Goal: Task Accomplishment & Management: Manage account settings

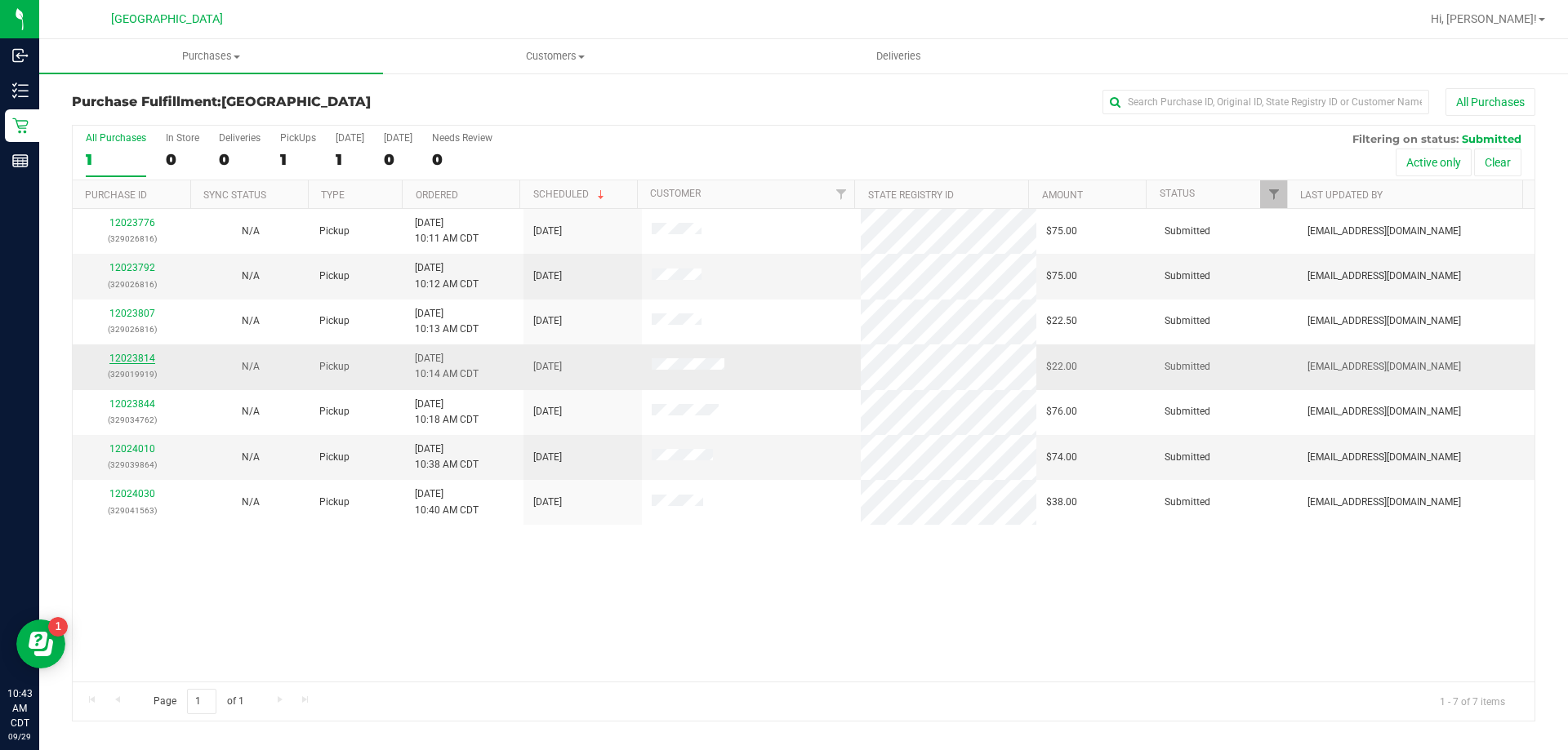
click at [127, 358] on link "12023814" at bounding box center [132, 359] width 46 height 12
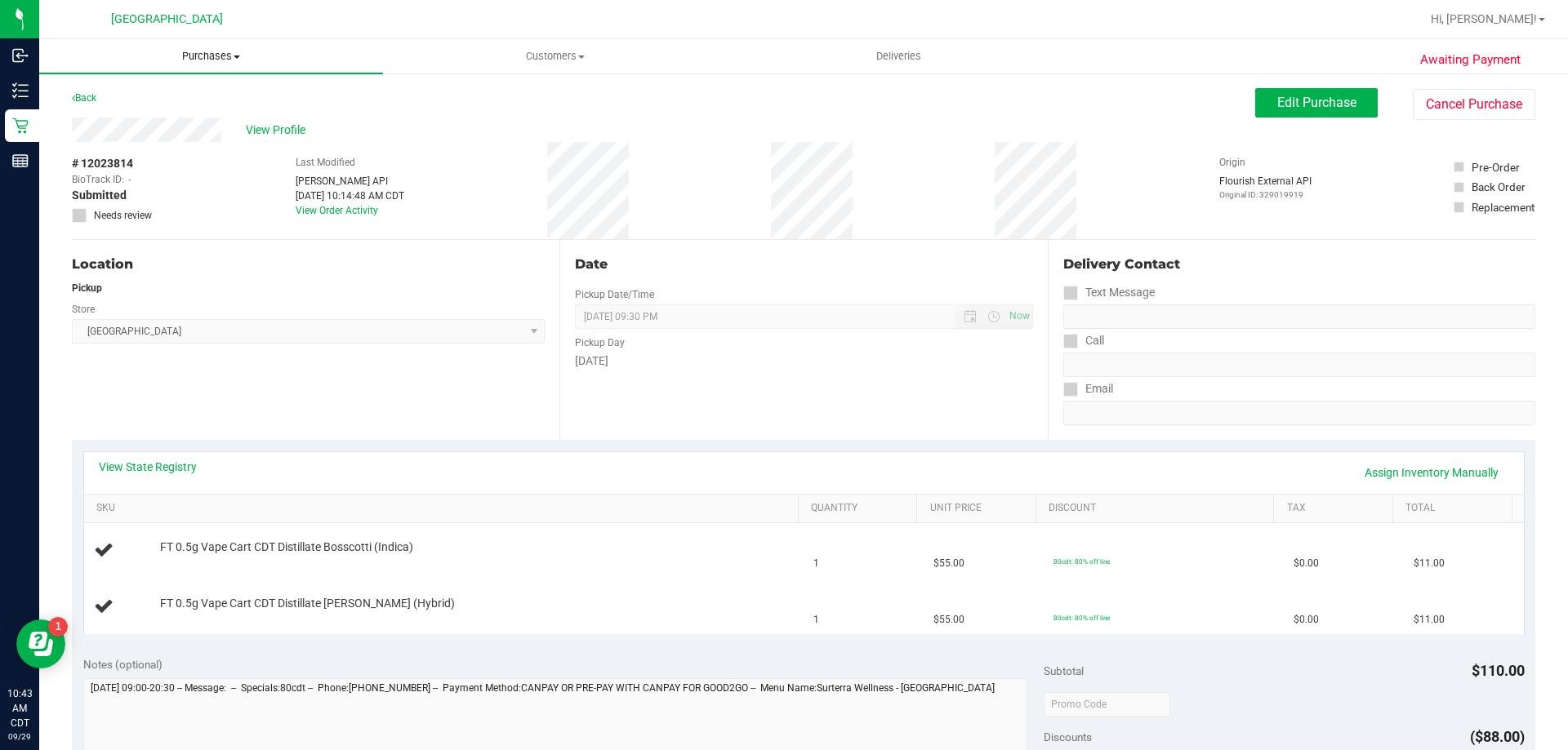
click at [216, 55] on span "Purchases" at bounding box center [211, 57] width 344 height 15
click at [171, 112] on li "Fulfillment" at bounding box center [211, 118] width 344 height 20
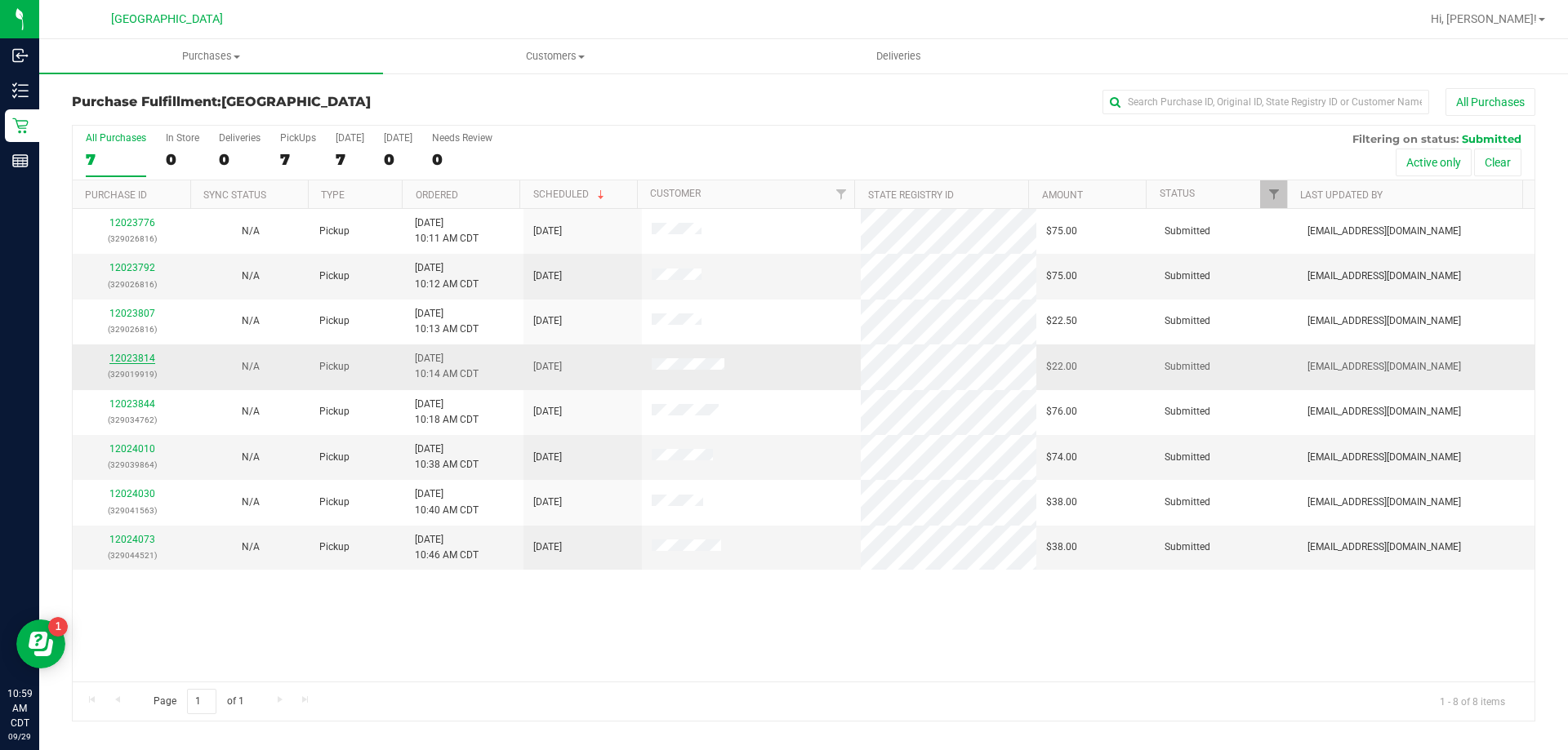
click at [135, 360] on link "12023814" at bounding box center [132, 359] width 46 height 12
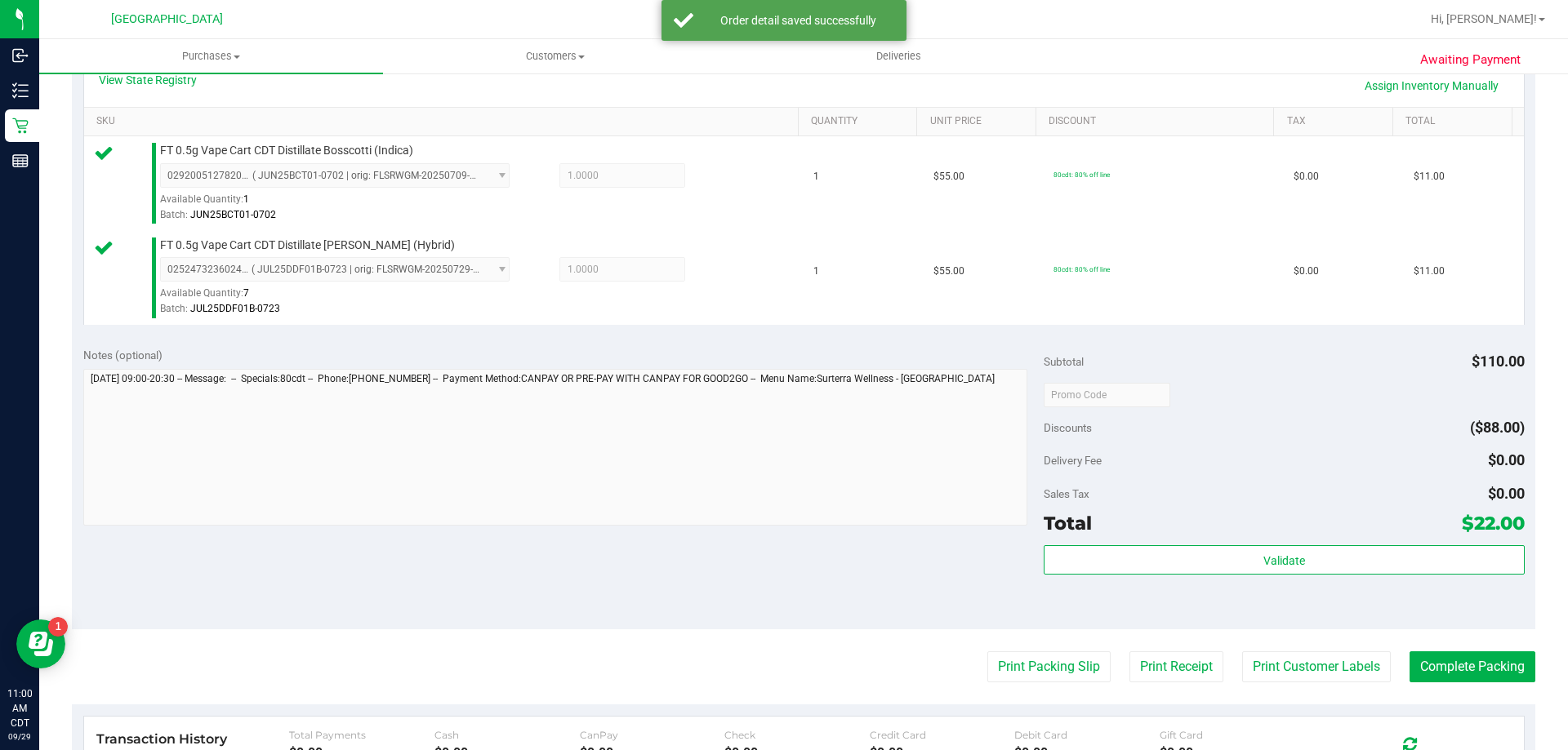
scroll to position [408, 0]
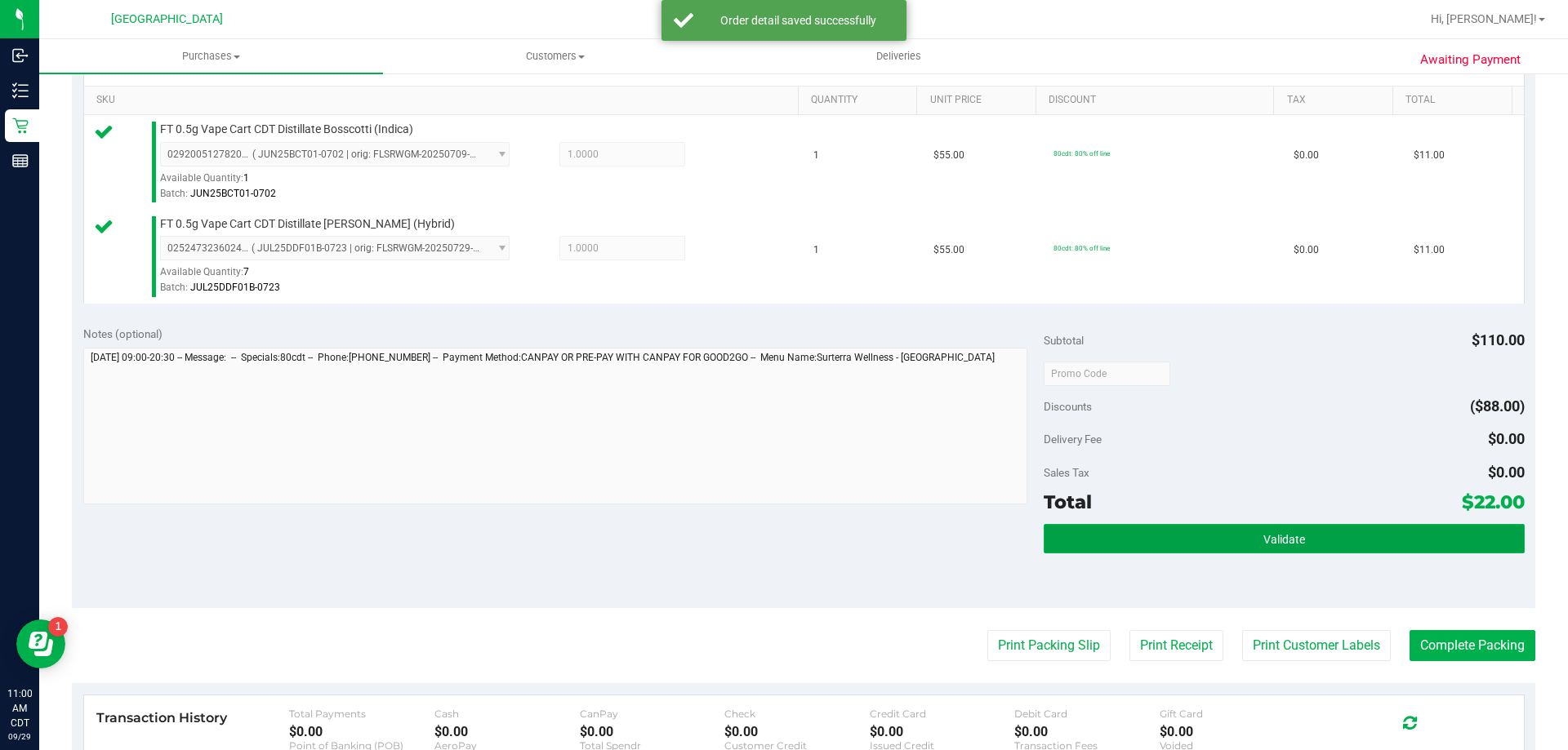
click at [1233, 533] on button "Validate" at bounding box center [1283, 539] width 480 height 29
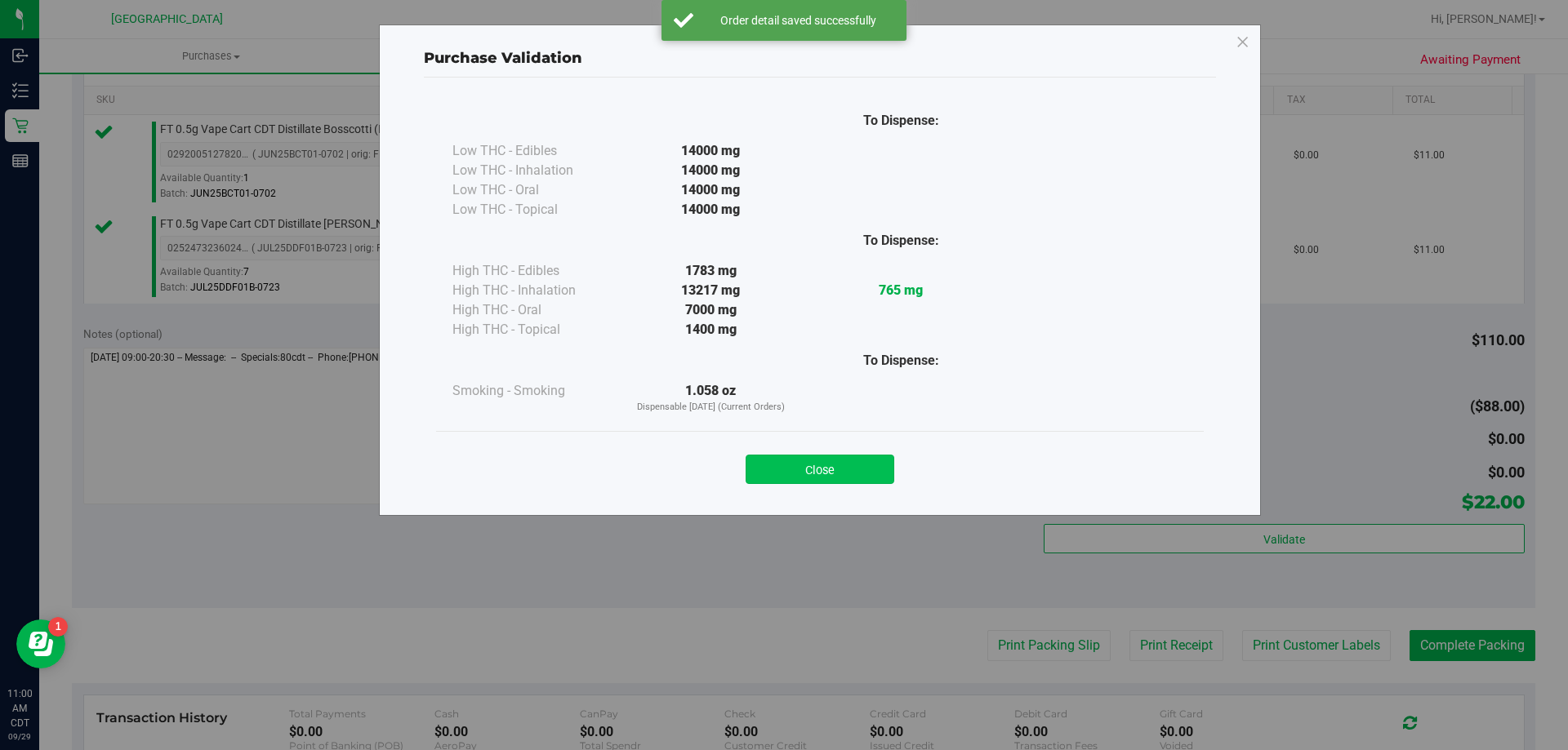
click at [835, 474] on button "Close" at bounding box center [819, 469] width 148 height 29
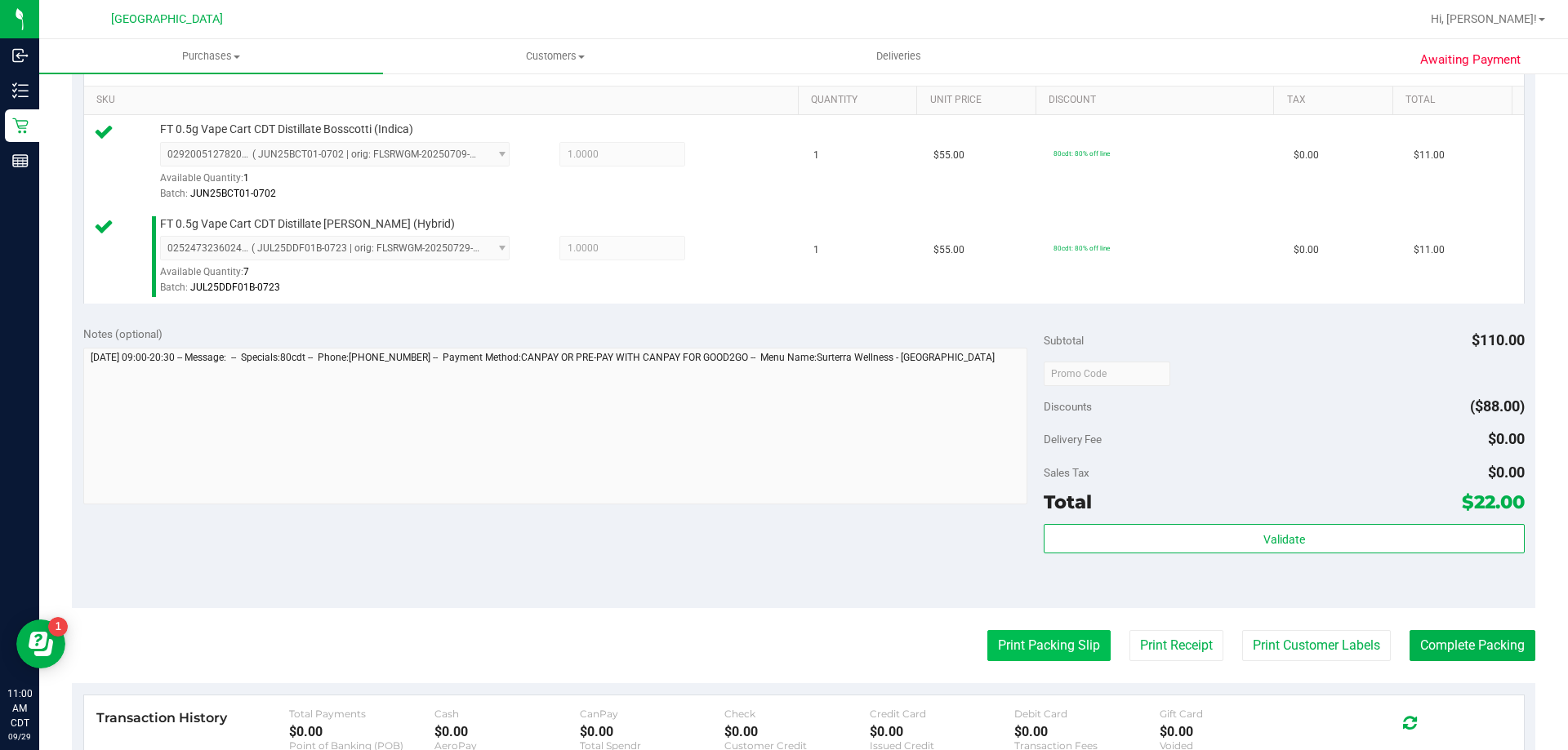
click at [1025, 633] on button "Print Packing Slip" at bounding box center [1049, 645] width 123 height 31
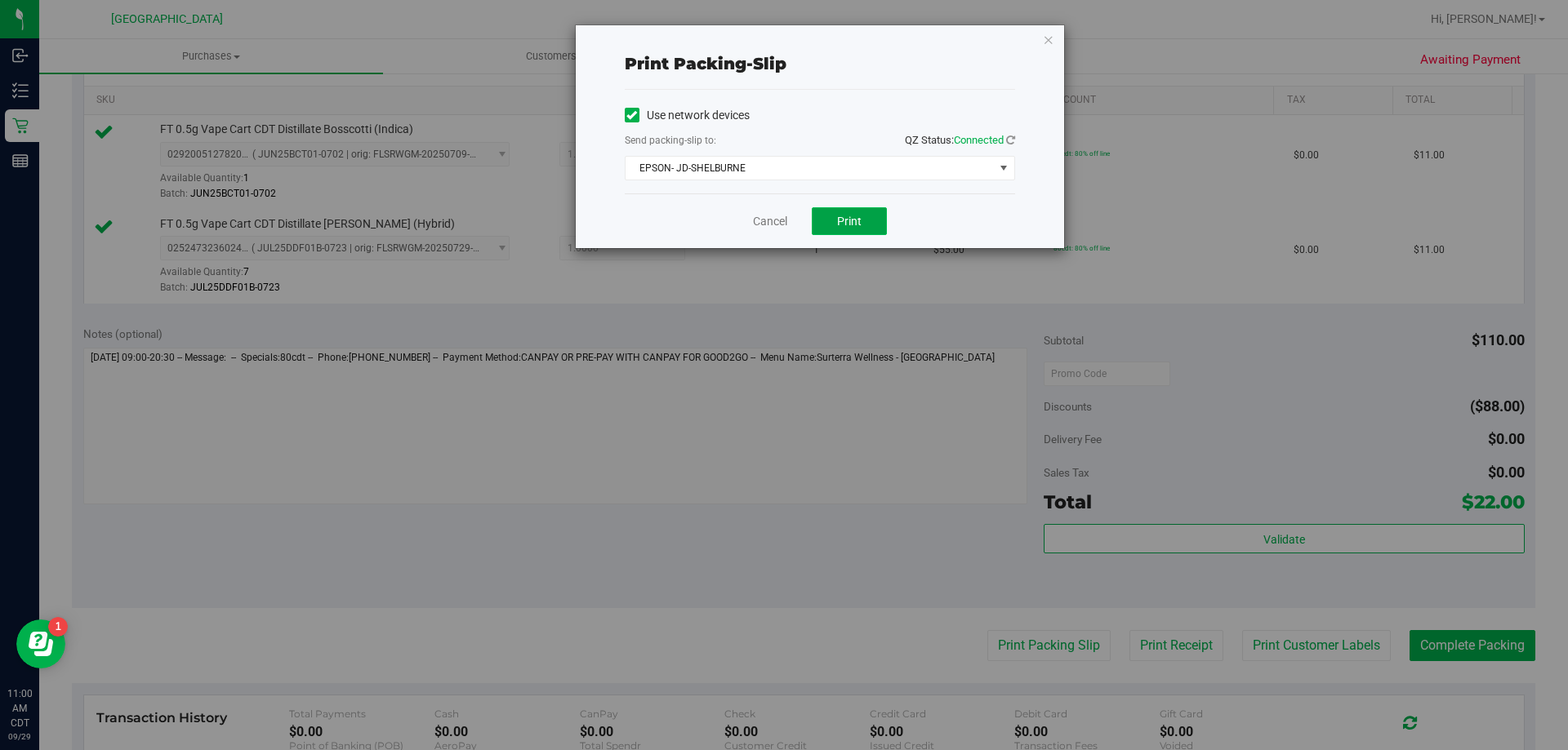
click at [866, 222] on button "Print" at bounding box center [849, 221] width 75 height 27
click at [759, 223] on link "Cancel" at bounding box center [769, 221] width 34 height 17
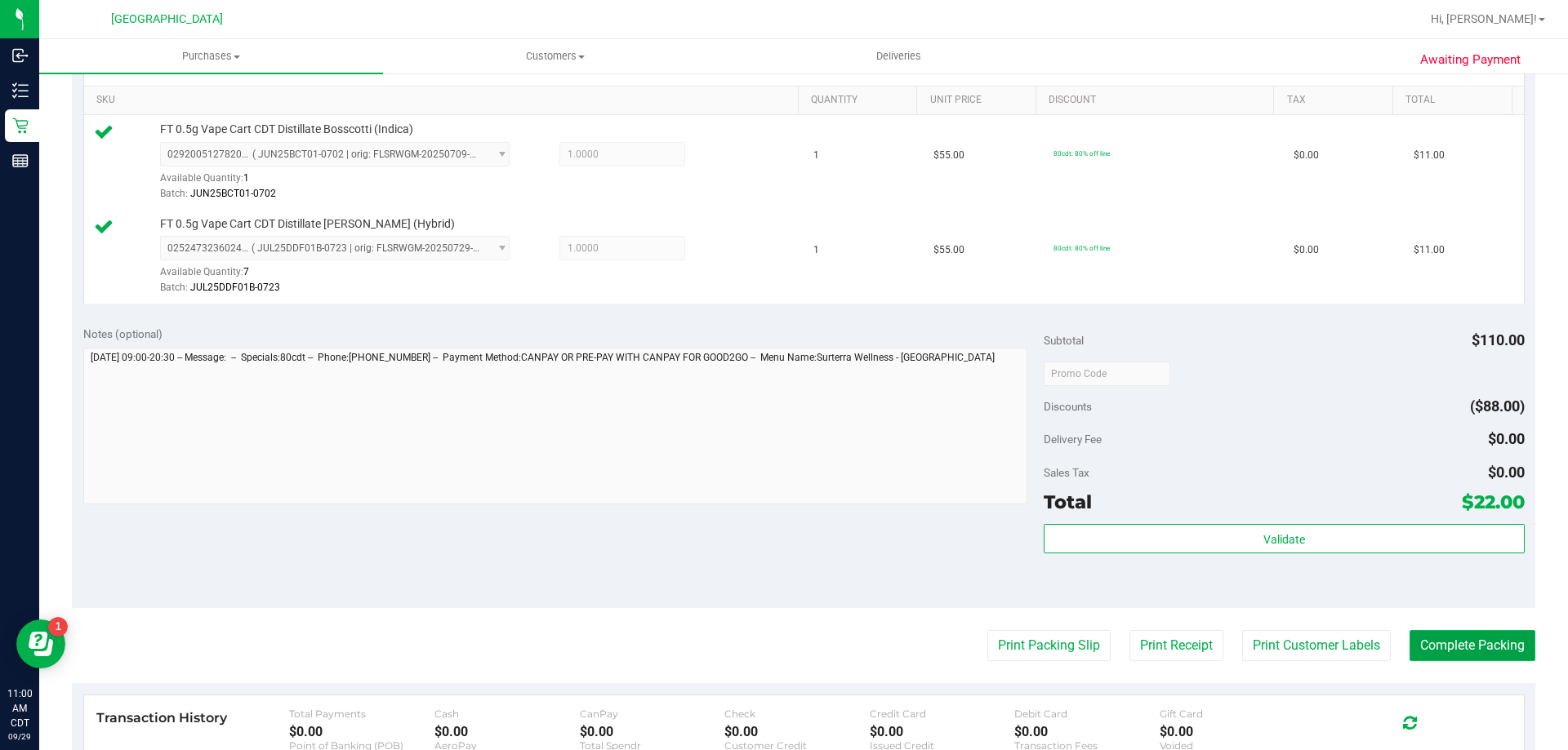
click at [1498, 658] on button "Complete Packing" at bounding box center [1472, 645] width 126 height 31
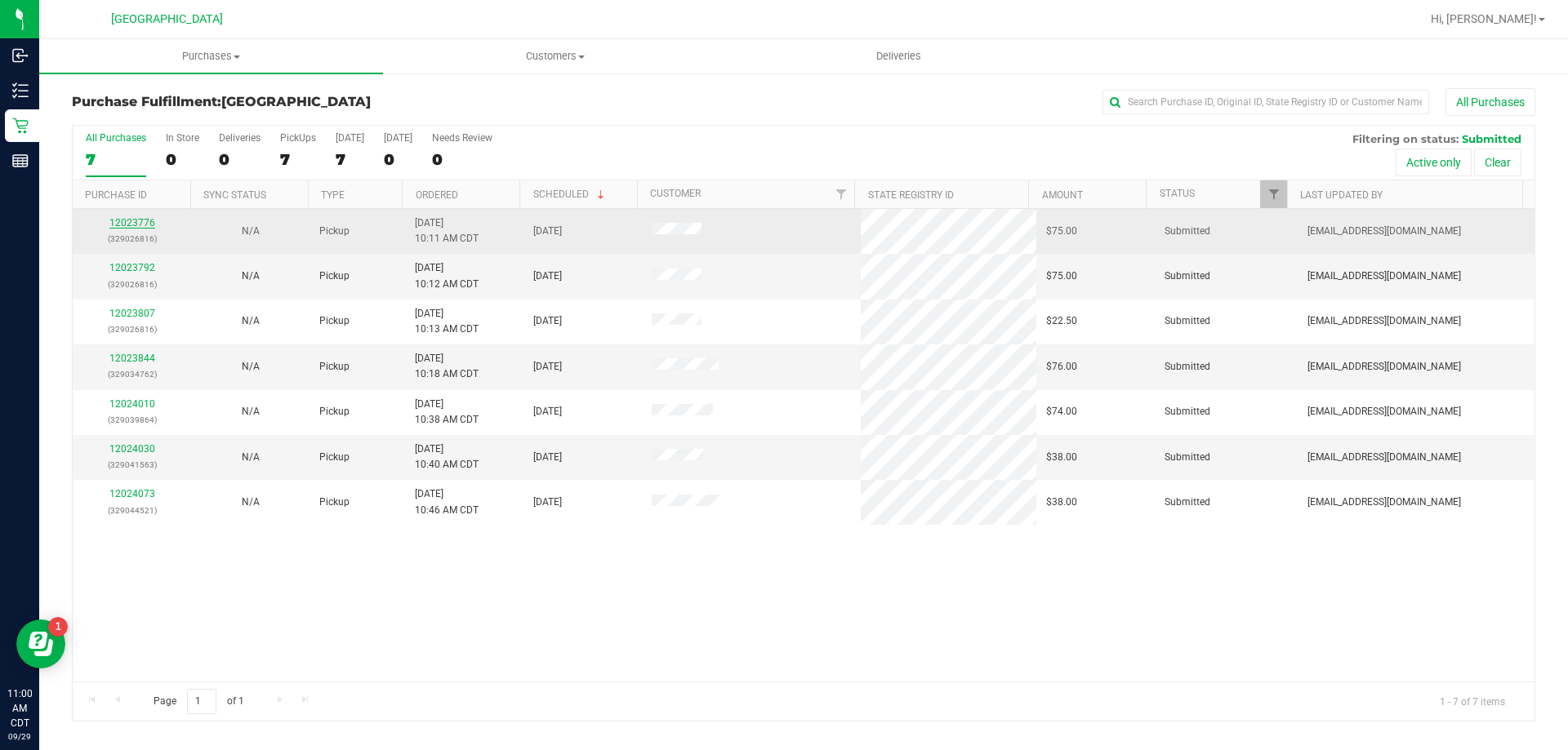
click at [135, 222] on link "12023776" at bounding box center [132, 223] width 46 height 12
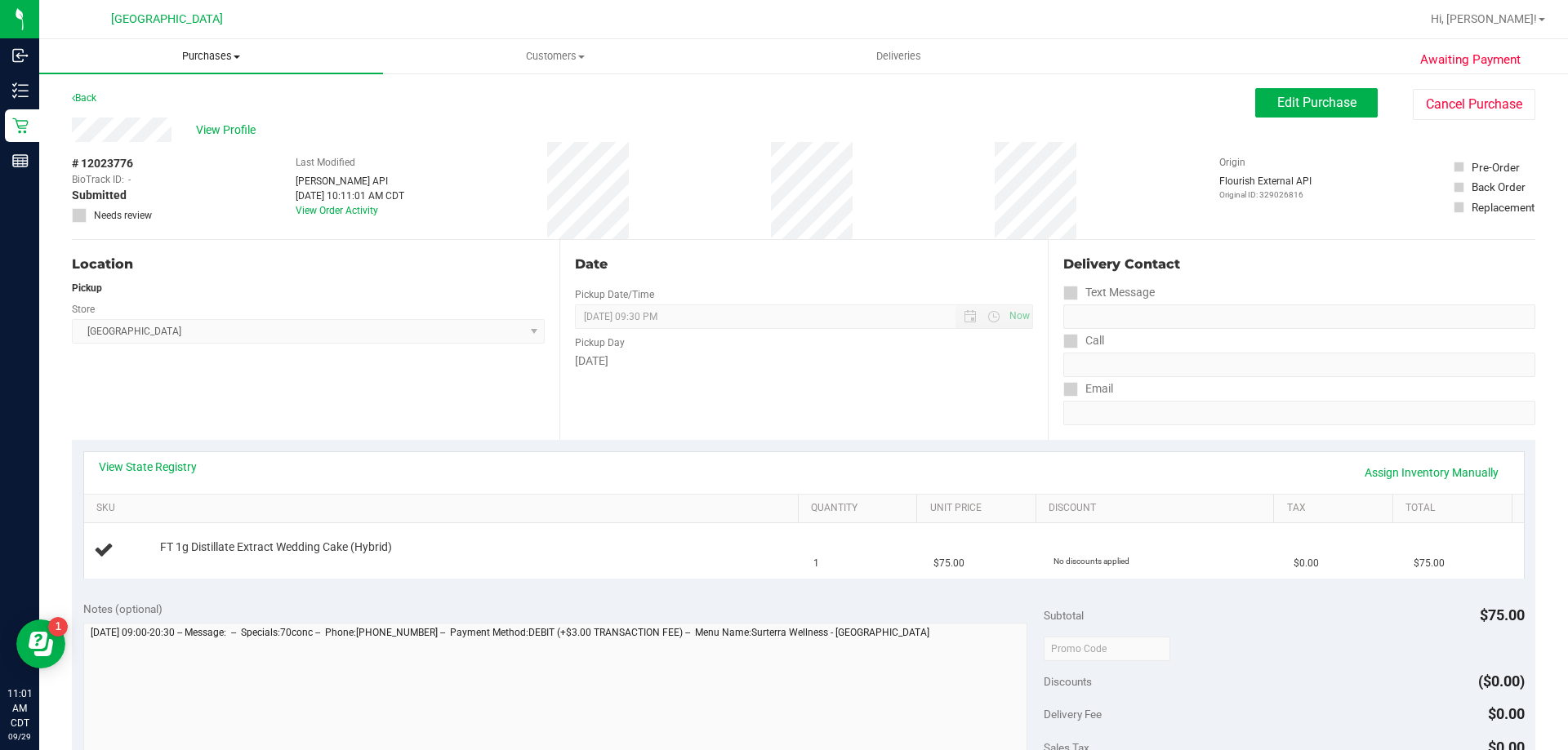
click at [186, 58] on span "Purchases" at bounding box center [211, 57] width 344 height 15
click at [162, 122] on li "Fulfillment" at bounding box center [211, 118] width 344 height 20
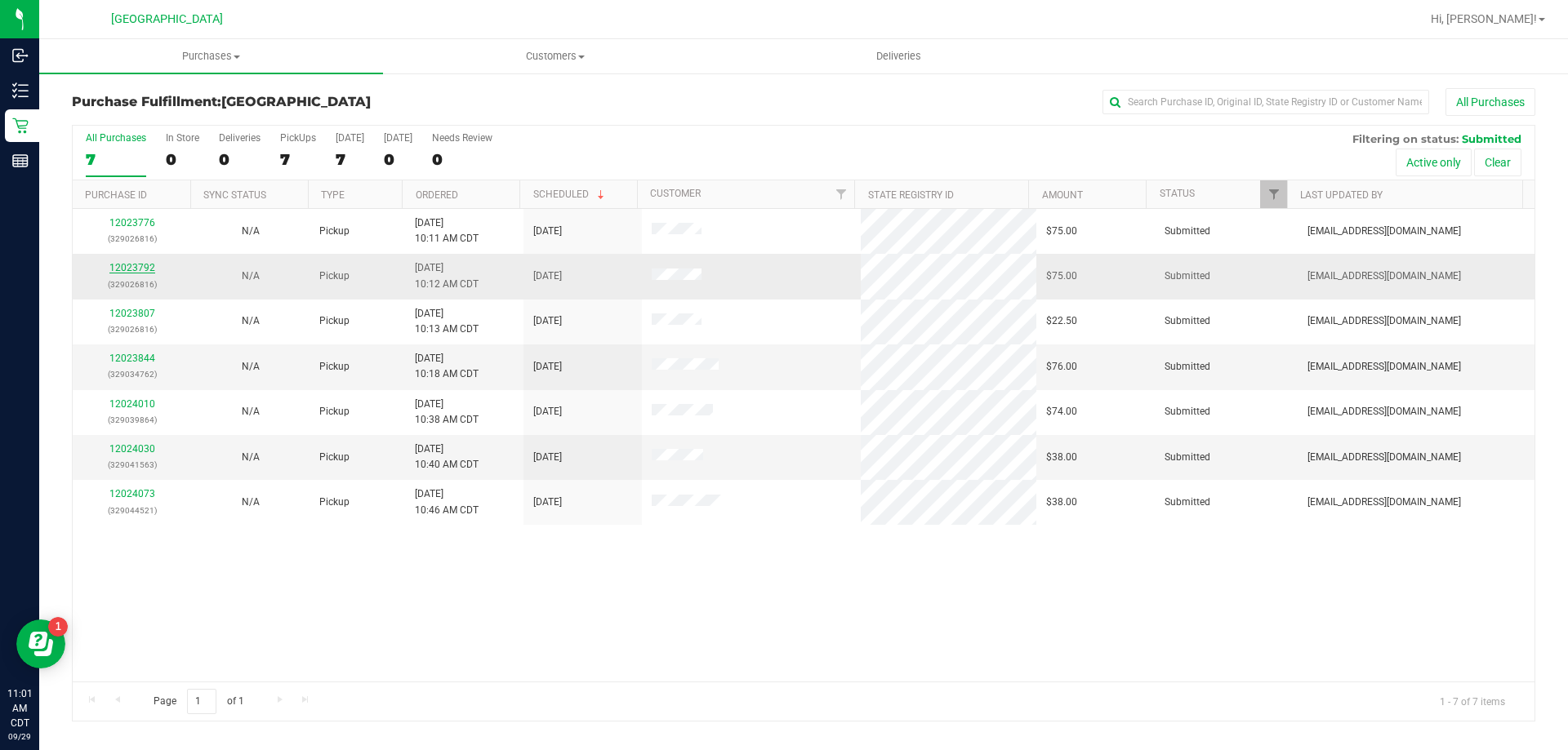
click at [150, 271] on link "12023792" at bounding box center [132, 268] width 46 height 12
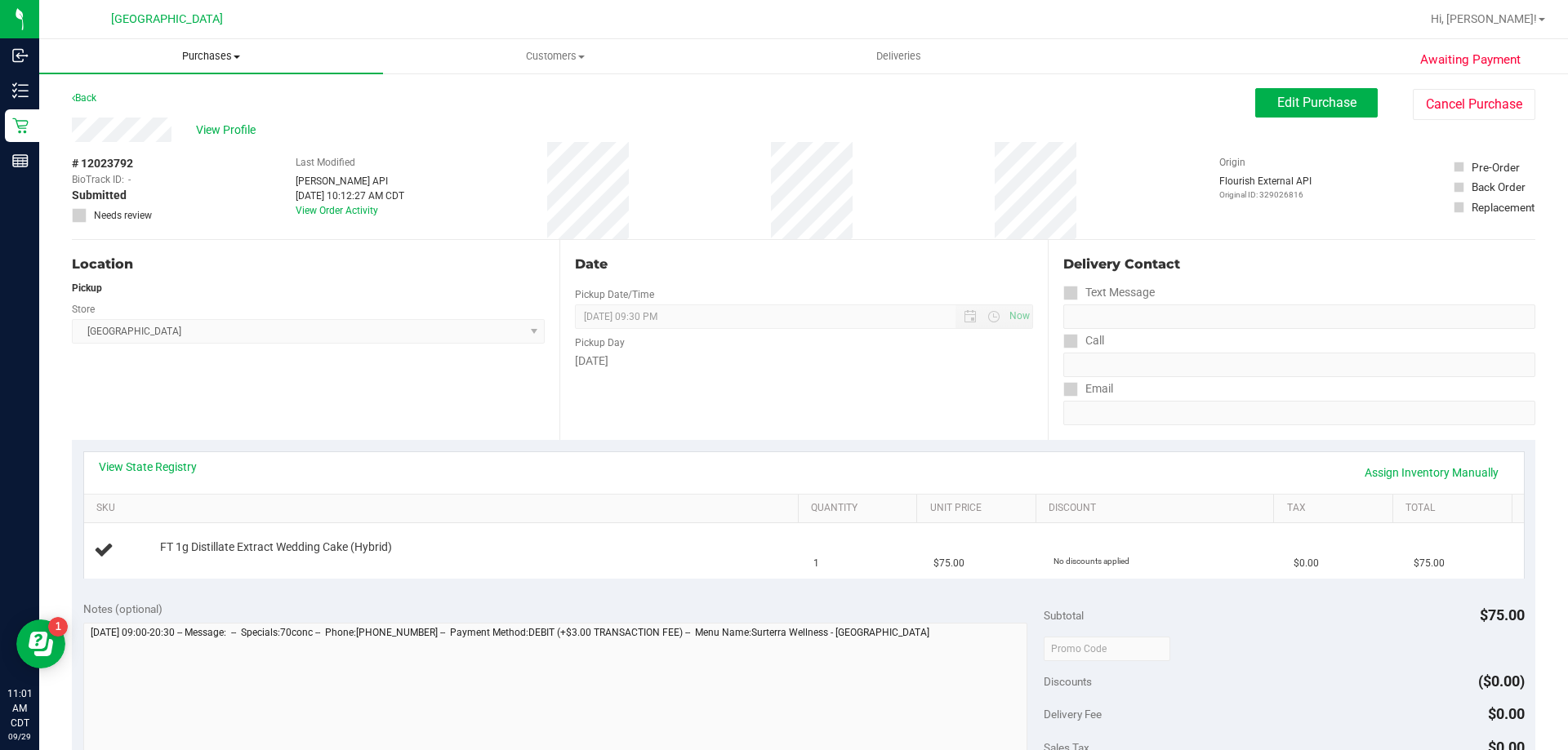
click at [208, 54] on span "Purchases" at bounding box center [211, 57] width 344 height 15
click at [157, 115] on li "Fulfillment" at bounding box center [211, 118] width 344 height 20
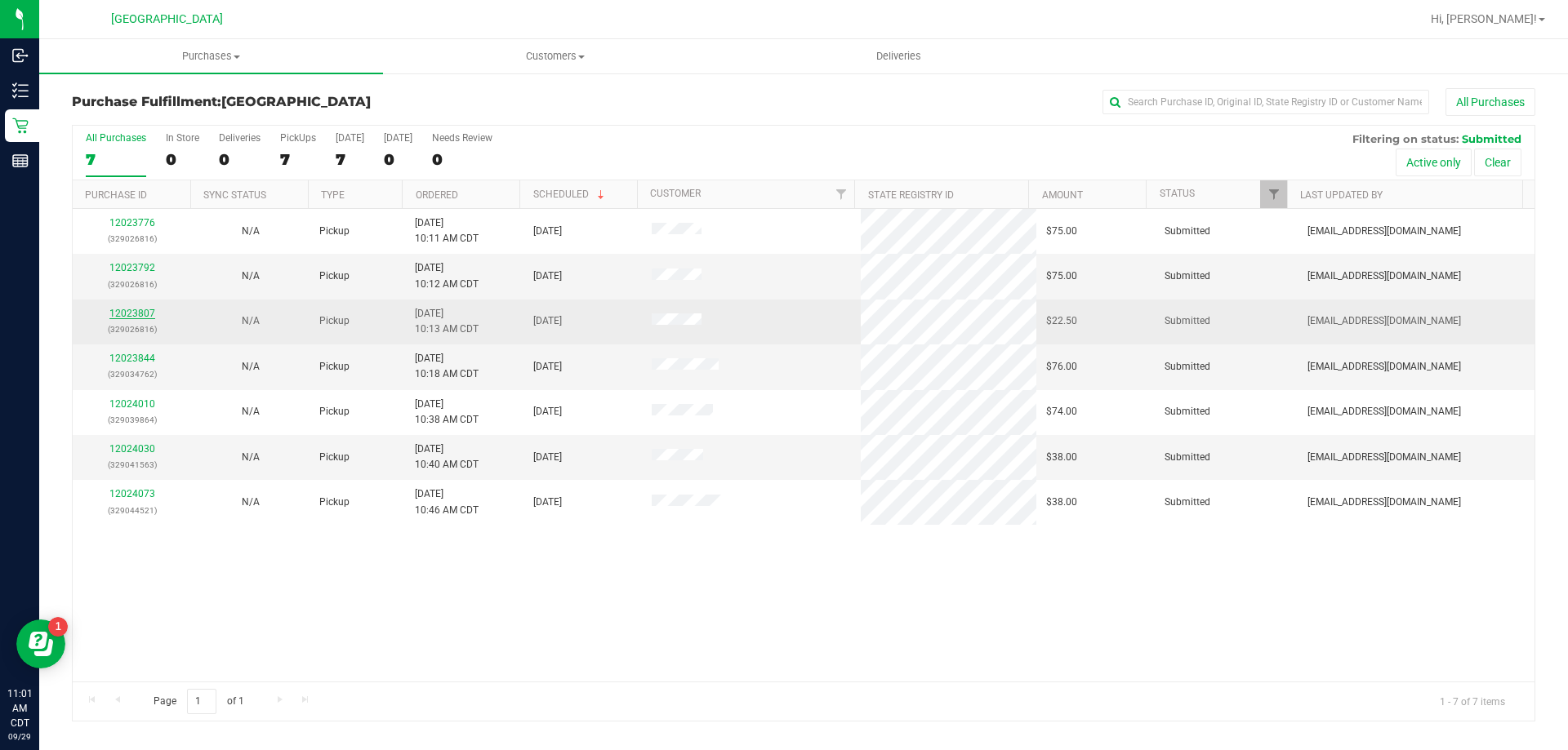
click at [134, 310] on link "12023807" at bounding box center [132, 314] width 46 height 12
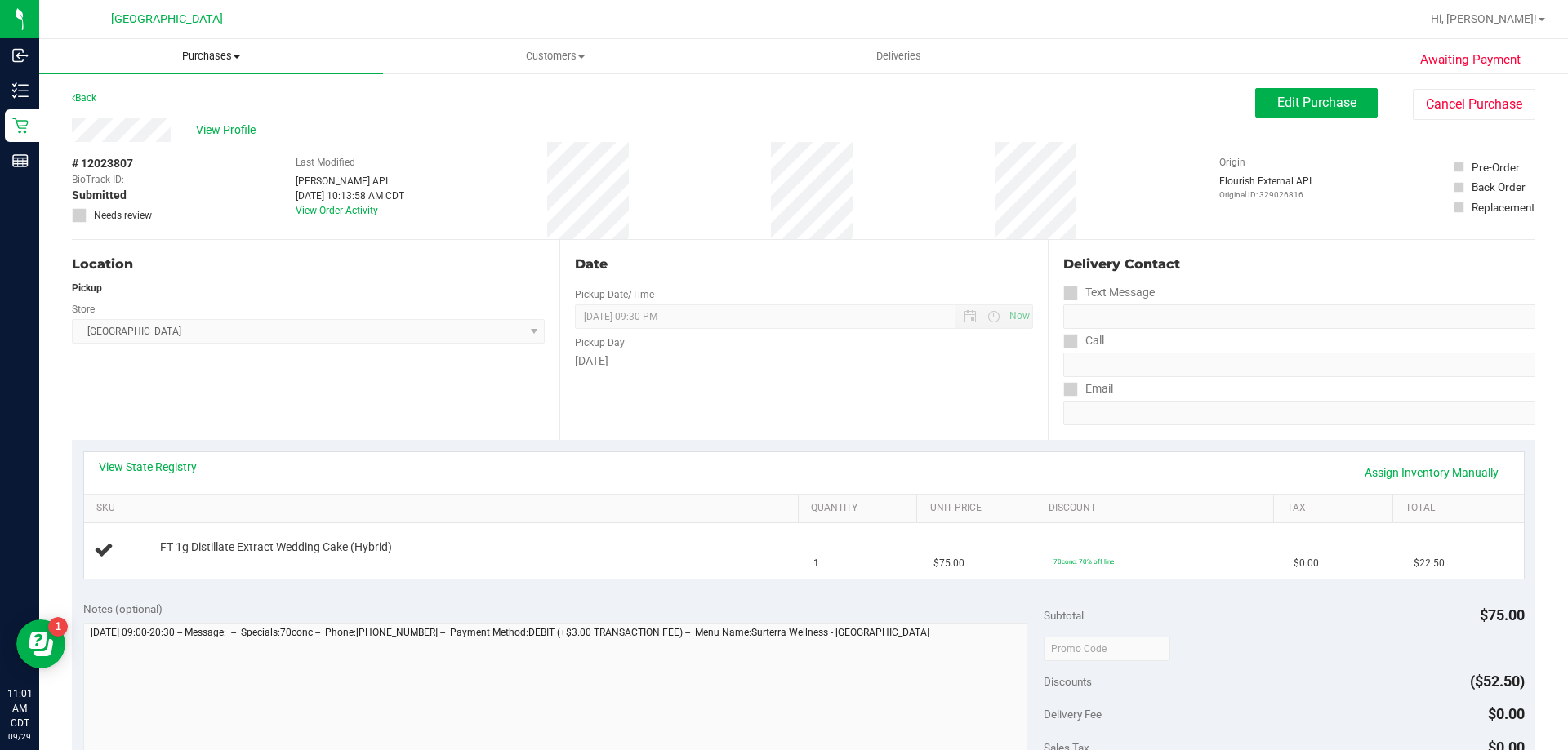
click at [229, 59] on span "Purchases" at bounding box center [211, 57] width 344 height 15
click at [151, 122] on li "Fulfillment" at bounding box center [211, 118] width 344 height 20
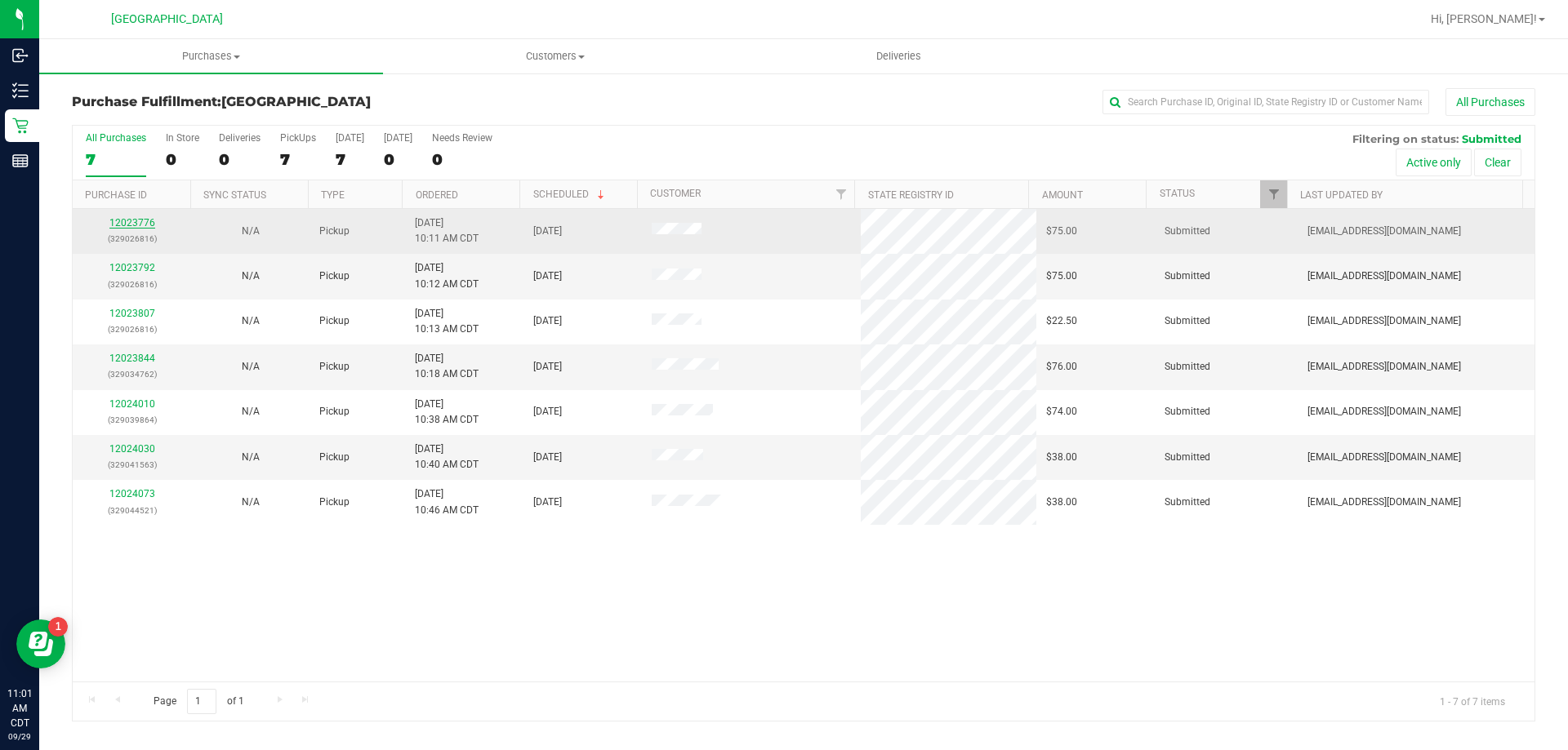
click at [148, 221] on link "12023776" at bounding box center [132, 223] width 46 height 12
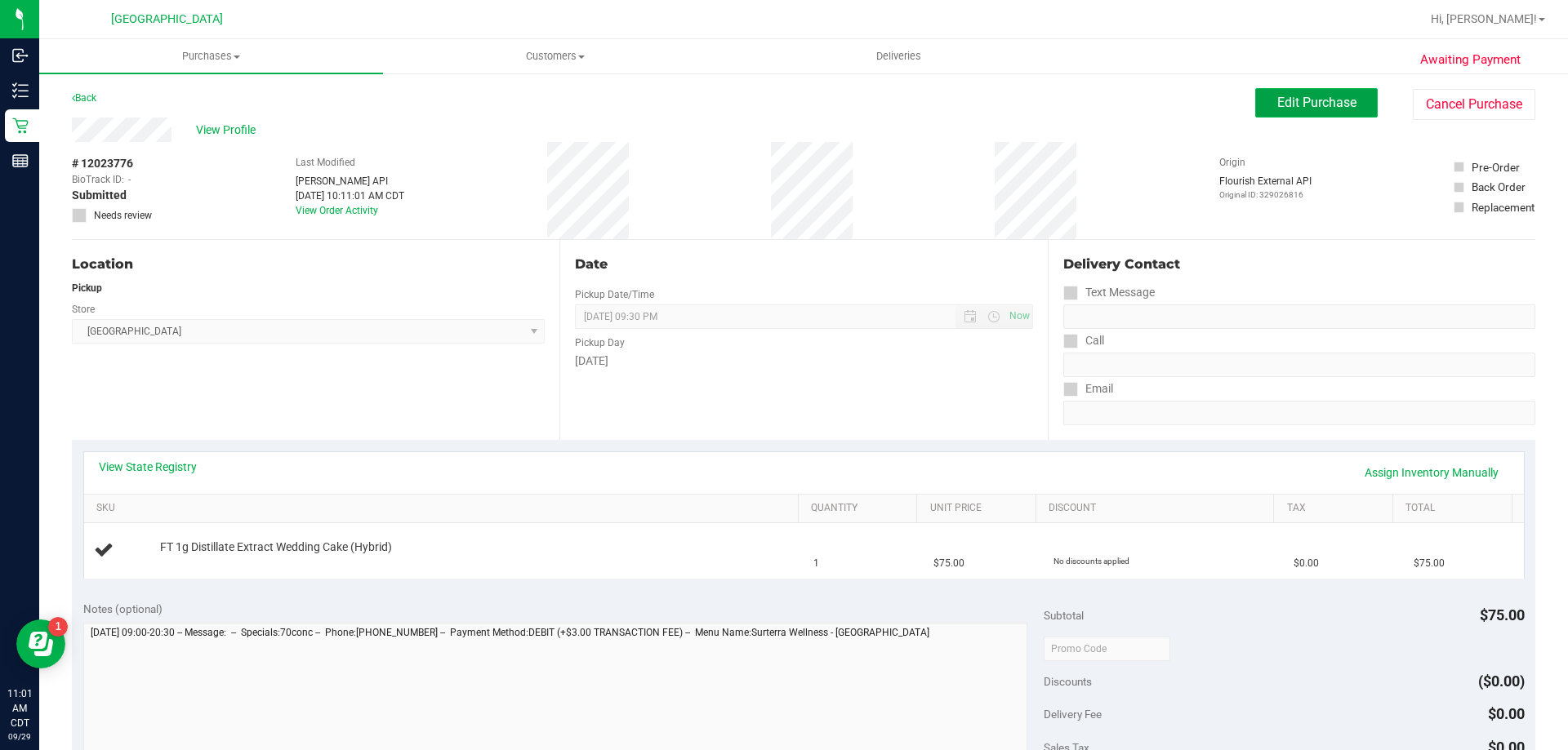
click at [1318, 100] on span "Edit Purchase" at bounding box center [1317, 102] width 79 height 16
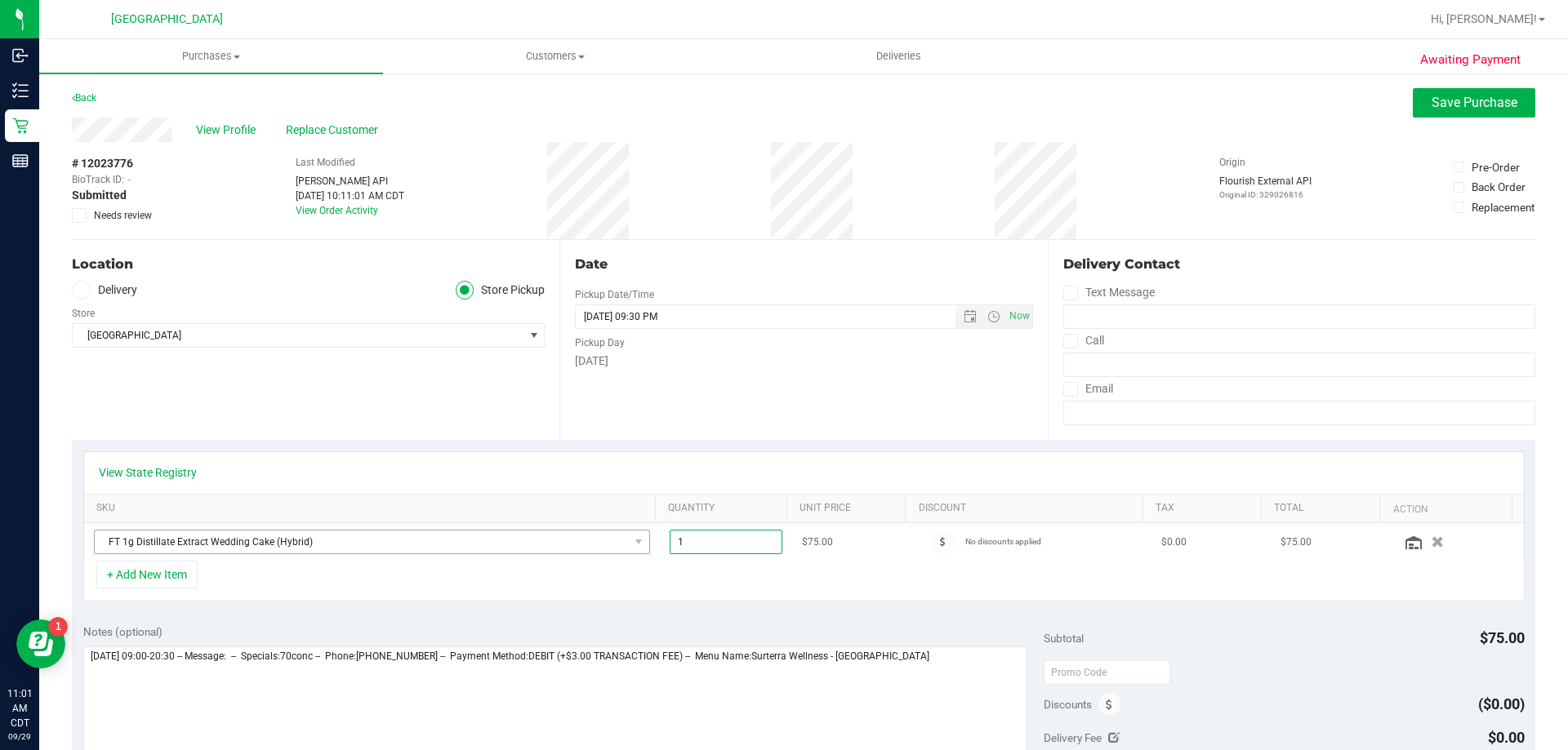
drag, startPoint x: 693, startPoint y: 539, endPoint x: 597, endPoint y: 533, distance: 96.2
click at [597, 533] on tr "FT 1g Distillate Extract Wedding Cake (Hybrid) 1.00 1 $75.00 No discounts appli…" at bounding box center [804, 542] width 1440 height 37
type input "3"
type input "3.00"
click at [908, 595] on div "+ Add New Item" at bounding box center [804, 581] width 1441 height 41
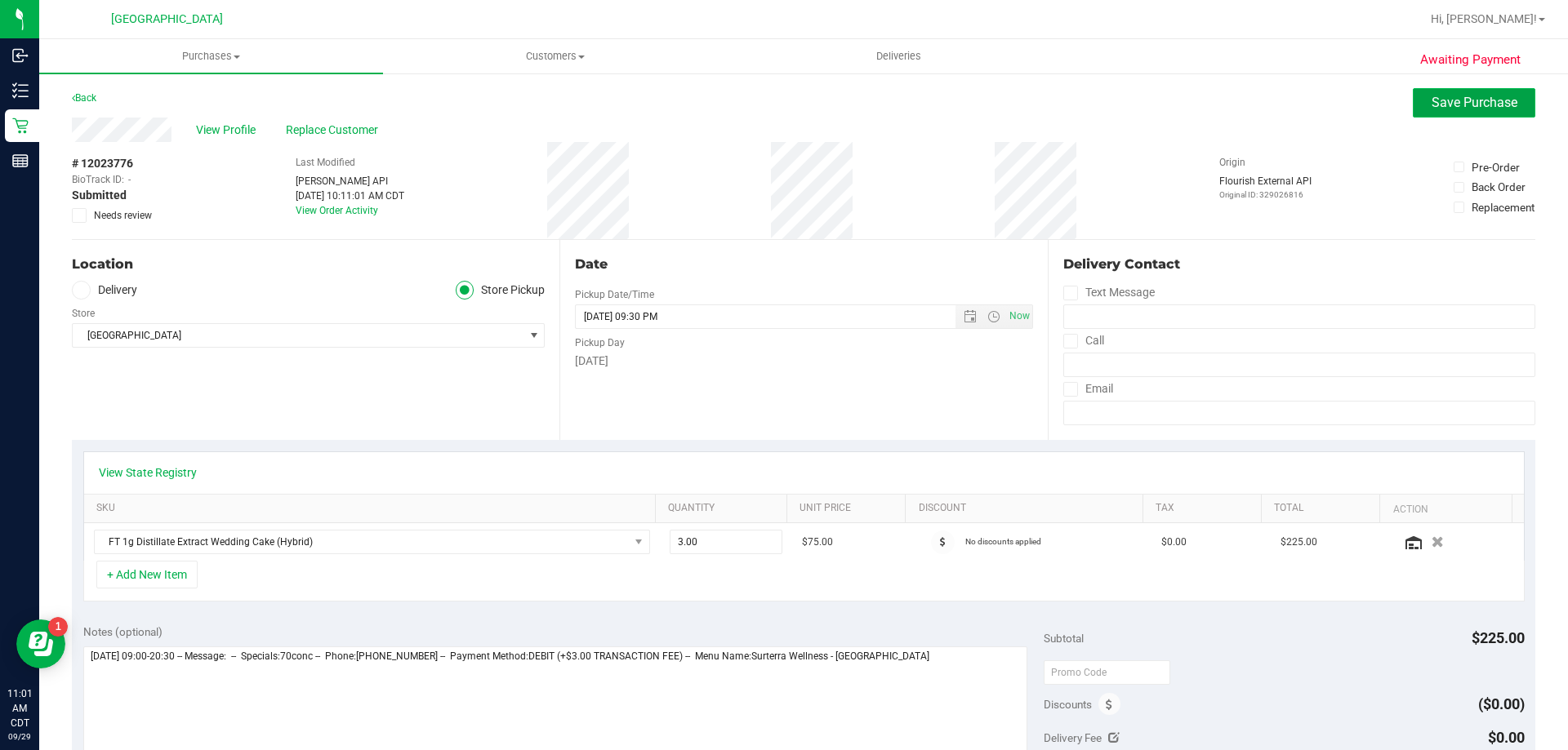
click at [1431, 108] on span "Save Purchase" at bounding box center [1474, 102] width 86 height 16
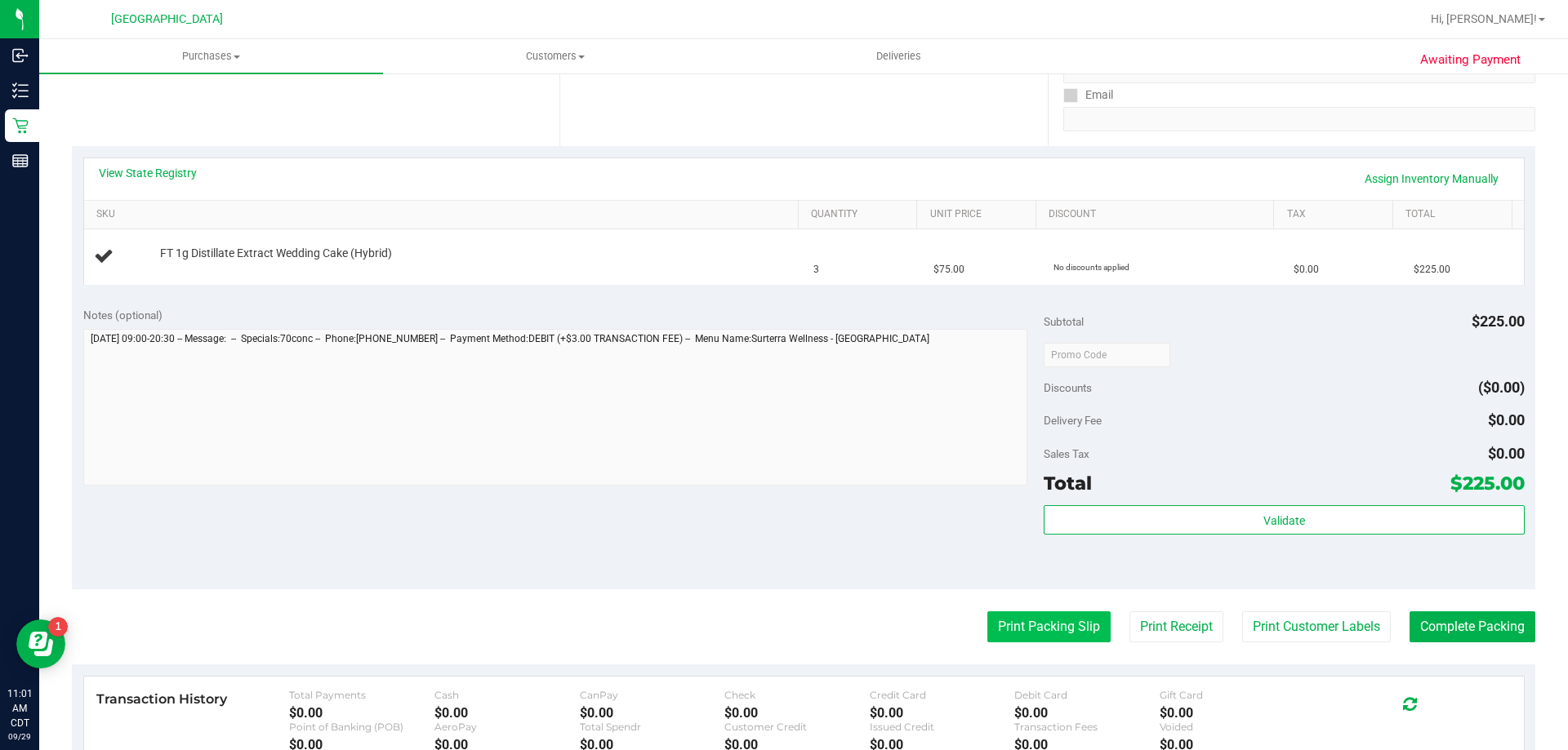
scroll to position [326, 0]
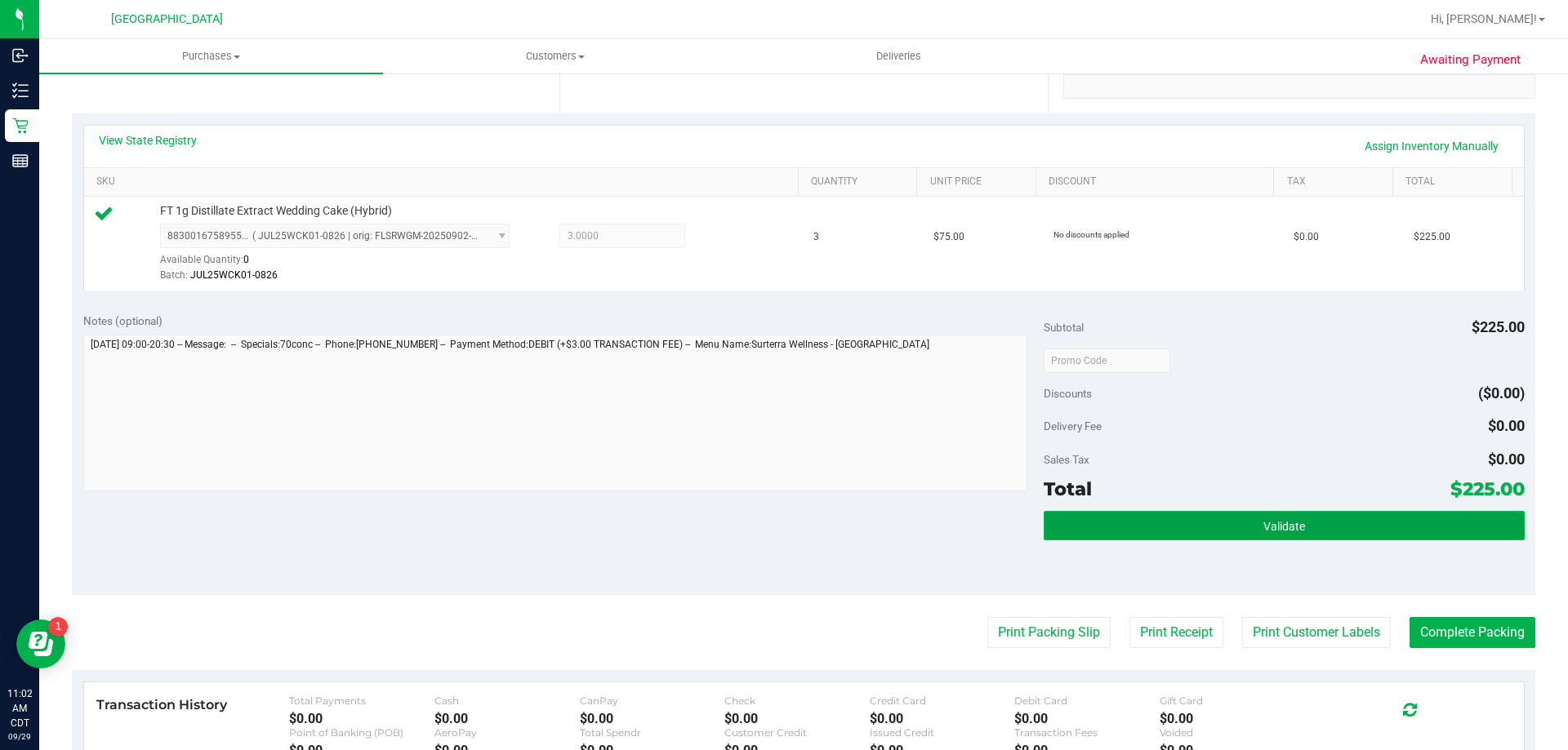
click at [1126, 527] on button "Validate" at bounding box center [1283, 525] width 480 height 29
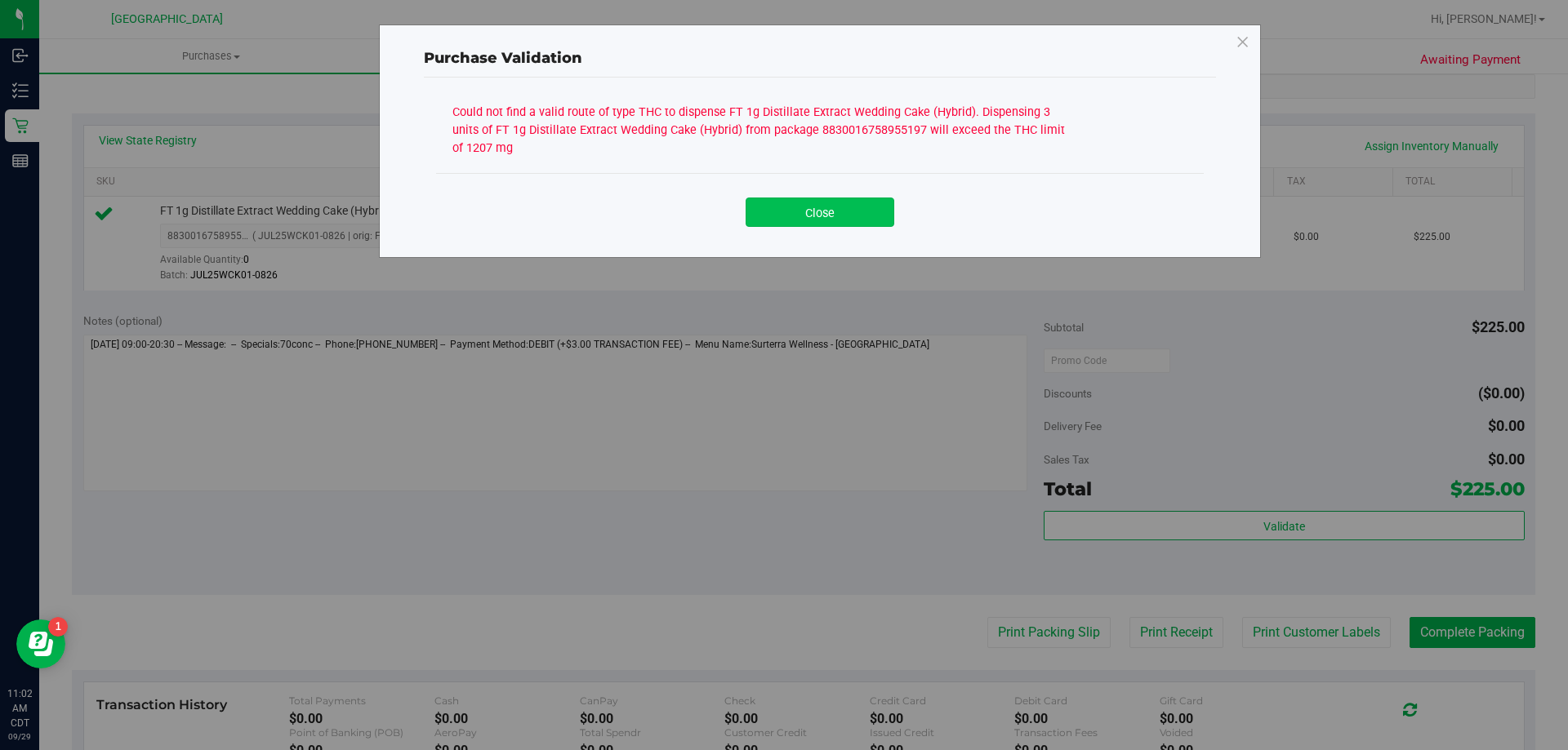
click at [845, 208] on button "Close" at bounding box center [819, 211] width 148 height 29
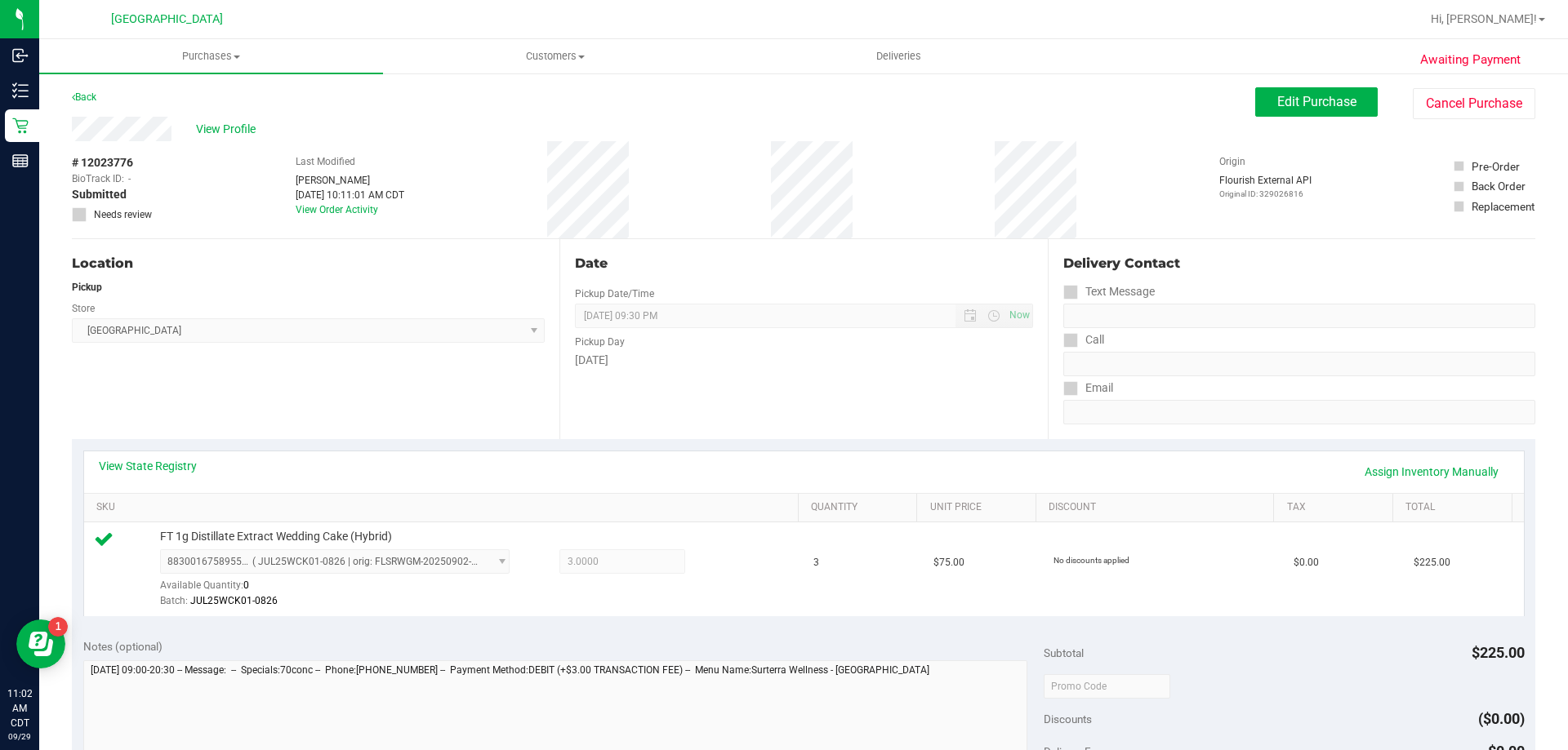
scroll to position [0, 0]
click at [1319, 101] on span "Edit Purchase" at bounding box center [1317, 102] width 79 height 16
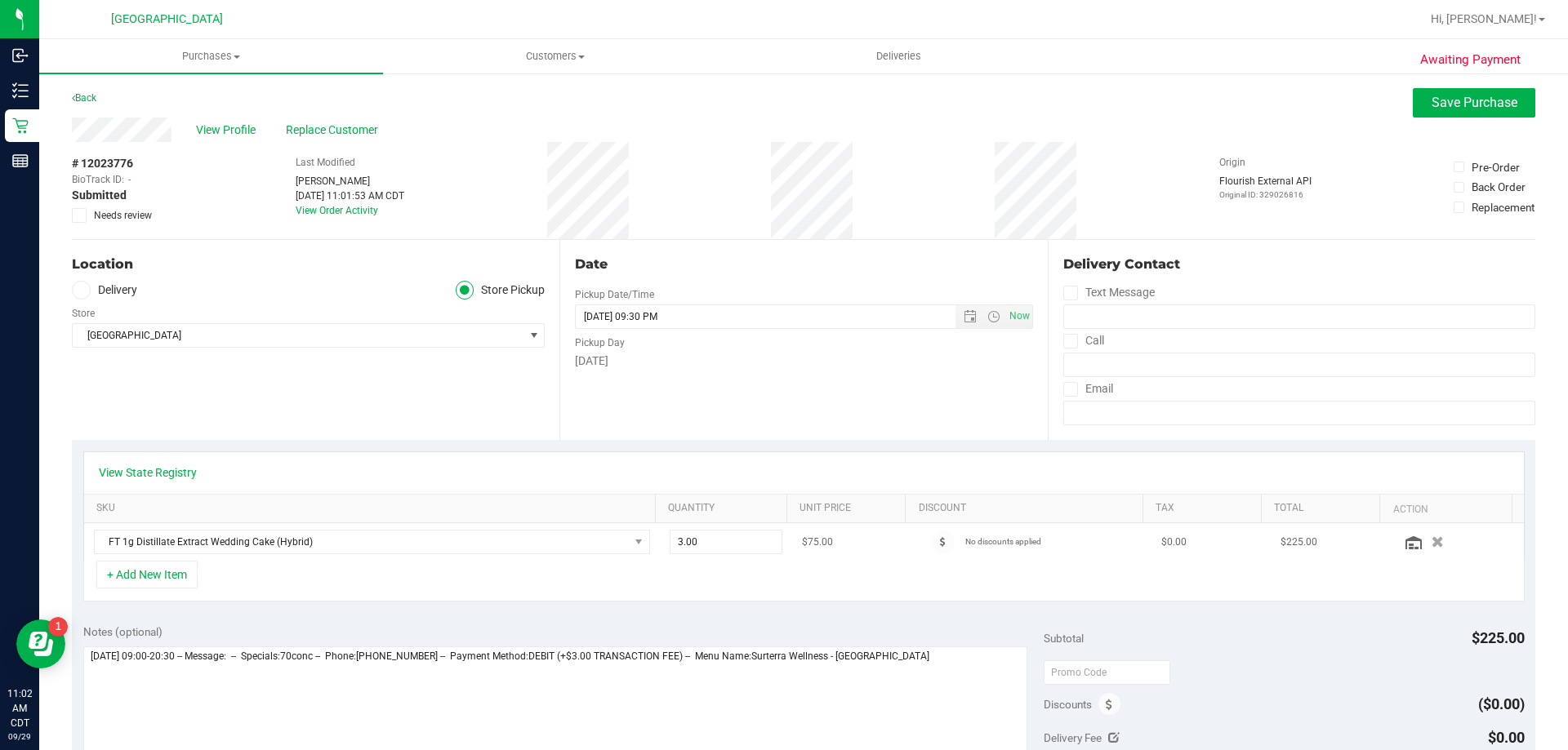
click at [1431, 539] on icon "button" at bounding box center [1437, 542] width 12 height 12
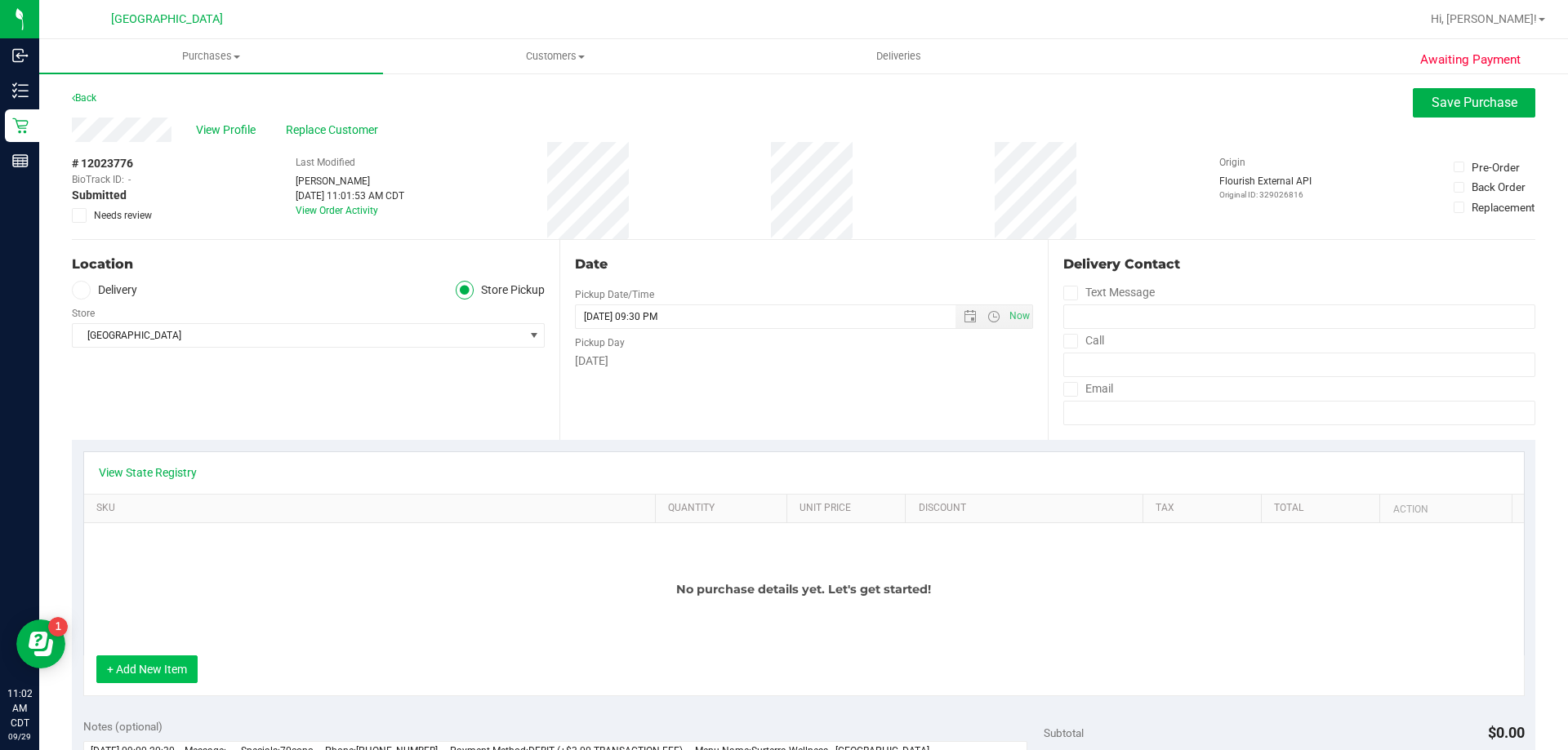
click at [157, 674] on button "+ Add New Item" at bounding box center [147, 669] width 102 height 27
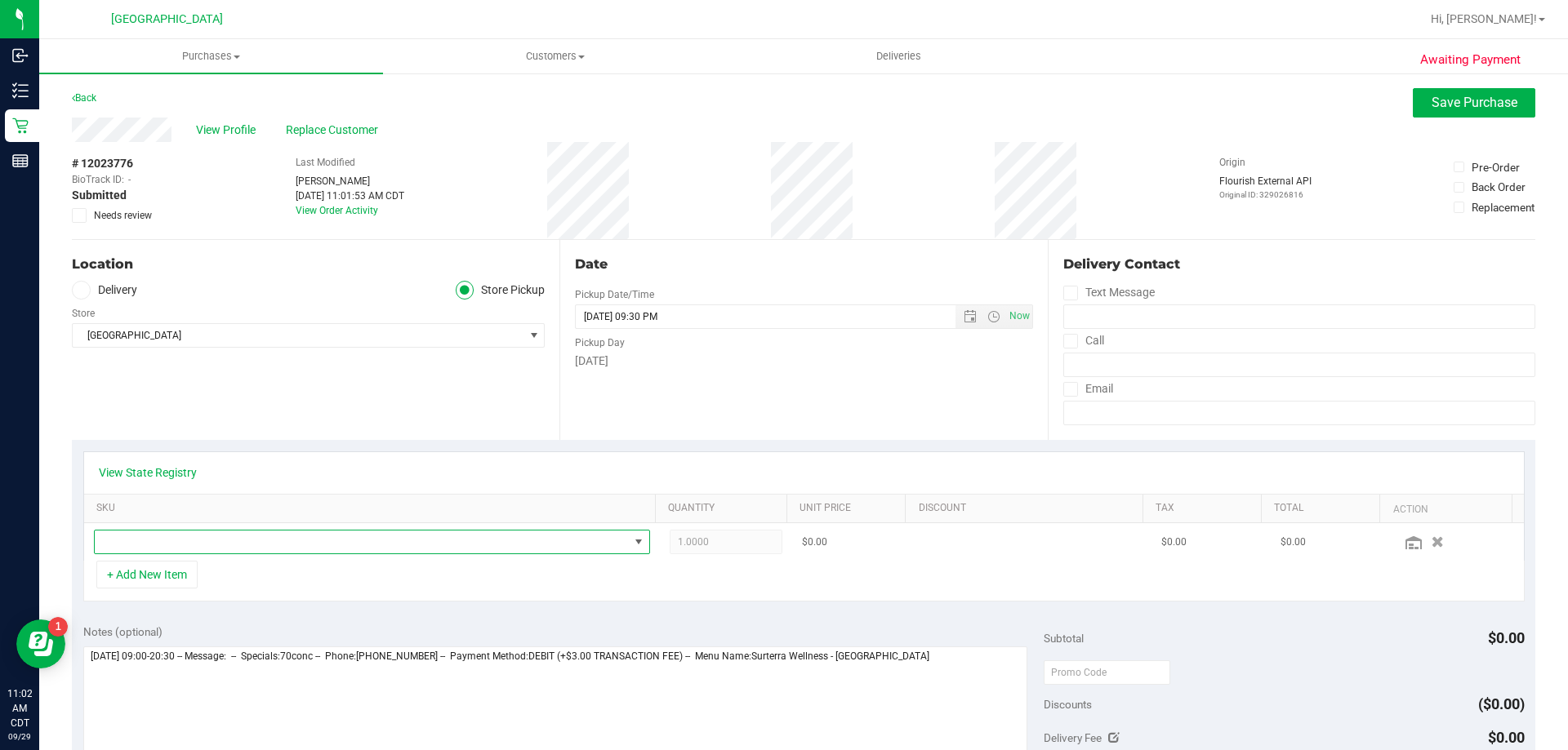
click at [222, 547] on span "NO DATA FOUND" at bounding box center [361, 541] width 534 height 22
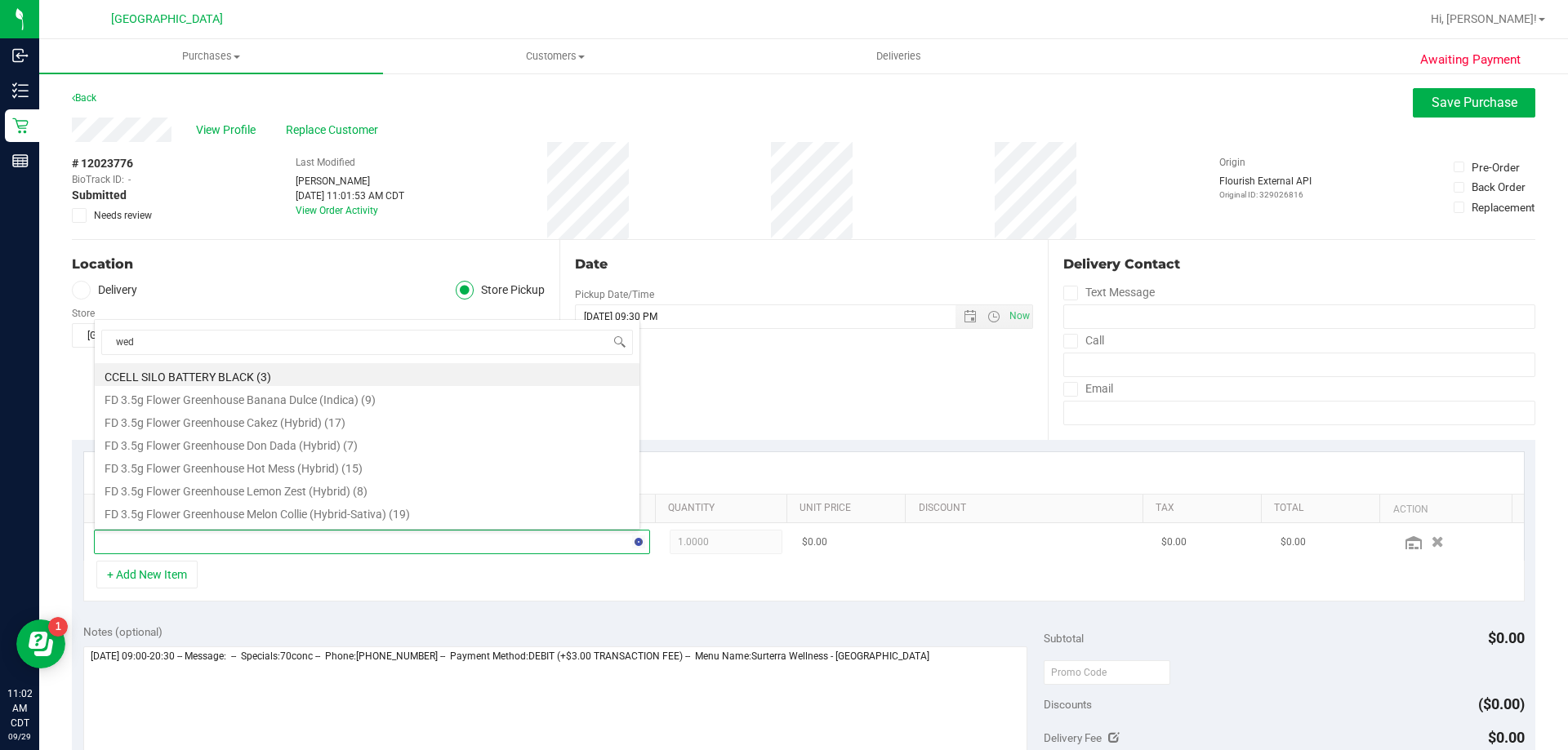
type input "wedd"
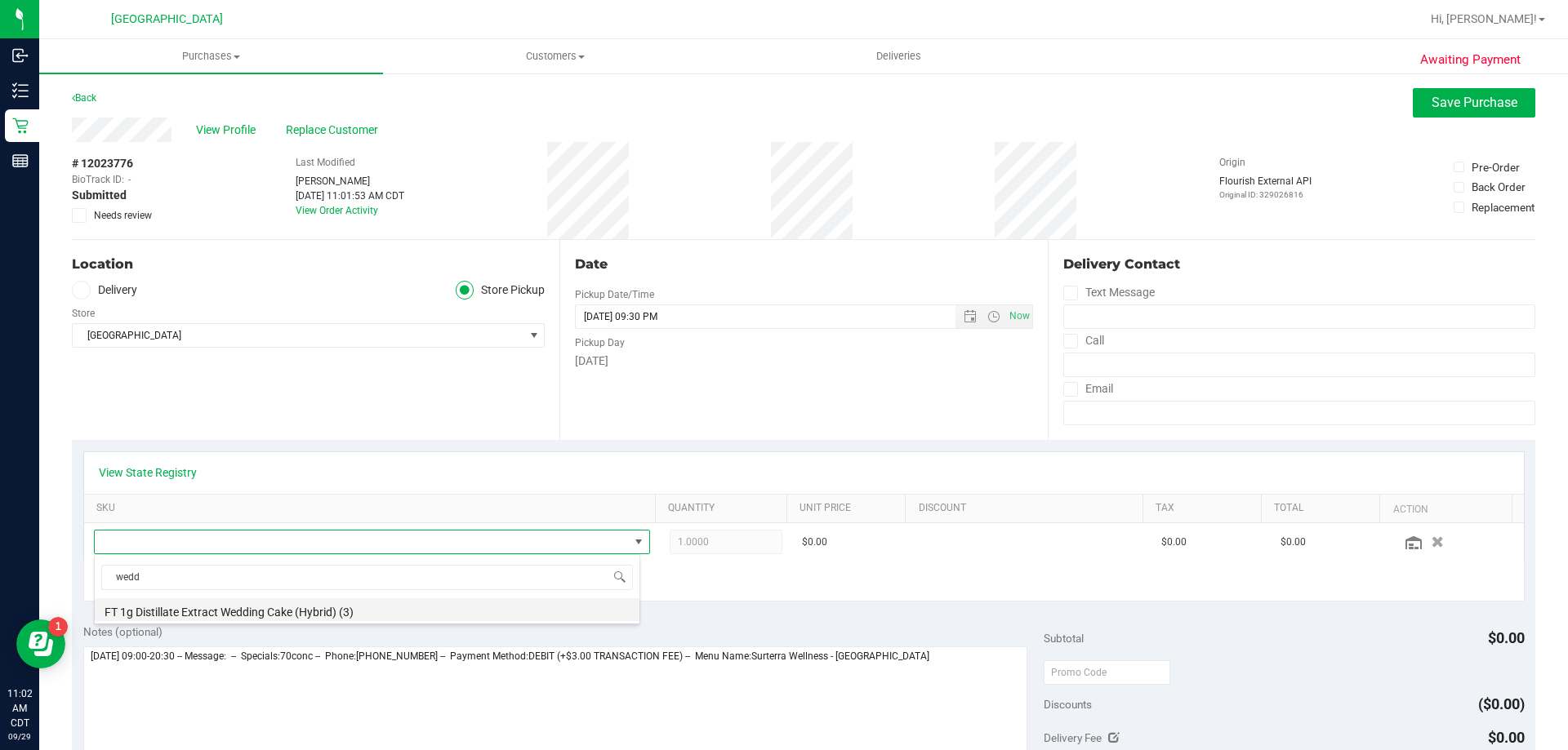
click at [212, 600] on li "FT 1g Distillate Extract Wedding Cake (Hybrid) (3)" at bounding box center [367, 609] width 545 height 22
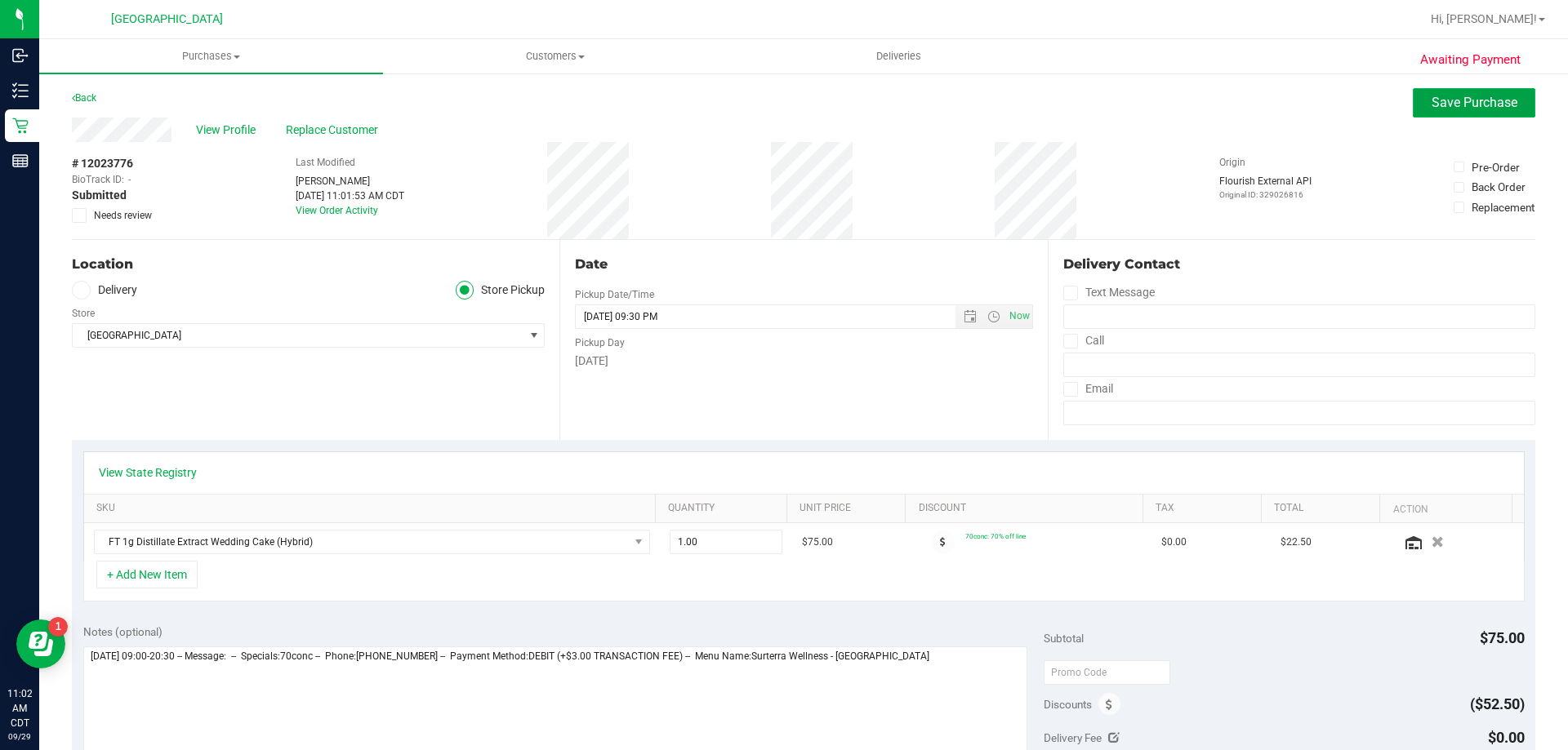
click at [1435, 92] on button "Save Purchase" at bounding box center [1474, 102] width 122 height 29
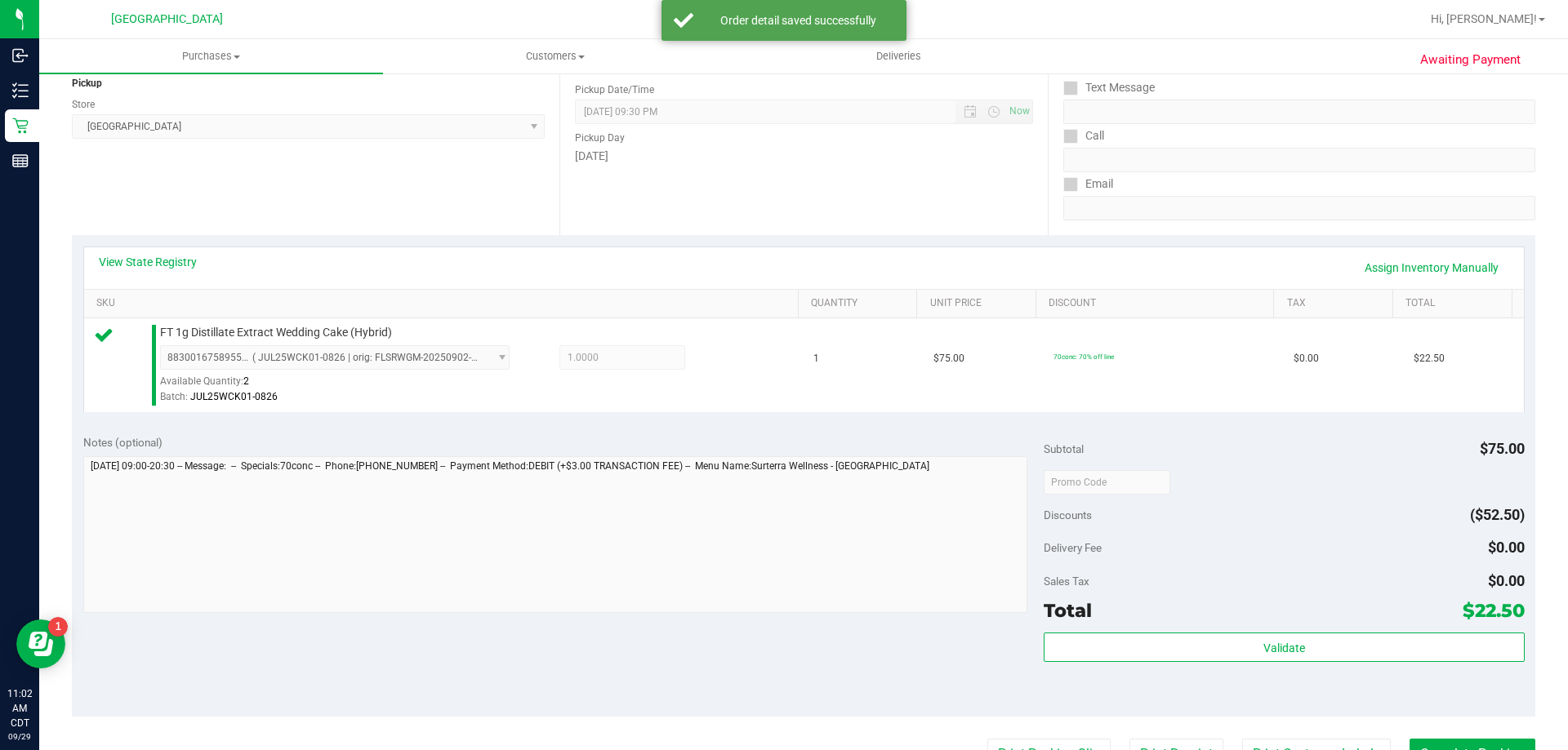
scroll to position [326, 0]
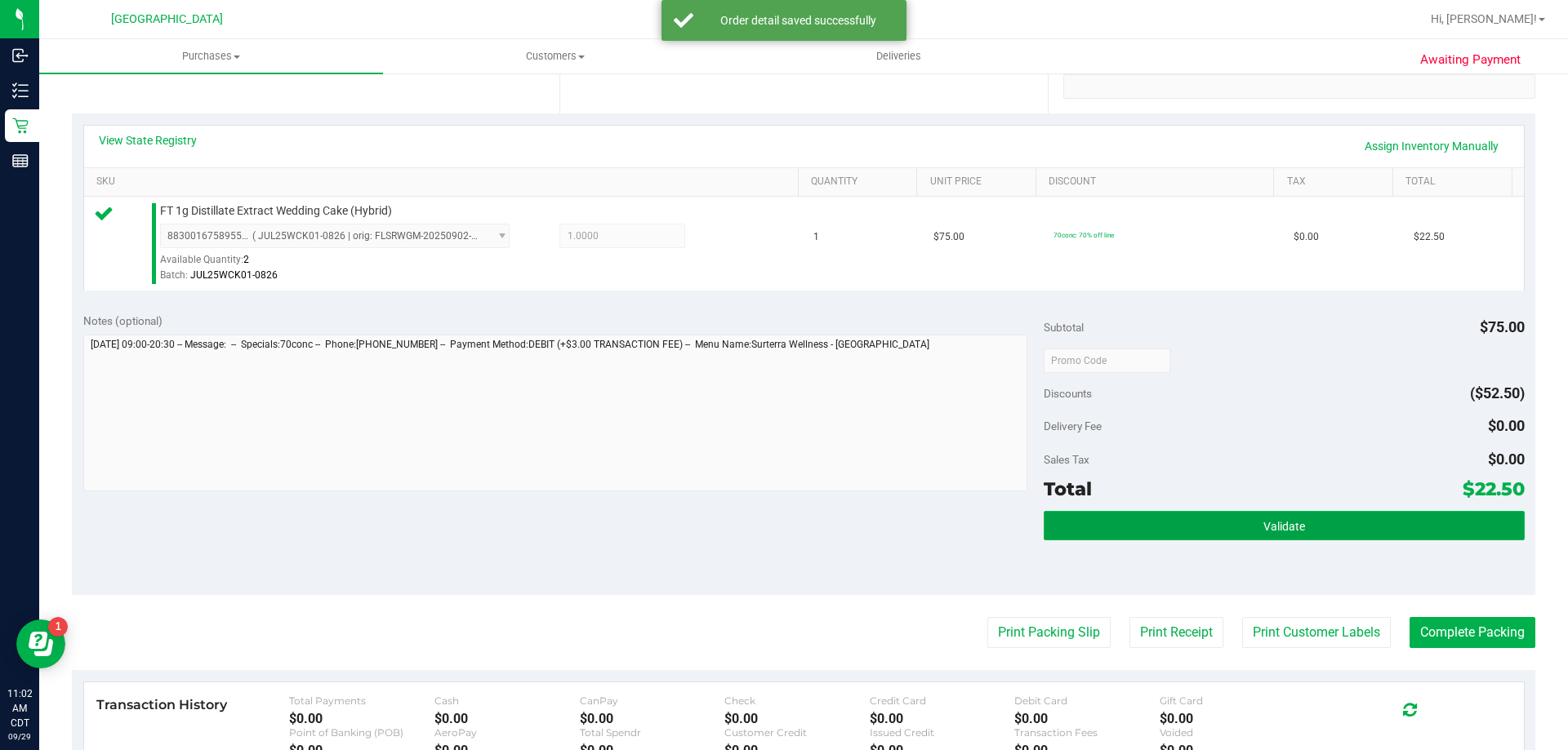
click at [1415, 530] on button "Validate" at bounding box center [1283, 525] width 480 height 29
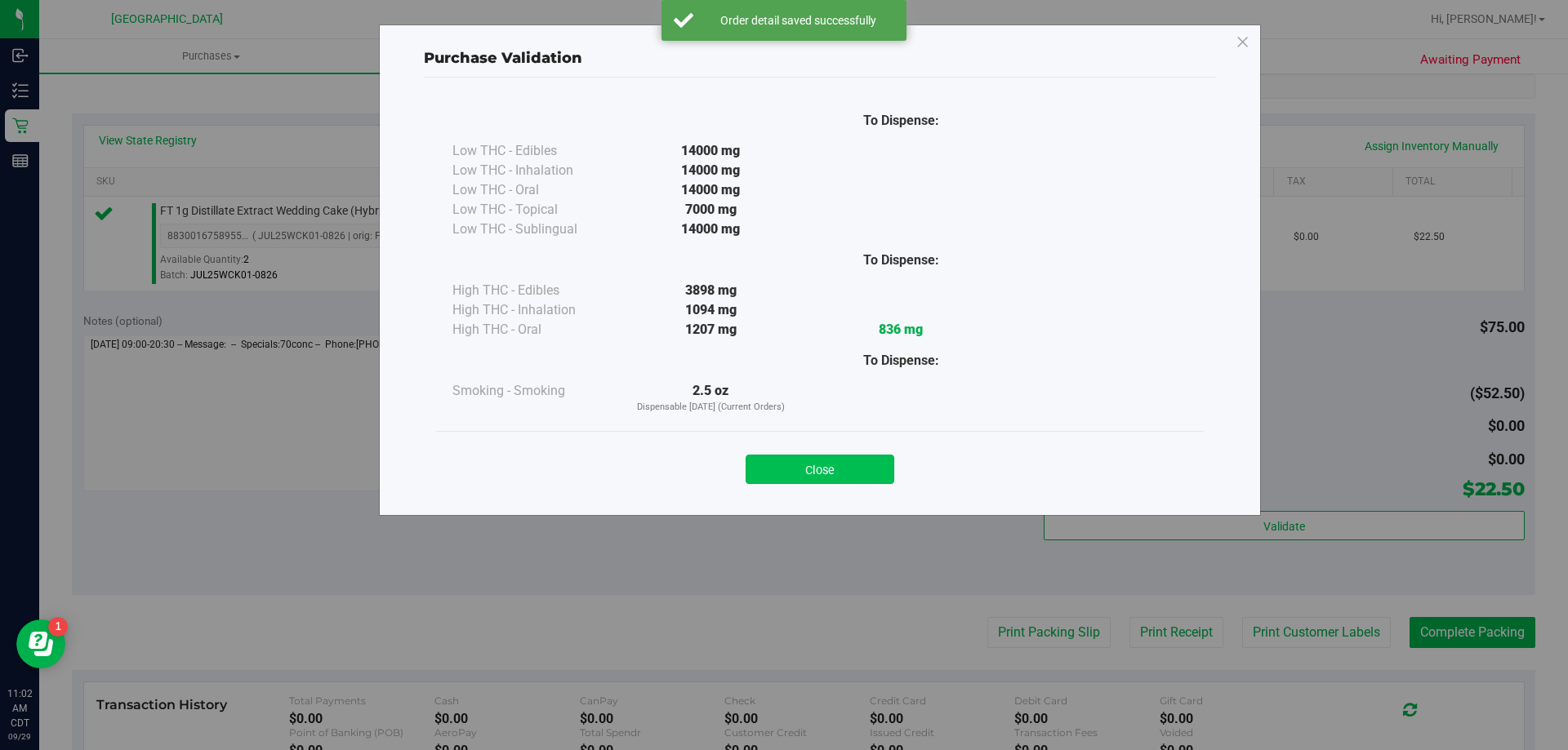
click at [806, 465] on button "Close" at bounding box center [819, 469] width 148 height 29
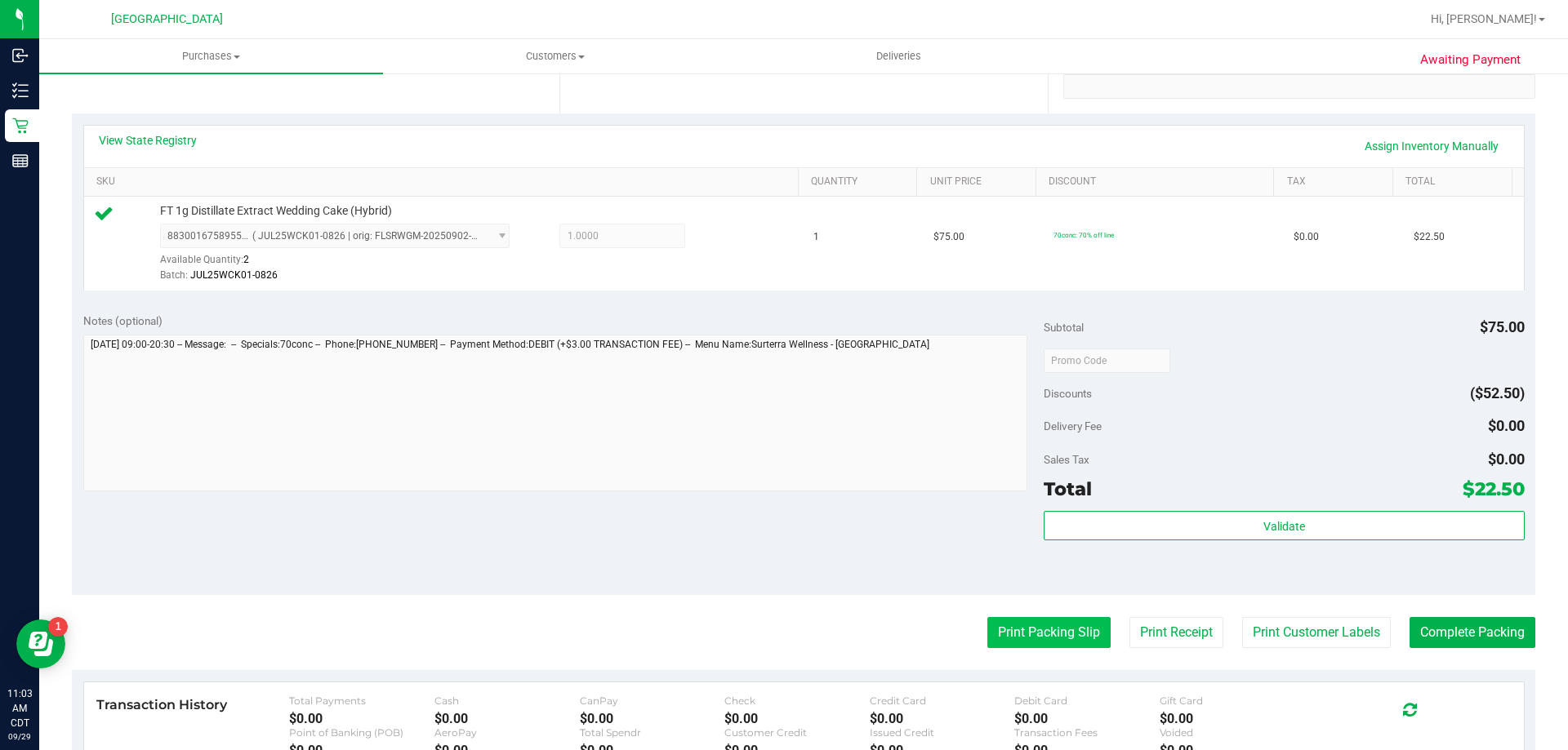
click at [999, 640] on button "Print Packing Slip" at bounding box center [1049, 632] width 123 height 31
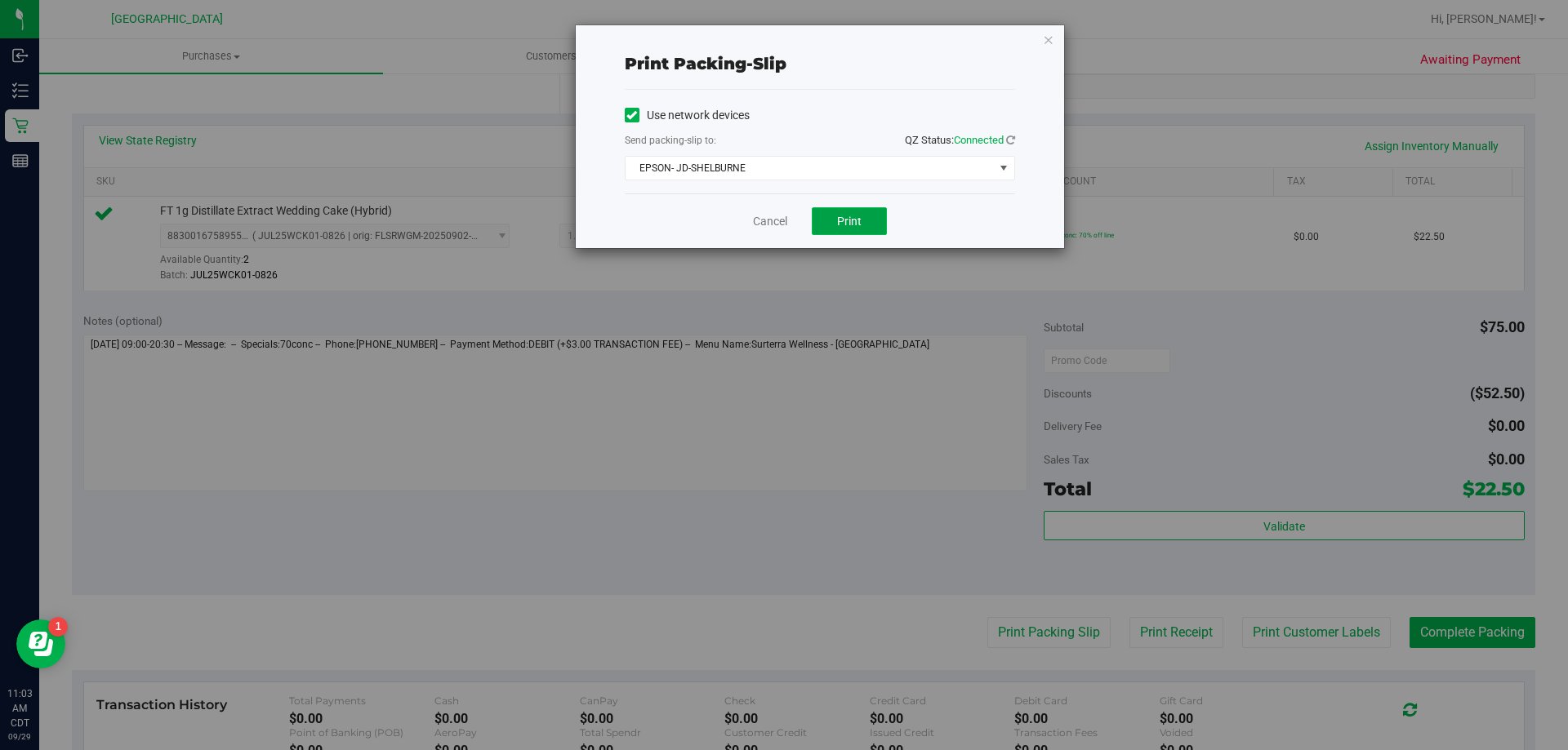
click at [878, 223] on button "Print" at bounding box center [849, 221] width 75 height 27
click at [767, 214] on link "Cancel" at bounding box center [769, 221] width 34 height 17
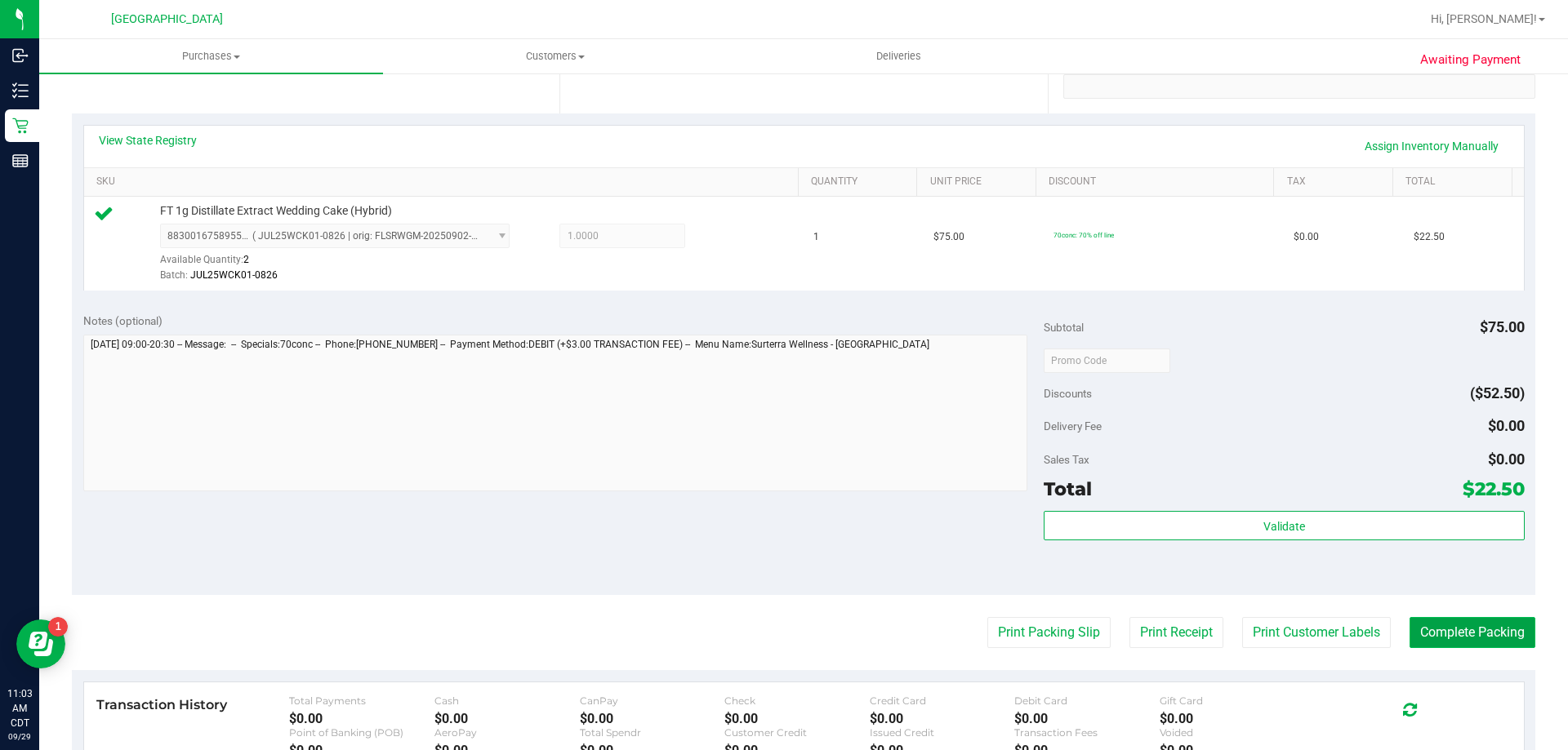
click at [1494, 629] on button "Complete Packing" at bounding box center [1472, 632] width 126 height 31
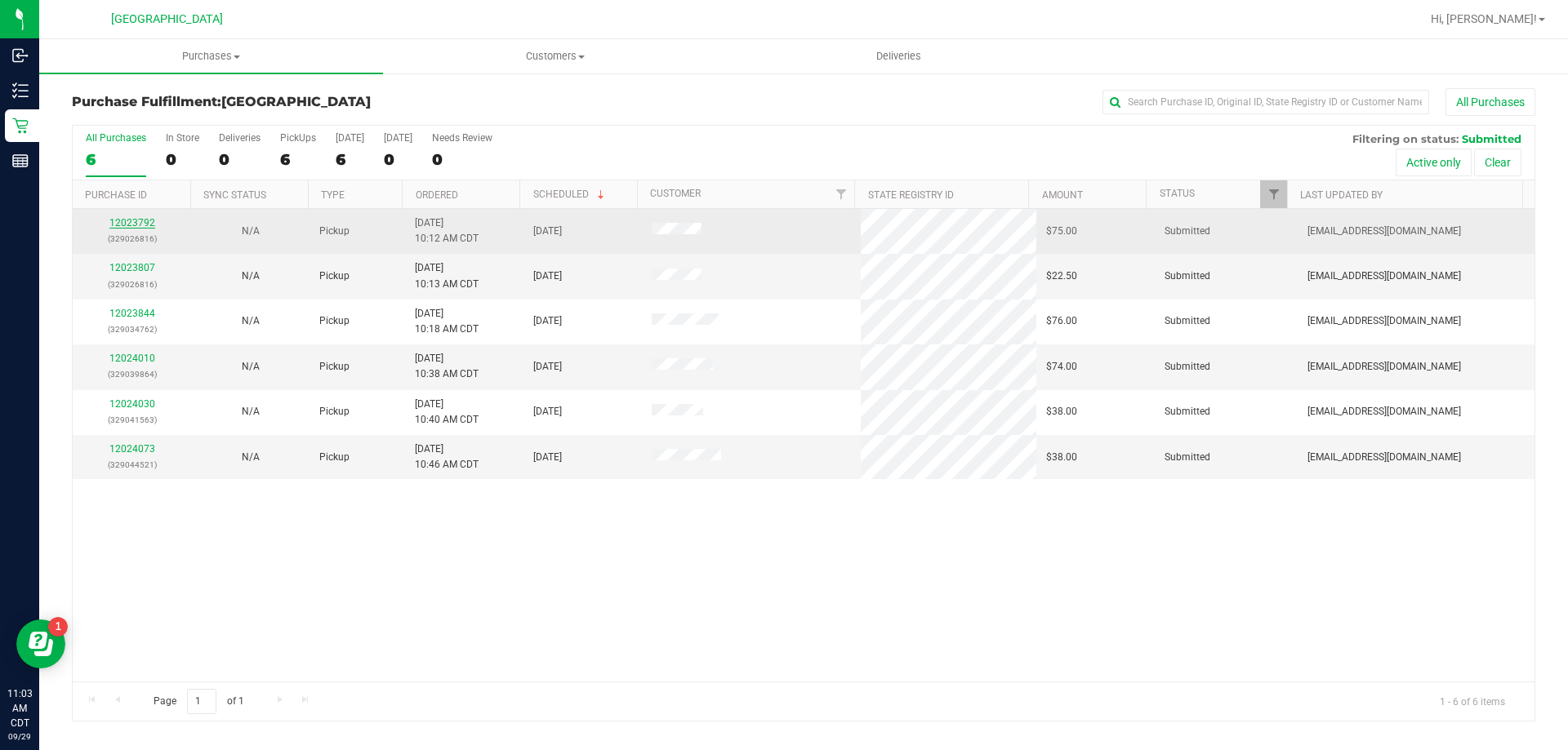
click at [148, 223] on link "12023792" at bounding box center [132, 223] width 46 height 12
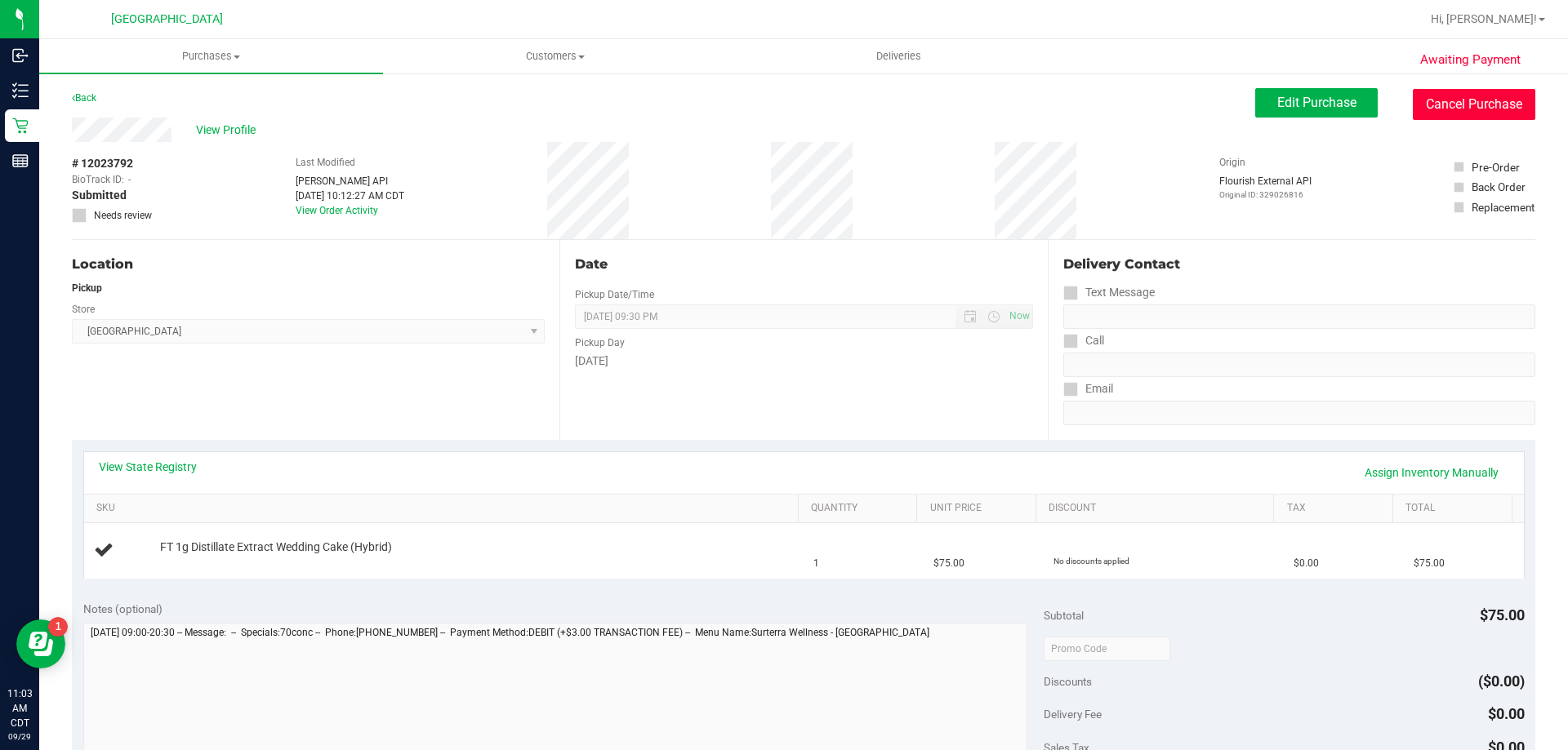
click at [1504, 104] on button "Cancel Purchase" at bounding box center [1474, 104] width 122 height 31
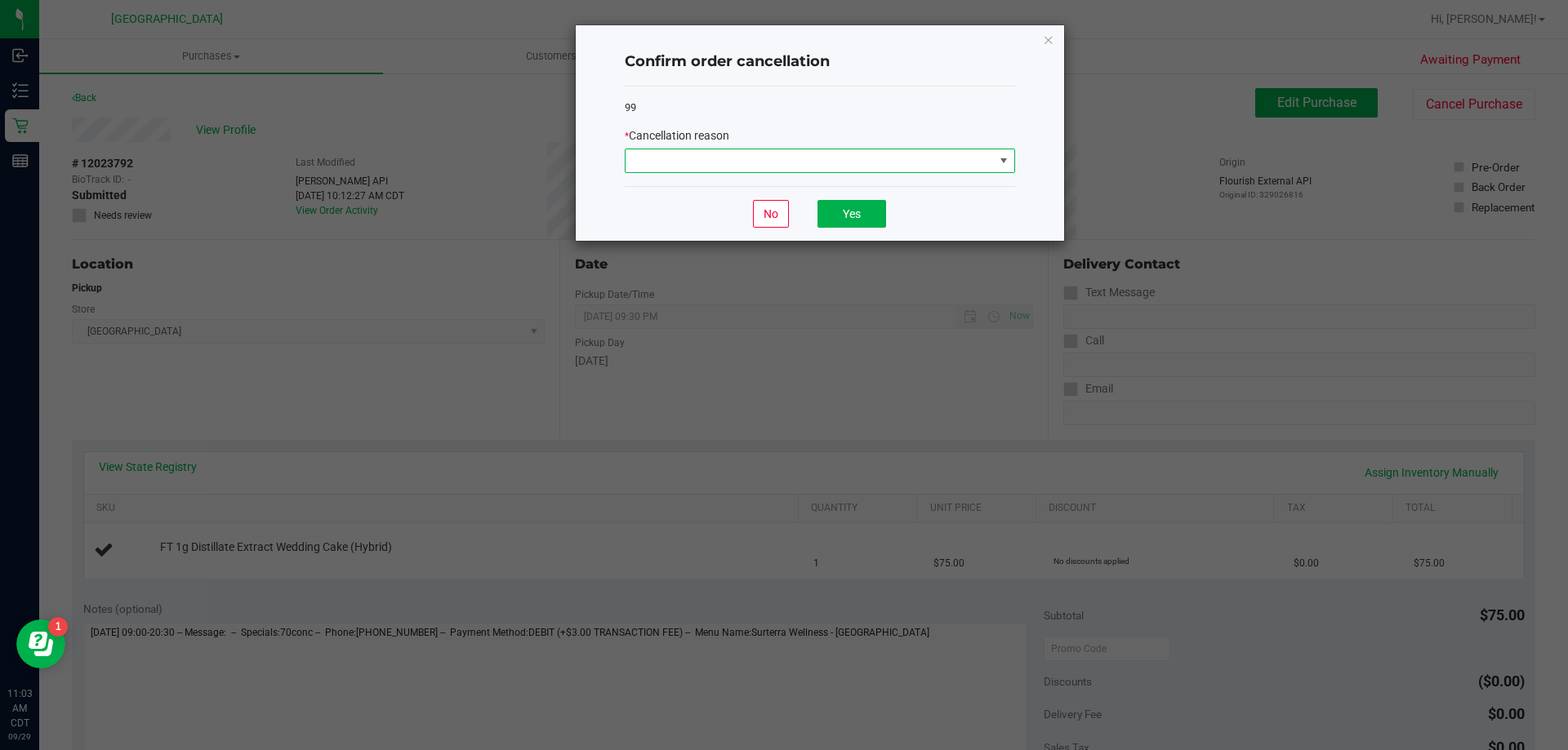
click at [739, 165] on span at bounding box center [809, 160] width 368 height 22
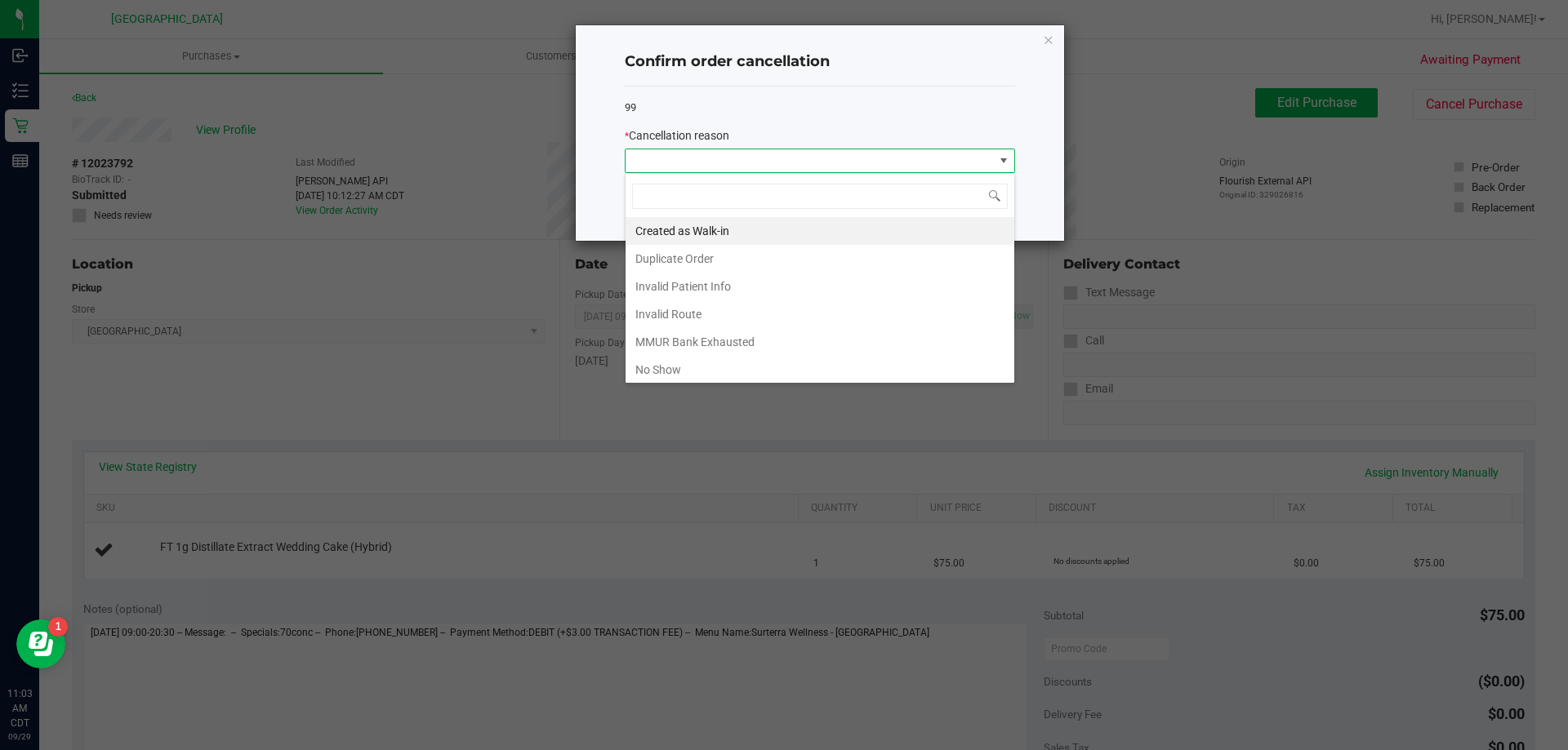
scroll to position [24, 391]
click at [708, 255] on li "Duplicate Order" at bounding box center [819, 258] width 389 height 27
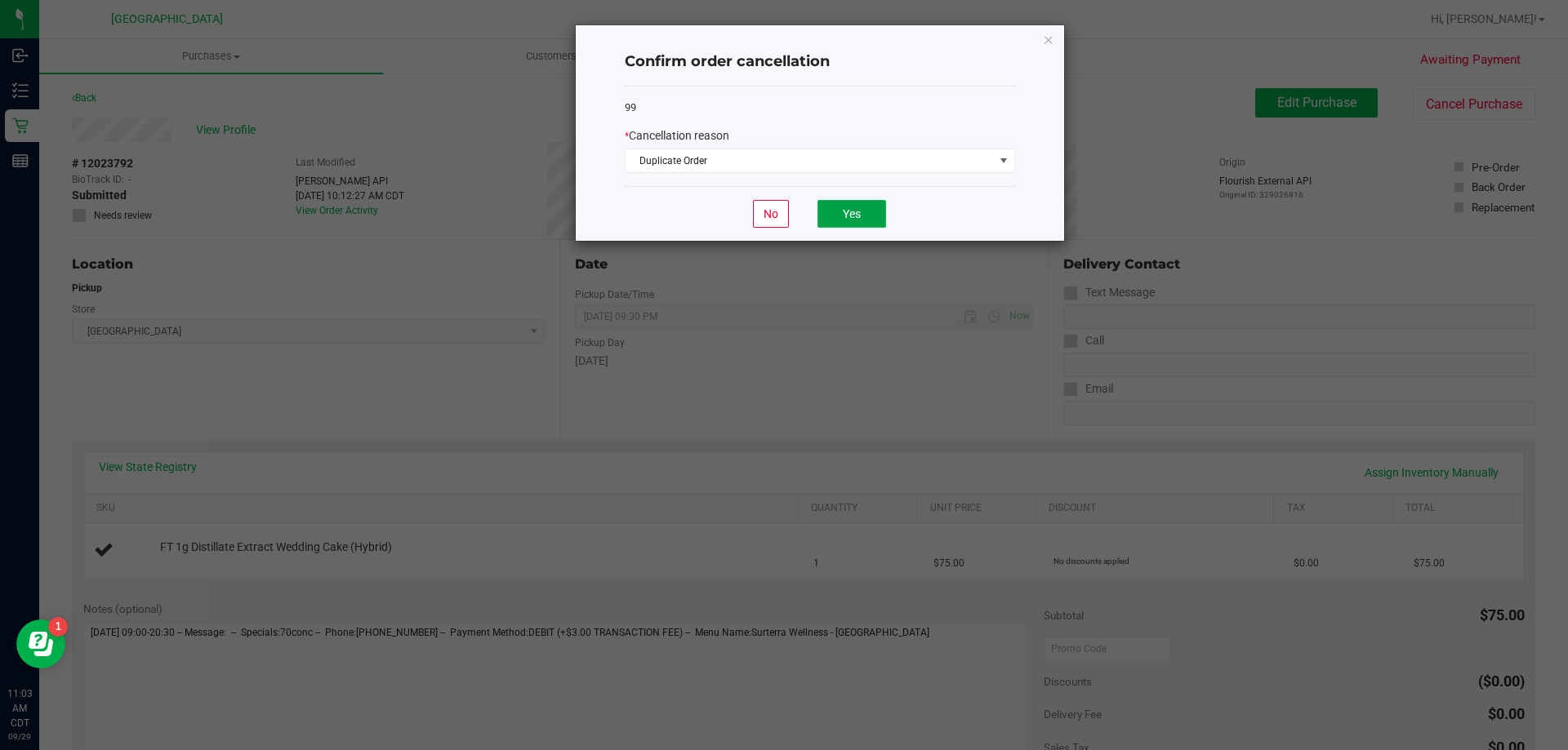
click at [837, 211] on button "Yes" at bounding box center [852, 213] width 68 height 27
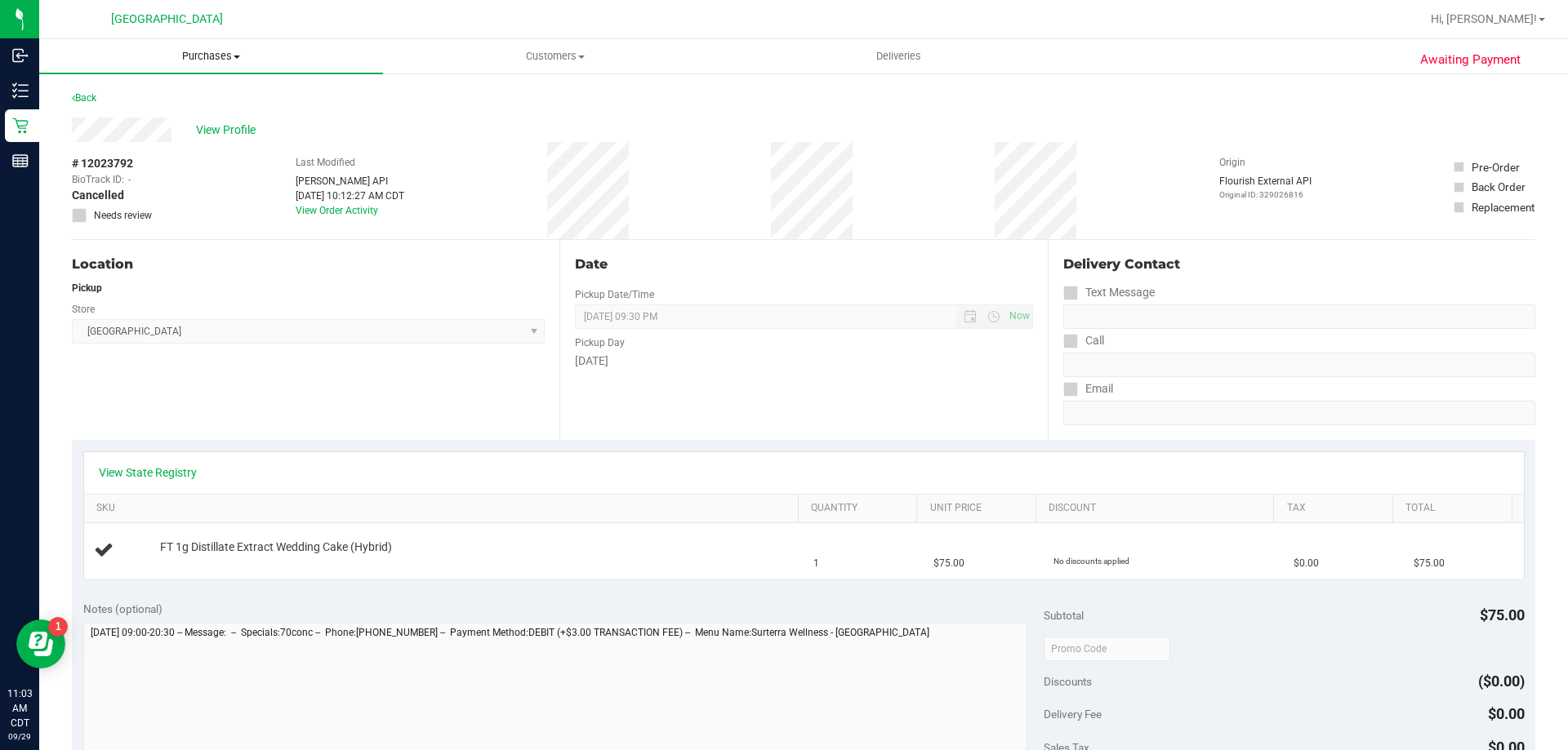
click at [222, 63] on uib-tab-heading "Purchases Summary of purchases Fulfillment All purchases" at bounding box center [211, 56] width 344 height 34
click at [171, 112] on li "Fulfillment" at bounding box center [211, 118] width 344 height 20
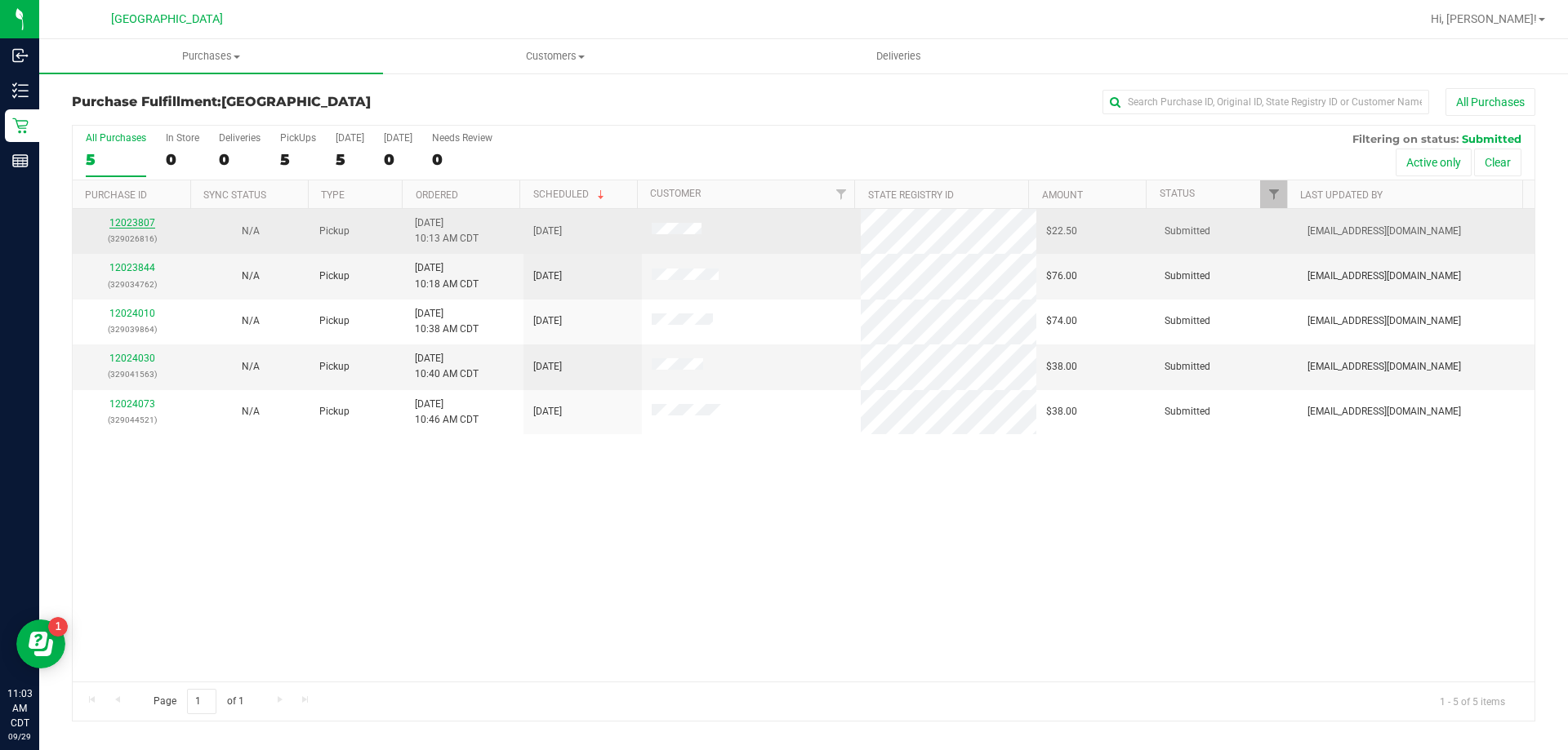
click at [124, 219] on link "12023807" at bounding box center [132, 223] width 46 height 12
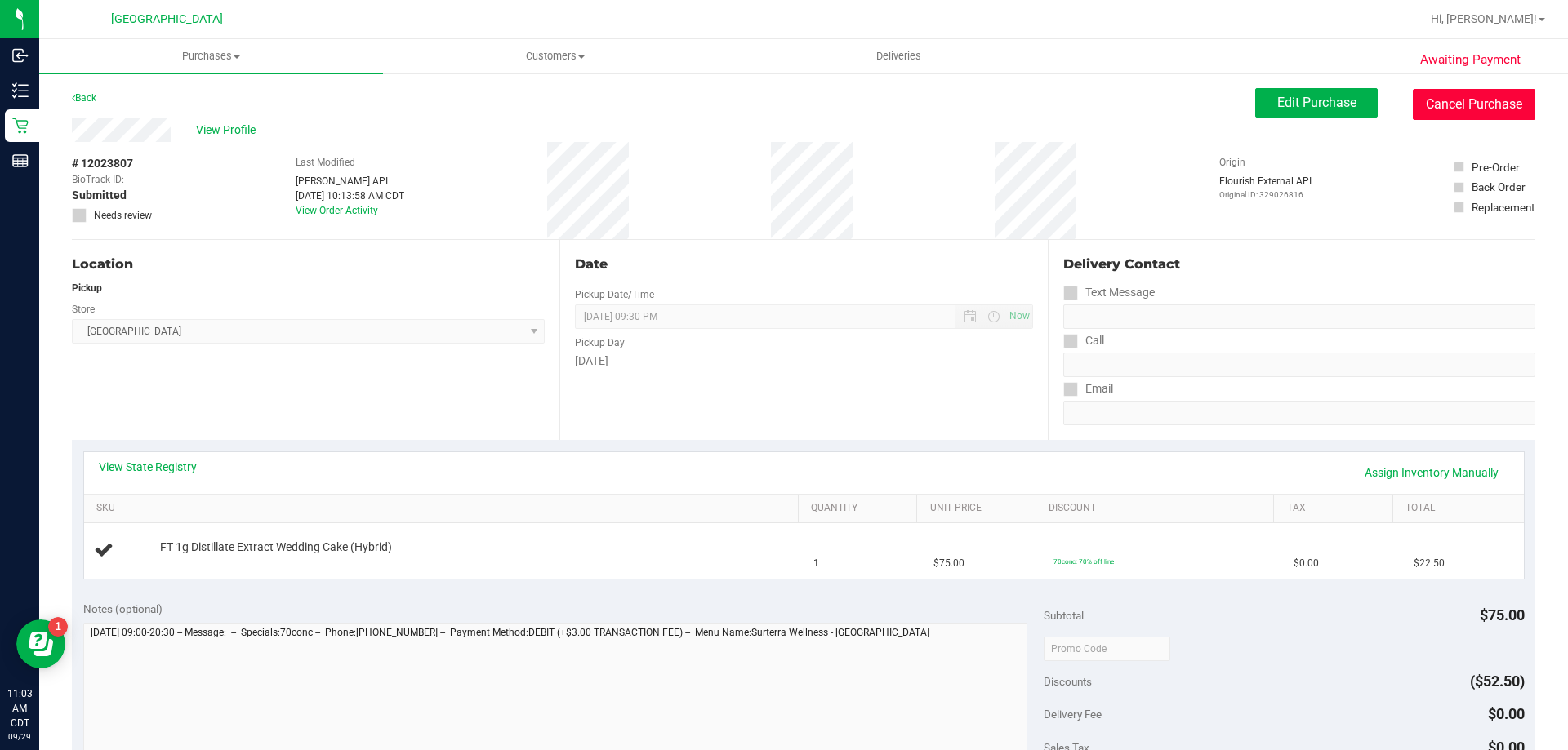
click at [1468, 97] on button "Cancel Purchase" at bounding box center [1474, 104] width 122 height 31
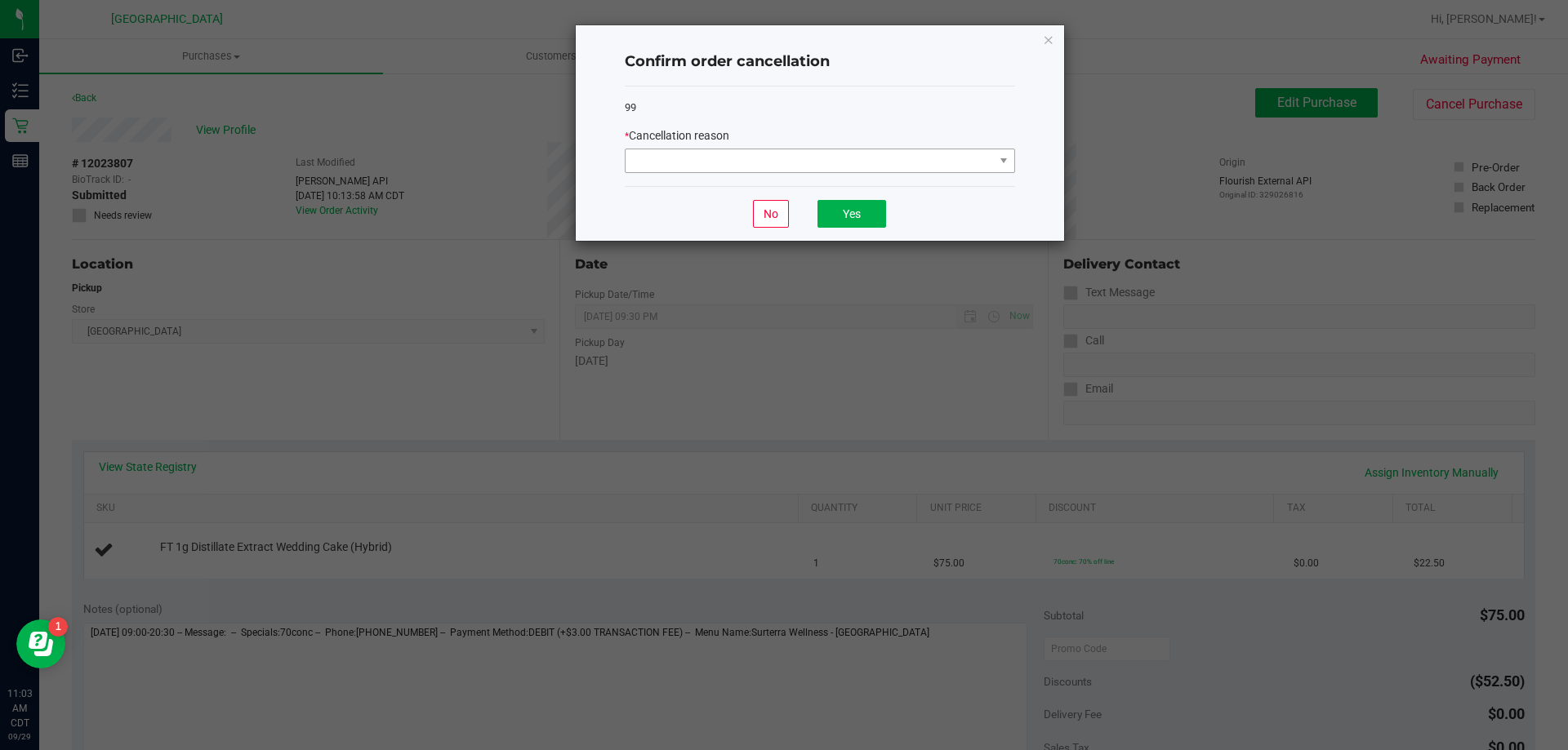
drag, startPoint x: 656, startPoint y: 176, endPoint x: 656, endPoint y: 166, distance: 10.0
click at [657, 176] on div "99 * Cancellation reason" at bounding box center [819, 137] width 391 height 101
click at [659, 157] on span at bounding box center [809, 160] width 368 height 22
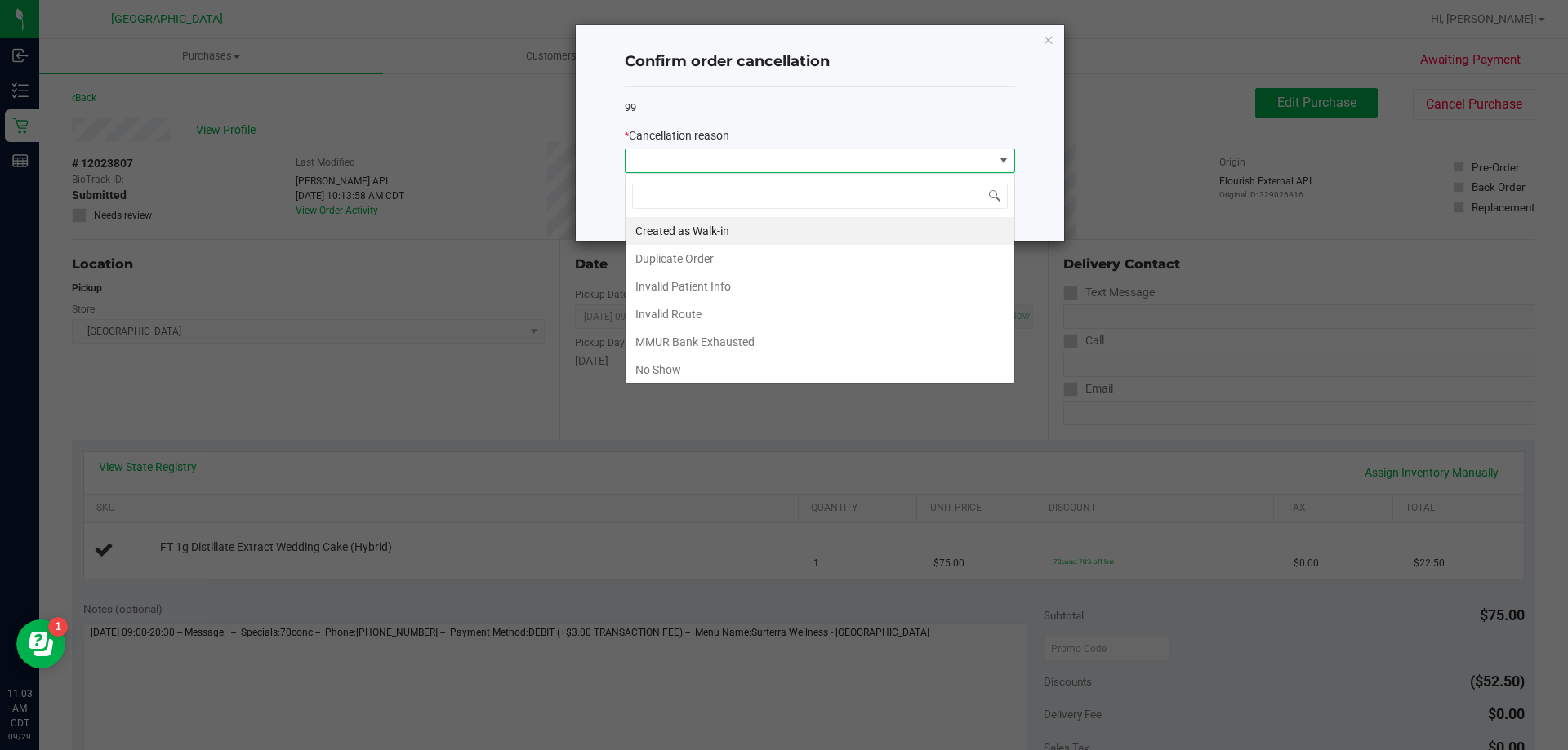
scroll to position [24, 391]
click at [665, 267] on li "Duplicate Order" at bounding box center [819, 258] width 389 height 27
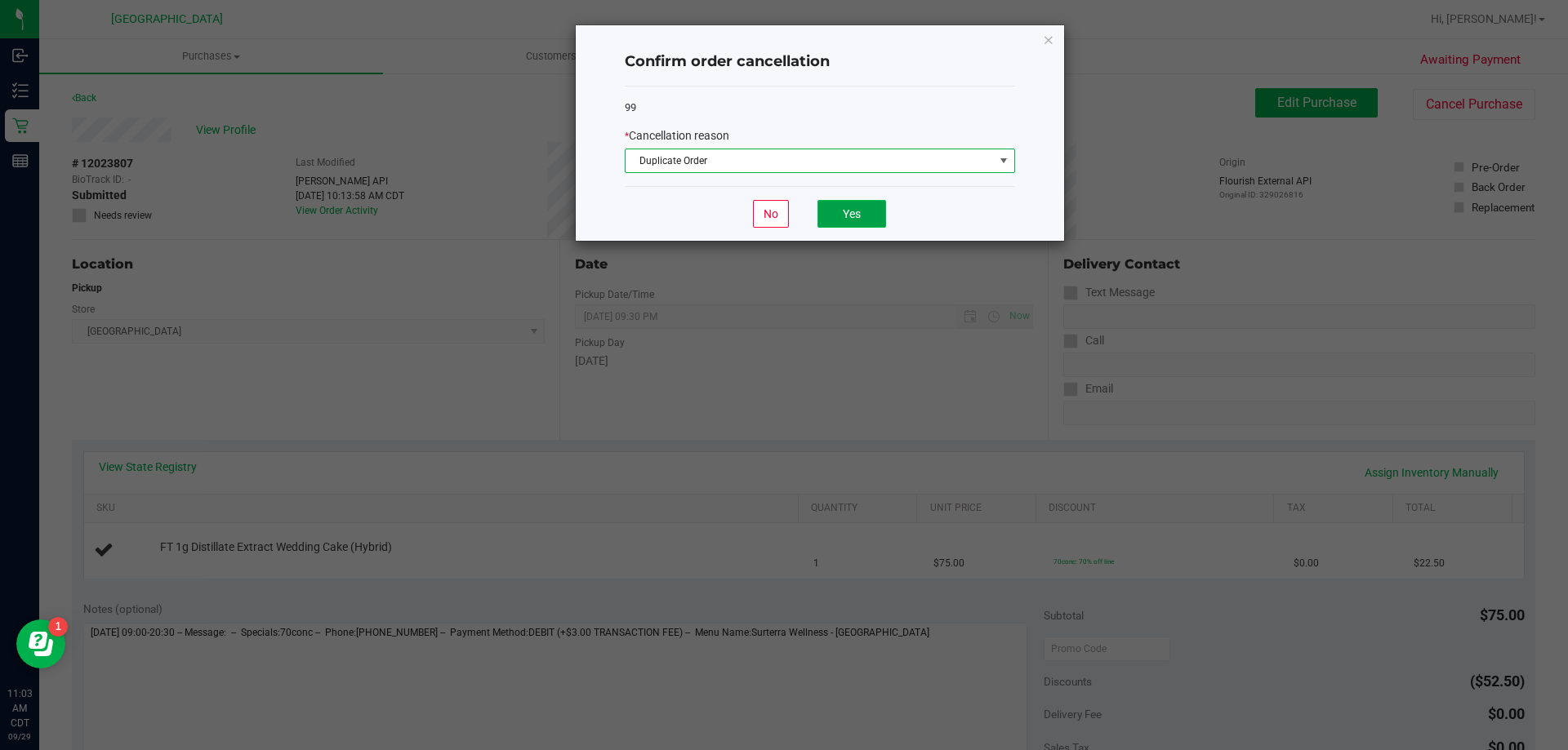
click at [856, 222] on button "Yes" at bounding box center [852, 213] width 68 height 27
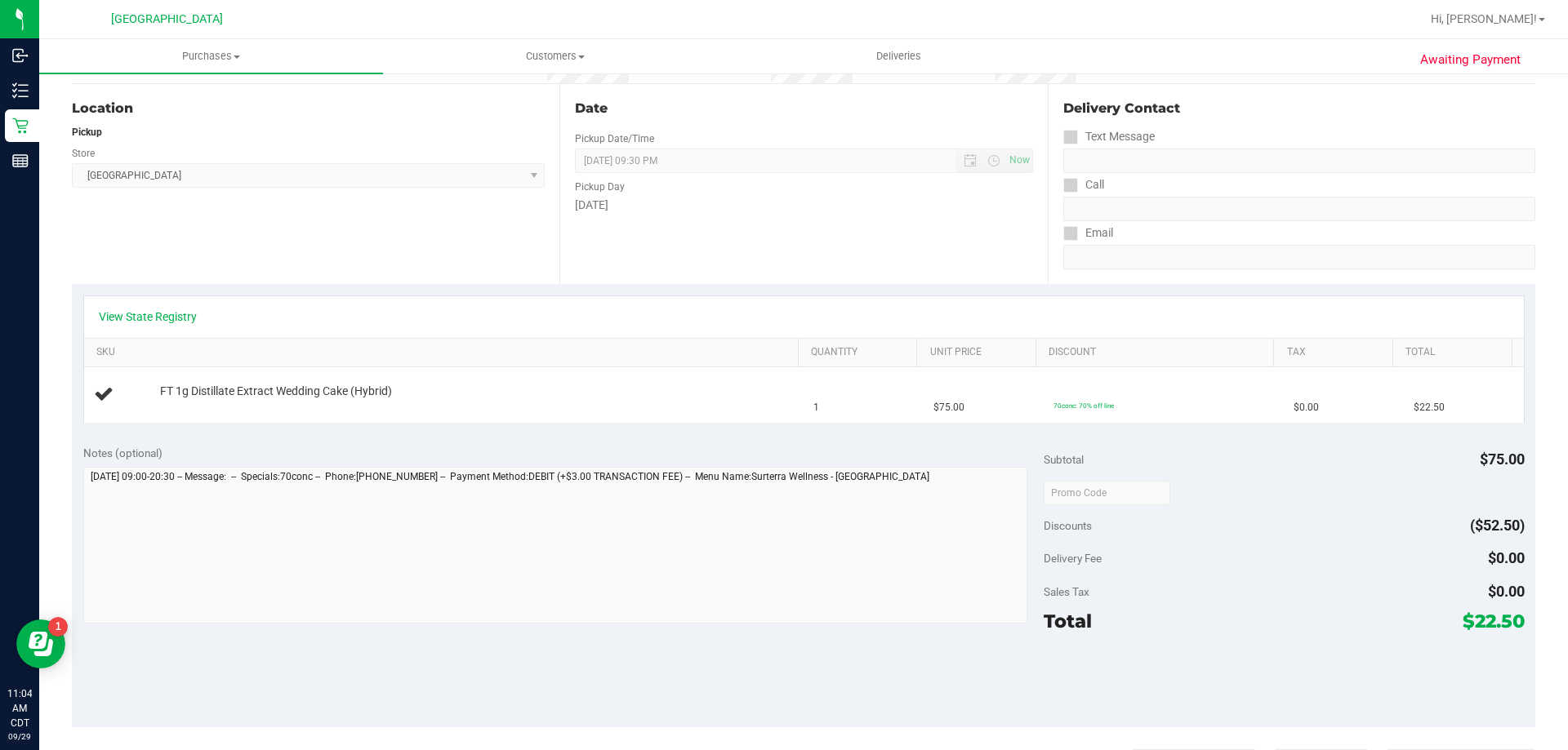
scroll to position [0, 0]
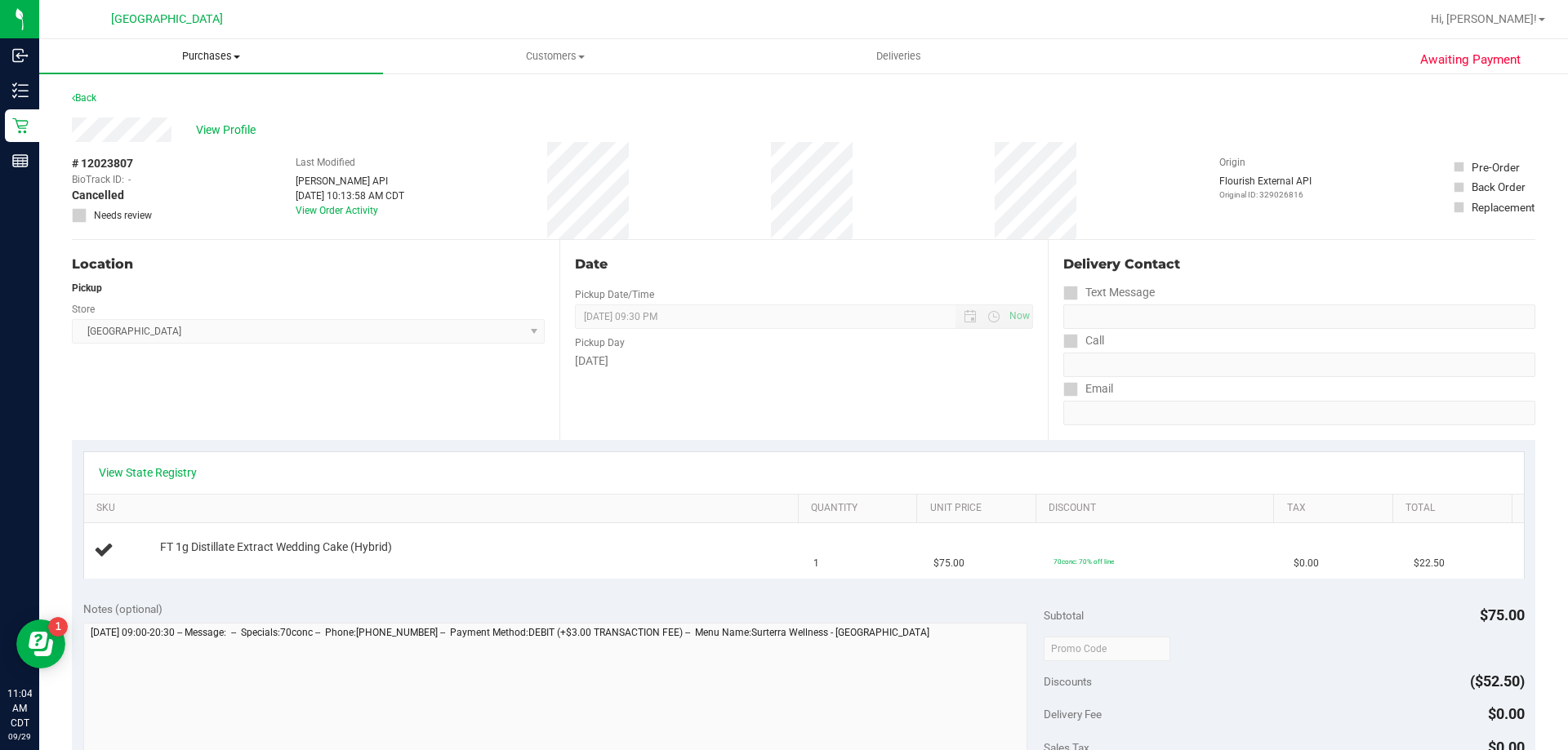
click at [228, 57] on span "Purchases" at bounding box center [211, 57] width 344 height 15
click at [173, 114] on li "Fulfillment" at bounding box center [211, 118] width 344 height 20
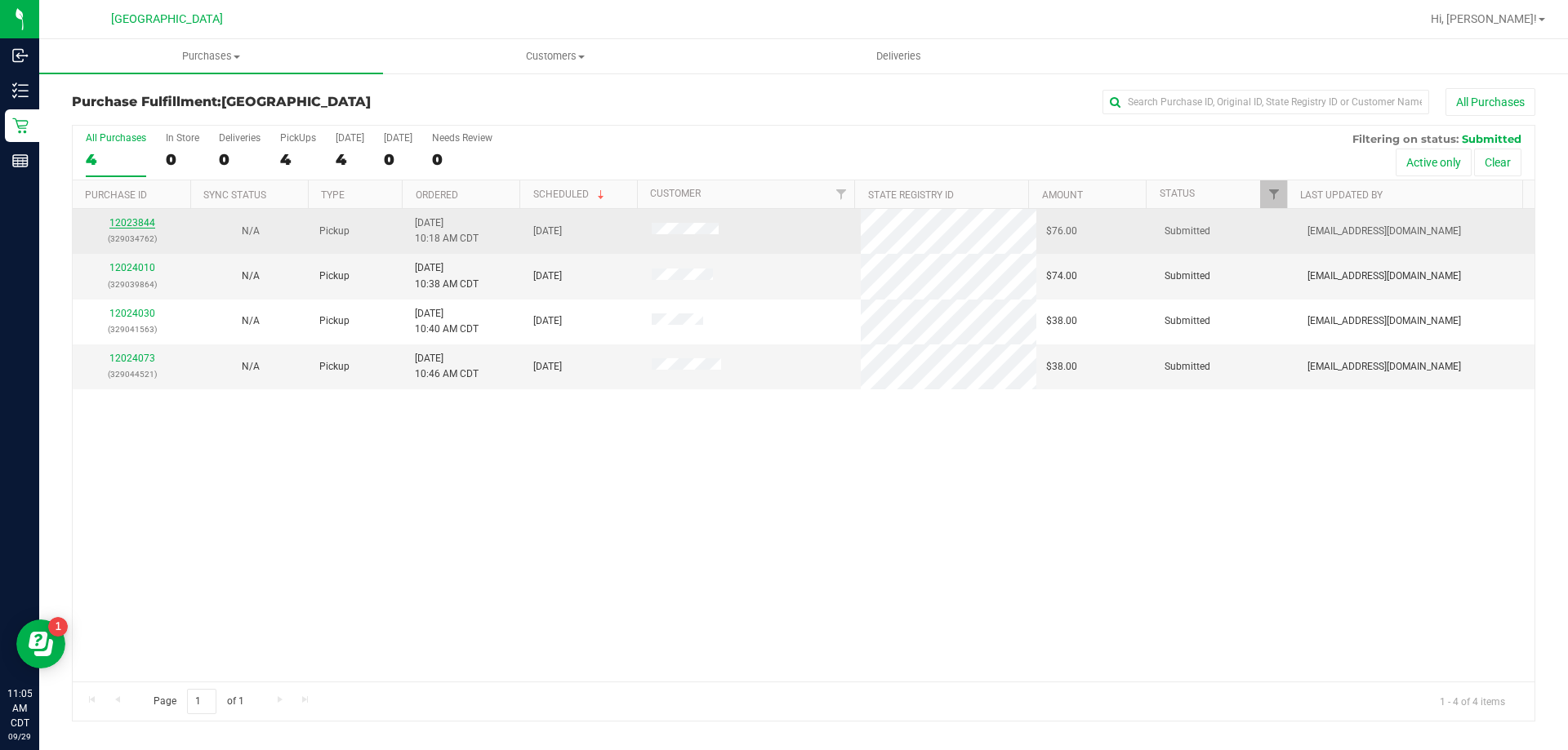
click at [147, 220] on link "12023844" at bounding box center [132, 223] width 46 height 12
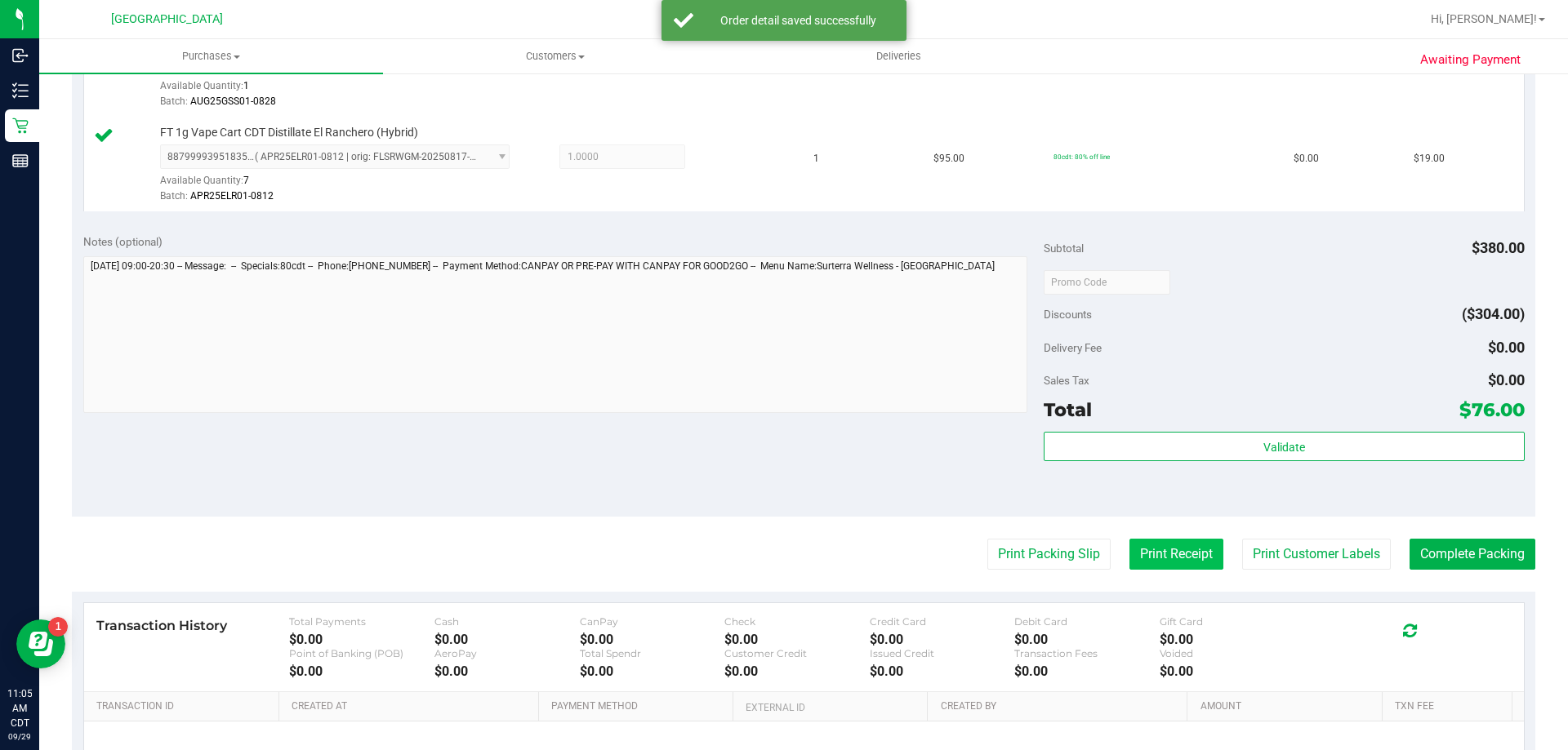
scroll to position [735, 0]
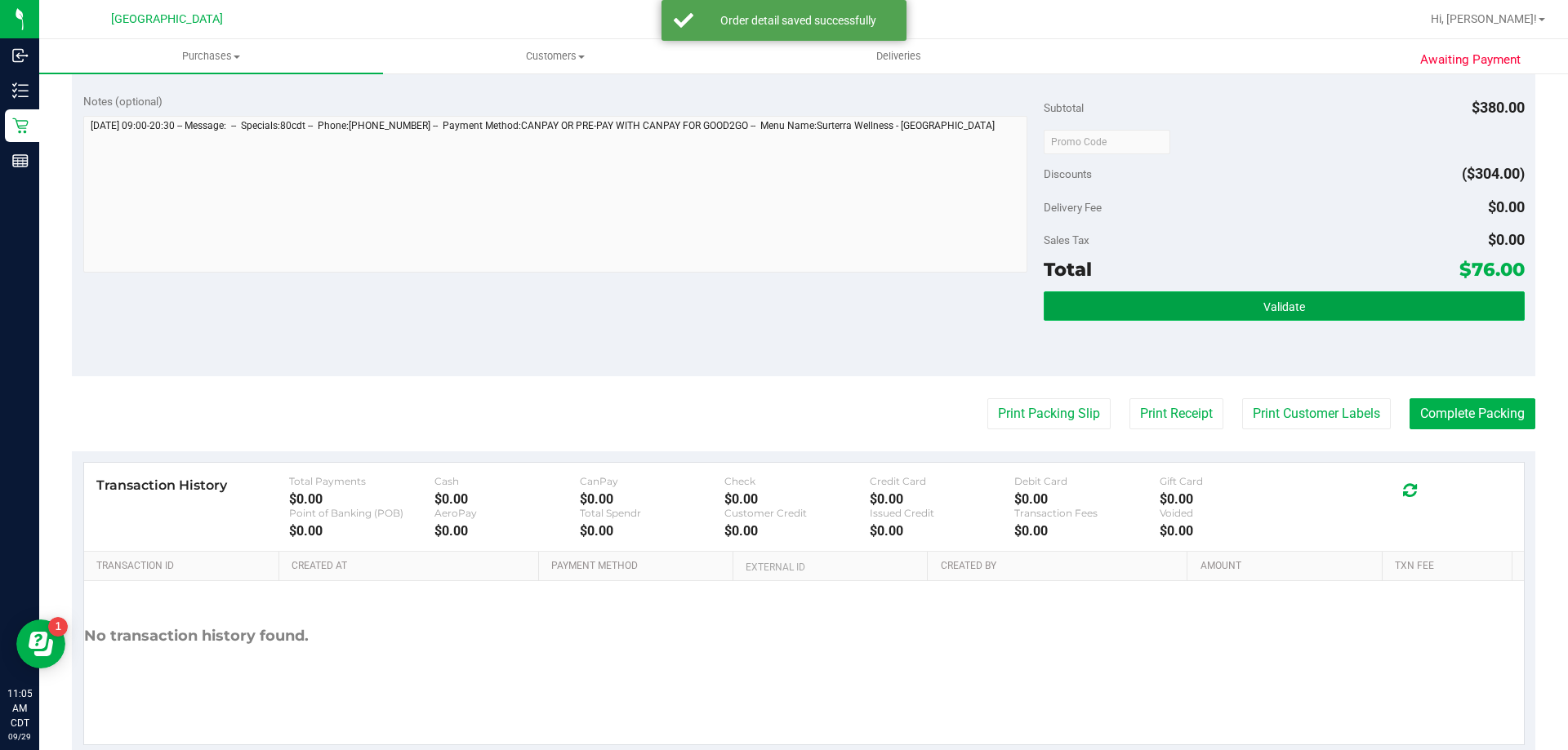
click at [1194, 308] on button "Validate" at bounding box center [1283, 305] width 480 height 29
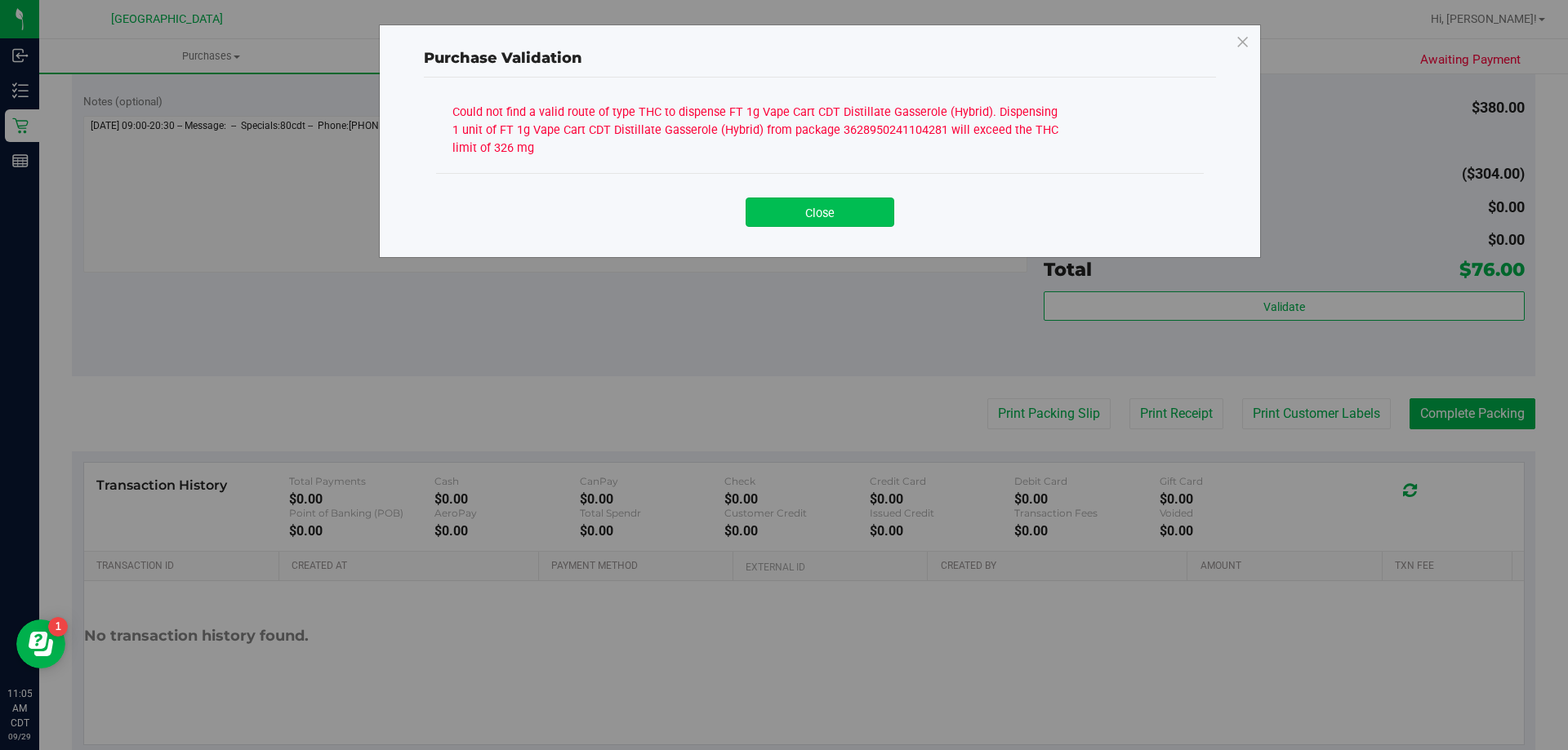
click at [854, 204] on button "Close" at bounding box center [819, 211] width 148 height 29
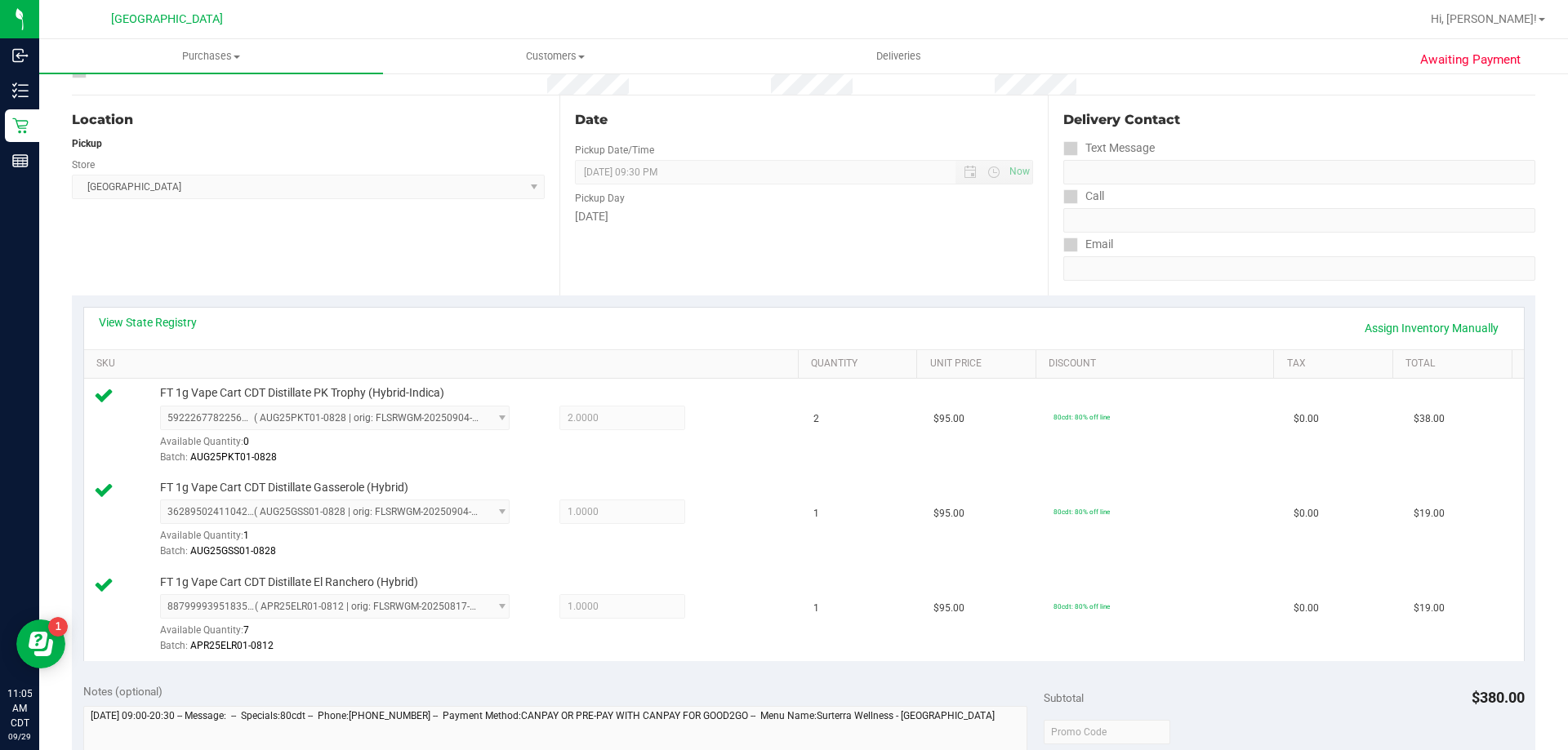
scroll to position [0, 0]
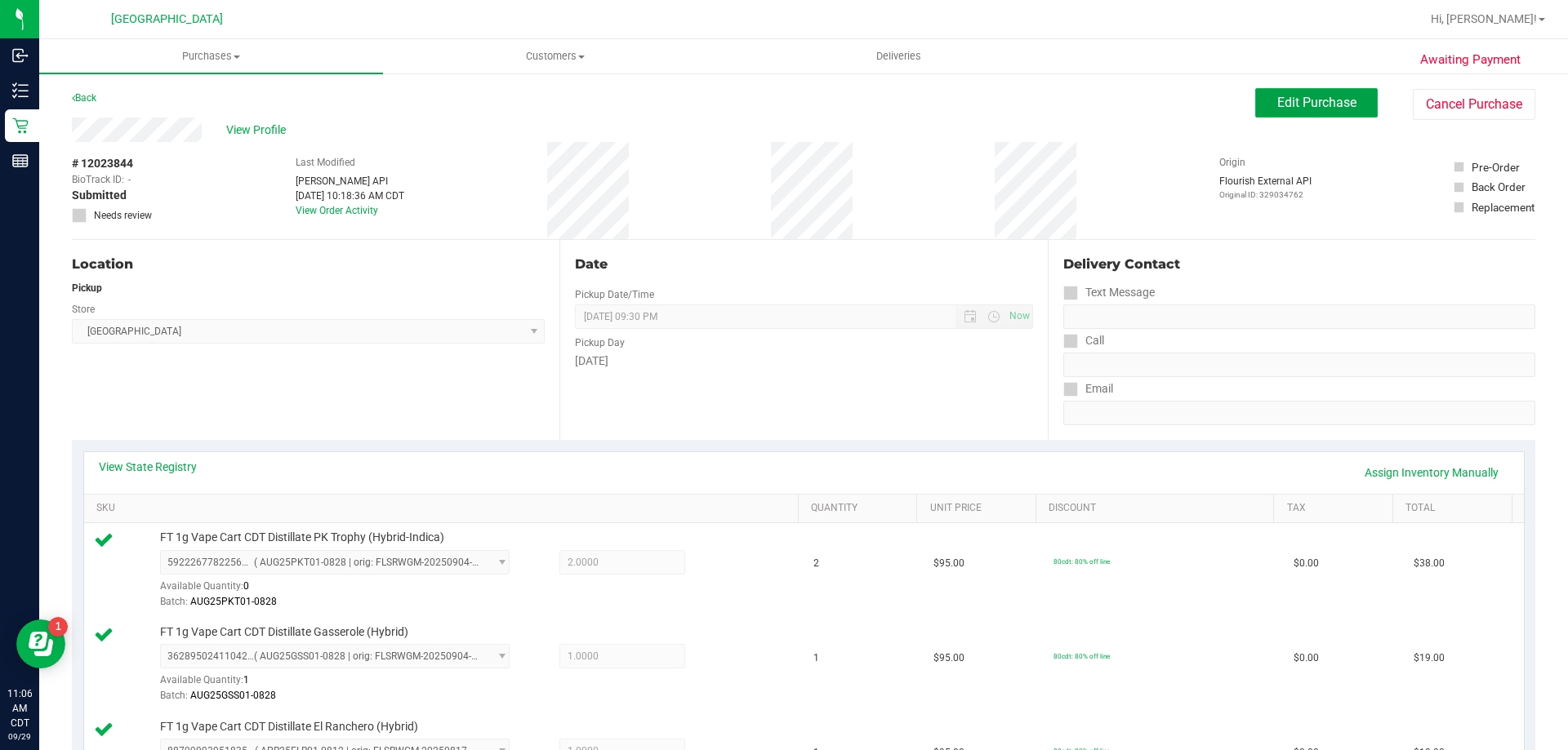
click at [1277, 99] on span "Edit Purchase" at bounding box center [1317, 102] width 79 height 16
click at [1288, 207] on div "Origin Flourish External API Original ID: 329034762" at bounding box center [1265, 191] width 92 height 97
click at [864, 248] on div "Date Pickup Date/Time 09/29/2025 Now 09/29/2025 09:30 PM Now Pickup Day Monday" at bounding box center [804, 340] width 488 height 200
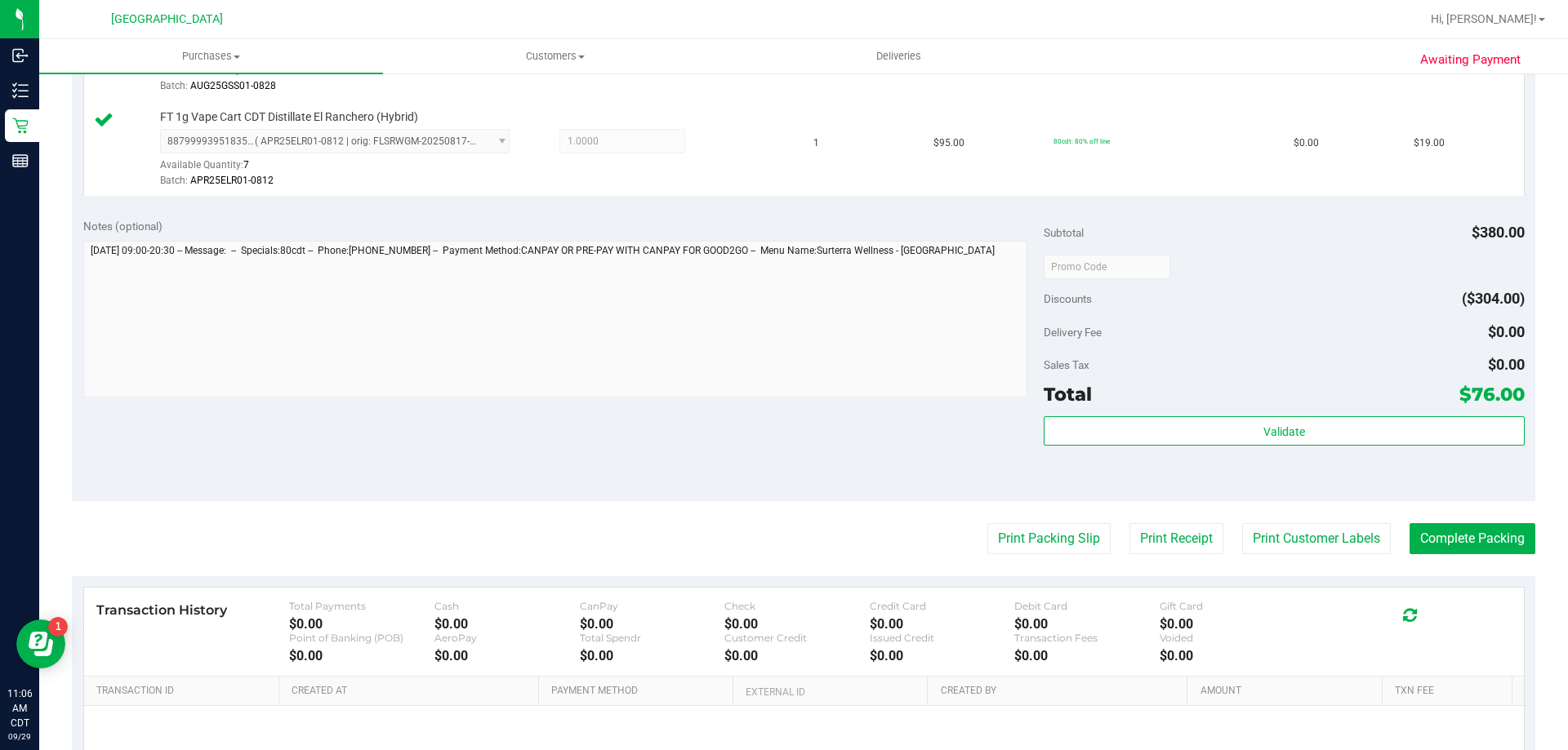
scroll to position [774, 0]
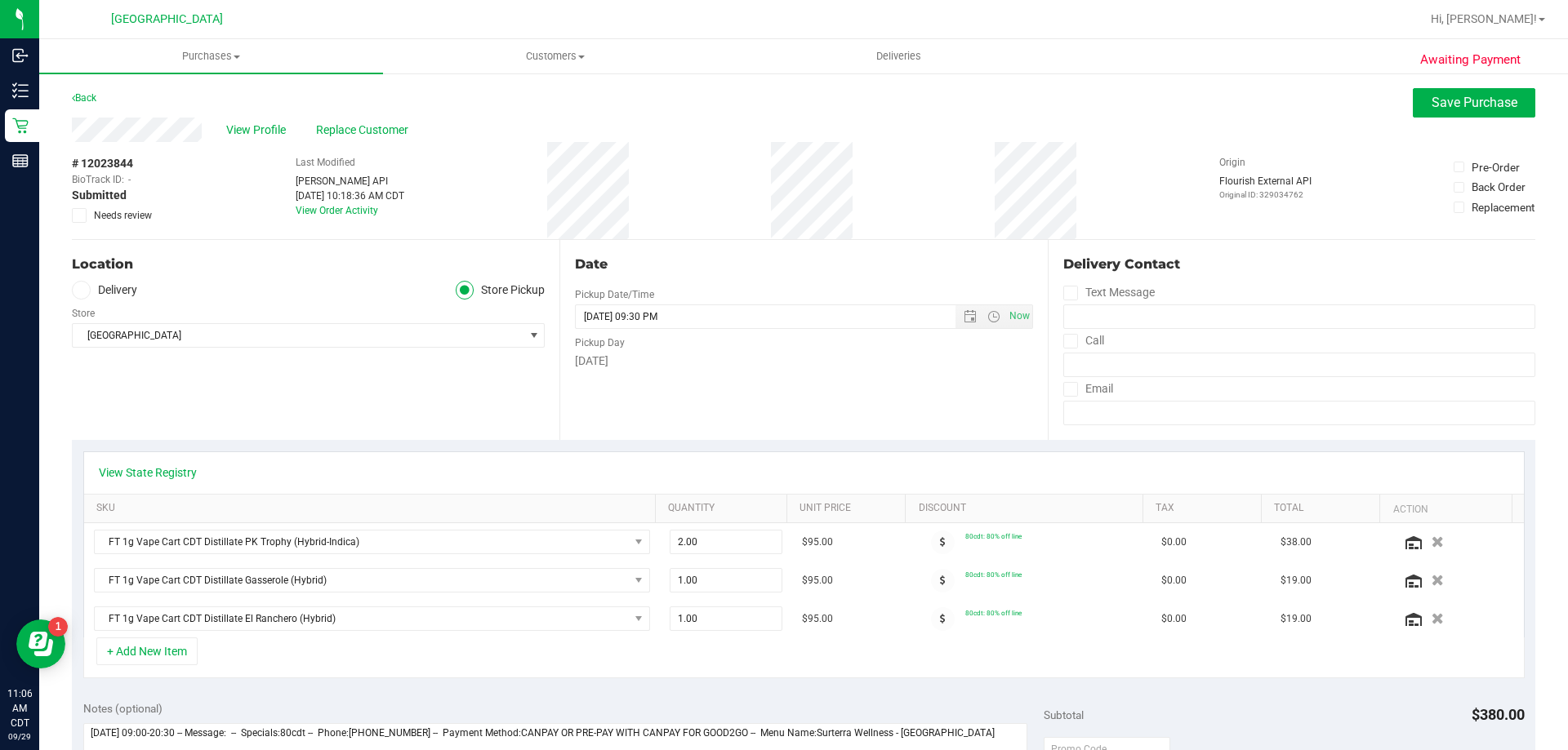
click at [1441, 76] on div "Awaiting Payment Back Save Purchase View Profile Replace Customer # 12023844 Bi…" at bounding box center [804, 734] width 1529 height 1325
click at [1466, 101] on span "Save Purchase" at bounding box center [1474, 102] width 86 height 16
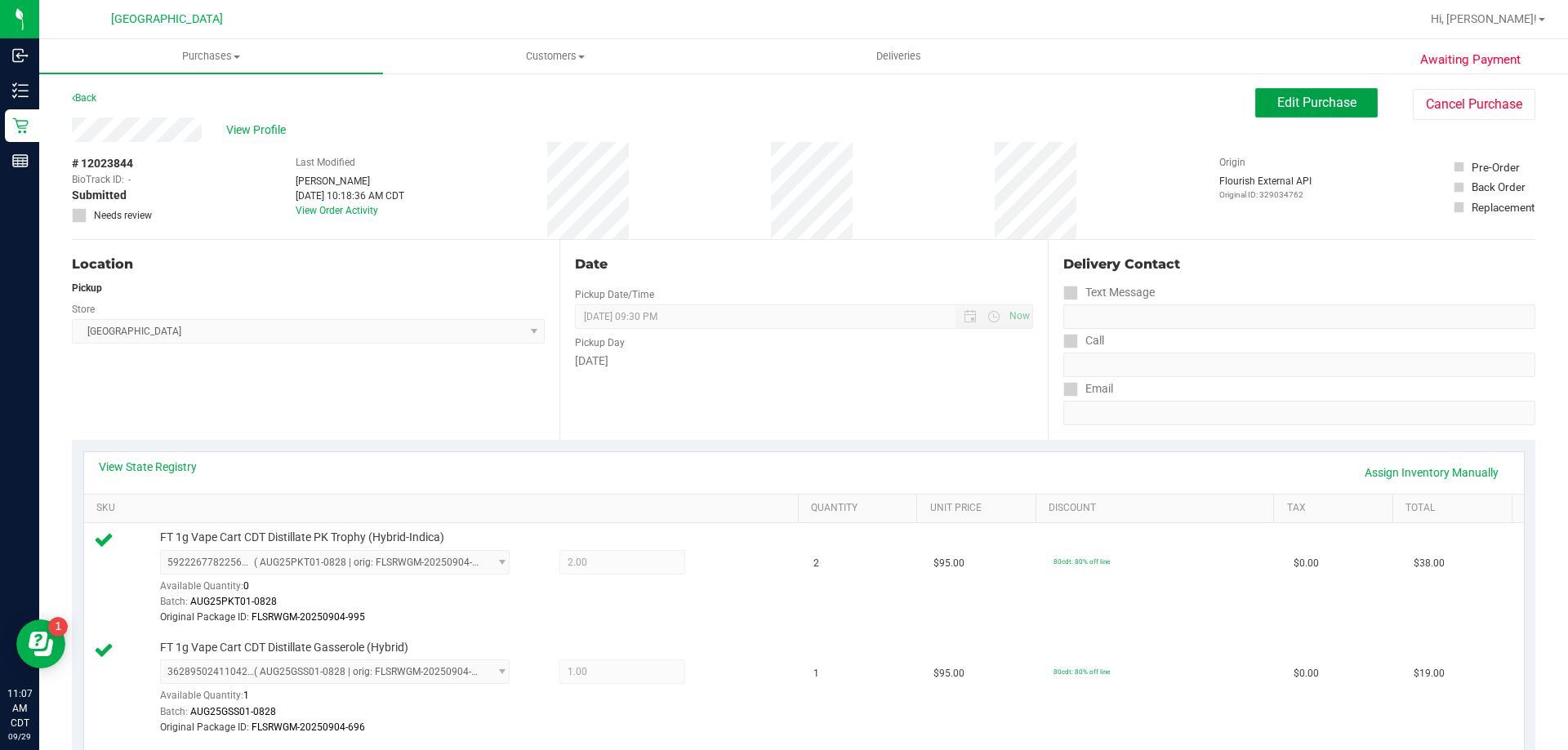
click at [1294, 103] on span "Edit Purchase" at bounding box center [1317, 102] width 79 height 16
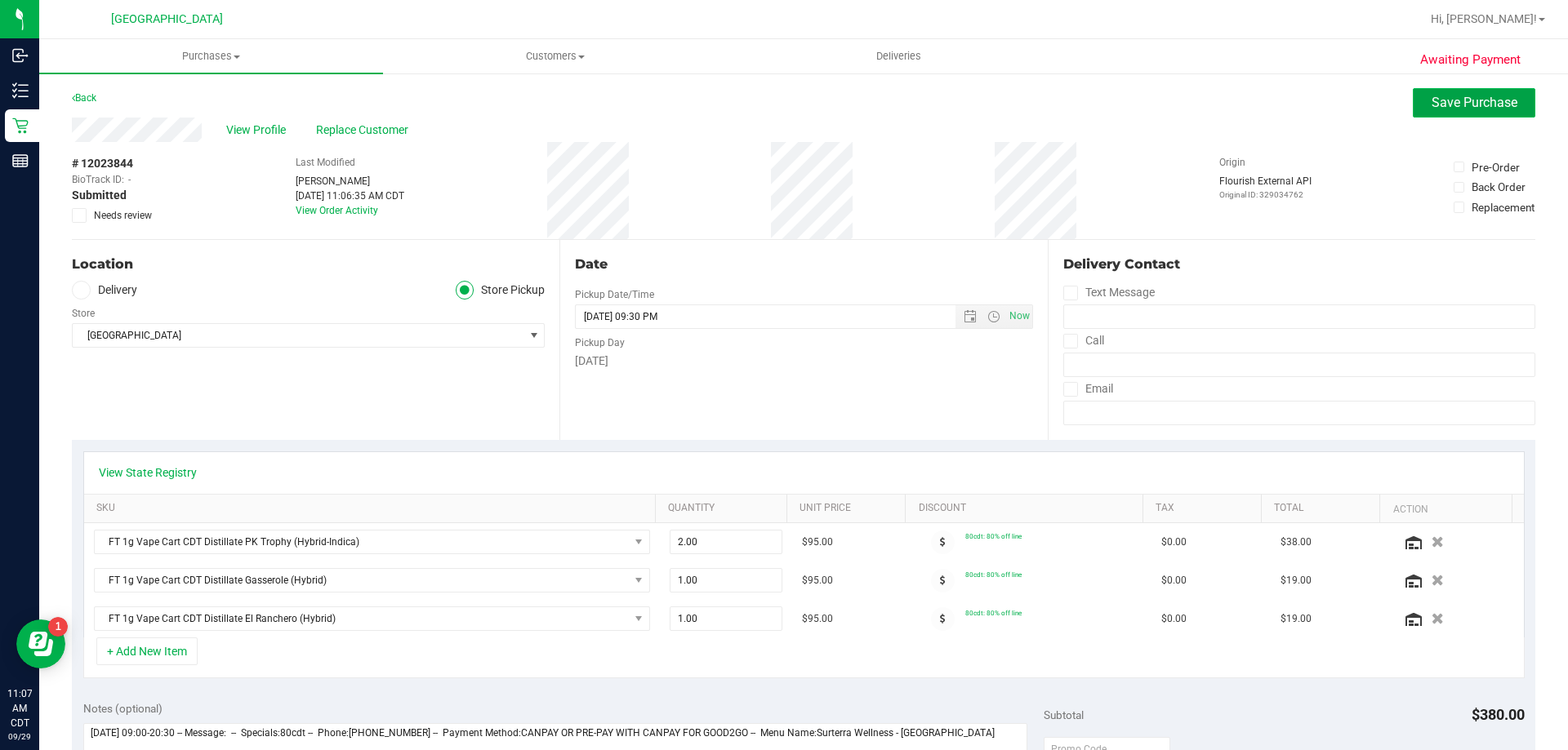
click at [1431, 106] on span "Save Purchase" at bounding box center [1474, 102] width 86 height 16
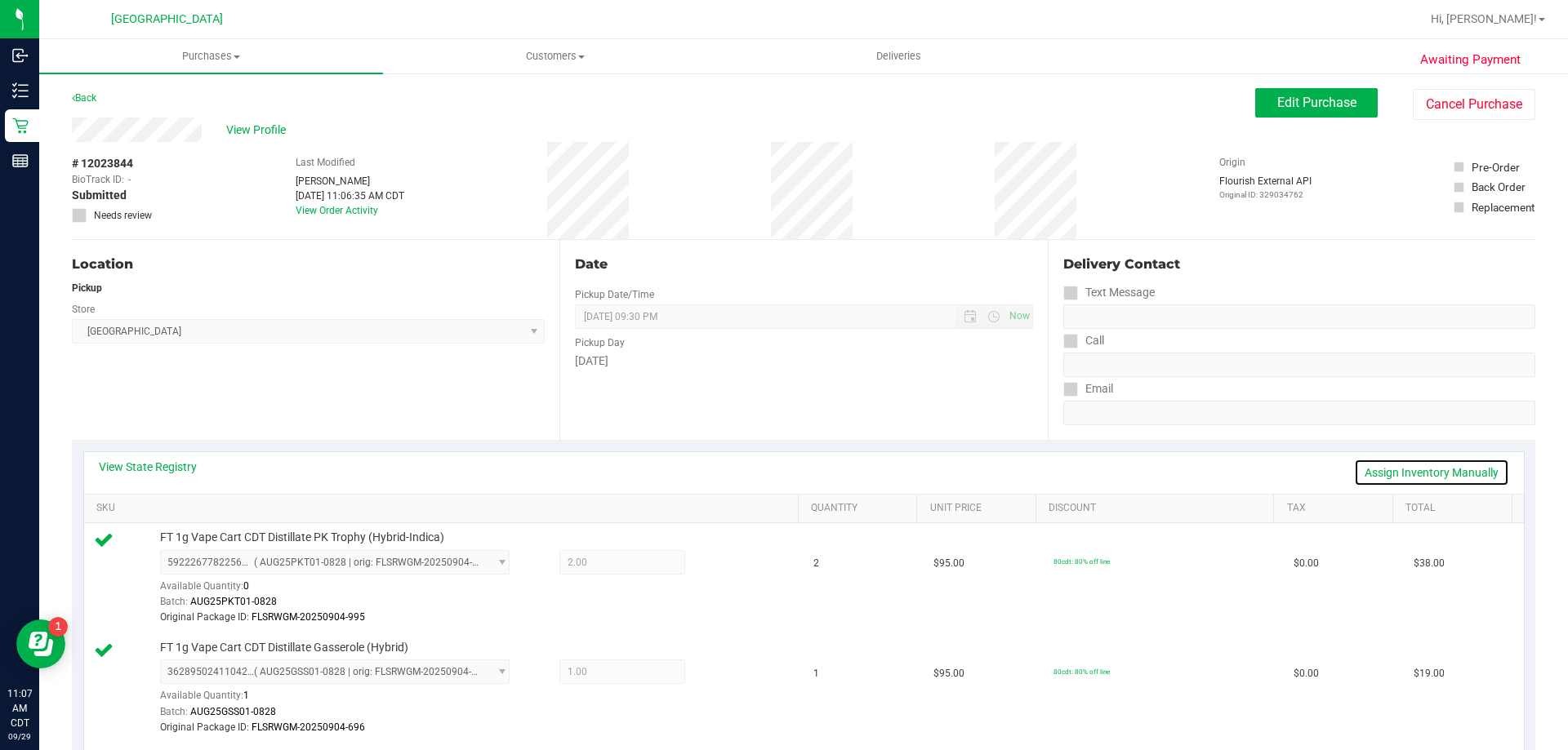
click at [1385, 468] on link "Assign Inventory Manually" at bounding box center [1431, 472] width 155 height 27
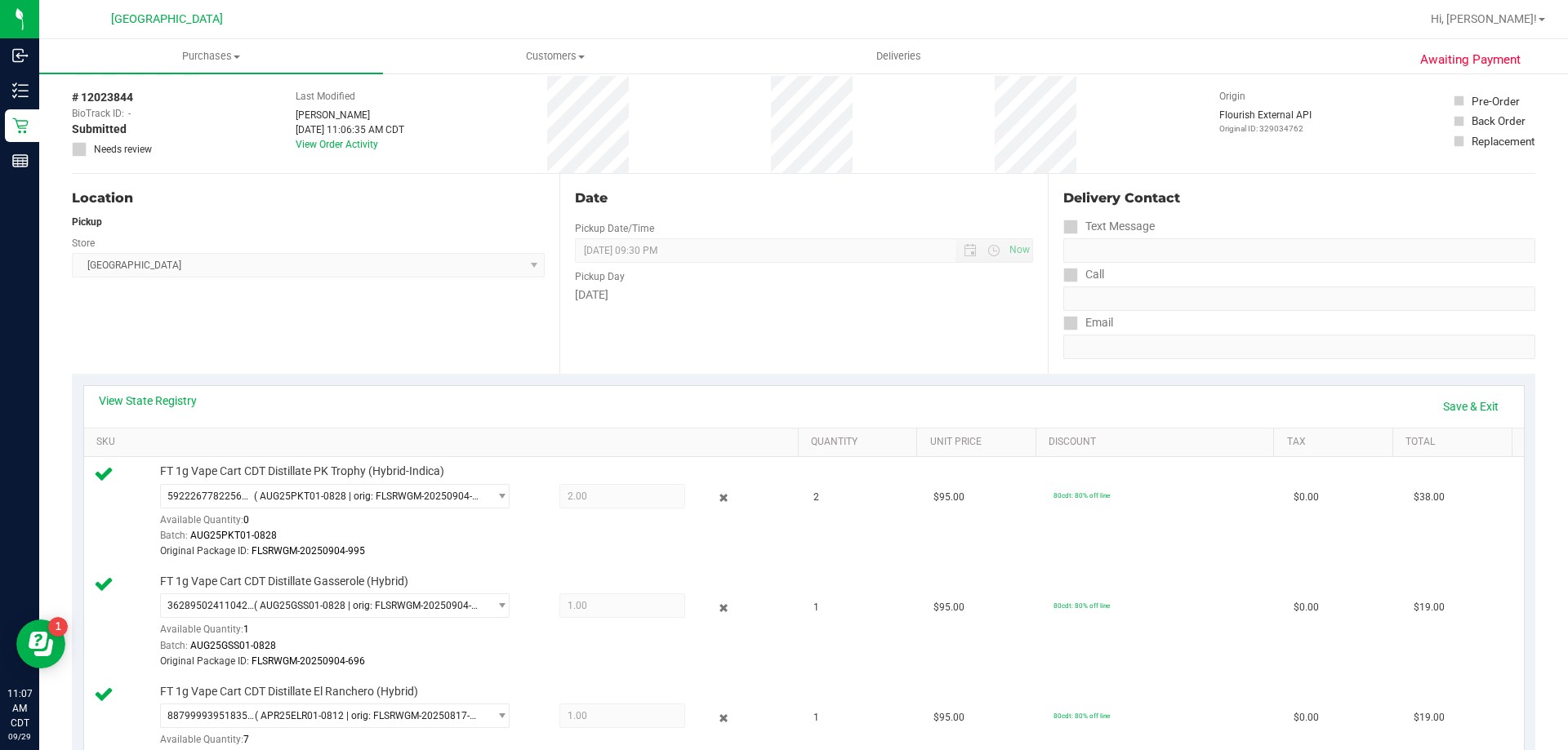
scroll to position [163, 0]
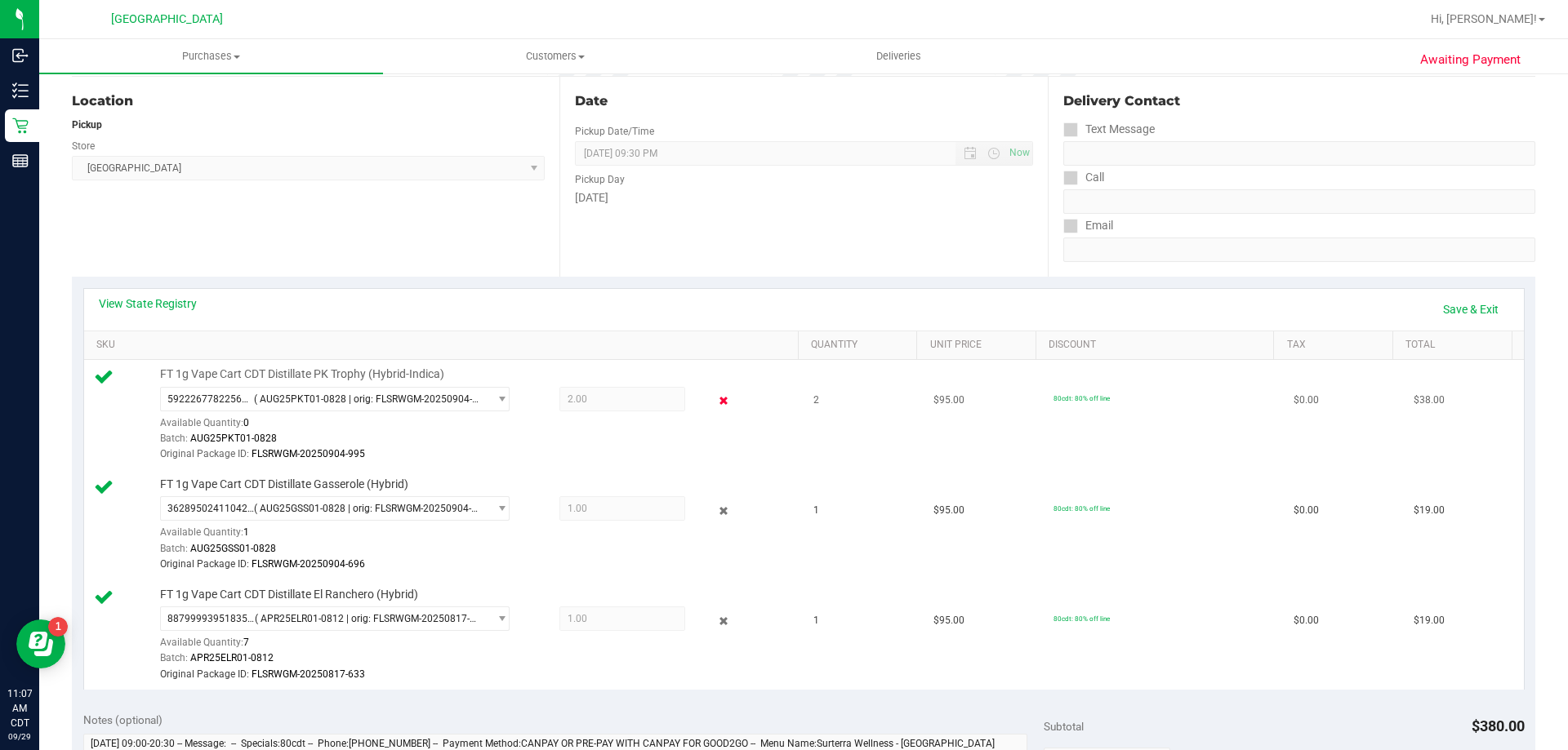
click at [715, 401] on icon at bounding box center [724, 401] width 17 height 19
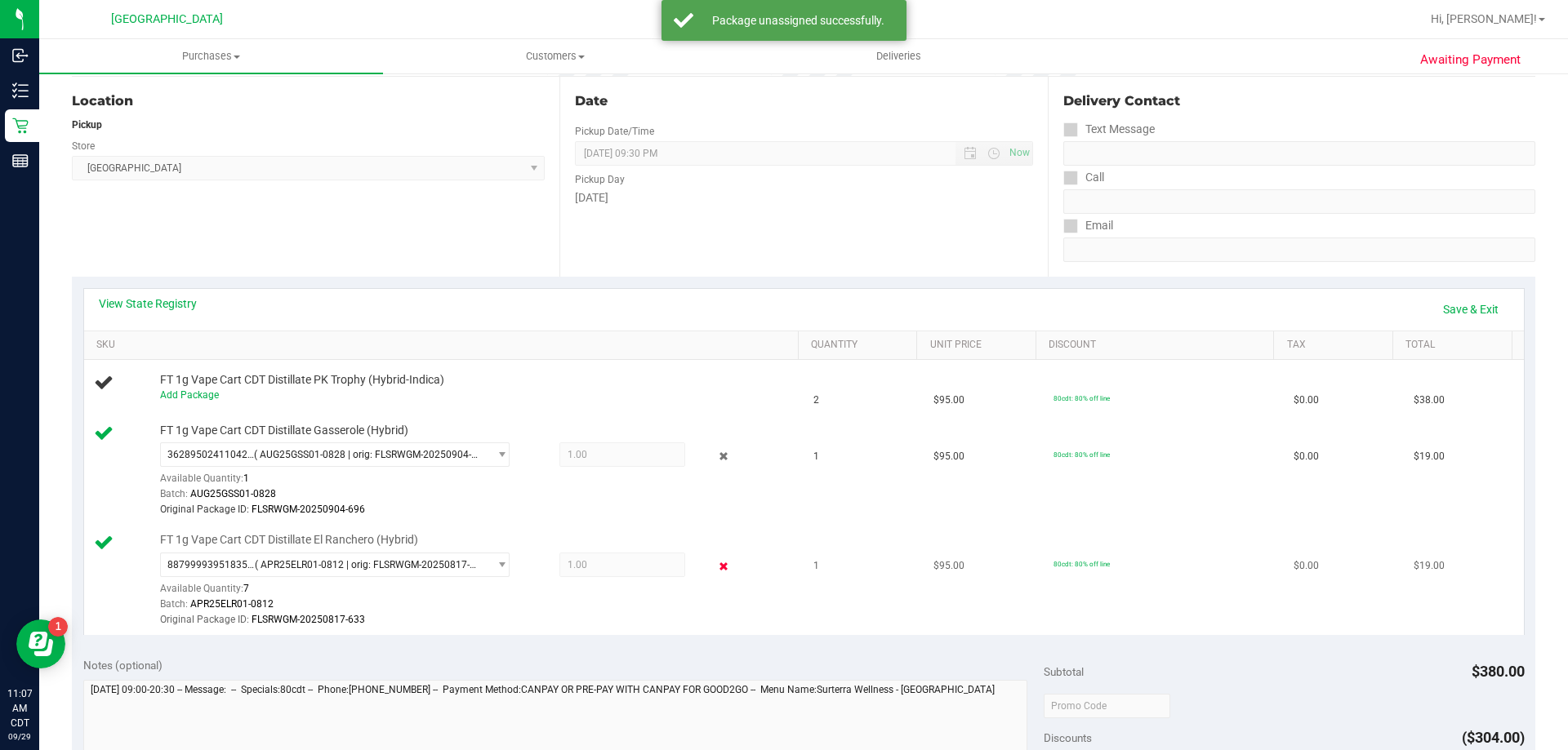
click at [715, 570] on icon at bounding box center [724, 567] width 17 height 19
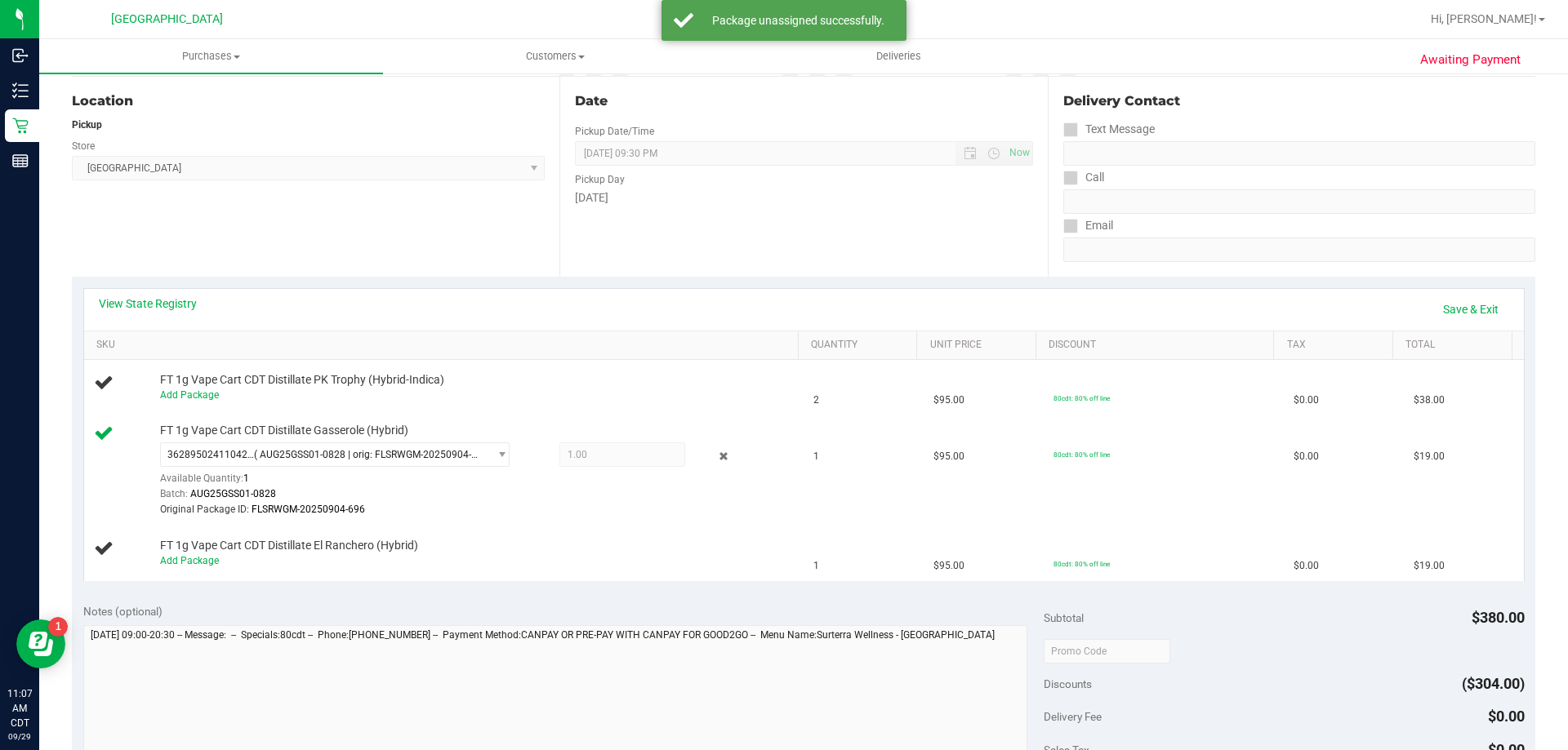
click at [715, 454] on icon at bounding box center [724, 456] width 17 height 19
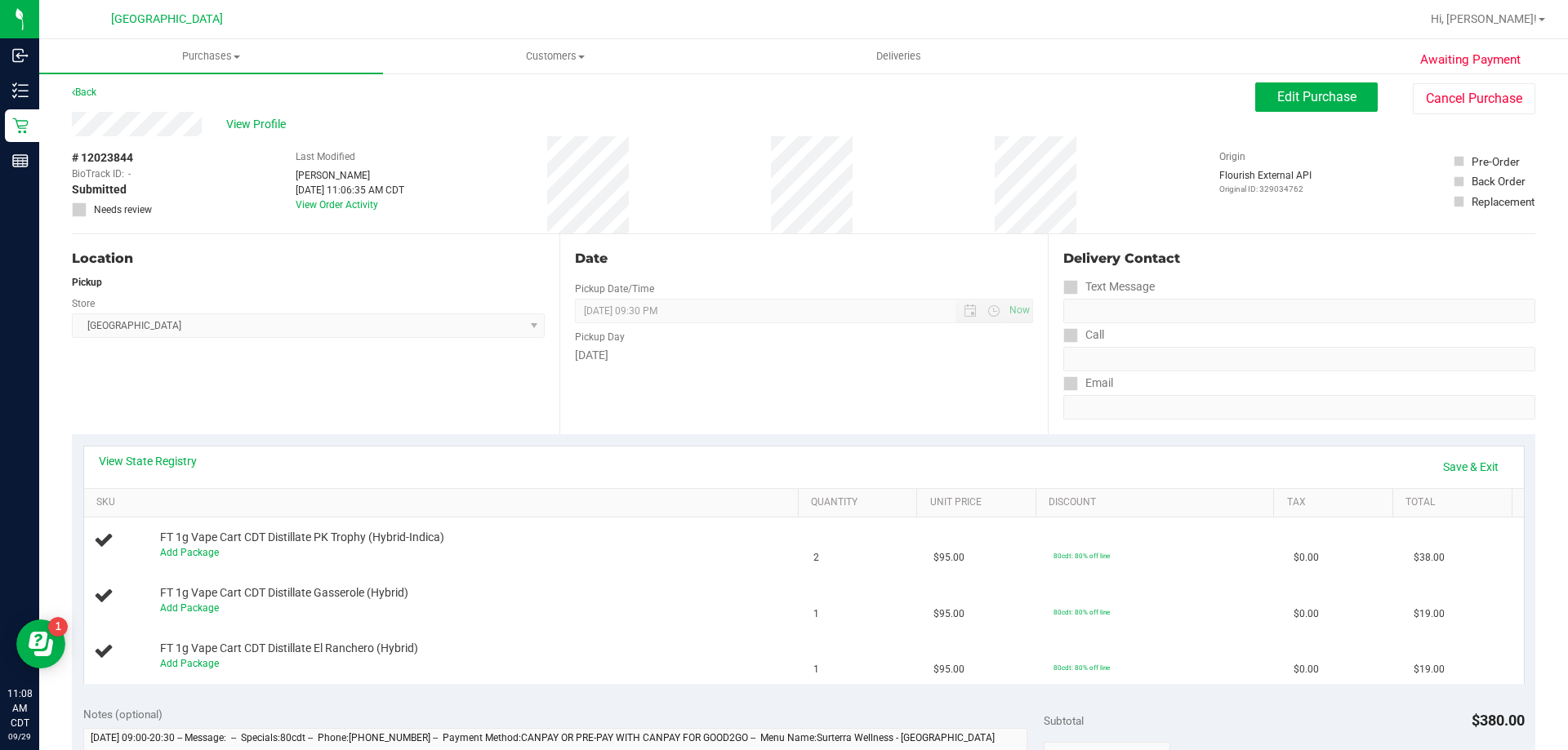
scroll to position [0, 0]
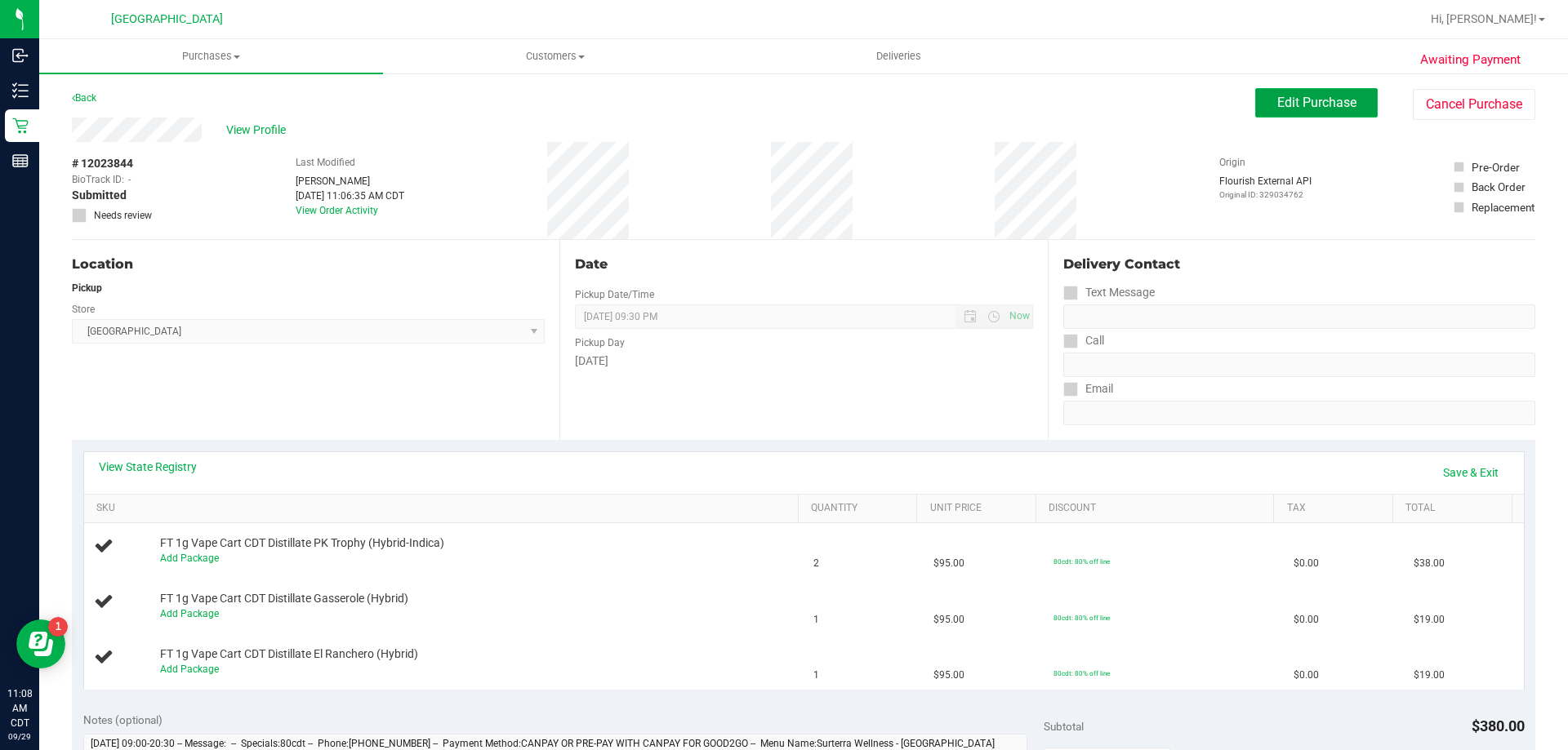
click at [1290, 101] on span "Edit Purchase" at bounding box center [1317, 102] width 79 height 16
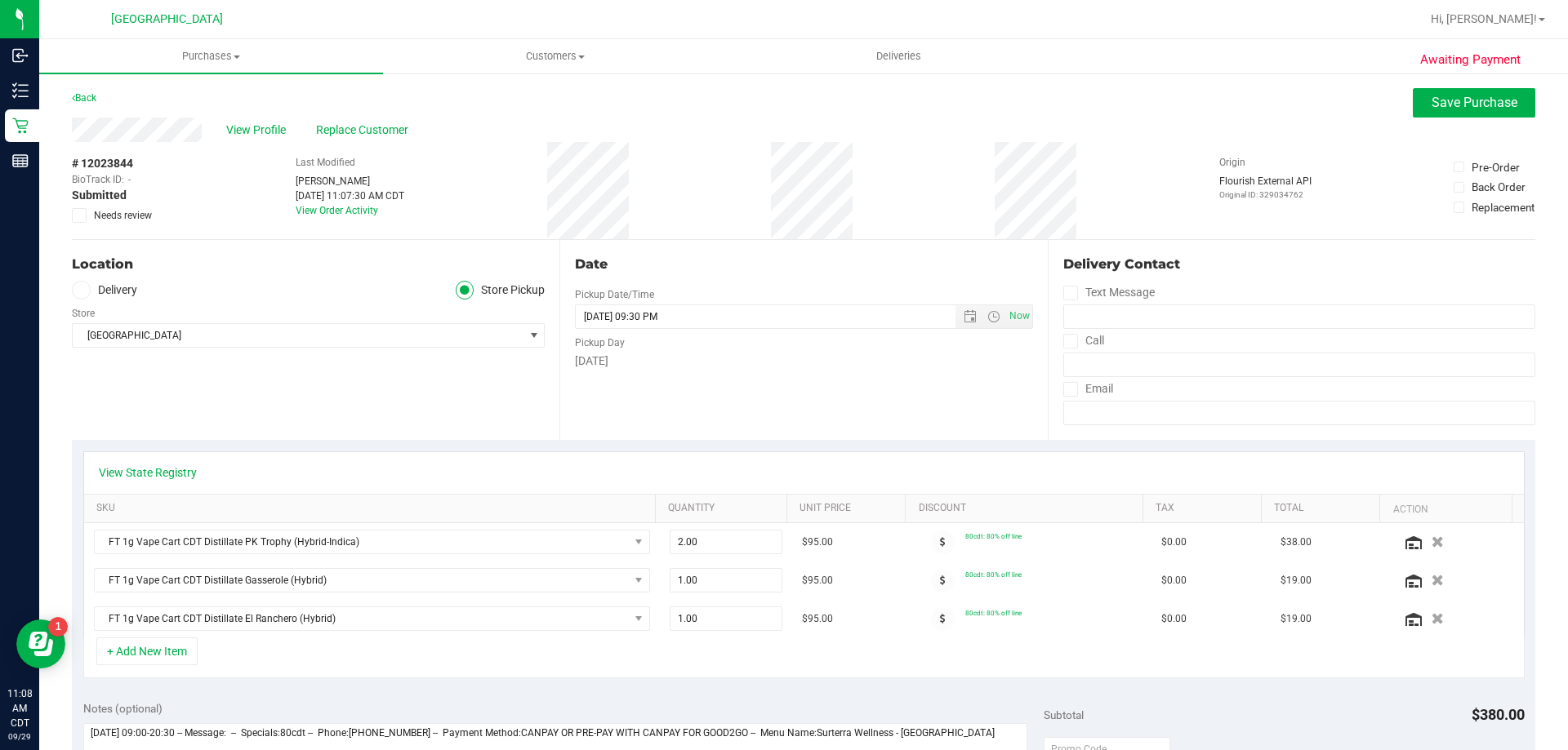
click at [108, 212] on span "Needs review" at bounding box center [123, 216] width 58 height 15
click at [0, 0] on input "Needs review" at bounding box center [0, 0] width 0 height 0
click at [1466, 92] on button "Save Purchase" at bounding box center [1474, 102] width 122 height 29
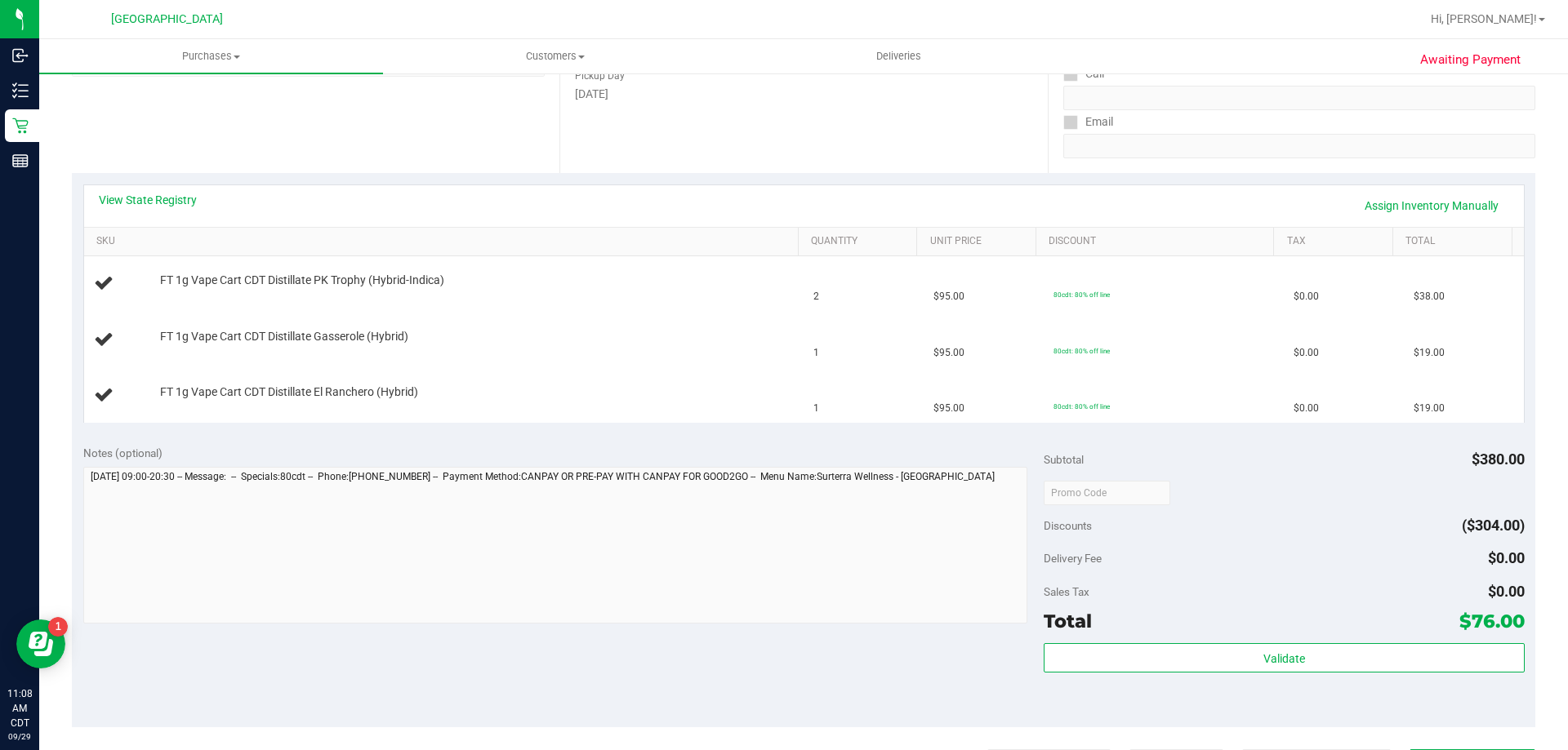
scroll to position [167, 0]
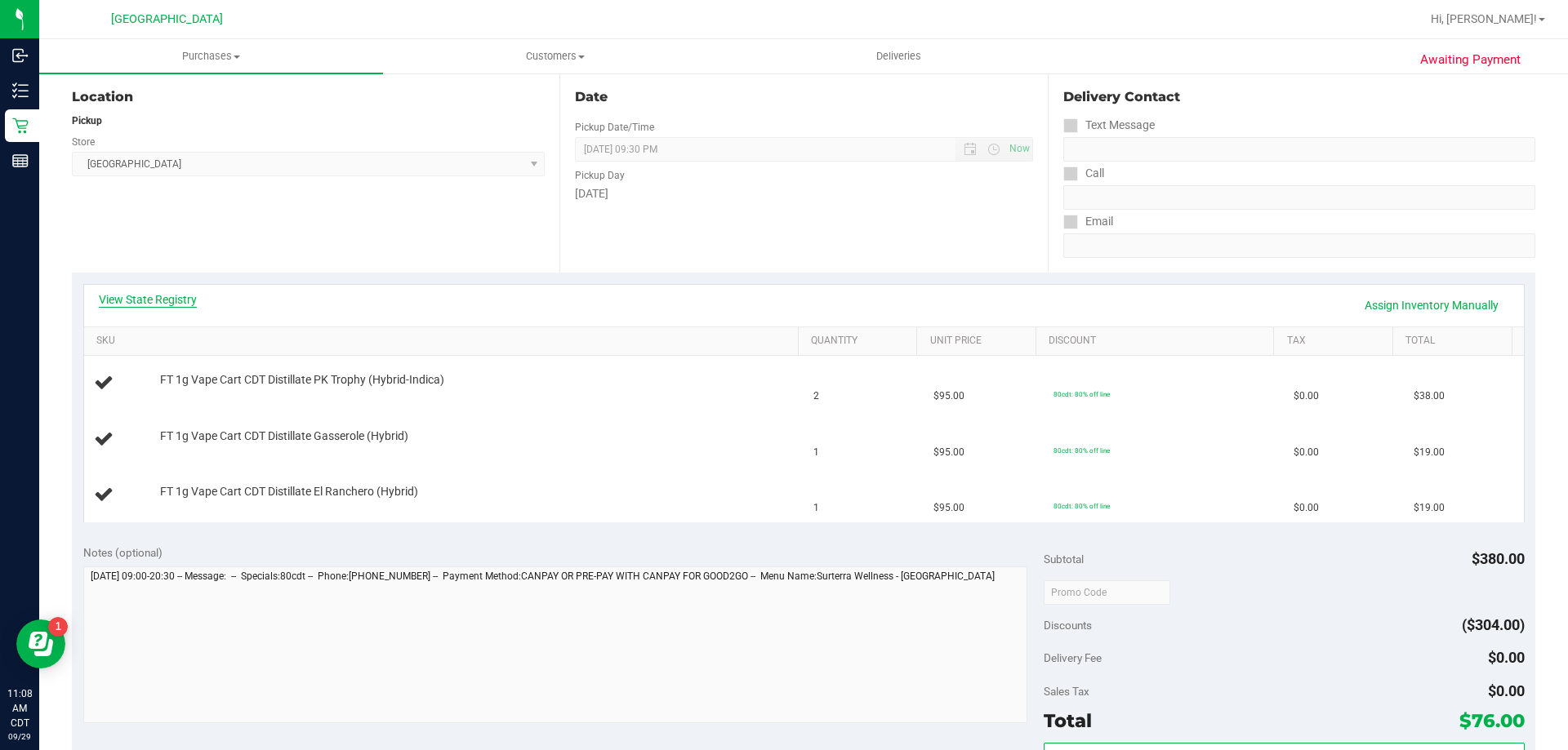
click at [169, 296] on link "View State Registry" at bounding box center [148, 300] width 98 height 17
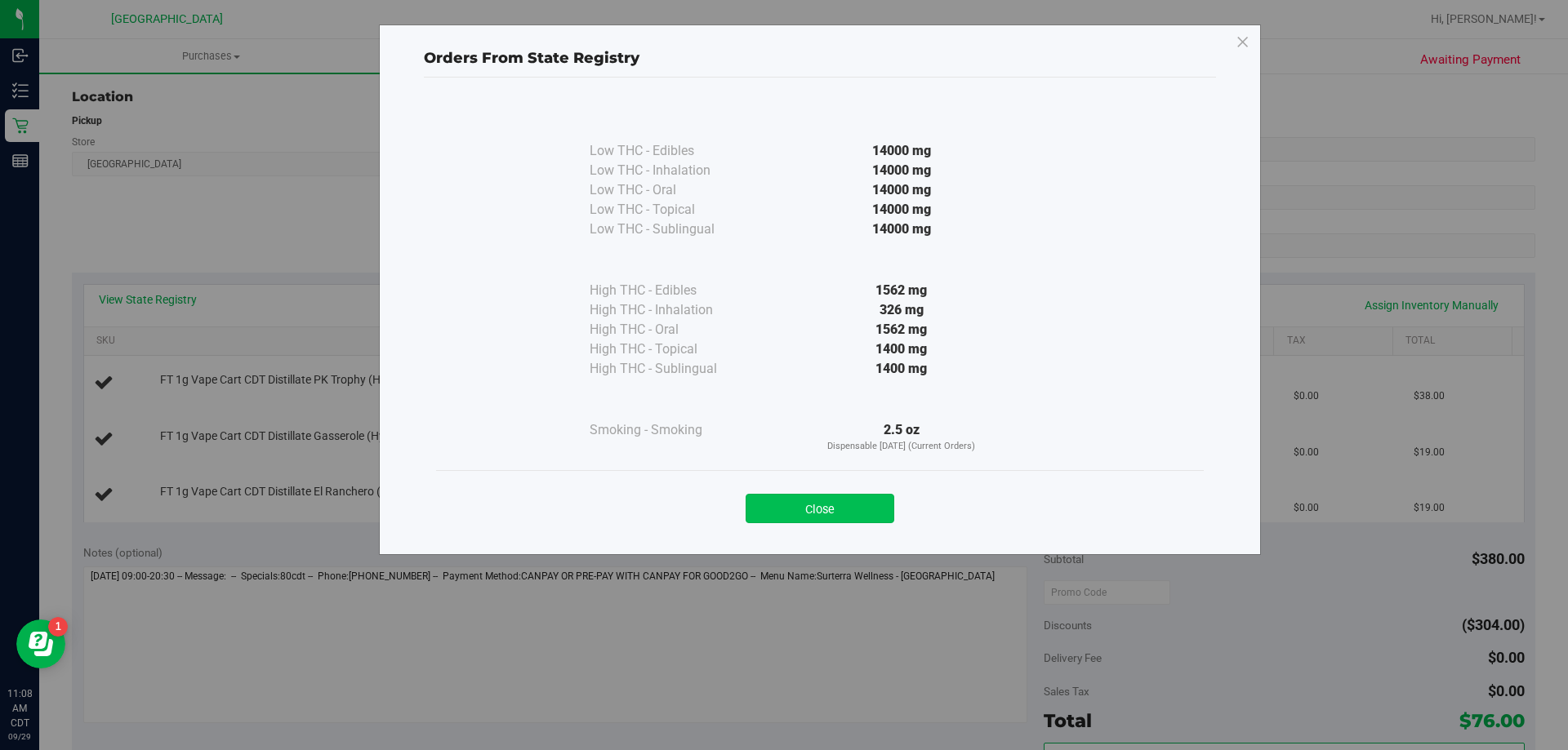
click at [845, 523] on button "Close" at bounding box center [819, 508] width 148 height 29
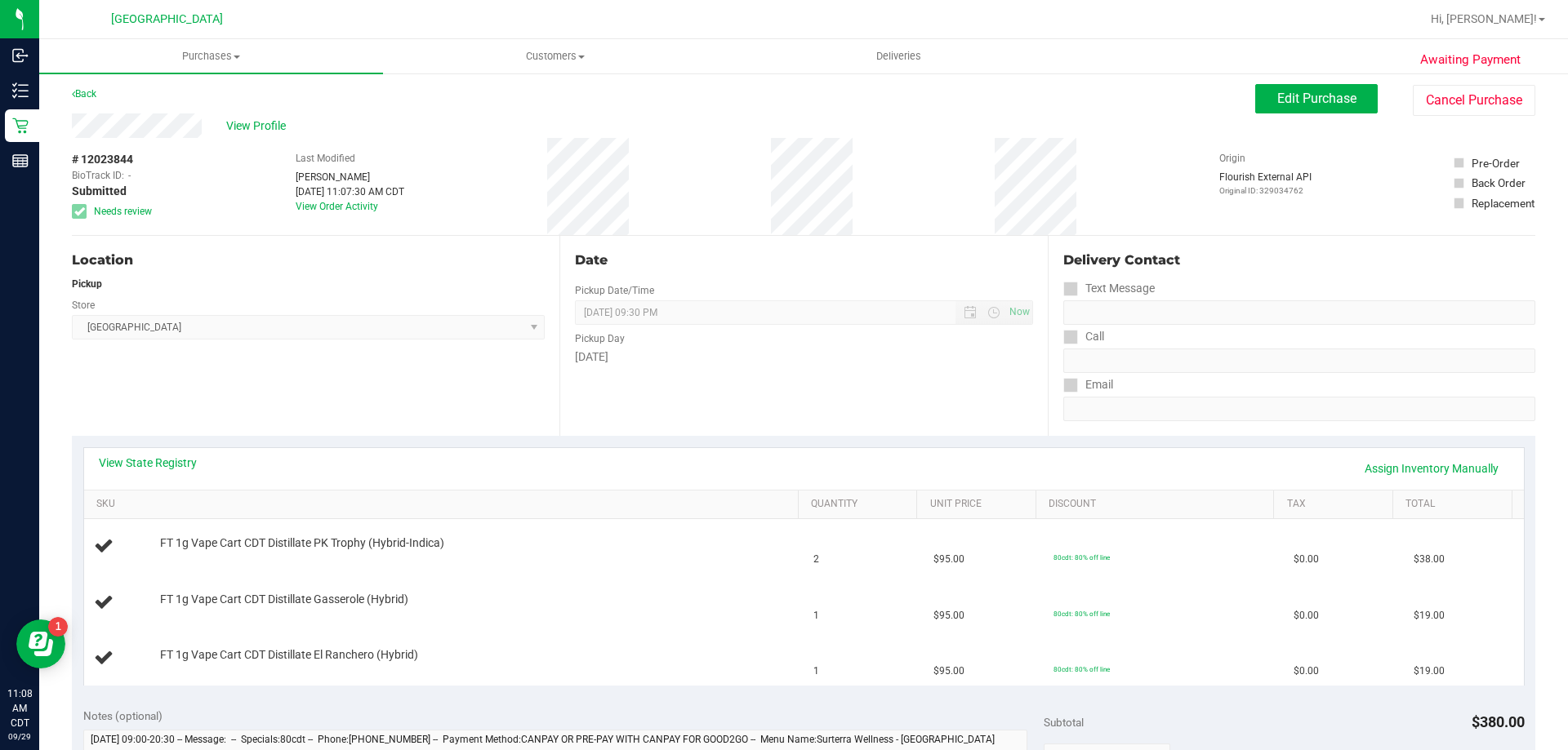
scroll to position [0, 0]
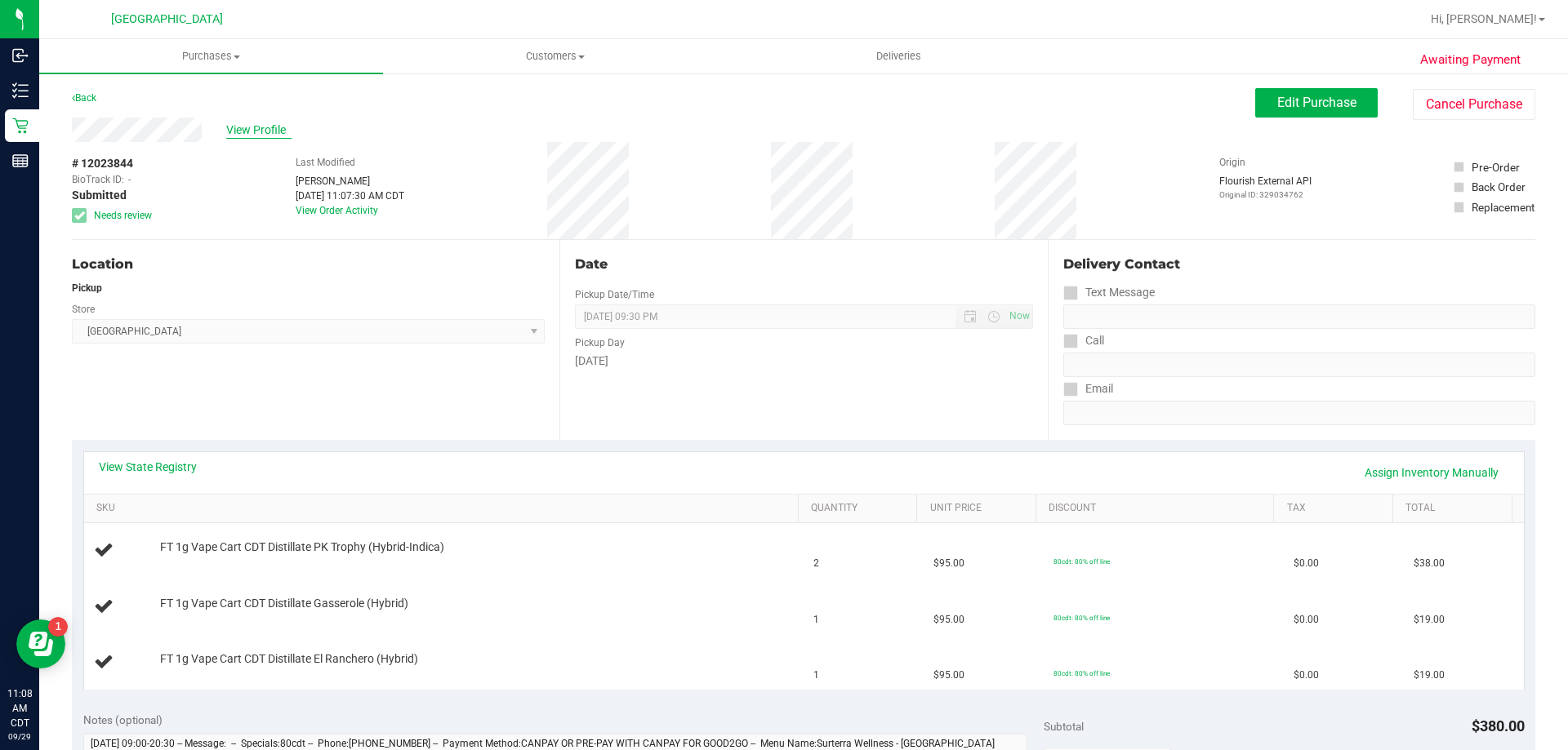
click at [246, 122] on span "View Profile" at bounding box center [259, 130] width 65 height 17
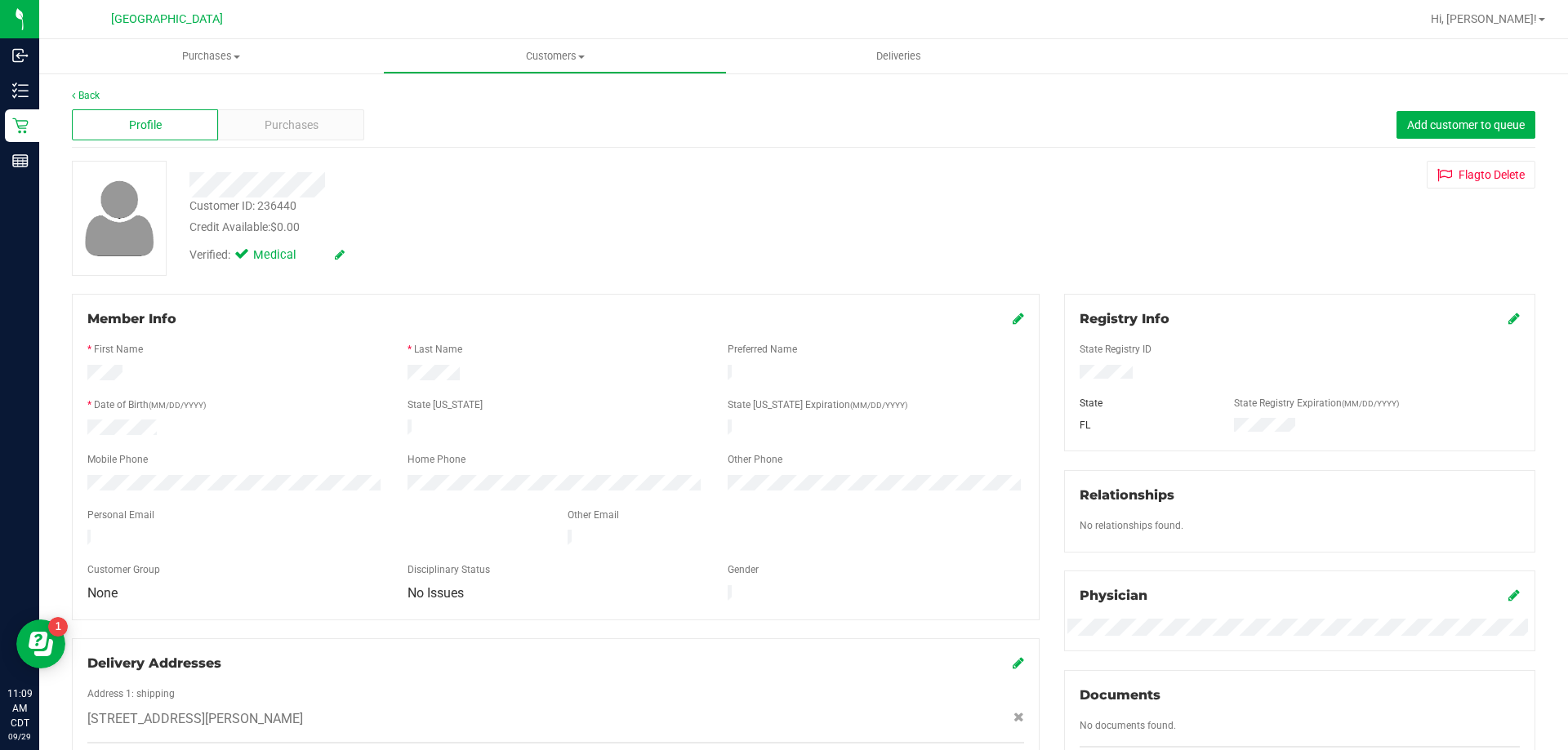
click at [386, 233] on div "Credit Available: $0.00" at bounding box center [550, 227] width 719 height 17
click at [192, 53] on span "Purchases" at bounding box center [211, 57] width 344 height 15
click at [165, 118] on li "Fulfillment" at bounding box center [211, 118] width 344 height 20
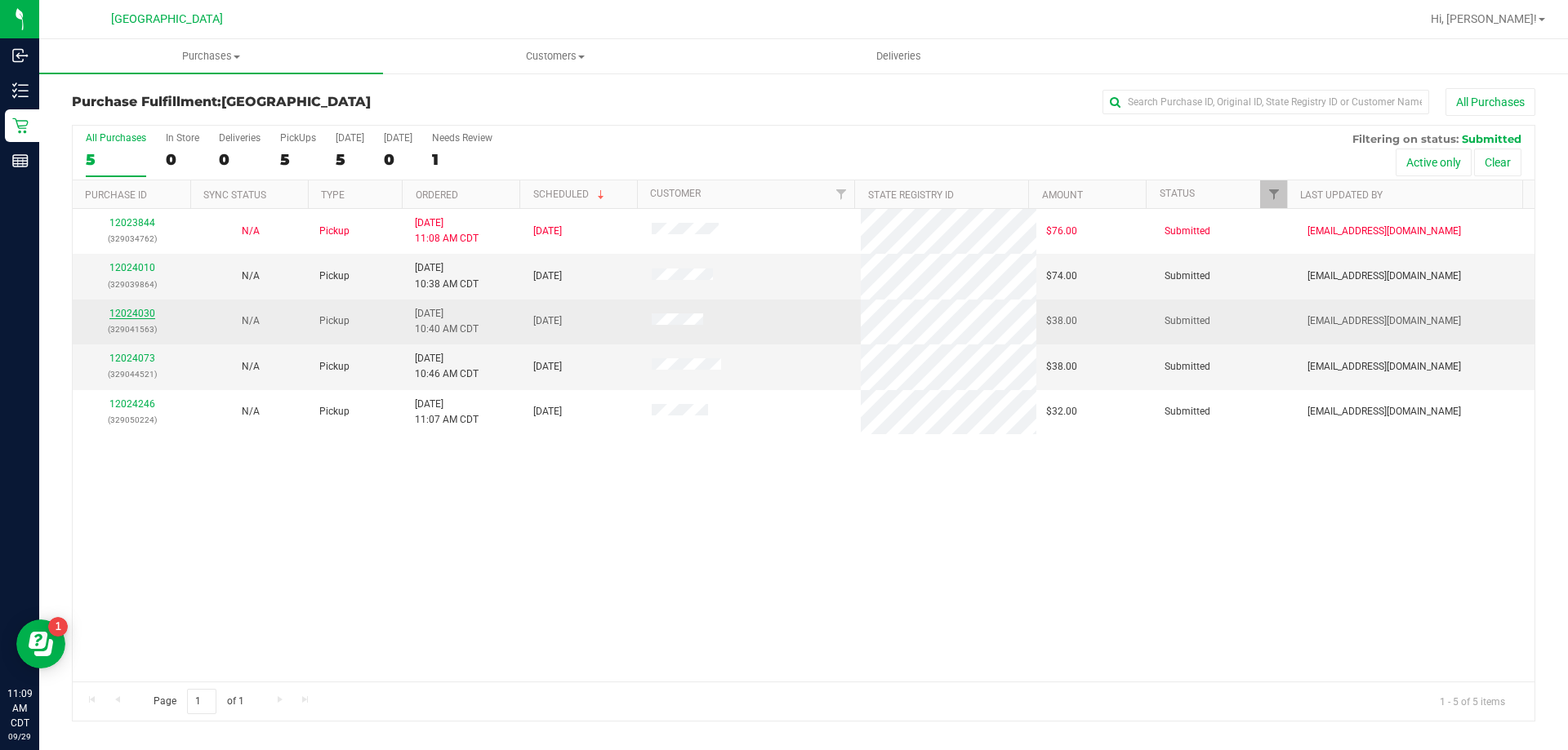
click at [119, 318] on link "12024030" at bounding box center [132, 314] width 46 height 12
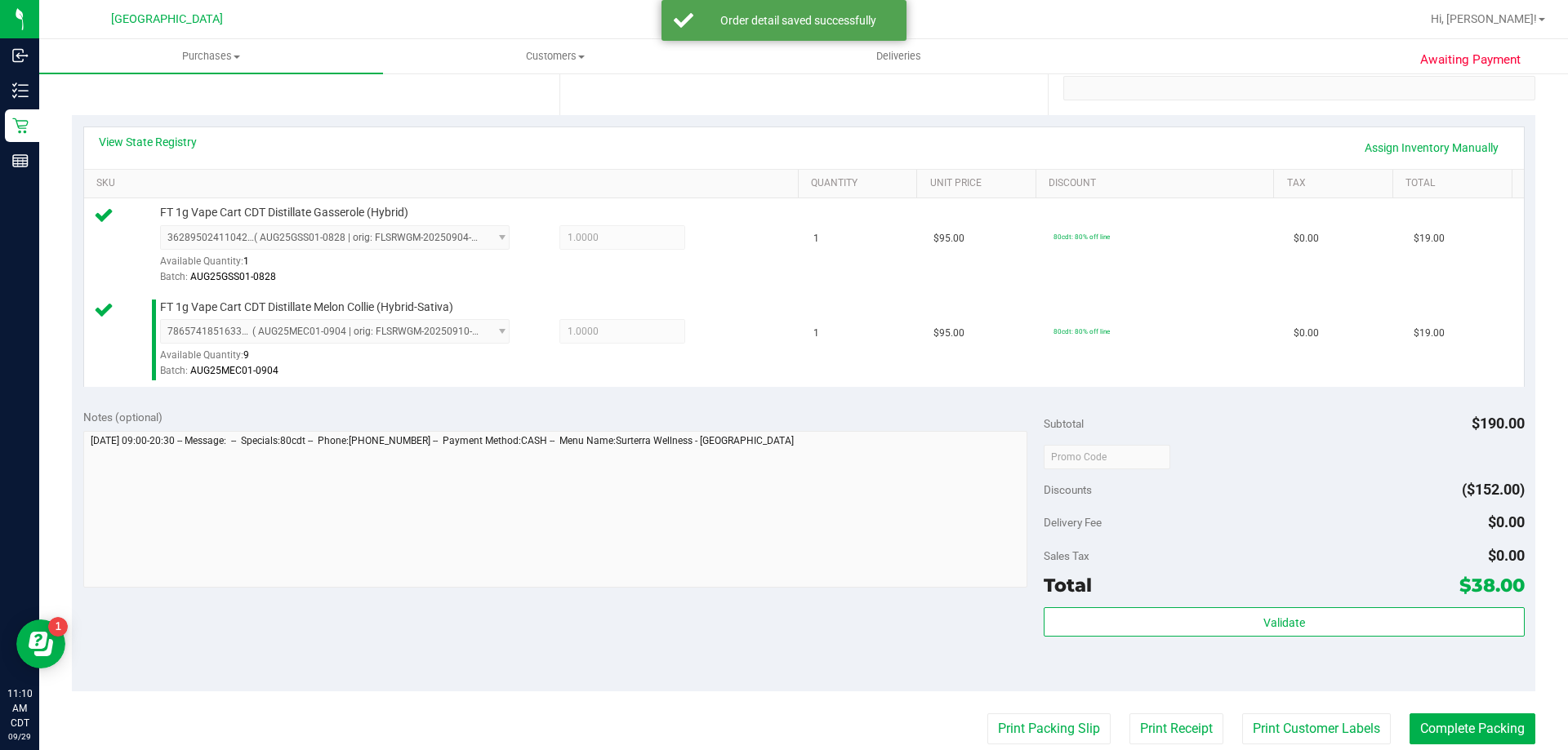
scroll to position [326, 0]
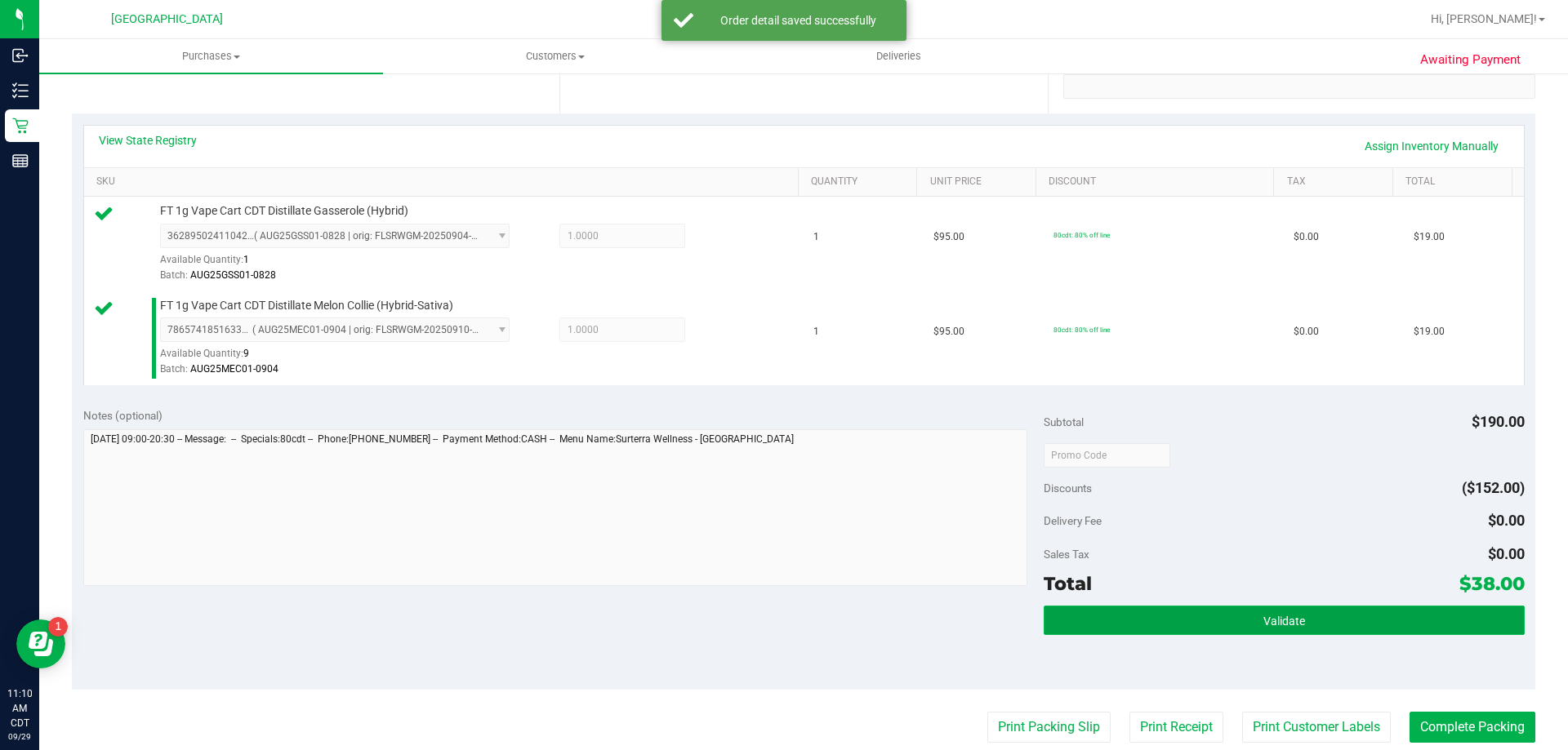
click at [1182, 627] on button "Validate" at bounding box center [1283, 620] width 480 height 29
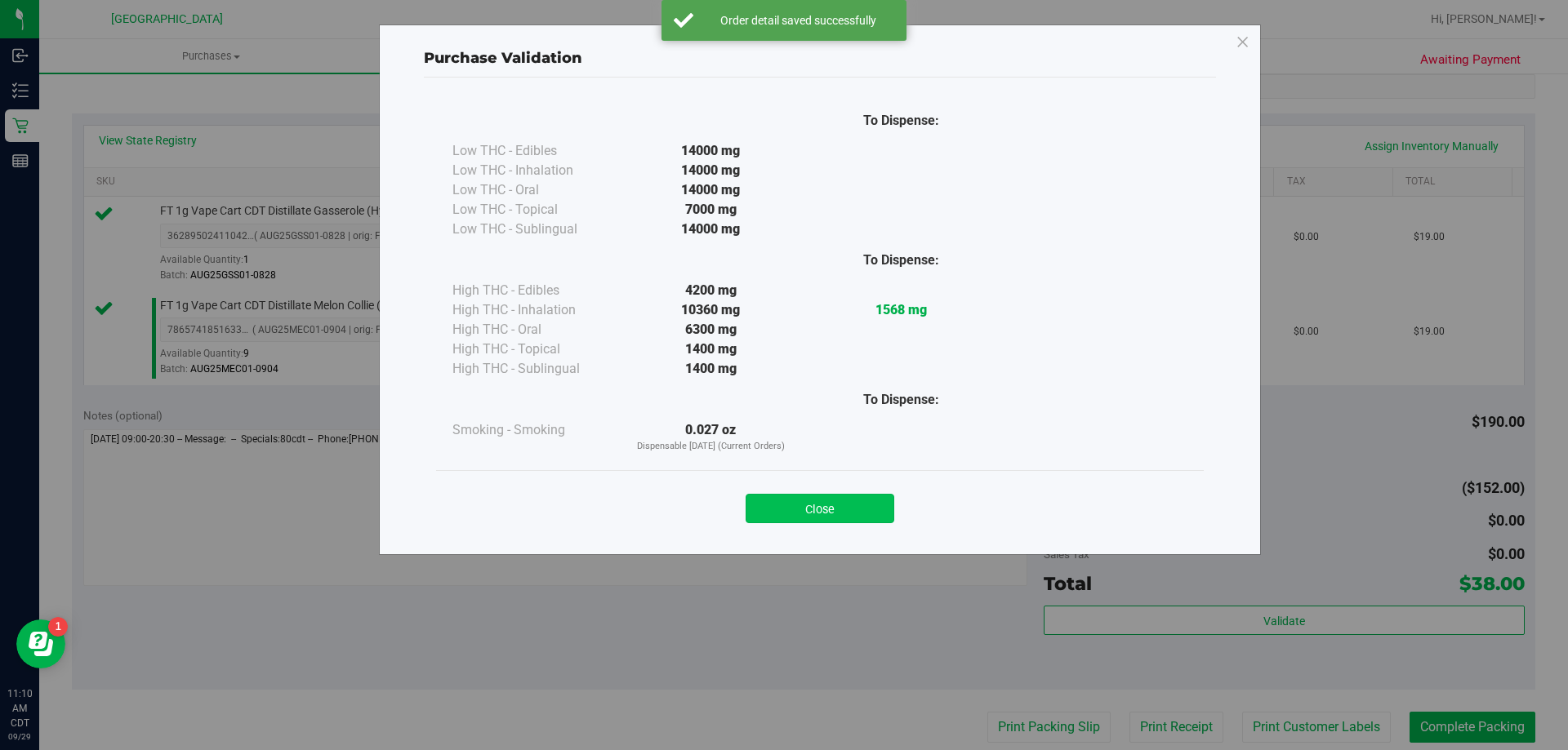
click at [864, 510] on button "Close" at bounding box center [819, 508] width 148 height 29
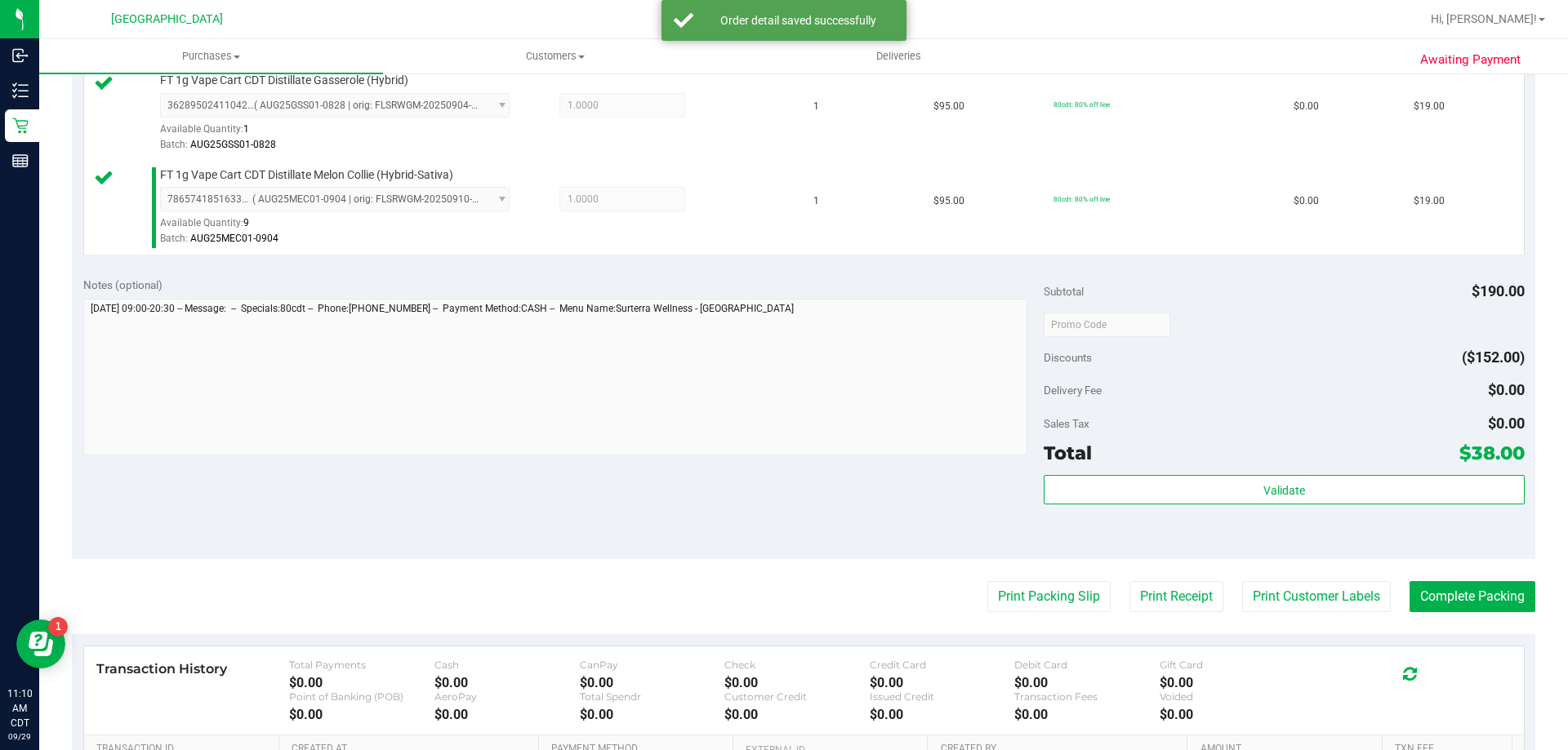
scroll to position [572, 0]
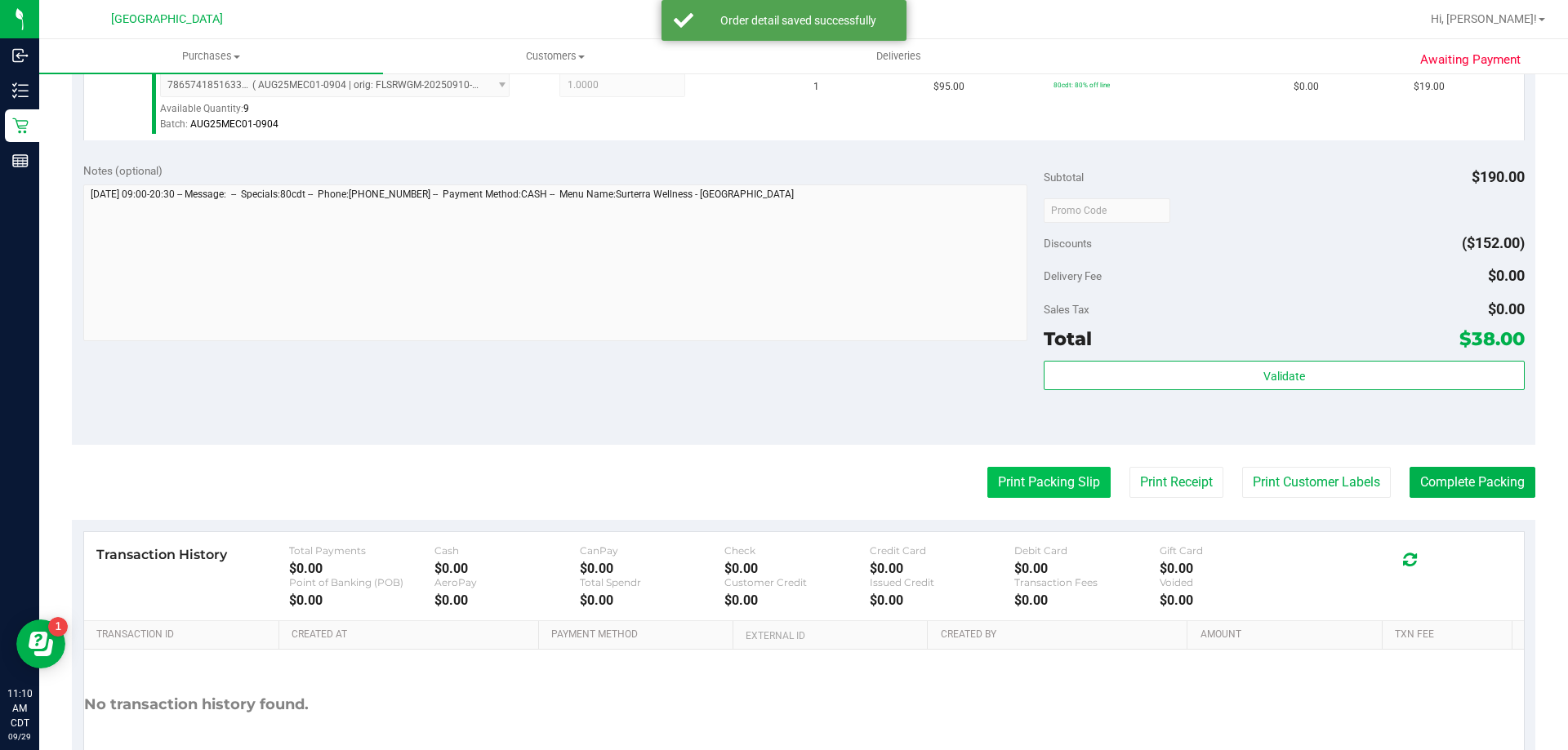
click at [1050, 473] on button "Print Packing Slip" at bounding box center [1049, 482] width 123 height 31
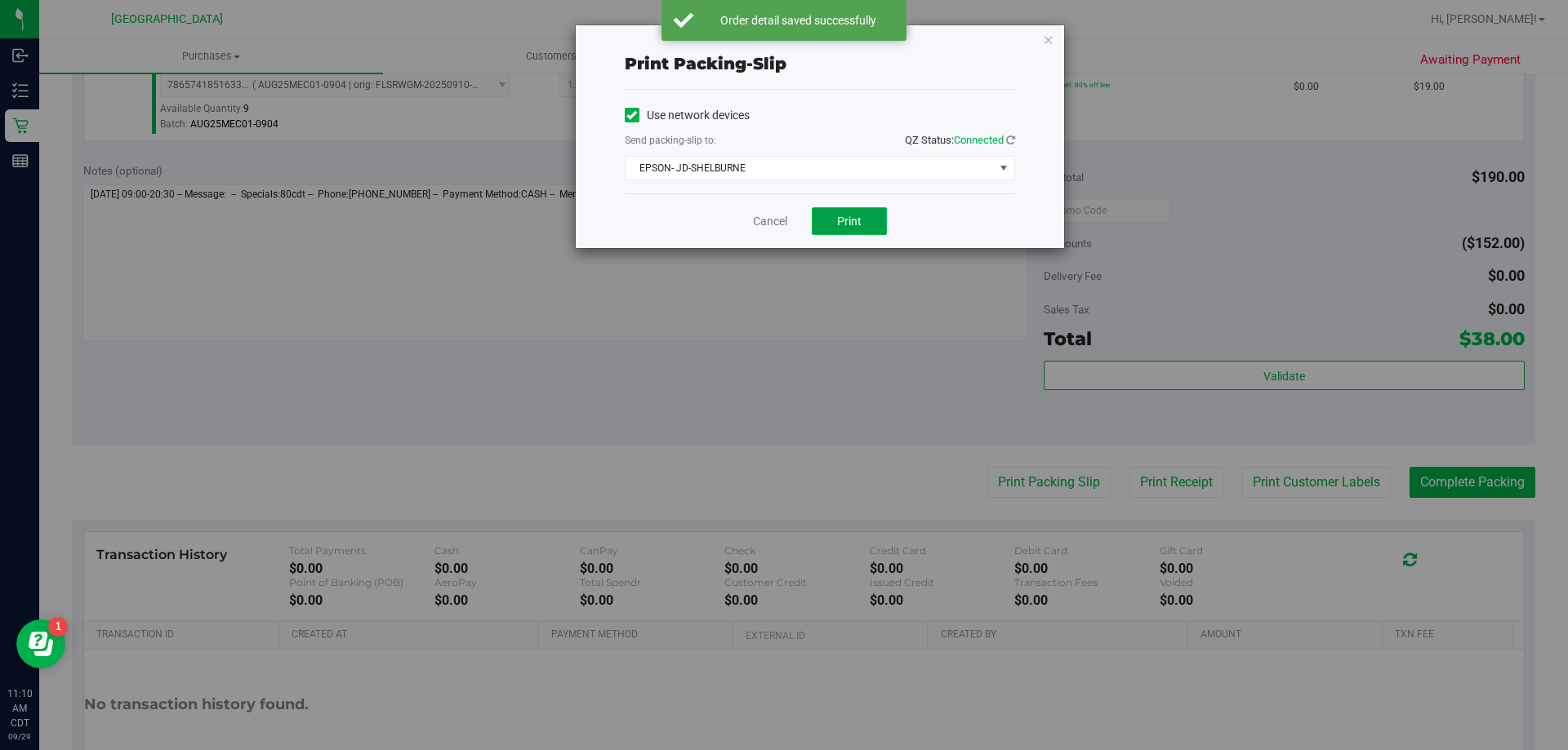
click at [879, 217] on button "Print" at bounding box center [849, 221] width 75 height 27
click at [792, 217] on div "Cancel Print" at bounding box center [819, 221] width 391 height 55
click at [744, 226] on div "Cancel Print" at bounding box center [819, 221] width 391 height 55
click at [773, 221] on link "Cancel" at bounding box center [769, 221] width 34 height 17
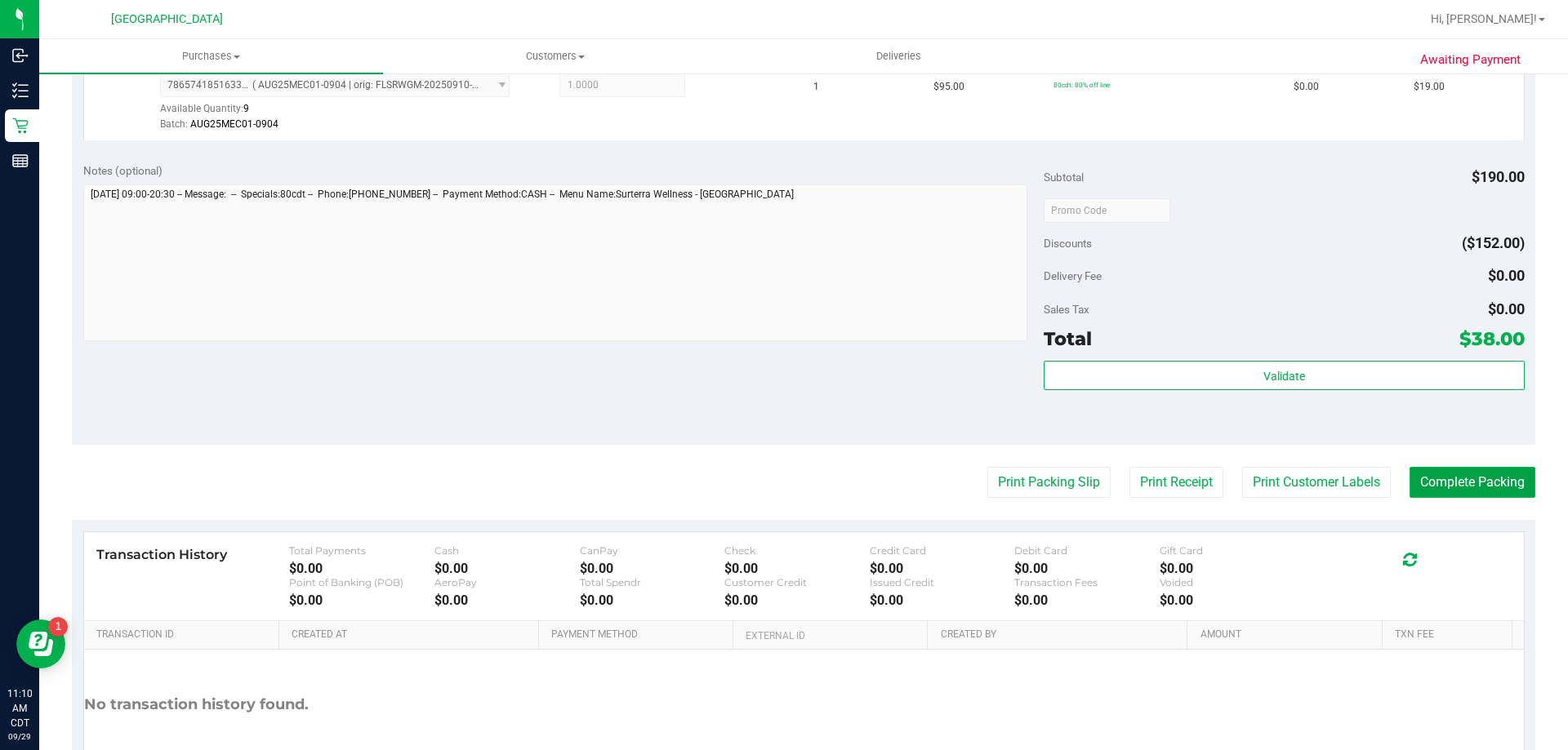
click at [1483, 481] on button "Complete Packing" at bounding box center [1472, 482] width 126 height 31
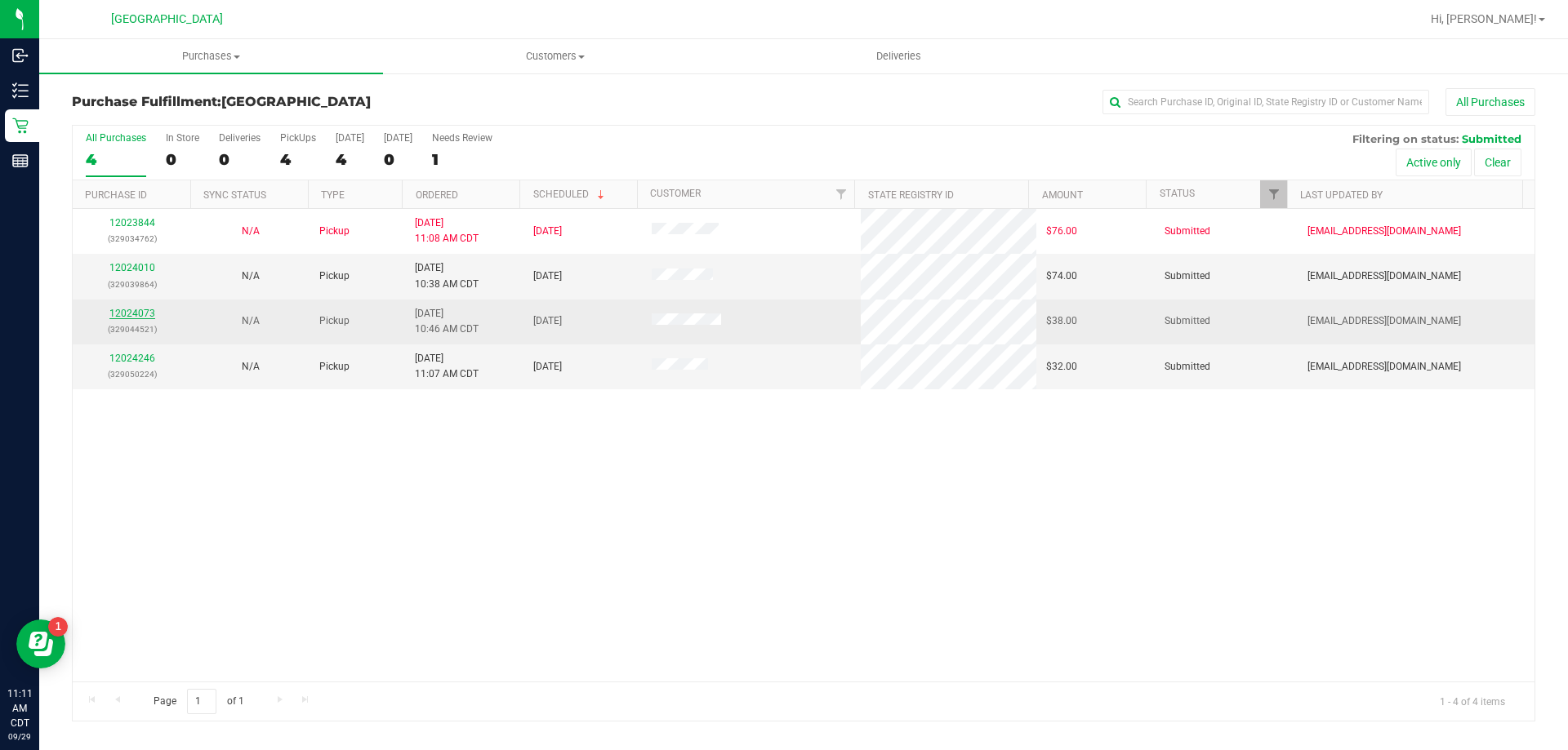
click at [137, 314] on link "12024073" at bounding box center [132, 314] width 46 height 12
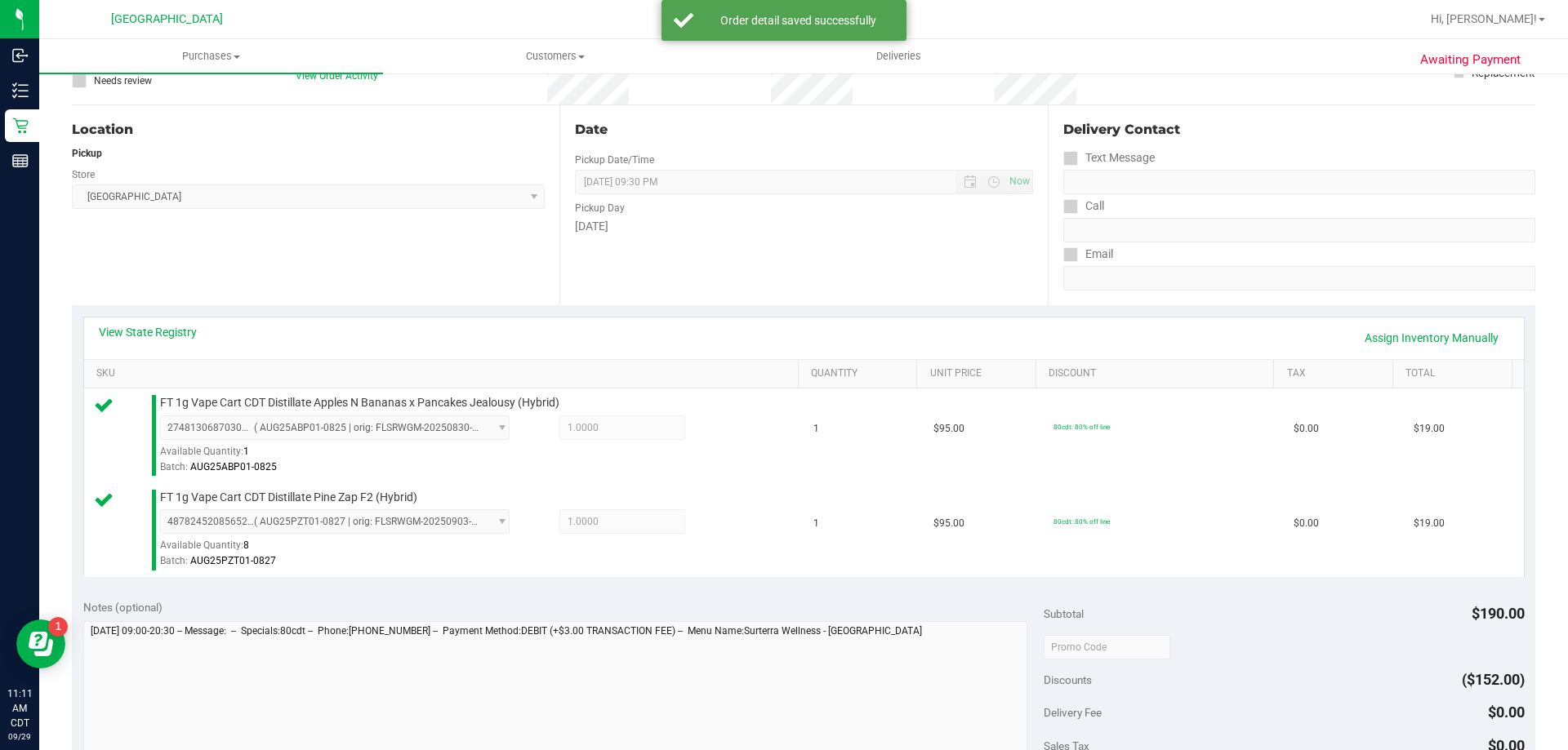
scroll to position [326, 0]
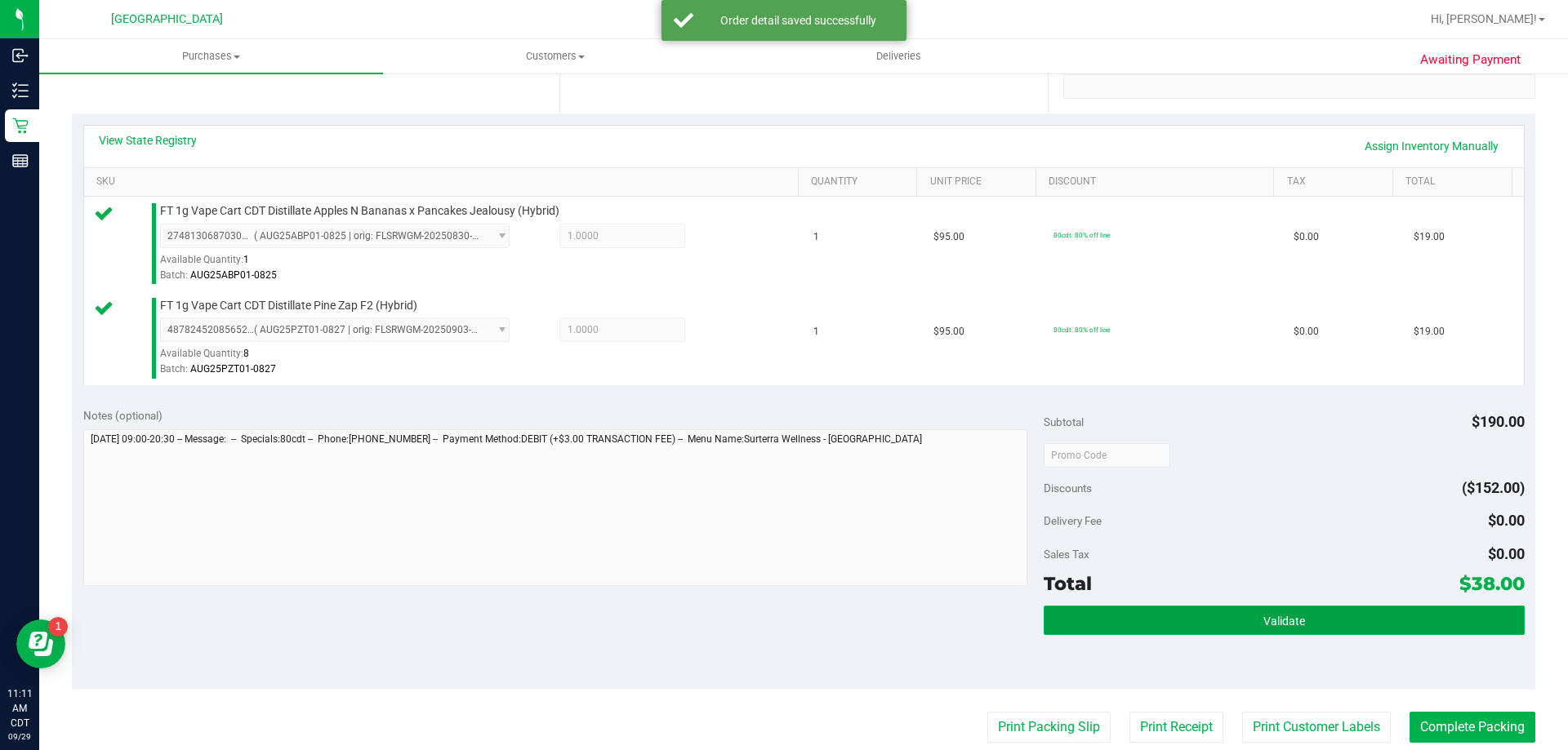
click at [1366, 610] on button "Validate" at bounding box center [1283, 620] width 480 height 29
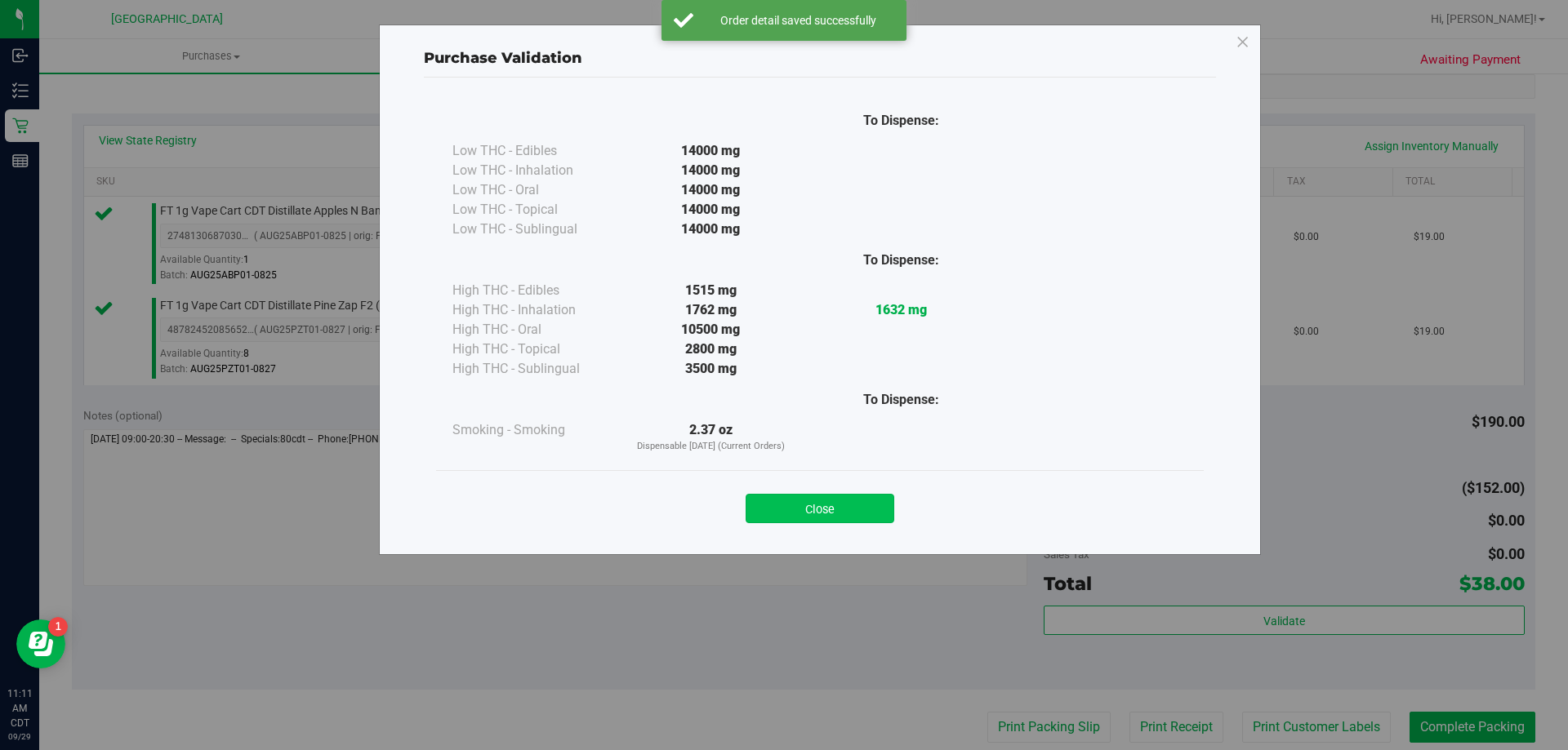
click at [834, 508] on button "Close" at bounding box center [819, 508] width 148 height 29
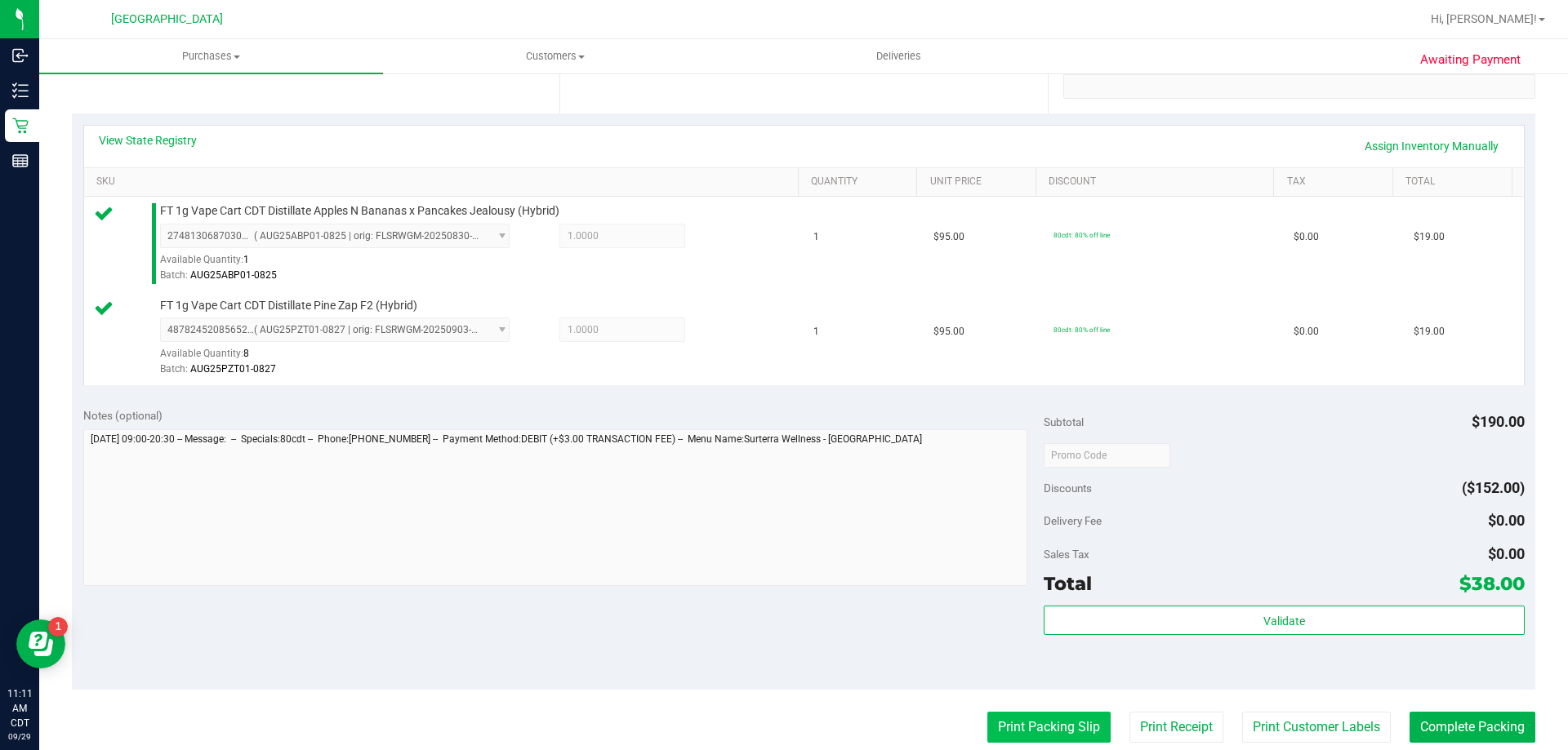
click at [1001, 725] on button "Print Packing Slip" at bounding box center [1049, 727] width 123 height 31
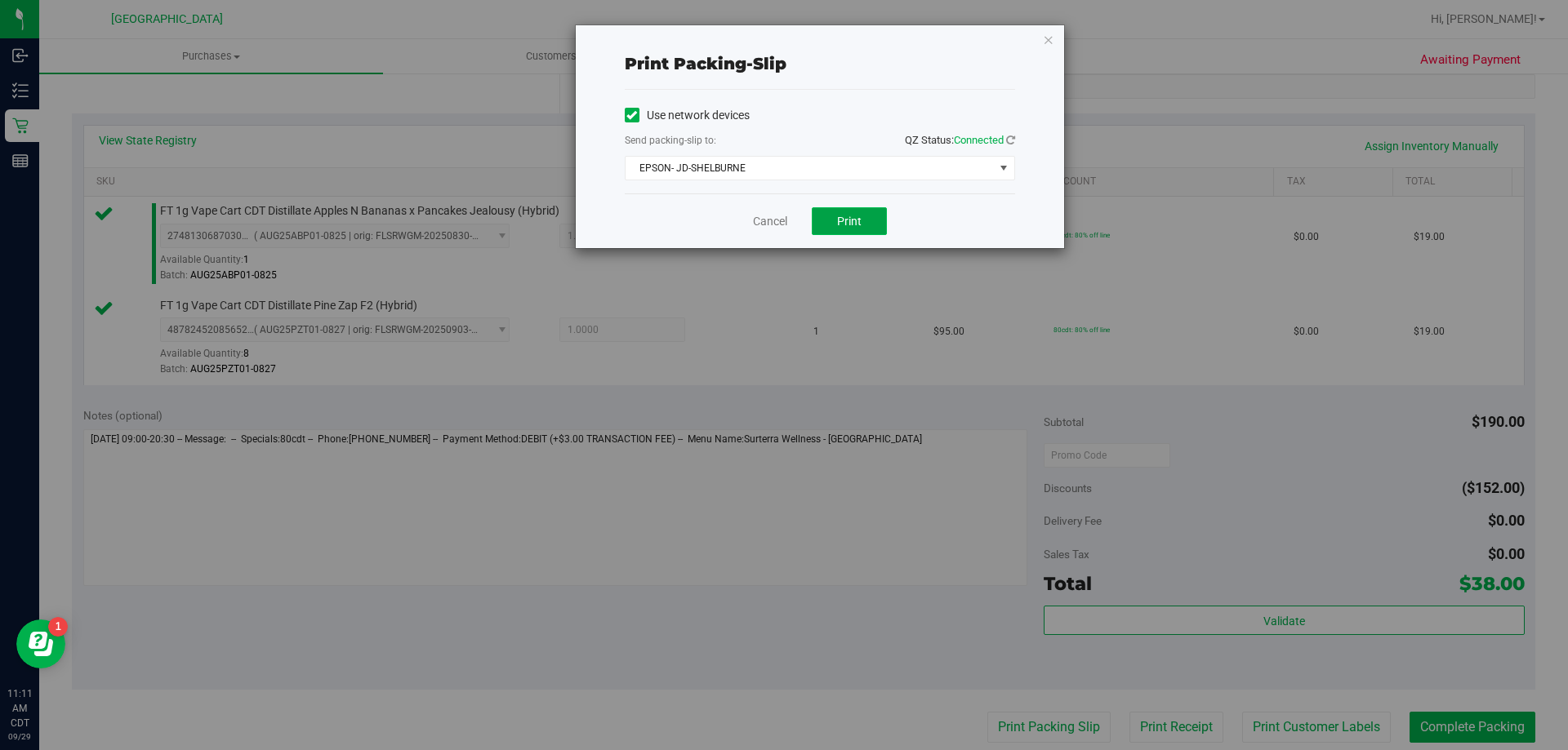
click at [834, 217] on button "Print" at bounding box center [849, 221] width 75 height 27
click at [743, 224] on div "Cancel Print" at bounding box center [819, 221] width 391 height 55
click at [774, 224] on link "Cancel" at bounding box center [769, 221] width 34 height 17
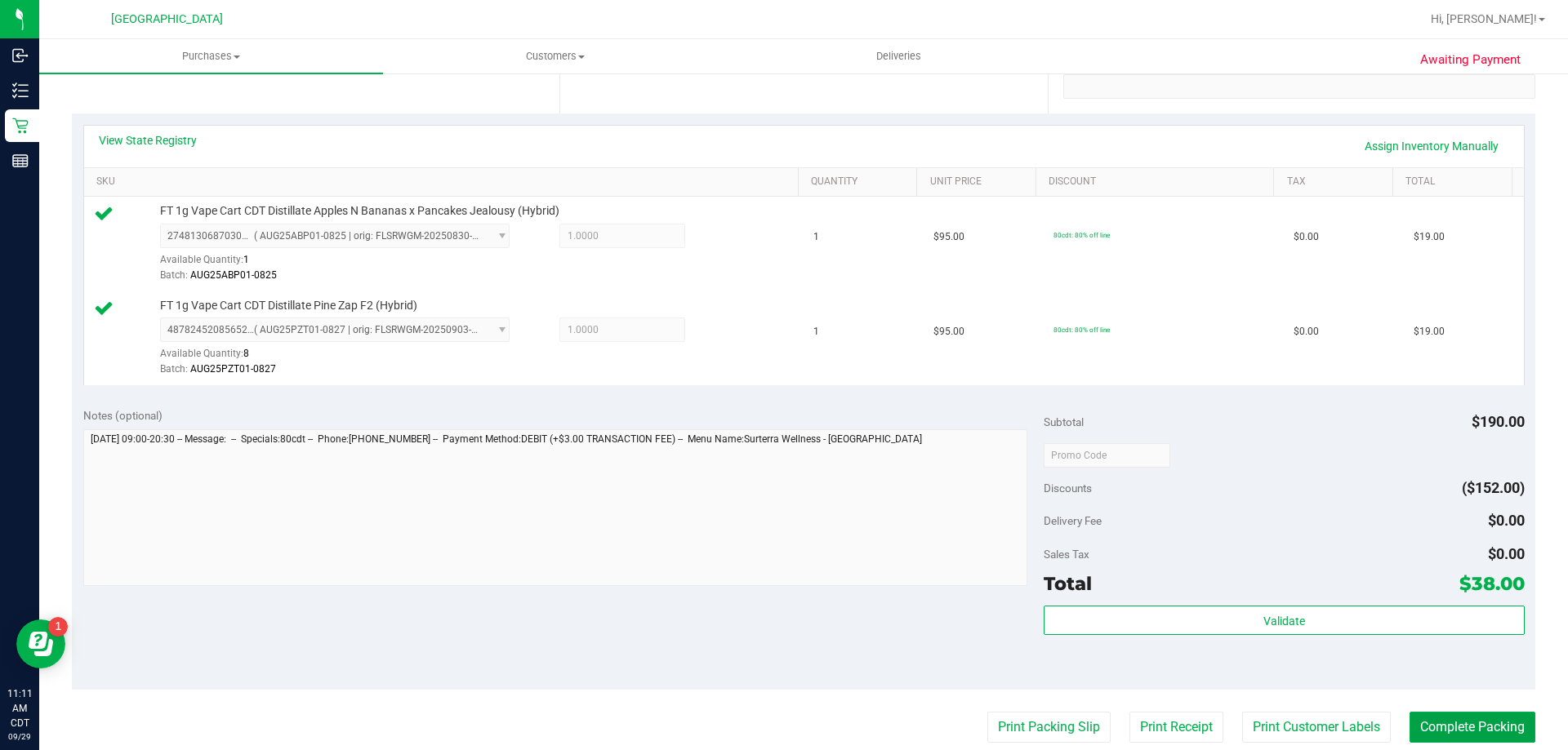
drag, startPoint x: 1475, startPoint y: 728, endPoint x: 1450, endPoint y: 701, distance: 36.8
click at [1473, 728] on button "Complete Packing" at bounding box center [1472, 727] width 126 height 31
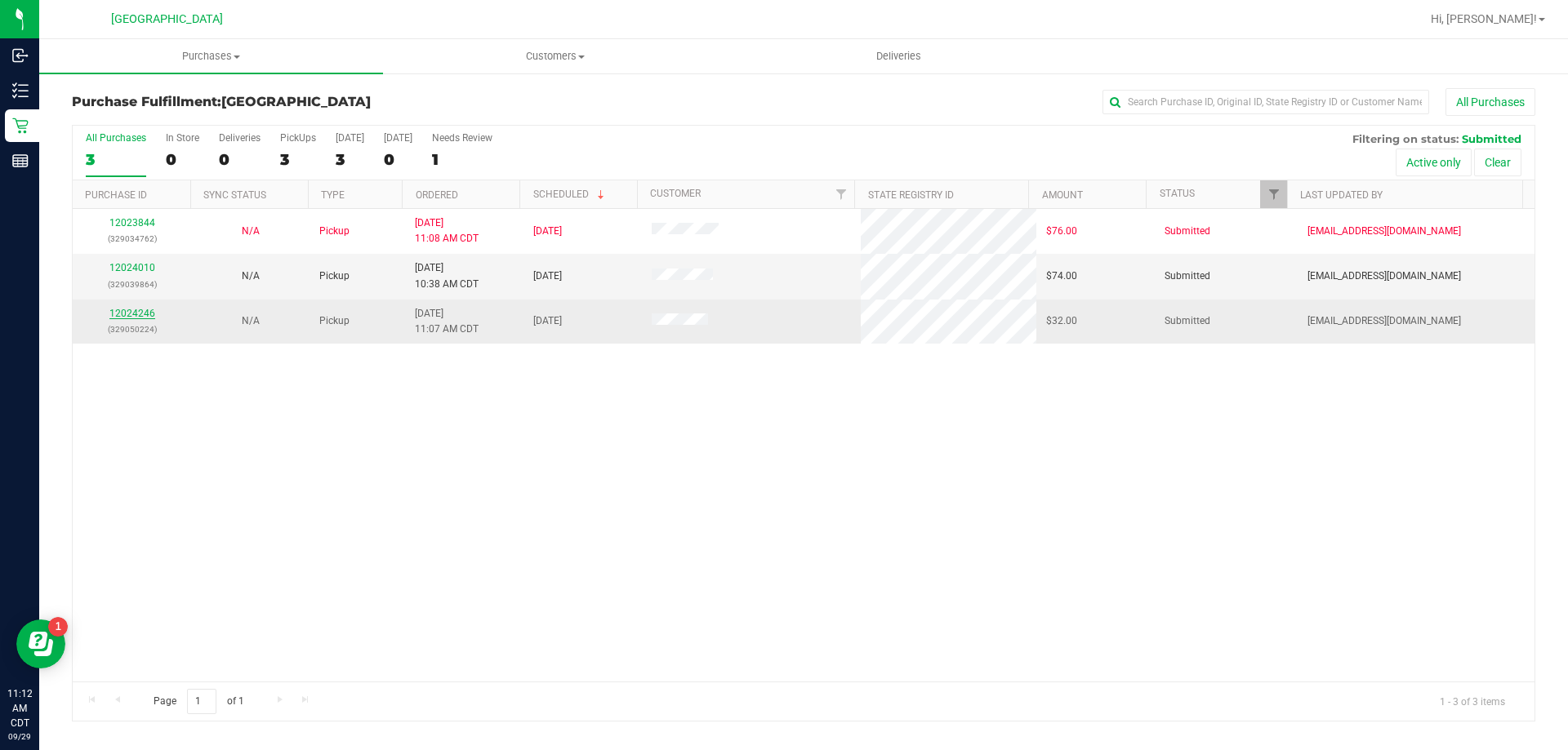
click at [137, 308] on link "12024246" at bounding box center [132, 314] width 46 height 12
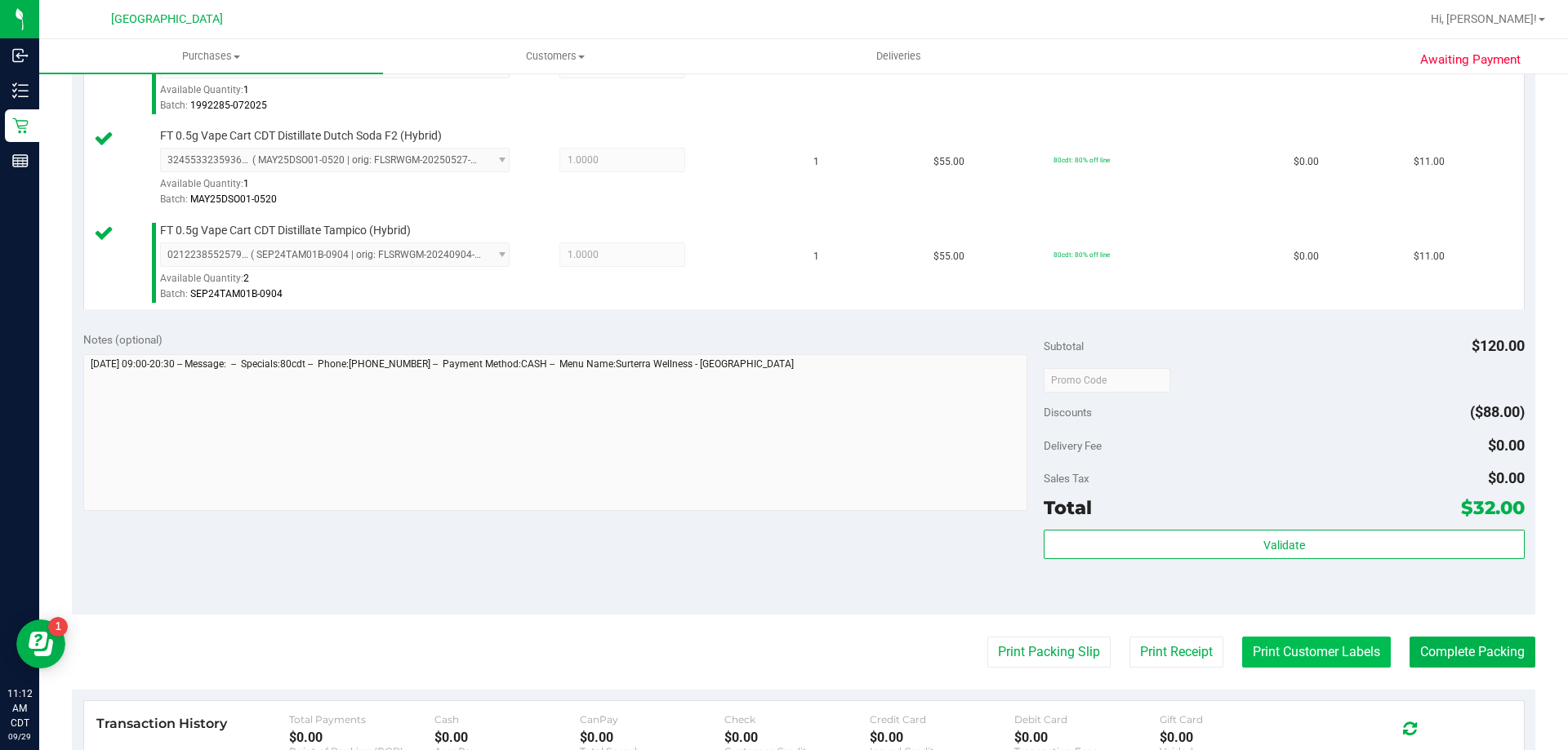
scroll to position [572, 0]
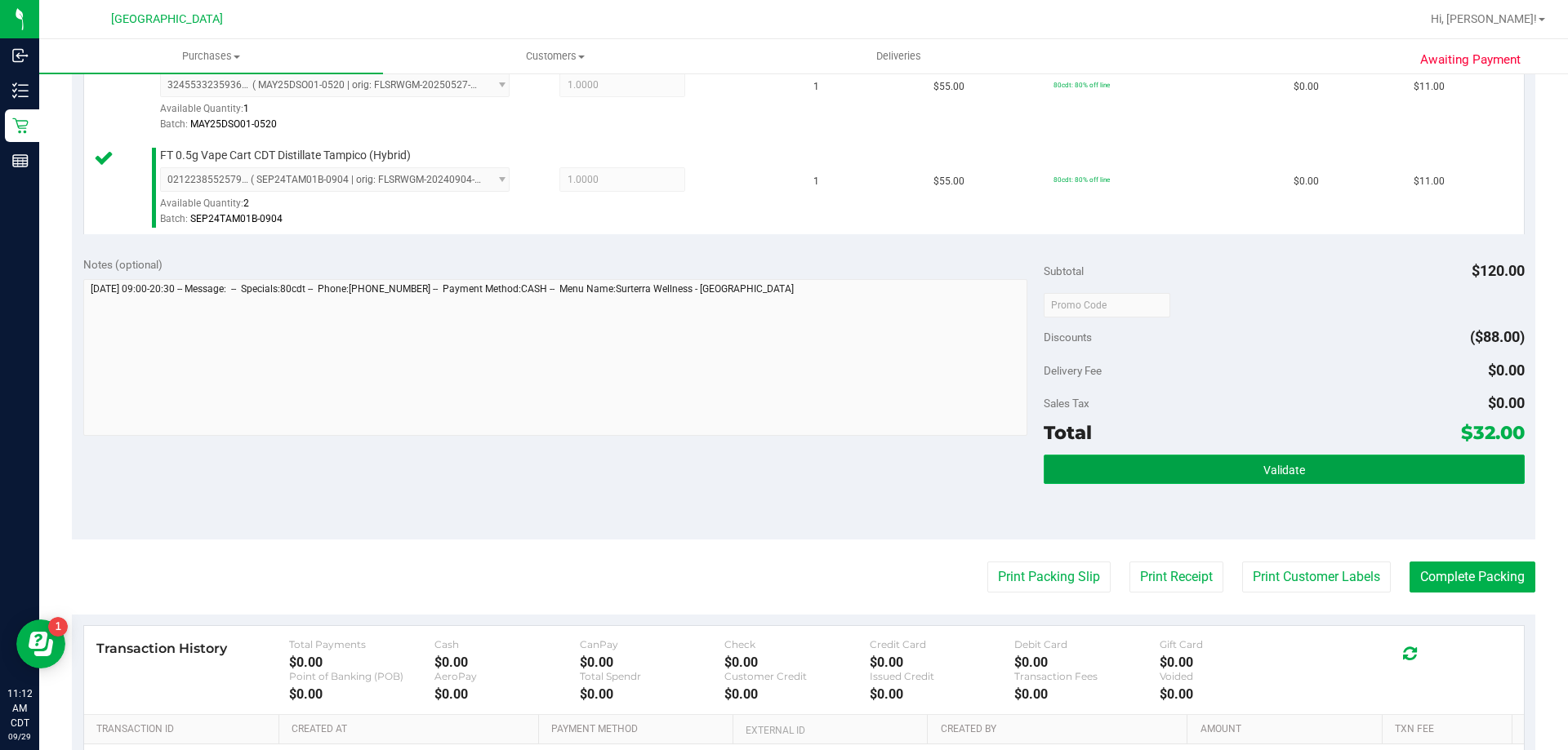
click at [1335, 478] on button "Validate" at bounding box center [1283, 469] width 480 height 29
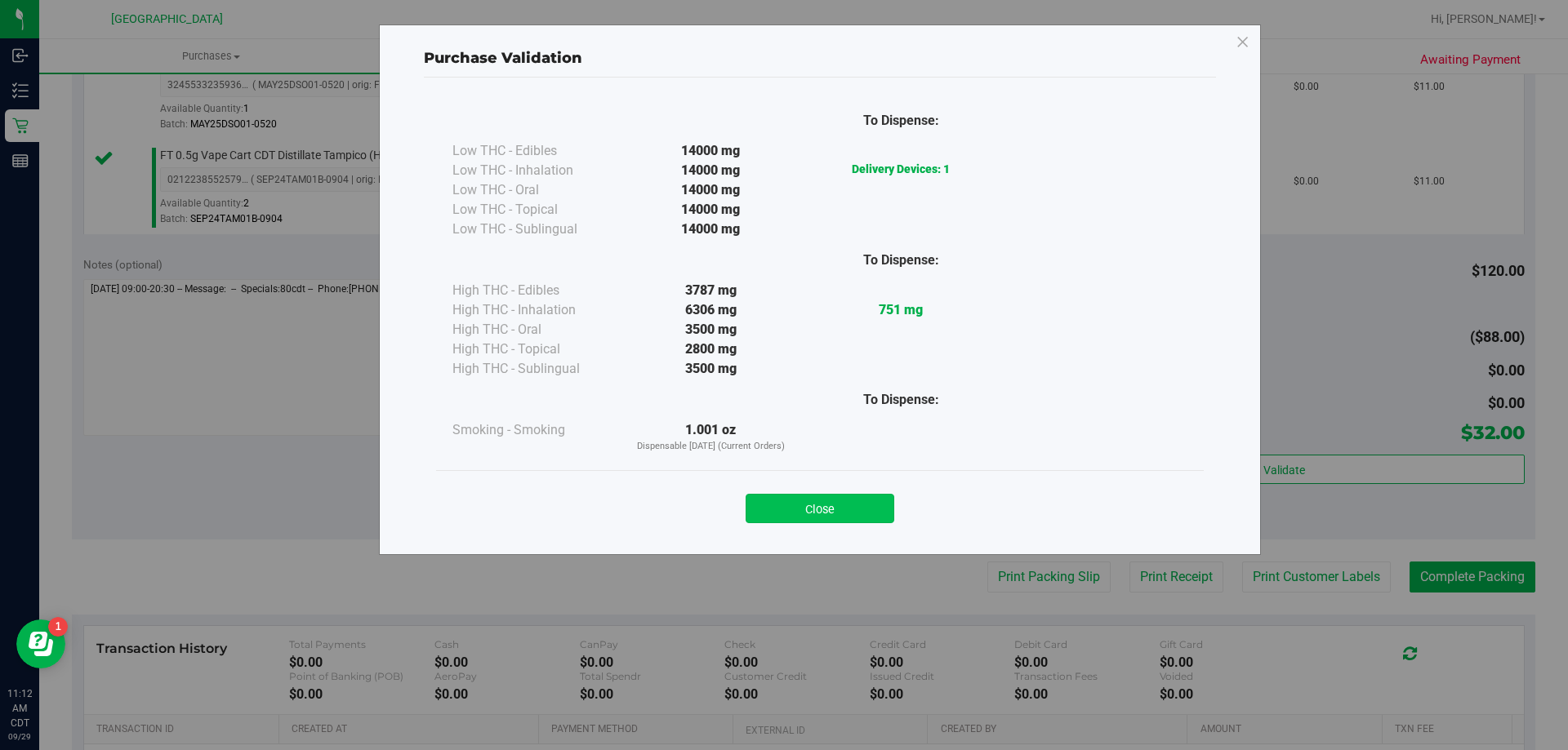
click at [859, 512] on button "Close" at bounding box center [819, 508] width 148 height 29
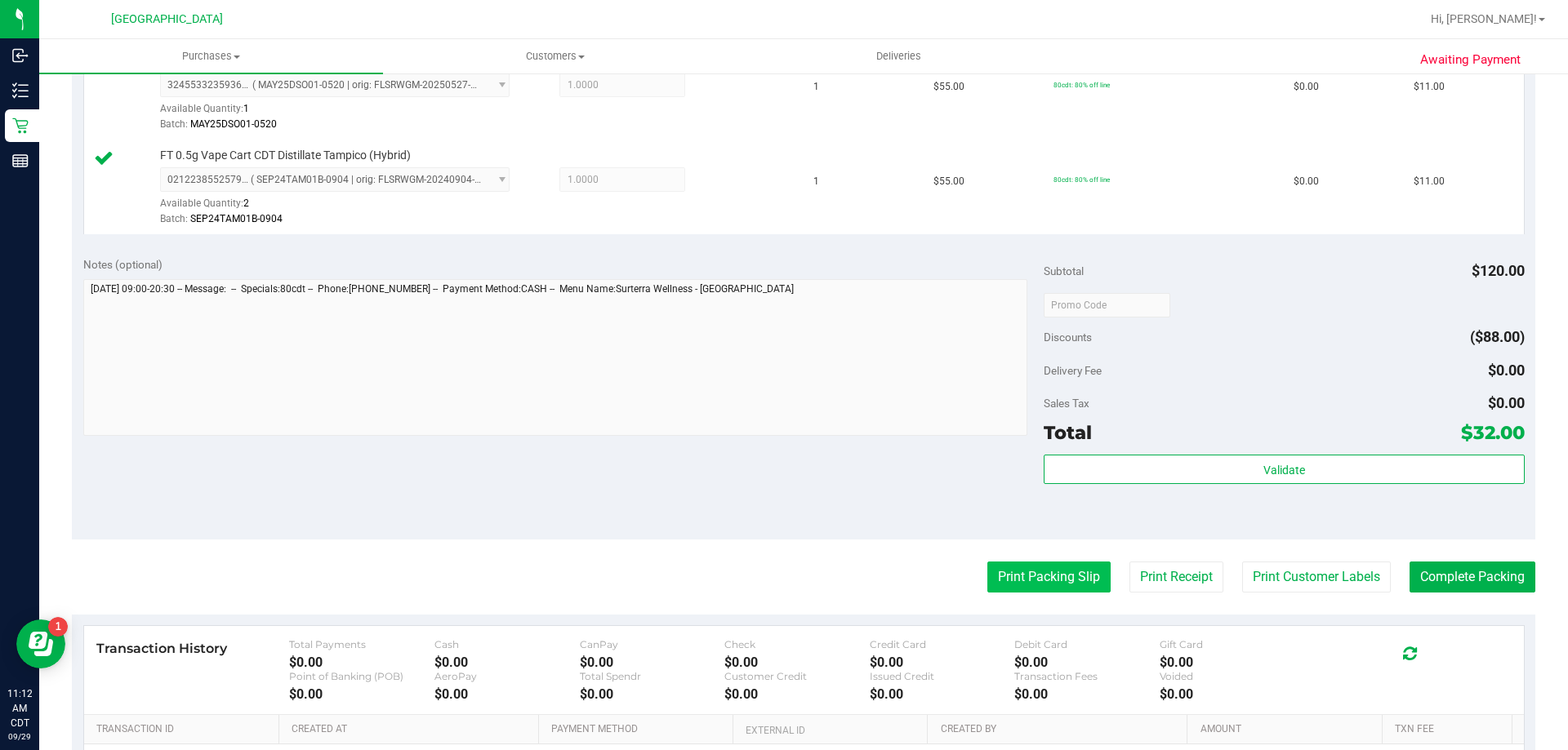
click at [988, 572] on button "Print Packing Slip" at bounding box center [1049, 577] width 123 height 31
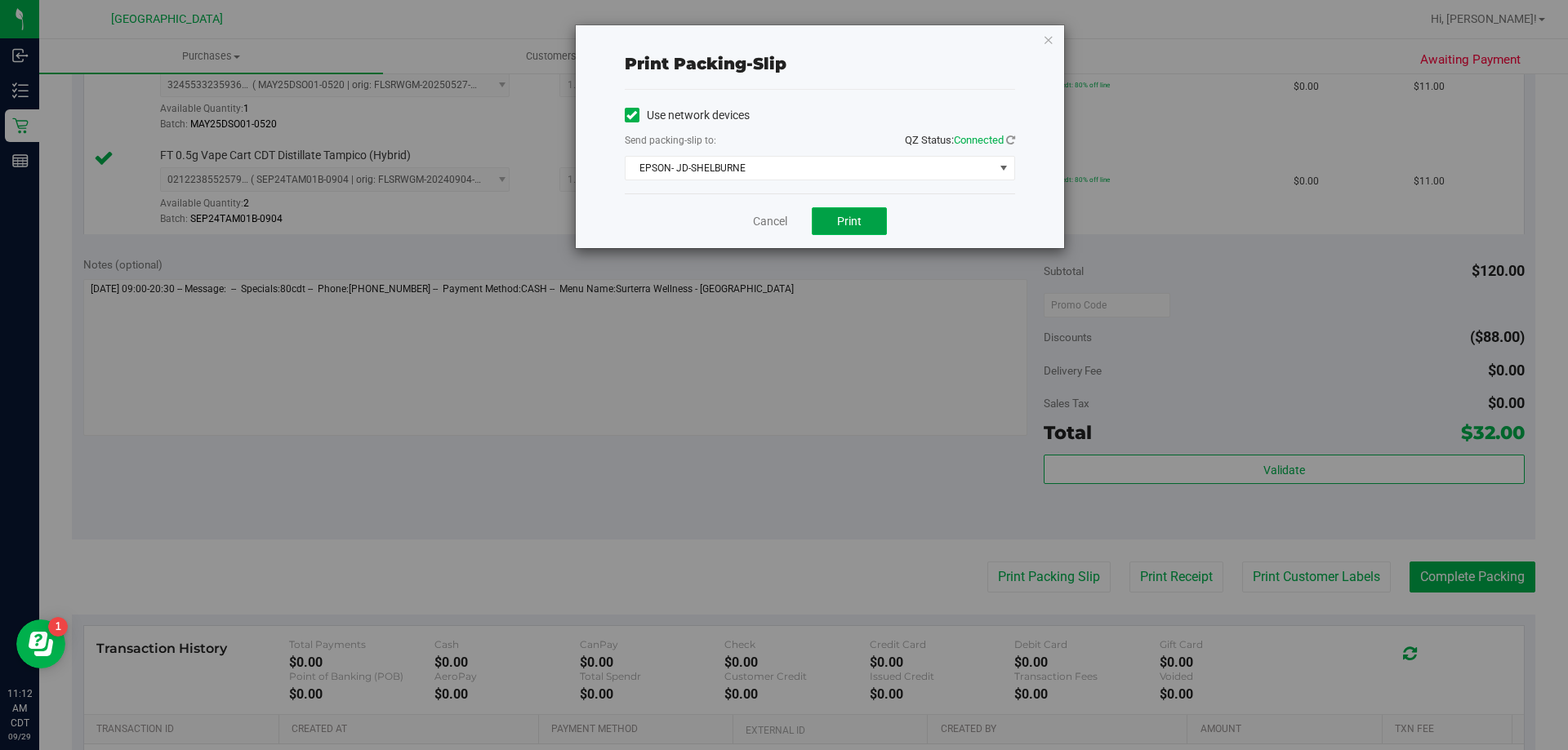
click at [855, 224] on span "Print" at bounding box center [849, 221] width 24 height 13
click at [770, 222] on link "Cancel" at bounding box center [769, 221] width 34 height 17
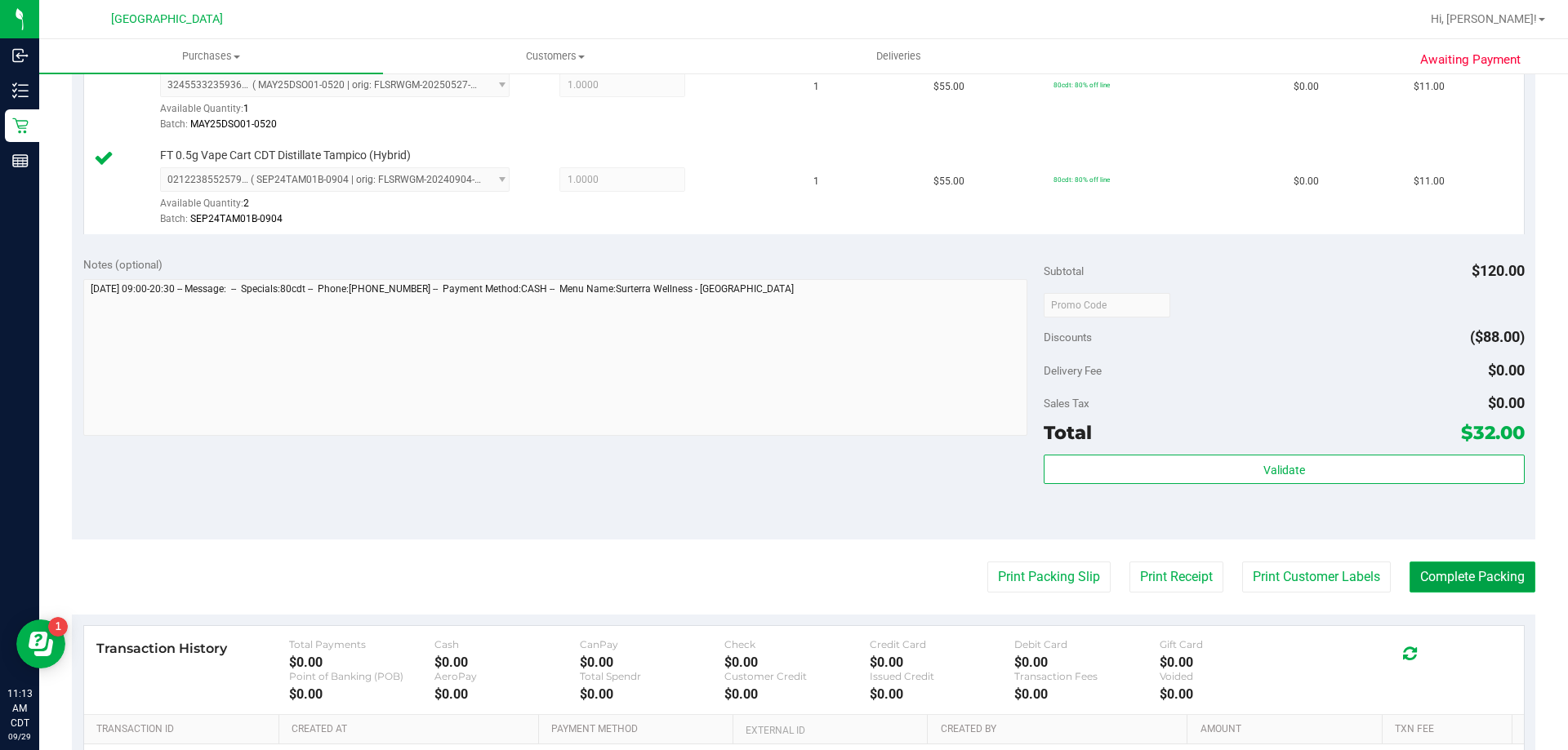
click at [1483, 583] on button "Complete Packing" at bounding box center [1472, 577] width 126 height 31
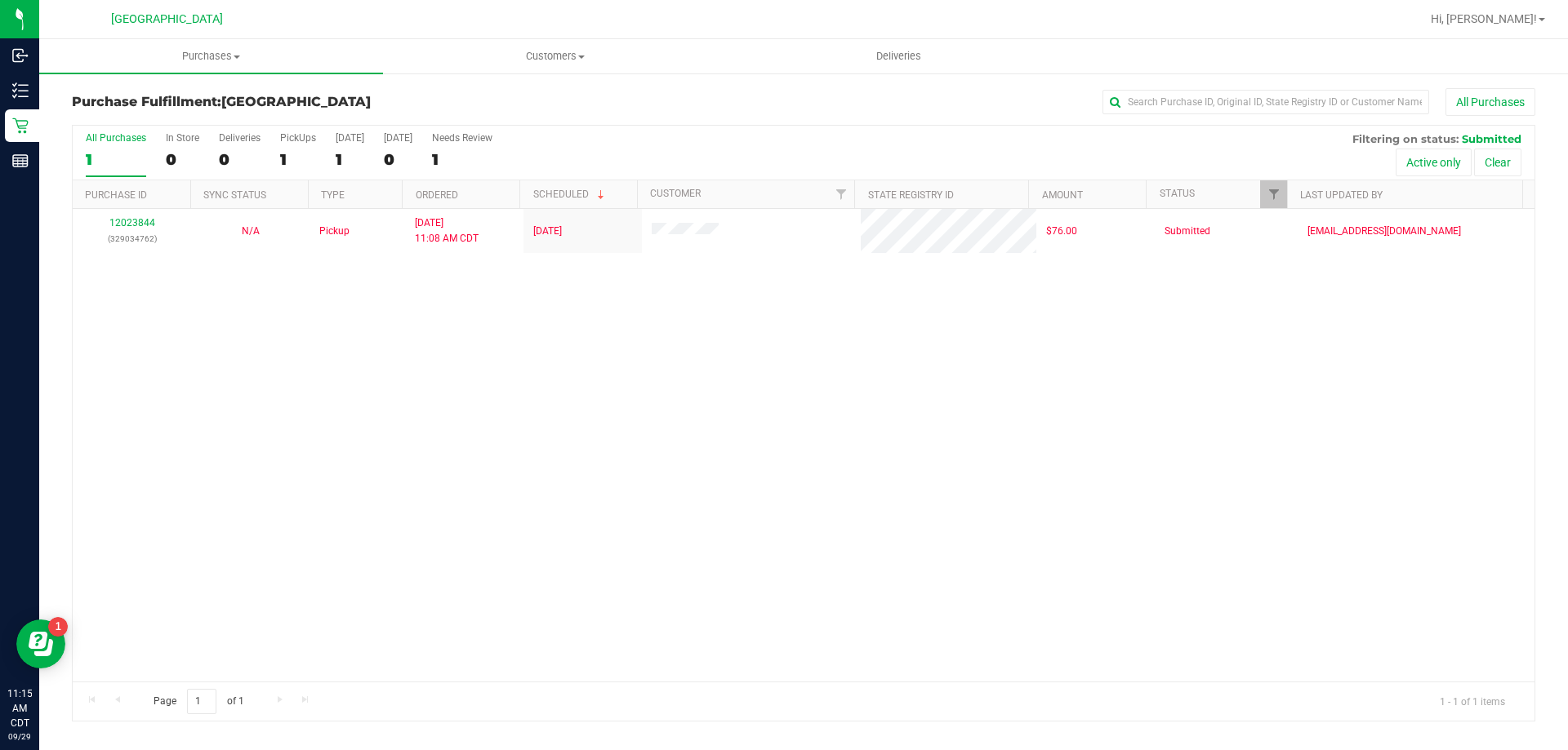
click at [427, 463] on div "12023844 (329034762) N/A Pickup 9/29/2025 11:08 AM CDT 9/29/2025 $76.00 Submitt…" at bounding box center [804, 445] width 1462 height 473
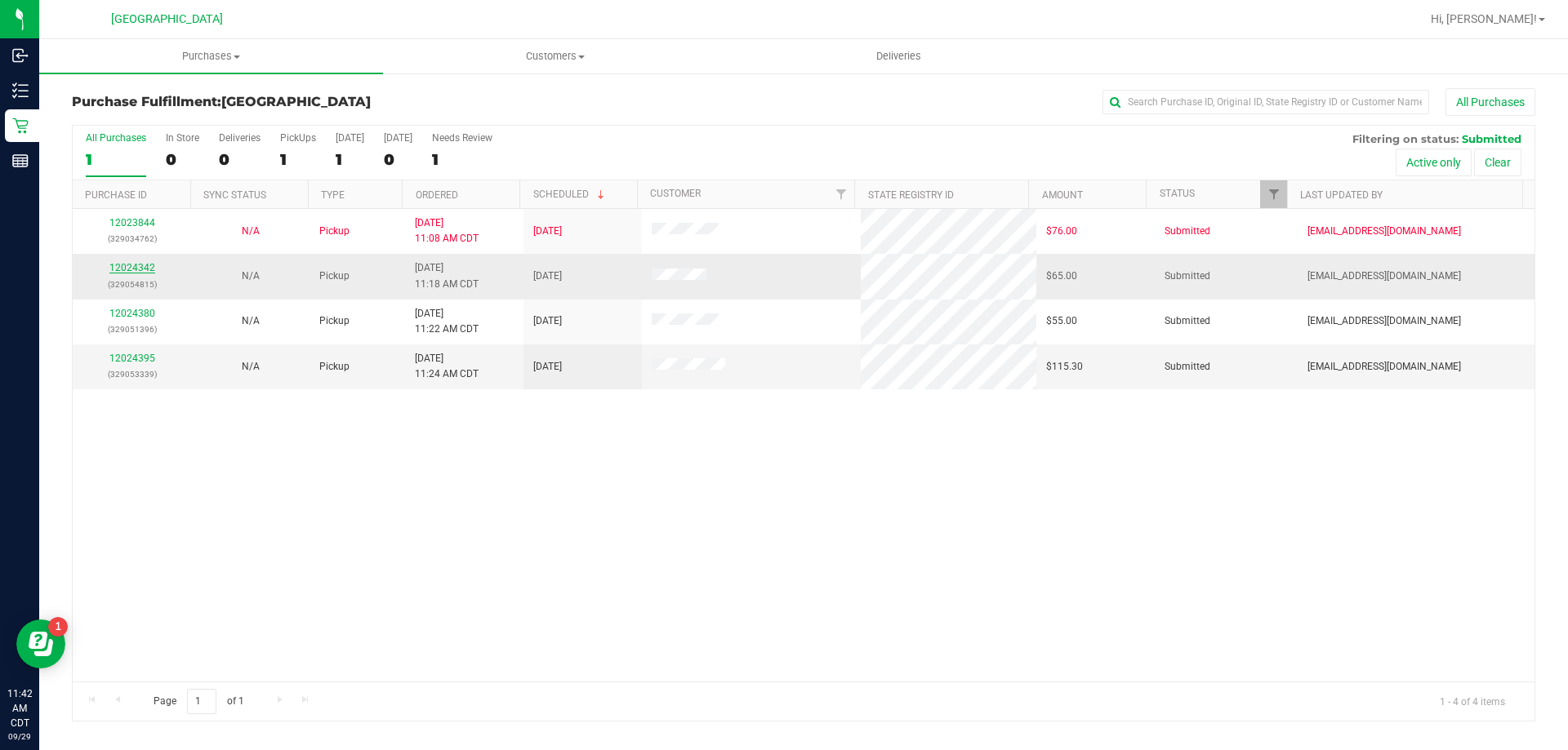
click at [127, 266] on link "12024342" at bounding box center [132, 268] width 46 height 12
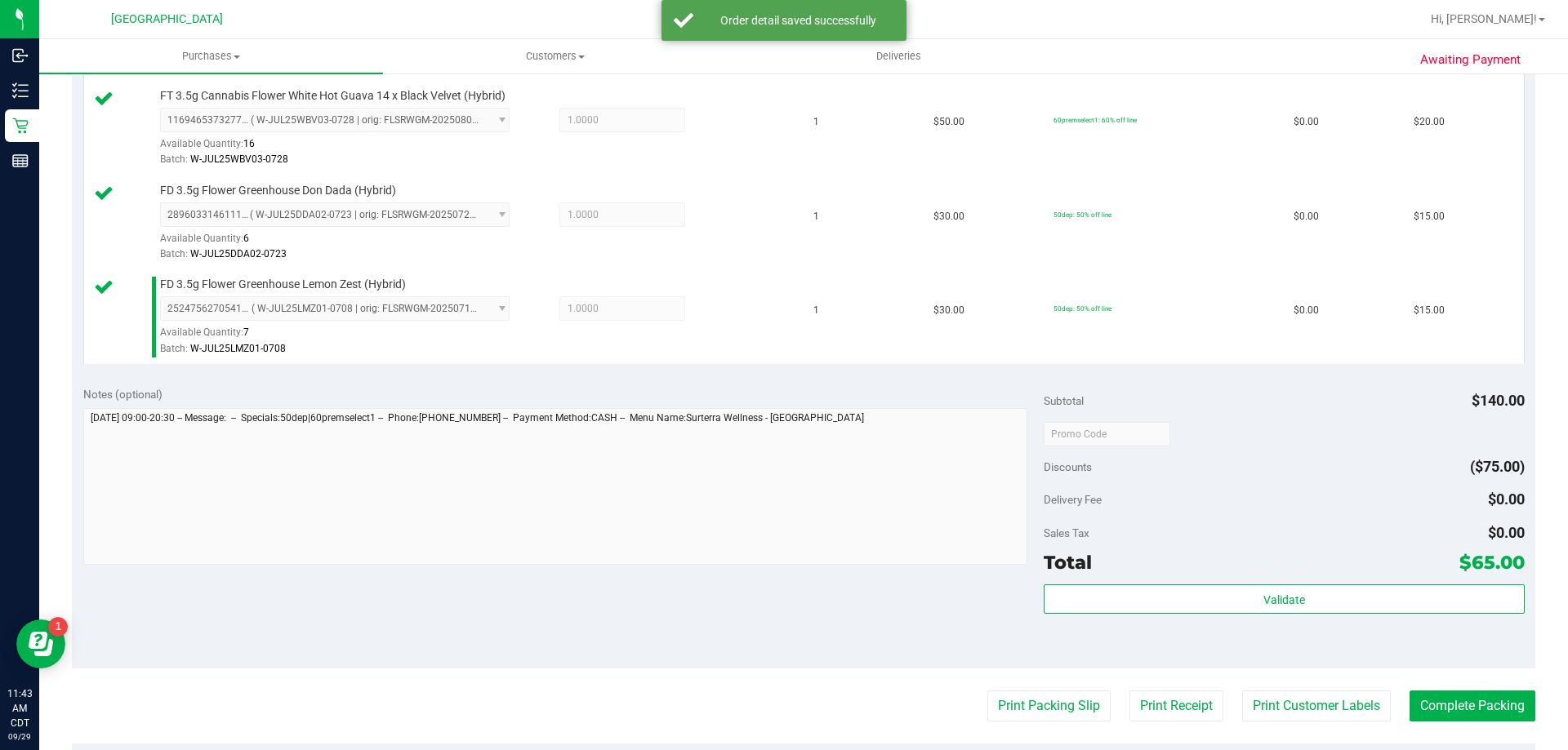
scroll to position [572, 0]
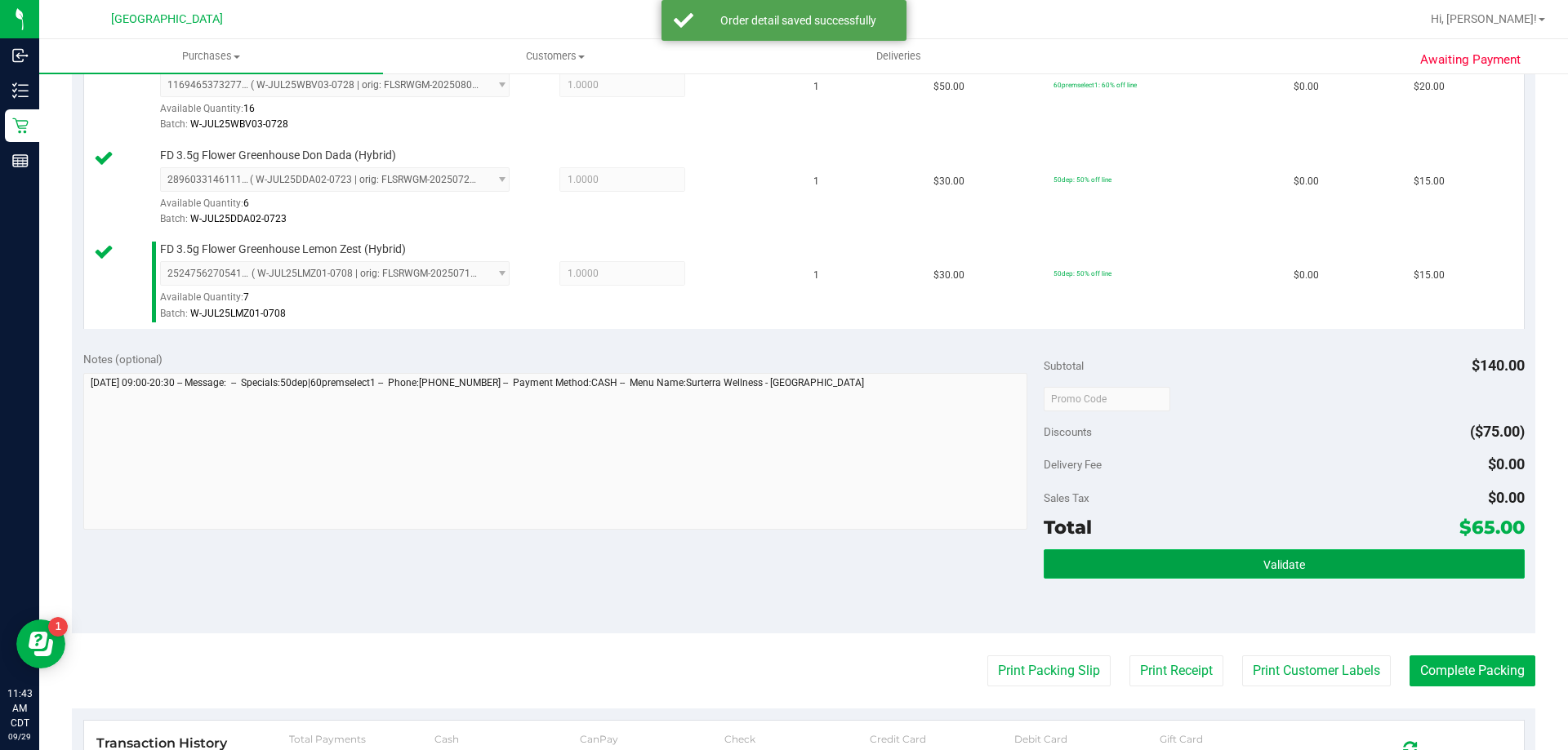
click at [1161, 562] on button "Validate" at bounding box center [1283, 564] width 480 height 29
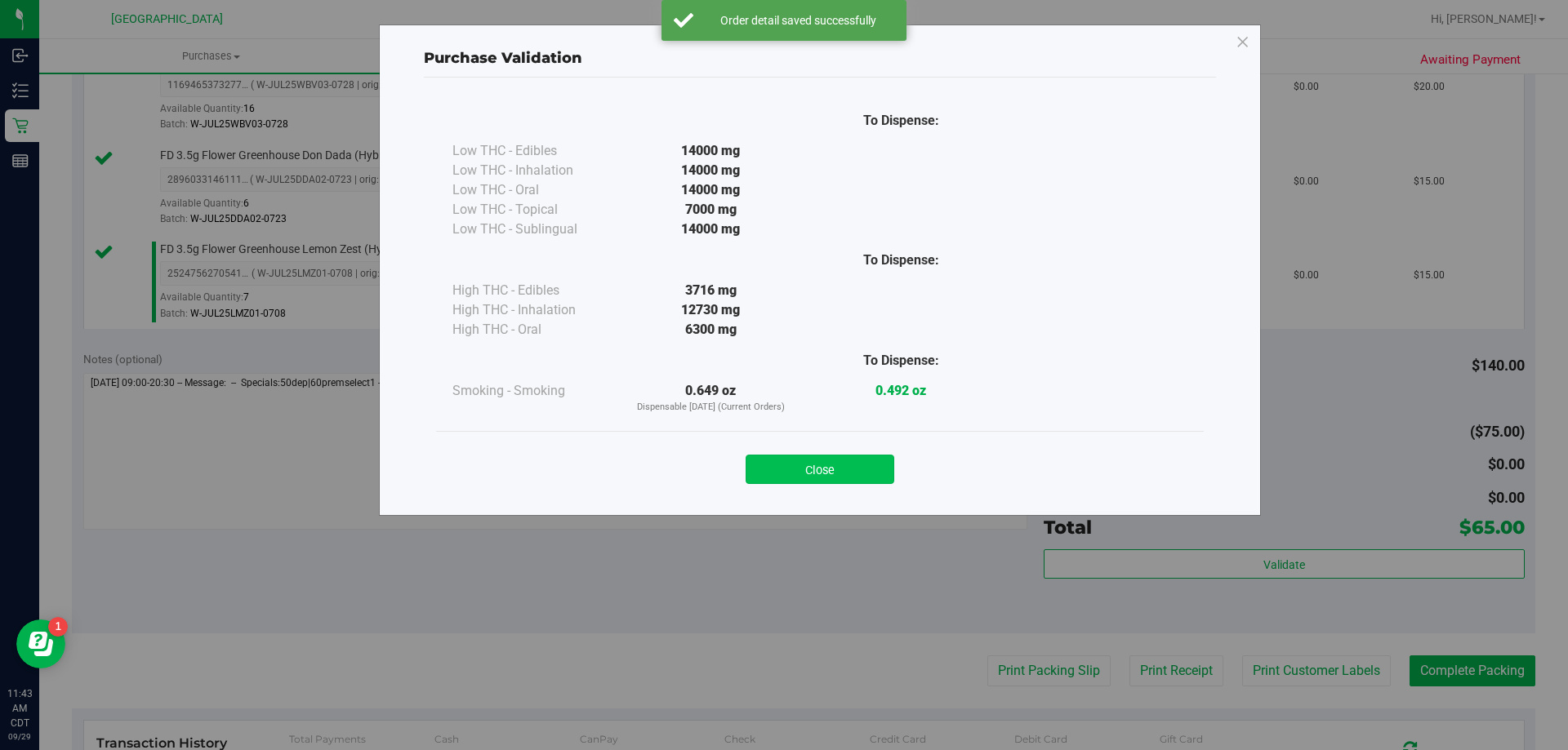
click at [839, 469] on button "Close" at bounding box center [819, 469] width 148 height 29
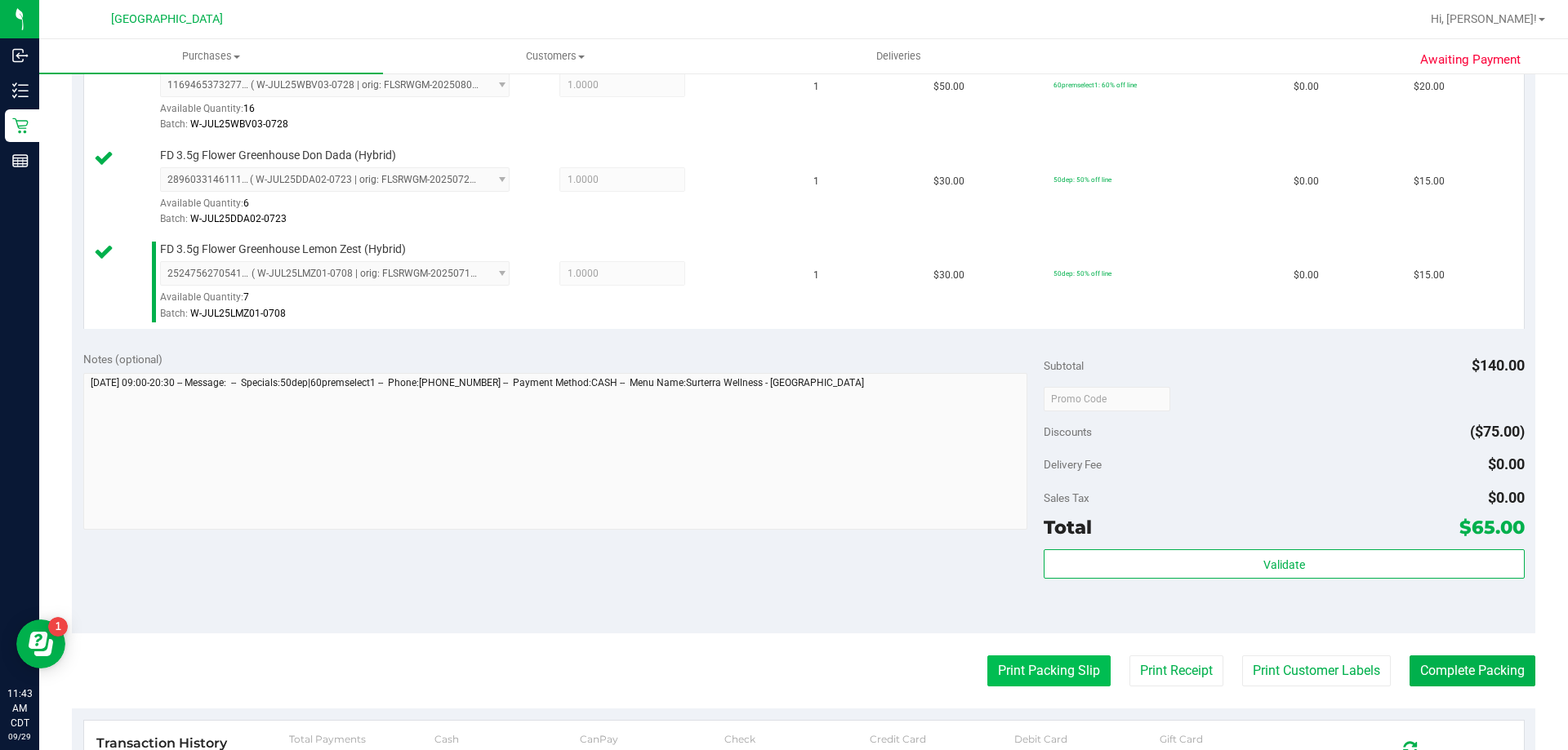
click at [1053, 662] on button "Print Packing Slip" at bounding box center [1049, 671] width 123 height 31
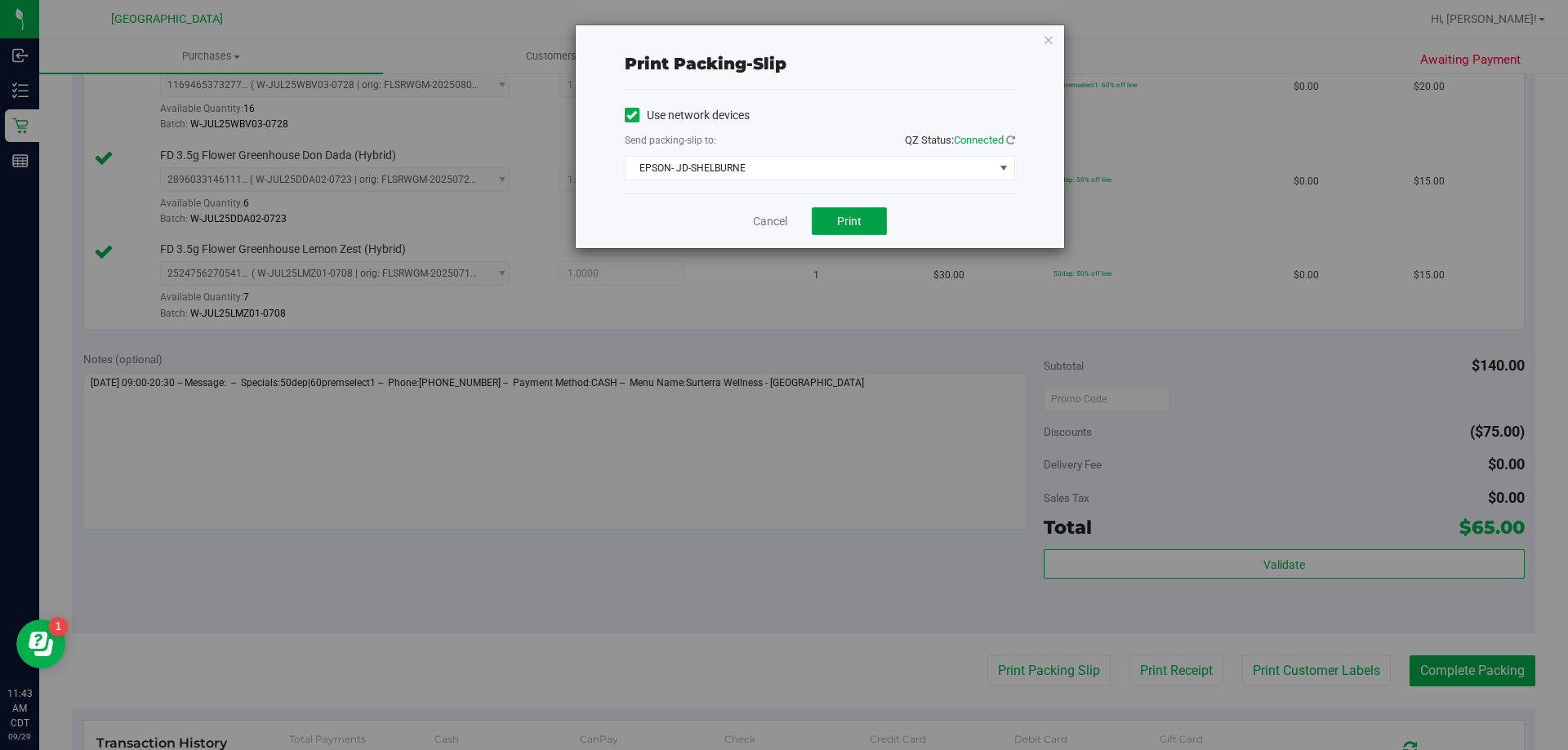
click at [863, 222] on button "Print" at bounding box center [849, 221] width 75 height 27
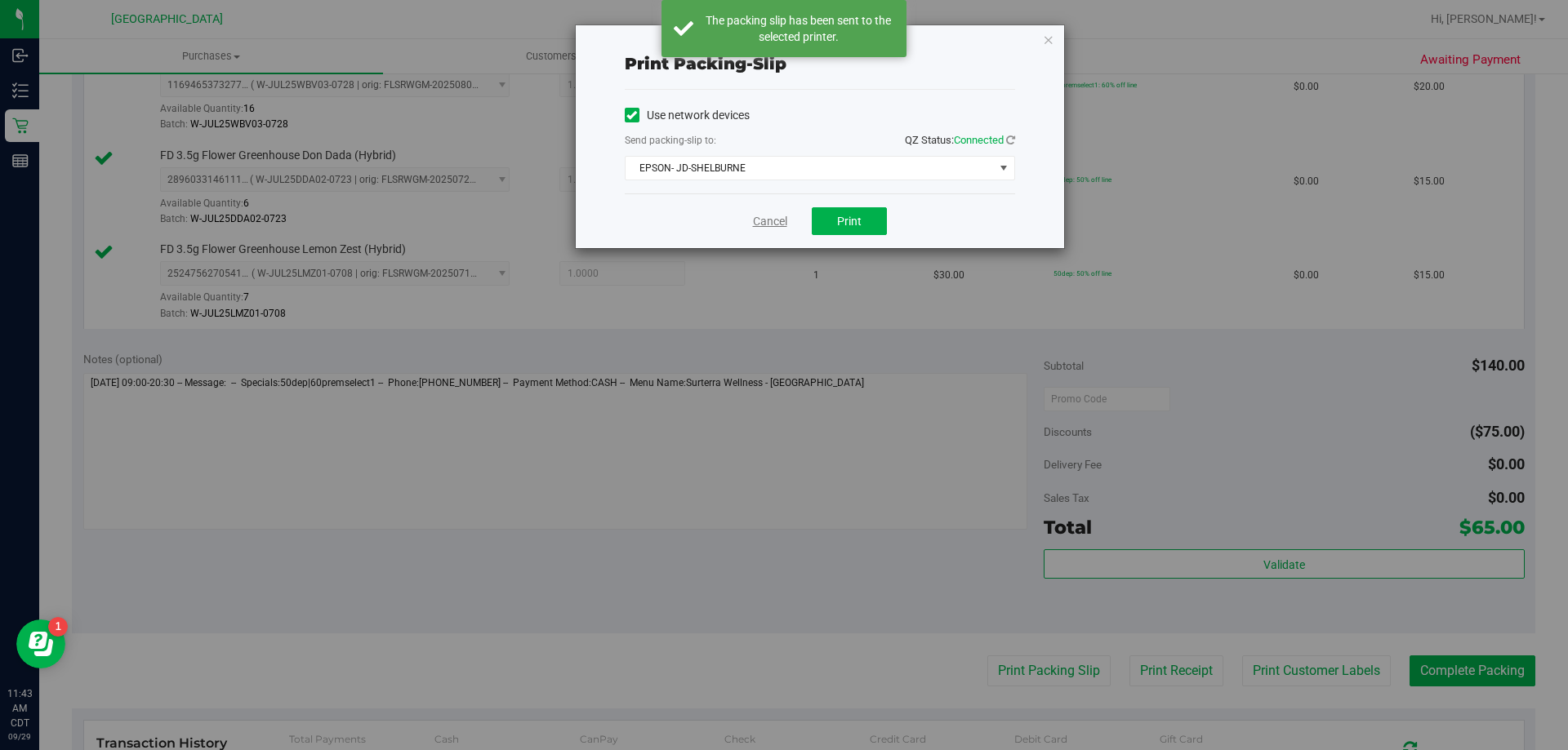
click at [759, 226] on link "Cancel" at bounding box center [769, 221] width 34 height 17
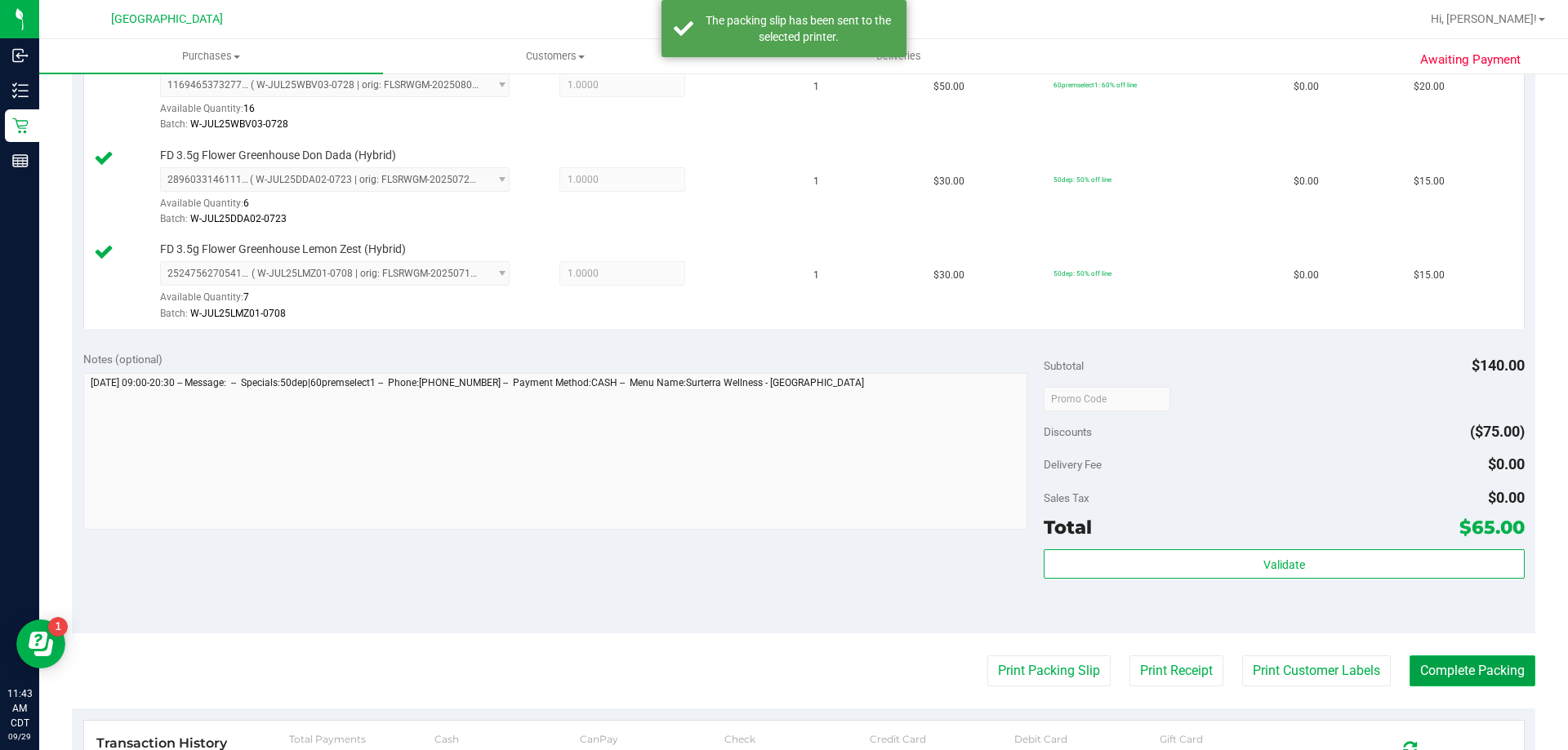
click at [1448, 670] on button "Complete Packing" at bounding box center [1472, 671] width 126 height 31
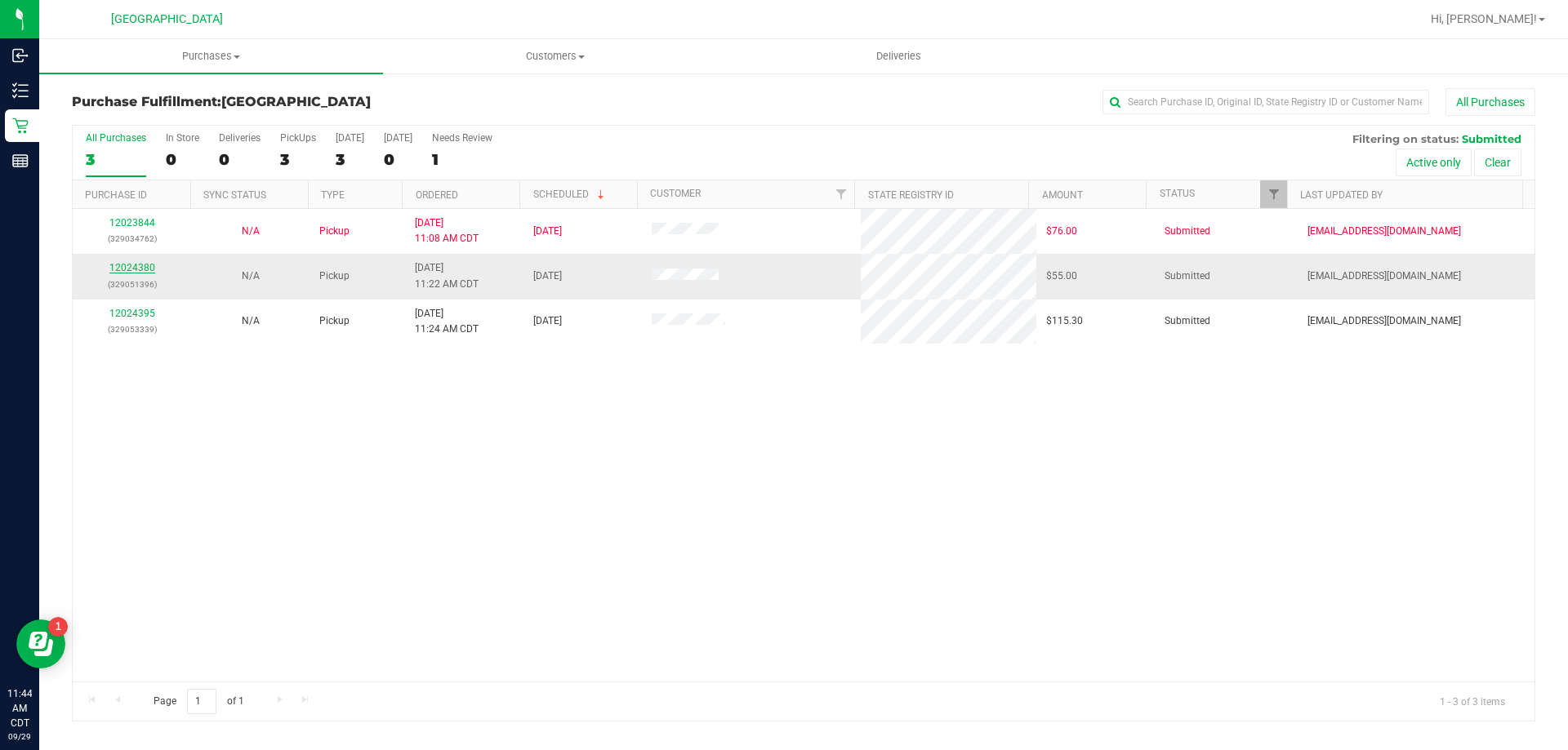
click at [131, 270] on link "12024380" at bounding box center [132, 268] width 46 height 12
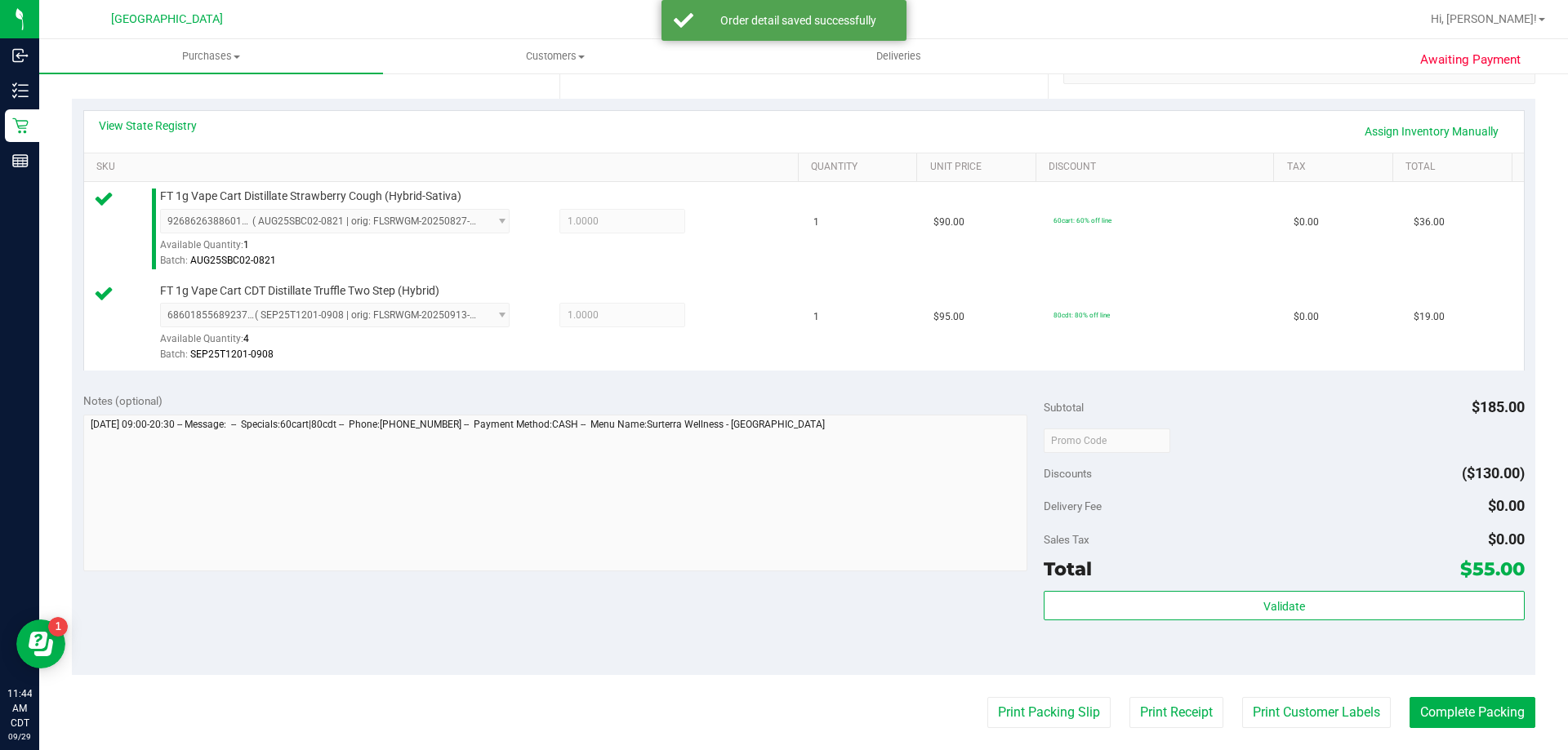
scroll to position [408, 0]
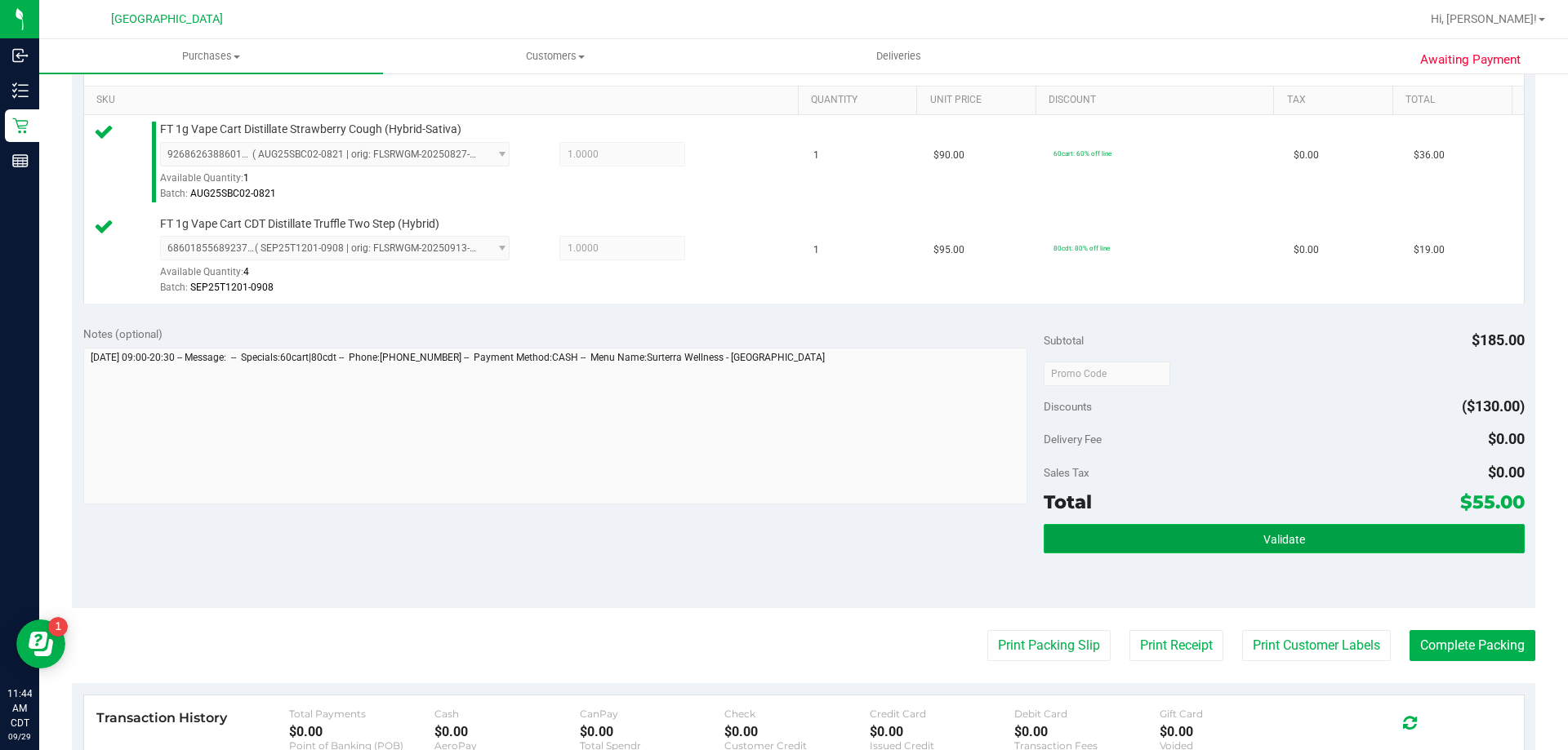
click at [1222, 537] on button "Validate" at bounding box center [1283, 539] width 480 height 29
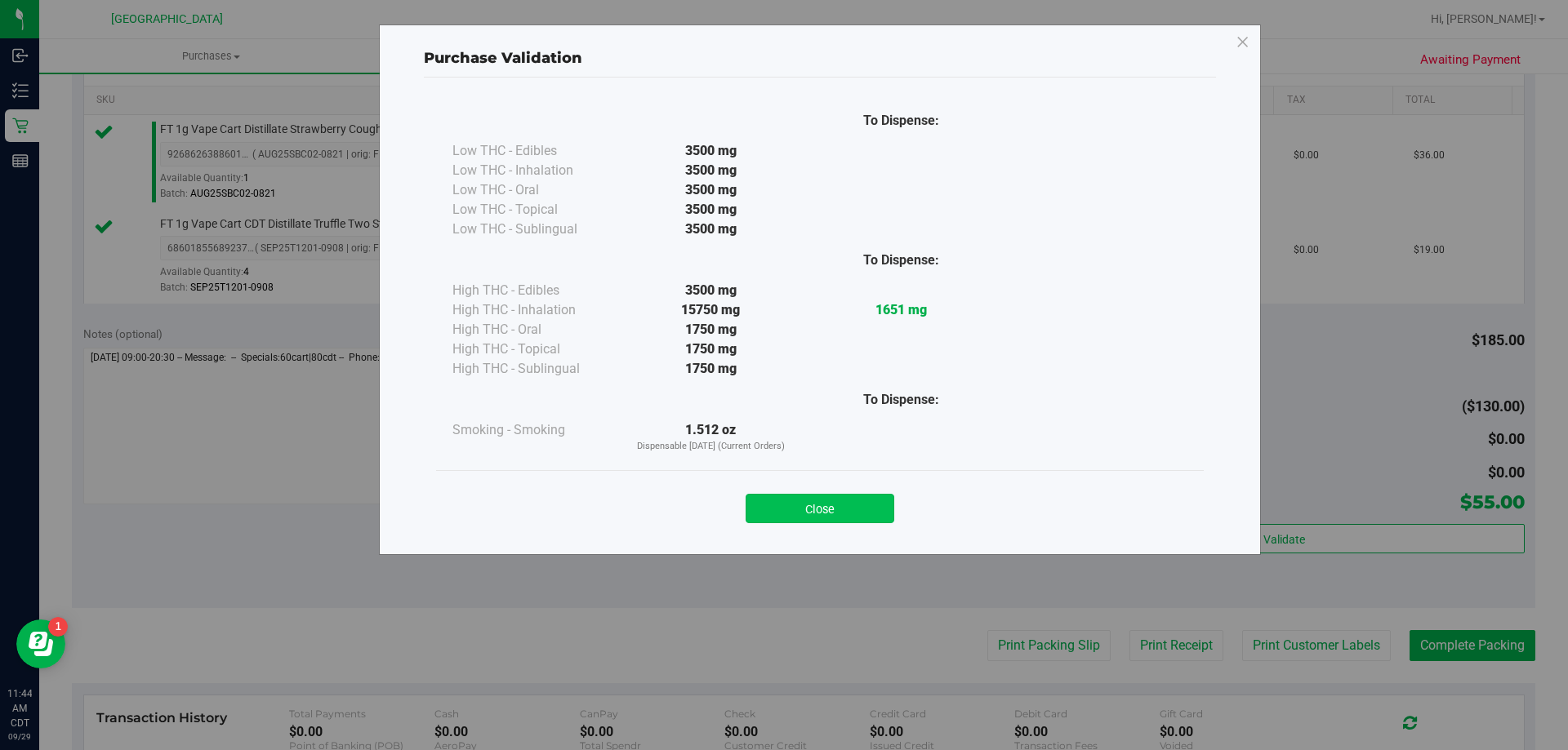
click at [864, 506] on button "Close" at bounding box center [819, 508] width 148 height 29
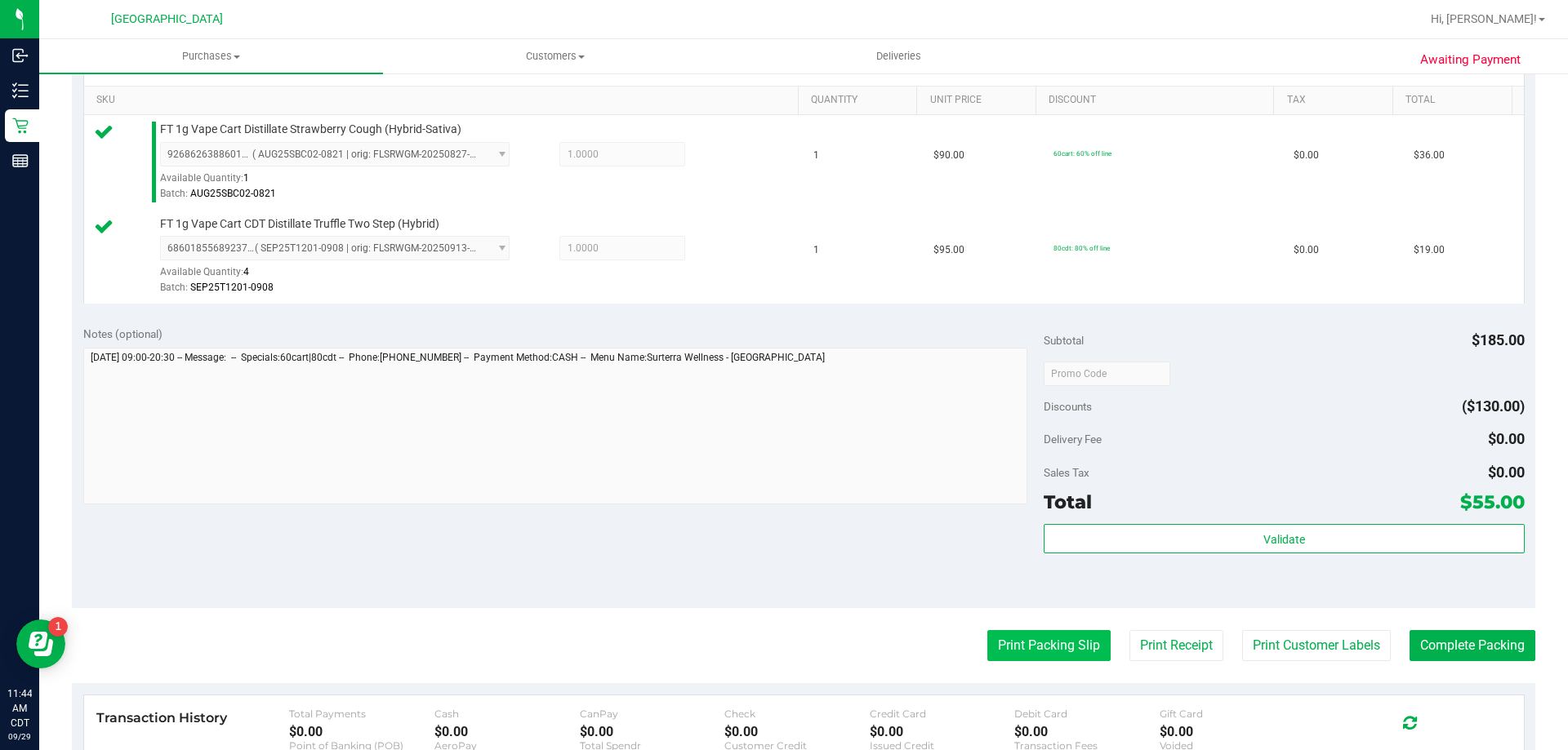
click at [1018, 648] on button "Print Packing Slip" at bounding box center [1049, 645] width 123 height 31
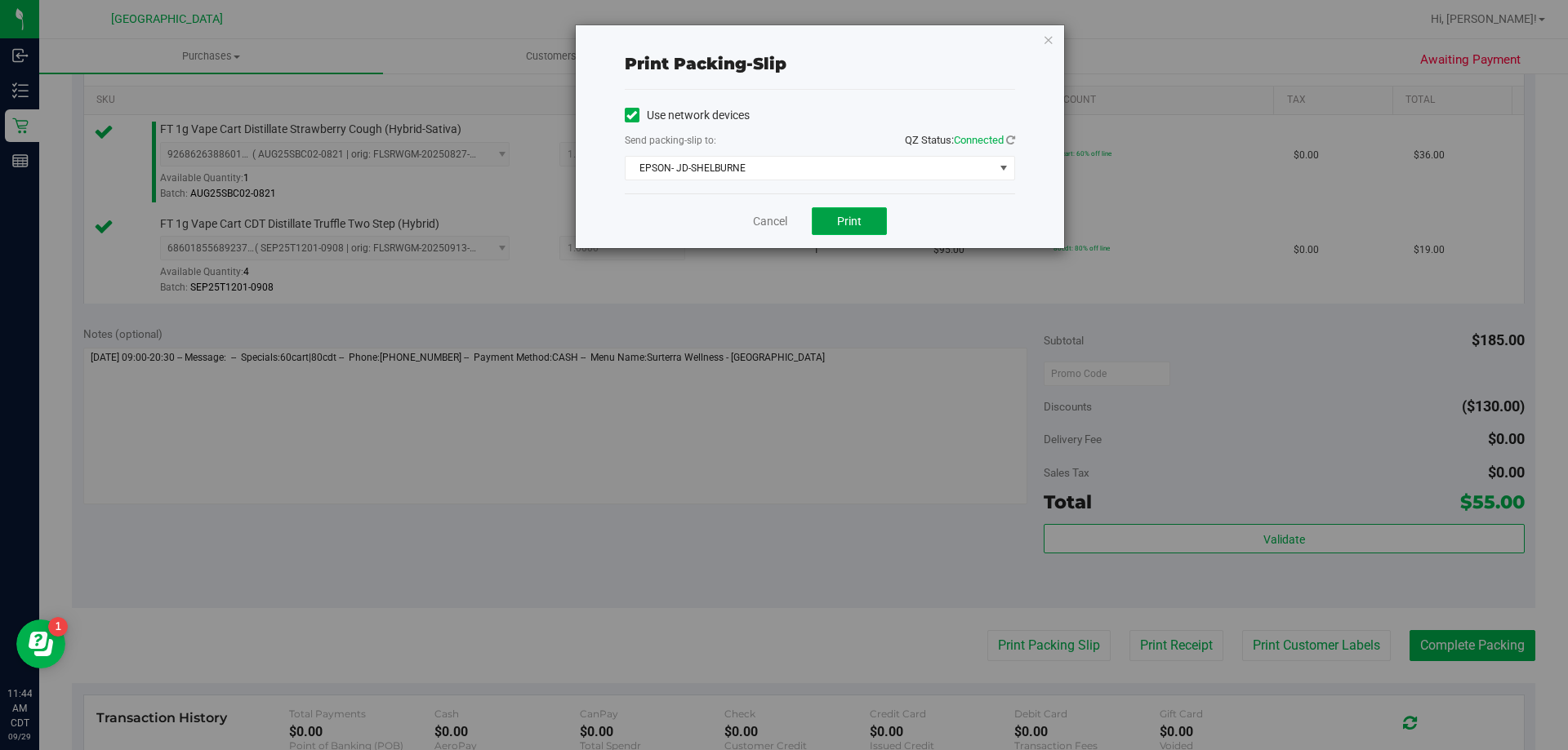
click at [862, 220] on button "Print" at bounding box center [849, 221] width 75 height 27
click at [782, 225] on link "Cancel" at bounding box center [769, 221] width 34 height 17
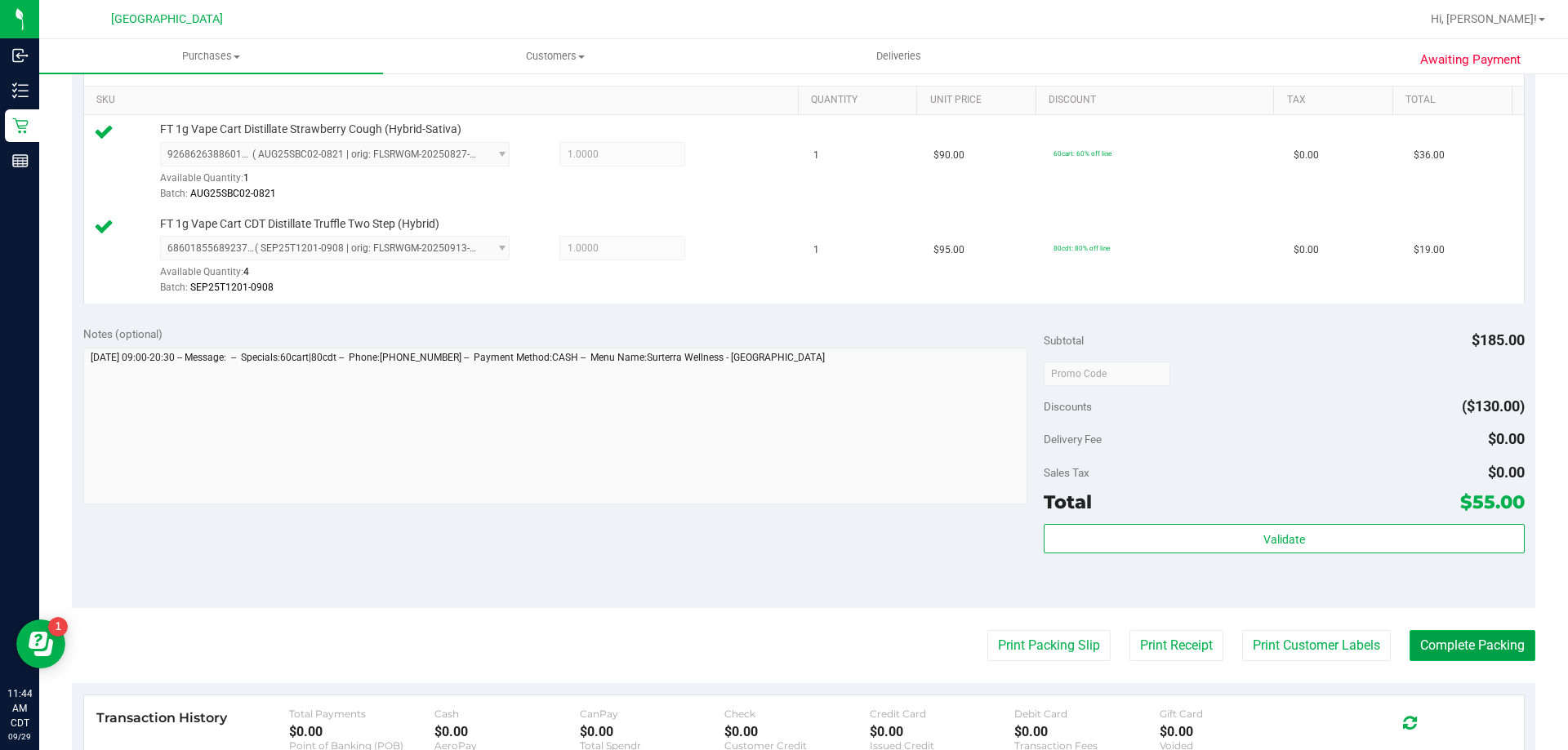
click at [1476, 653] on button "Complete Packing" at bounding box center [1472, 645] width 126 height 31
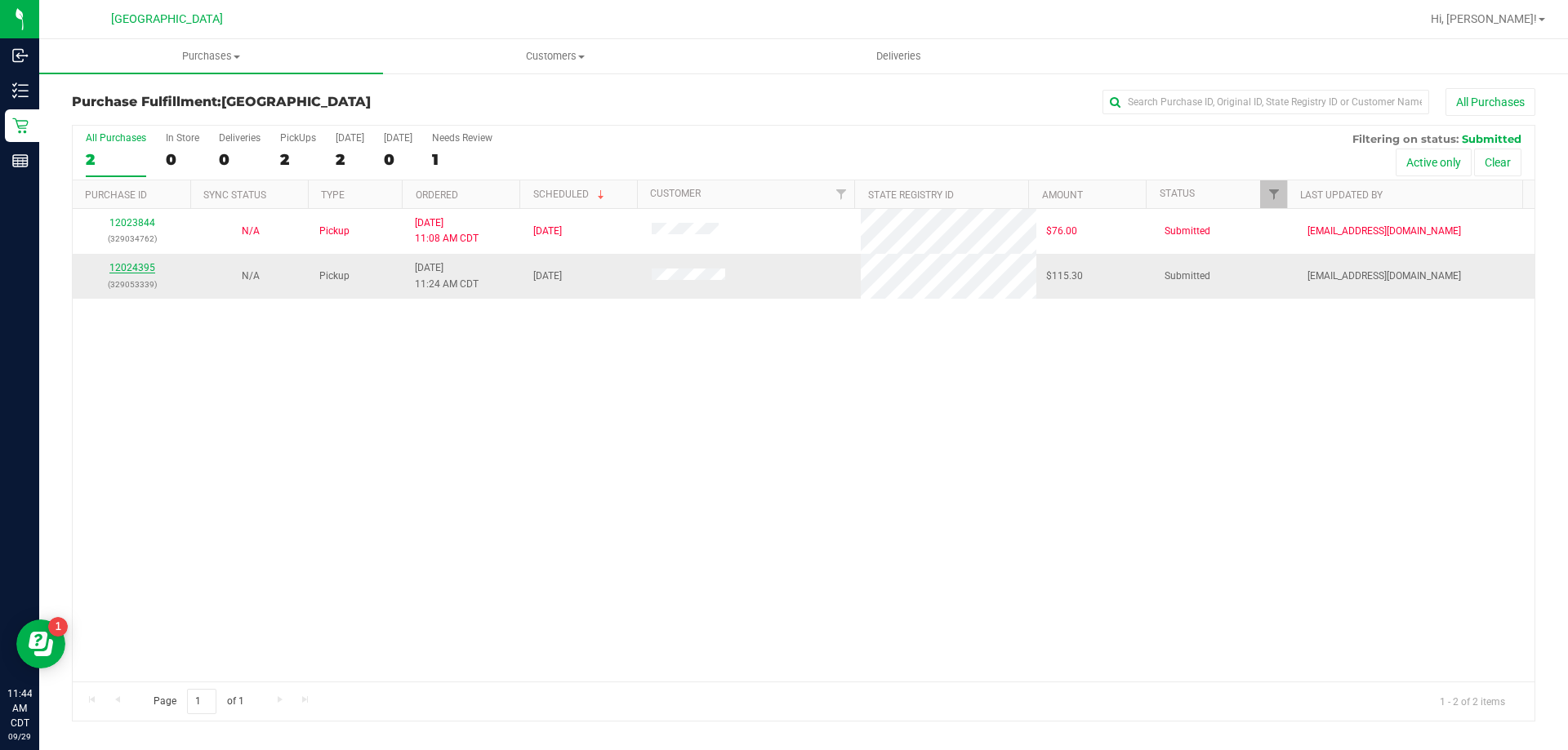
click at [125, 265] on link "12024395" at bounding box center [132, 268] width 46 height 12
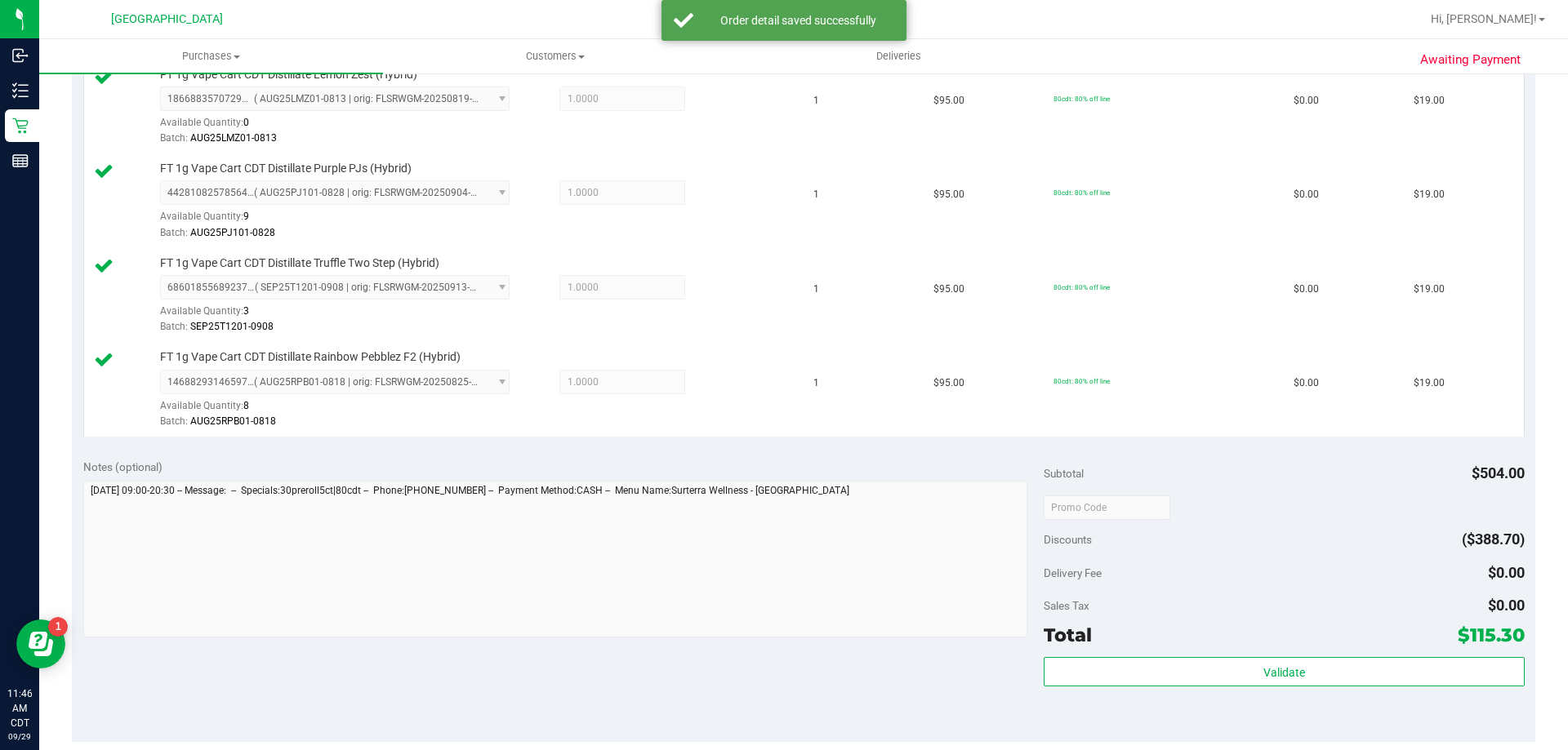
scroll to position [653, 0]
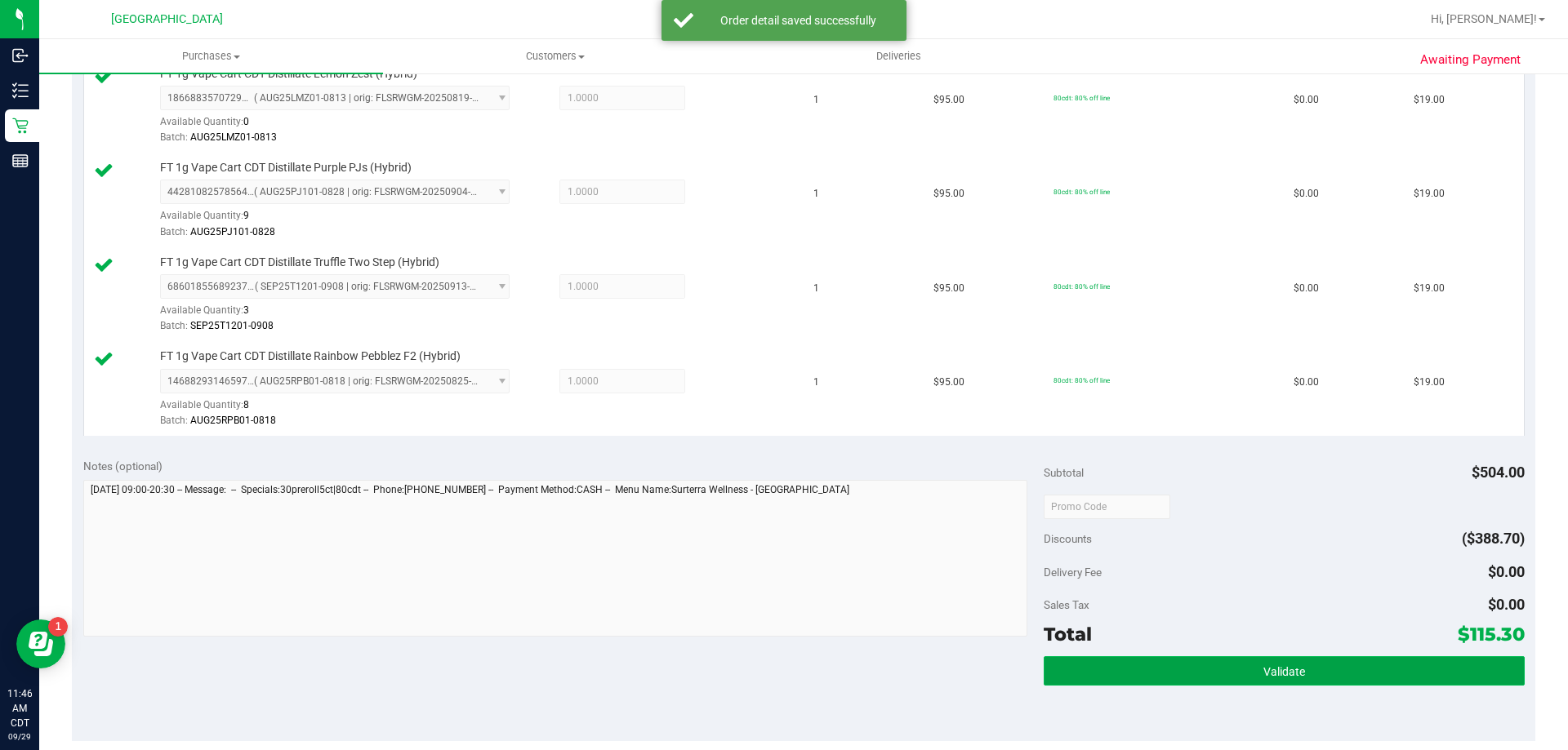
click at [1287, 672] on span "Validate" at bounding box center [1284, 672] width 42 height 13
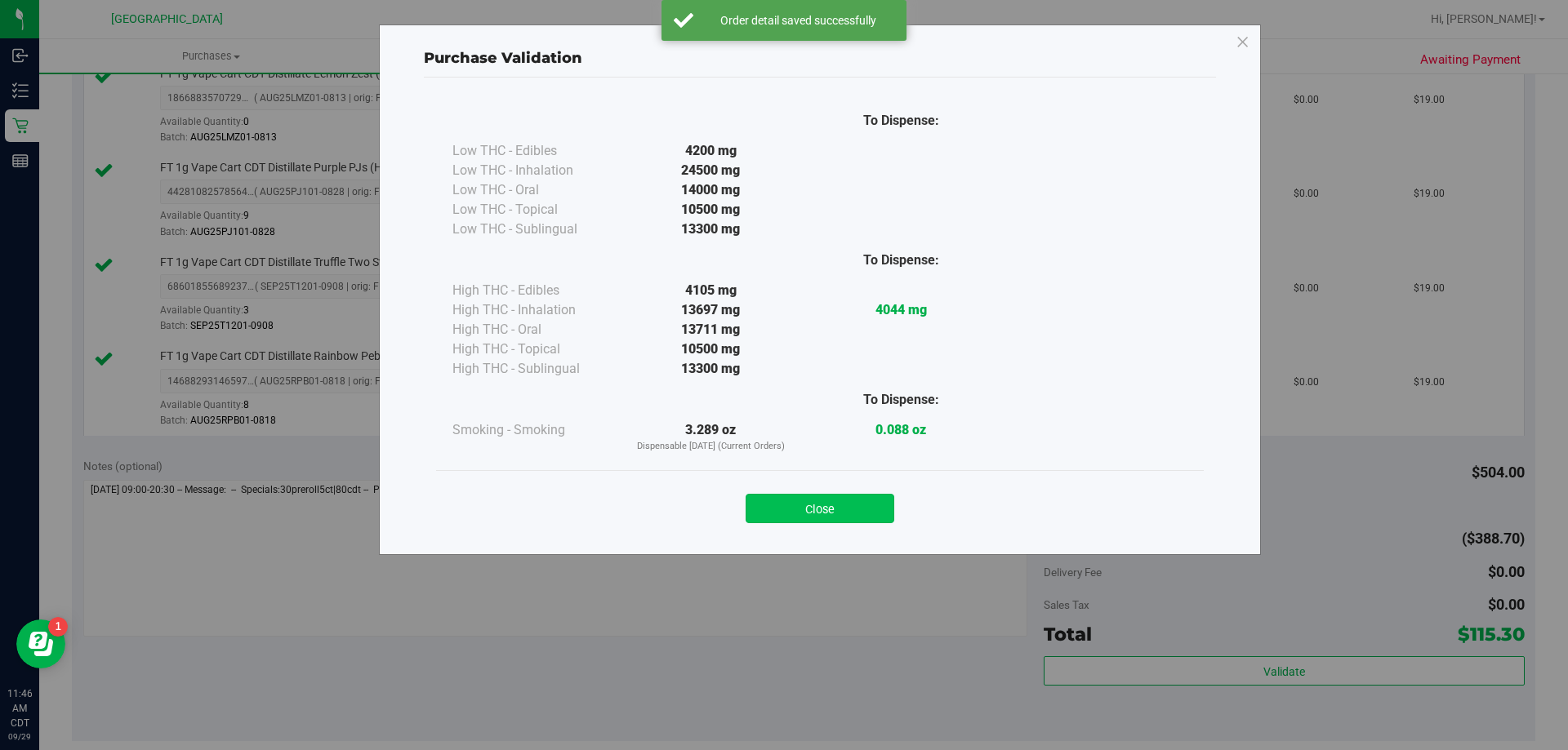
click at [839, 509] on button "Close" at bounding box center [819, 508] width 148 height 29
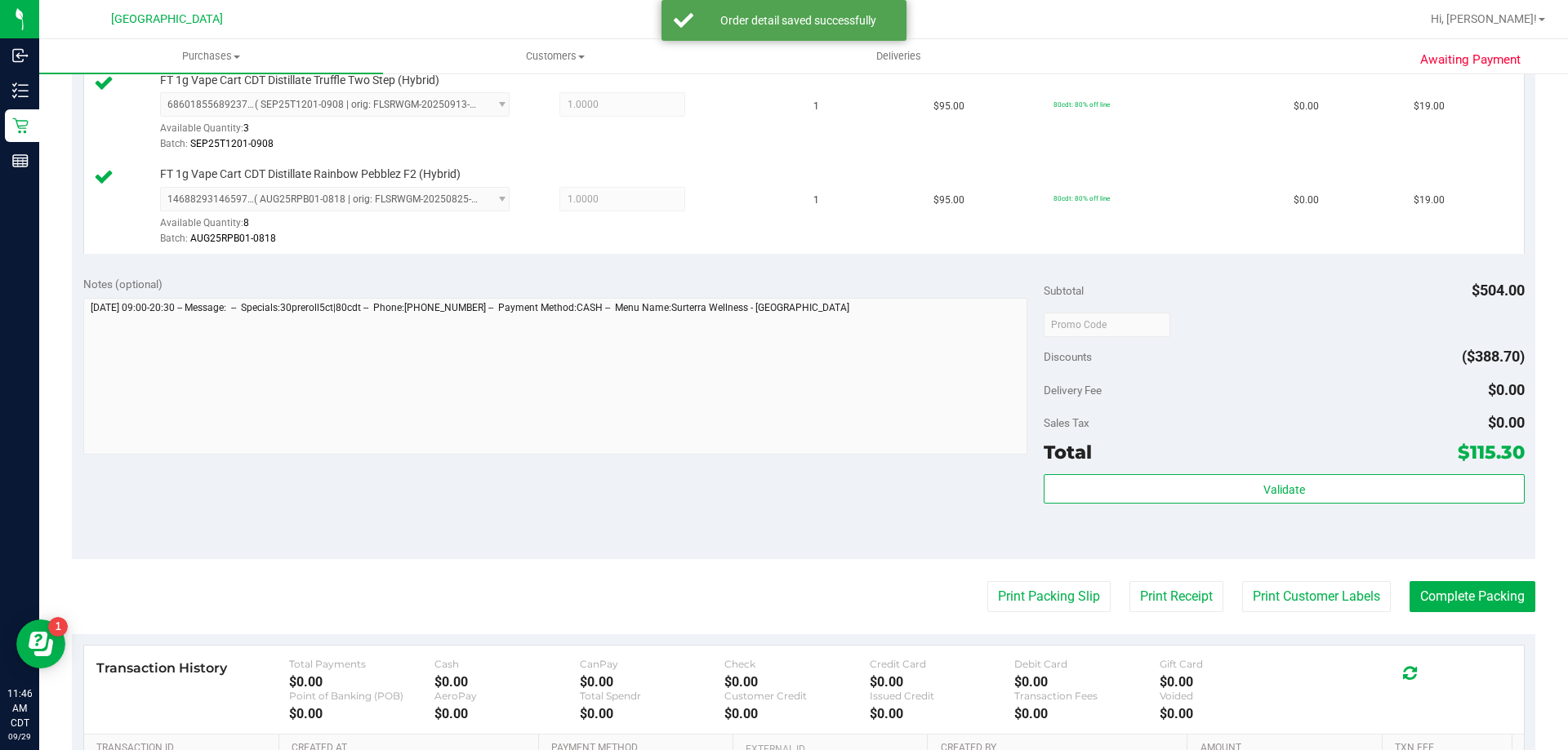
scroll to position [1056, 0]
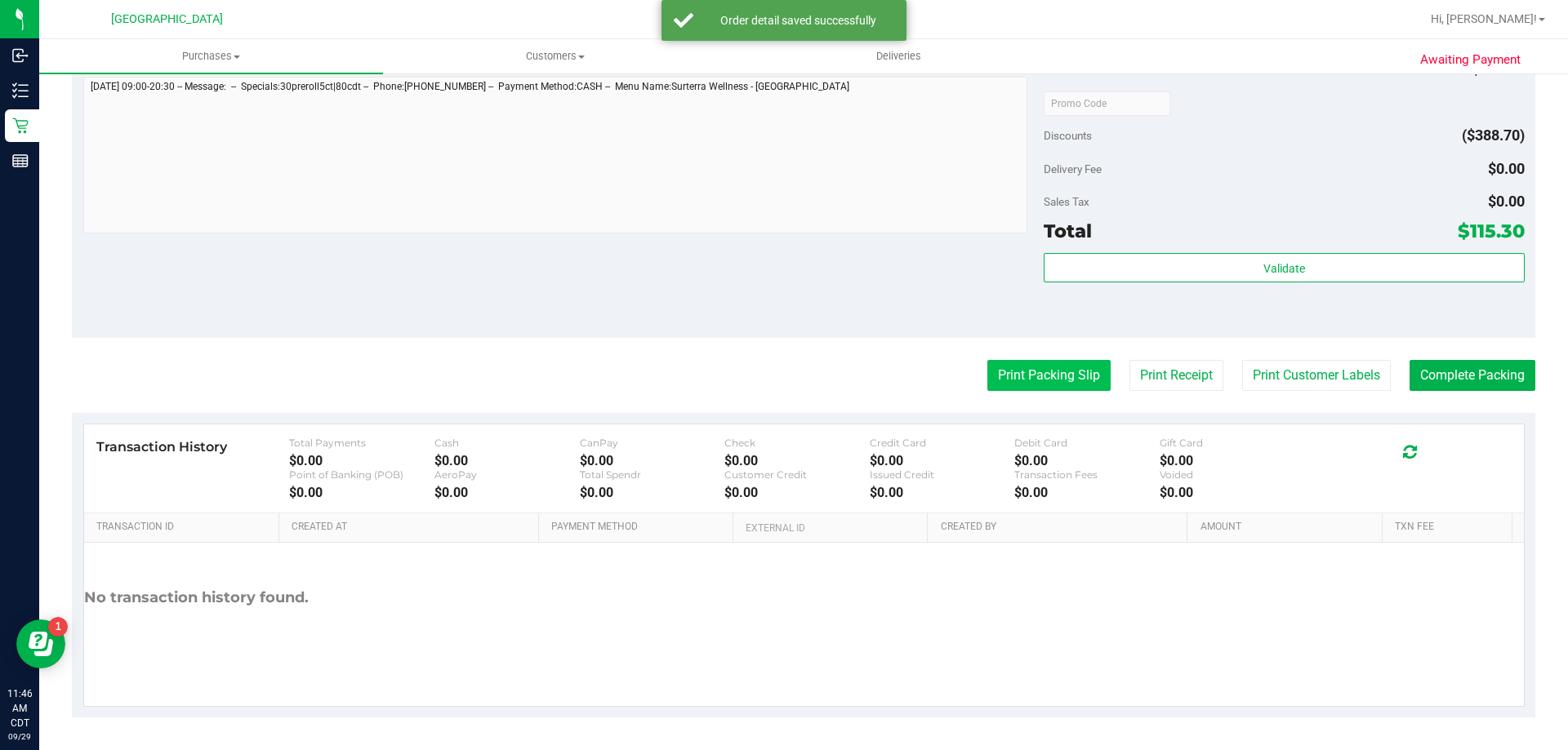
click at [1042, 371] on button "Print Packing Slip" at bounding box center [1049, 375] width 123 height 31
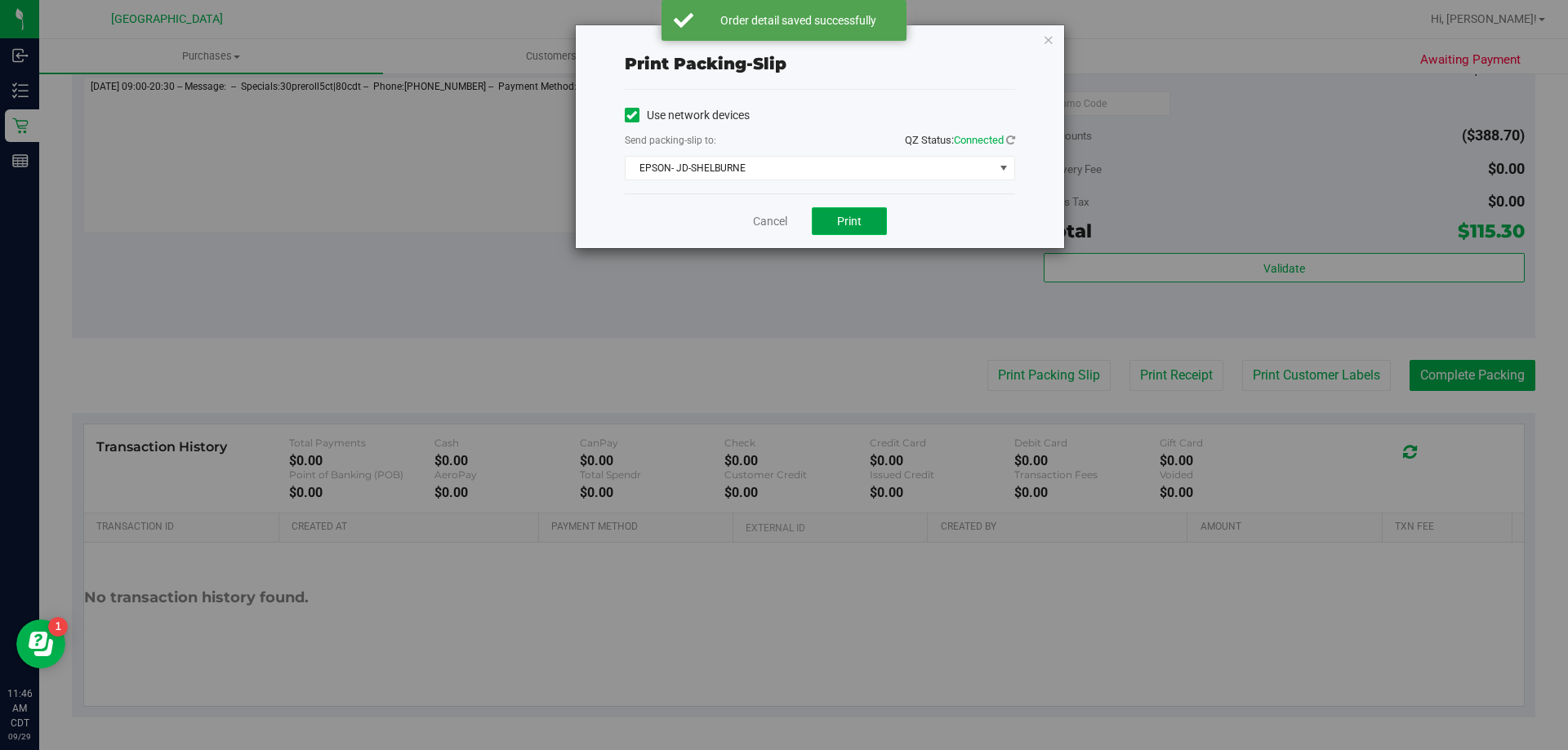
click at [843, 221] on span "Print" at bounding box center [849, 221] width 24 height 13
click at [776, 225] on link "Cancel" at bounding box center [769, 221] width 34 height 17
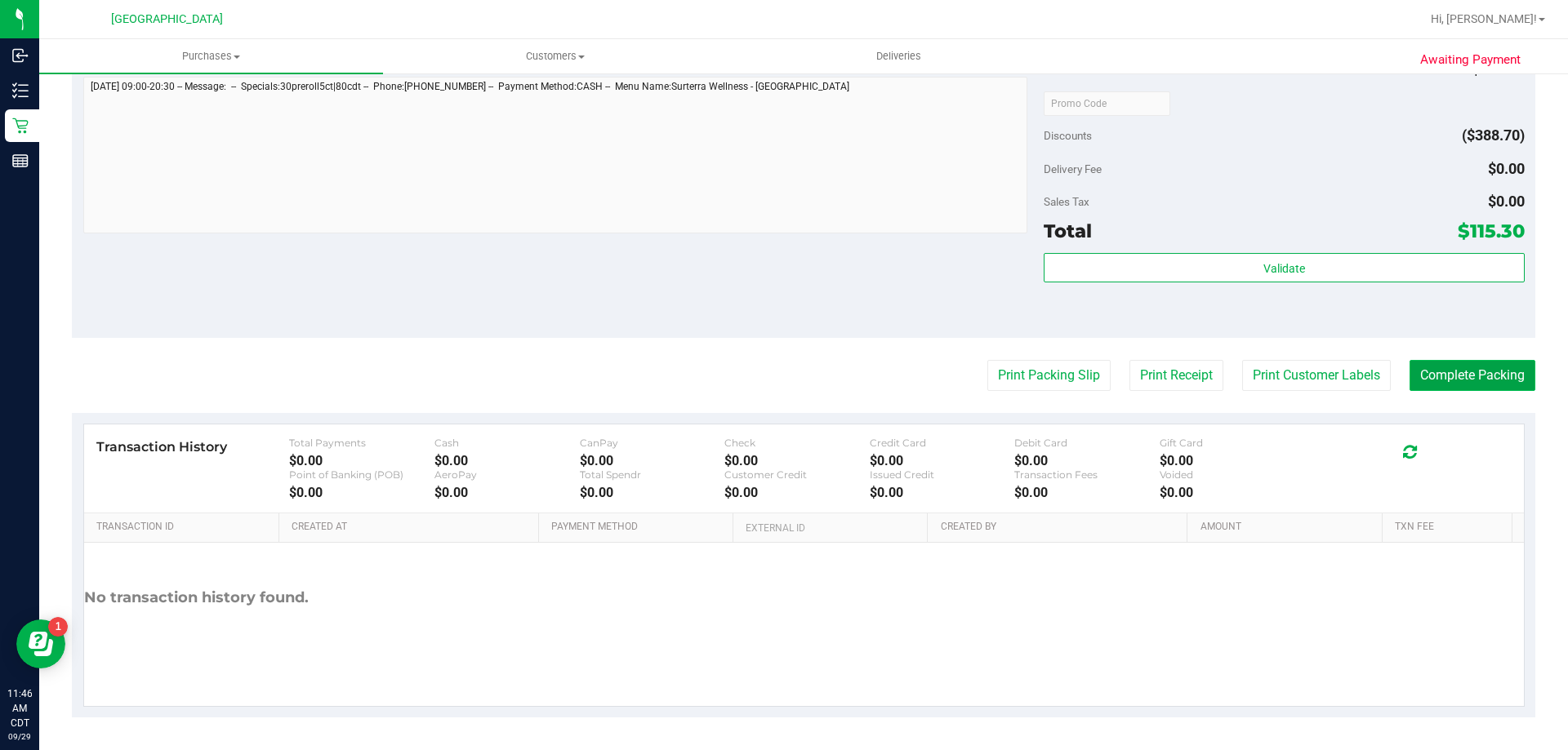
click at [1436, 369] on button "Complete Packing" at bounding box center [1472, 375] width 126 height 31
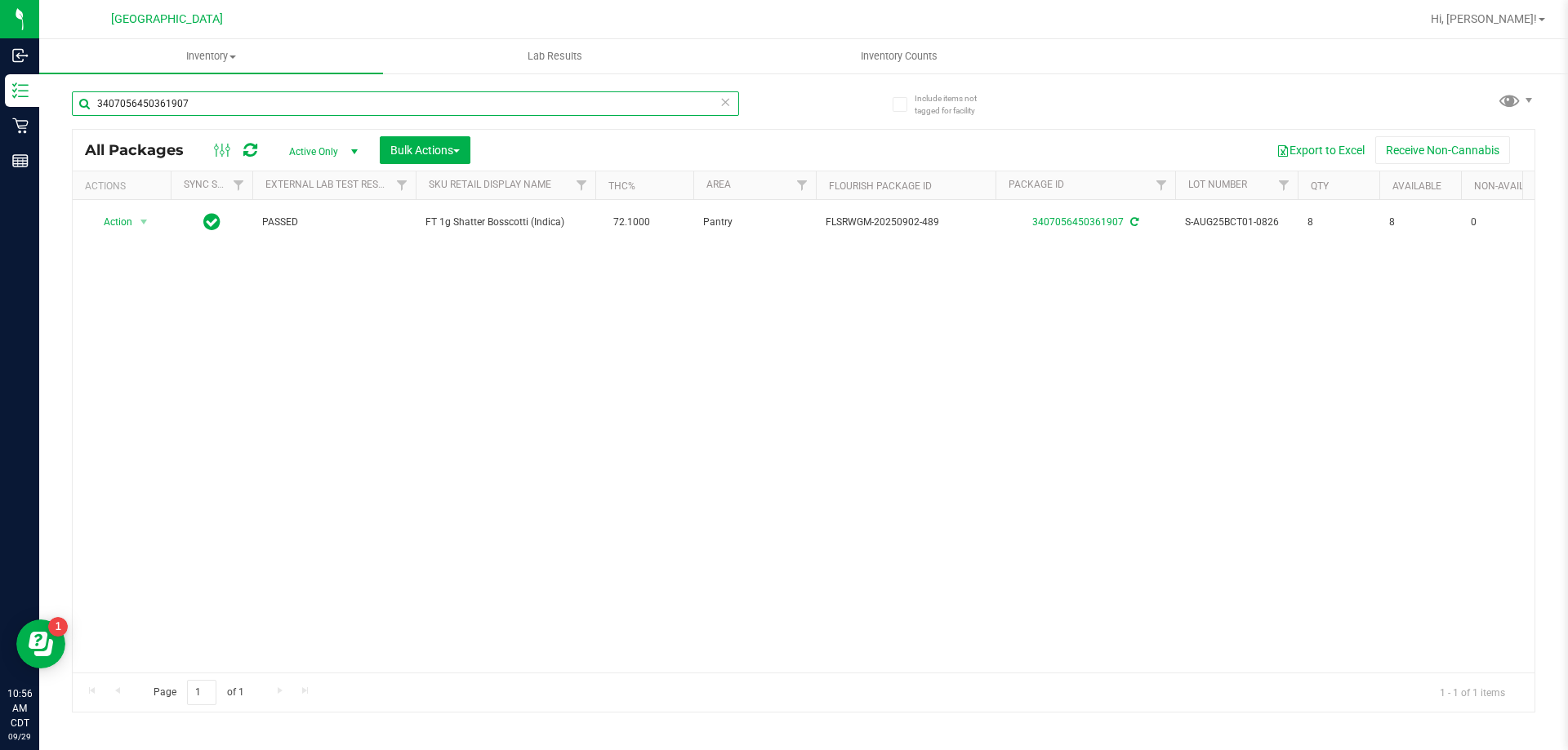
drag, startPoint x: 265, startPoint y: 102, endPoint x: 53, endPoint y: 91, distance: 212.3
click at [53, 91] on div "Include items not tagged for facility 3407056450361907 All Packages Active Only…" at bounding box center [804, 320] width 1529 height 498
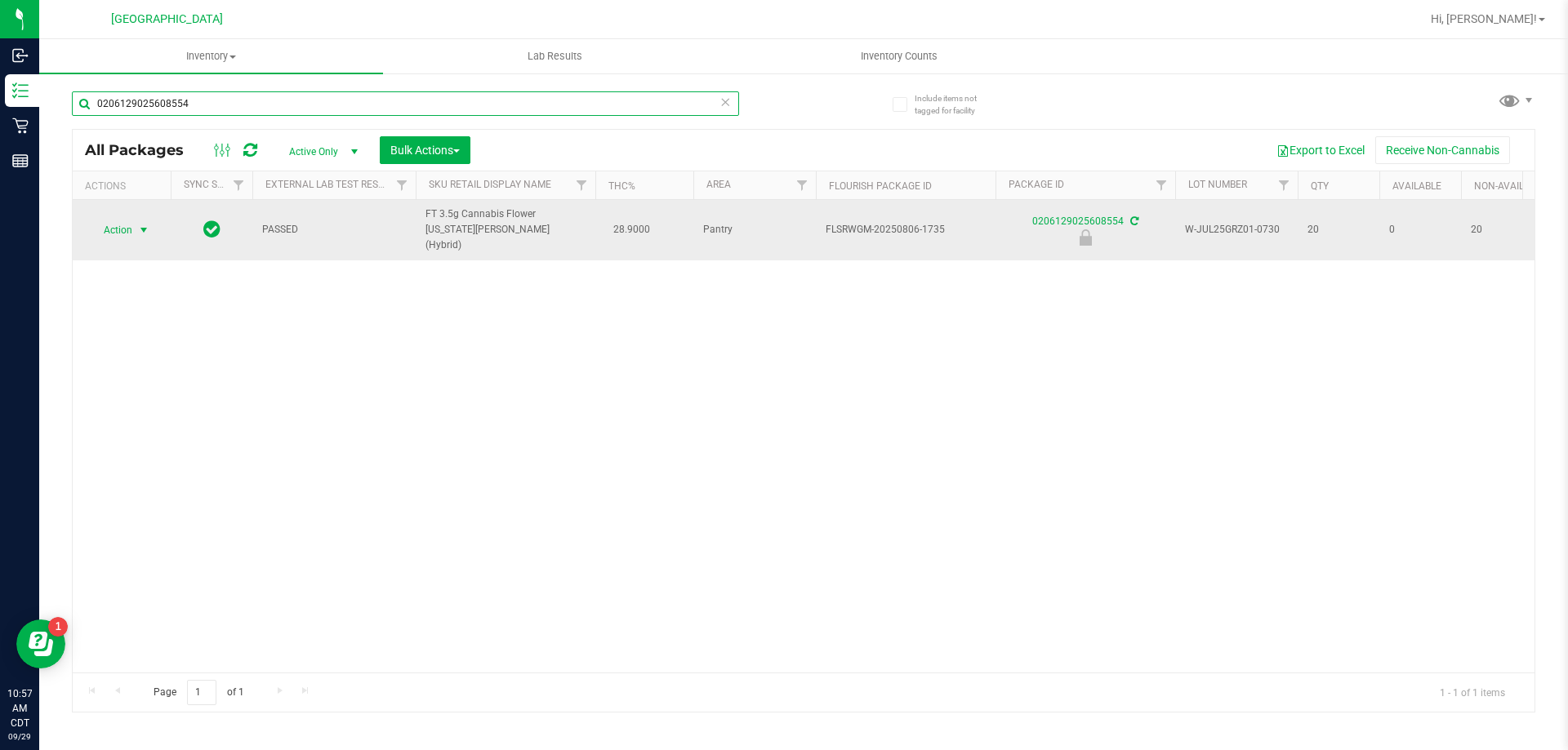
type input "0206129025608554"
click at [115, 221] on span "Action" at bounding box center [111, 230] width 44 height 22
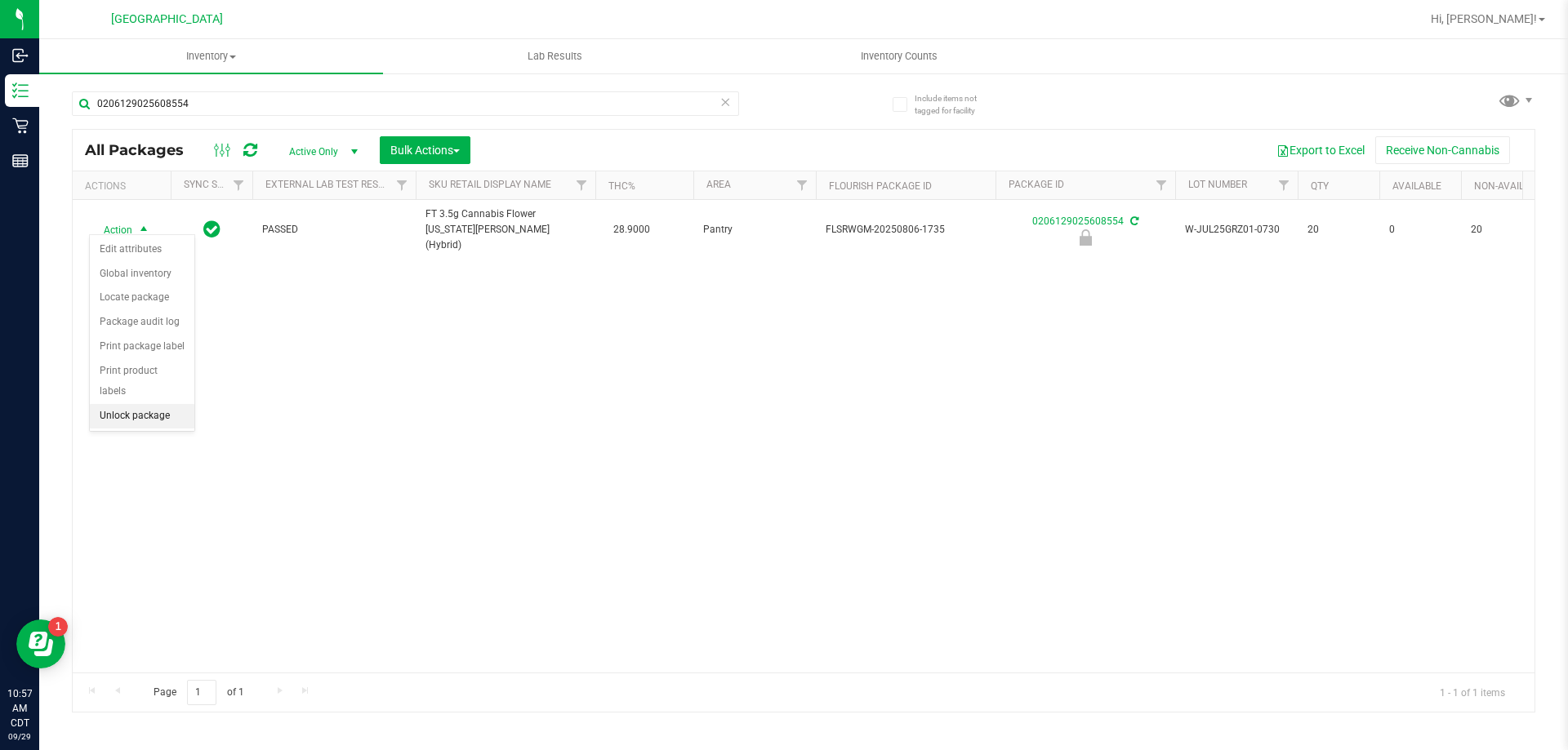
click at [137, 404] on li "Unlock package" at bounding box center [142, 415] width 105 height 24
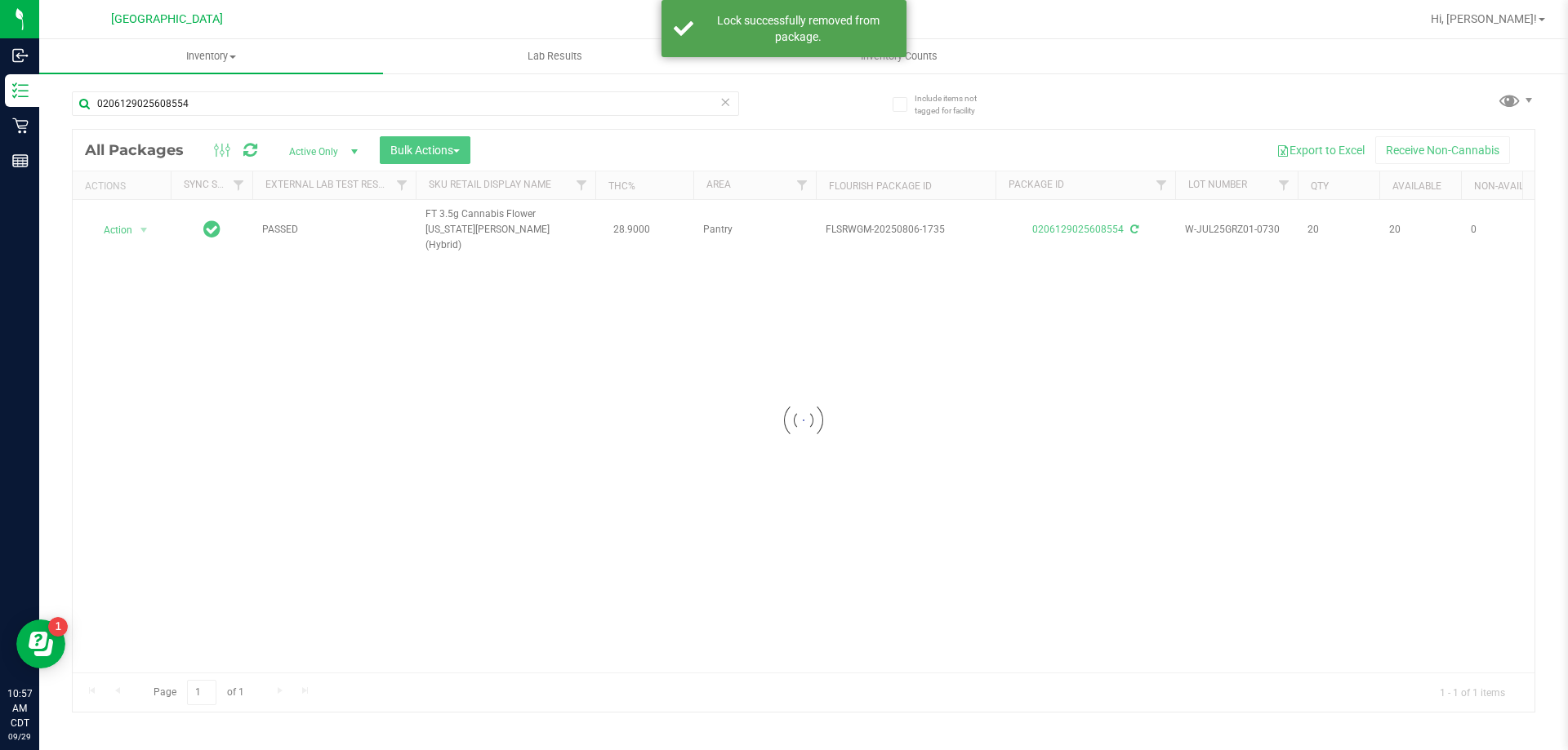
click at [127, 222] on div at bounding box center [804, 420] width 1462 height 582
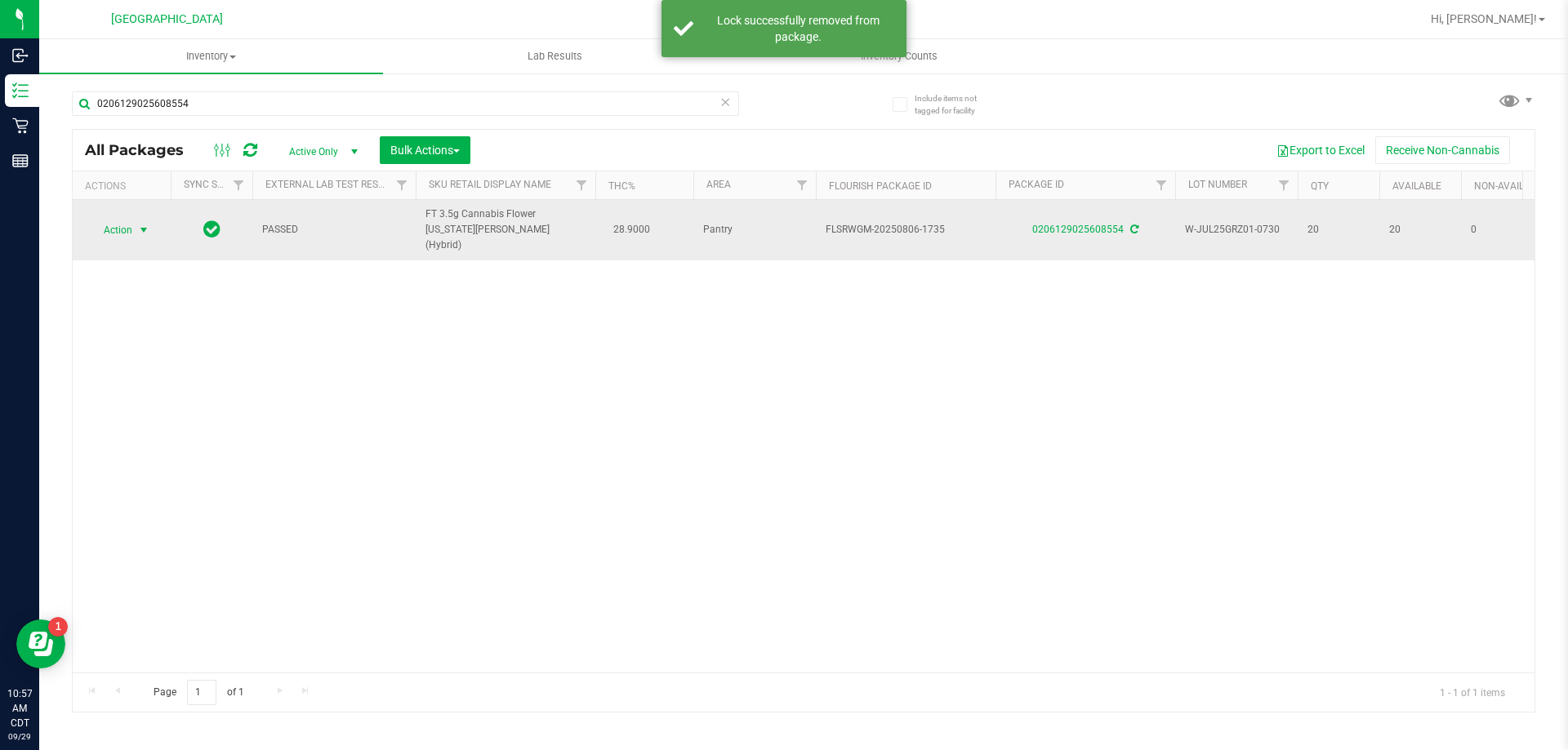
click at [124, 221] on span "Action" at bounding box center [111, 230] width 44 height 22
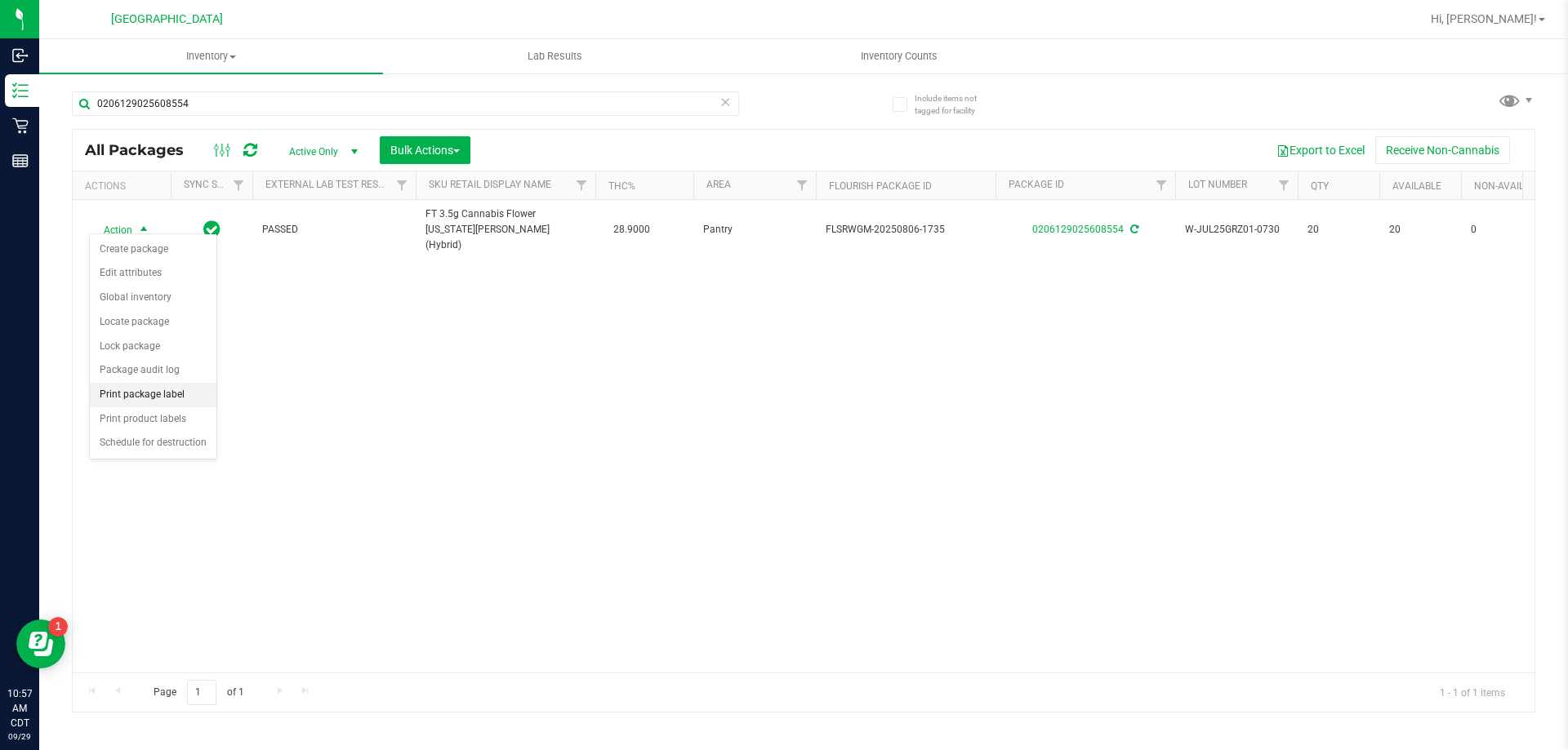
click at [139, 392] on li "Print package label" at bounding box center [153, 395] width 127 height 24
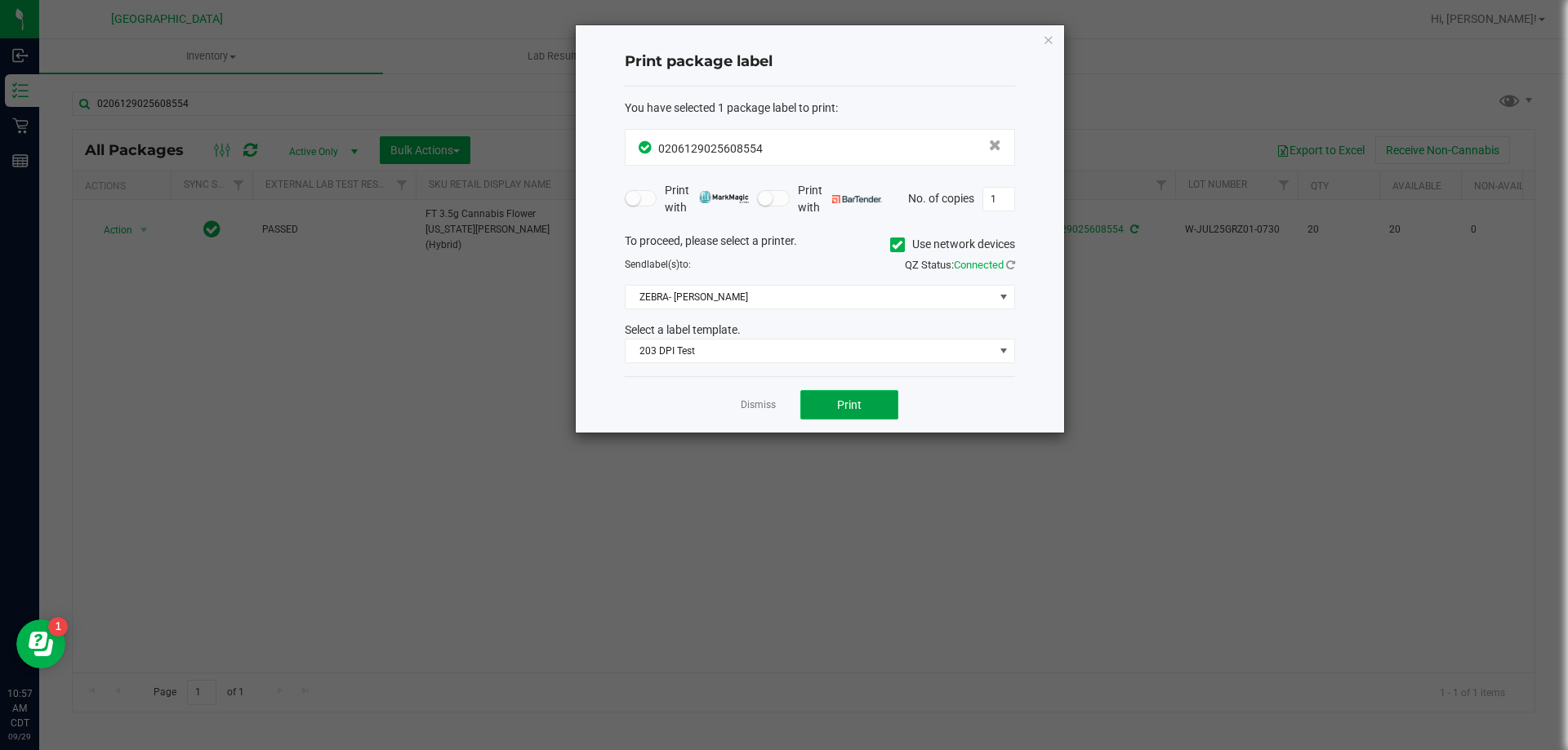
click at [876, 403] on button "Print" at bounding box center [849, 405] width 98 height 29
click at [763, 414] on div "Dismiss Print" at bounding box center [819, 405] width 391 height 57
click at [762, 410] on link "Dismiss" at bounding box center [759, 405] width 35 height 14
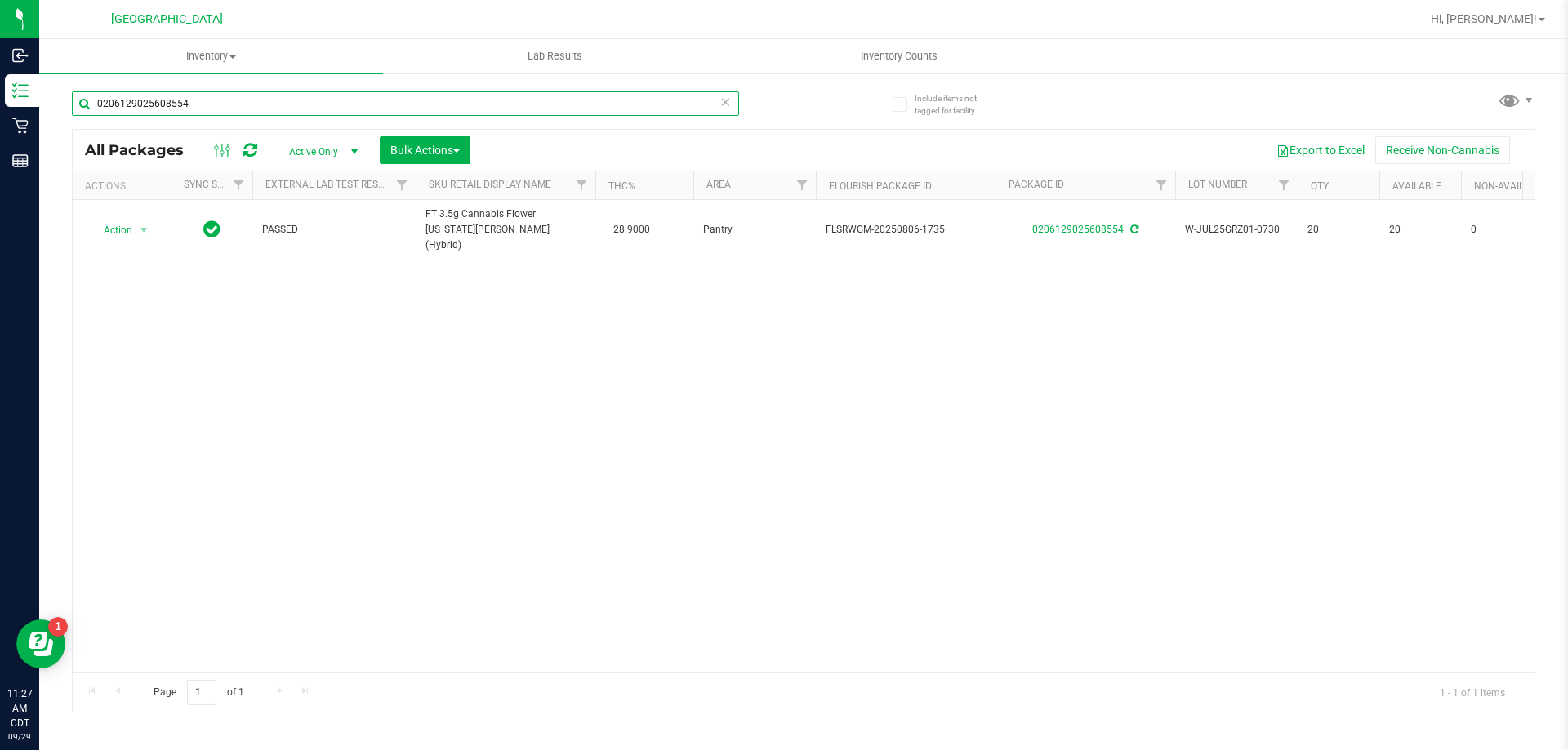
drag, startPoint x: 559, startPoint y: 95, endPoint x: 41, endPoint y: 98, distance: 518.0
click at [41, 98] on div "Include items not tagged for facility 0206129025608554 All Packages Active Only…" at bounding box center [804, 320] width 1529 height 498
type input "7252311886453960"
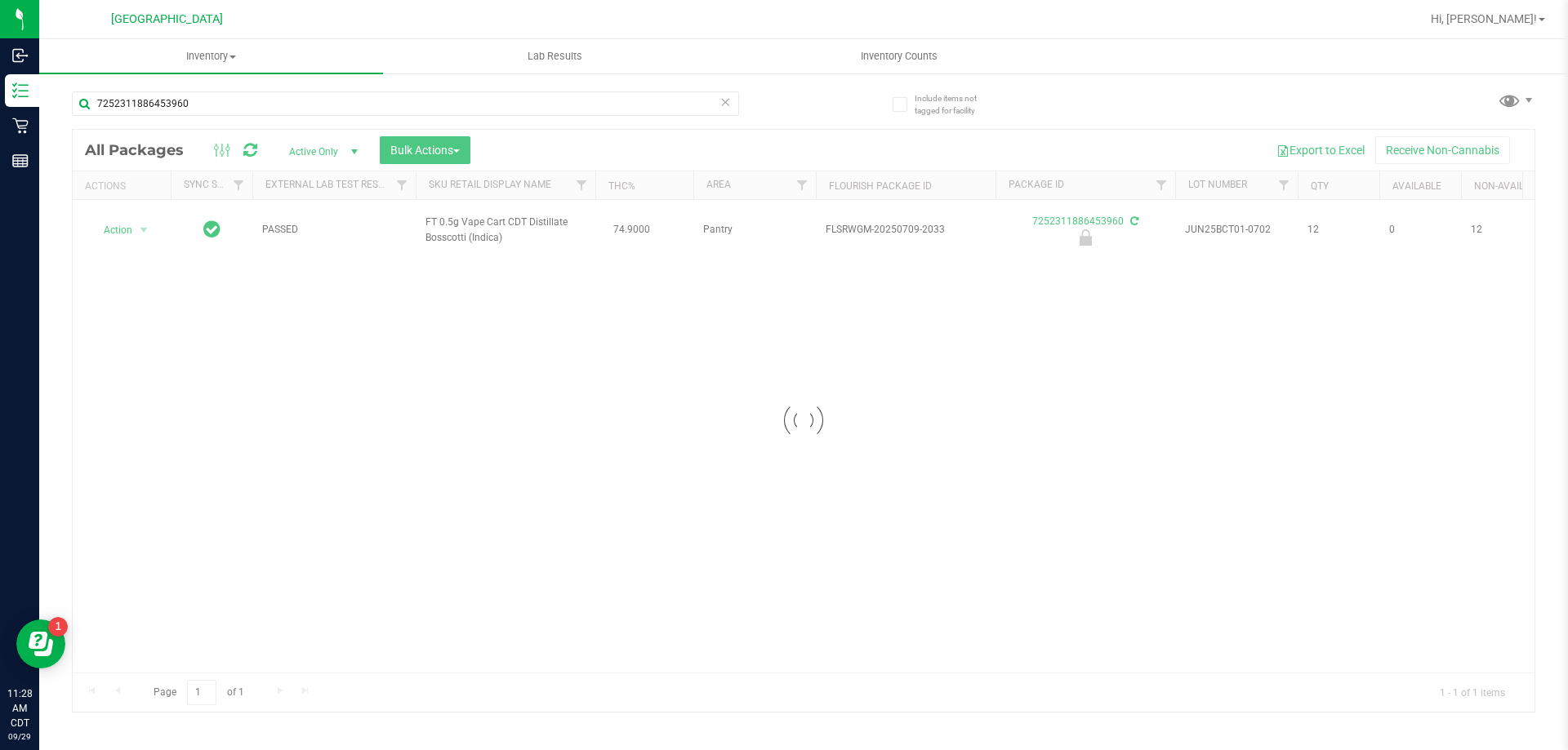
click at [120, 230] on div at bounding box center [804, 420] width 1462 height 582
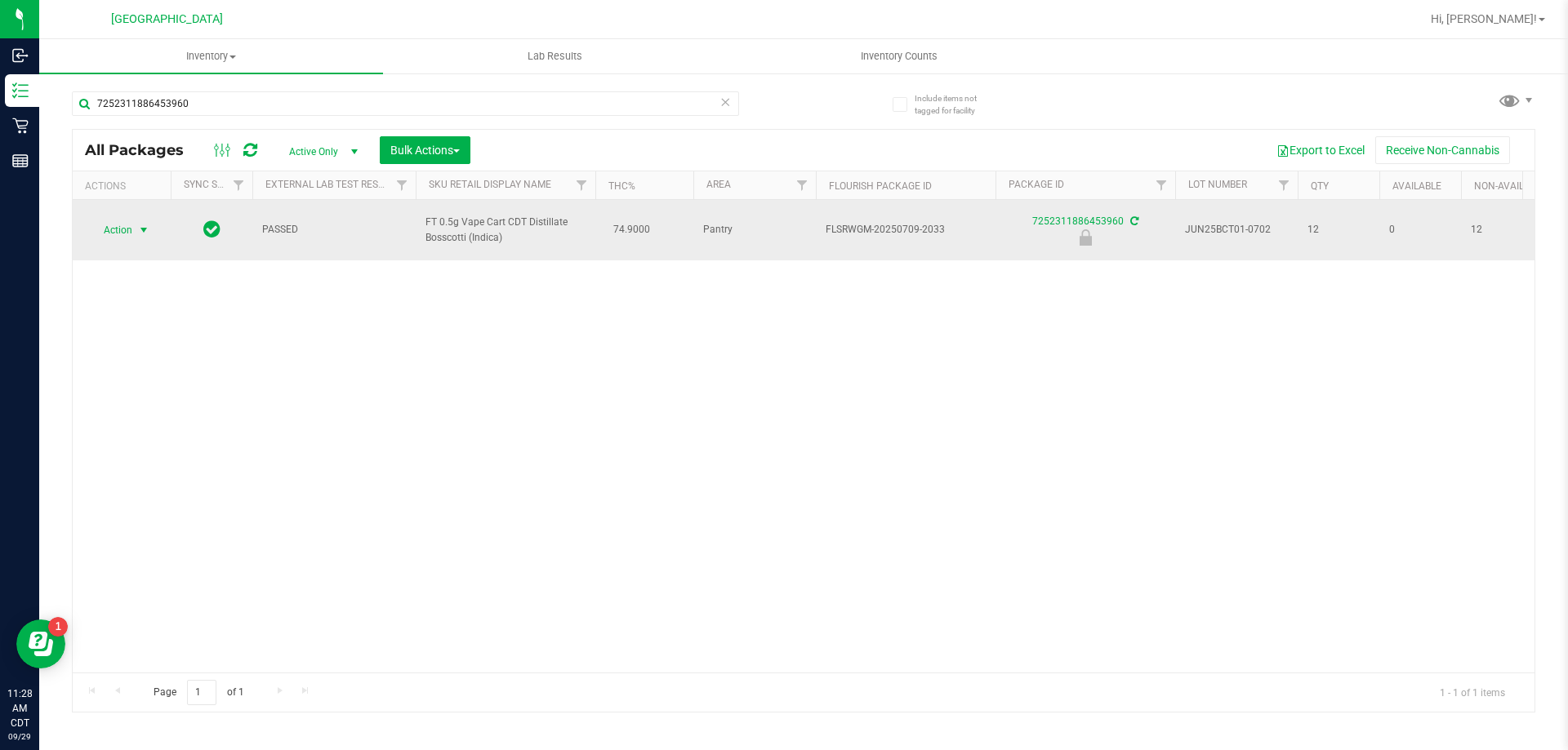
click at [124, 231] on span "Action" at bounding box center [111, 230] width 44 height 22
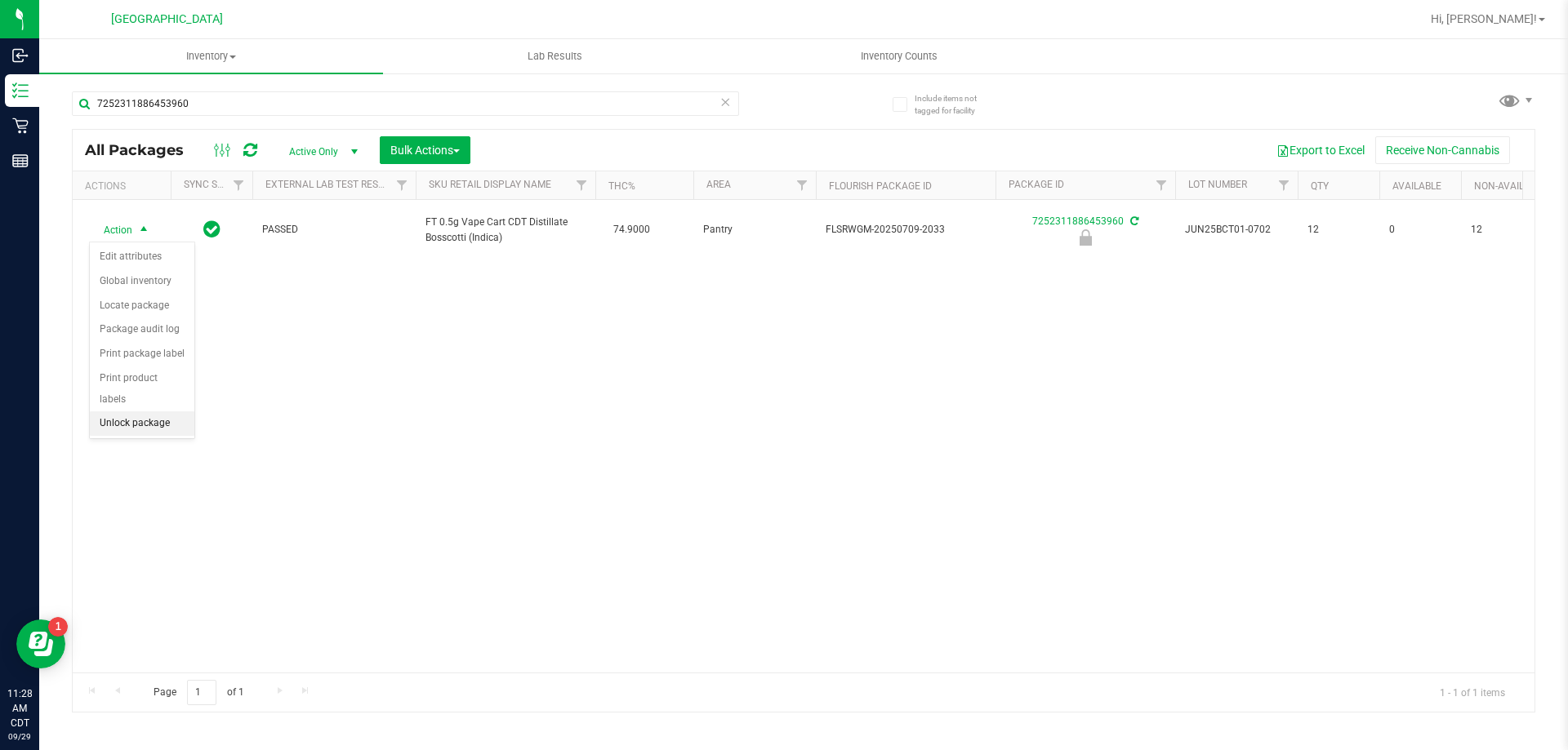
click at [147, 411] on li "Unlock package" at bounding box center [142, 423] width 105 height 24
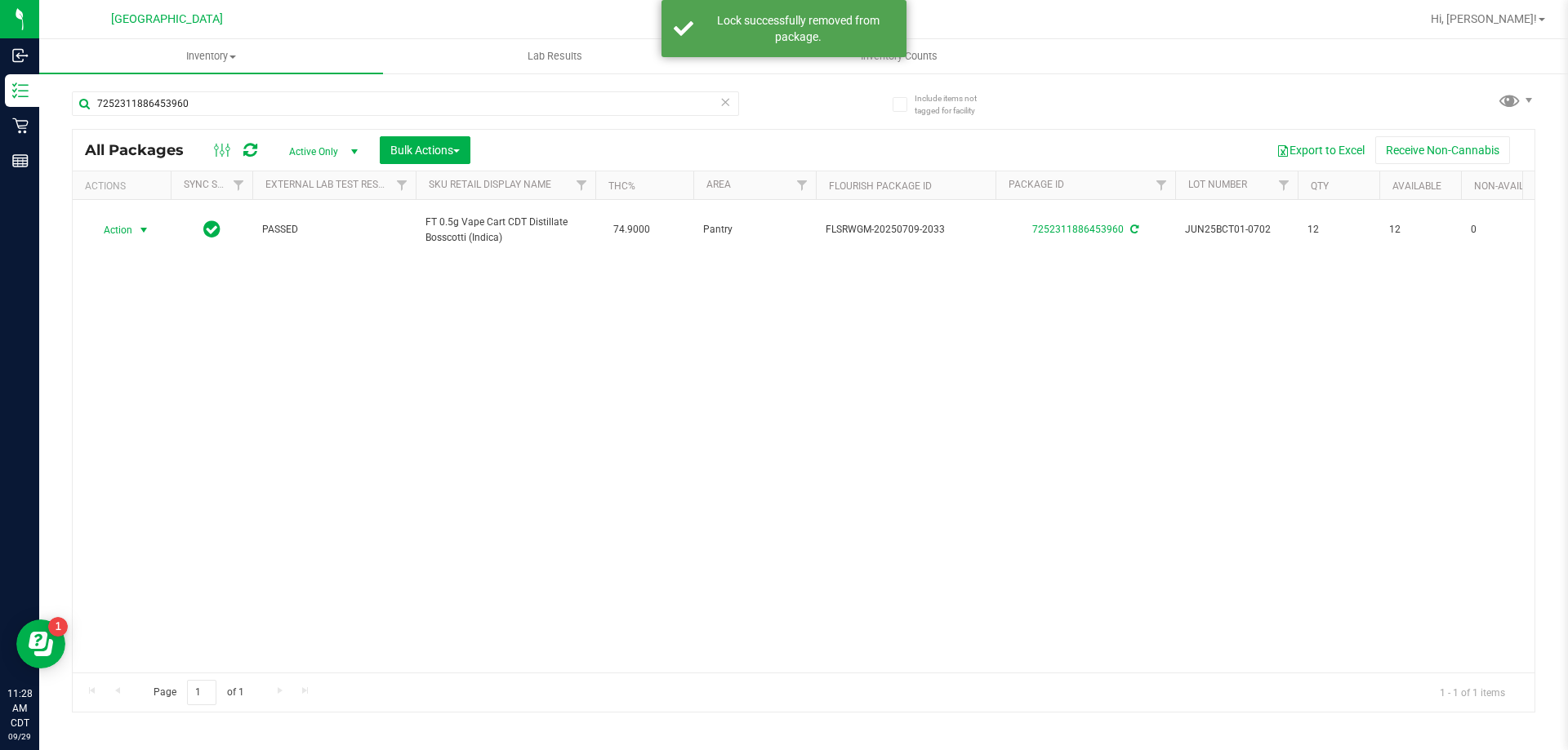
click at [117, 235] on span "Action" at bounding box center [111, 230] width 44 height 22
click at [163, 400] on li "Print package label" at bounding box center [153, 403] width 127 height 24
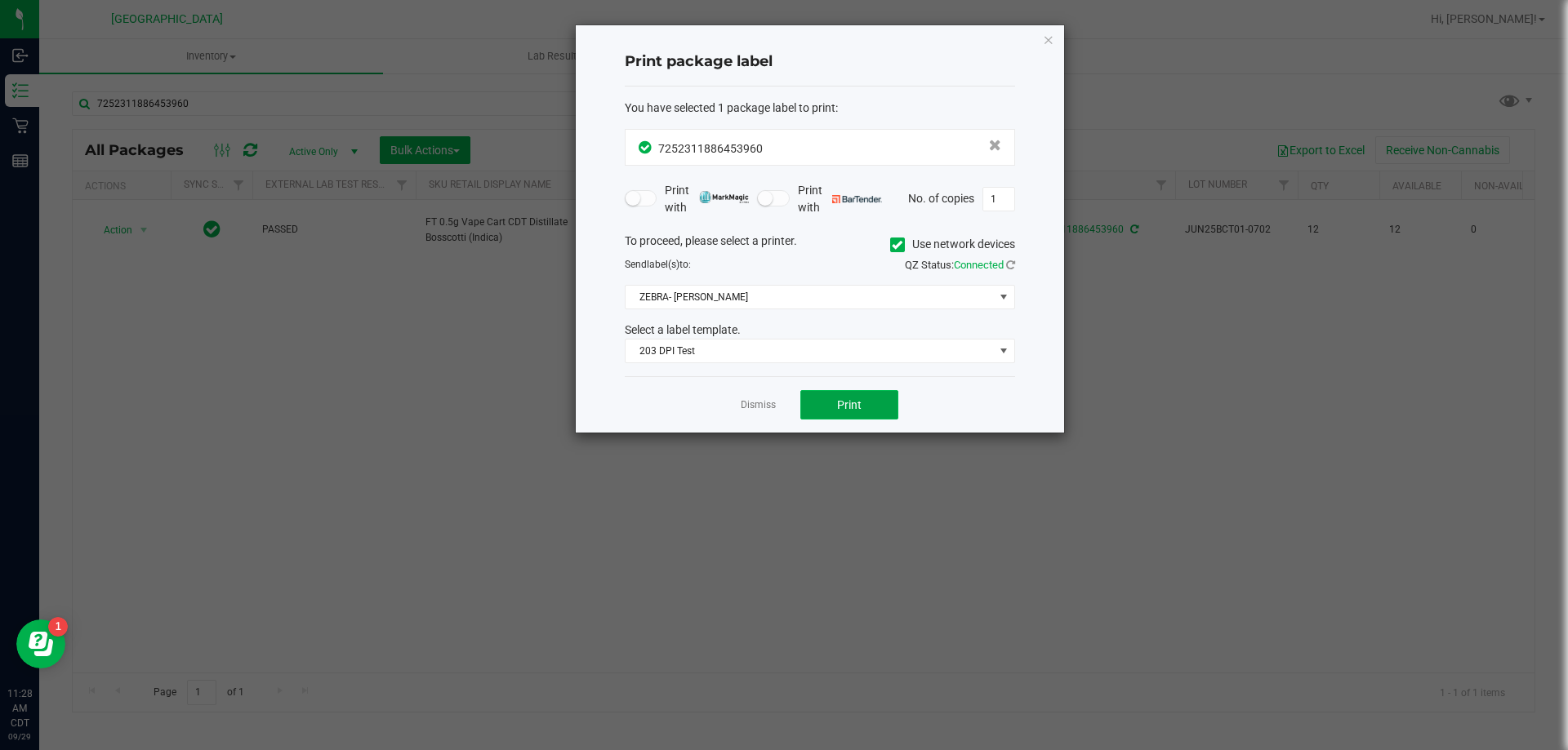
click at [880, 400] on button "Print" at bounding box center [849, 405] width 98 height 29
click at [764, 410] on link "Dismiss" at bounding box center [759, 405] width 35 height 14
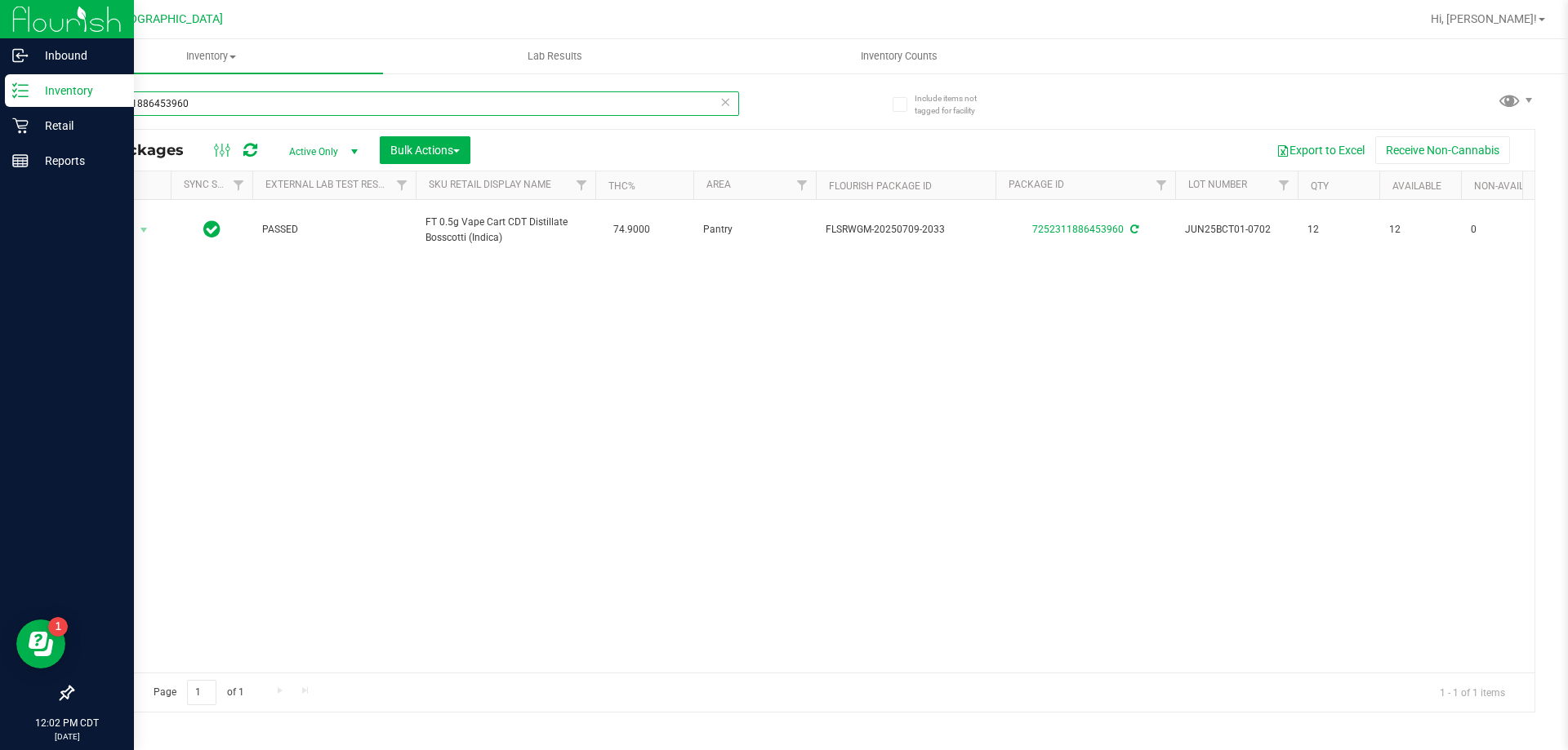
drag, startPoint x: 237, startPoint y: 112, endPoint x: 0, endPoint y: 82, distance: 238.9
click at [0, 82] on div "Inbound Inventory Retail Reports 12:02 PM CDT 09/29/2025 09/29 Panama City WC H…" at bounding box center [784, 375] width 1568 height 750
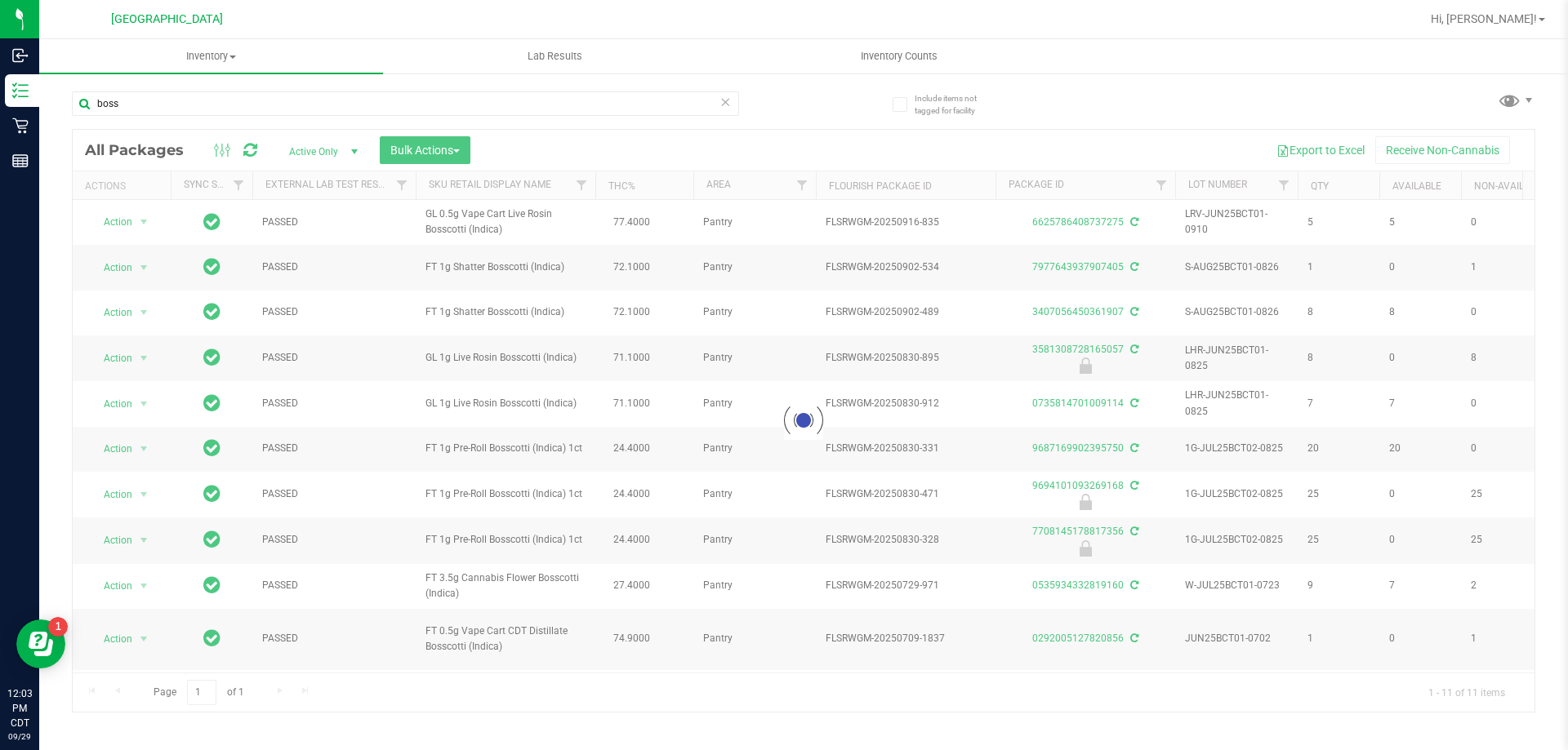
click at [1527, 706] on div at bounding box center [804, 420] width 1462 height 582
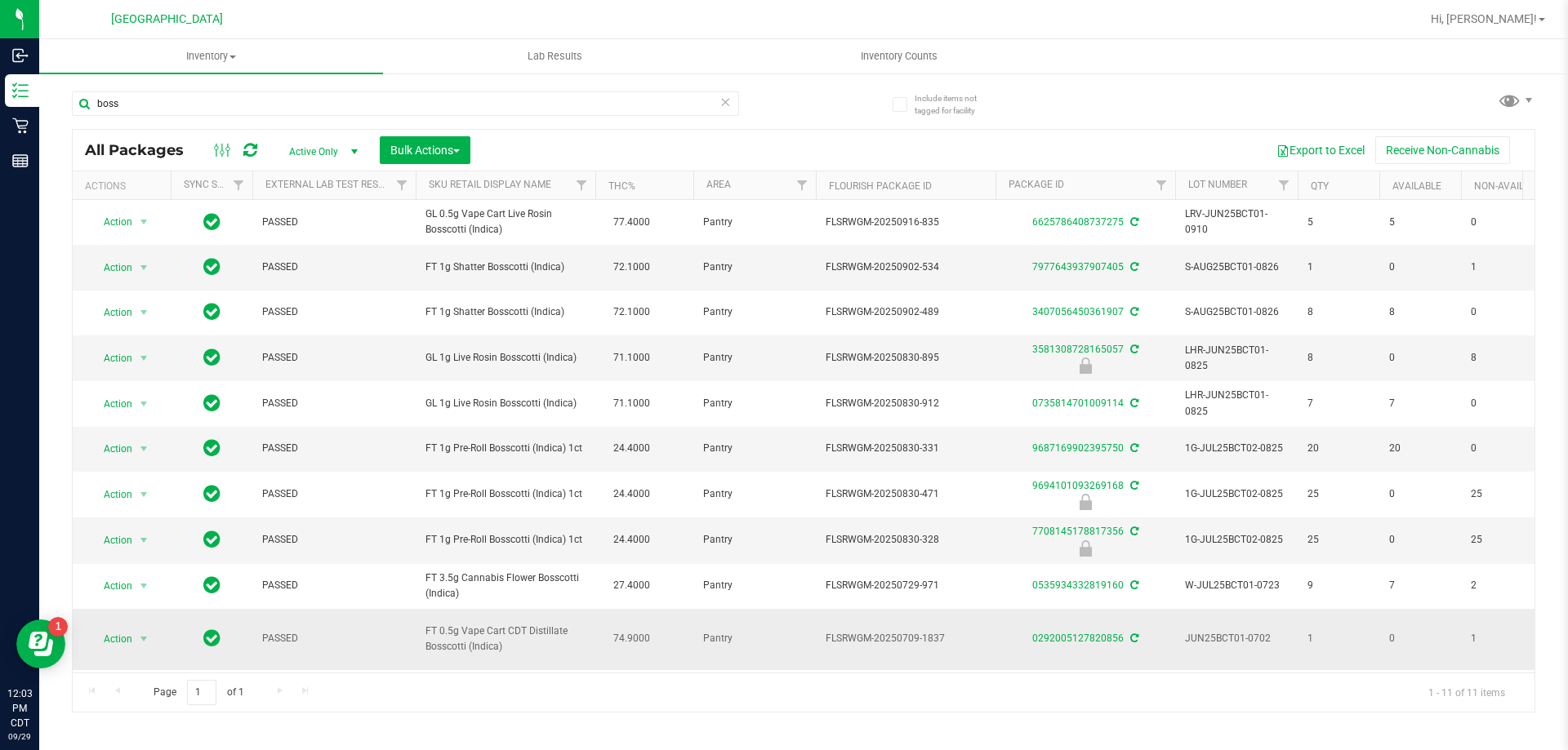
drag, startPoint x: 500, startPoint y: 643, endPoint x: 408, endPoint y: 625, distance: 93.7
copy tr "FT 0.5g Vape Cart CDT Distillate Bosscotti (Indica"
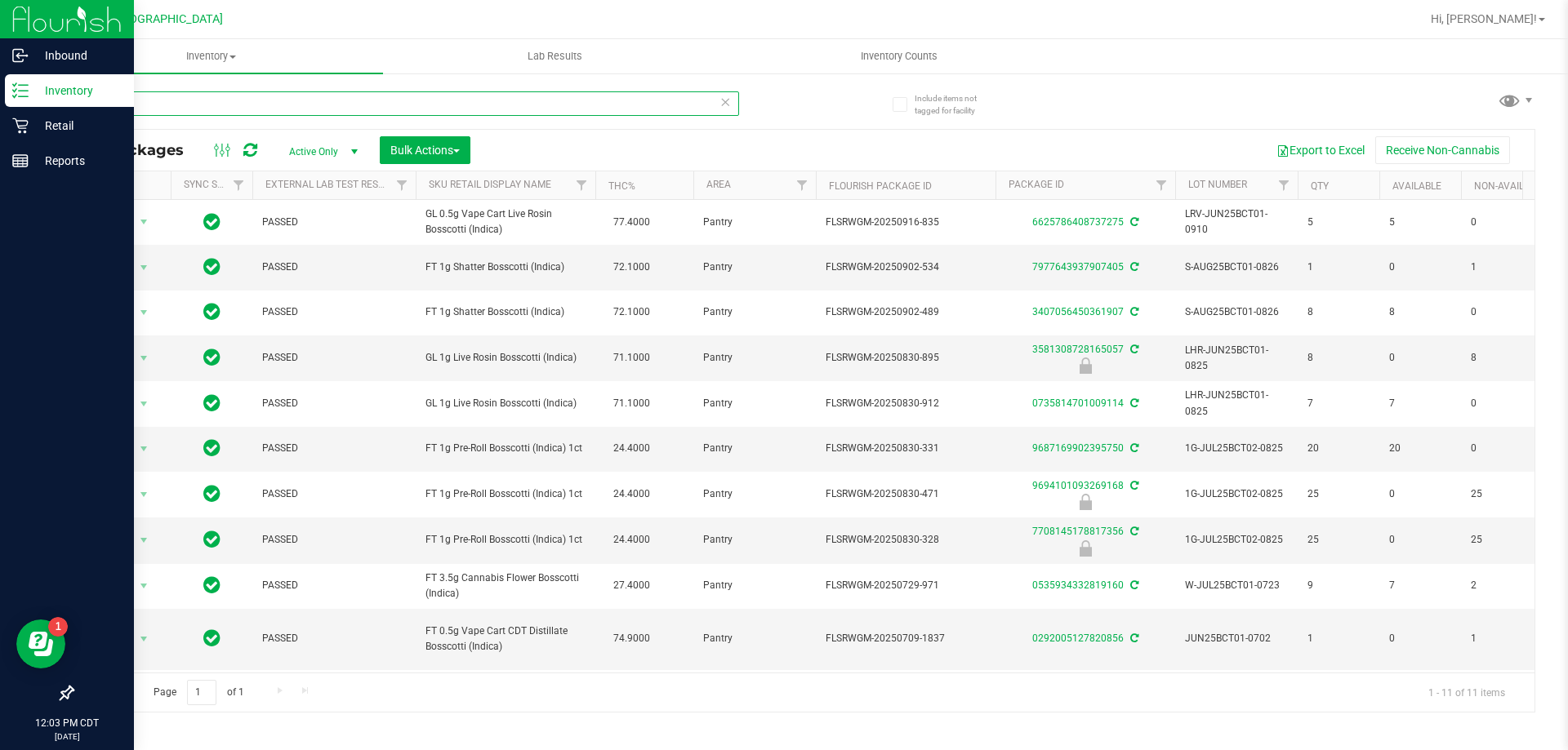
drag, startPoint x: 253, startPoint y: 102, endPoint x: 0, endPoint y: 103, distance: 253.0
click at [0, 103] on div "Inbound Inventory Retail Reports 12:03 PM CDT 09/29/2025 09/29 Panama City WC H…" at bounding box center [784, 375] width 1568 height 750
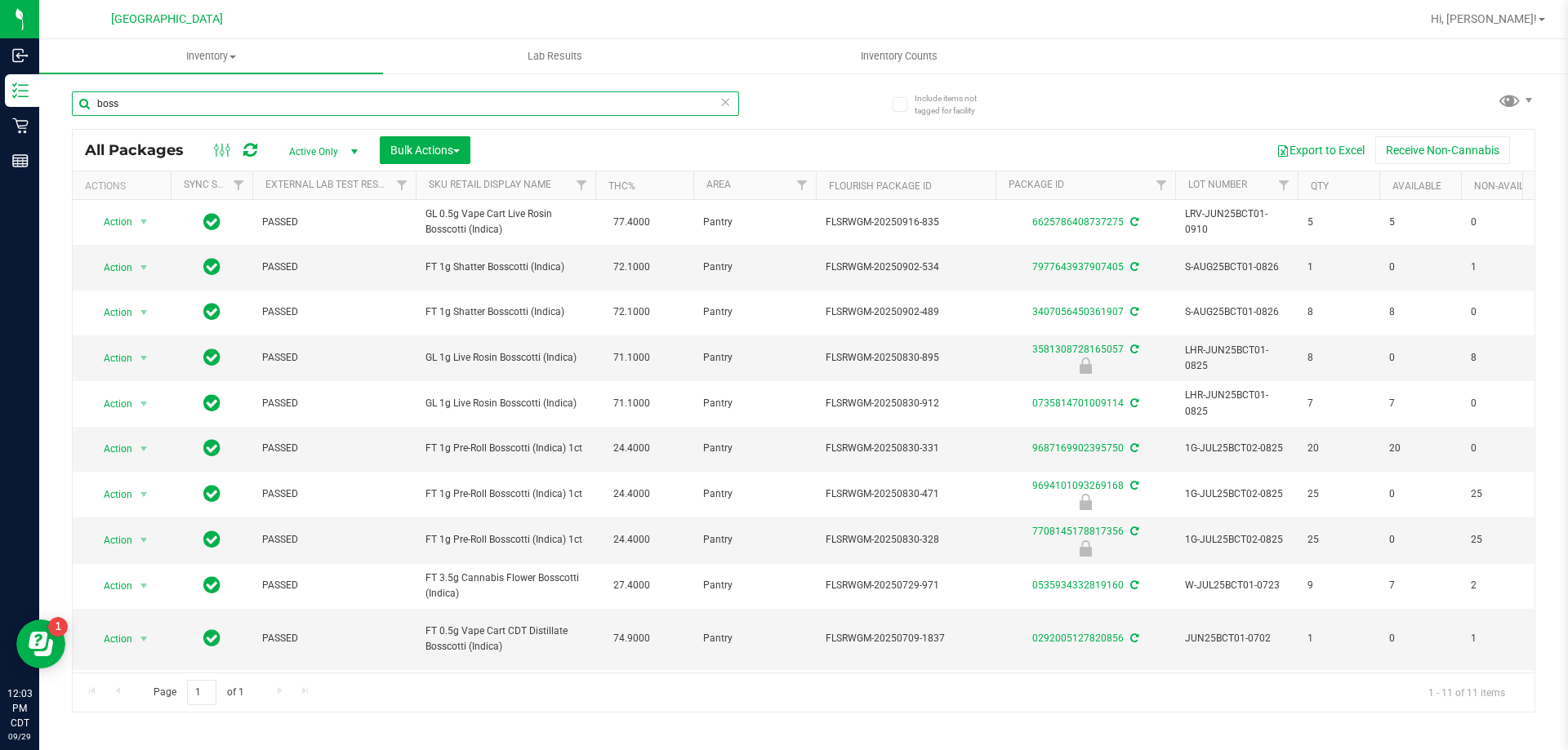
paste input "FT 0.5g Vape Cart CDT Distillate Bosscotti (Indica"
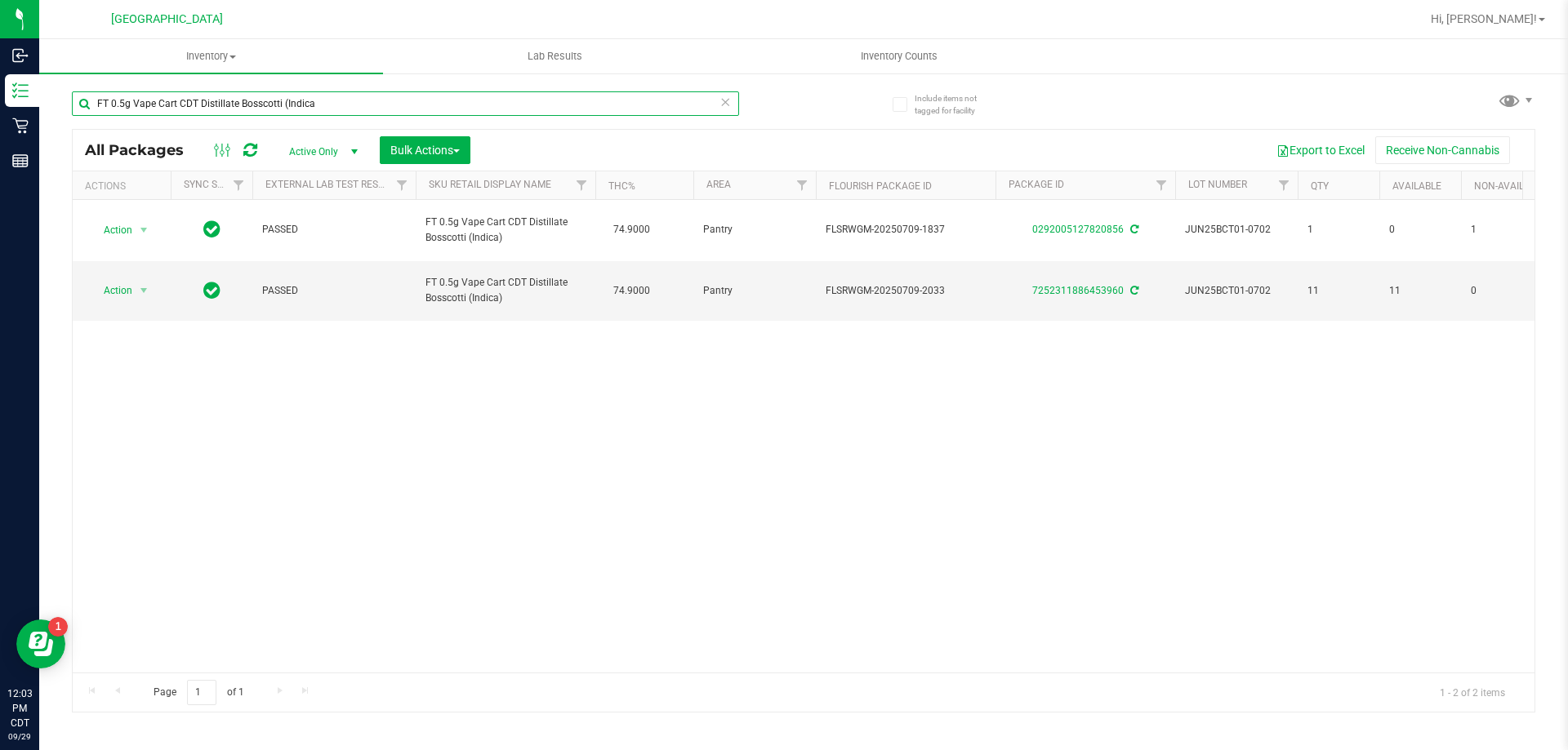
type input "FT 0.5g Vape Cart CDT Distillate Bosscotti (Indica"
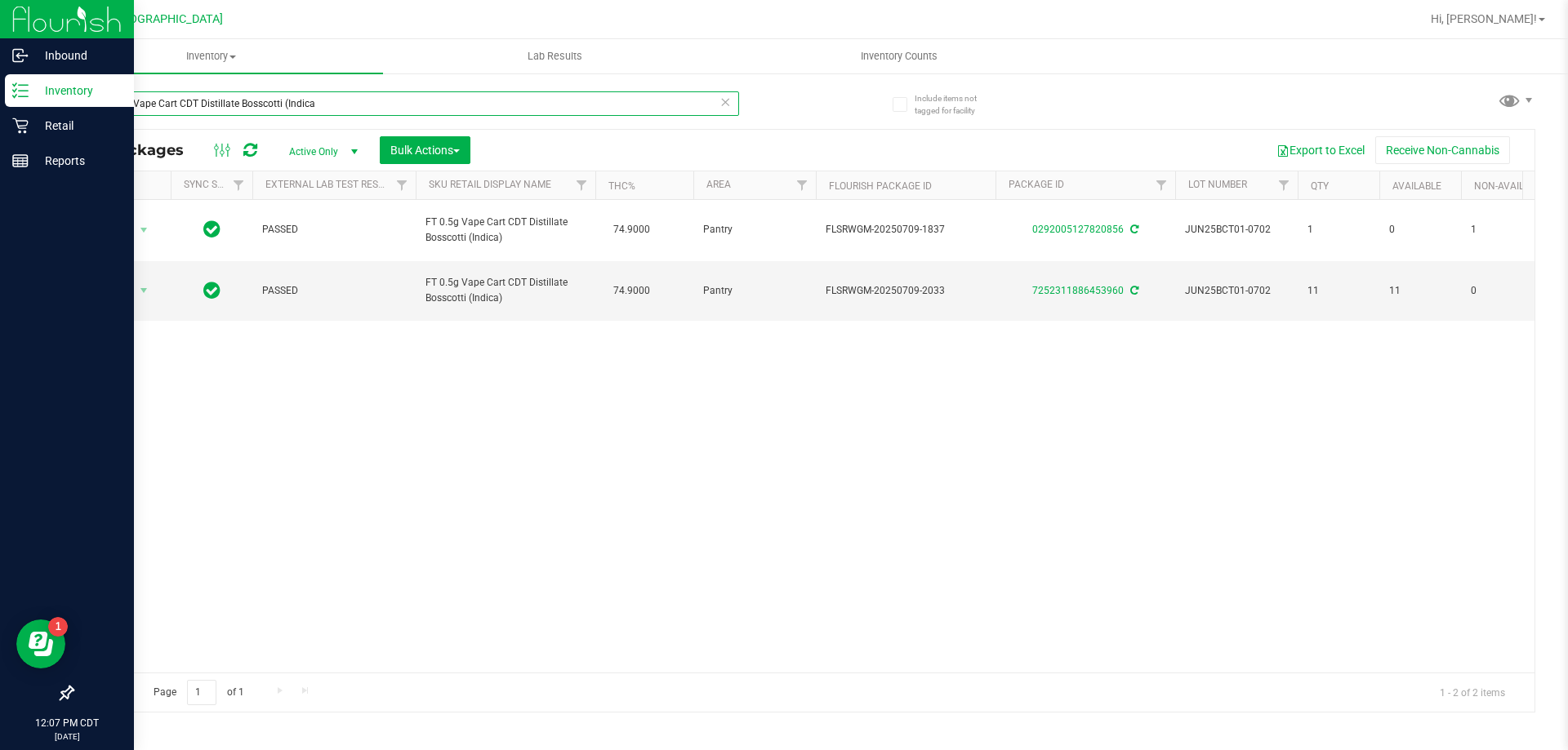
drag, startPoint x: 343, startPoint y: 107, endPoint x: 0, endPoint y: 104, distance: 343.0
click at [0, 104] on div "Inbound Inventory Retail Reports 12:07 PM CDT 09/29/2025 09/29 Panama City WC H…" at bounding box center [784, 375] width 1568 height 750
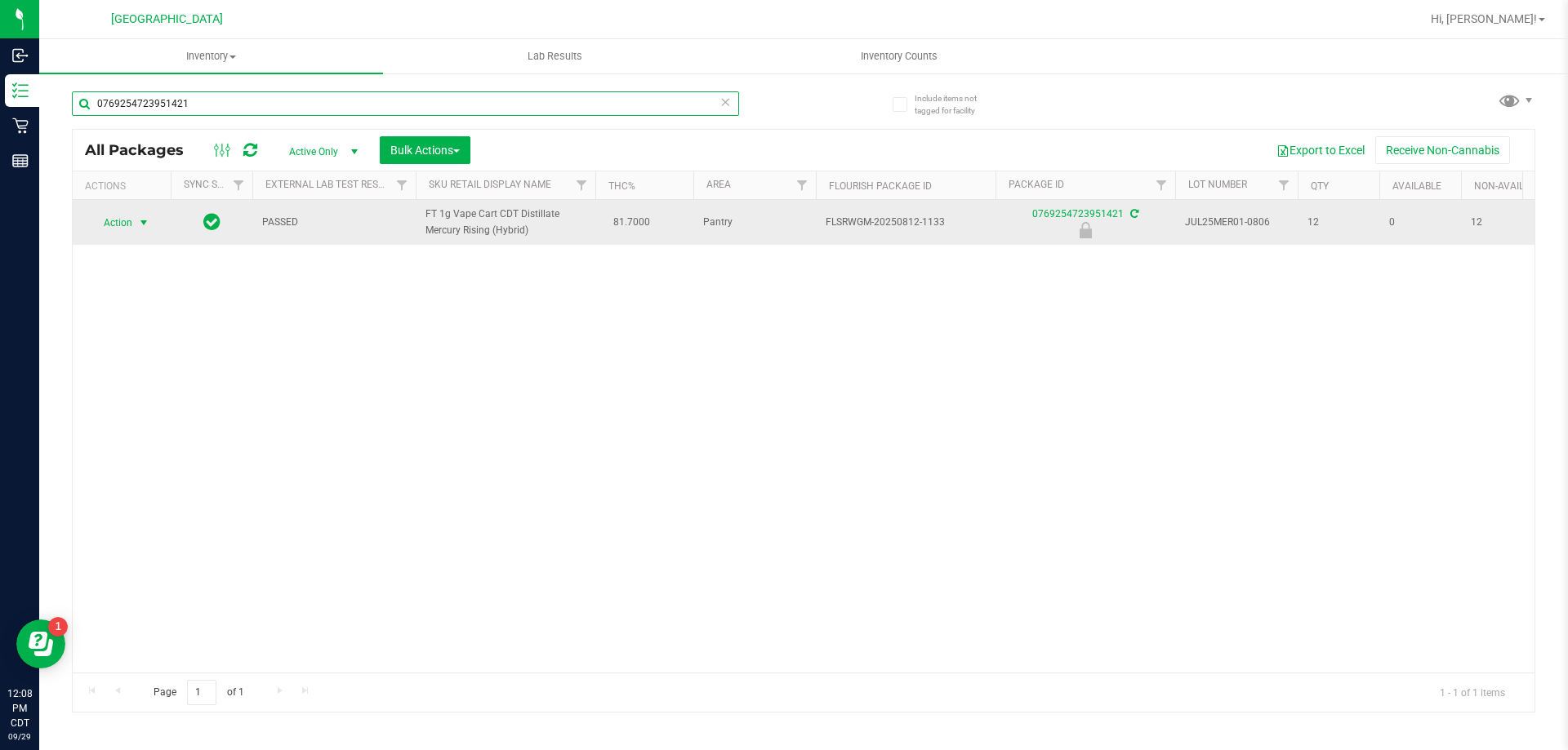
type input "0769254723951421"
click at [125, 231] on span "Action" at bounding box center [111, 222] width 44 height 22
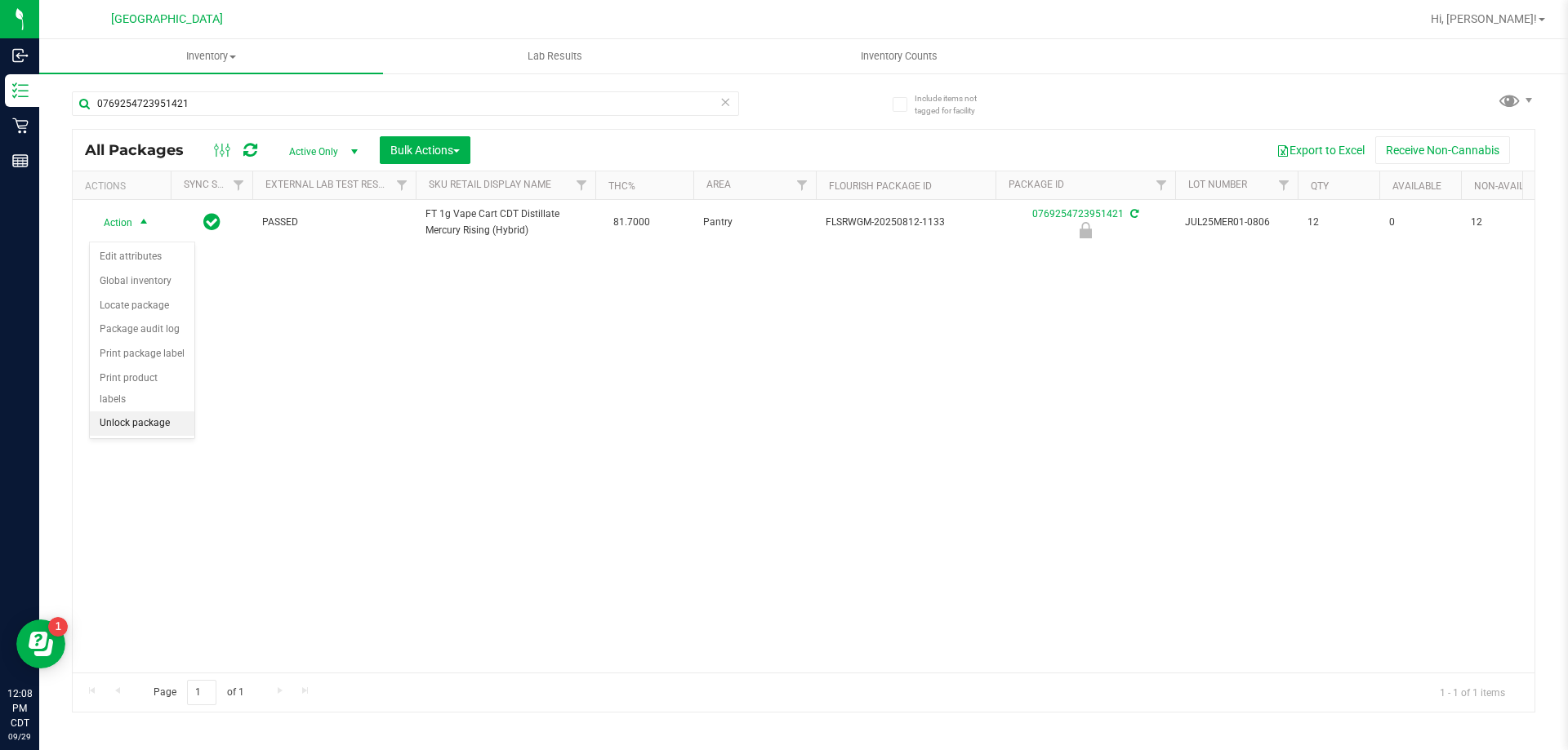
click at [149, 411] on li "Unlock package" at bounding box center [142, 423] width 105 height 24
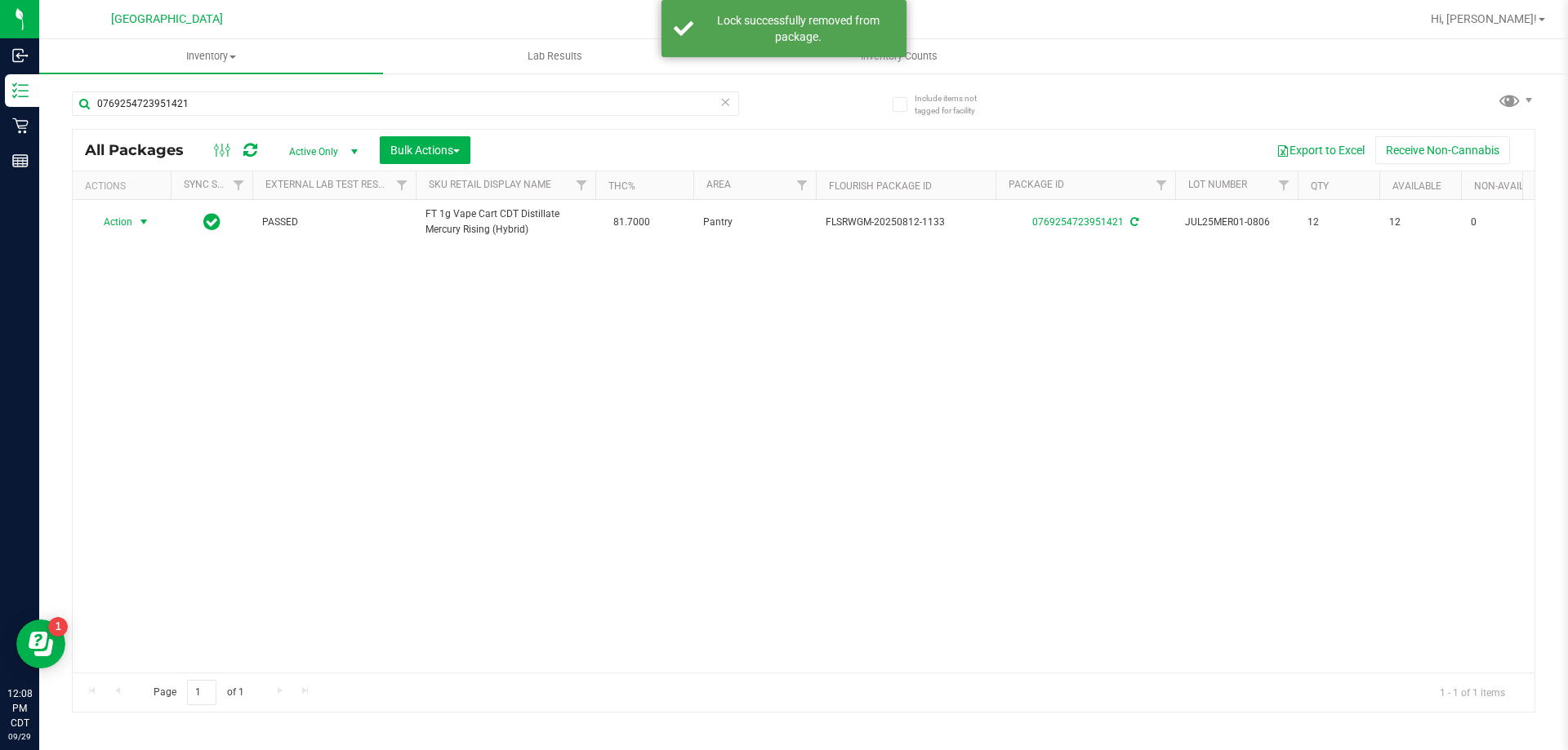
click at [124, 233] on span "Action" at bounding box center [111, 221] width 44 height 22
click at [140, 402] on li "Print package label" at bounding box center [153, 403] width 127 height 24
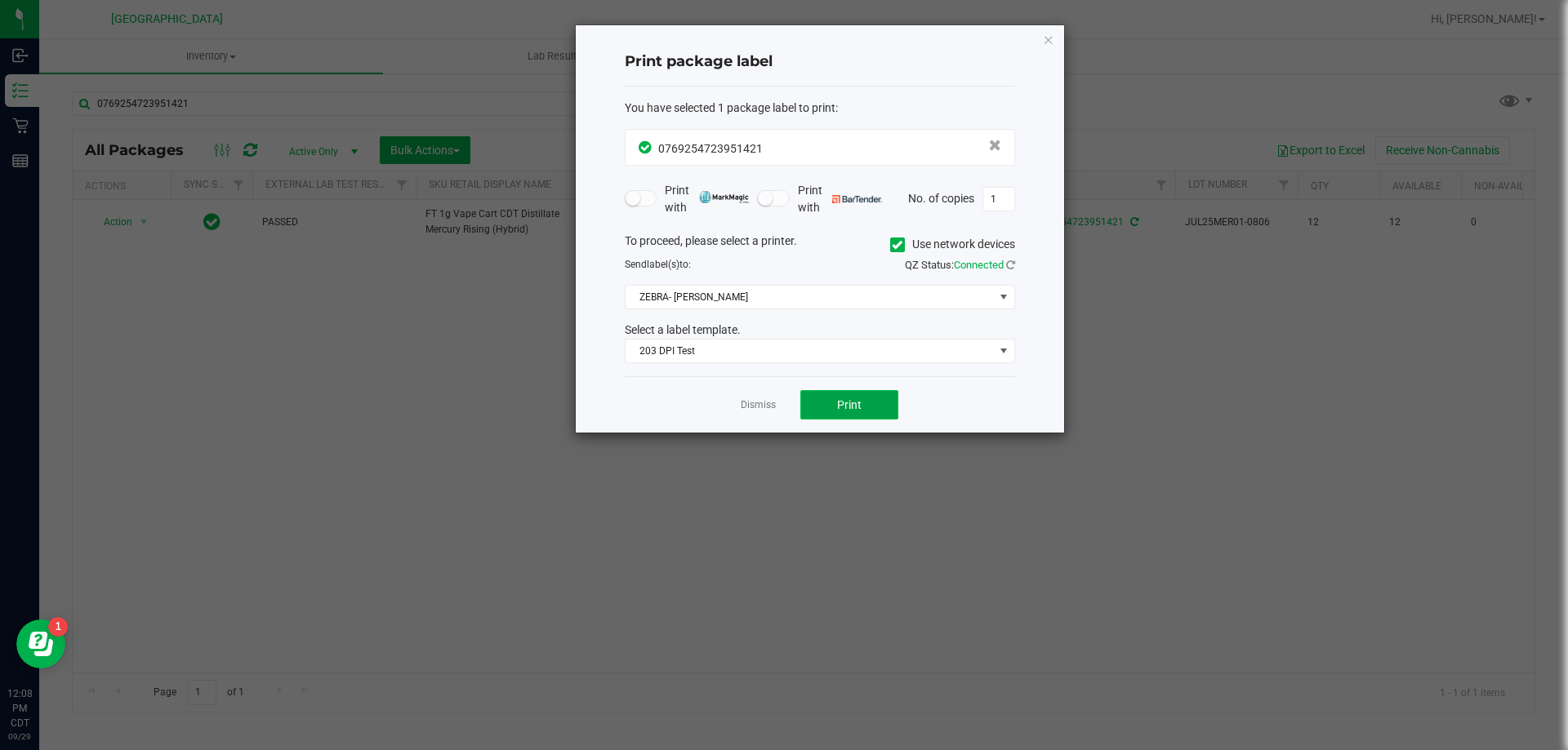
click at [847, 402] on span "Print" at bounding box center [849, 405] width 24 height 13
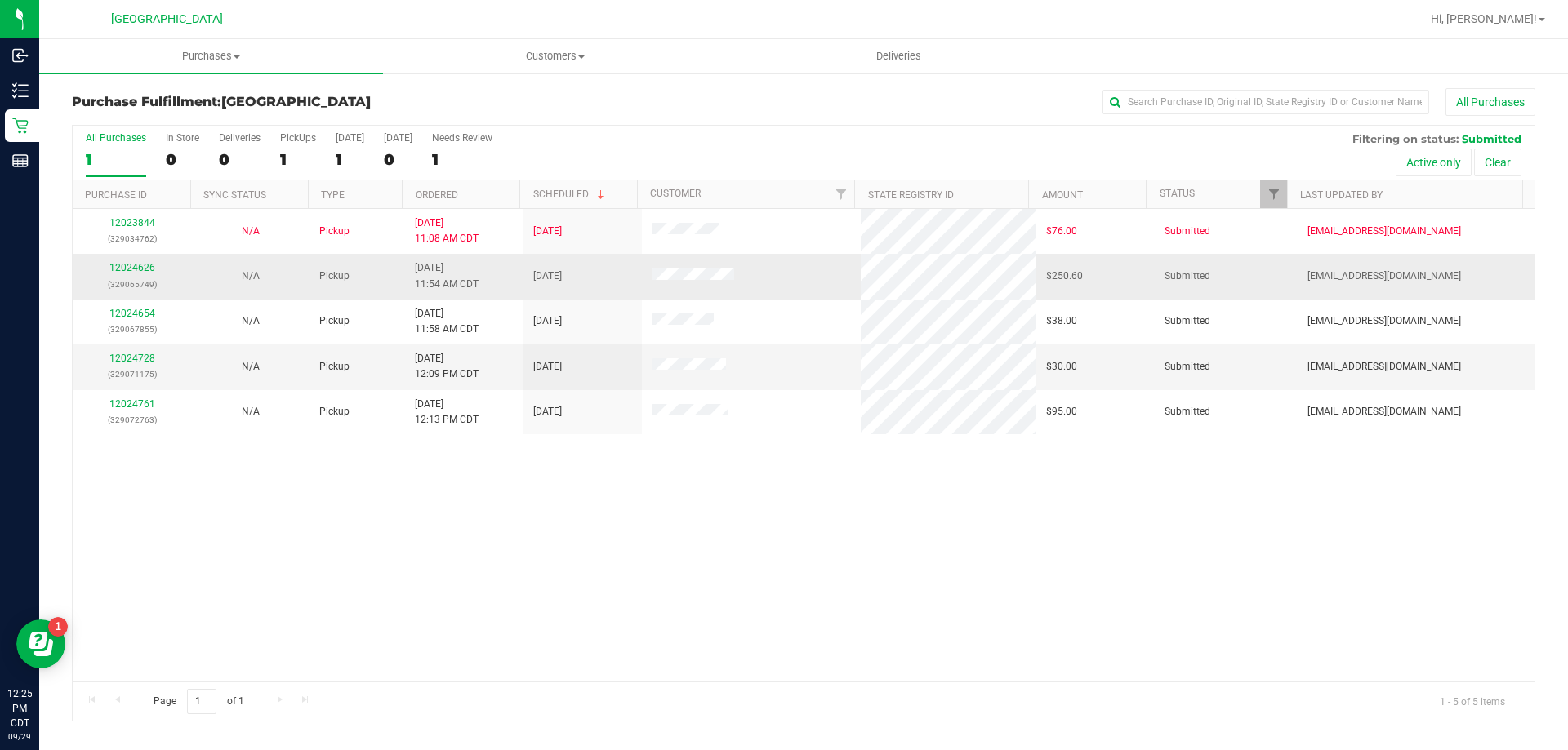
click at [150, 271] on link "12024626" at bounding box center [132, 268] width 46 height 12
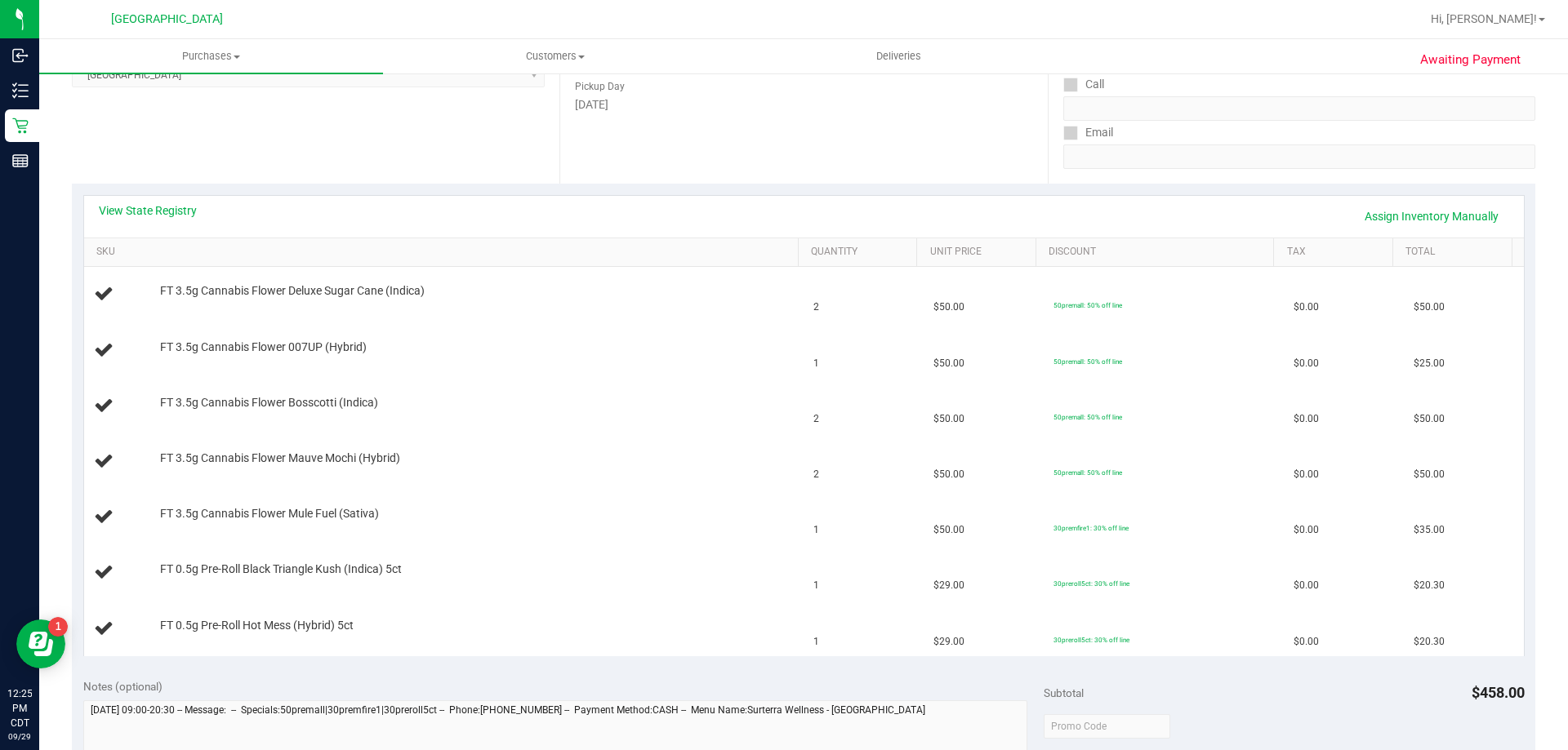
scroll to position [326, 0]
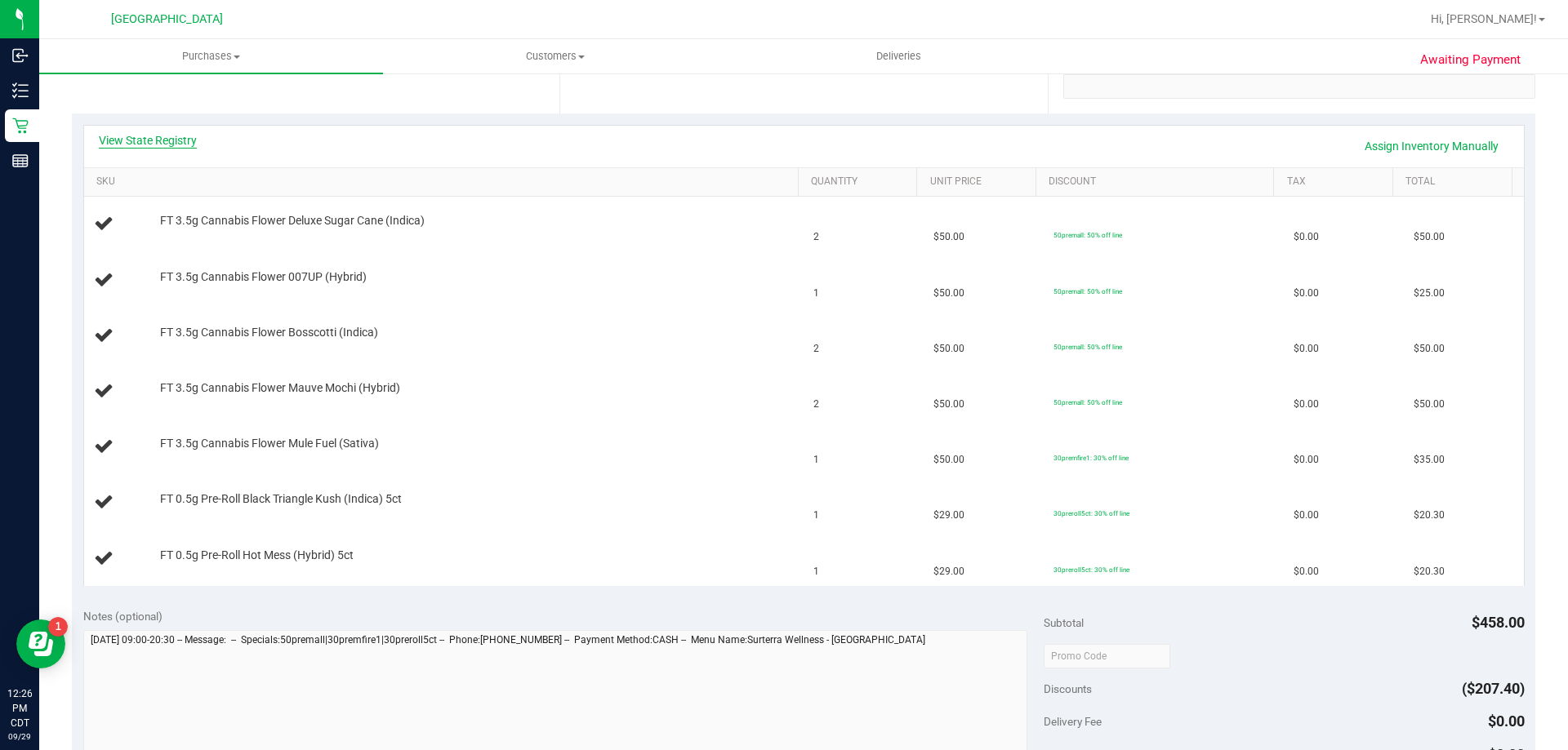
click at [119, 141] on link "View State Registry" at bounding box center [148, 141] width 98 height 17
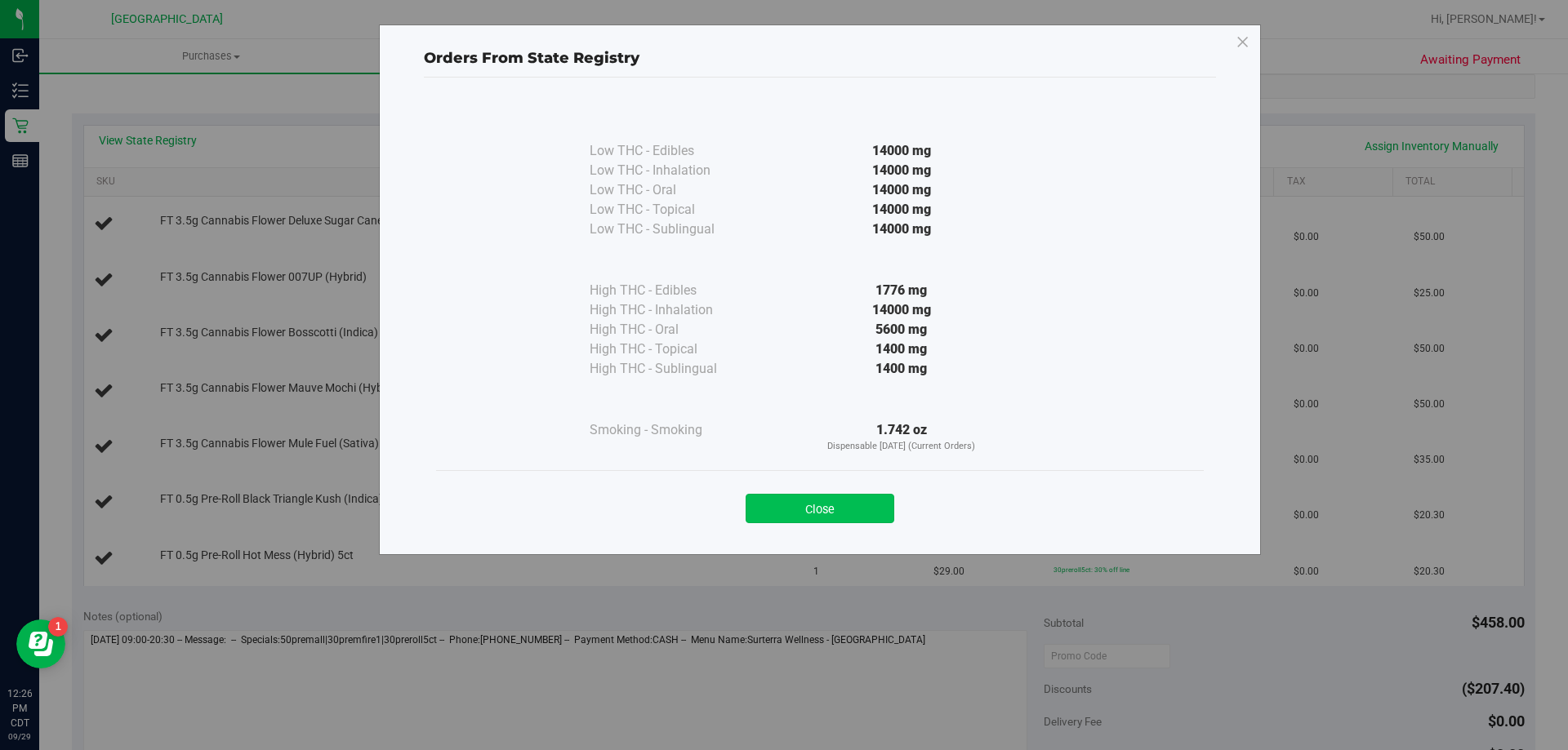
click at [822, 500] on button "Close" at bounding box center [819, 508] width 148 height 29
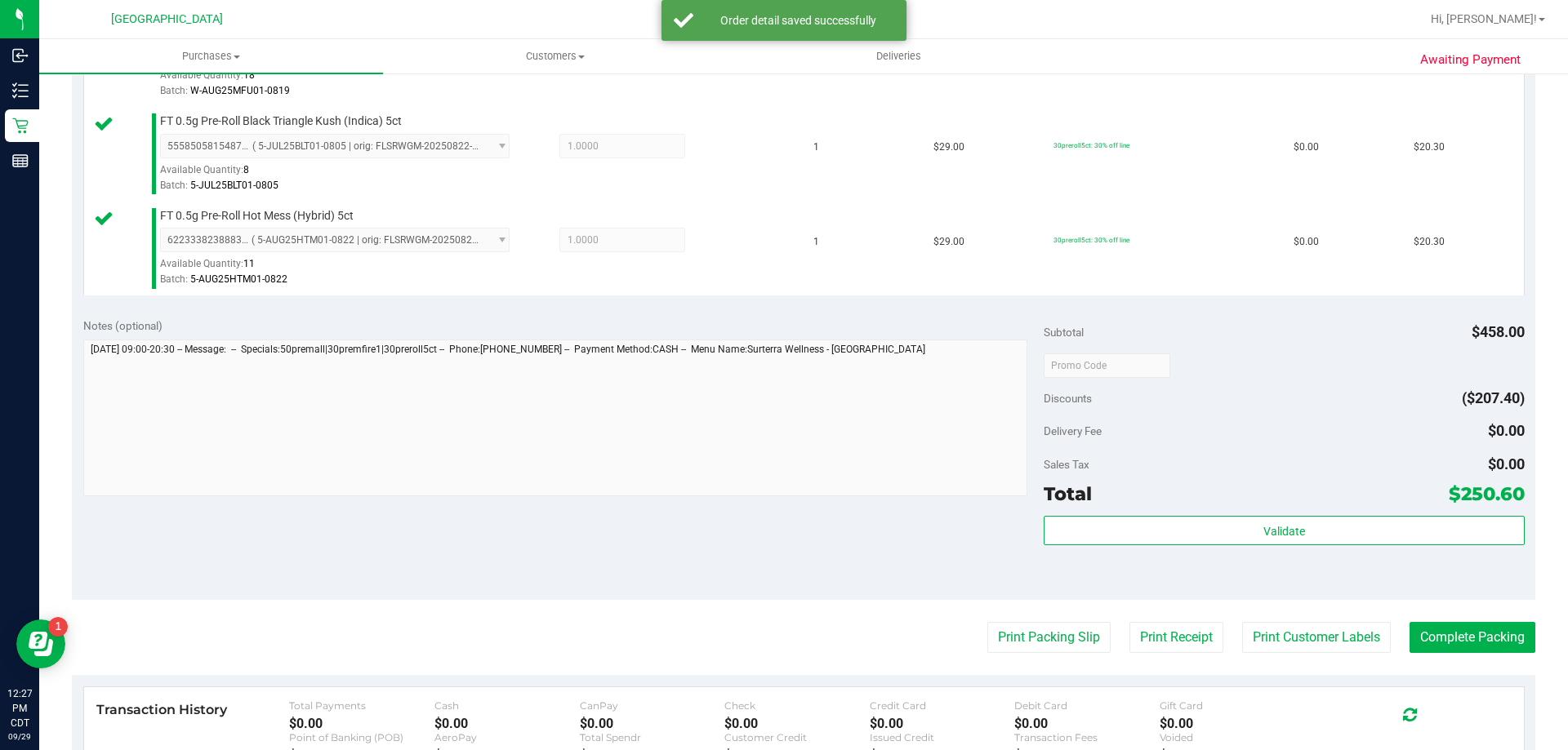
scroll to position [898, 0]
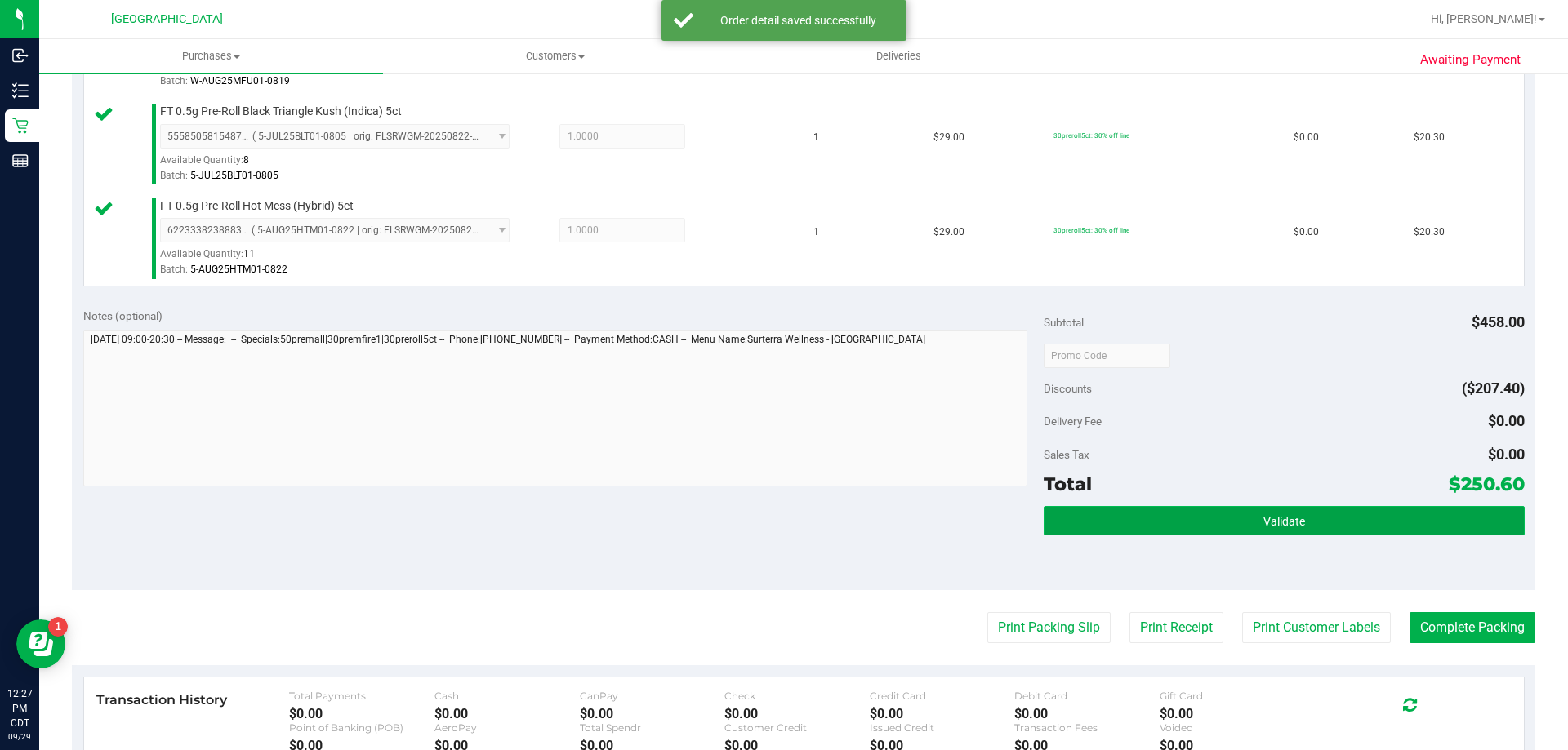
click at [1263, 529] on button "Validate" at bounding box center [1283, 520] width 480 height 29
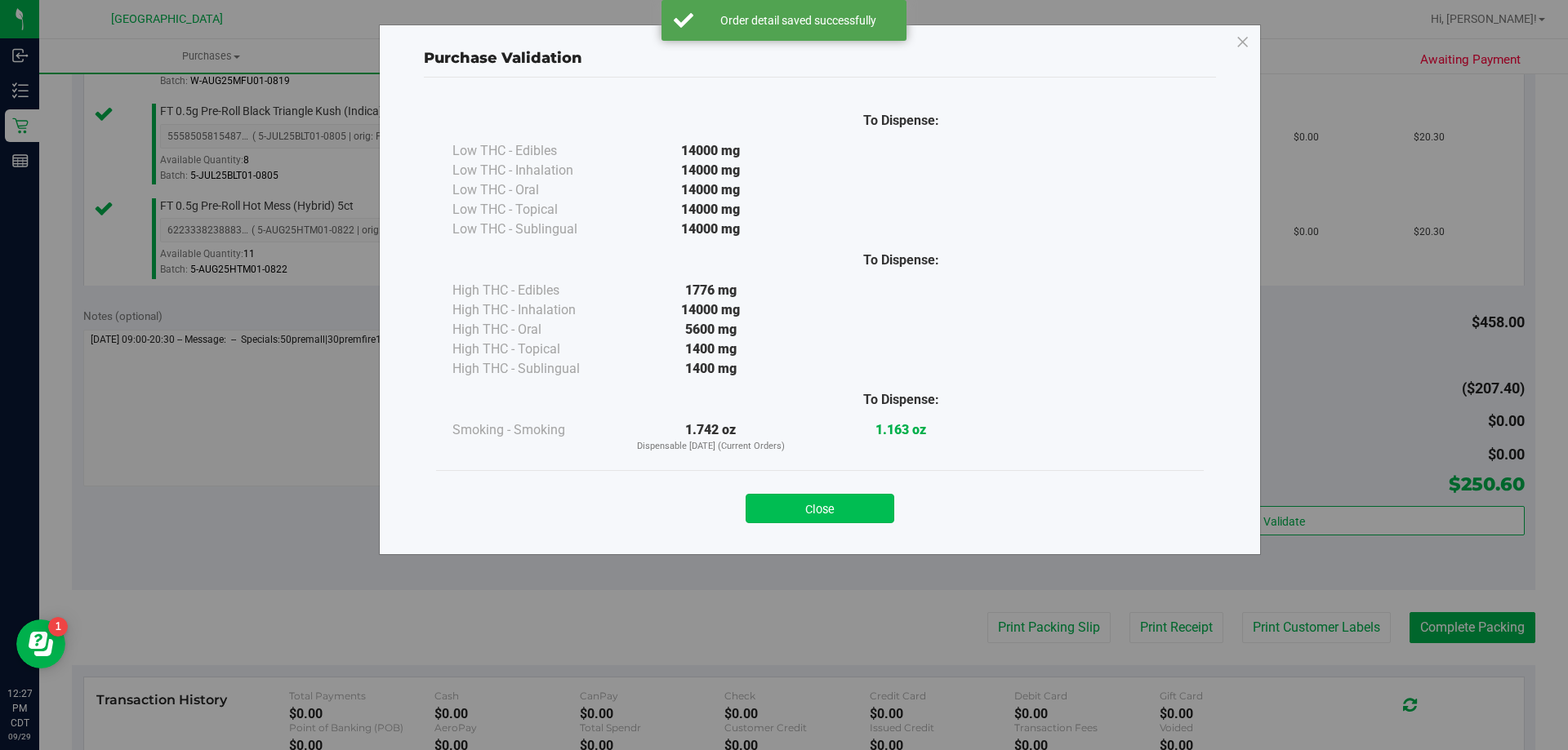
click at [772, 506] on button "Close" at bounding box center [819, 508] width 148 height 29
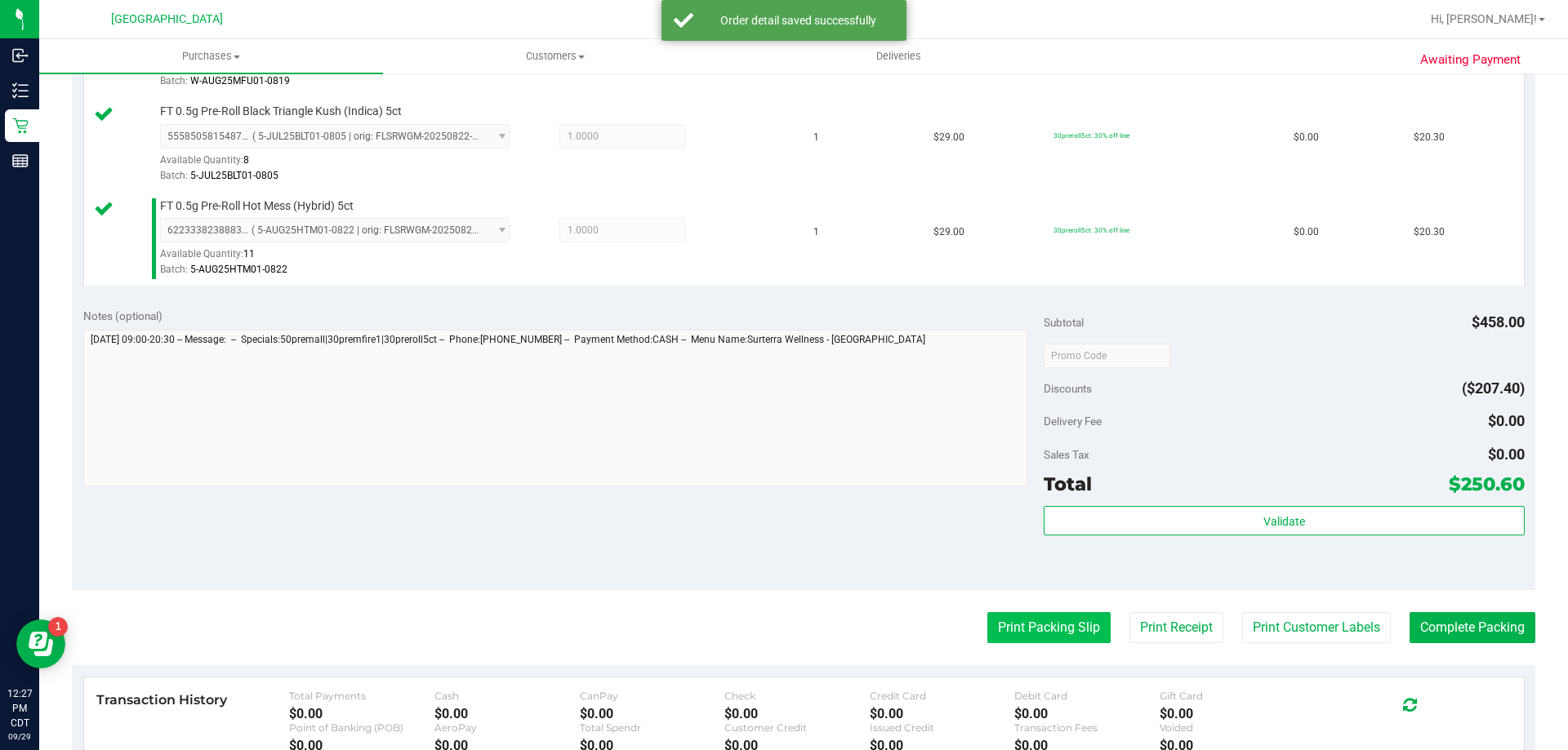
click at [1013, 623] on button "Print Packing Slip" at bounding box center [1049, 628] width 123 height 31
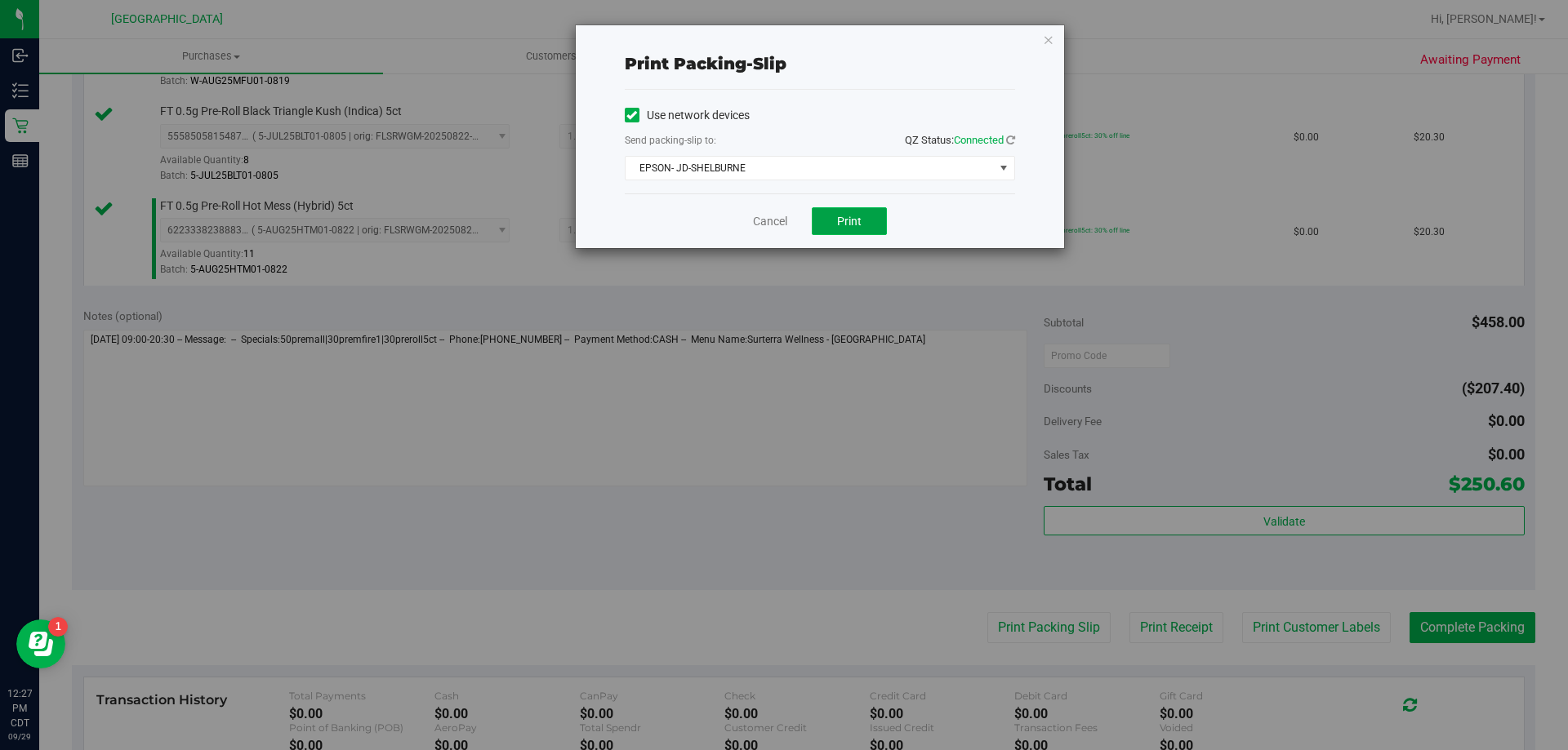
click at [838, 222] on span "Print" at bounding box center [849, 221] width 24 height 13
click at [770, 218] on link "Cancel" at bounding box center [769, 221] width 34 height 17
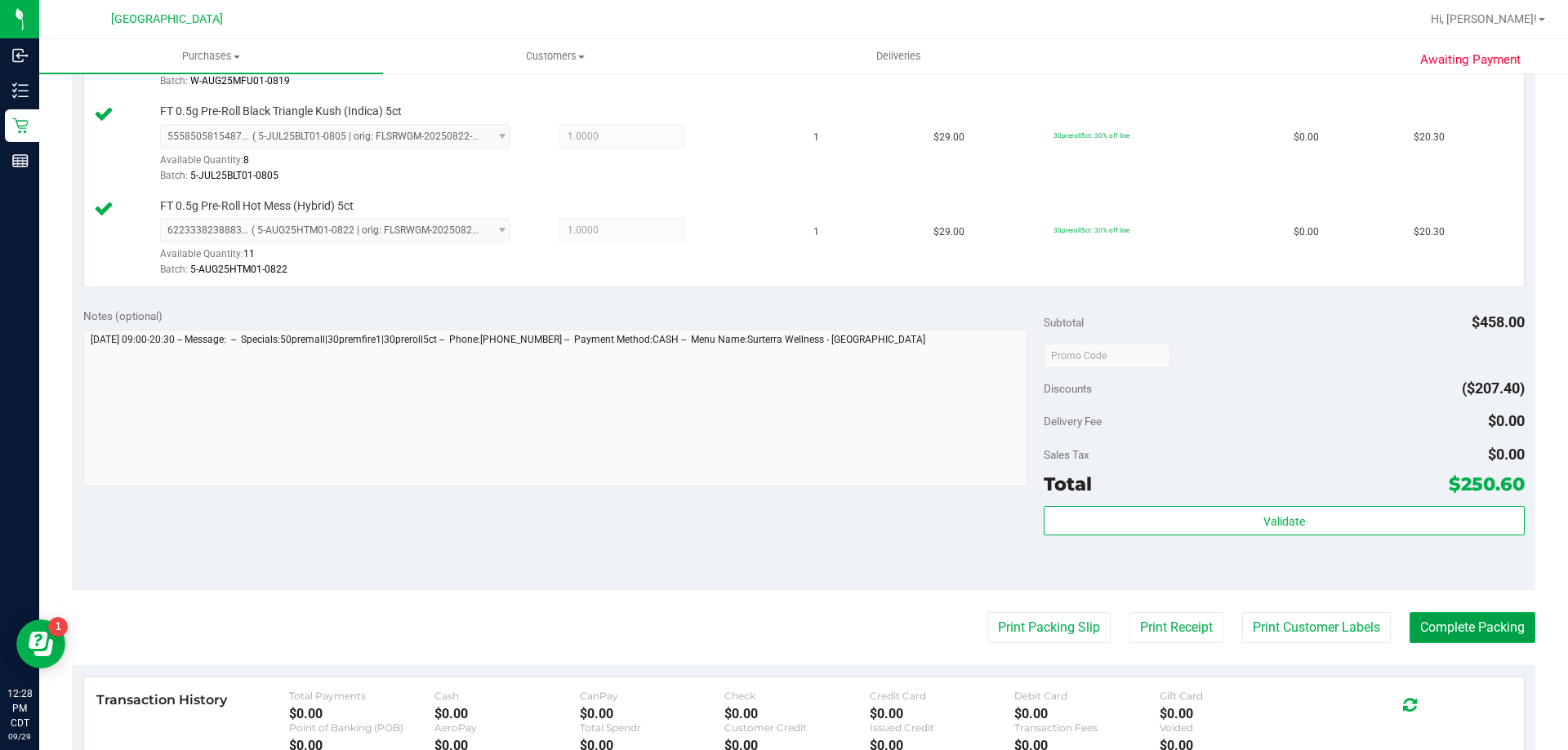
click at [1438, 621] on button "Complete Packing" at bounding box center [1472, 628] width 126 height 31
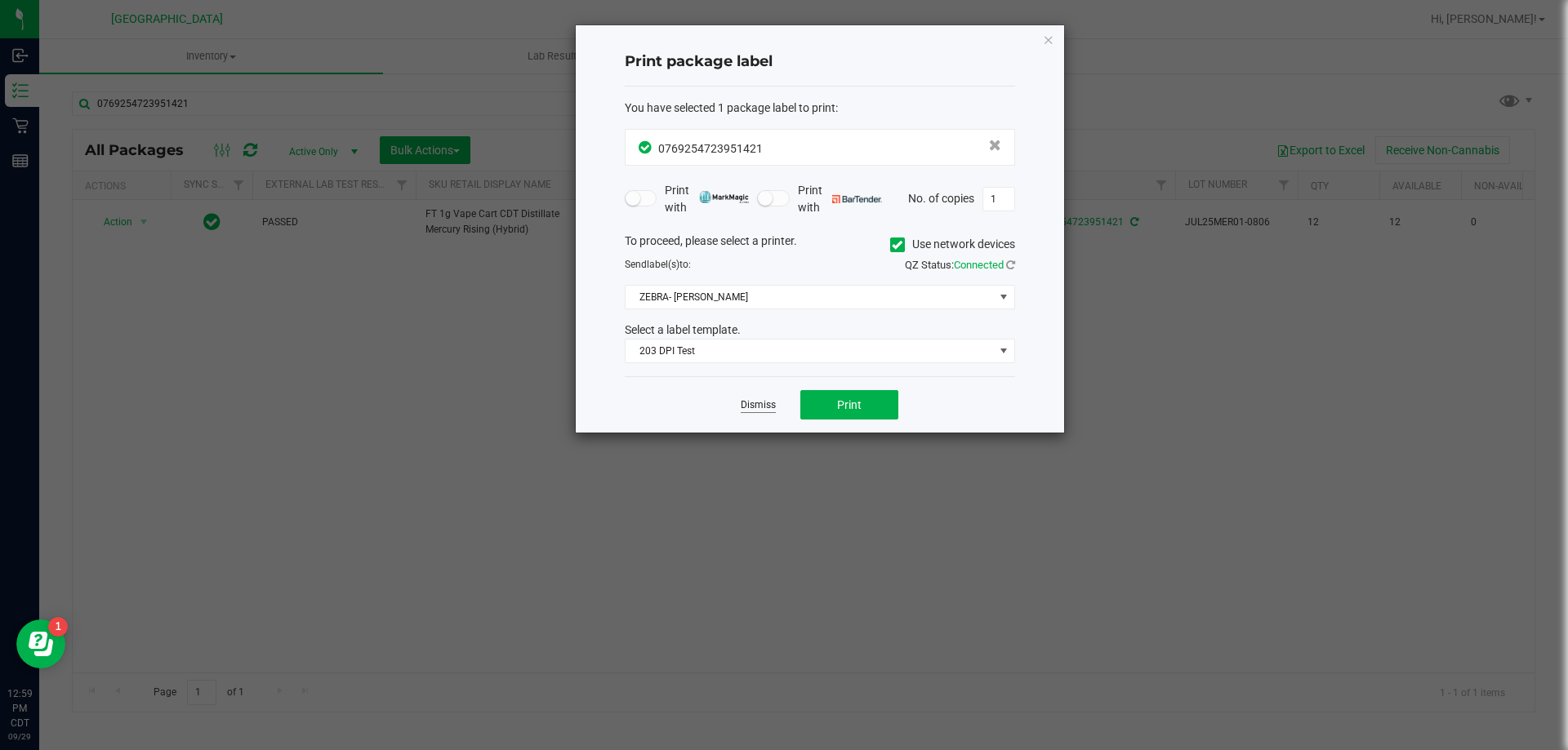
click at [768, 400] on link "Dismiss" at bounding box center [759, 405] width 35 height 14
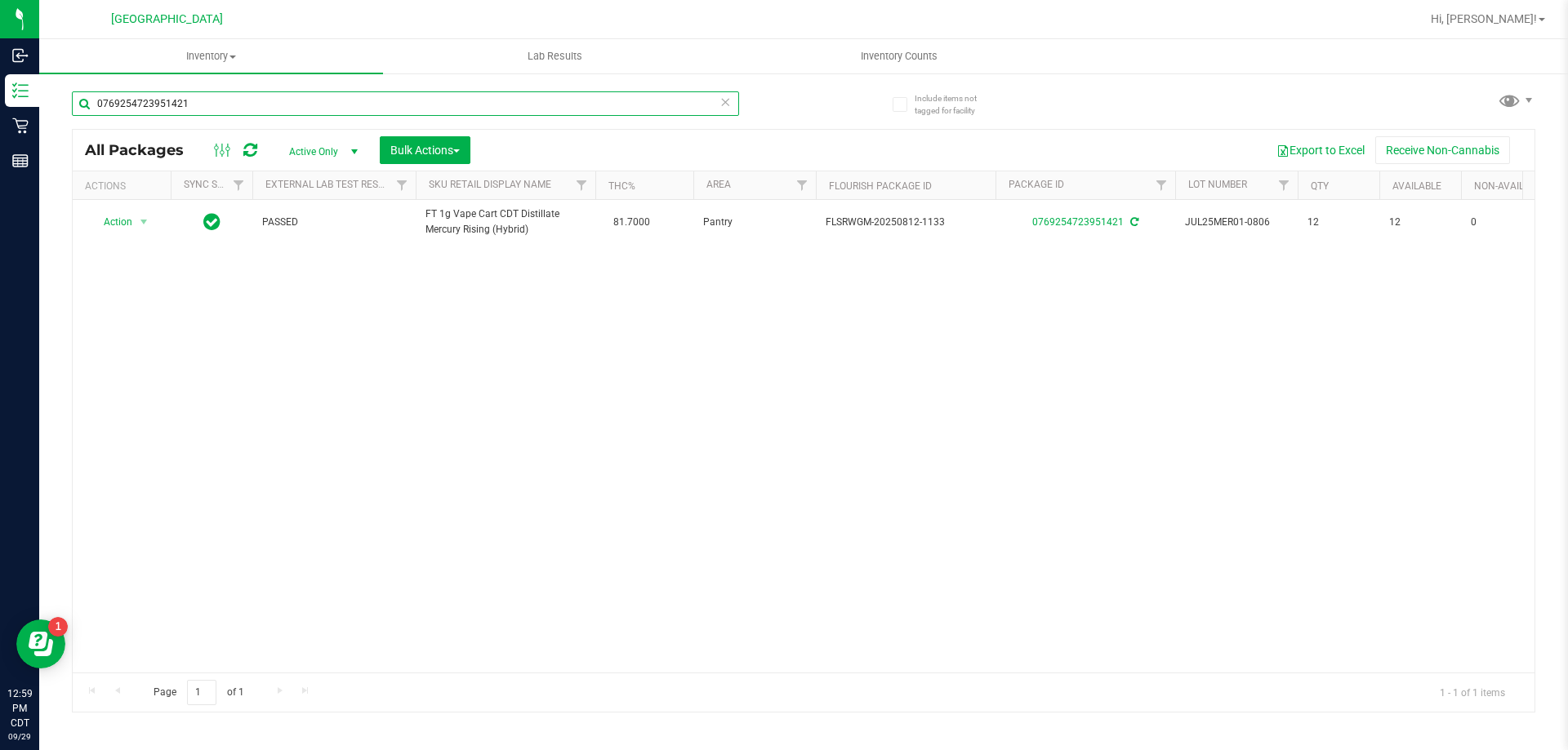
drag, startPoint x: 217, startPoint y: 104, endPoint x: 45, endPoint y: 93, distance: 172.4
click at [45, 93] on div "Include items not tagged for facility 0769254723951421 All Packages Active Only…" at bounding box center [804, 320] width 1529 height 498
type input "3862850975128026"
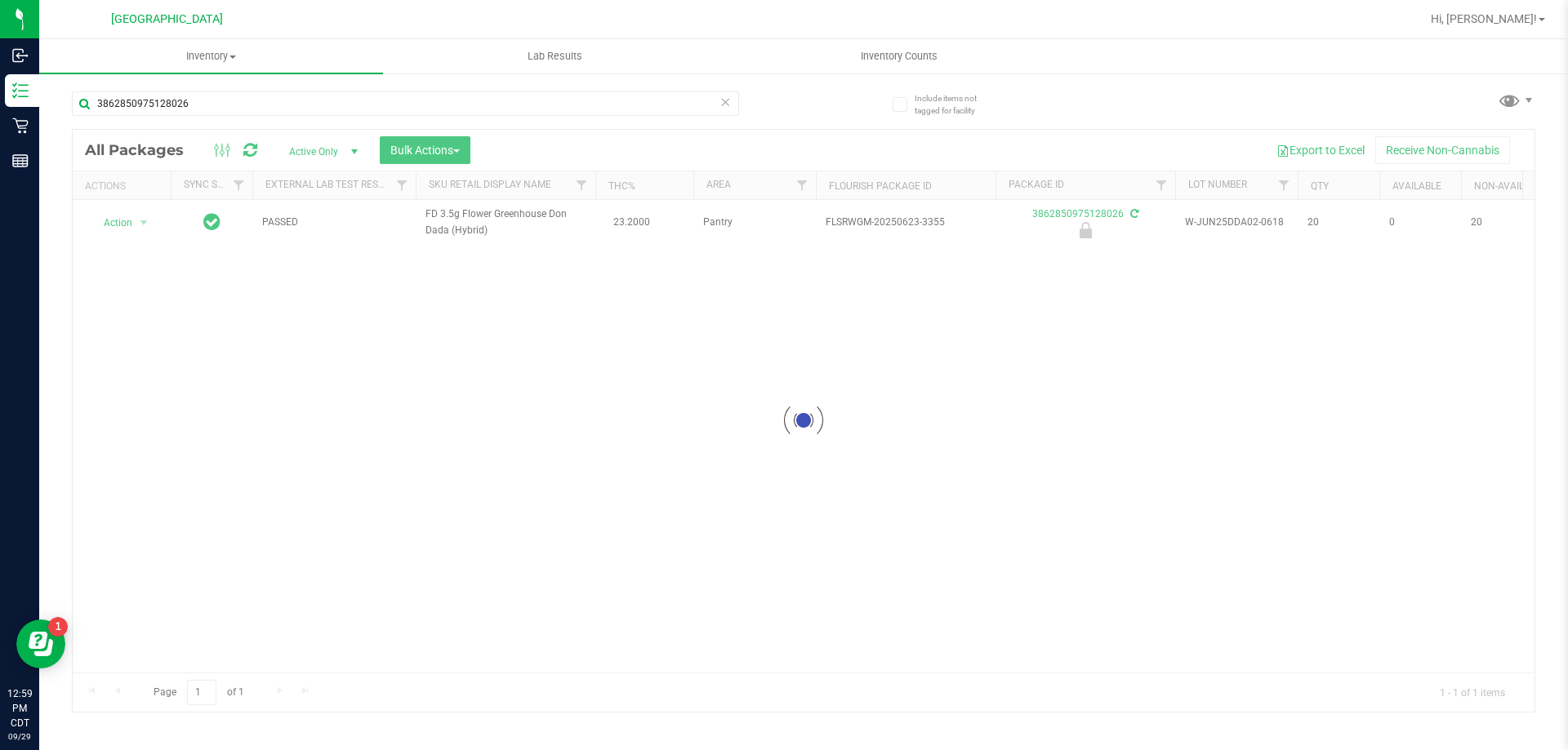
click at [125, 218] on div at bounding box center [804, 420] width 1462 height 582
click at [125, 226] on span "Action" at bounding box center [111, 222] width 44 height 22
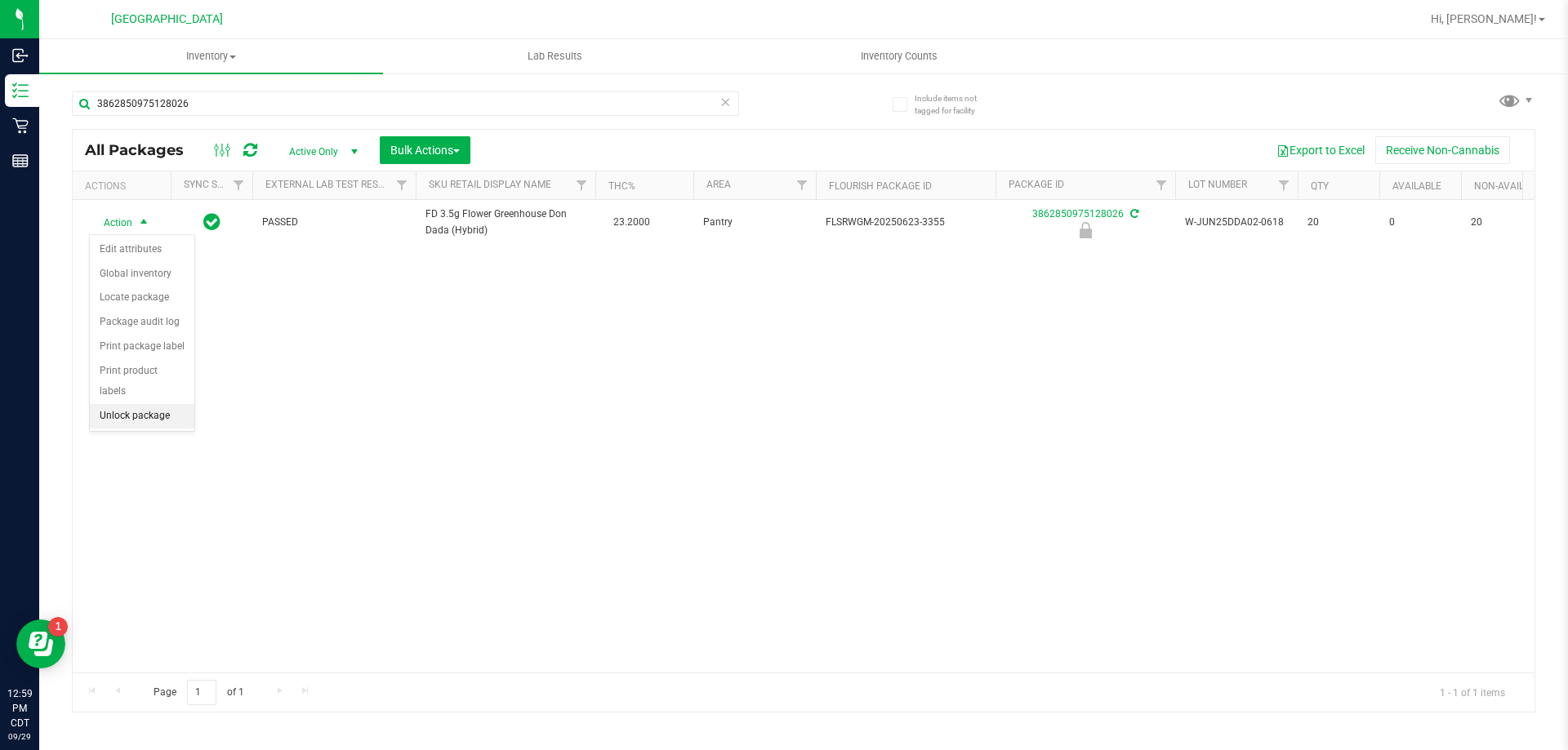
click at [107, 404] on li "Unlock package" at bounding box center [142, 415] width 105 height 24
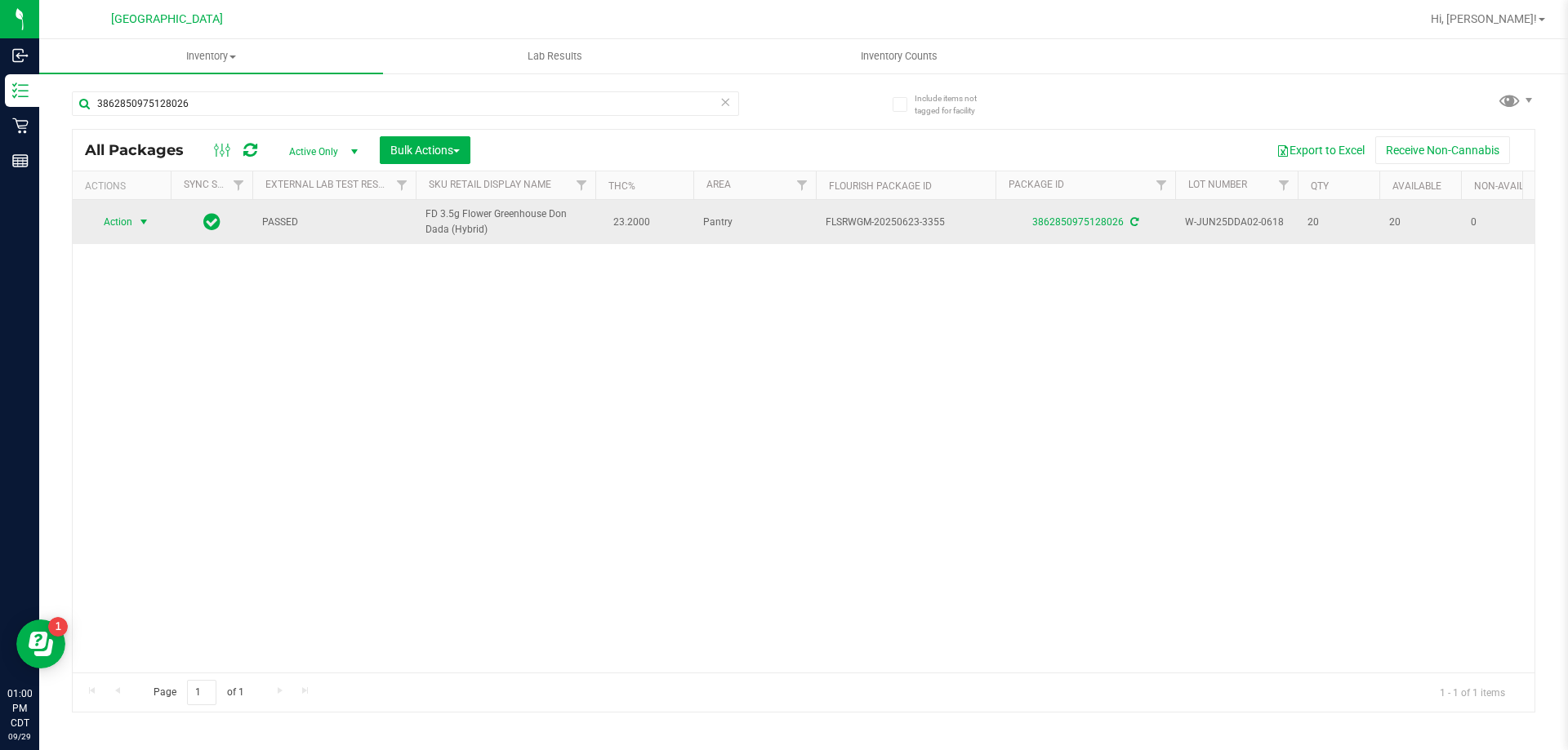
click at [132, 214] on span "Action" at bounding box center [111, 221] width 44 height 22
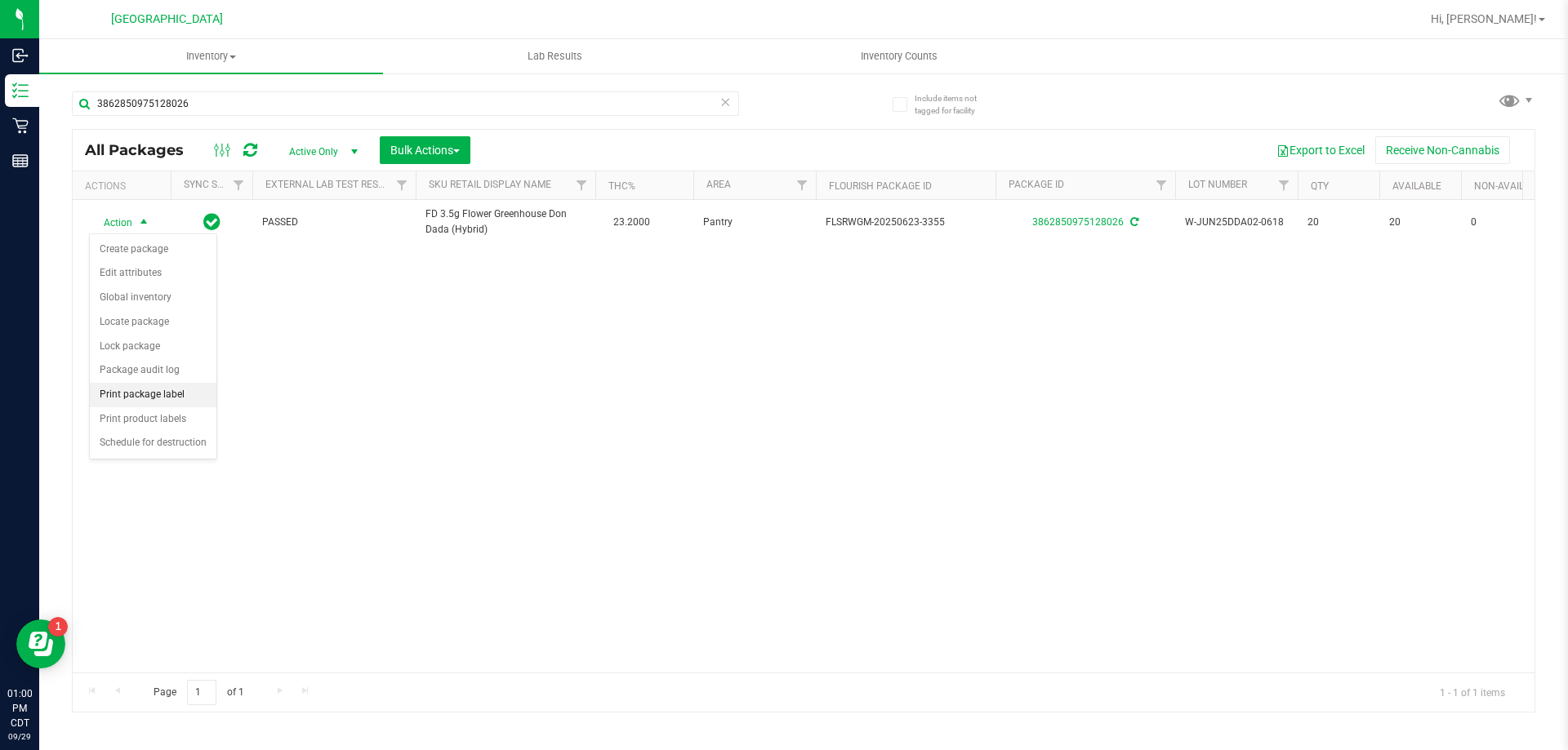
click at [162, 392] on li "Print package label" at bounding box center [153, 395] width 127 height 24
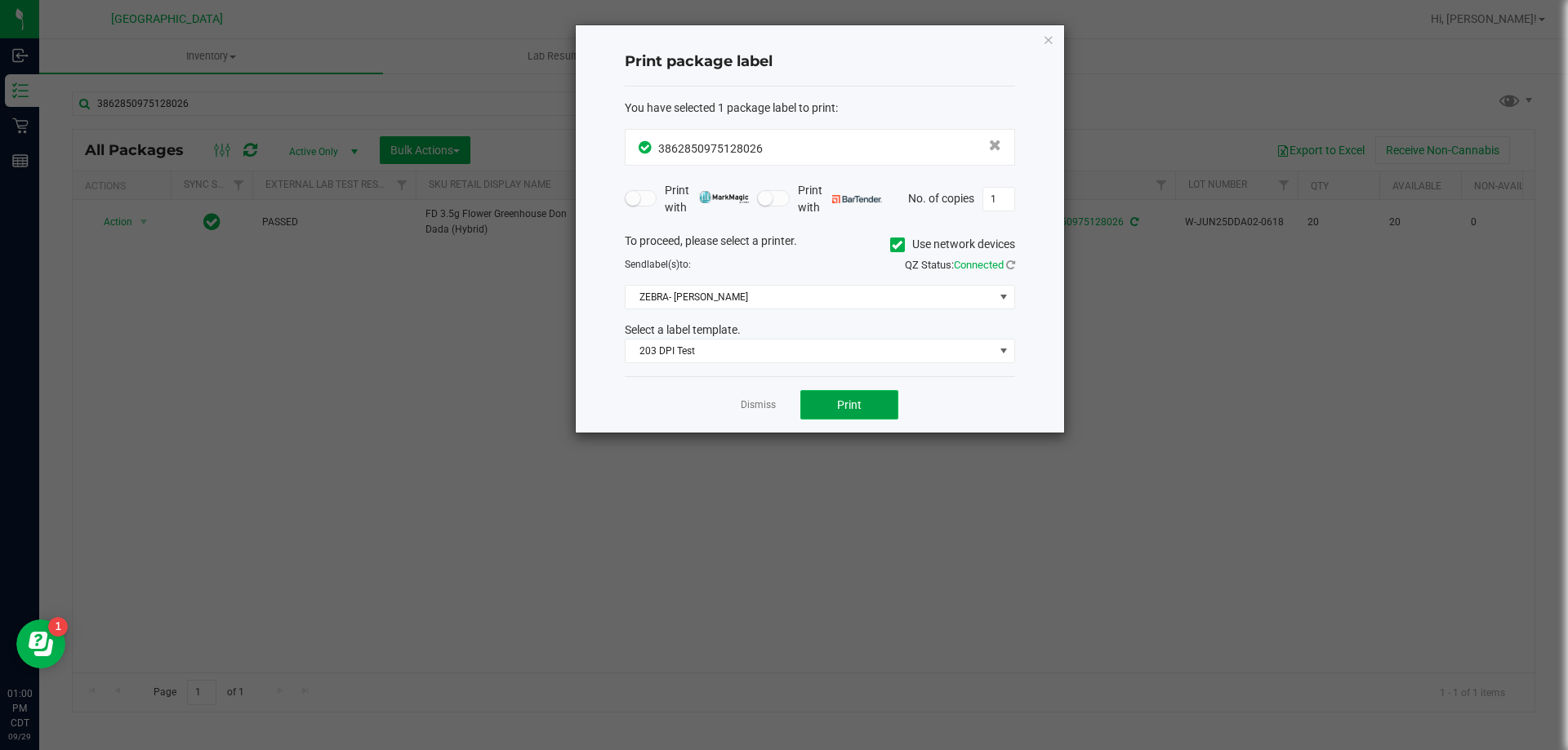
click at [828, 405] on button "Print" at bounding box center [849, 405] width 98 height 29
click at [758, 407] on link "Dismiss" at bounding box center [759, 405] width 35 height 14
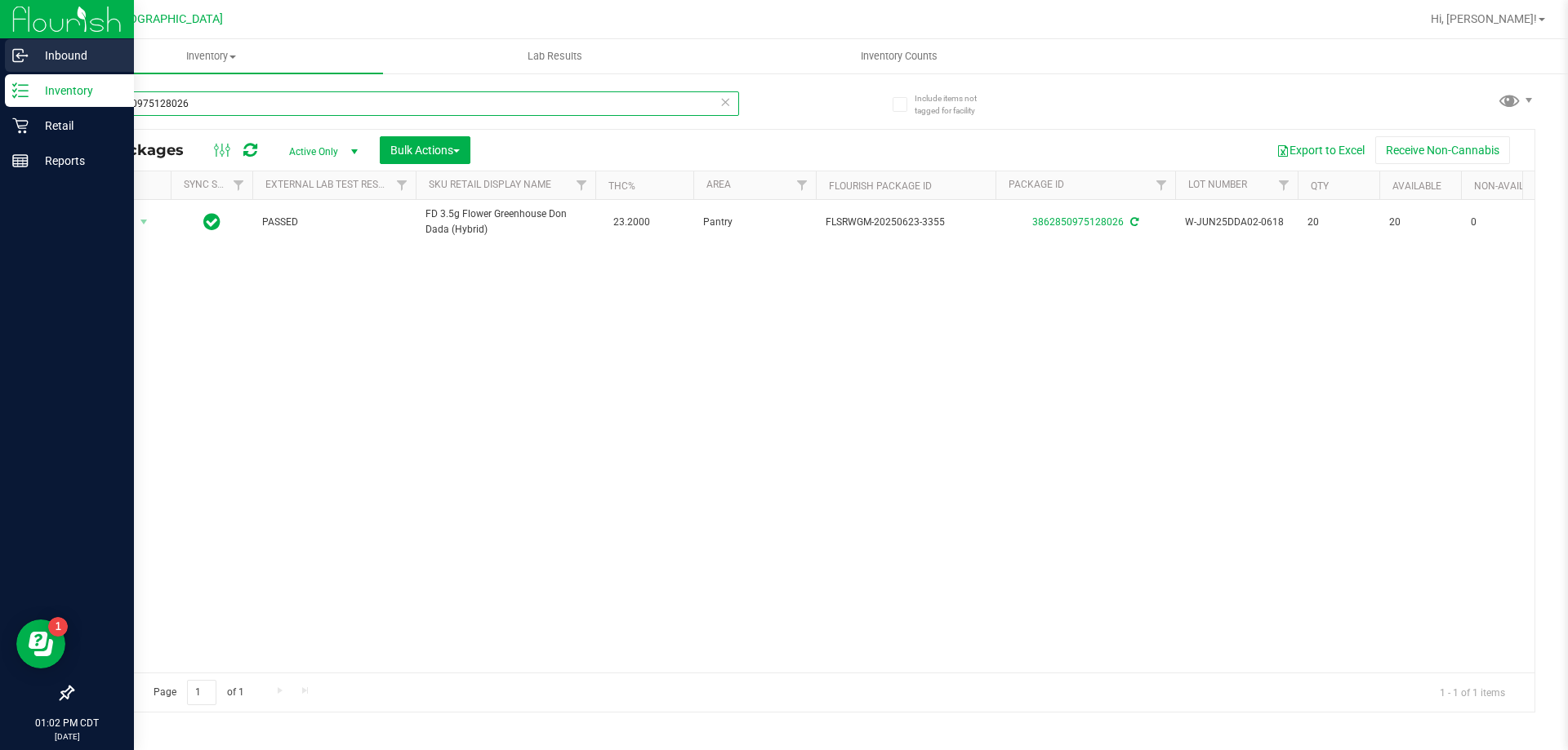
drag, startPoint x: 312, startPoint y: 102, endPoint x: 0, endPoint y: 43, distance: 317.5
click at [0, 43] on div "Inbound Inventory Retail Reports 01:02 PM CDT 09/29/2025 09/29 Panama City WC H…" at bounding box center [784, 375] width 1568 height 750
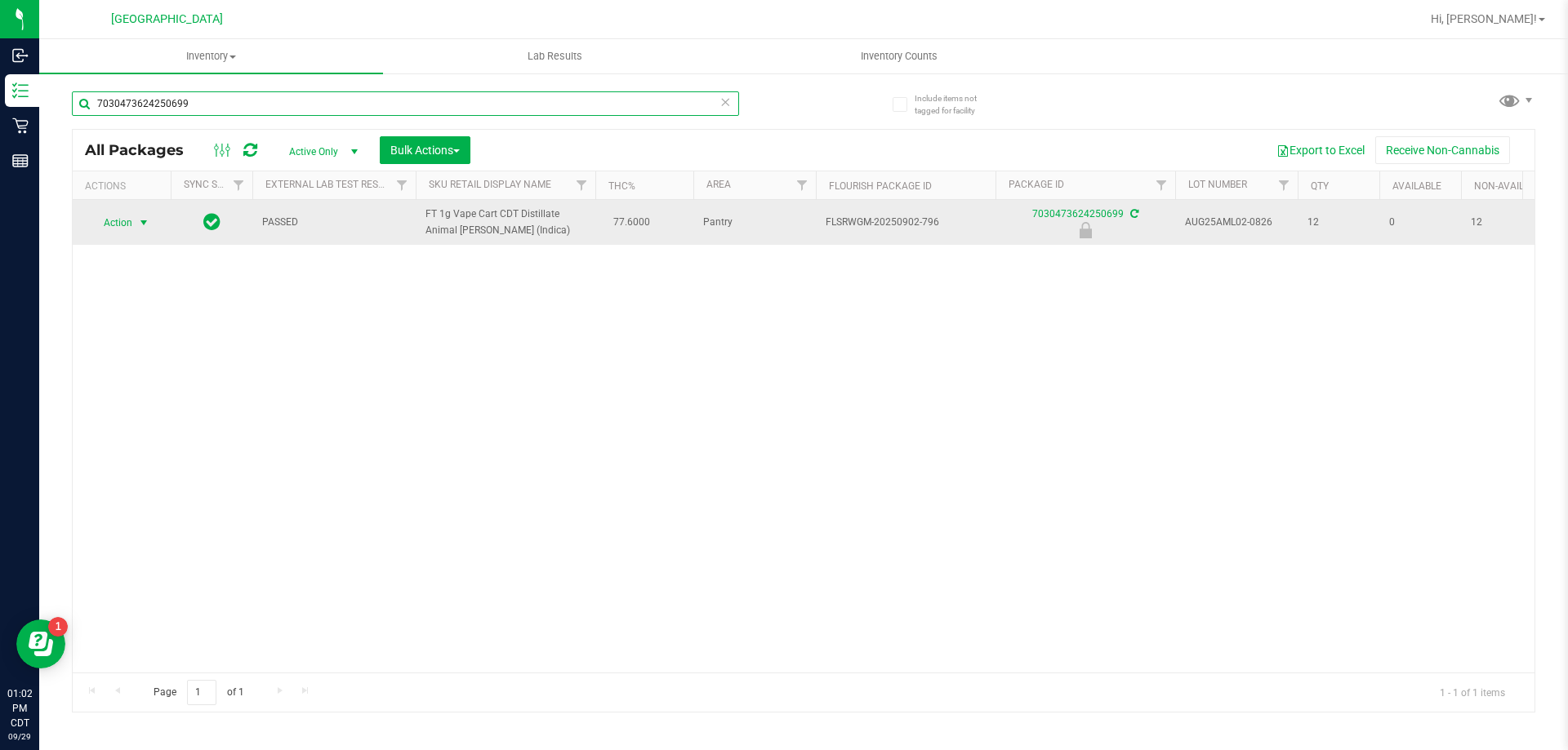
type input "7030473624250699"
click at [134, 222] on span "select" at bounding box center [144, 222] width 21 height 22
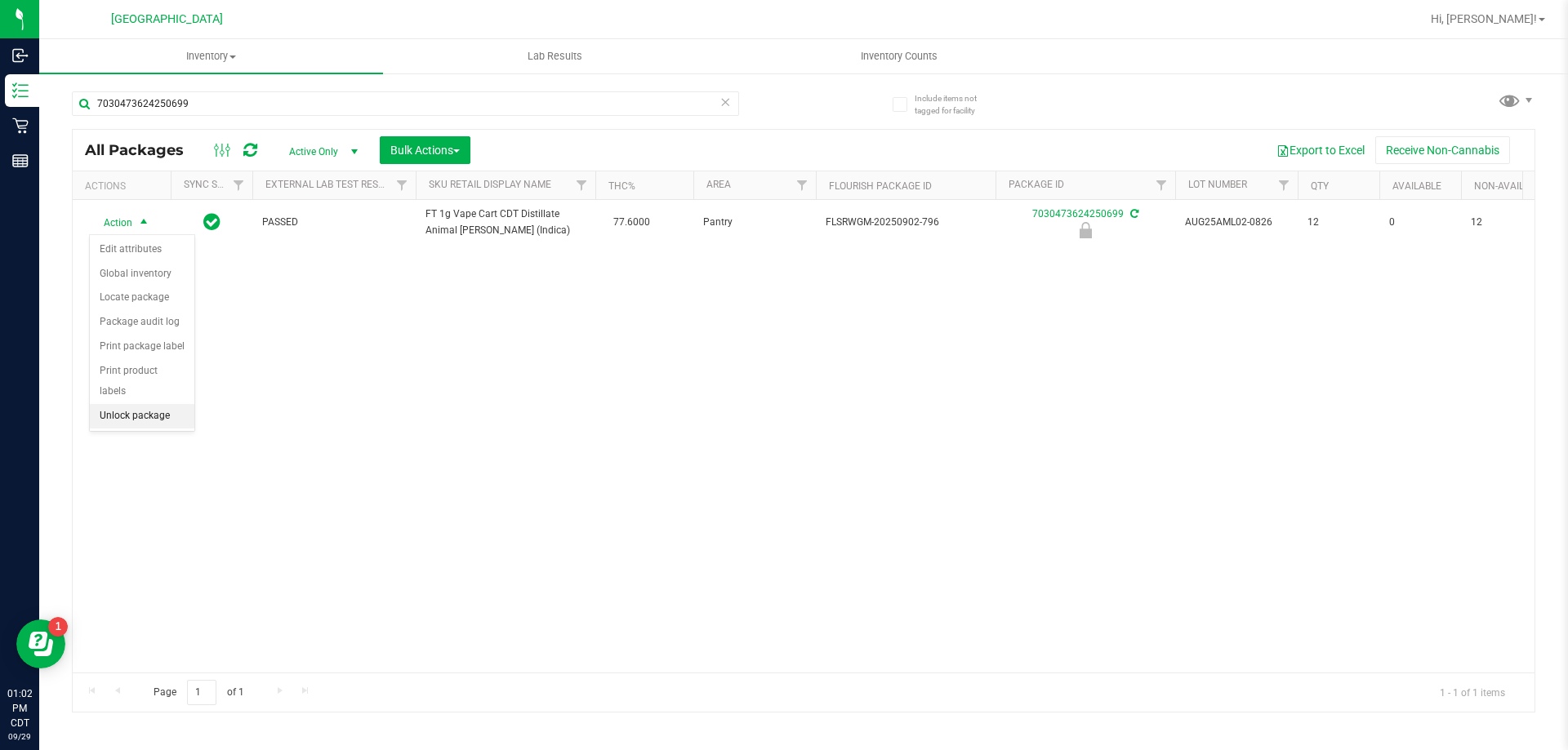
click at [157, 405] on li "Unlock package" at bounding box center [142, 415] width 105 height 24
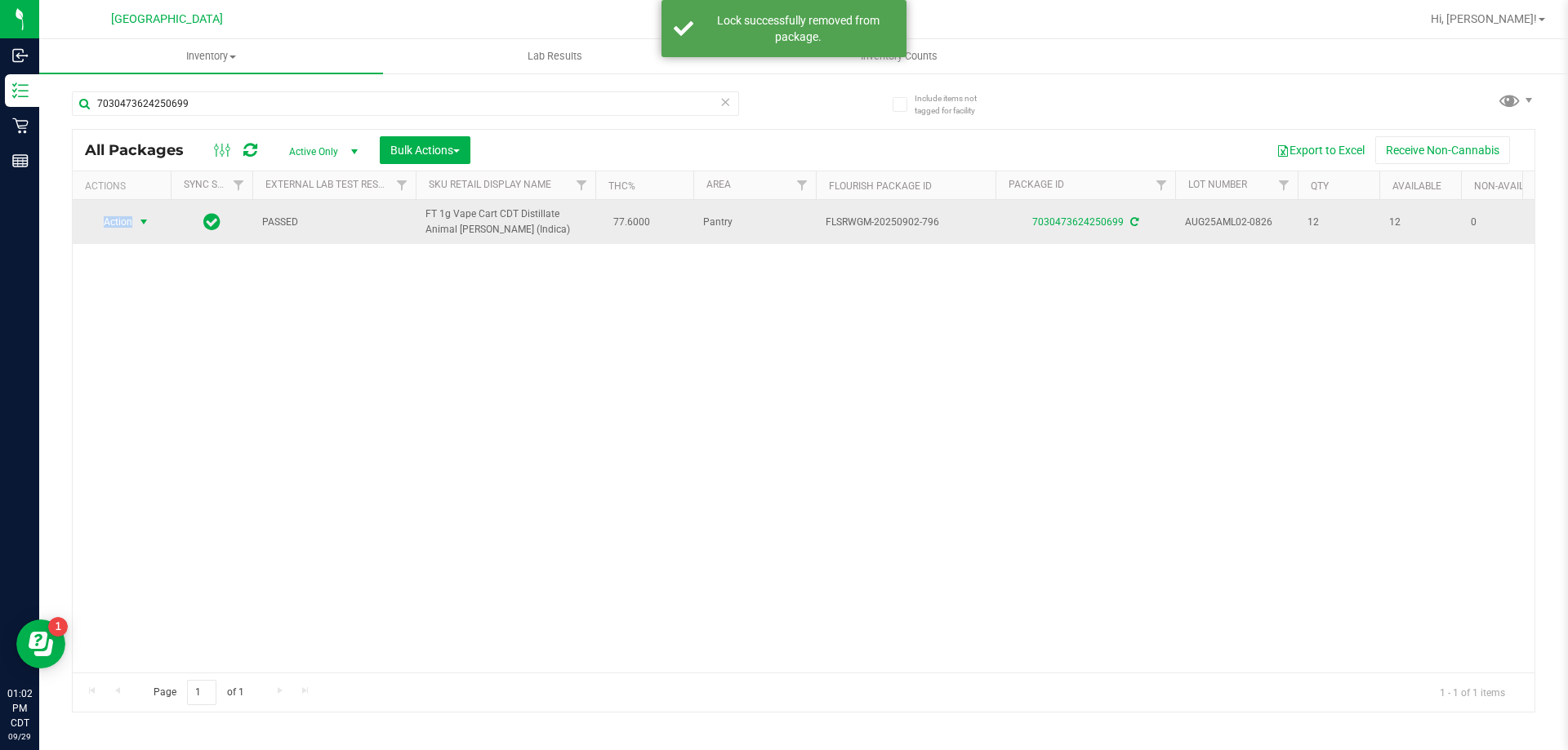
click at [118, 218] on span "Action" at bounding box center [111, 221] width 44 height 22
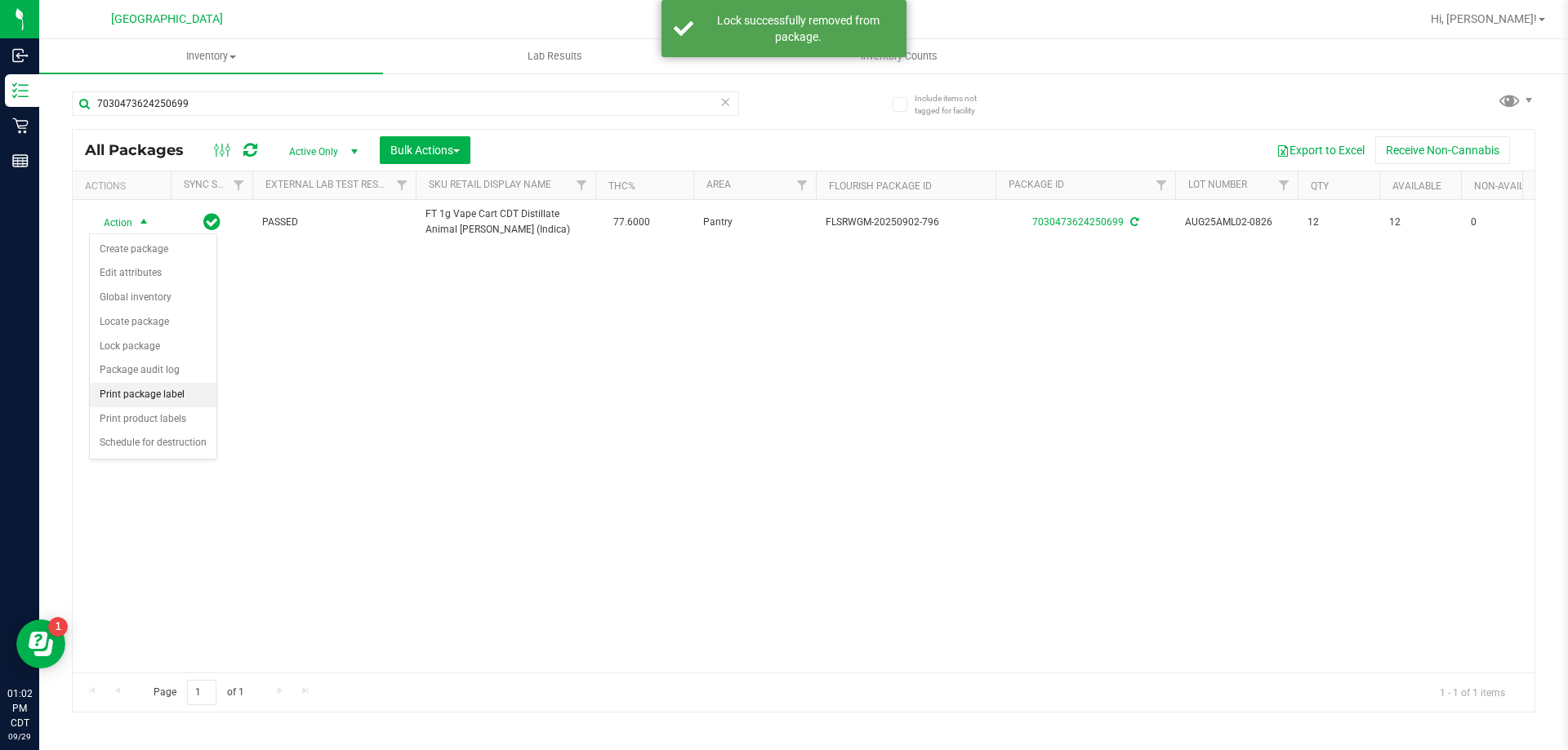
click at [169, 395] on li "Print package label" at bounding box center [153, 395] width 127 height 24
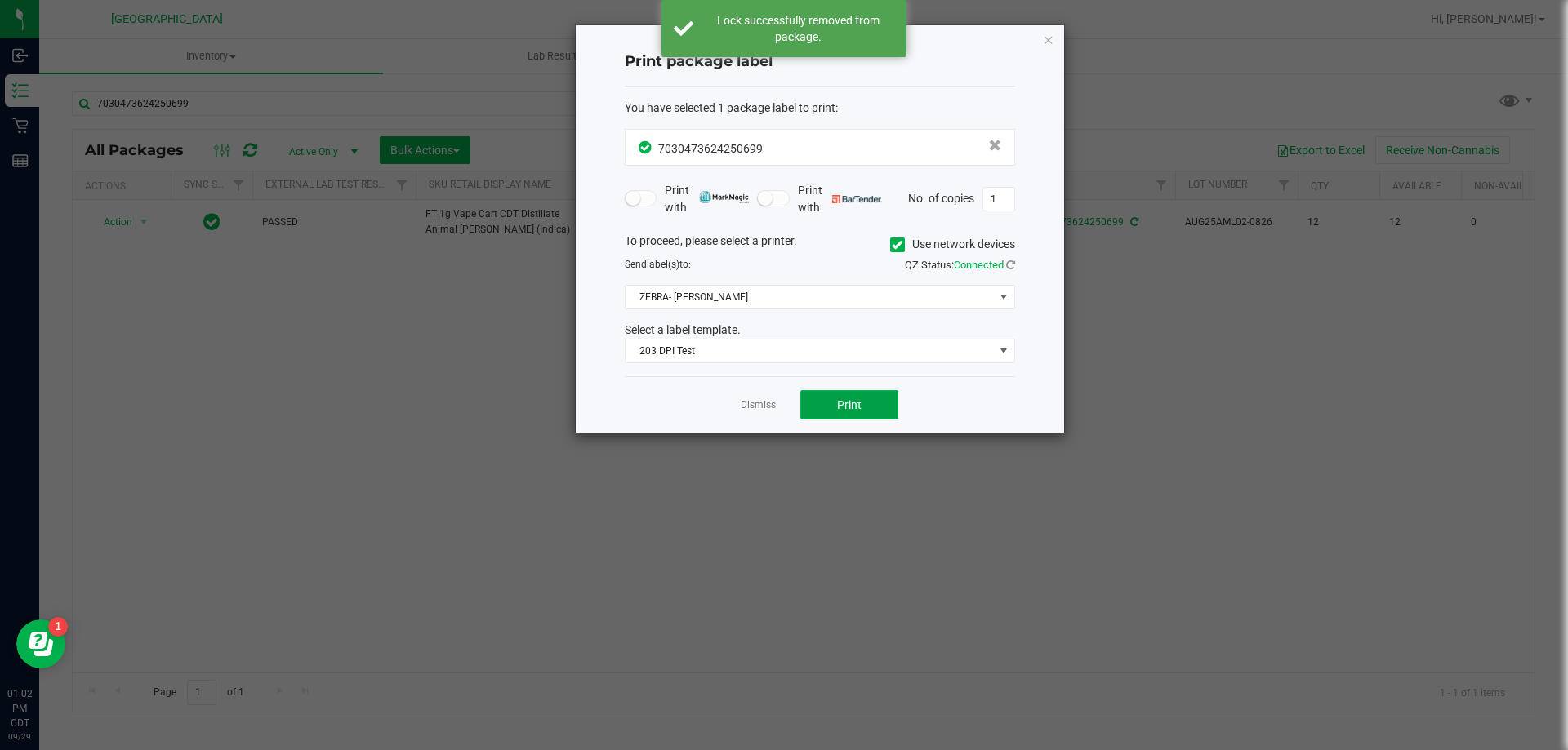
click at [863, 408] on button "Print" at bounding box center [849, 405] width 98 height 29
click at [749, 407] on link "Dismiss" at bounding box center [759, 405] width 35 height 14
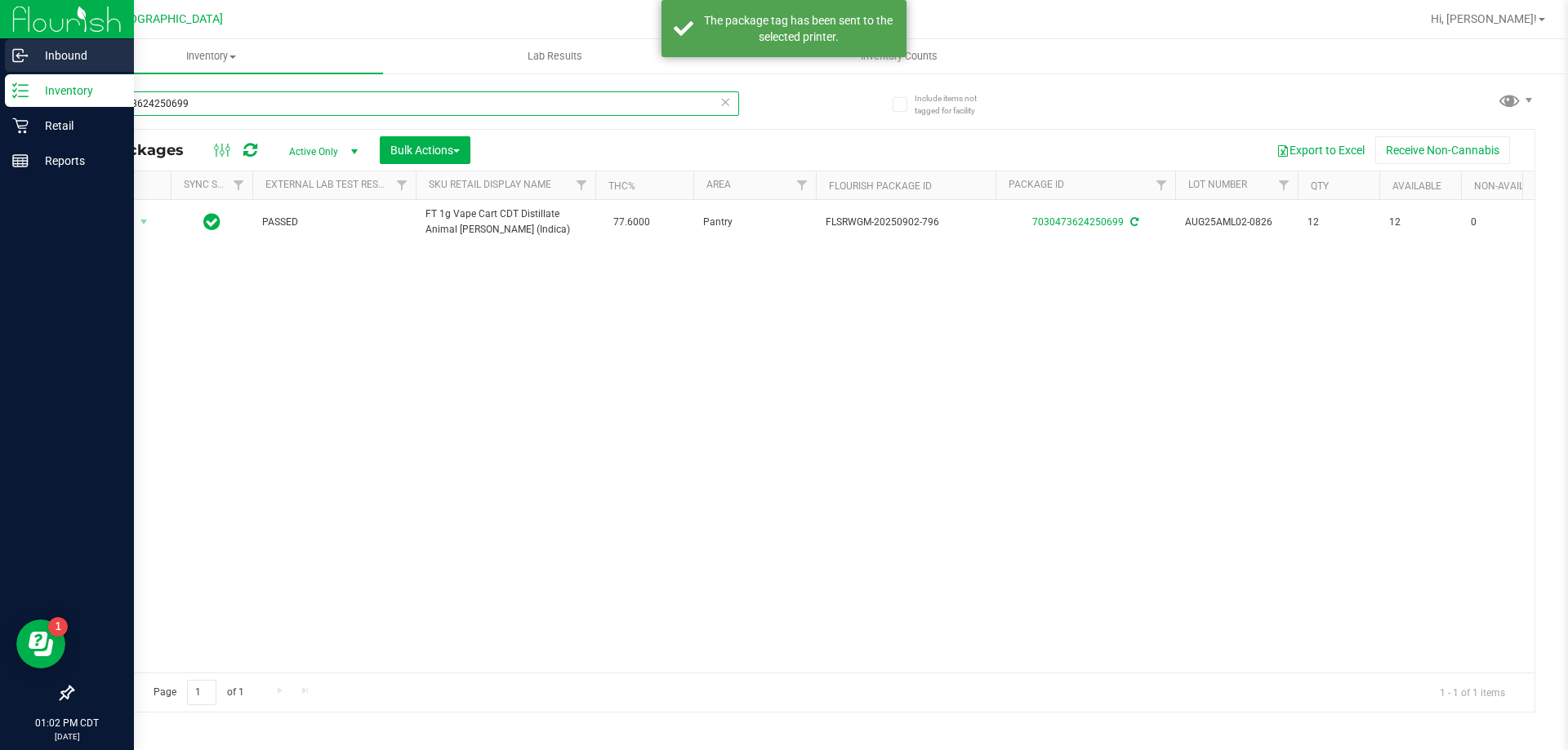
drag, startPoint x: 336, startPoint y: 104, endPoint x: 0, endPoint y: 72, distance: 337.5
click at [0, 72] on div "Inbound Inventory Retail Reports 01:02 PM CDT 09/29/2025 09/29 Panama City WC H…" at bounding box center [784, 375] width 1568 height 750
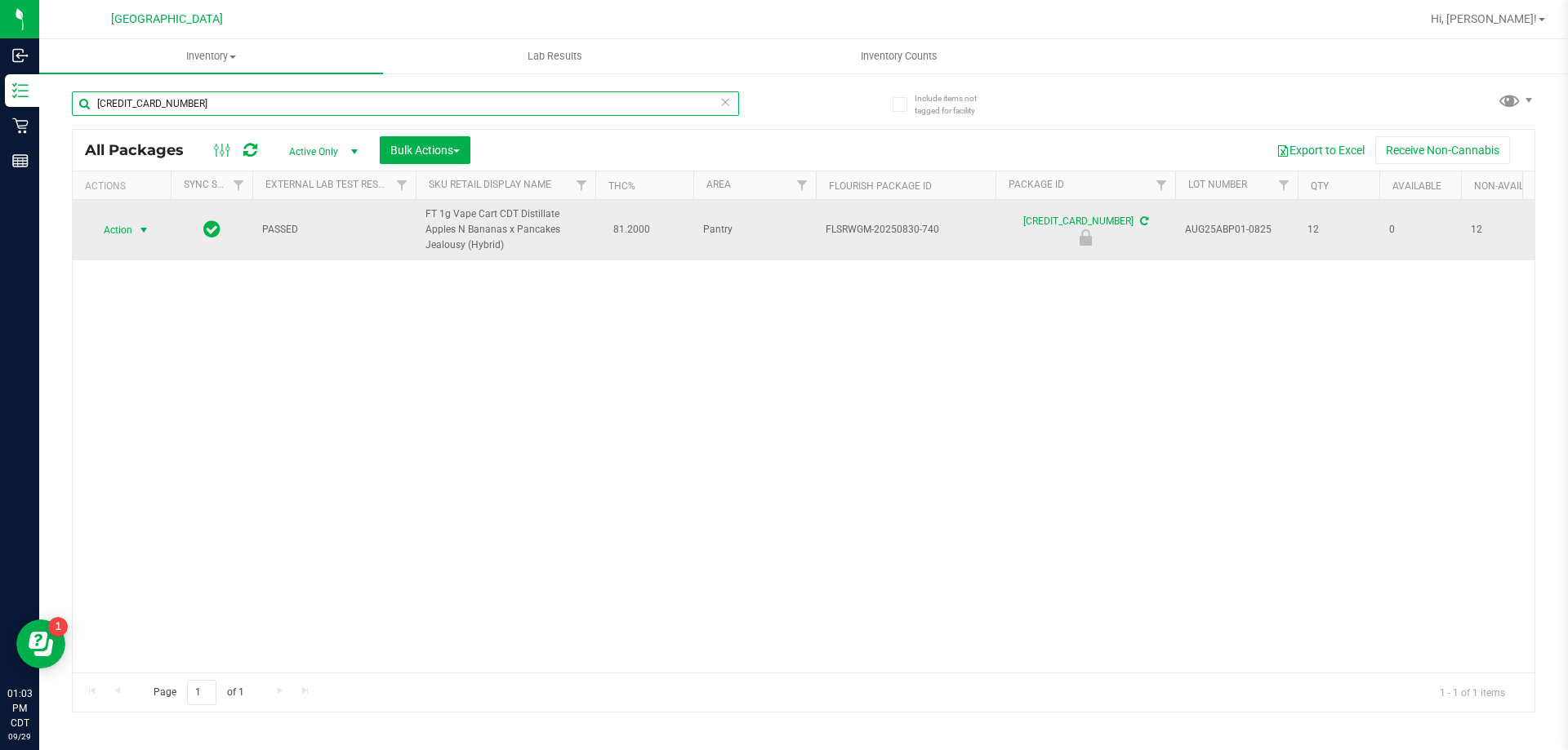
type input "6928554366825117"
click at [147, 233] on span "select" at bounding box center [144, 231] width 13 height 13
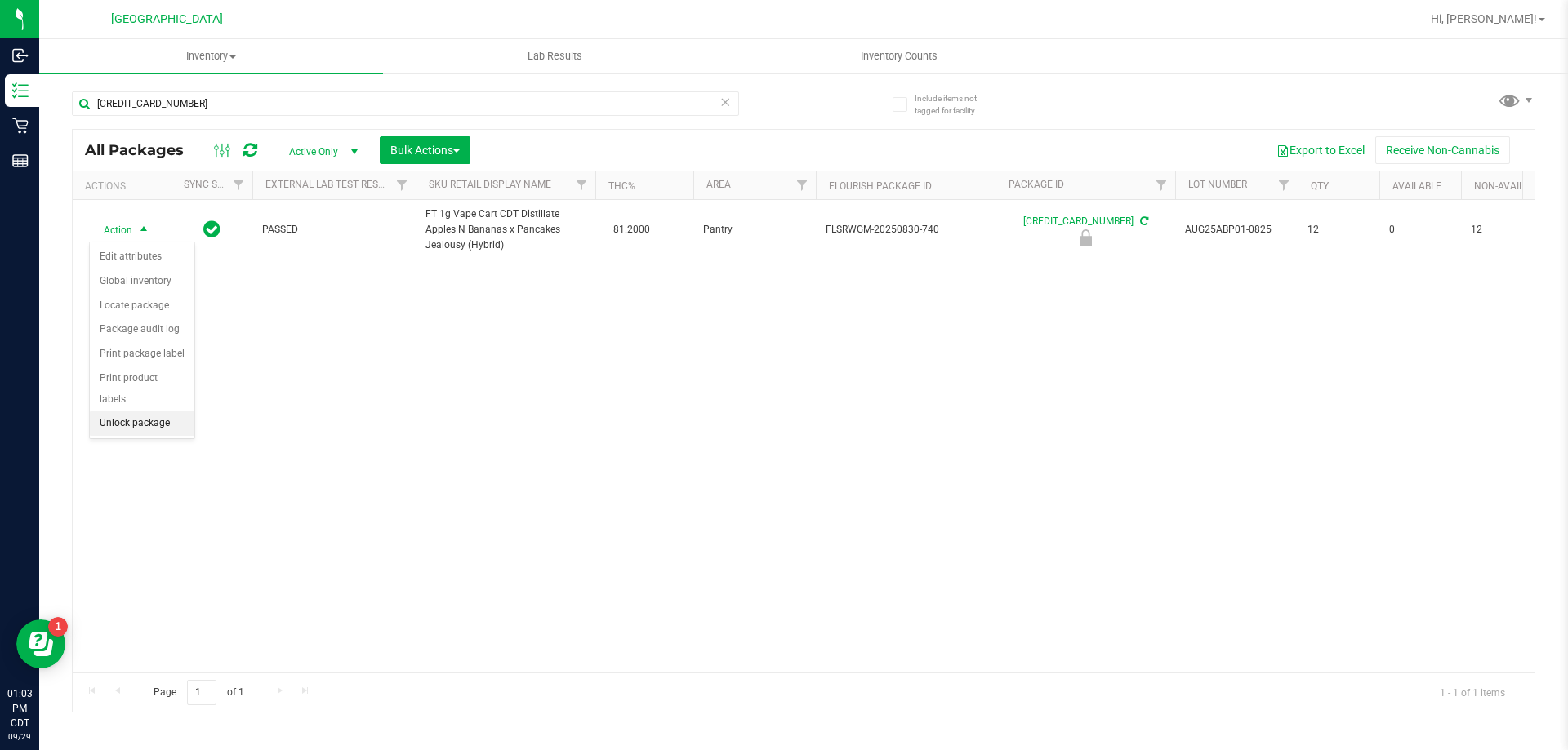
click at [139, 411] on li "Unlock package" at bounding box center [142, 423] width 105 height 24
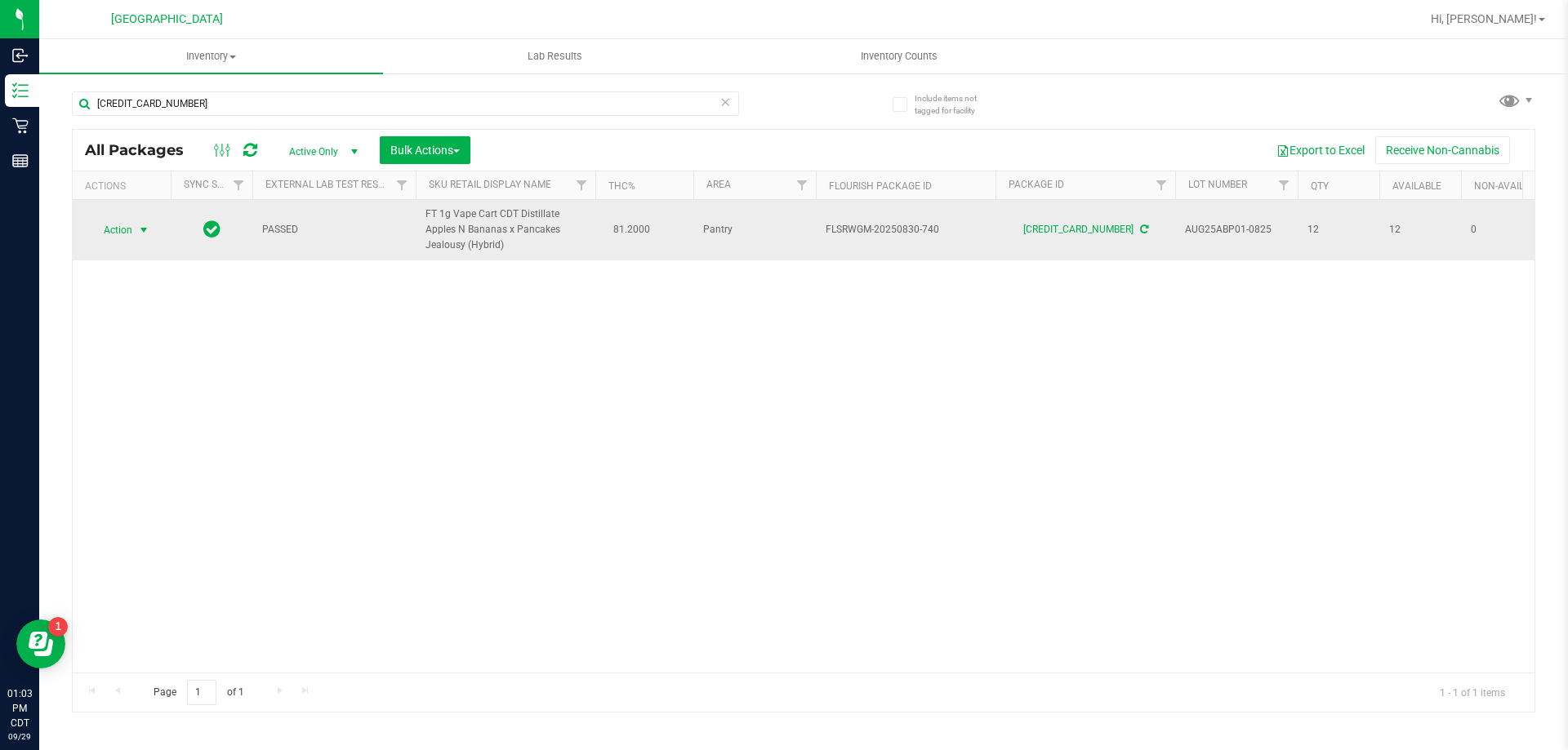
click at [142, 226] on span "select" at bounding box center [144, 231] width 13 height 13
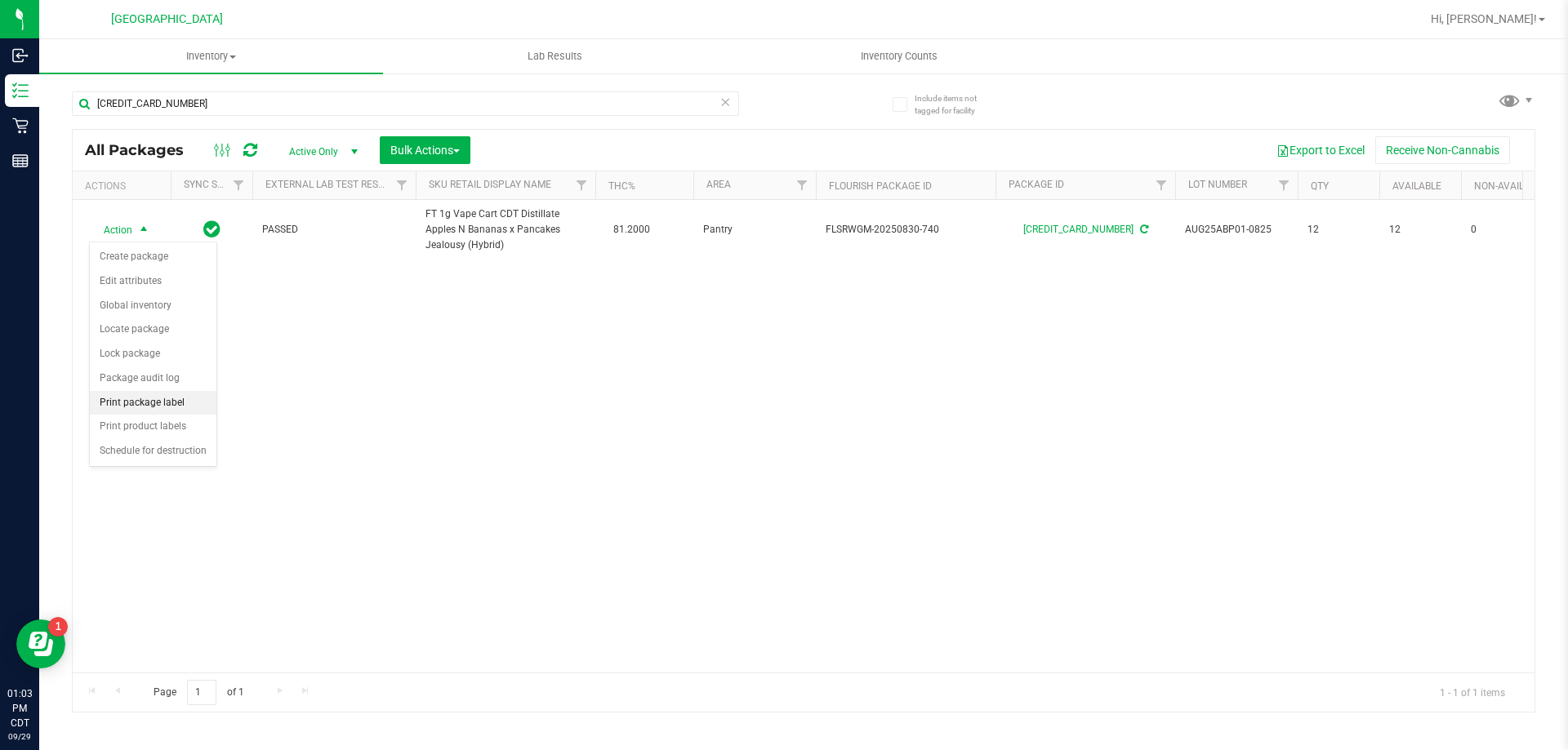
click at [161, 412] on li "Print package label" at bounding box center [153, 403] width 127 height 24
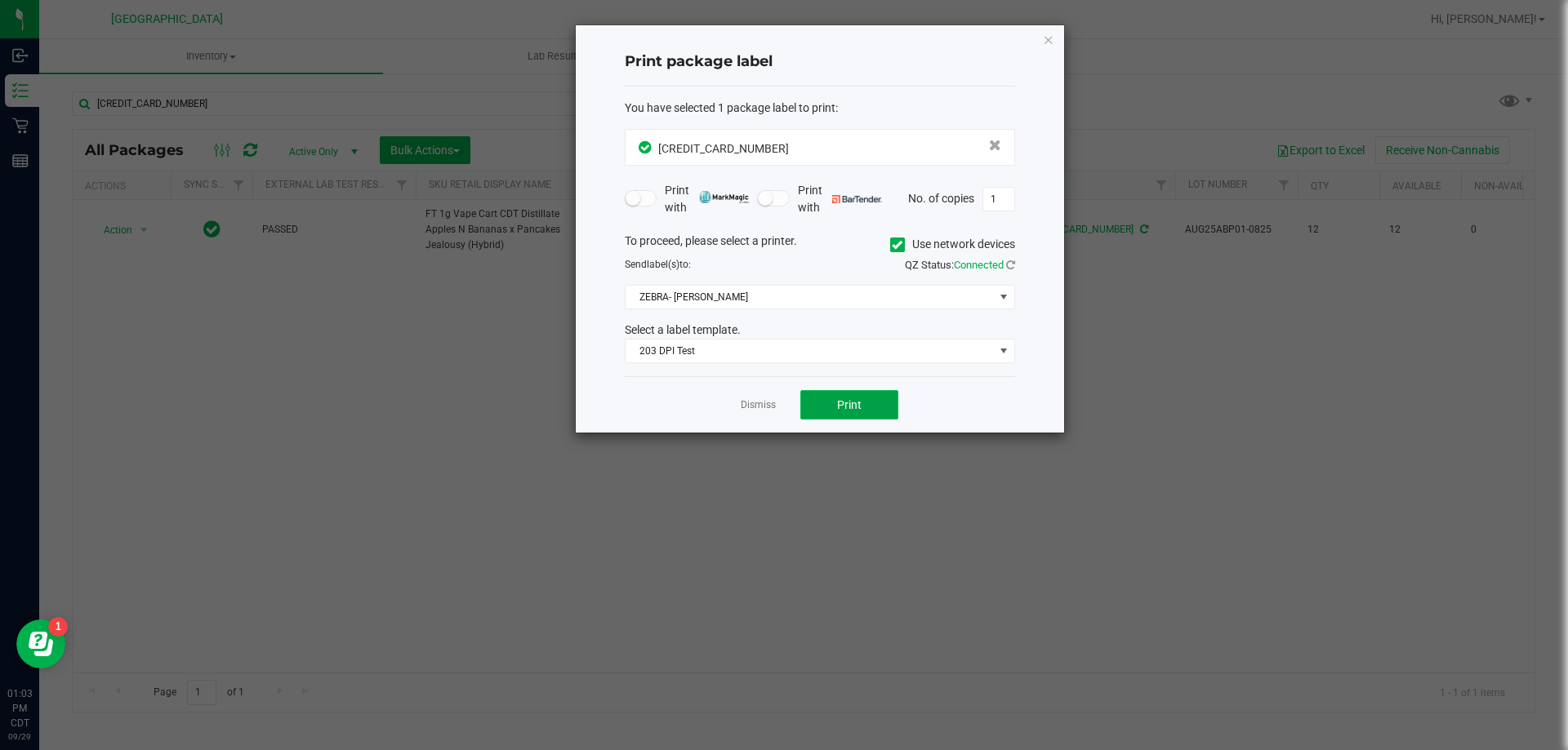
click at [858, 405] on span "Print" at bounding box center [849, 405] width 24 height 13
click at [770, 402] on link "Dismiss" at bounding box center [759, 405] width 35 height 14
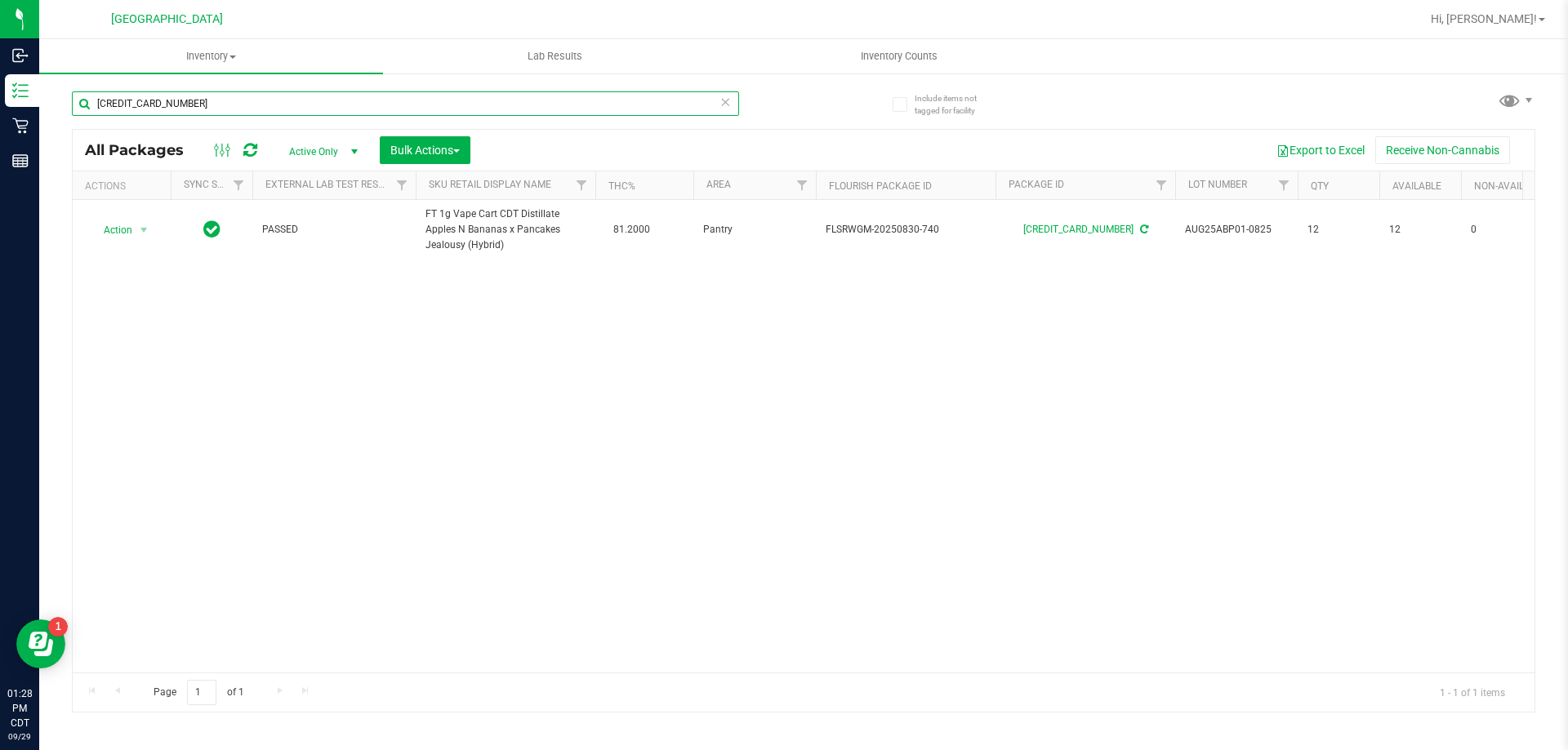
drag, startPoint x: 288, startPoint y: 98, endPoint x: 77, endPoint y: 95, distance: 211.0
click at [77, 95] on input "6928554366825117" at bounding box center [405, 103] width 667 height 24
type input "gass"
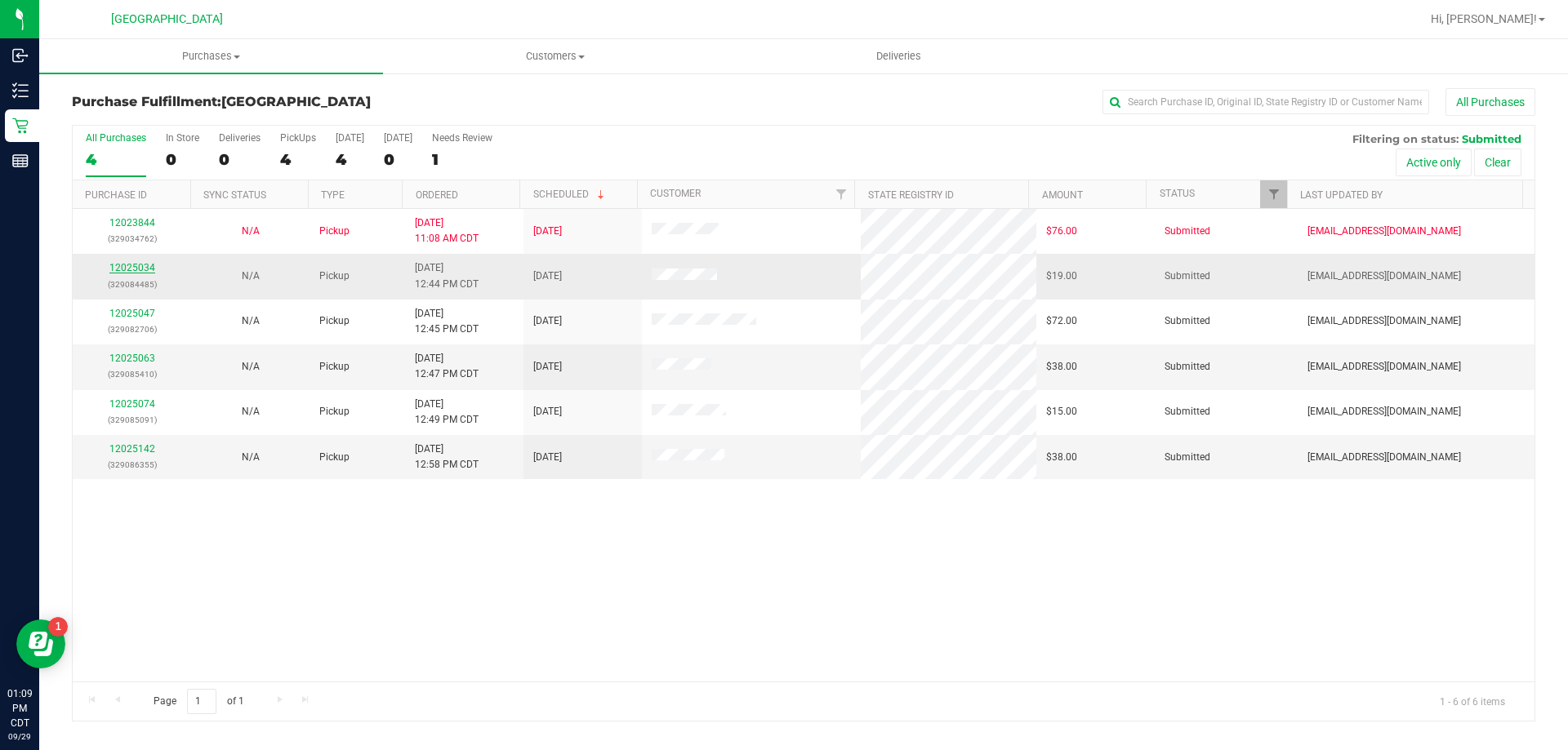
click at [133, 265] on link "12025034" at bounding box center [132, 268] width 46 height 12
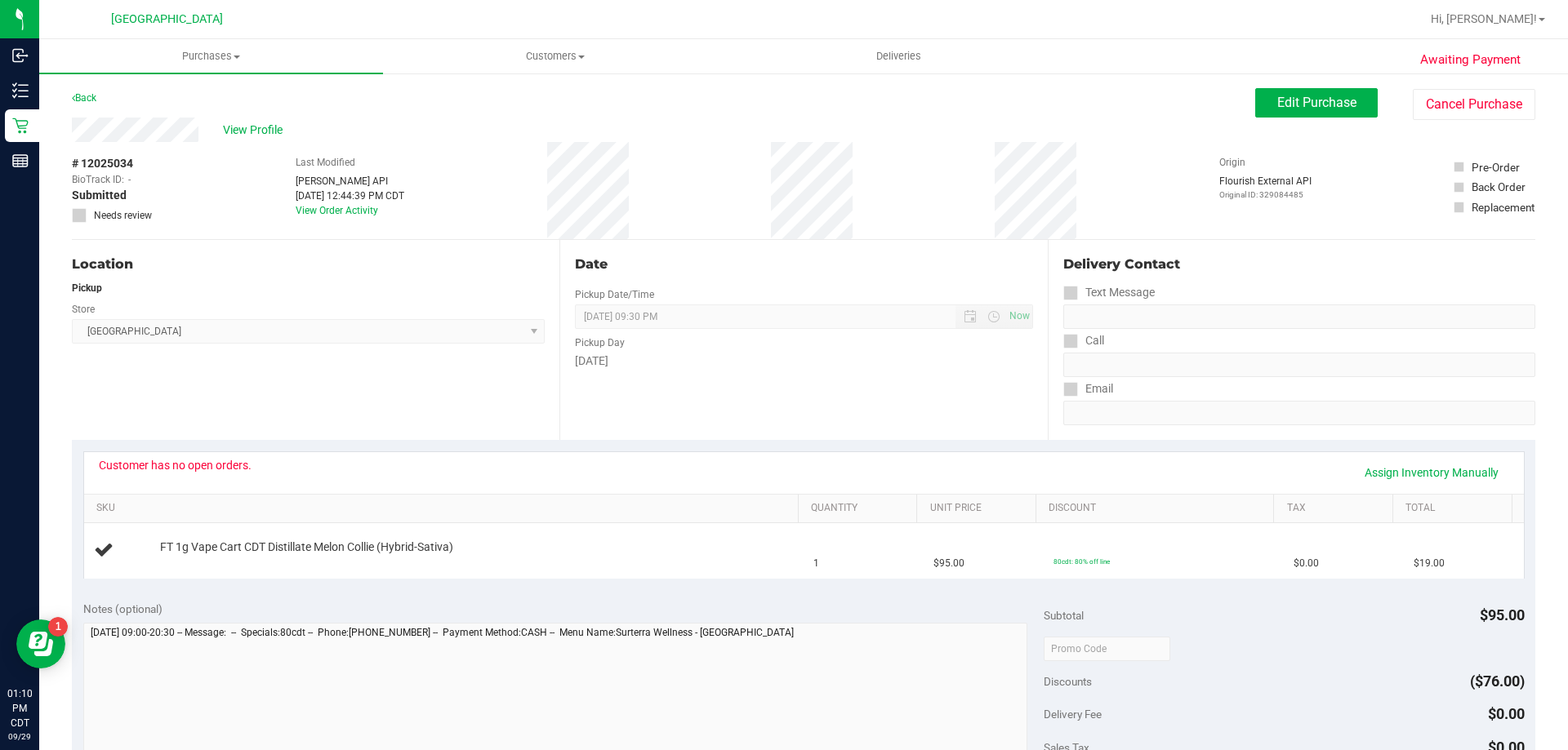
click at [446, 399] on div "Location Pickup Store [GEOGRAPHIC_DATA] WC Select Store [PERSON_NAME][GEOGRAPHI…" at bounding box center [316, 340] width 488 height 200
click at [256, 135] on span "View Profile" at bounding box center [256, 130] width 65 height 17
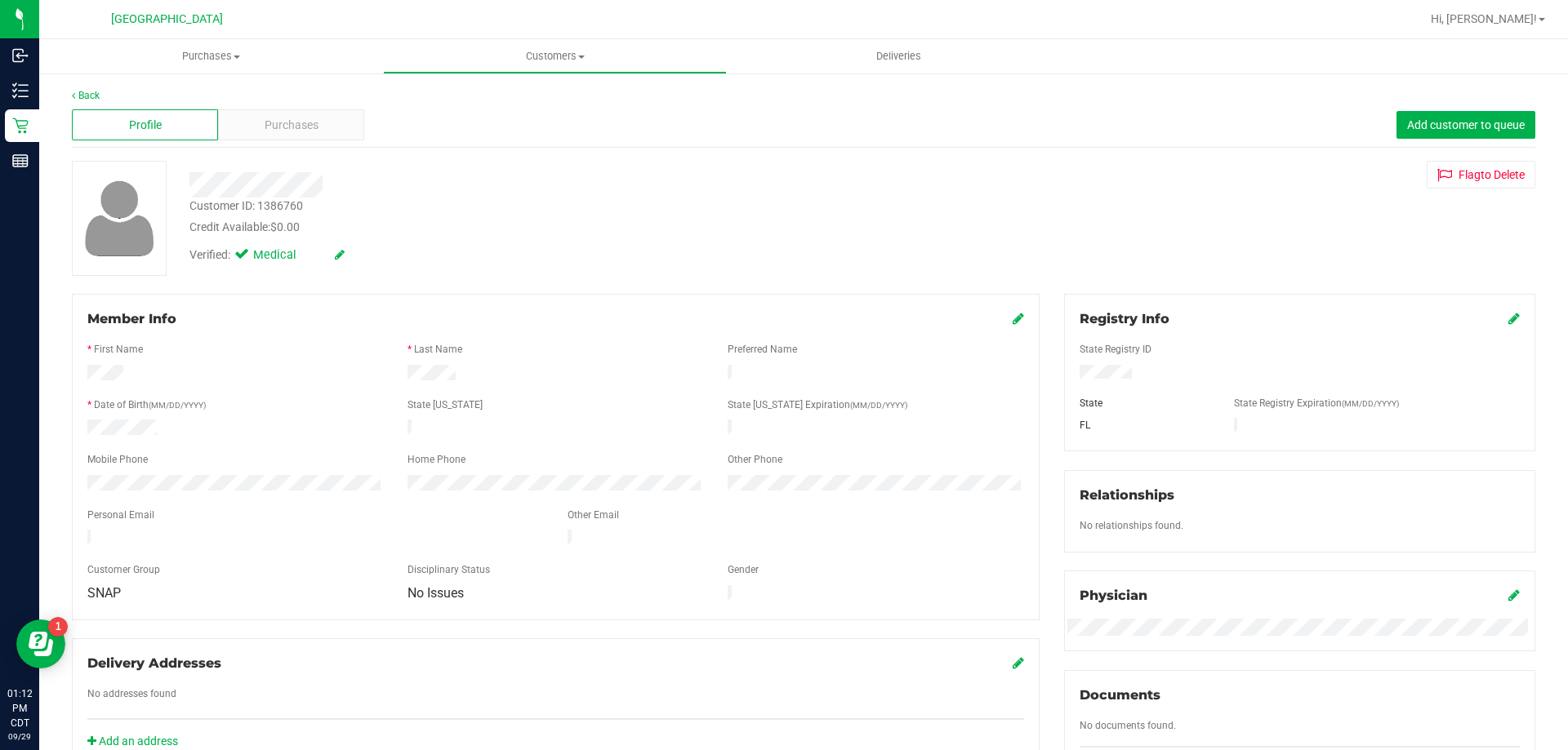
click at [442, 241] on div "Verified: Medical" at bounding box center [549, 253] width 744 height 36
click at [81, 88] on div "Back" at bounding box center [804, 96] width 1464 height 15
click at [80, 90] on link "Back" at bounding box center [85, 96] width 27 height 12
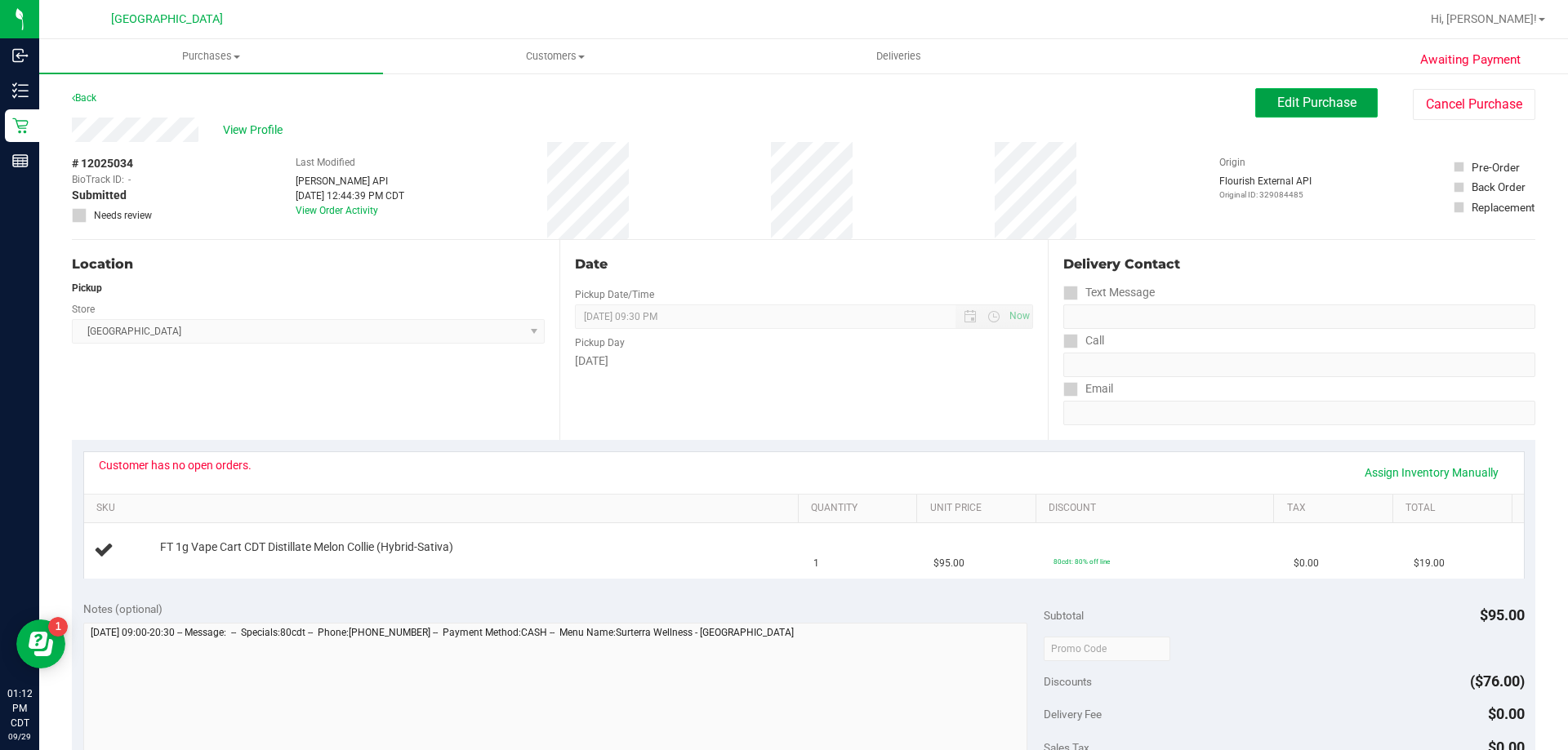
click at [1332, 95] on span "Edit Purchase" at bounding box center [1317, 102] width 79 height 16
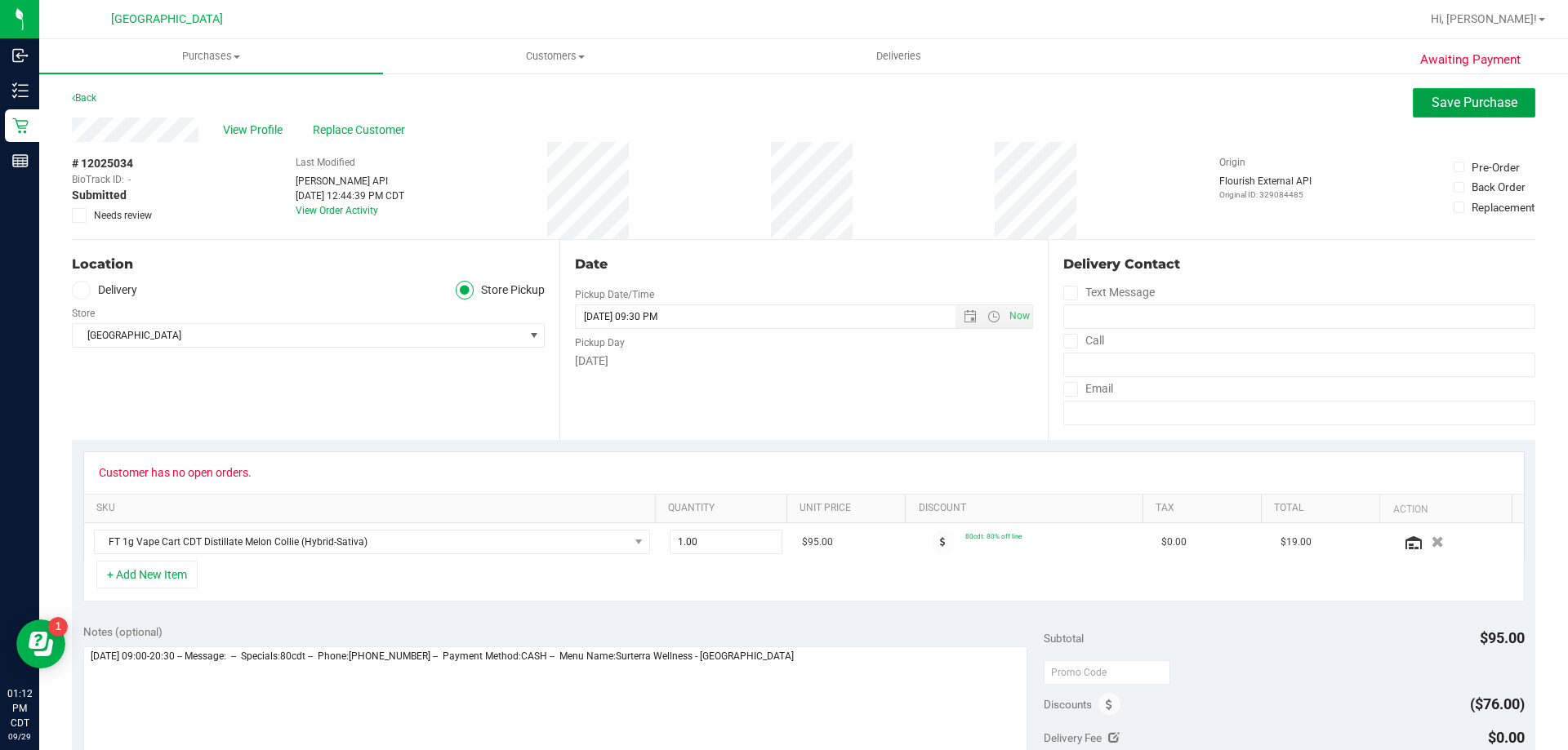
click at [1465, 106] on span "Save Purchase" at bounding box center [1474, 102] width 86 height 16
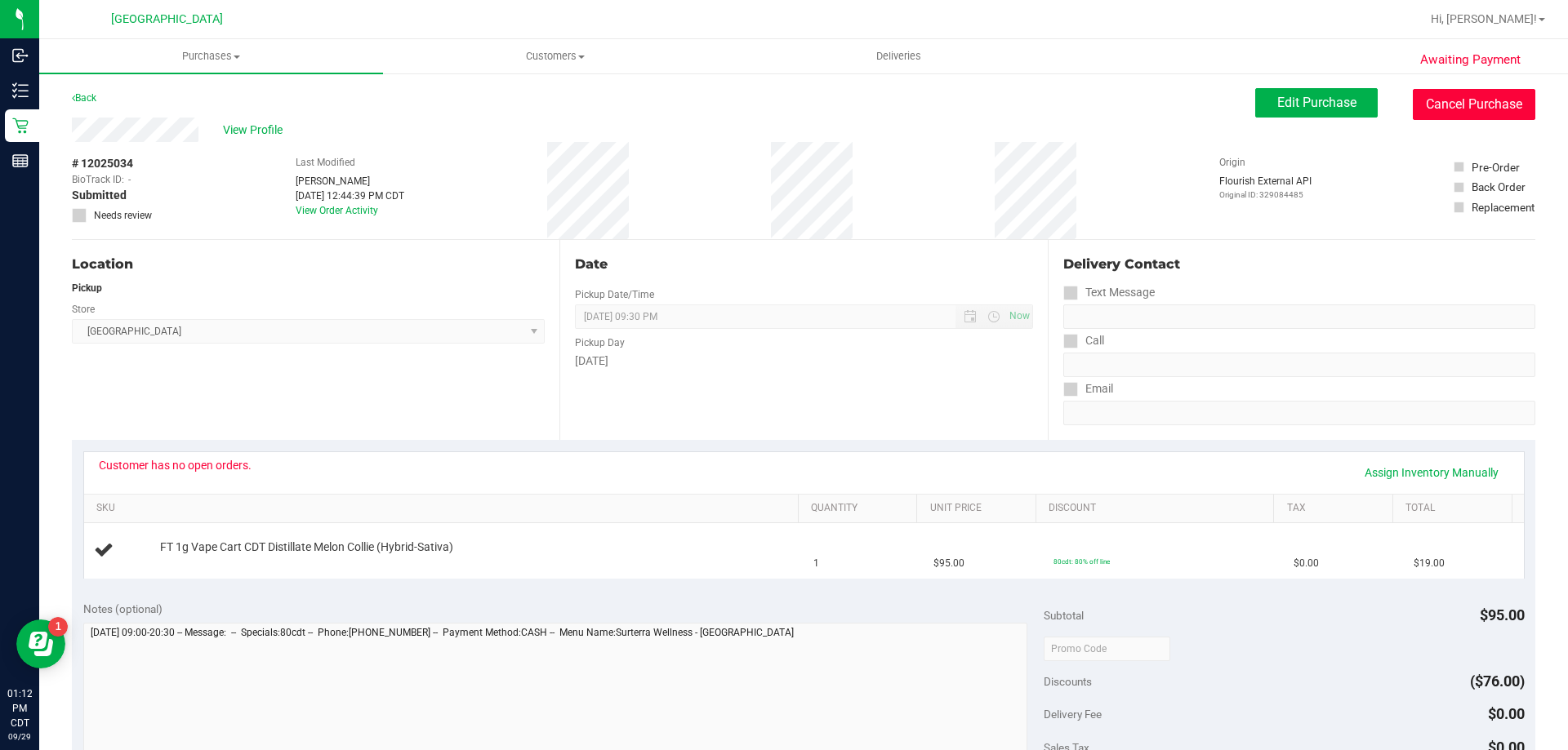
click at [1465, 106] on button "Cancel Purchase" at bounding box center [1474, 104] width 122 height 31
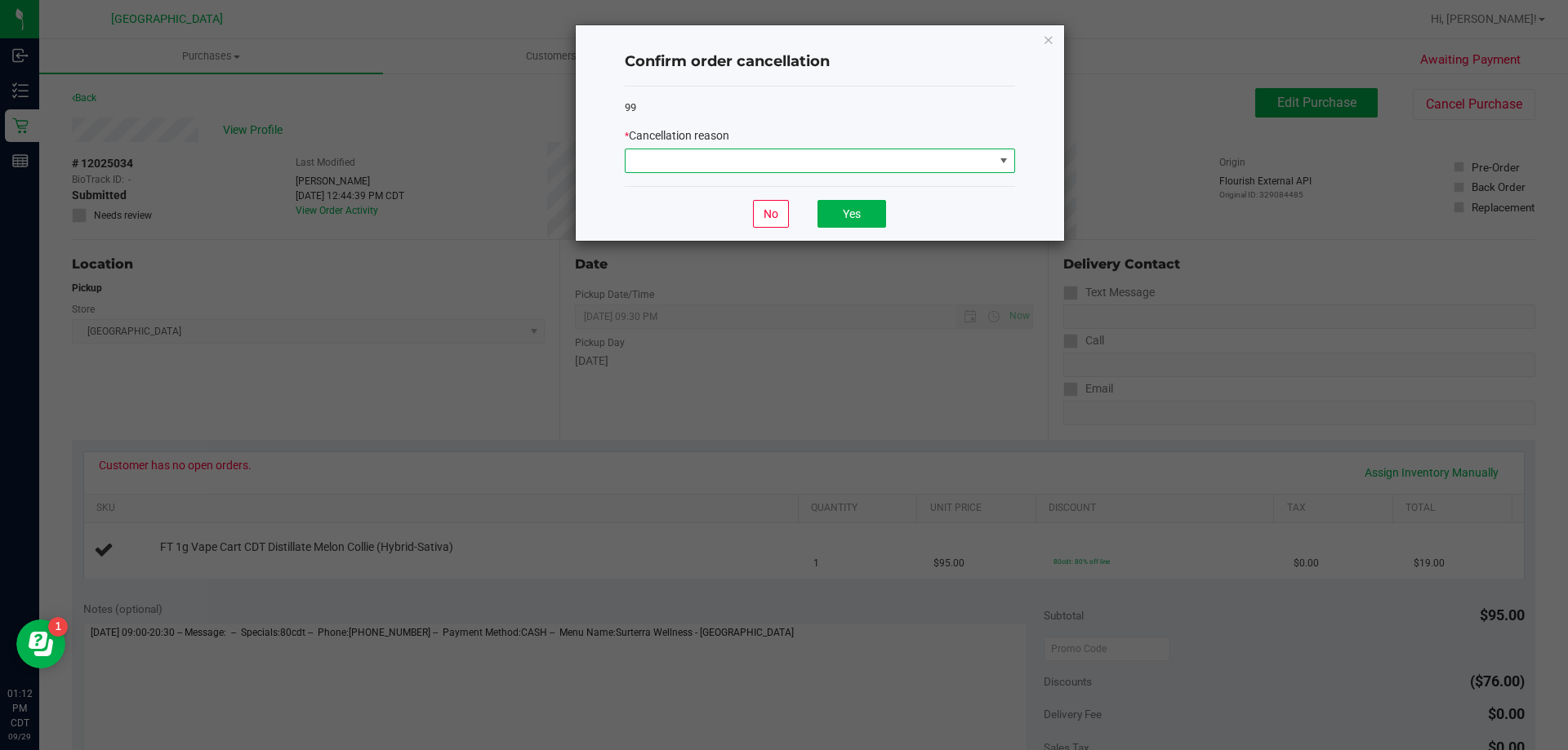
click at [829, 153] on span at bounding box center [809, 160] width 368 height 22
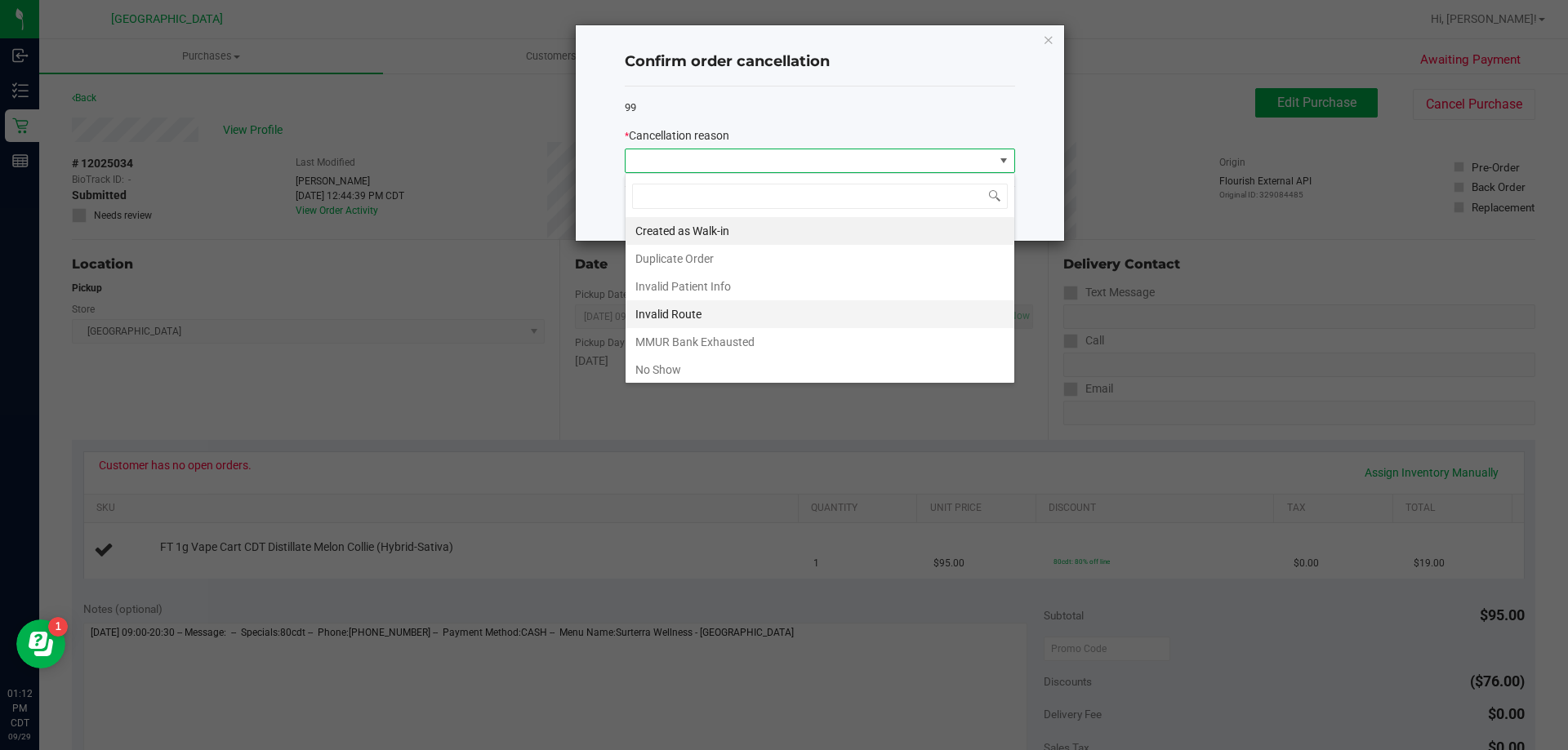
click at [726, 316] on li "Invalid Route" at bounding box center [819, 314] width 389 height 27
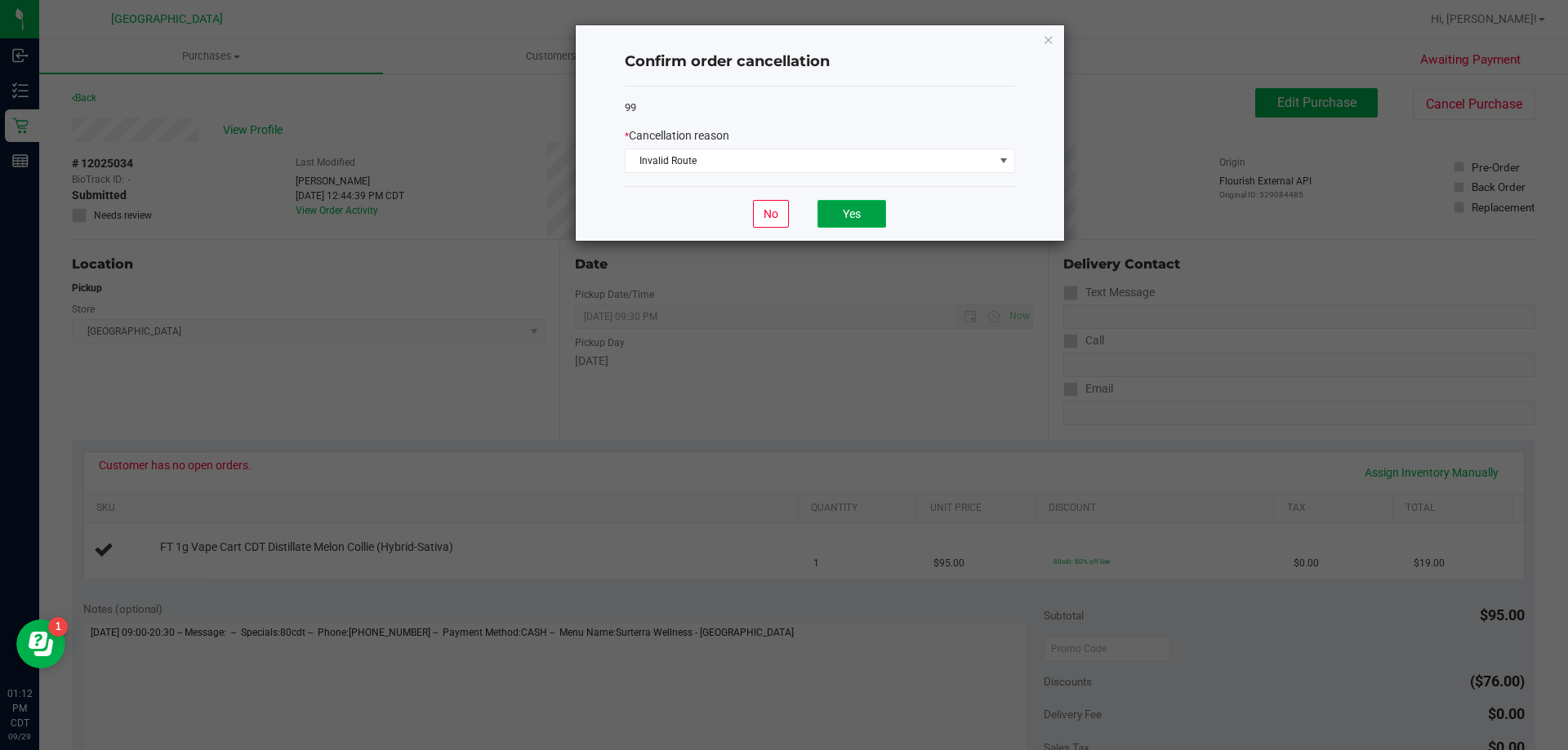
click at [867, 209] on button "Yes" at bounding box center [852, 213] width 68 height 27
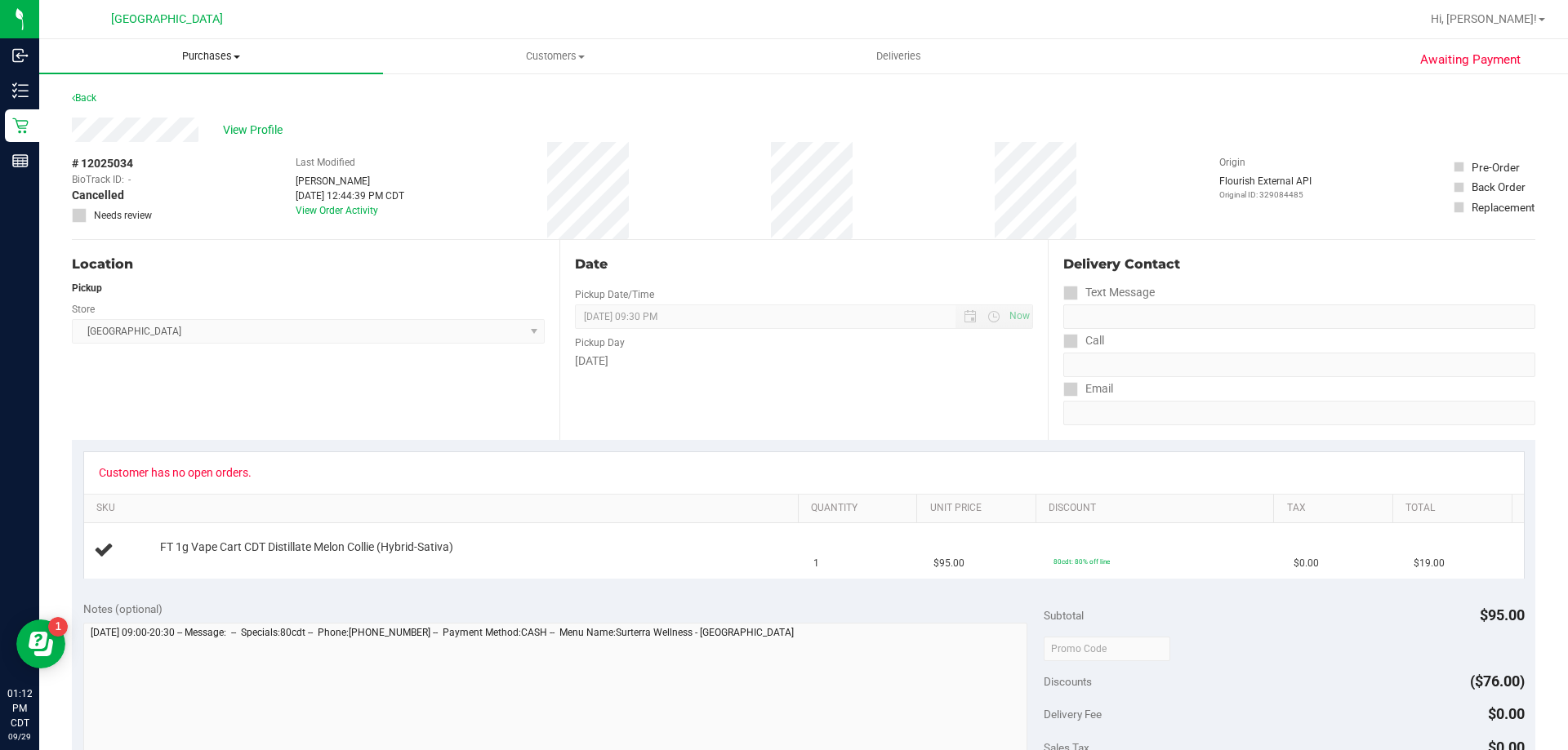
click at [209, 56] on span "Purchases" at bounding box center [211, 57] width 344 height 15
click at [152, 116] on li "Fulfillment" at bounding box center [211, 118] width 344 height 20
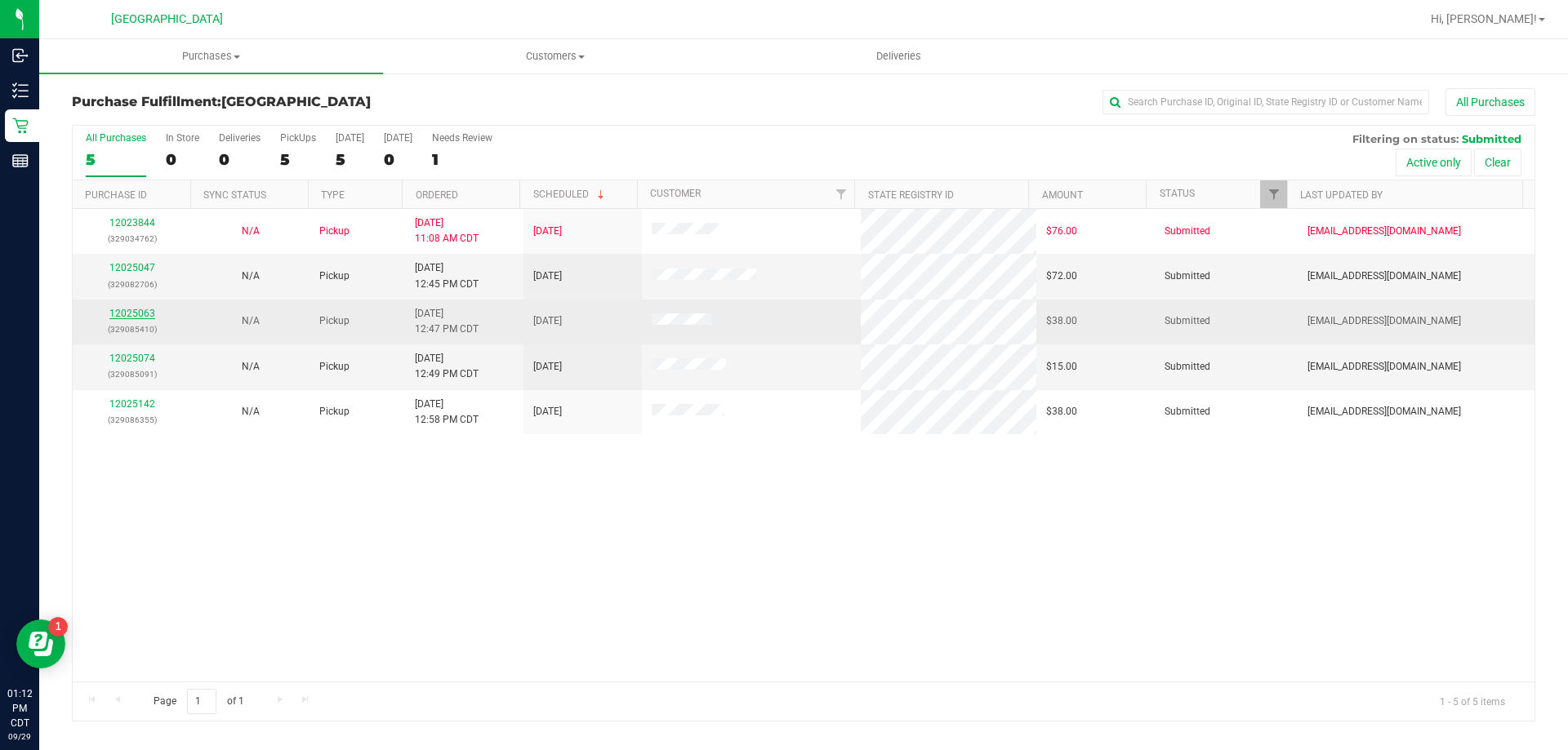
click at [114, 310] on link "12025063" at bounding box center [132, 314] width 46 height 12
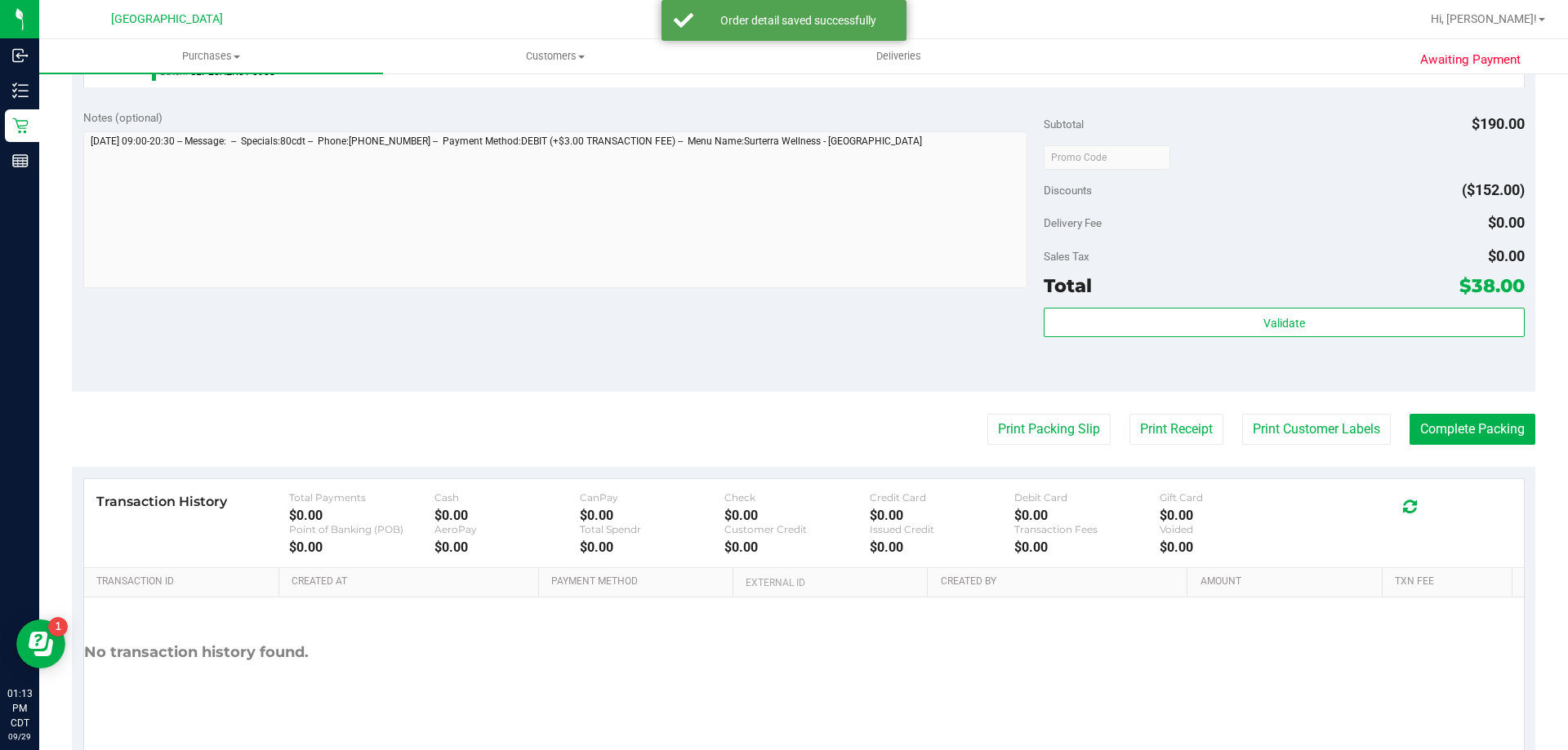
scroll to position [572, 0]
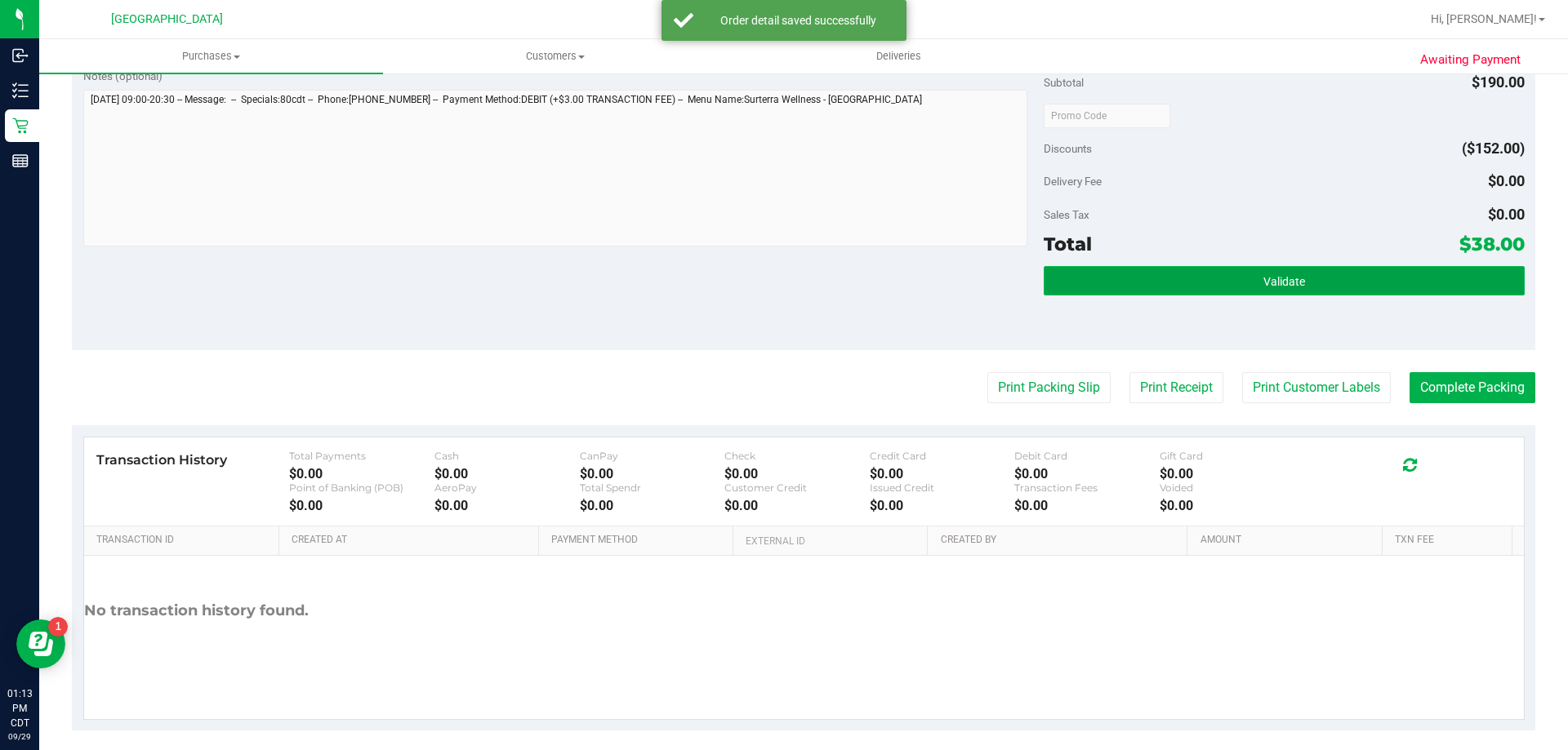
click at [1332, 271] on button "Validate" at bounding box center [1283, 281] width 480 height 29
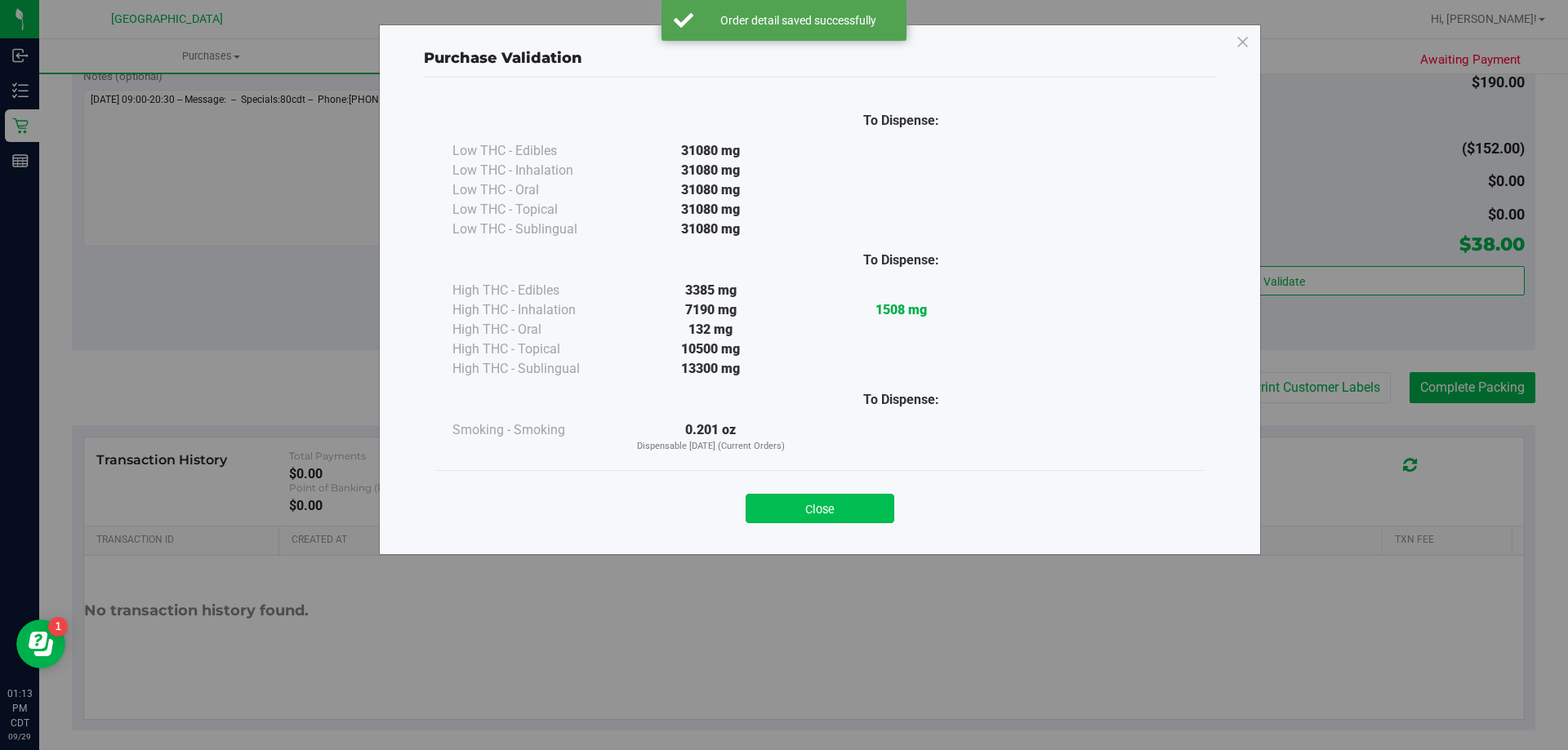
click at [869, 495] on button "Close" at bounding box center [819, 508] width 148 height 29
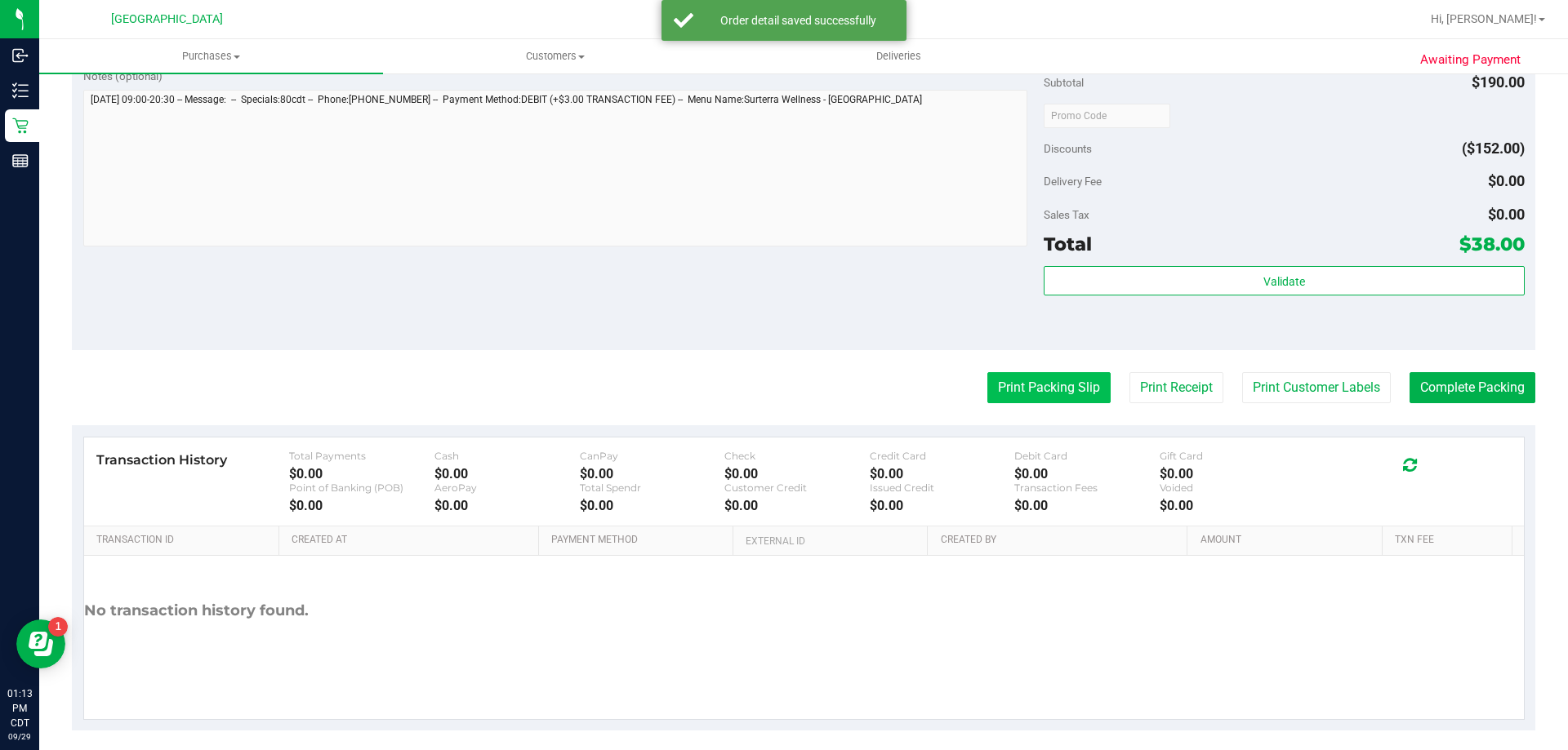
click at [1039, 382] on button "Print Packing Slip" at bounding box center [1049, 387] width 123 height 31
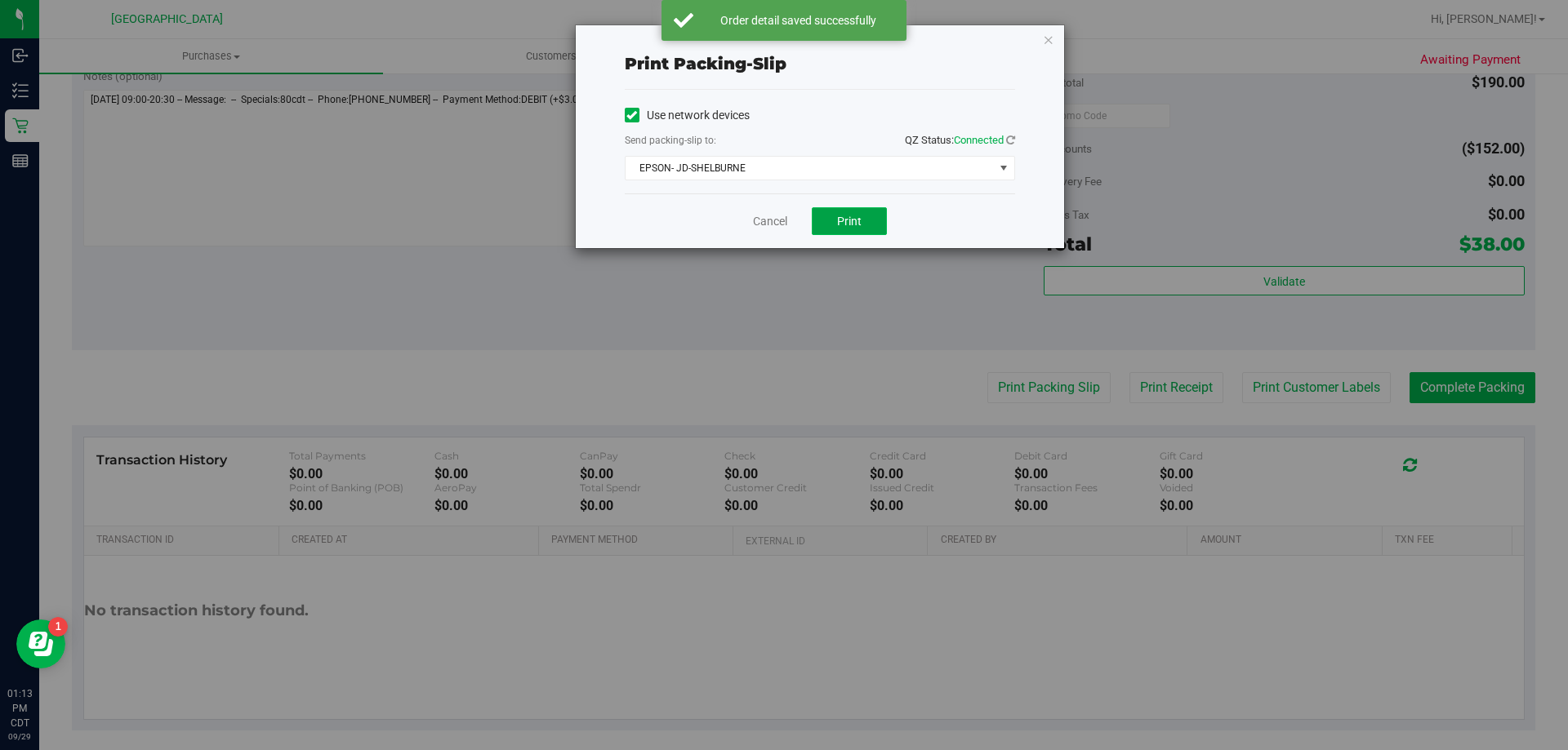
click at [841, 216] on span "Print" at bounding box center [849, 221] width 24 height 13
click at [779, 225] on link "Cancel" at bounding box center [769, 221] width 34 height 17
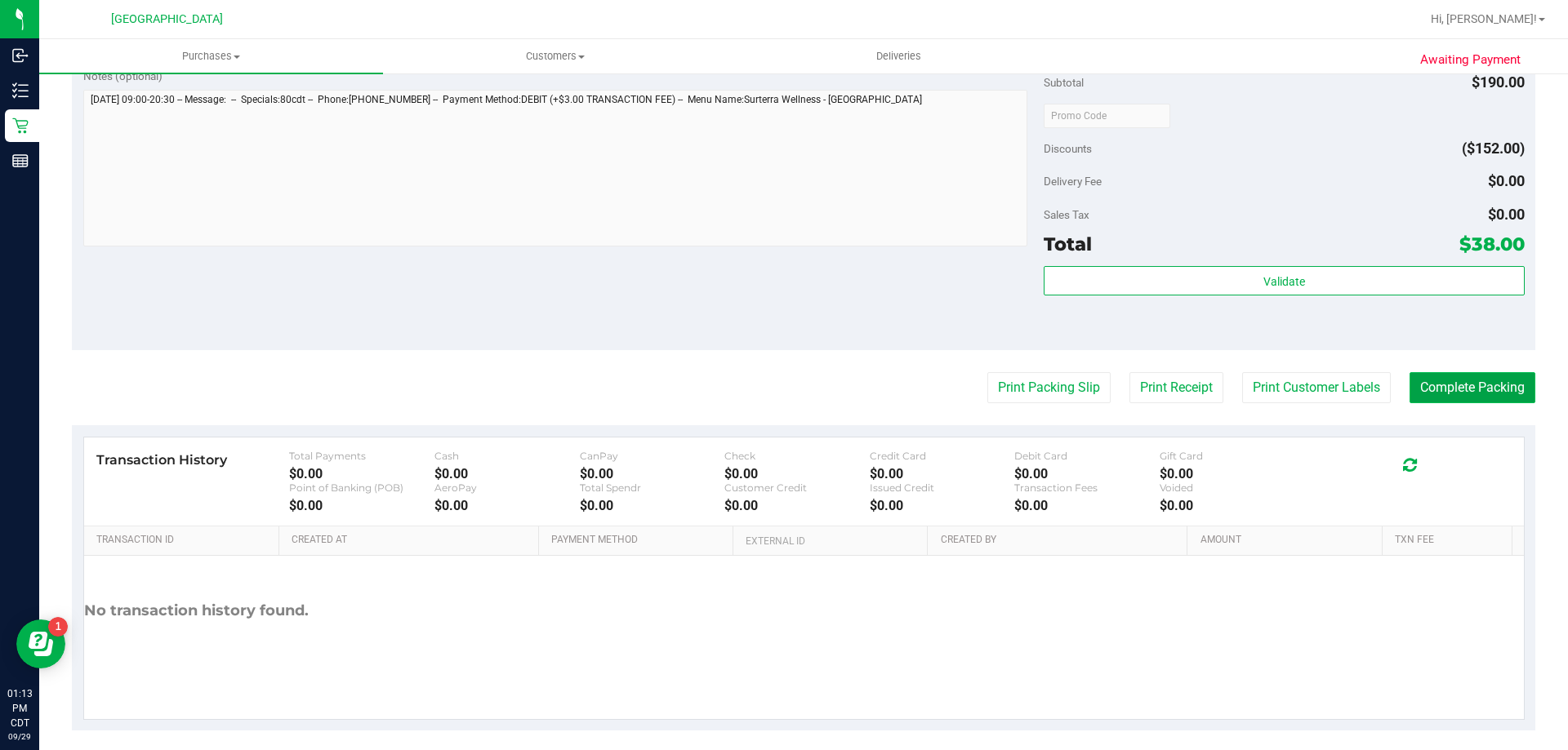
click at [1425, 387] on button "Complete Packing" at bounding box center [1472, 387] width 126 height 31
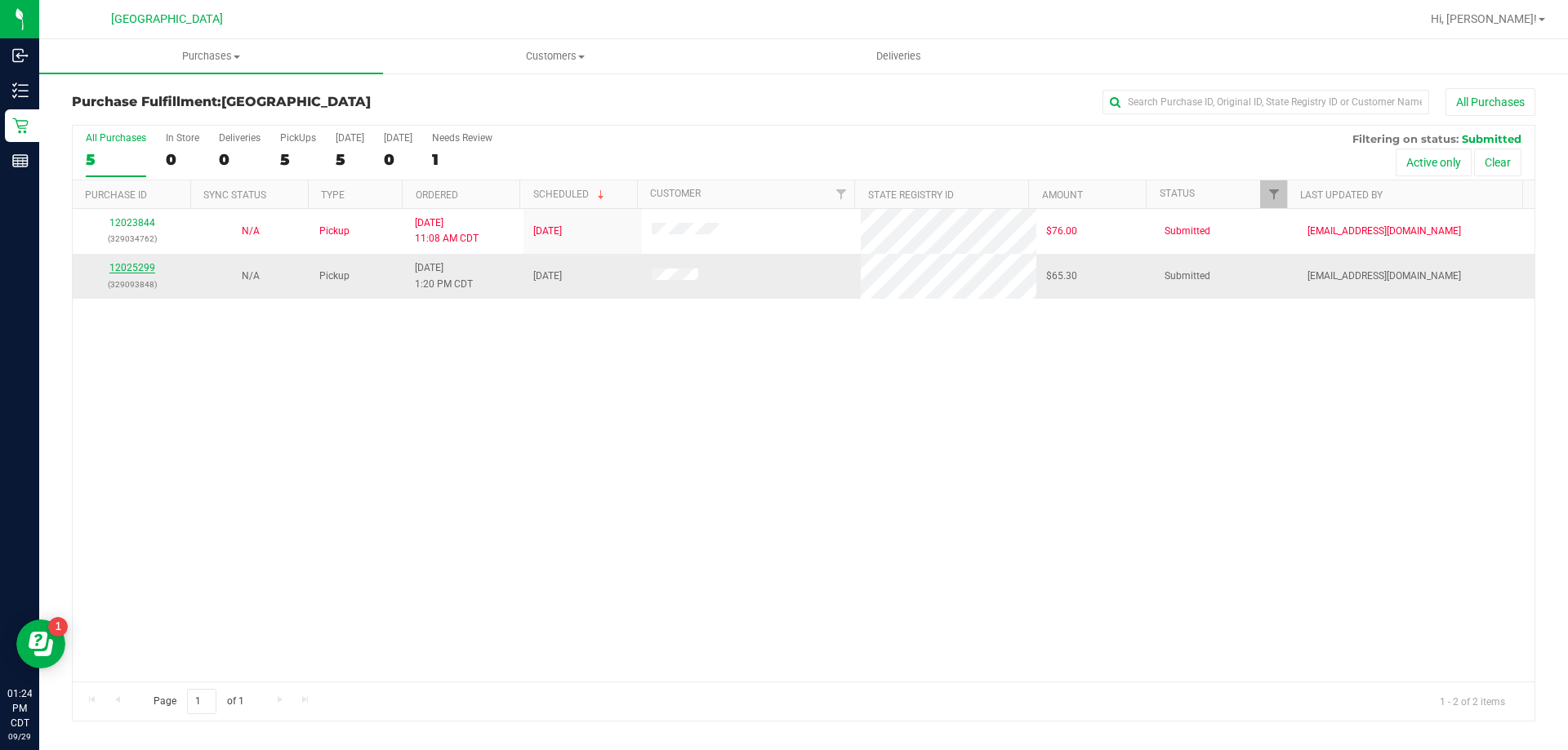
click at [130, 266] on link "12025299" at bounding box center [132, 268] width 46 height 12
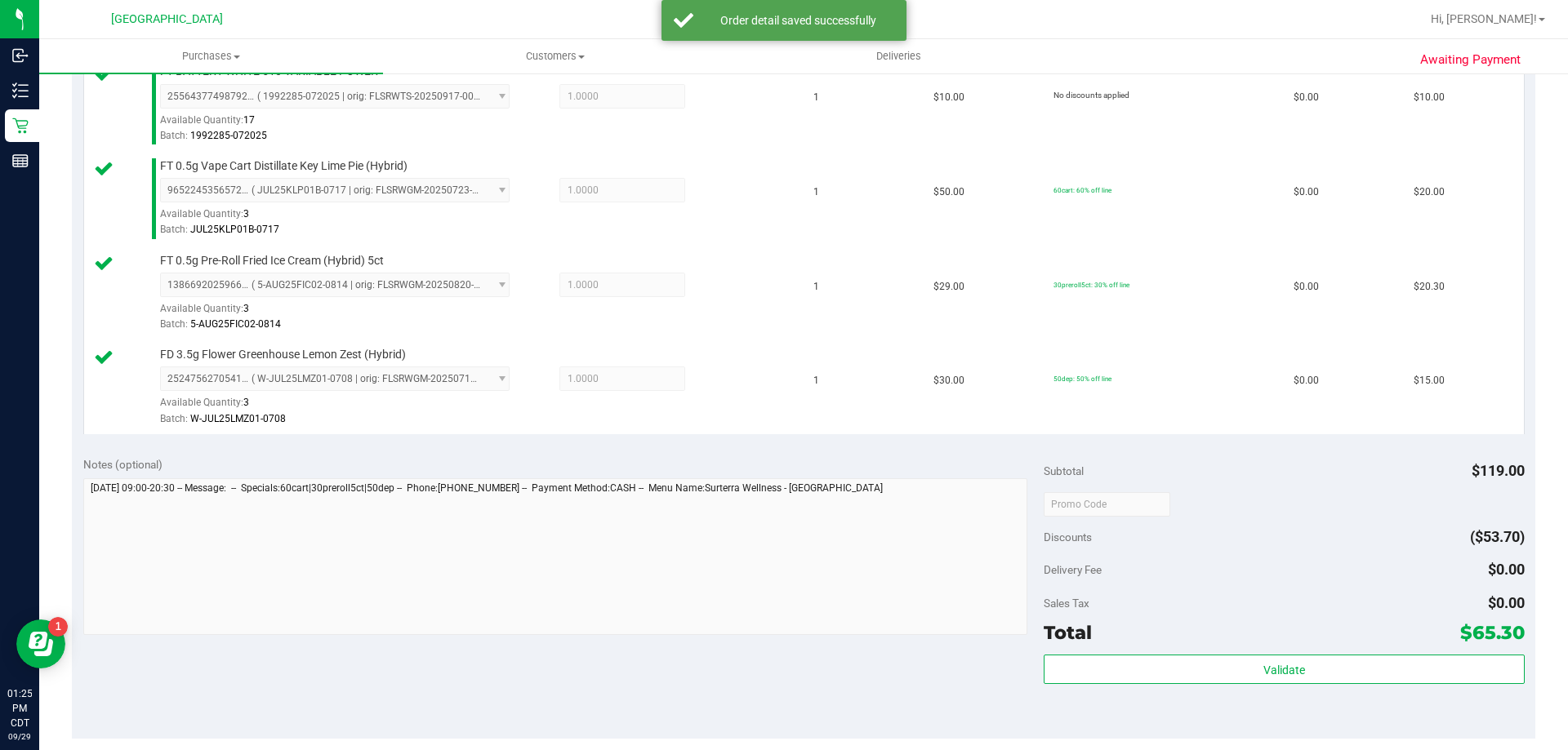
scroll to position [572, 0]
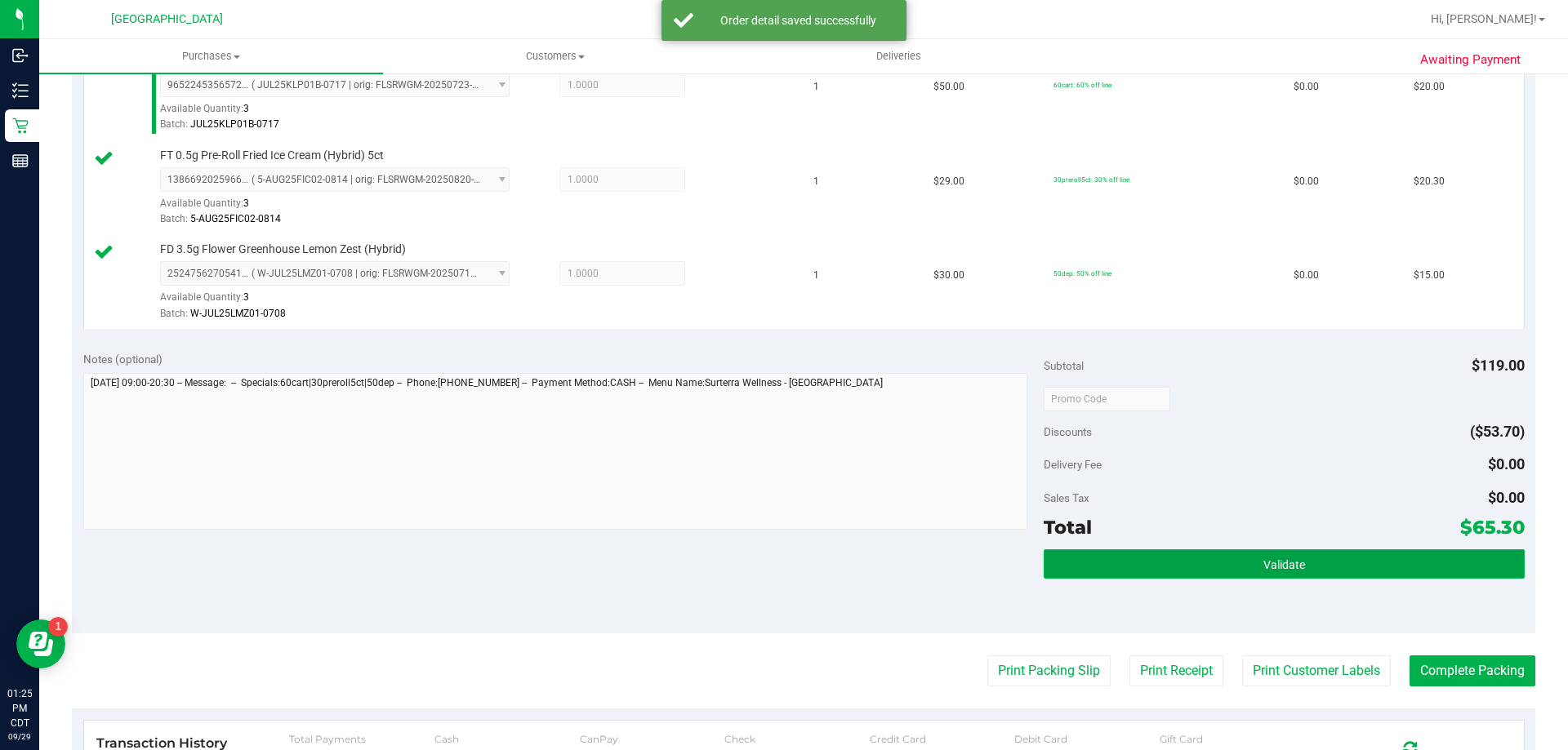
click at [1346, 571] on button "Validate" at bounding box center [1283, 564] width 480 height 29
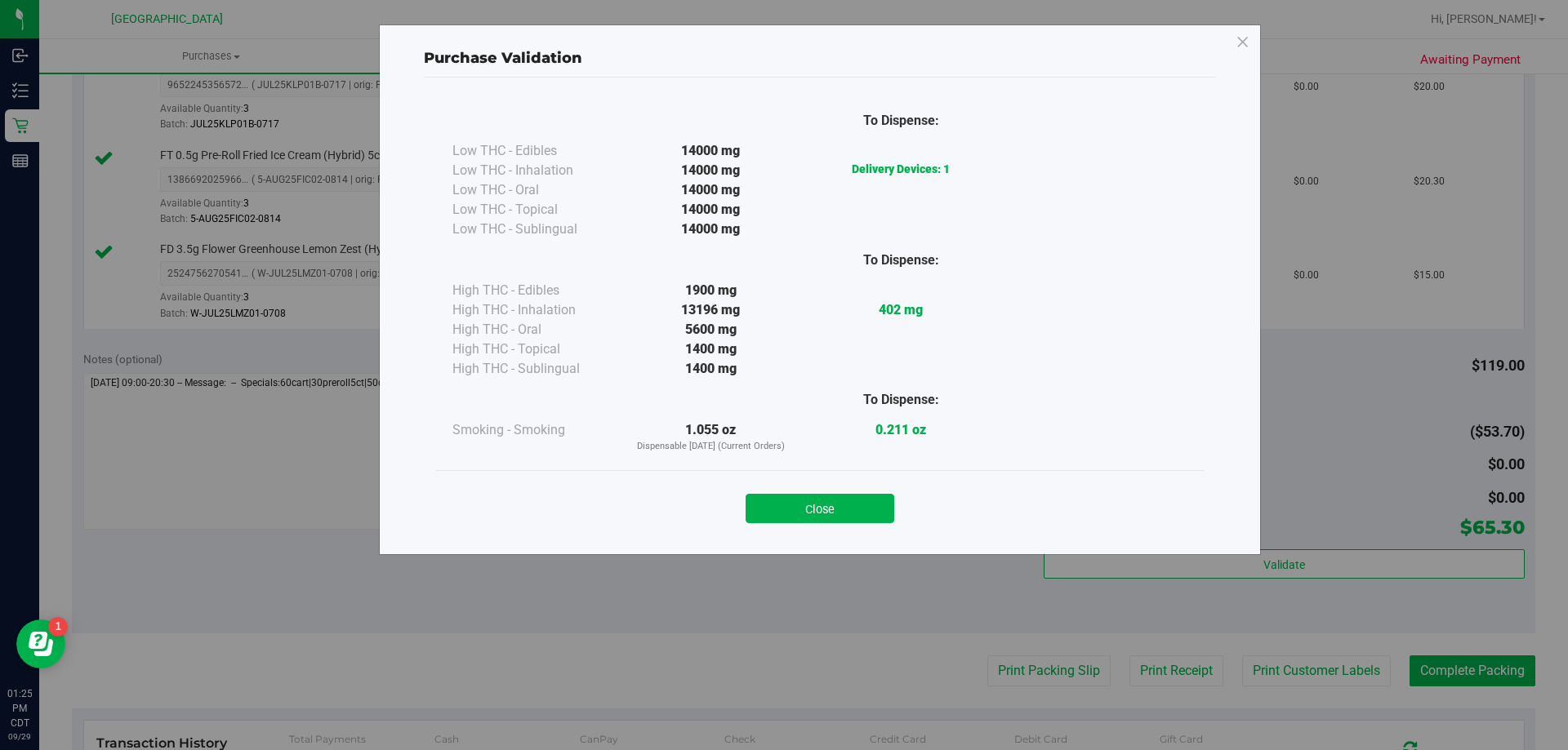
click at [863, 524] on div "Close" at bounding box center [820, 503] width 768 height 66
click at [877, 494] on button "Close" at bounding box center [819, 508] width 148 height 29
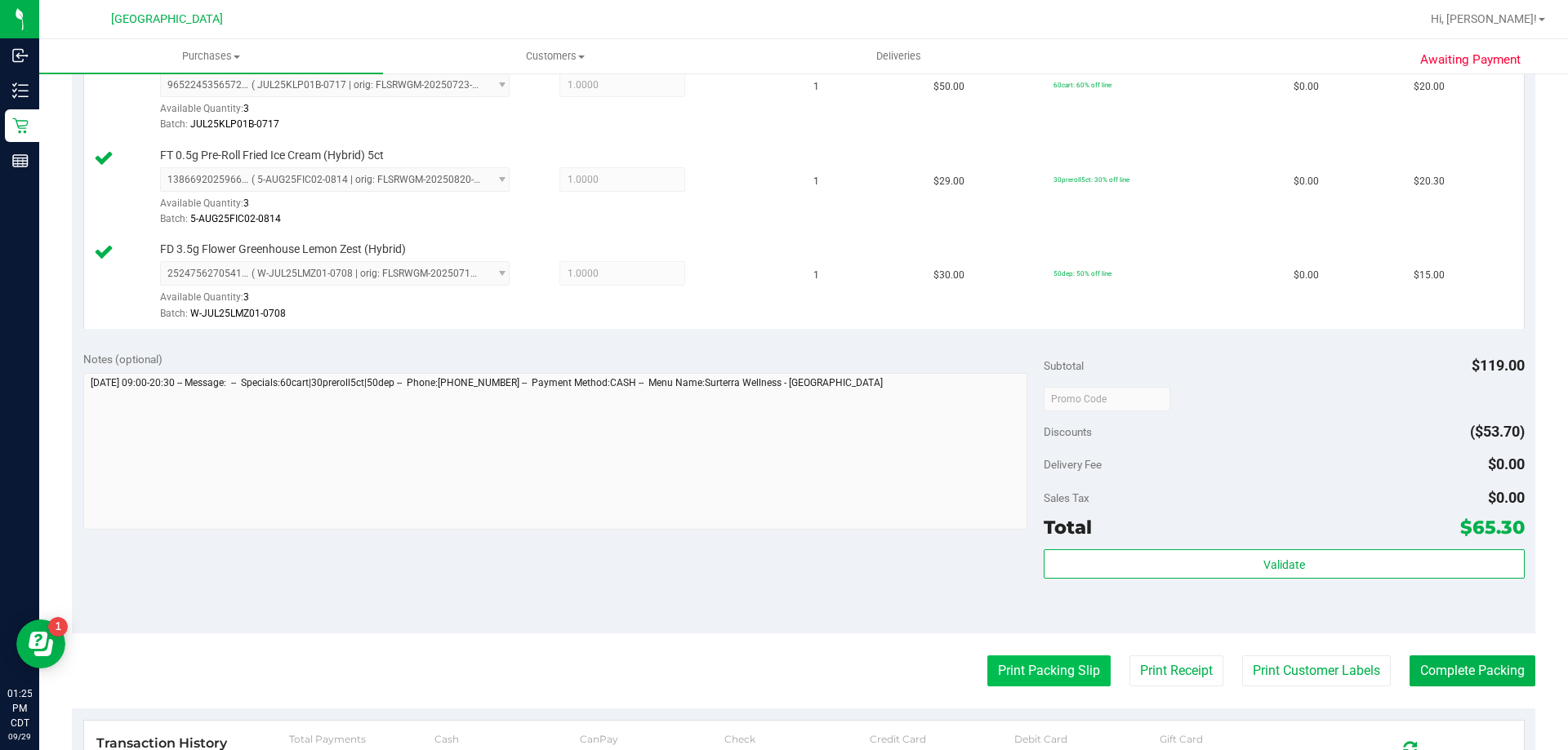
click at [1047, 666] on button "Print Packing Slip" at bounding box center [1049, 671] width 123 height 31
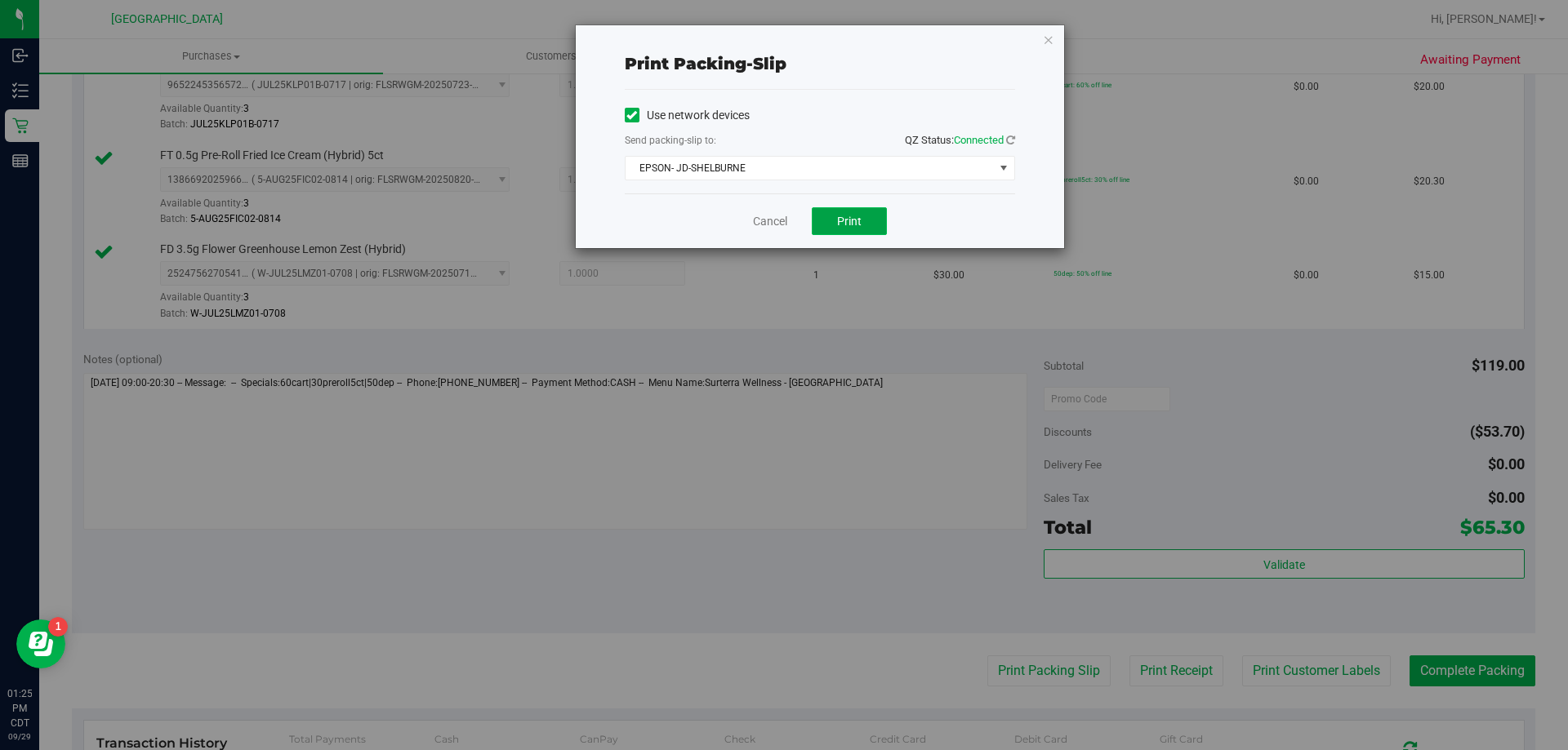
click at [879, 219] on button "Print" at bounding box center [849, 221] width 75 height 27
click at [761, 224] on link "Cancel" at bounding box center [769, 221] width 34 height 17
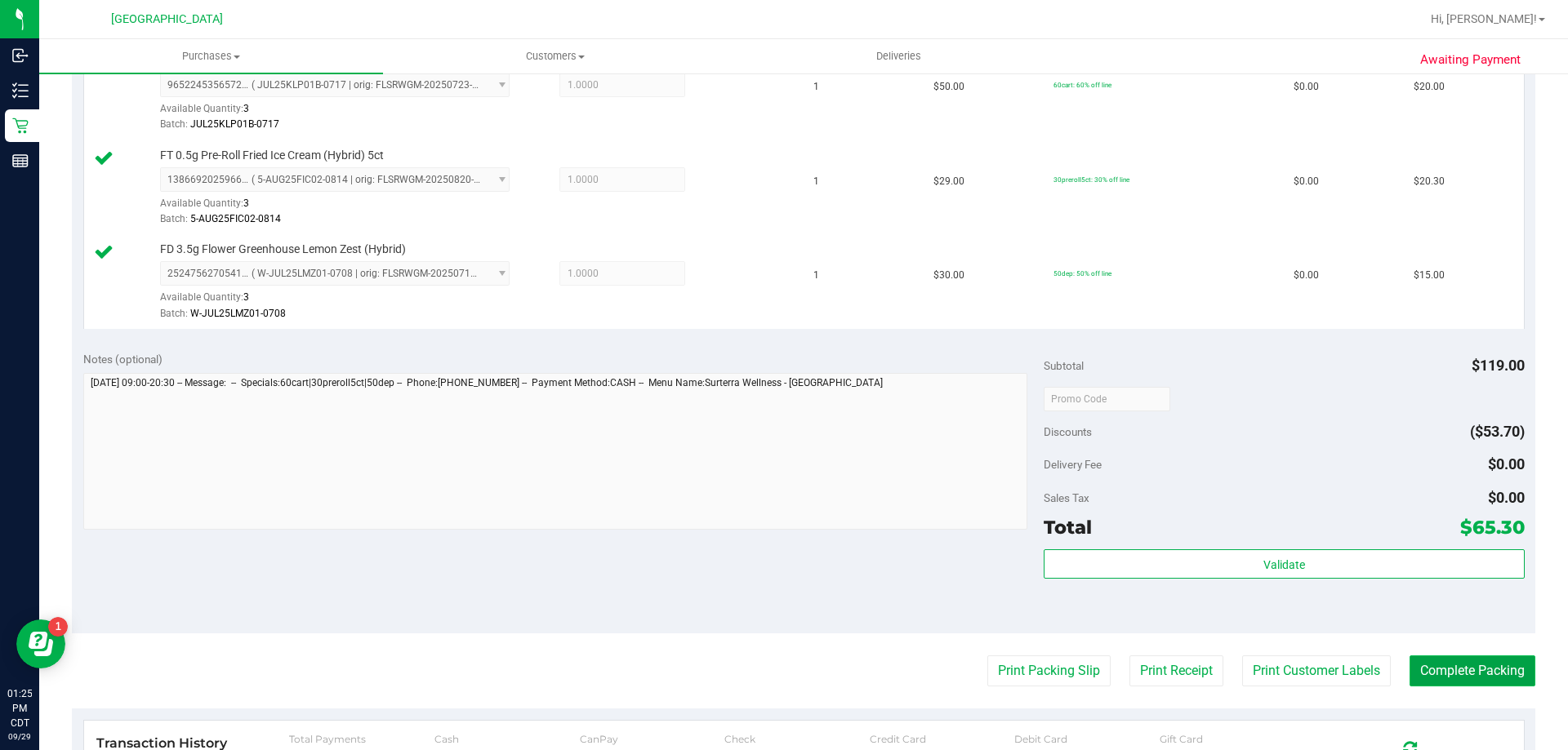
click at [1473, 662] on button "Complete Packing" at bounding box center [1472, 671] width 126 height 31
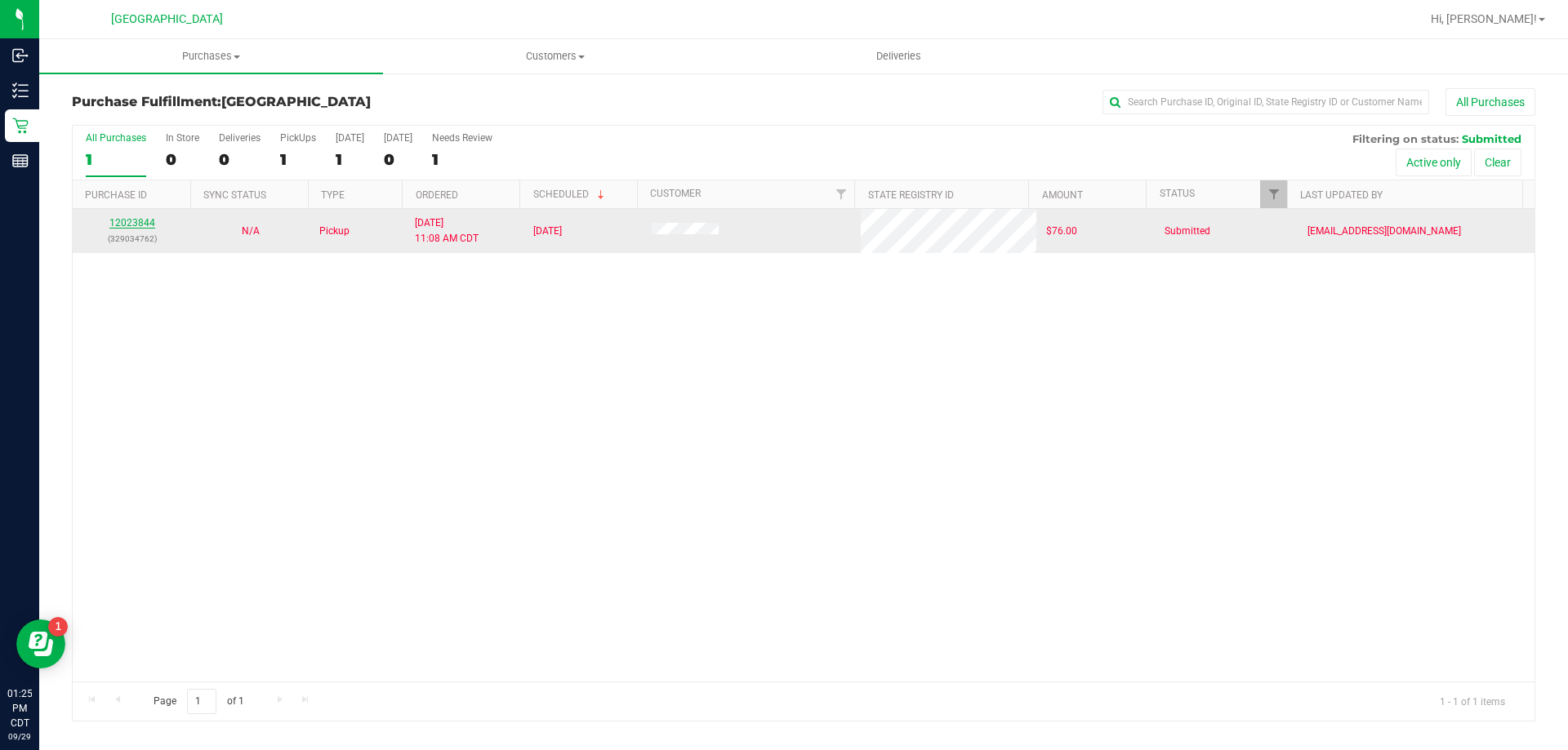
click at [144, 220] on link "12023844" at bounding box center [132, 223] width 46 height 12
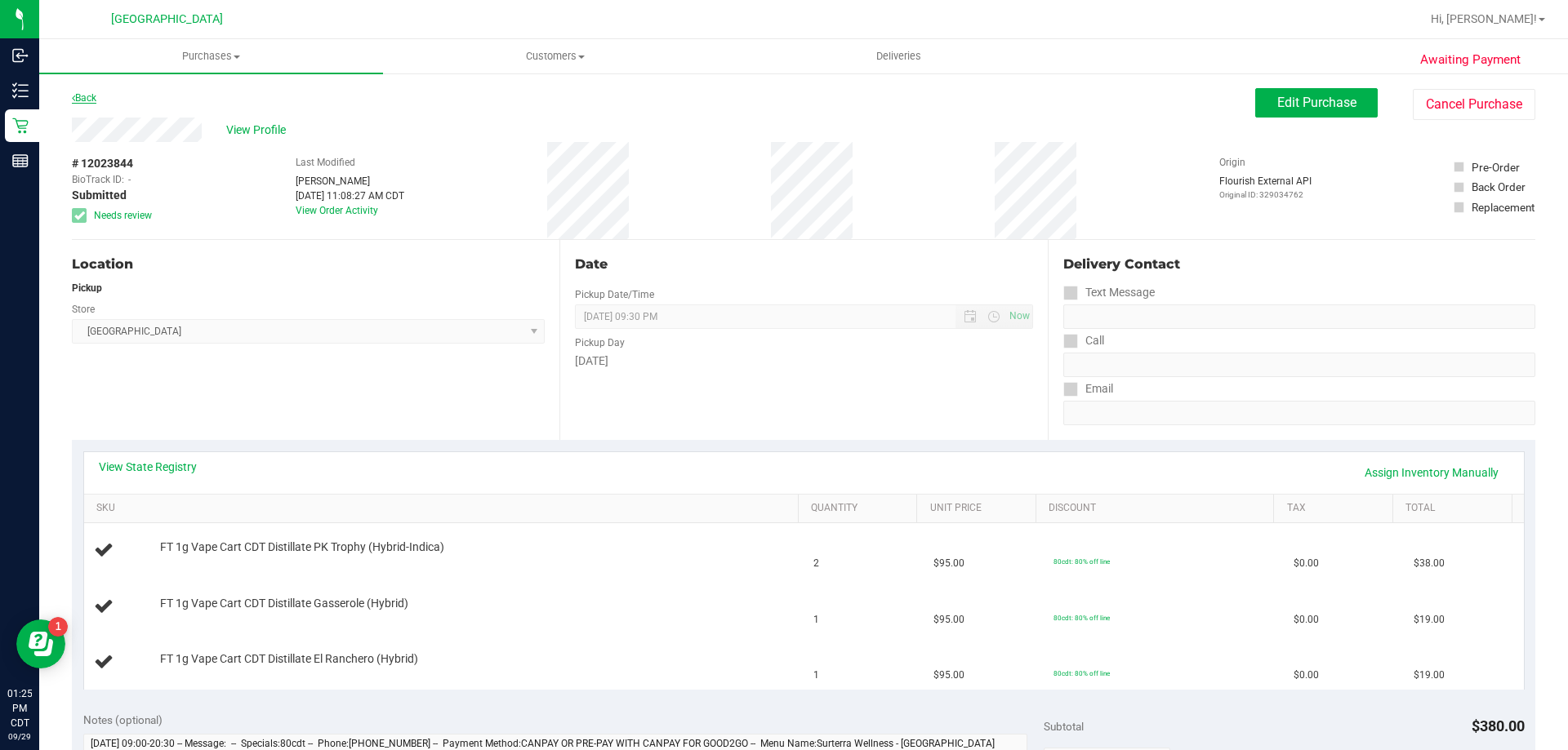
click at [84, 103] on link "Back" at bounding box center [83, 98] width 24 height 12
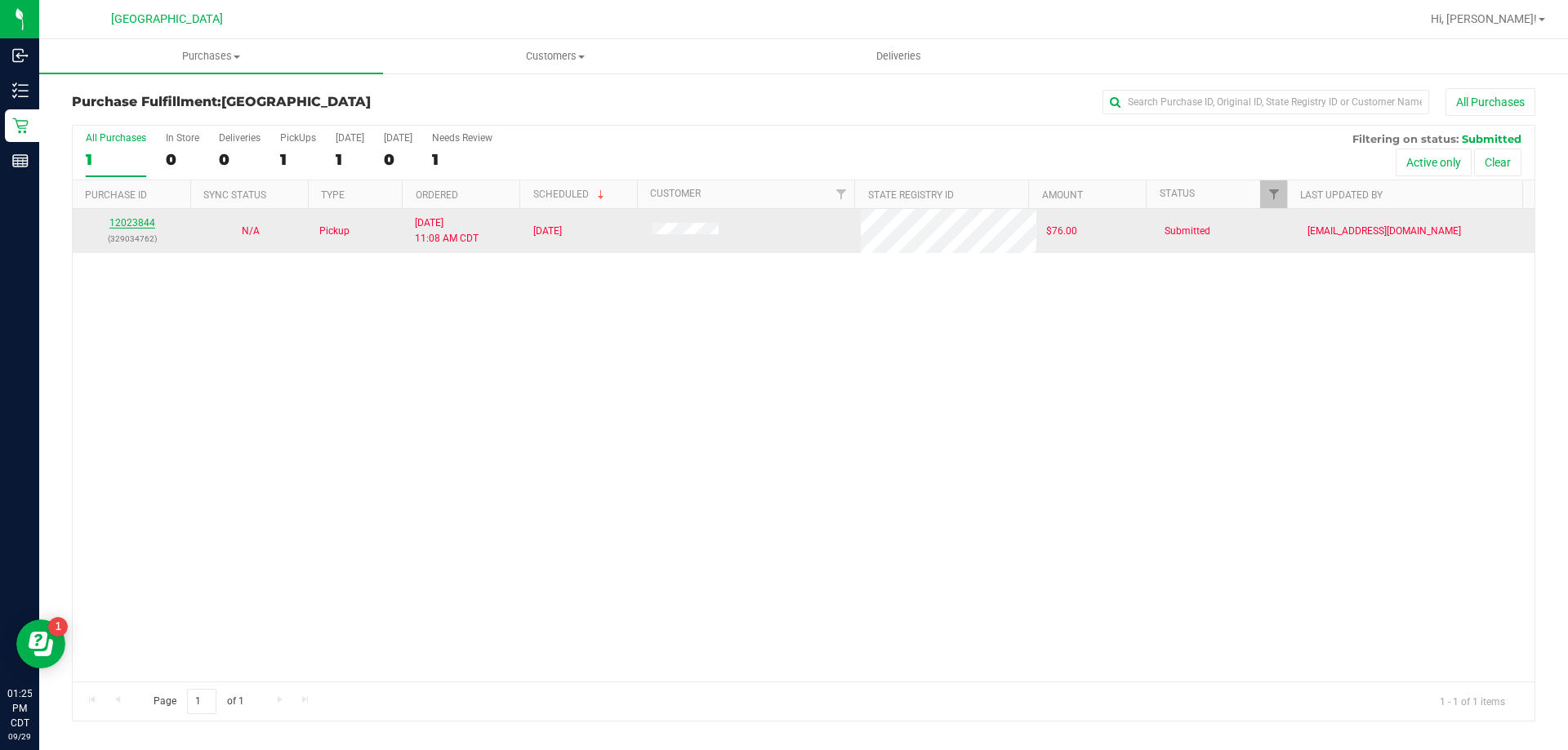
click at [135, 223] on link "12023844" at bounding box center [132, 223] width 46 height 12
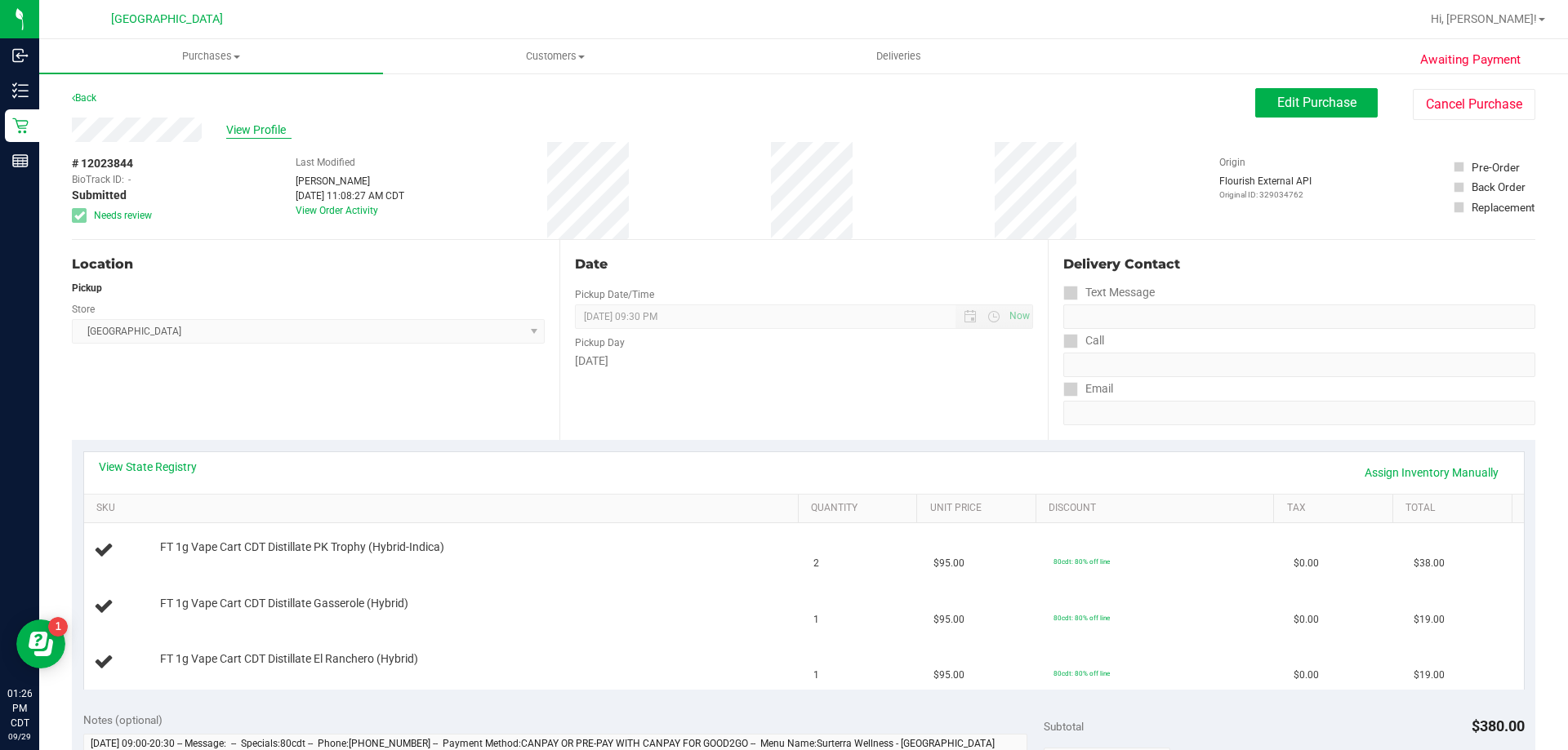
click at [236, 130] on span "View Profile" at bounding box center [259, 130] width 65 height 17
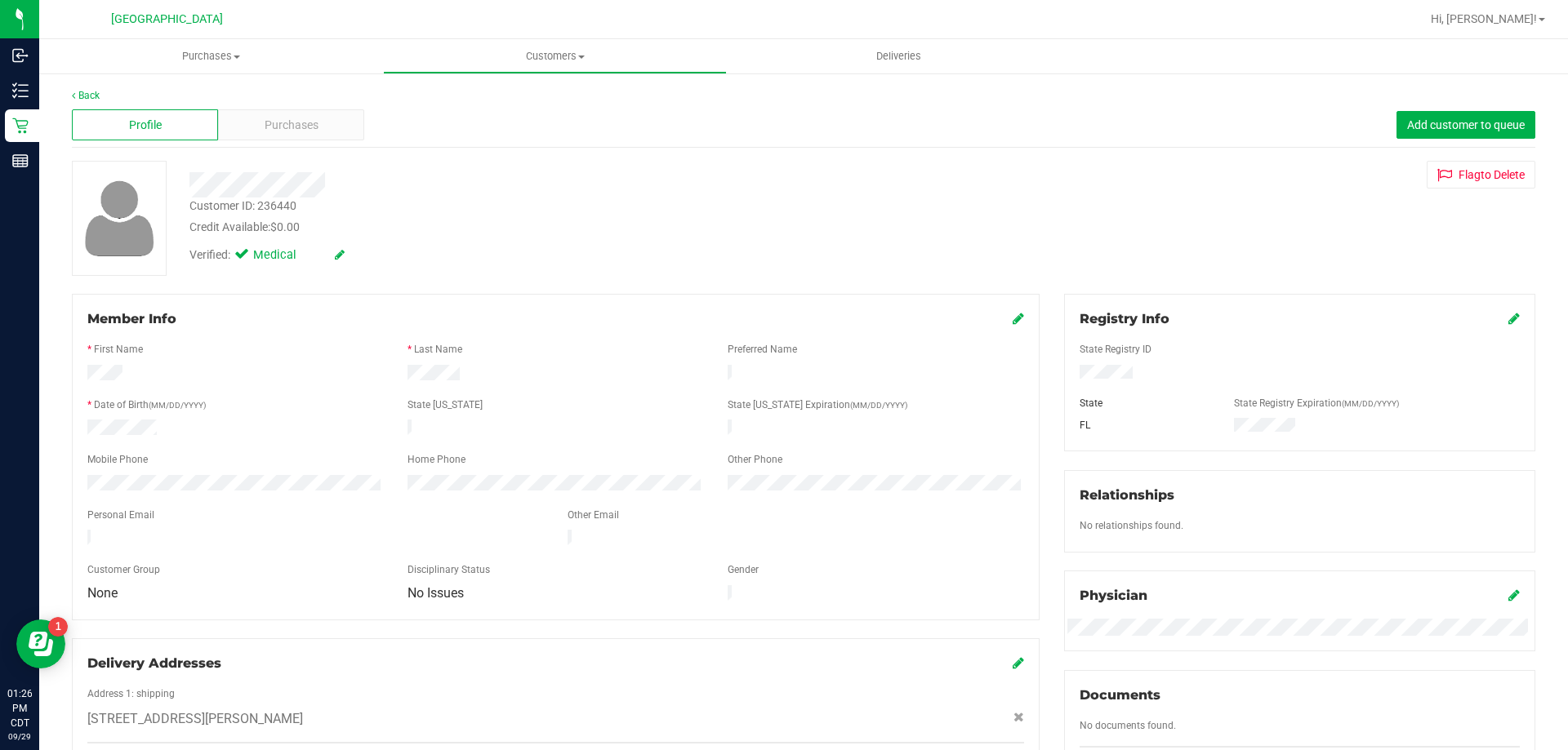
click at [306, 294] on div "Member Info * First Name * Last Name Preferred Name * Date of Birth (MM/DD/YYYY…" at bounding box center [555, 457] width 968 height 326
click at [73, 99] on icon at bounding box center [73, 96] width 3 height 10
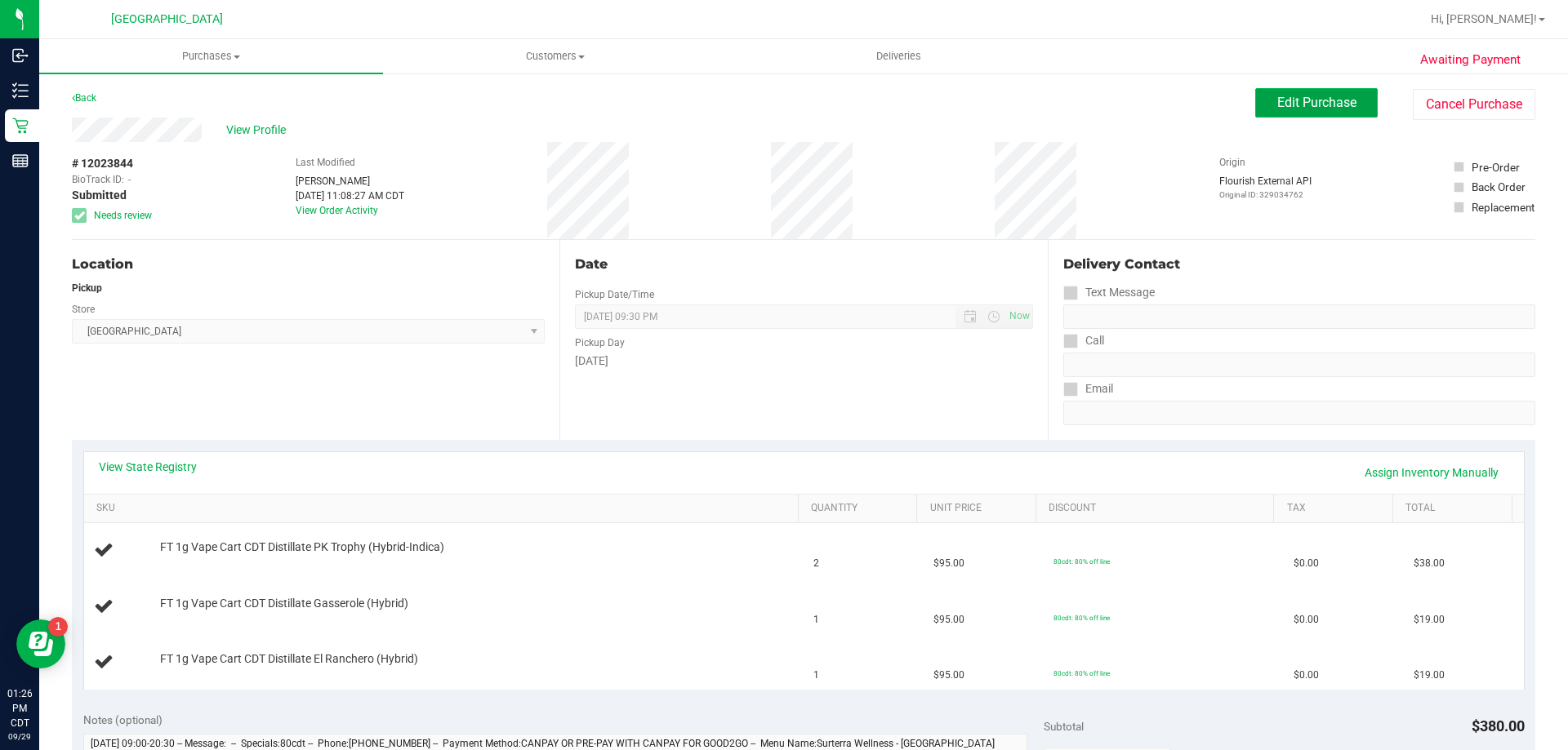
click at [1313, 103] on span "Edit Purchase" at bounding box center [1317, 102] width 79 height 16
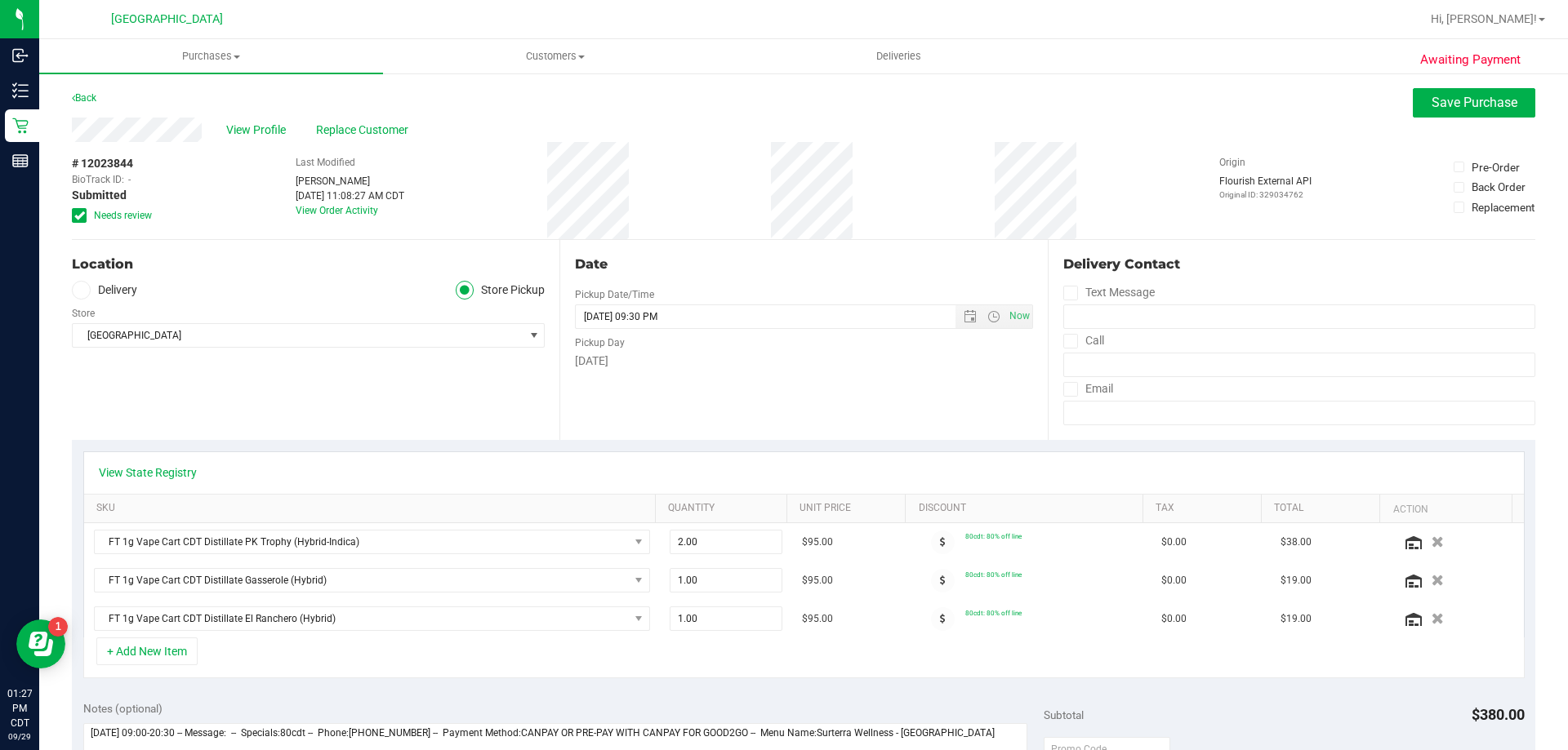
click at [82, 216] on icon at bounding box center [79, 216] width 11 height 0
click at [0, 0] on input "Needs review" at bounding box center [0, 0] width 0 height 0
click at [1435, 103] on span "Save Purchase" at bounding box center [1474, 102] width 86 height 16
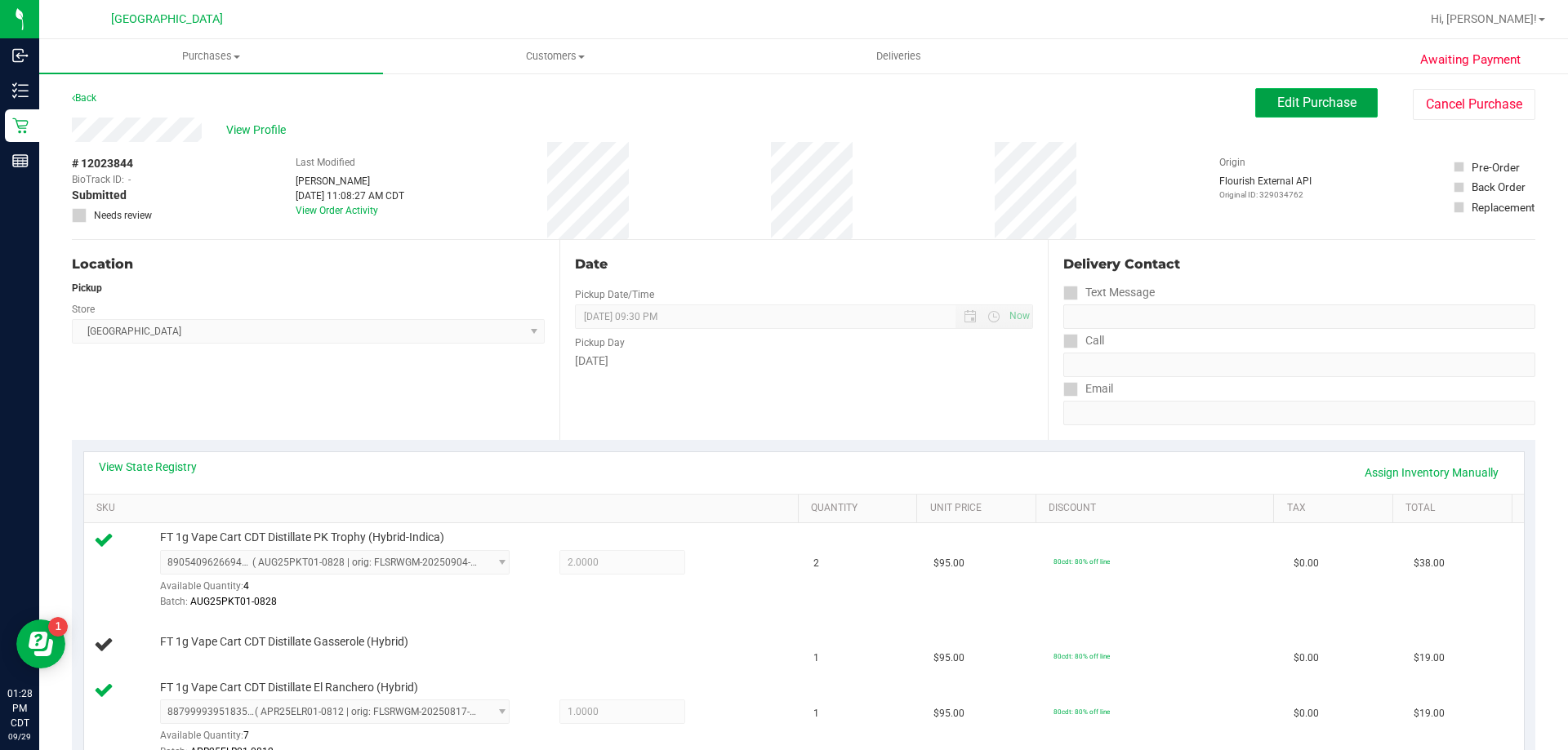
click at [1303, 109] on span "Edit Purchase" at bounding box center [1317, 102] width 79 height 16
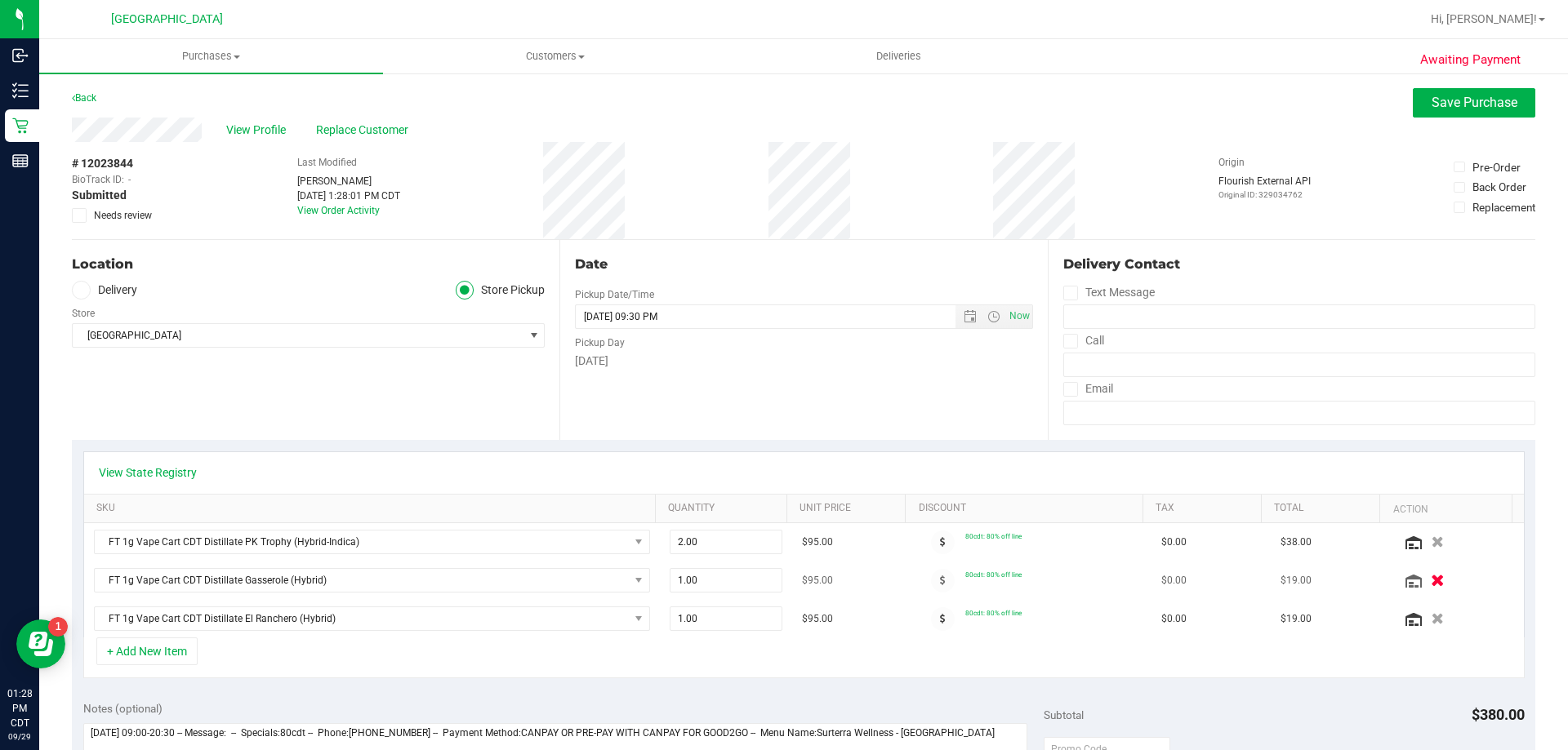
click at [1431, 581] on icon "button" at bounding box center [1437, 580] width 14 height 12
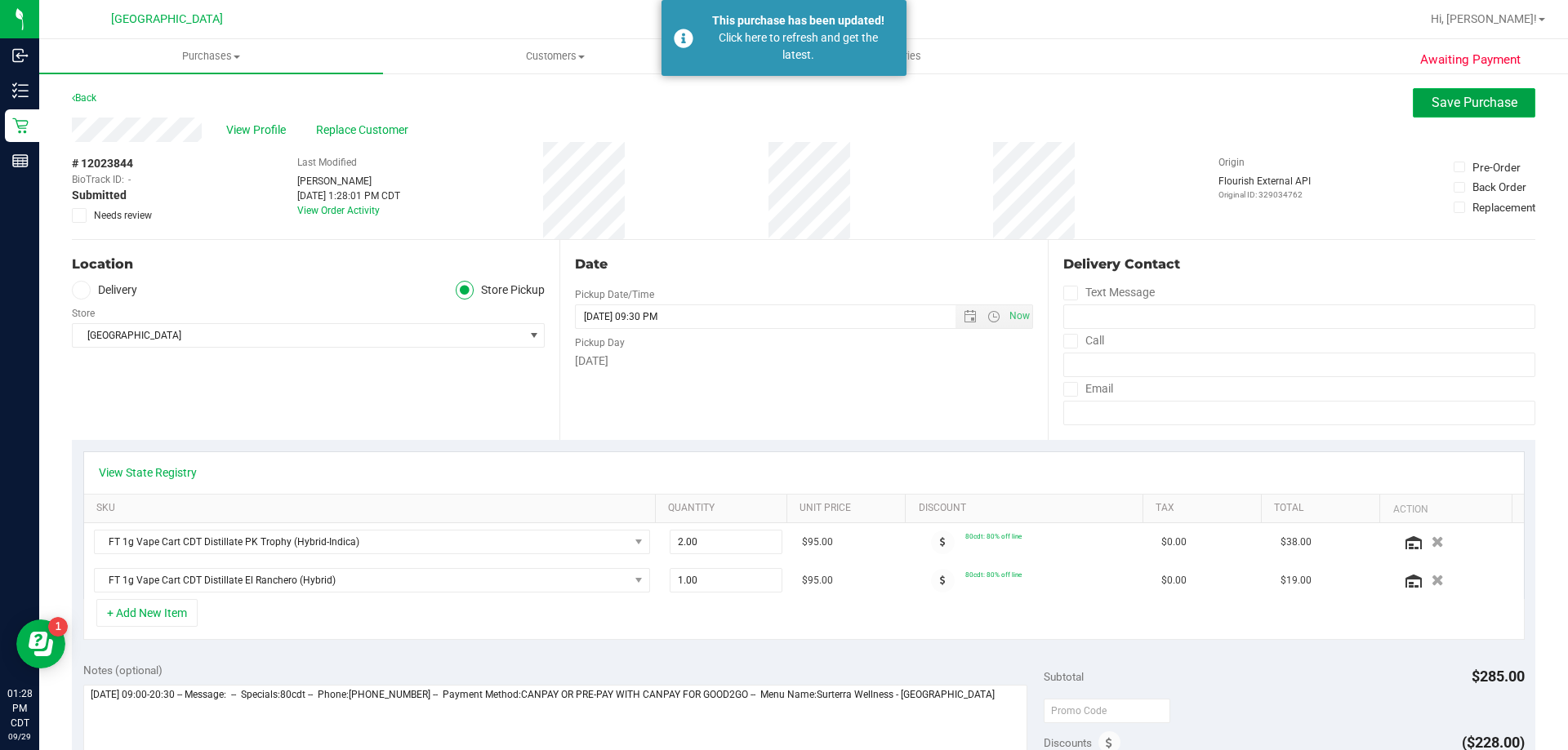
click at [1431, 106] on span "Save Purchase" at bounding box center [1474, 102] width 86 height 16
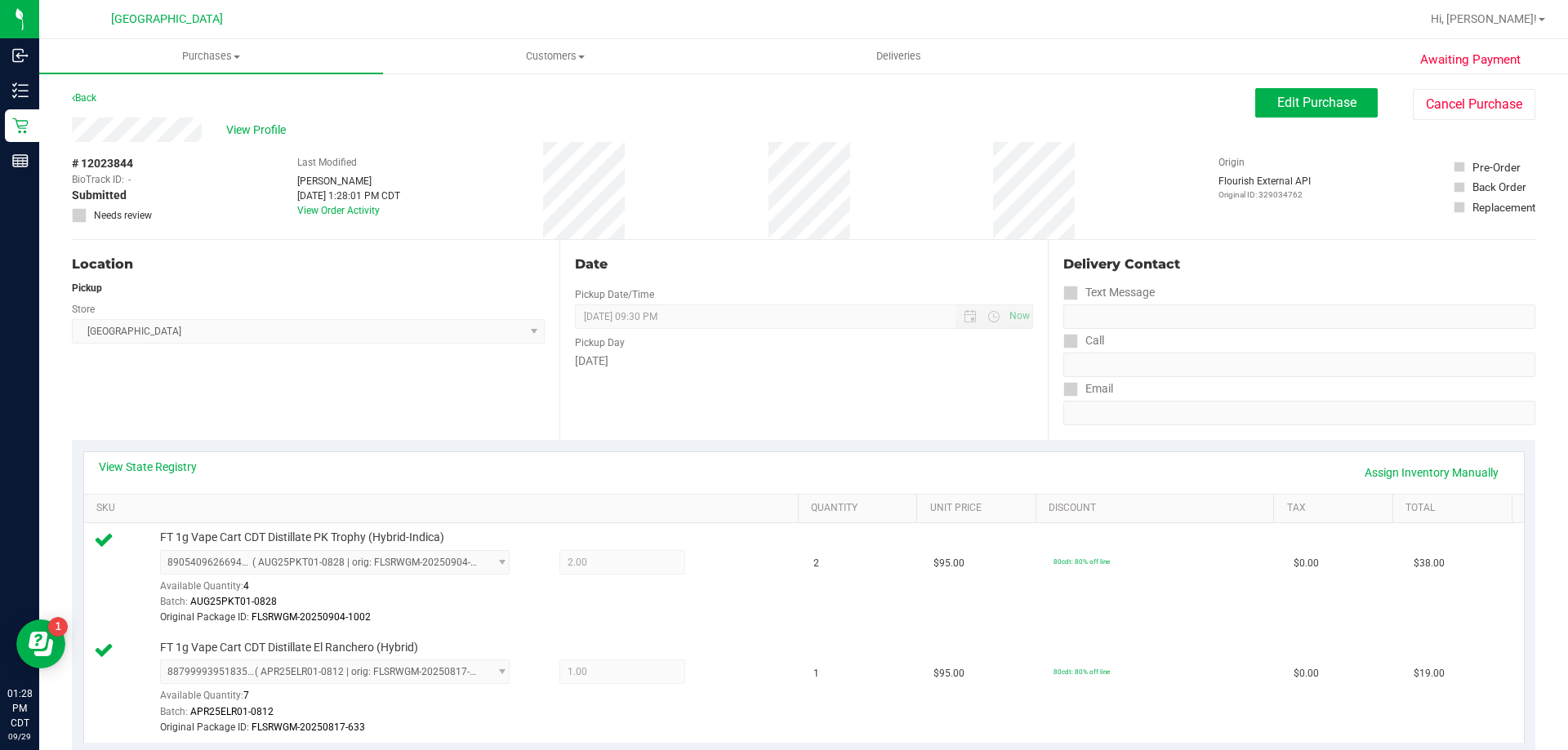
scroll to position [489, 0]
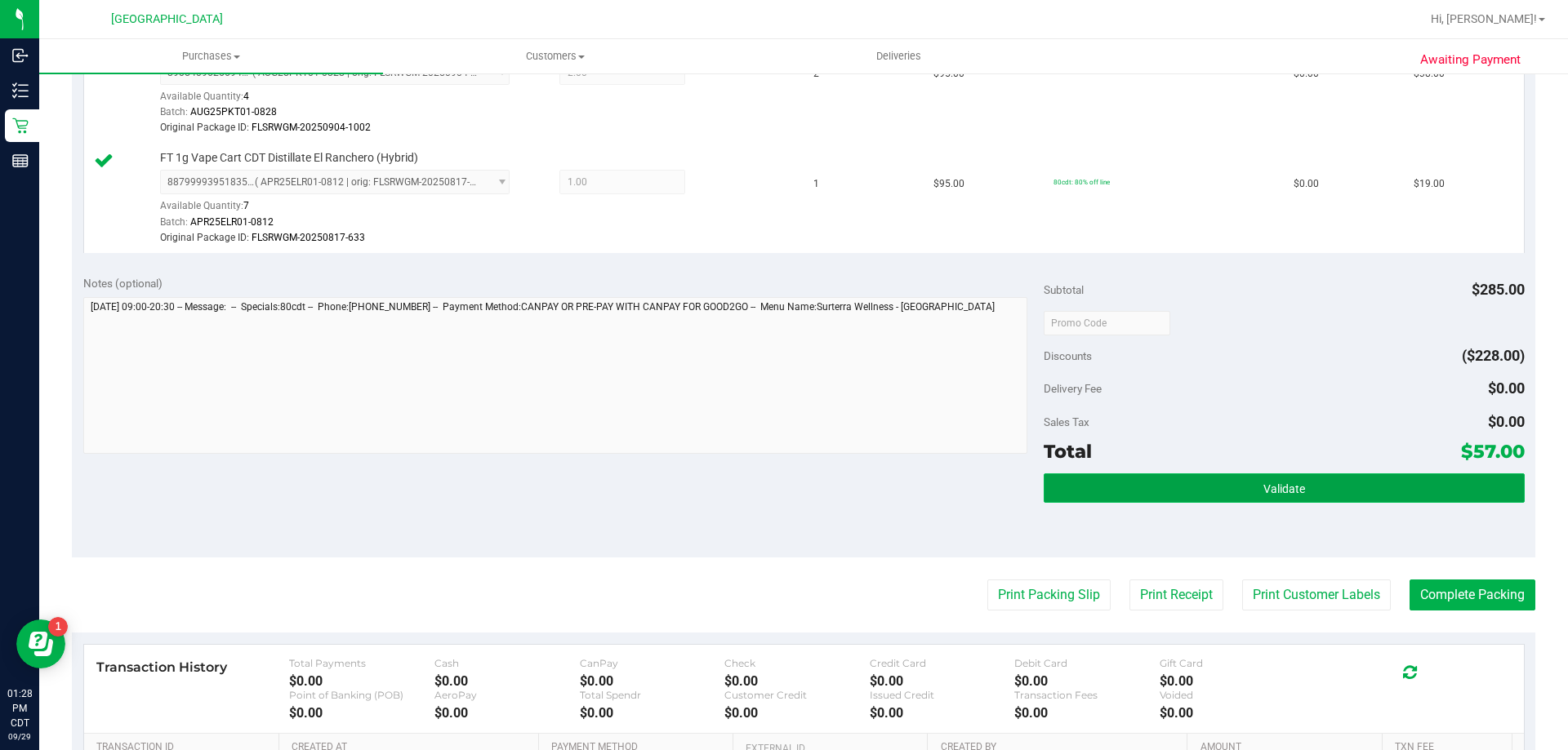
click at [1374, 475] on button "Validate" at bounding box center [1283, 488] width 480 height 29
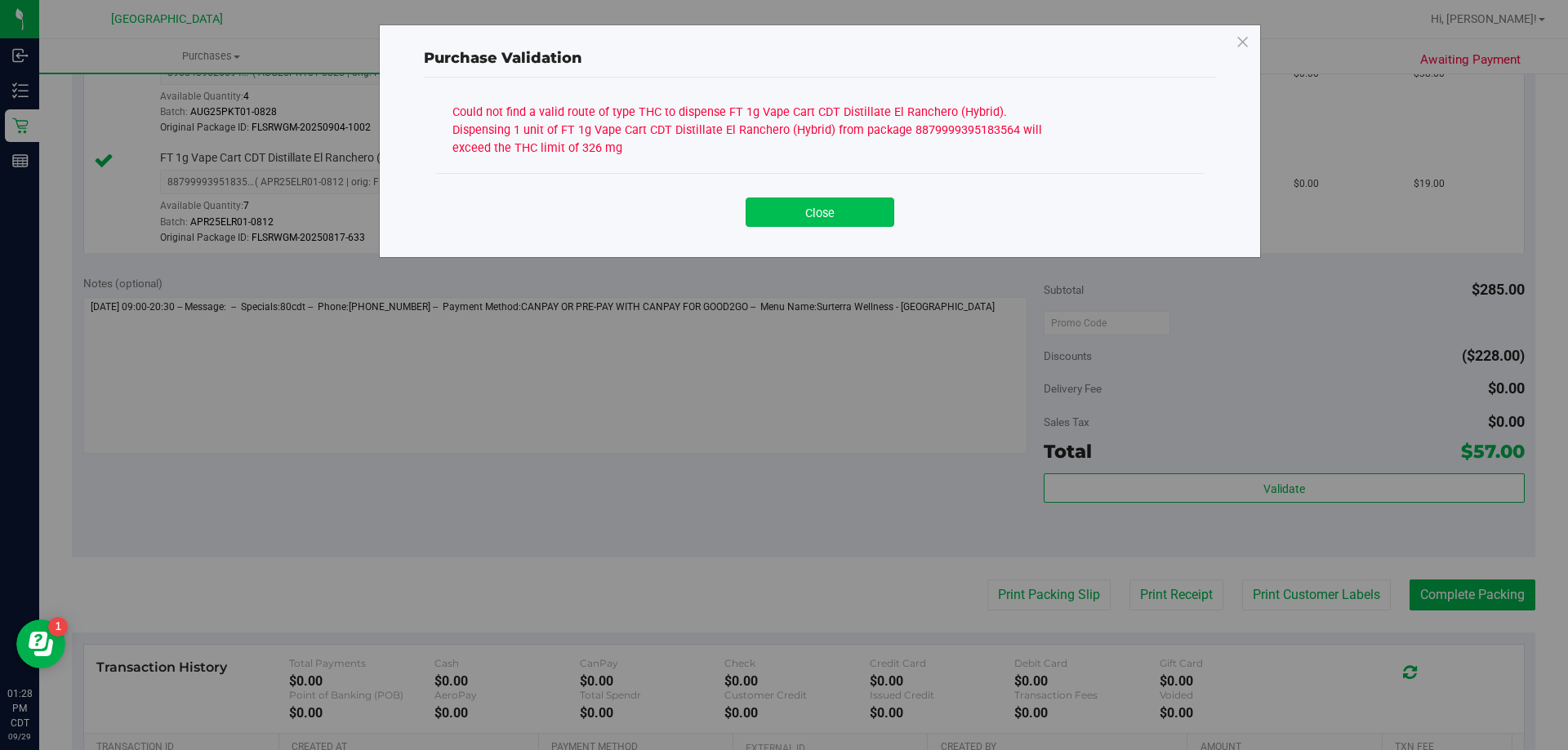
click at [870, 216] on button "Close" at bounding box center [819, 211] width 148 height 29
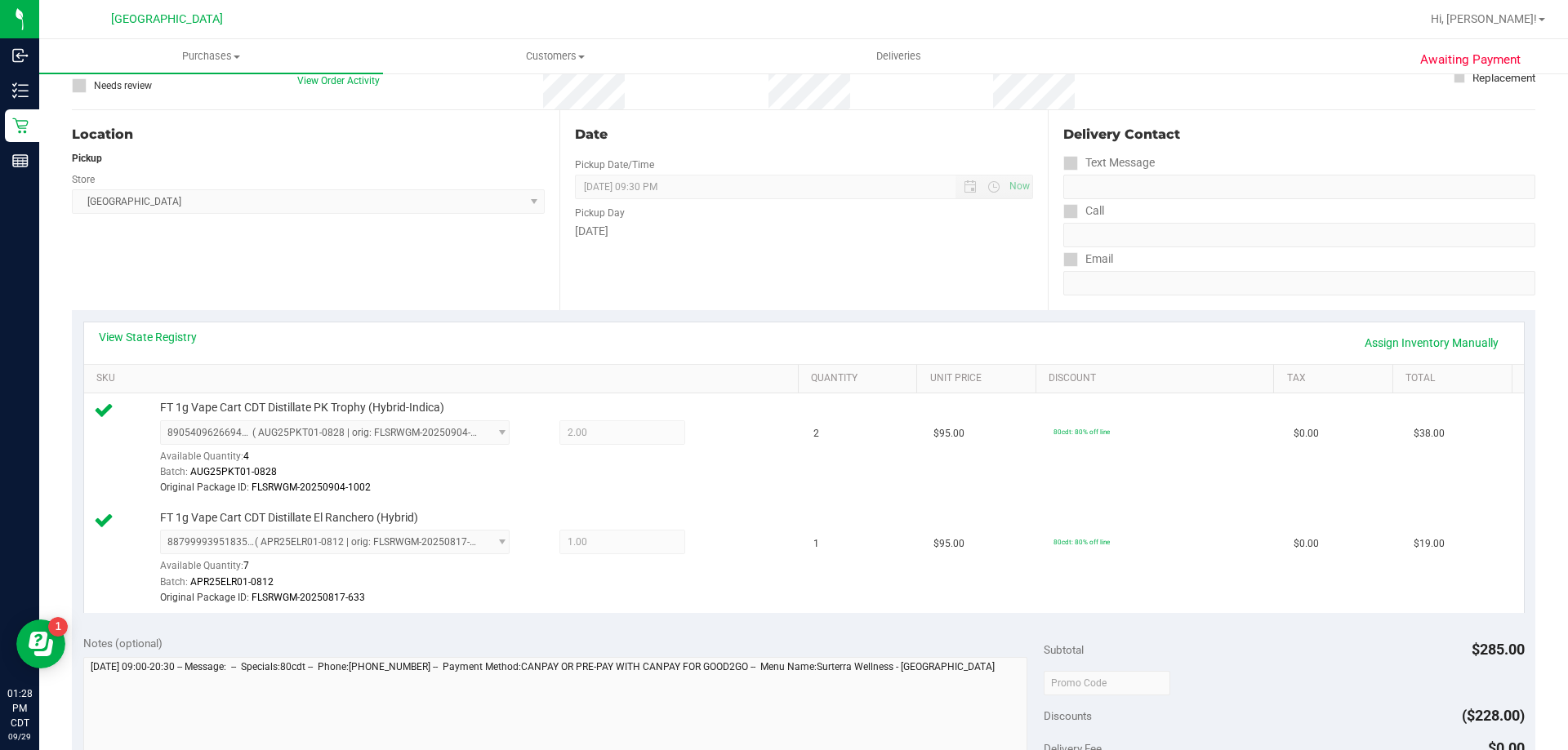
scroll to position [0, 0]
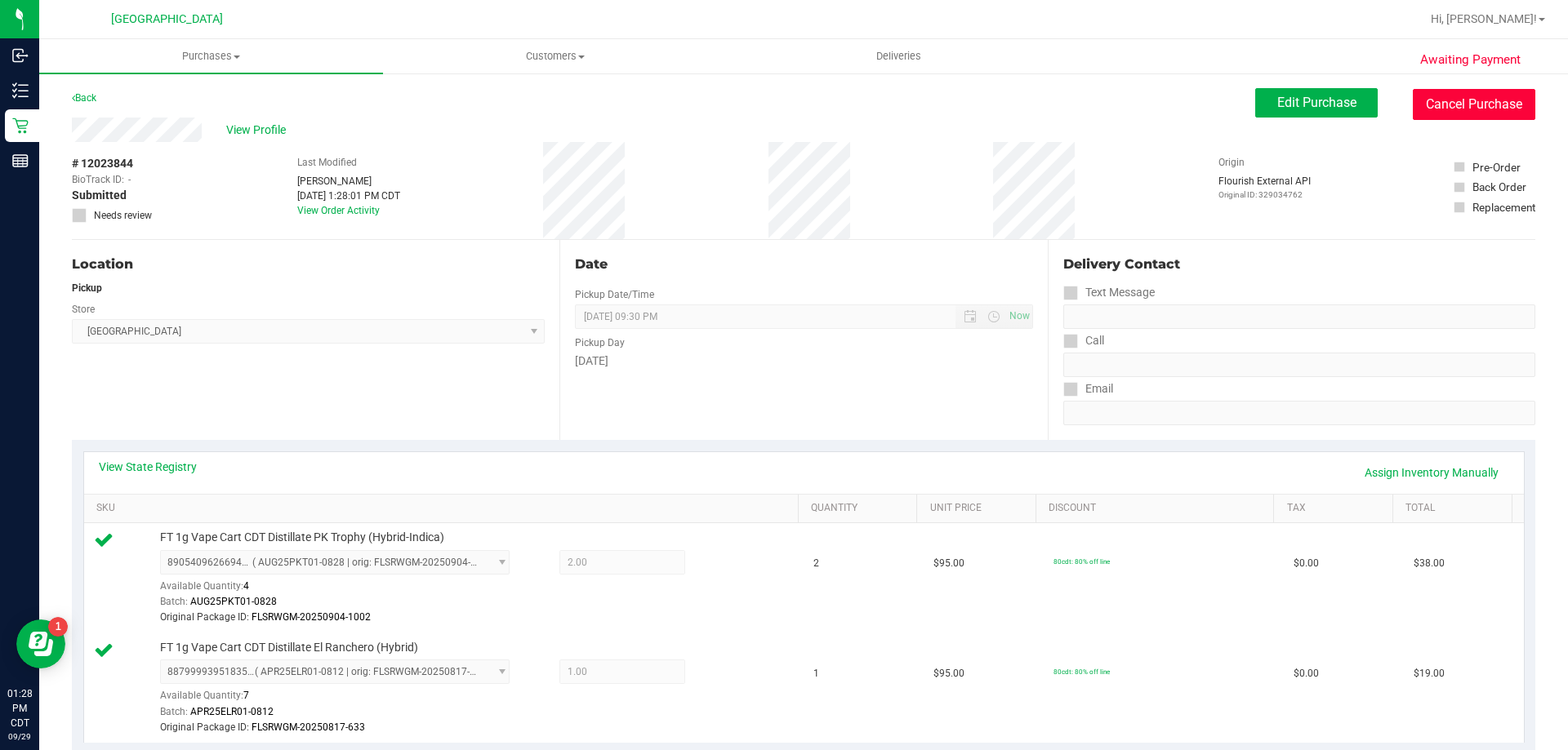
click at [1463, 101] on button "Cancel Purchase" at bounding box center [1474, 104] width 122 height 31
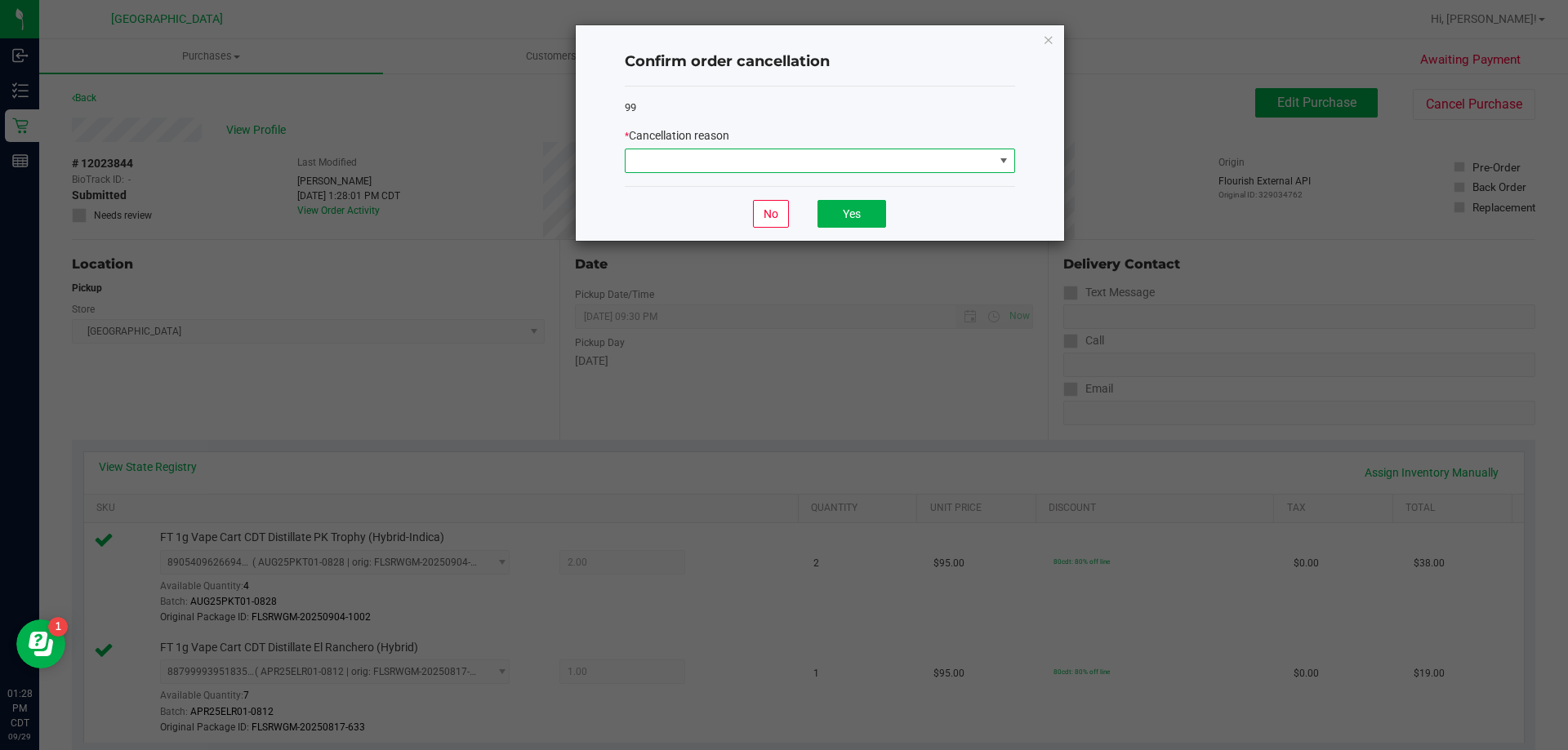
click at [814, 161] on span at bounding box center [809, 160] width 368 height 22
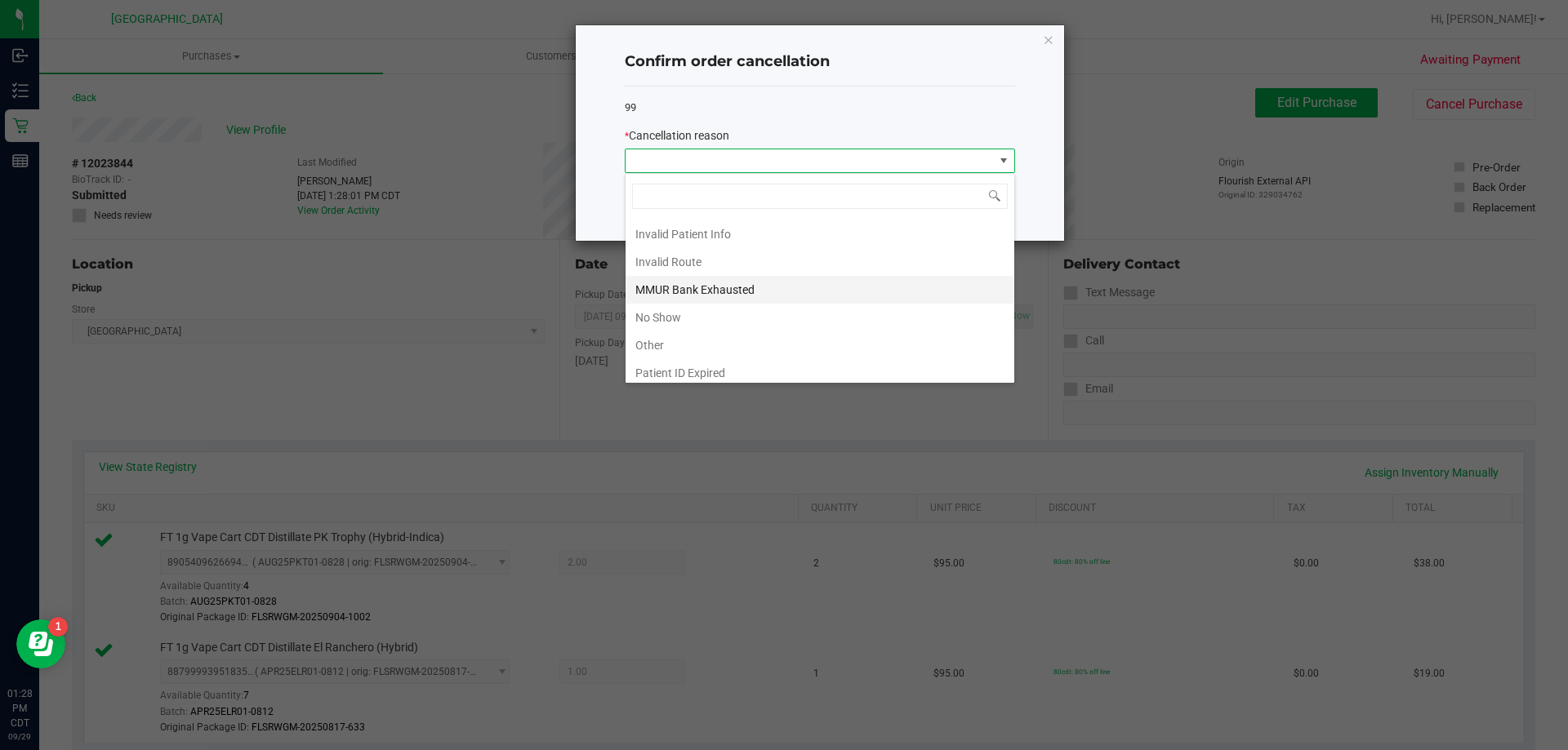
scroll to position [87, 0]
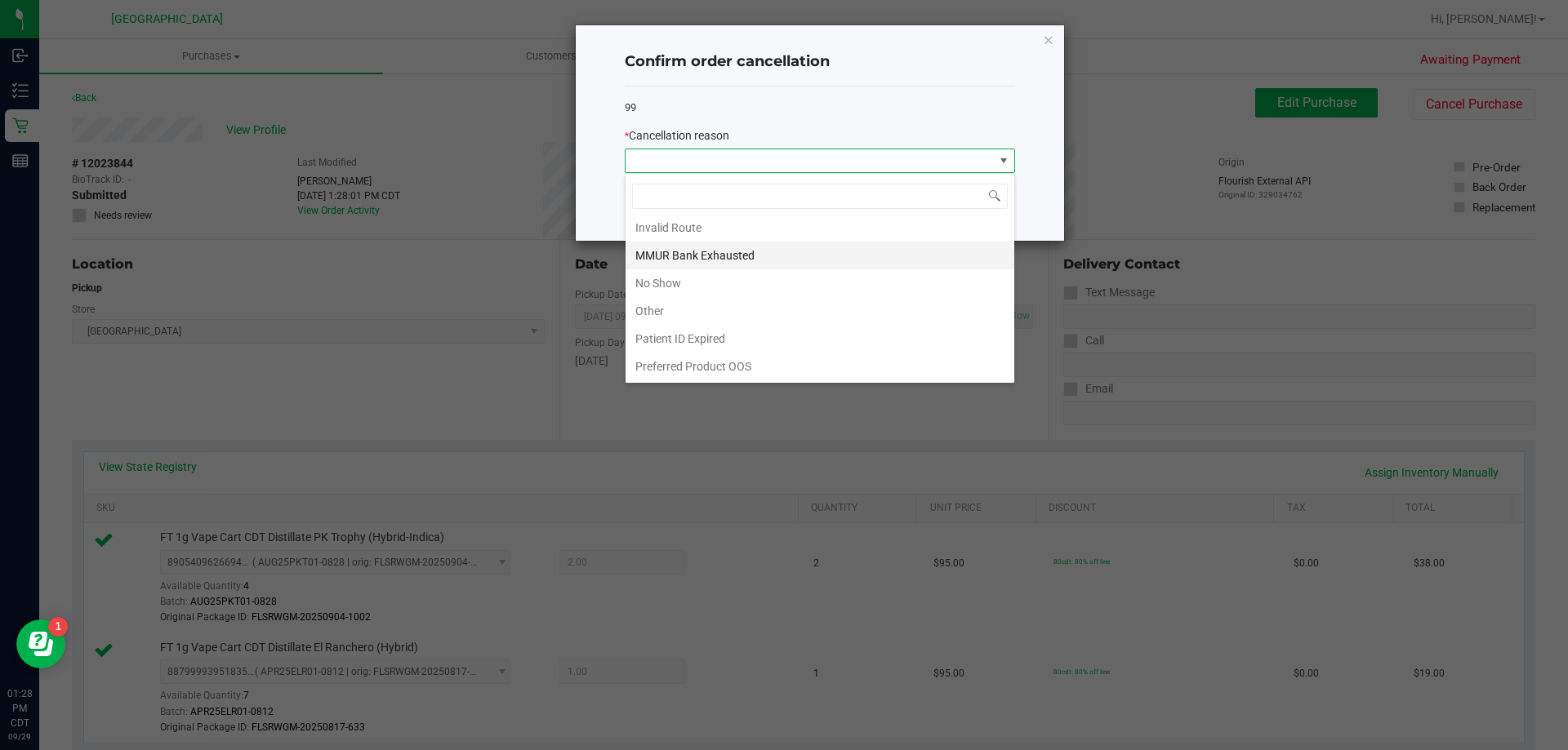
click at [725, 251] on li "MMUR Bank Exhausted" at bounding box center [819, 255] width 389 height 27
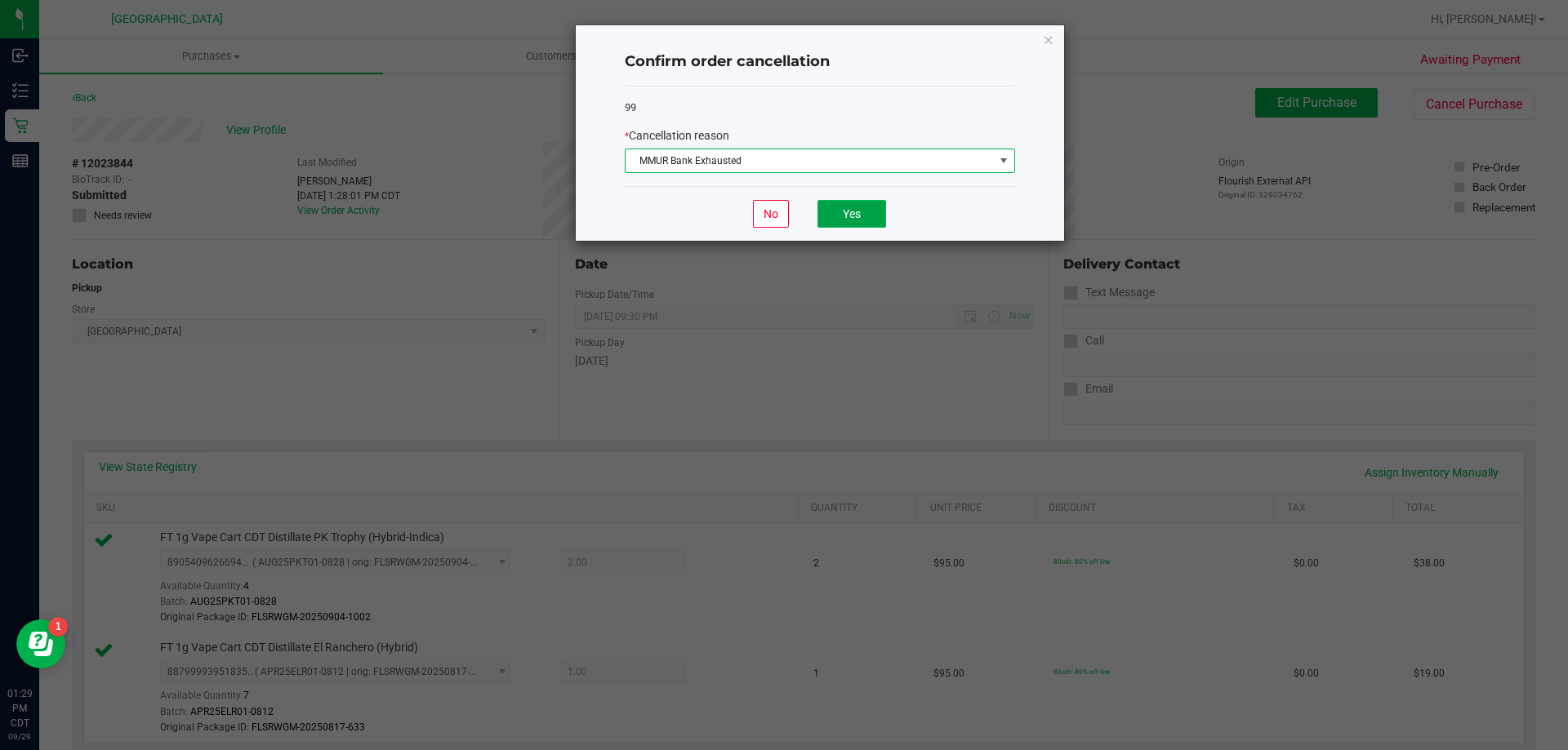
click at [825, 210] on button "Yes" at bounding box center [852, 213] width 68 height 27
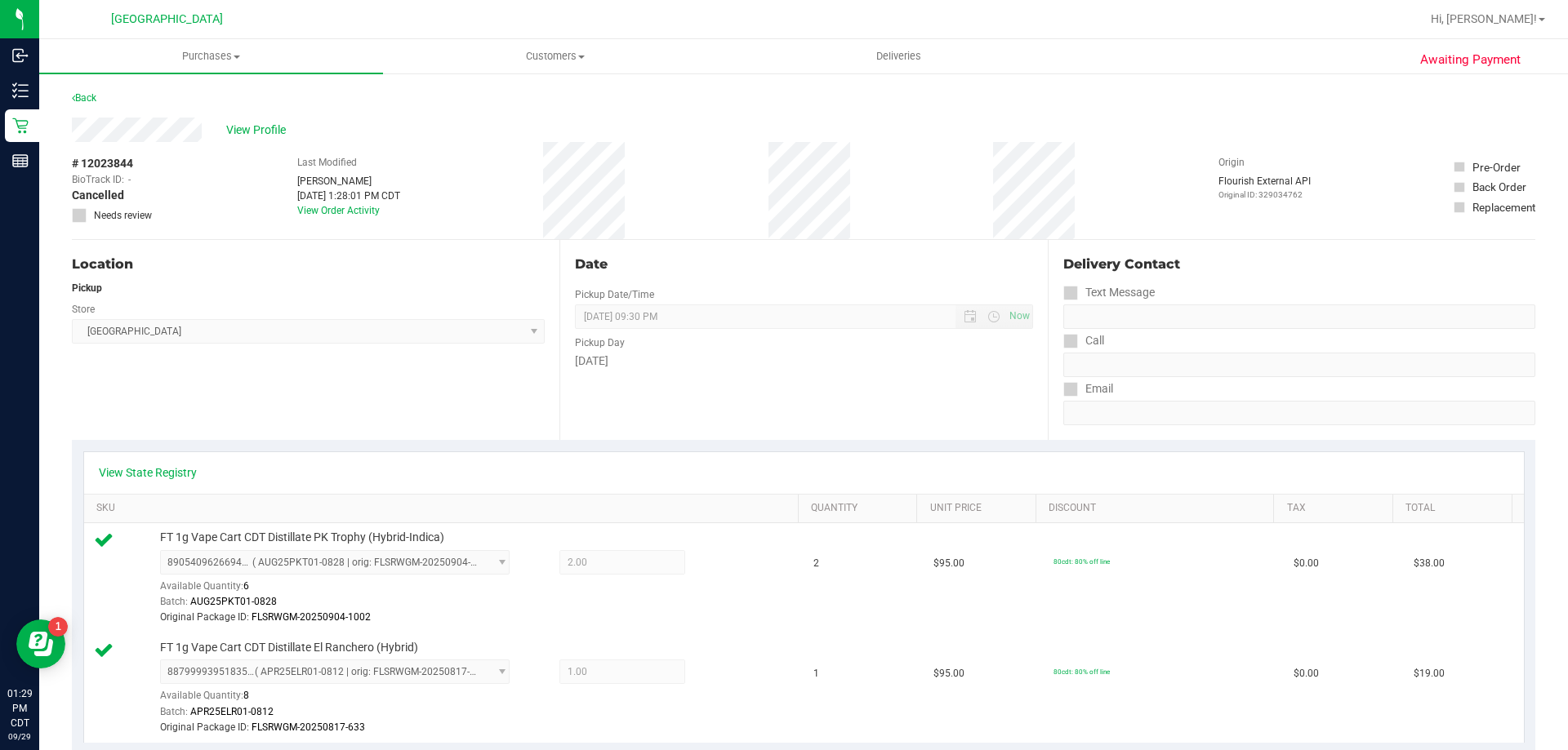
click at [690, 459] on div "View State Registry" at bounding box center [804, 473] width 1440 height 42
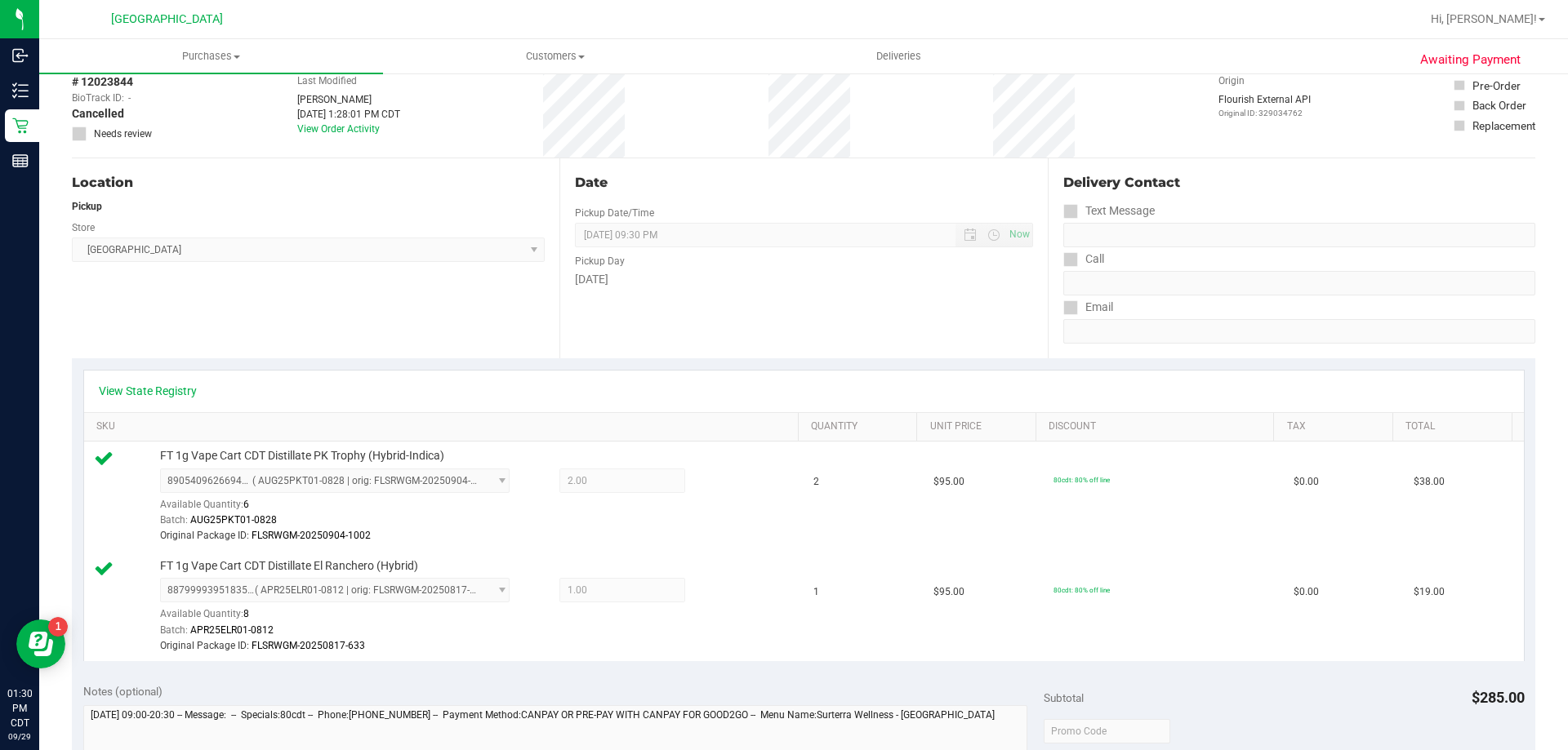
scroll to position [0, 0]
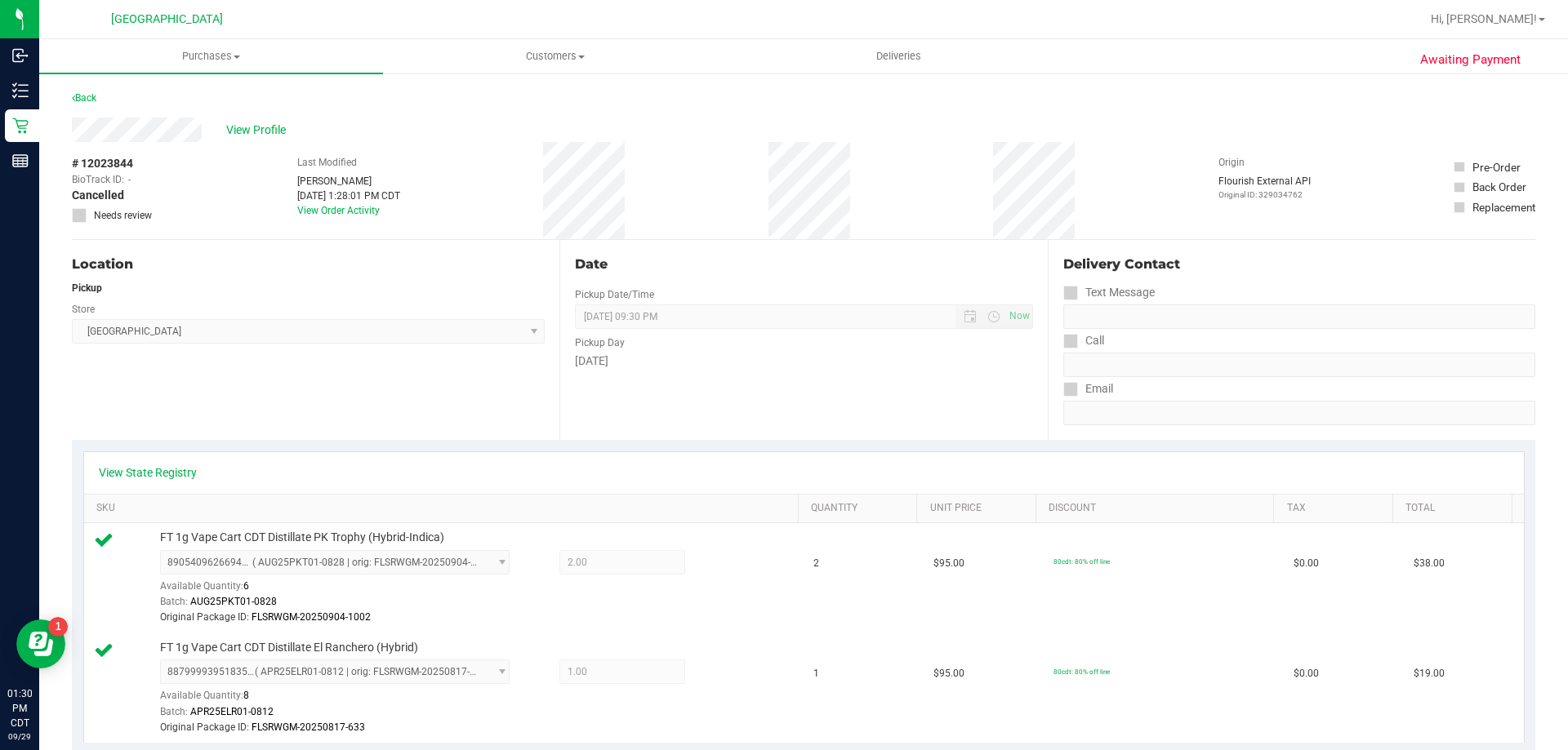
click at [169, 193] on div "# 12023844 BioTrack ID: - Cancelled Needs review Last Modified Kasey Roberts Se…" at bounding box center [804, 191] width 1464 height 97
click at [200, 60] on span "Purchases" at bounding box center [211, 57] width 344 height 15
click at [175, 111] on li "Fulfillment" at bounding box center [211, 118] width 344 height 20
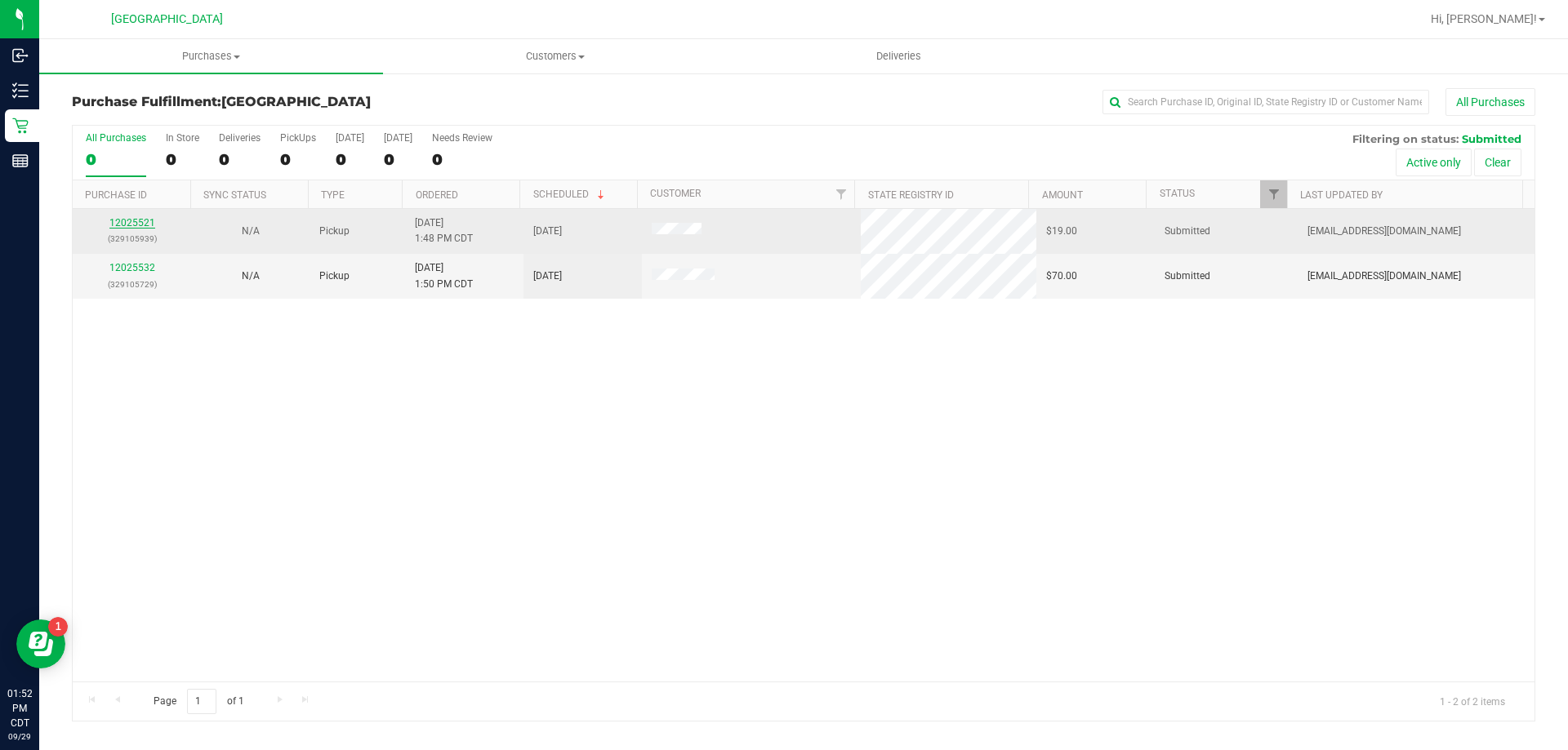
click at [138, 223] on link "12025521" at bounding box center [132, 223] width 46 height 12
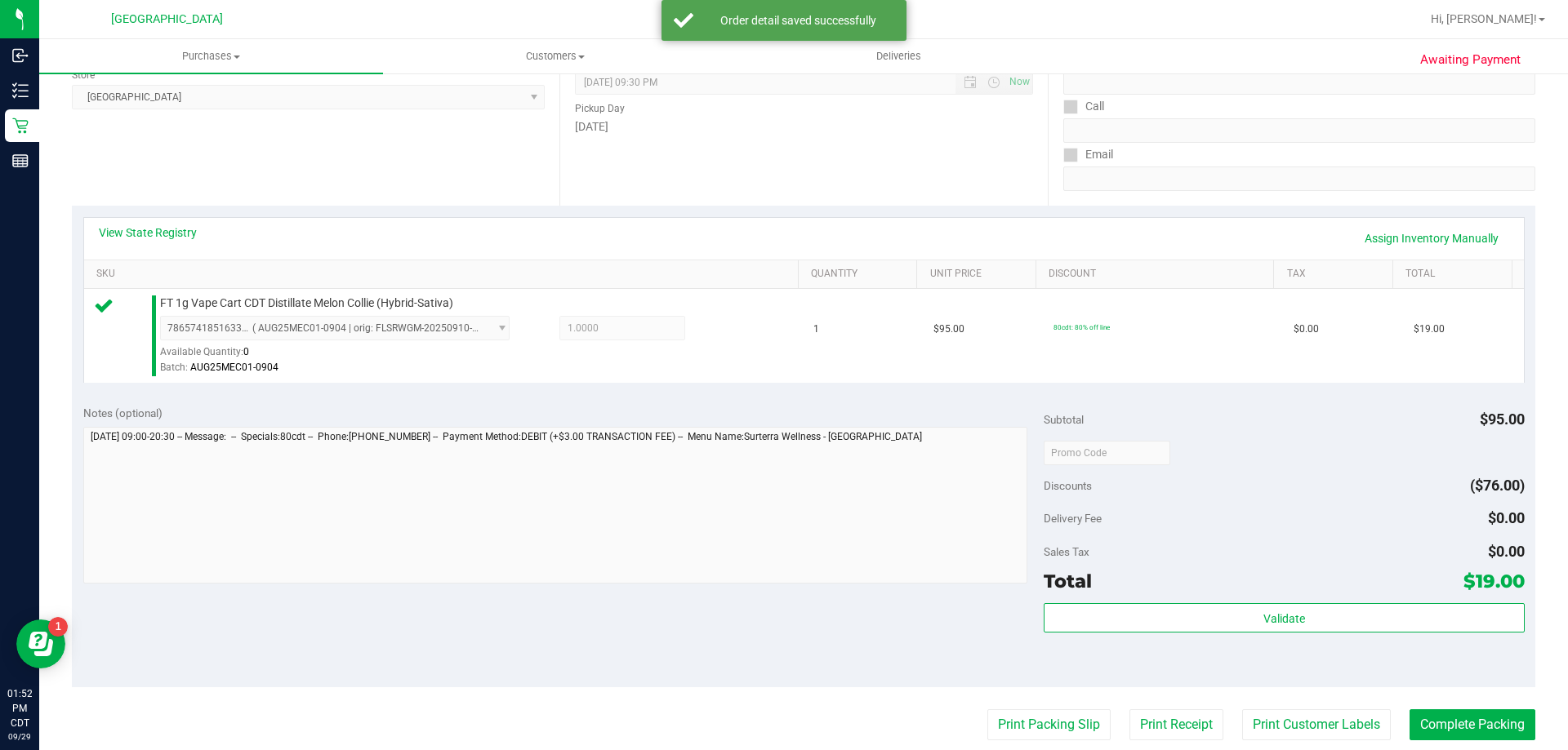
scroll to position [245, 0]
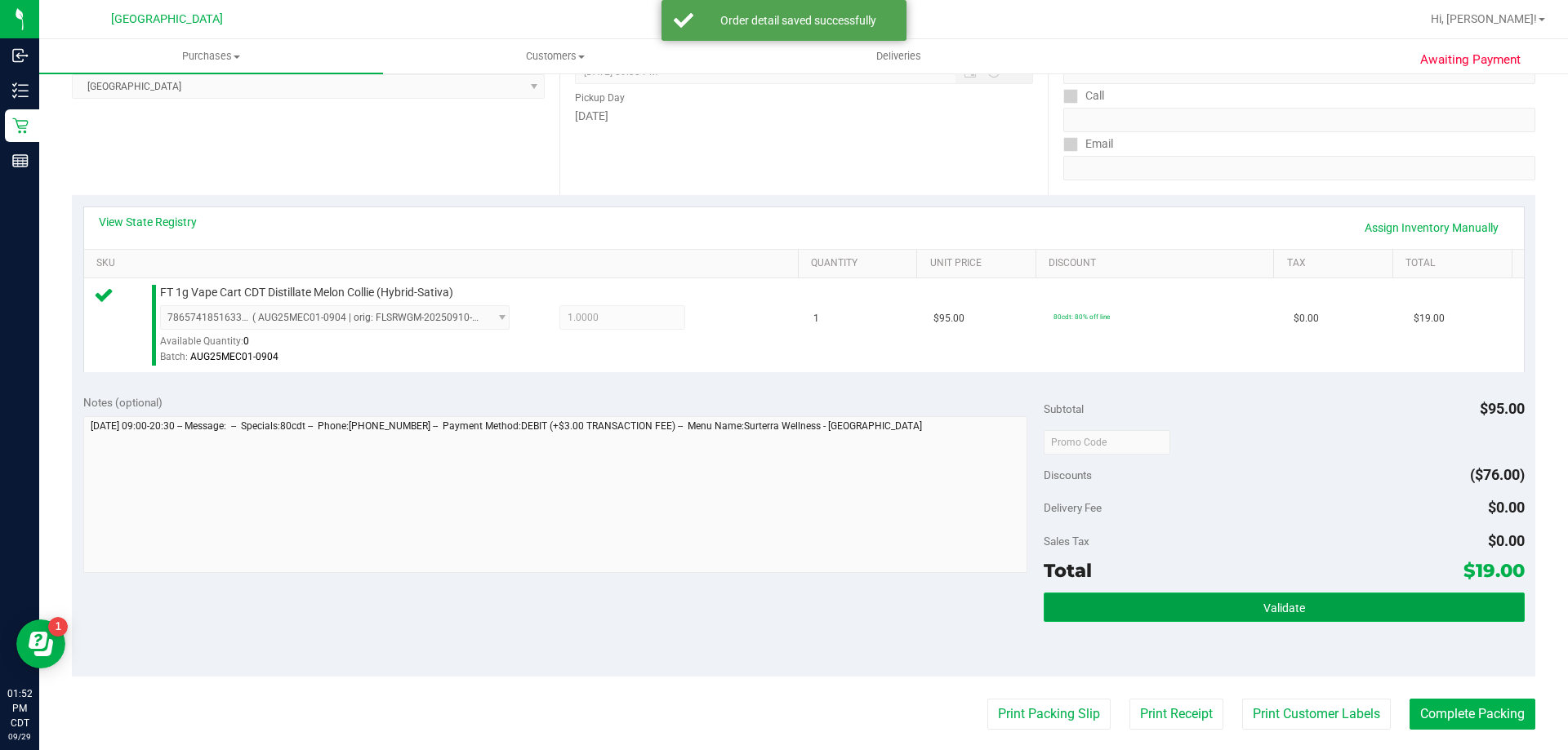
click at [1431, 595] on button "Validate" at bounding box center [1283, 607] width 480 height 29
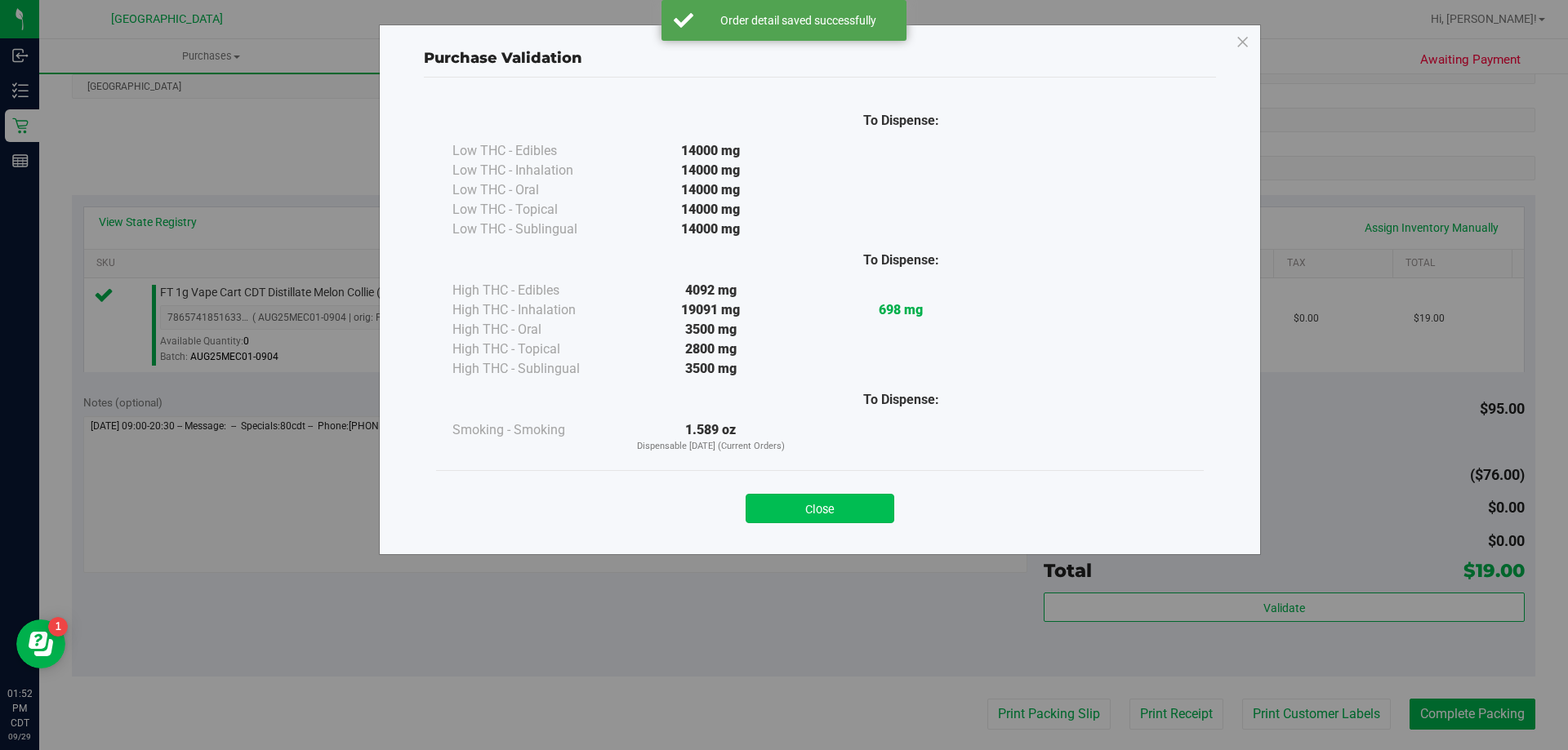
click at [854, 497] on button "Close" at bounding box center [819, 508] width 148 height 29
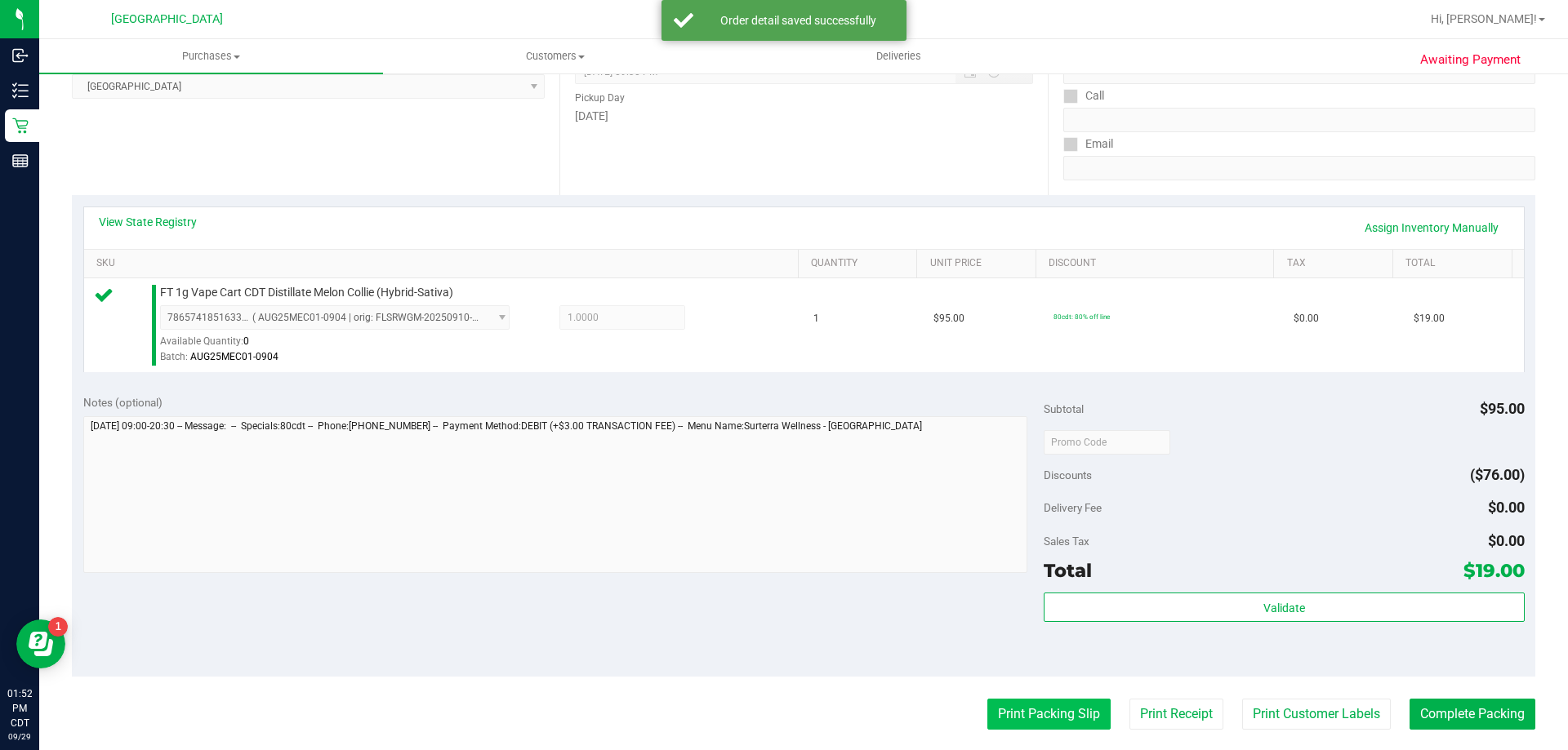
click at [1060, 729] on button "Print Packing Slip" at bounding box center [1049, 714] width 123 height 31
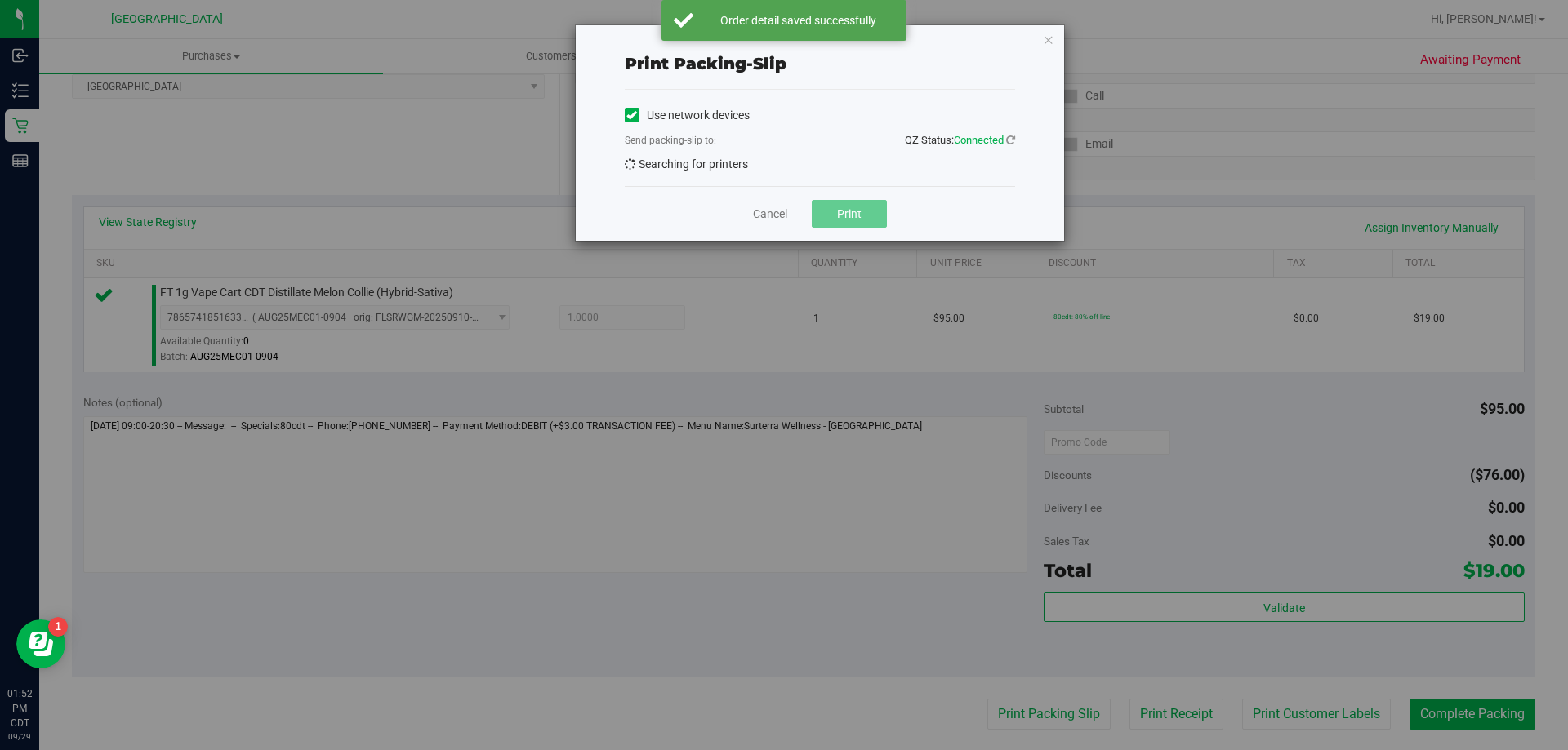
click at [1060, 701] on div "Print packing-slip Use network devices Send packing-slip to: QZ Status: Connect…" at bounding box center [790, 375] width 1580 height 750
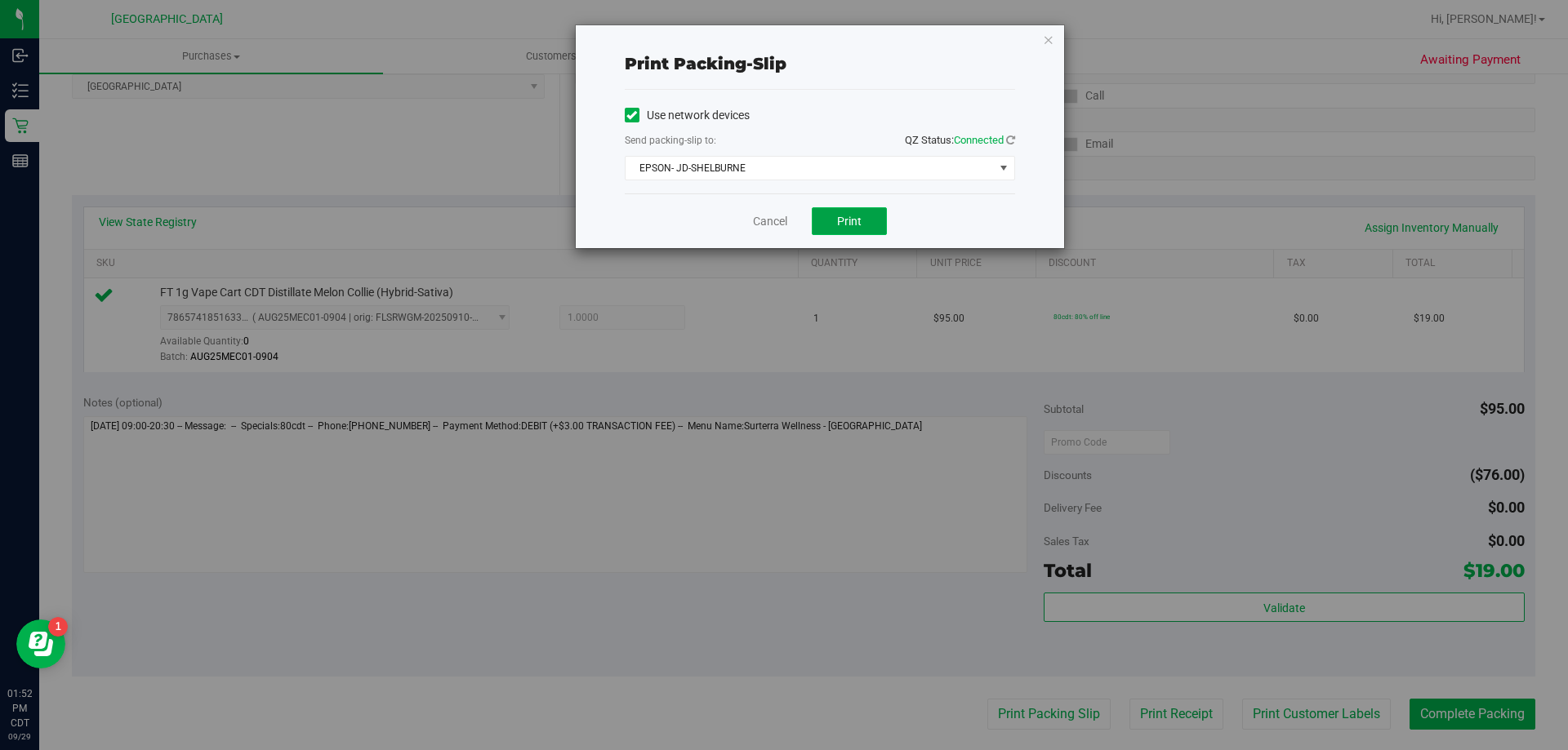
click at [844, 220] on span "Print" at bounding box center [849, 221] width 24 height 13
click at [764, 231] on div "Cancel Print" at bounding box center [819, 221] width 391 height 55
click at [778, 231] on div "Cancel Print" at bounding box center [819, 221] width 391 height 55
click at [779, 219] on link "Cancel" at bounding box center [769, 221] width 34 height 17
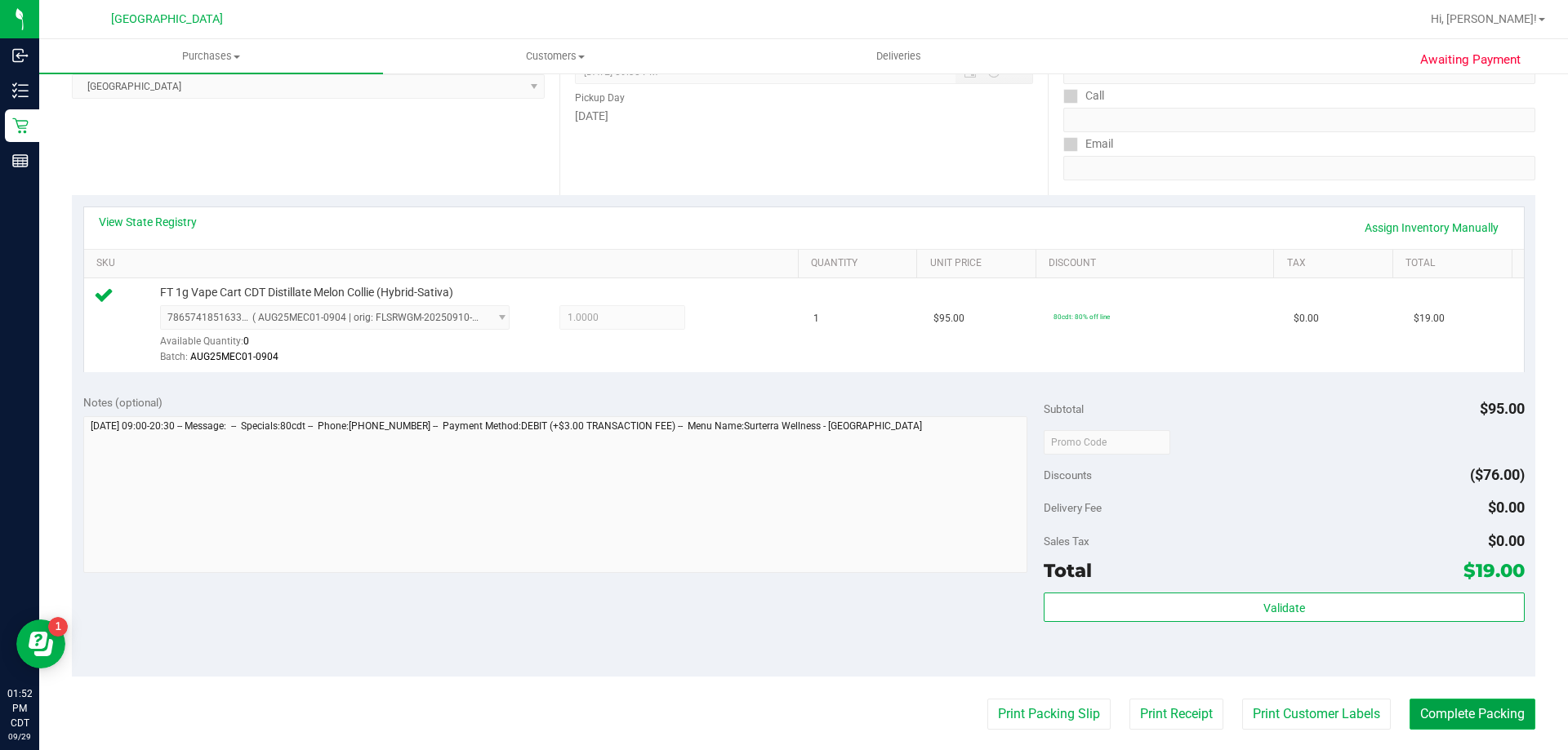
click at [1494, 708] on button "Complete Packing" at bounding box center [1472, 714] width 126 height 31
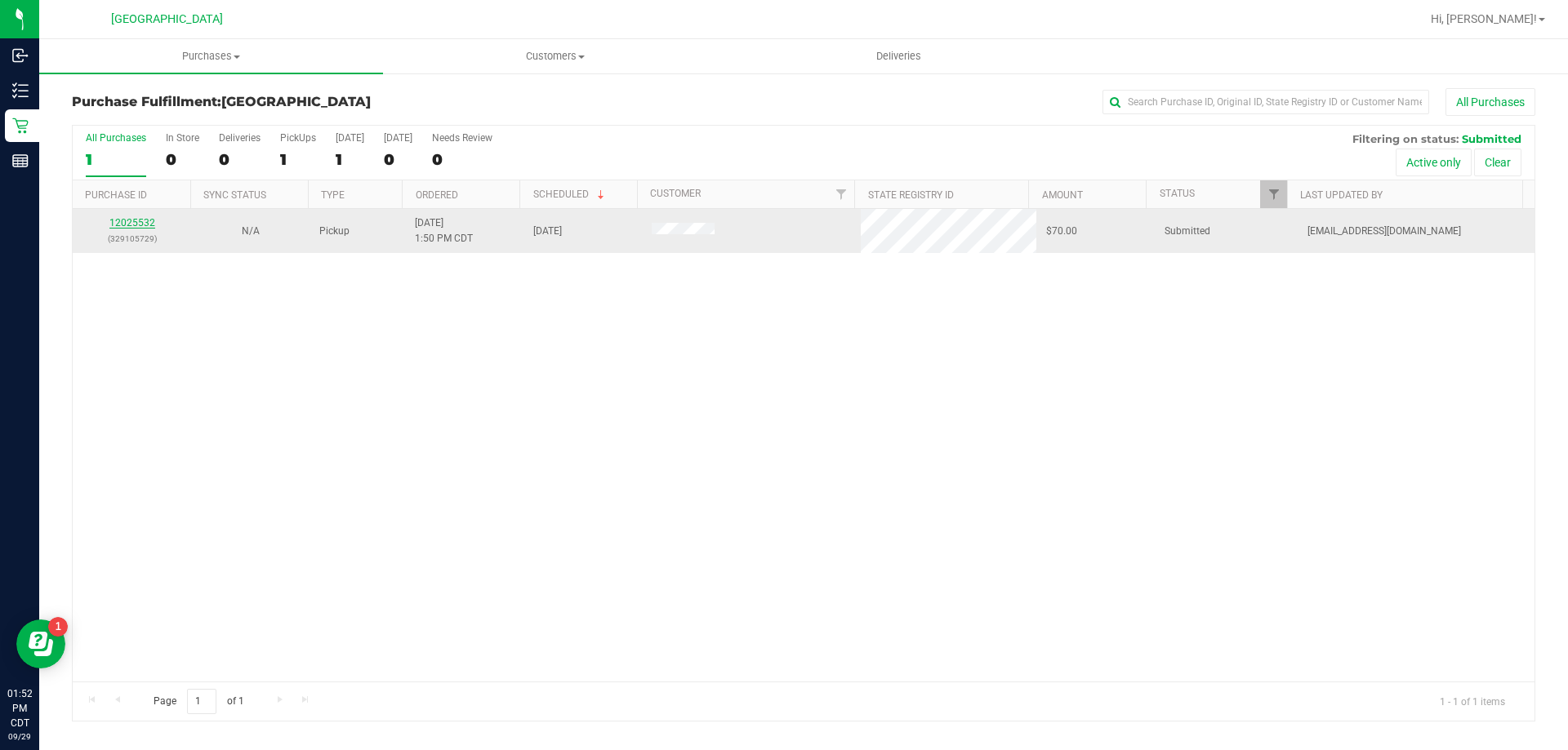
click at [139, 225] on link "12025532" at bounding box center [132, 223] width 46 height 12
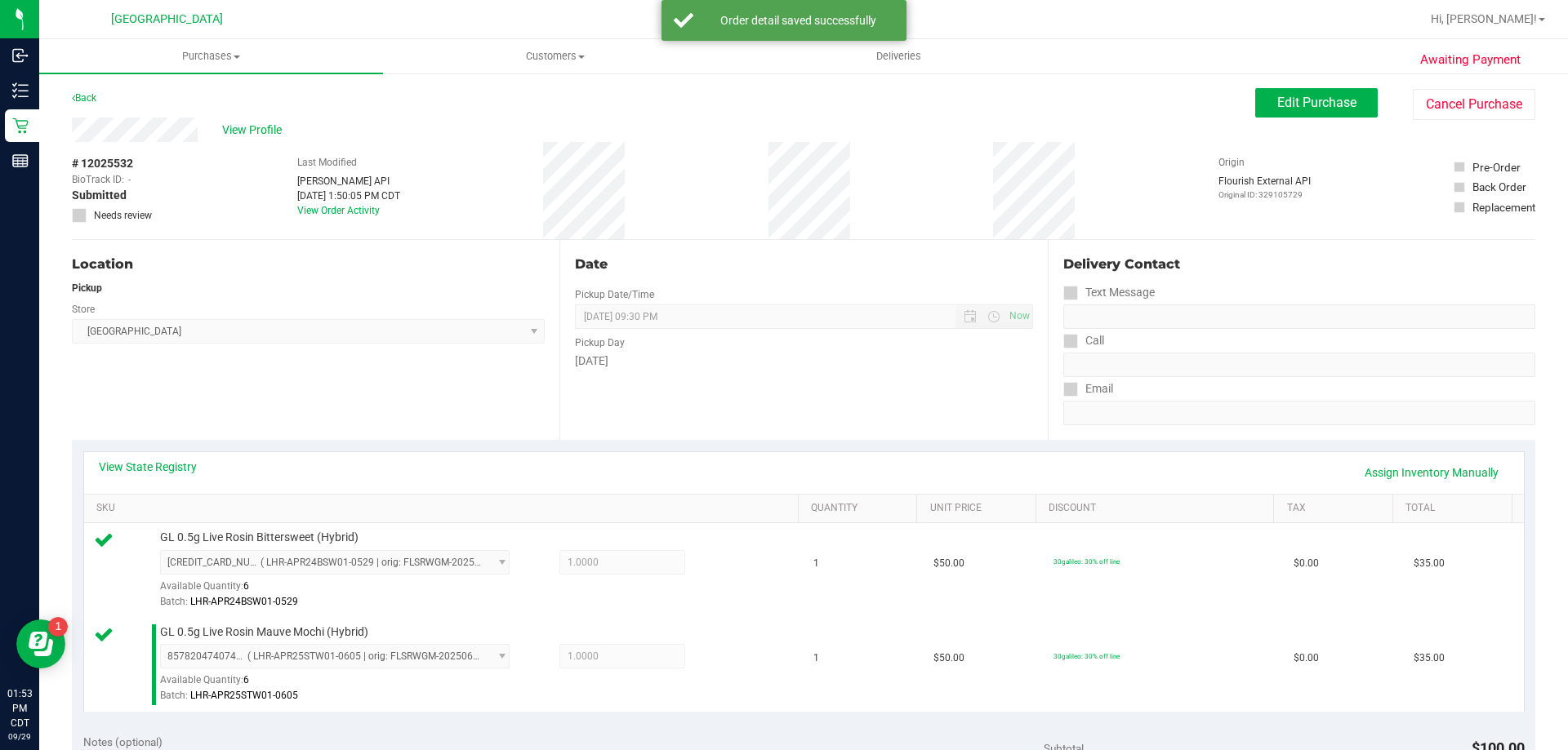
scroll to position [245, 0]
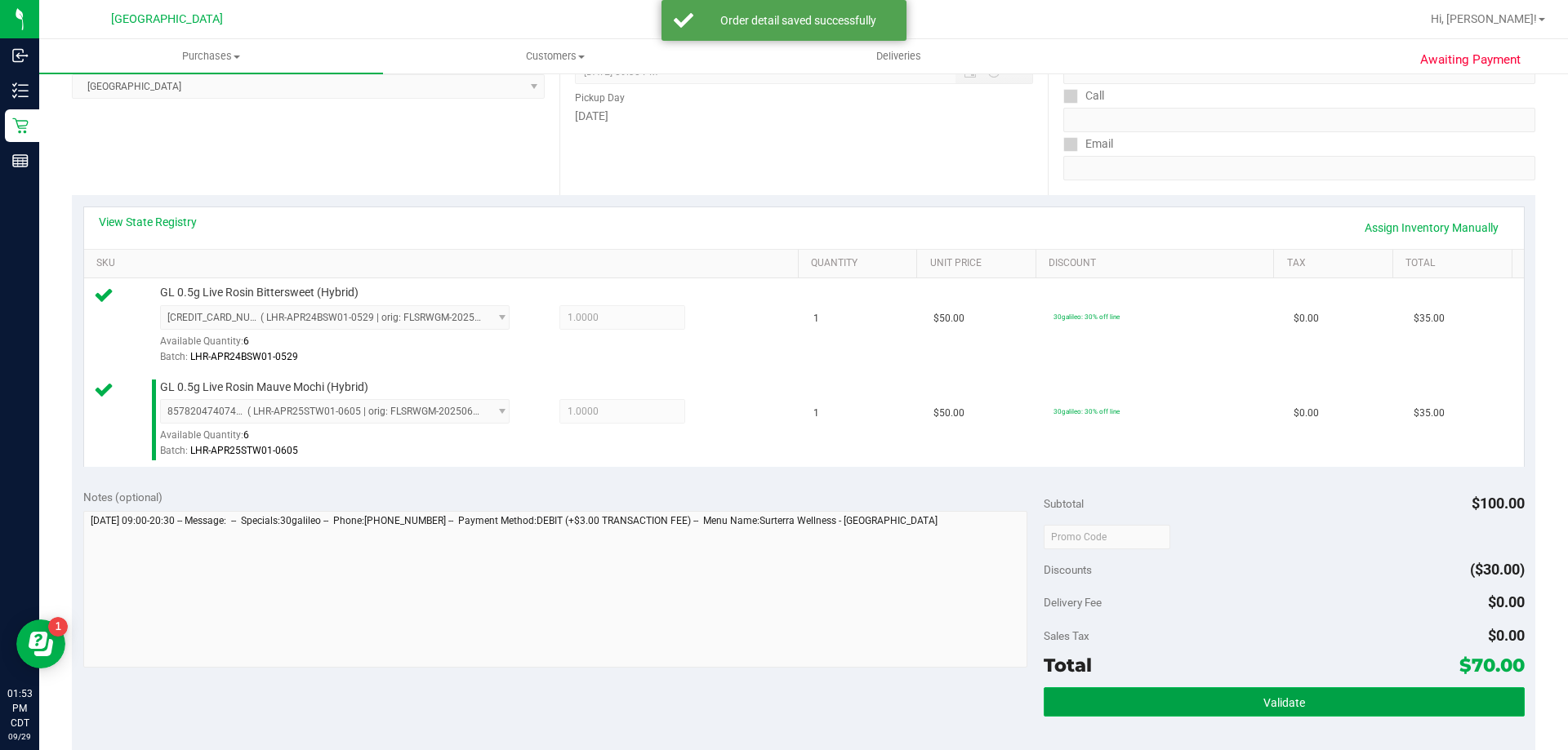
click at [1263, 703] on span "Validate" at bounding box center [1284, 703] width 42 height 13
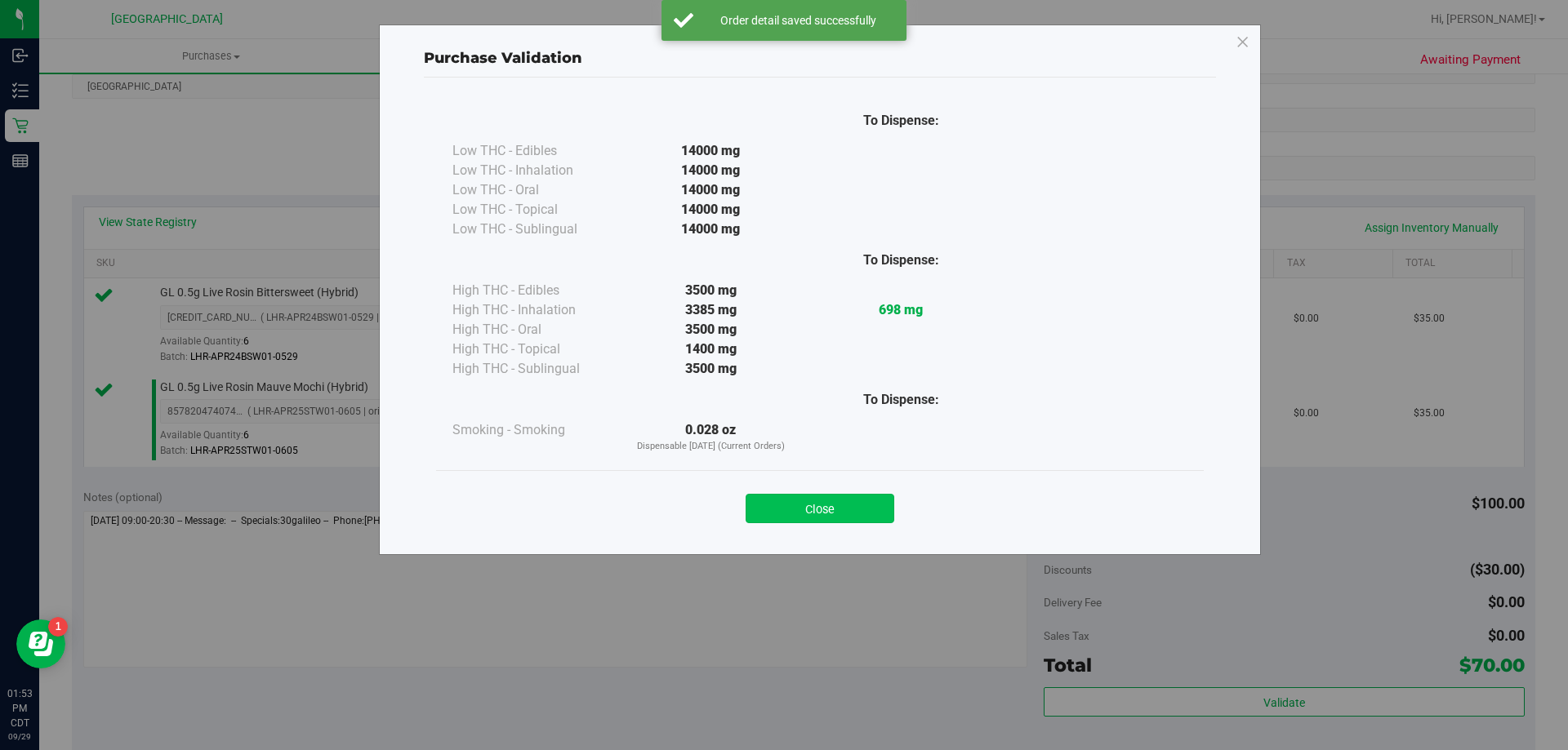
click at [834, 514] on button "Close" at bounding box center [819, 508] width 148 height 29
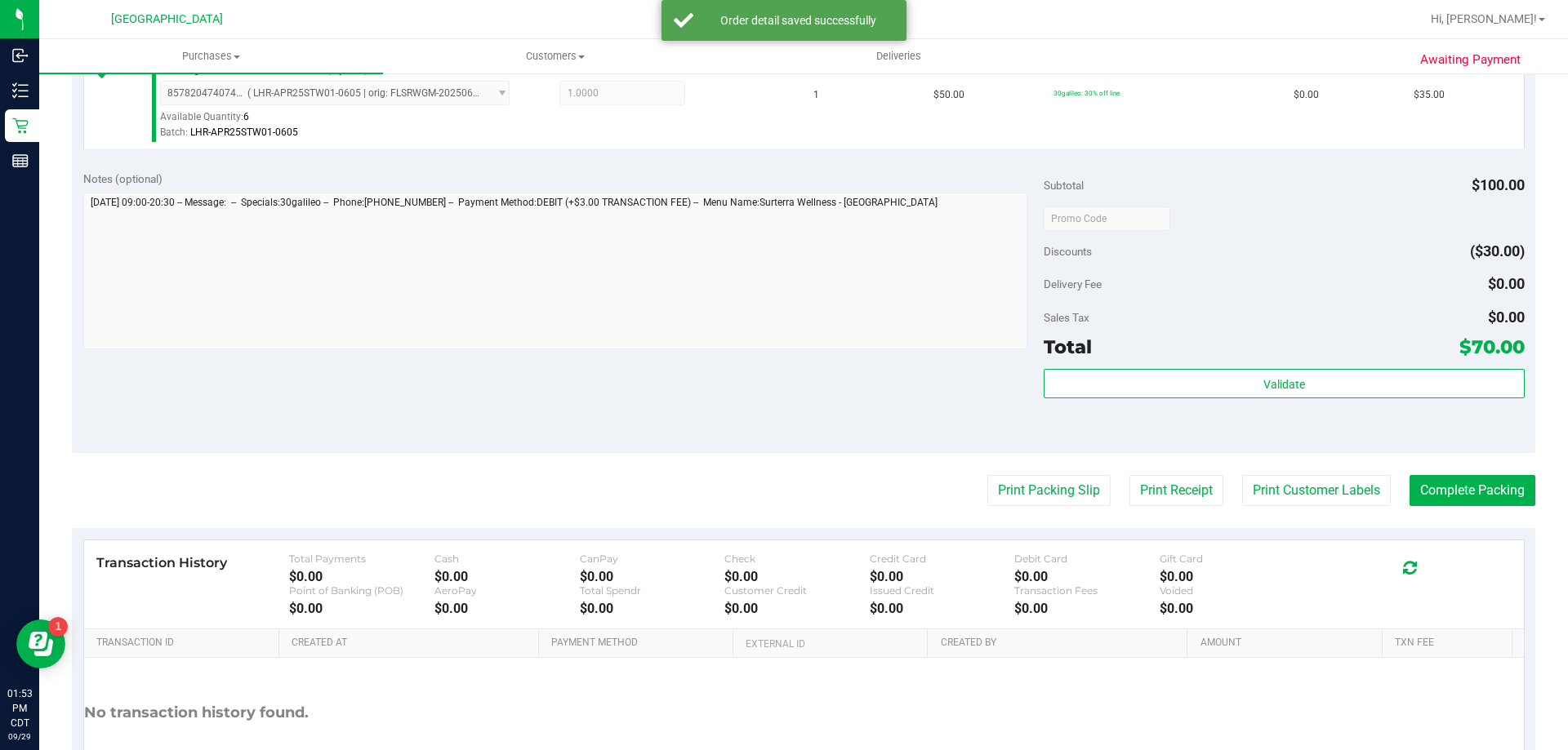
scroll to position [572, 0]
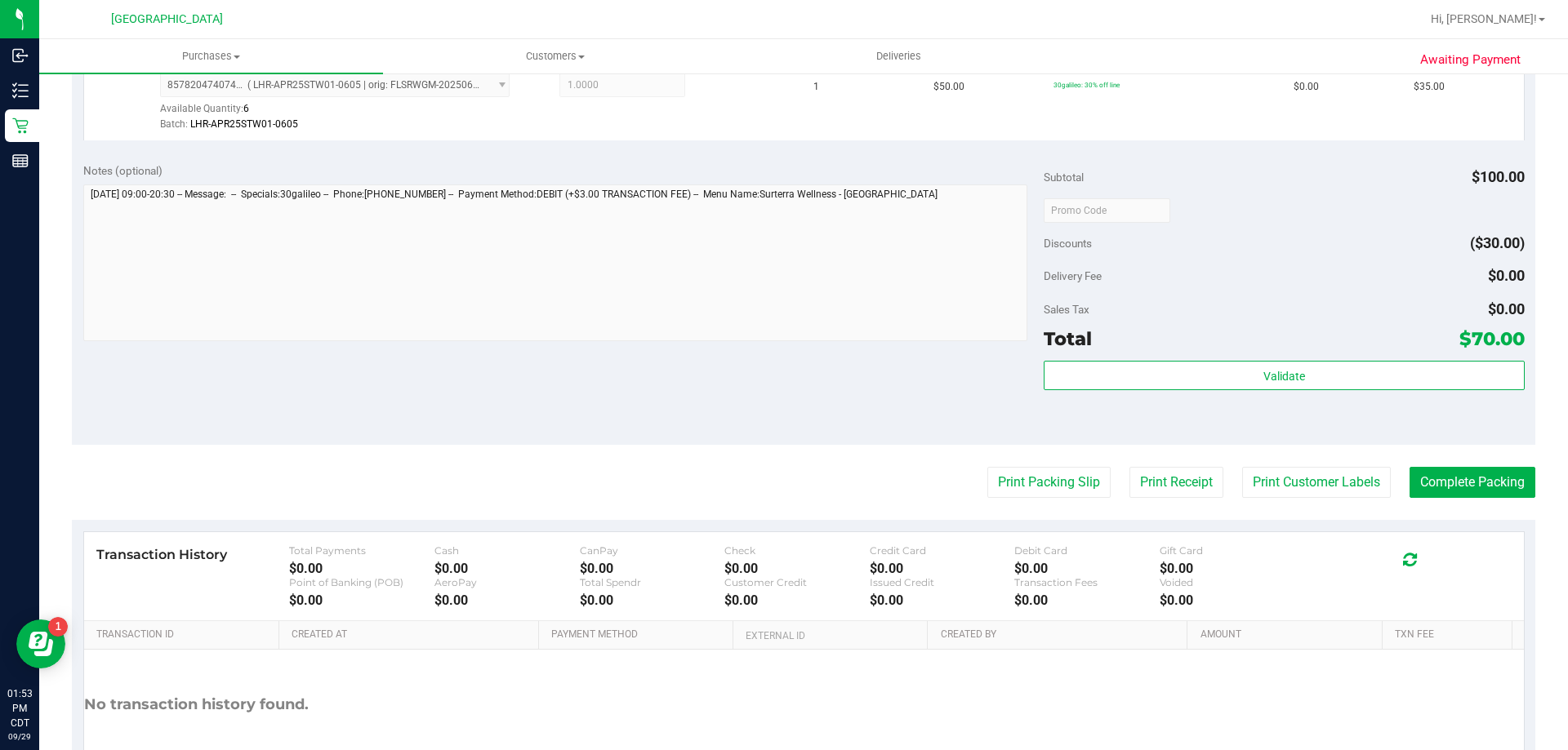
drag, startPoint x: 1185, startPoint y: 479, endPoint x: 1275, endPoint y: 574, distance: 130.9
click at [1254, 589] on purchase-details "Back Edit Purchase Cancel Purchase View Profile # 12025532 BioTrack ID: - Submi…" at bounding box center [804, 171] width 1464 height 1309
click at [1304, 488] on button "Print Customer Labels" at bounding box center [1317, 482] width 148 height 31
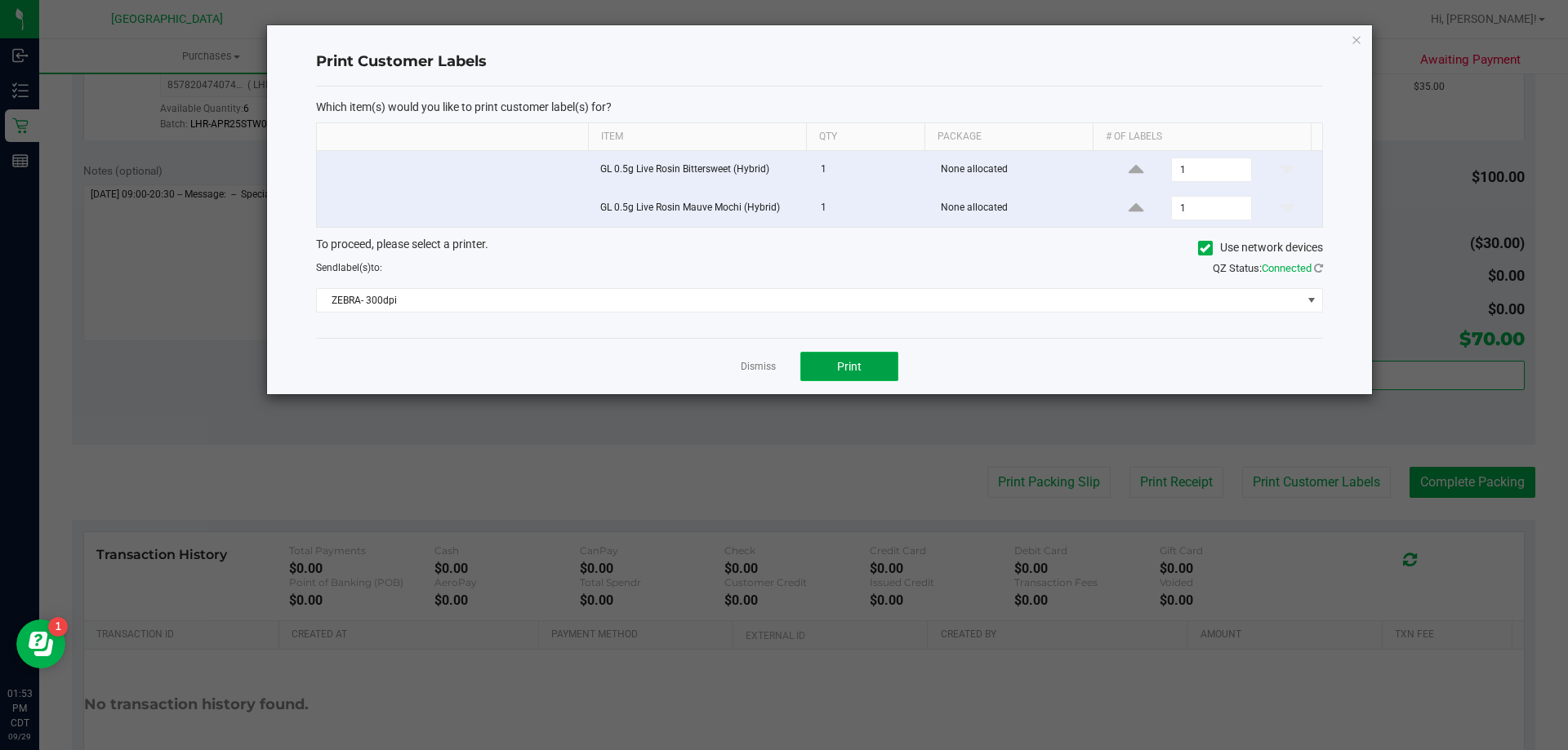
click at [854, 361] on span "Print" at bounding box center [849, 367] width 24 height 13
click at [767, 362] on link "Dismiss" at bounding box center [759, 367] width 35 height 14
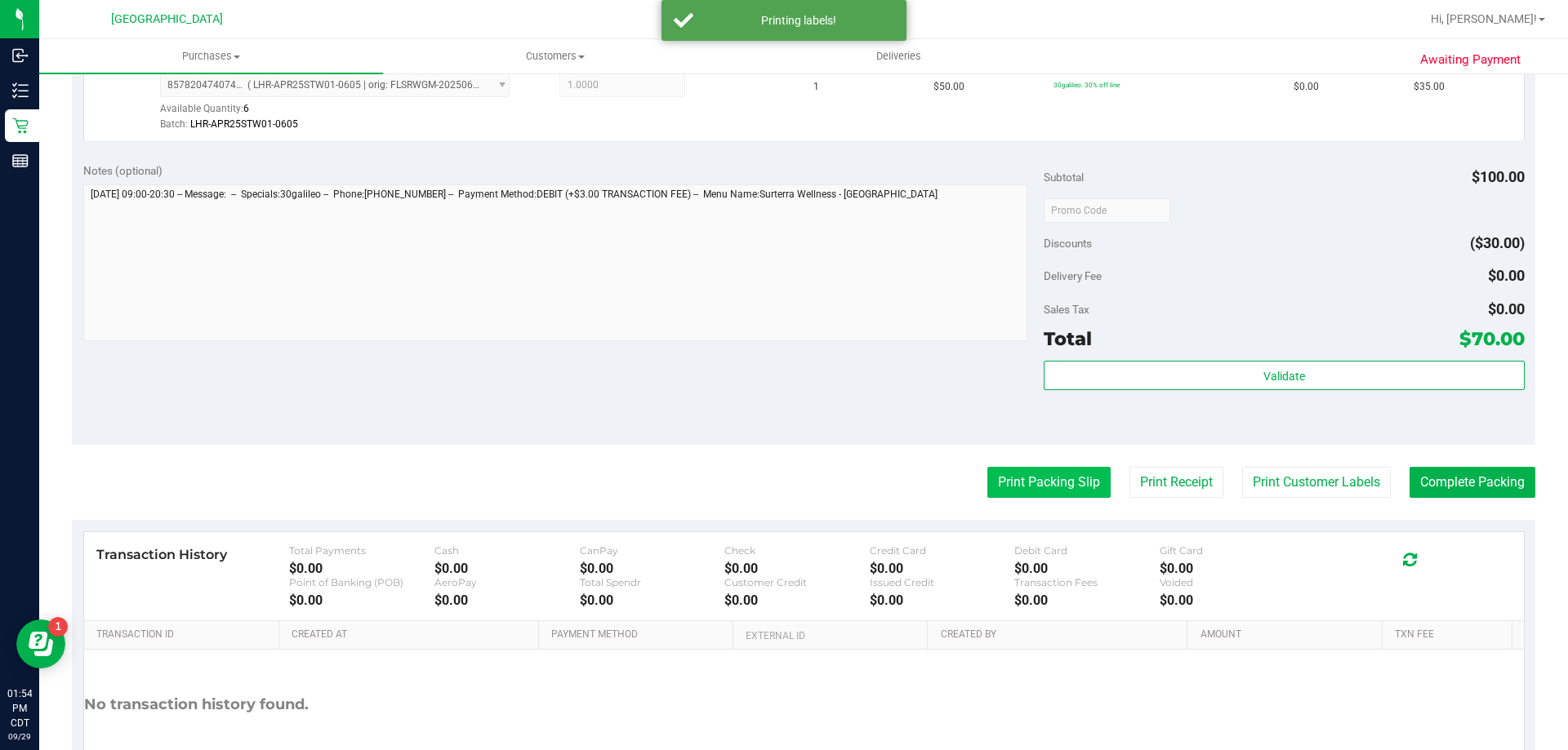
click at [1022, 479] on button "Print Packing Slip" at bounding box center [1049, 482] width 123 height 31
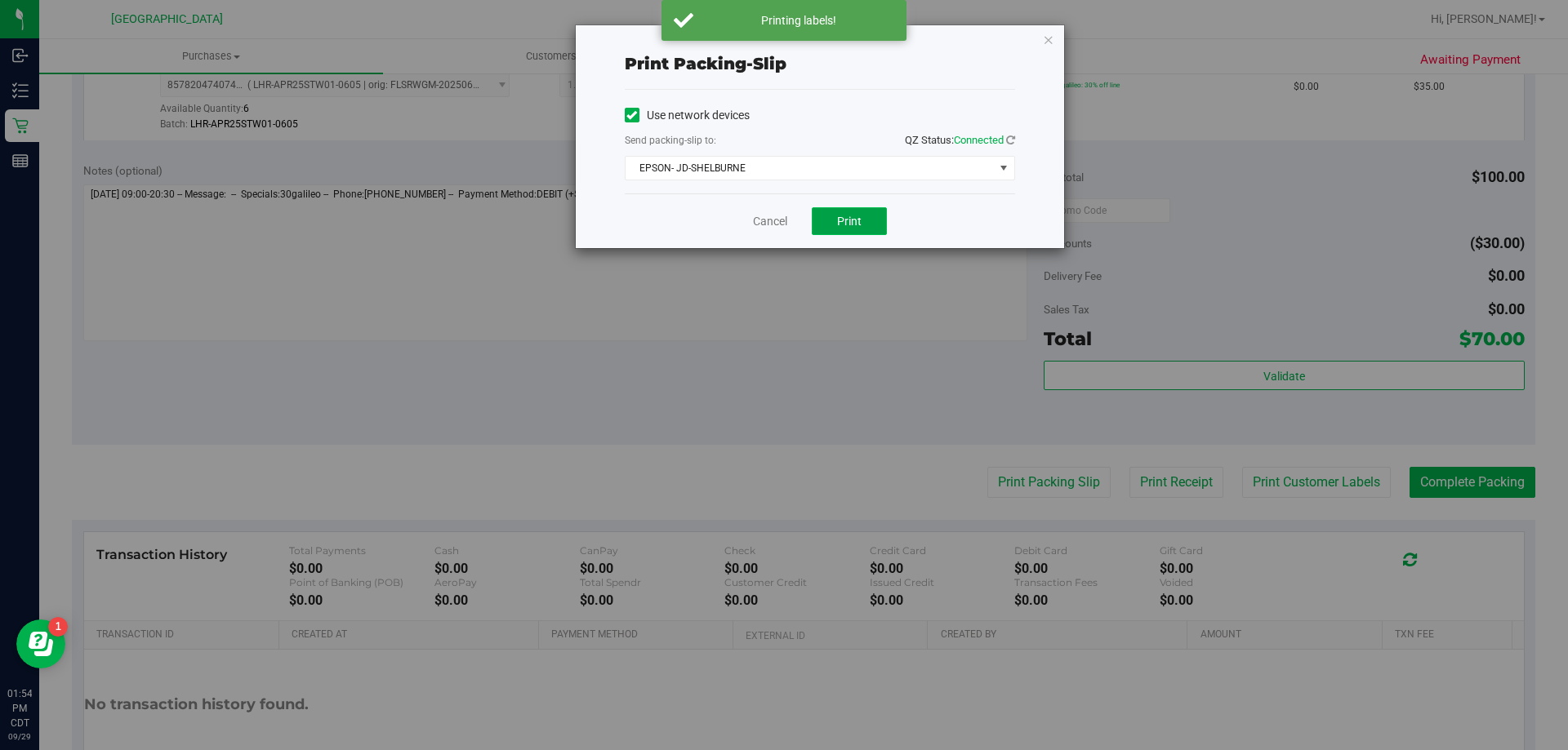
click at [878, 222] on button "Print" at bounding box center [849, 221] width 75 height 27
click at [767, 221] on link "Cancel" at bounding box center [769, 221] width 34 height 17
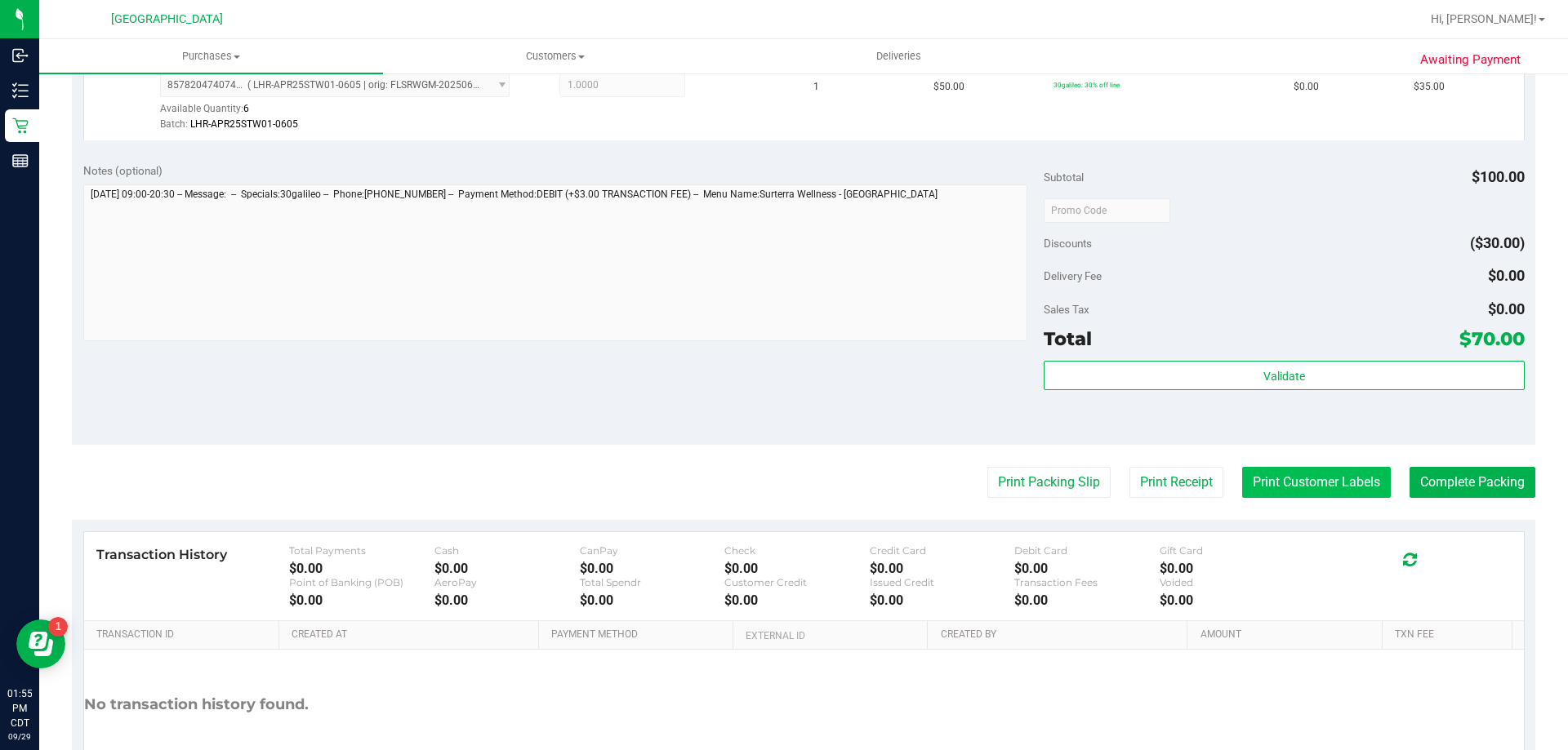
click at [1304, 490] on button "Print Customer Labels" at bounding box center [1317, 482] width 148 height 31
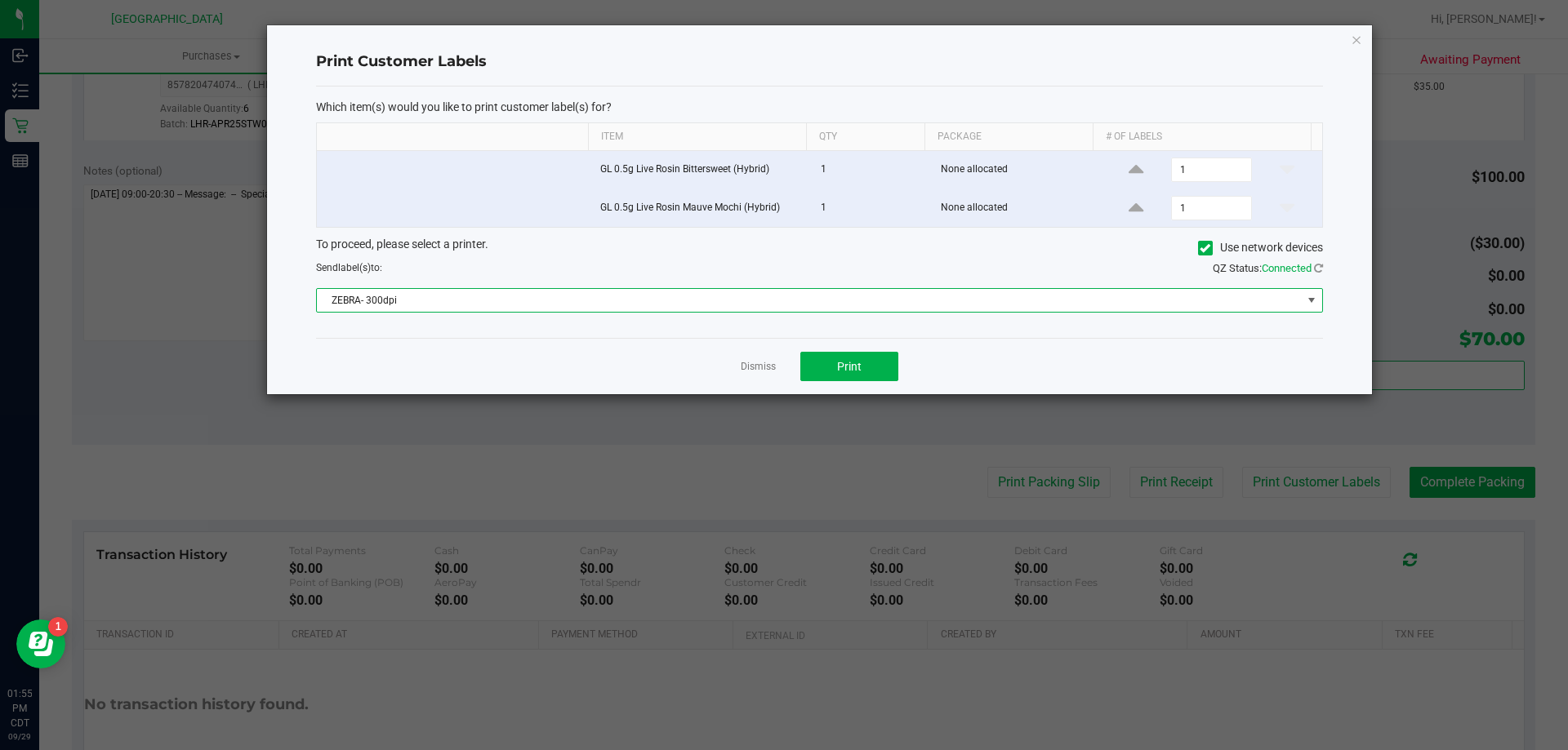
click at [769, 305] on span "ZEBRA- 300dpi" at bounding box center [809, 300] width 985 height 22
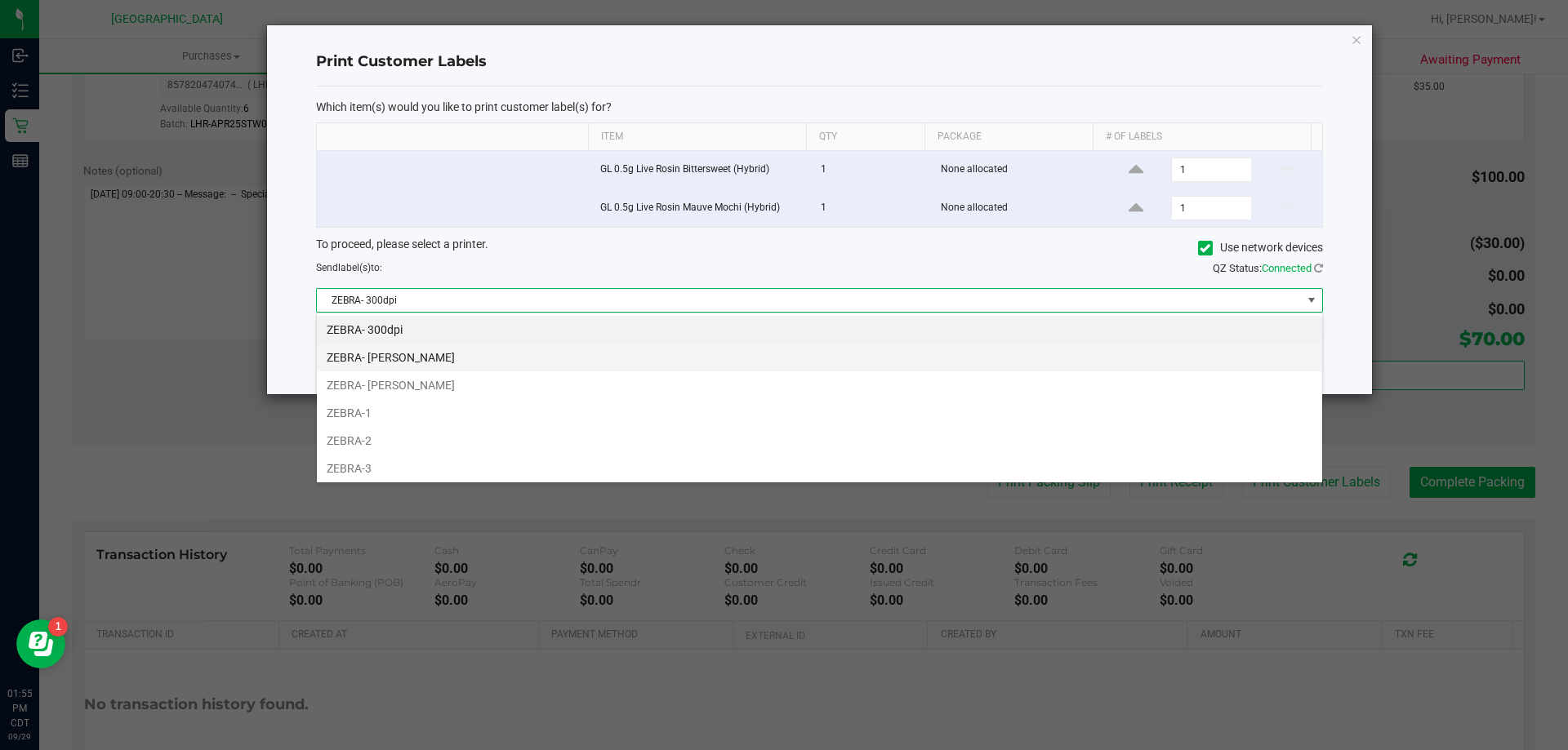
scroll to position [24, 1006]
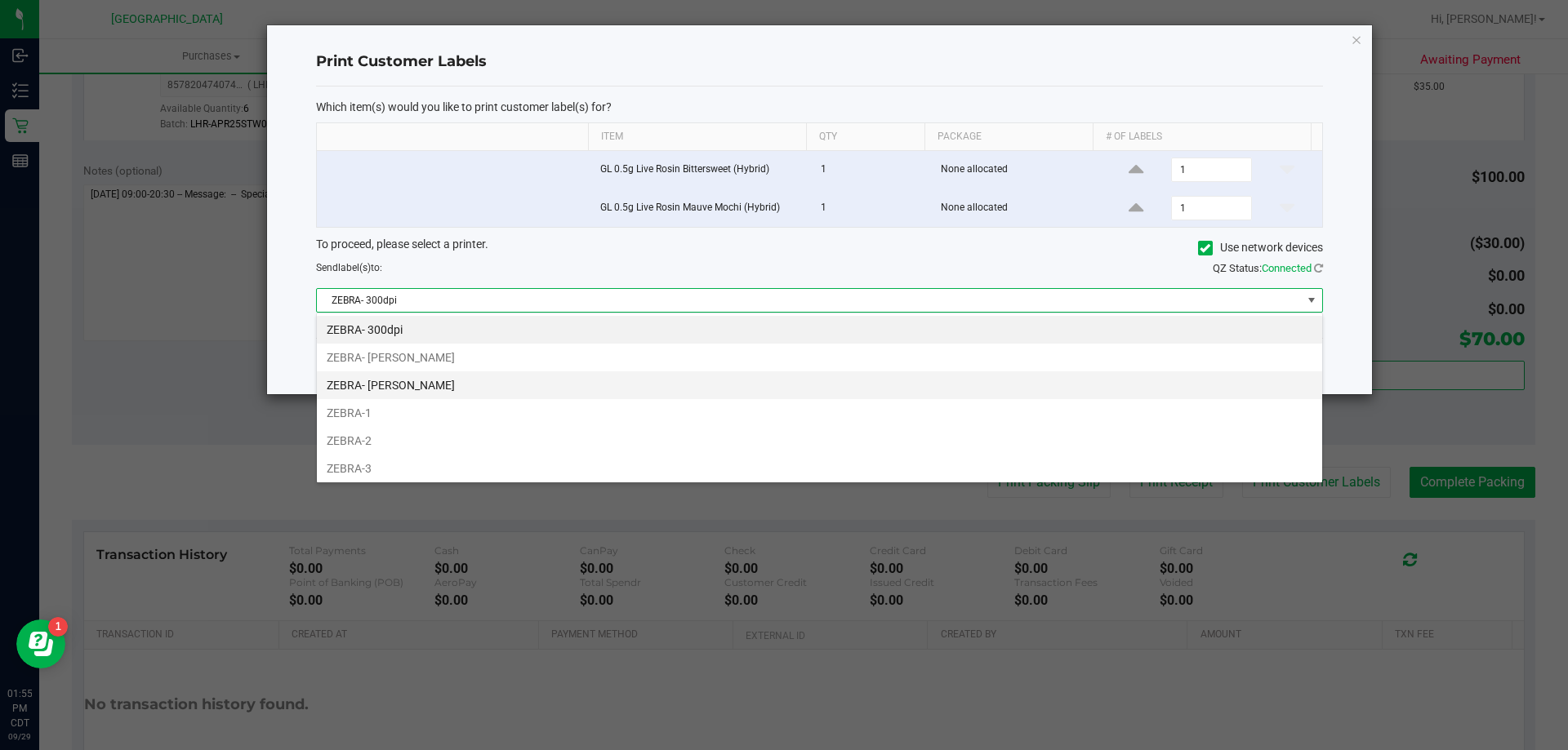
click at [402, 380] on li "ZEBRA- [PERSON_NAME]" at bounding box center [819, 385] width 1005 height 27
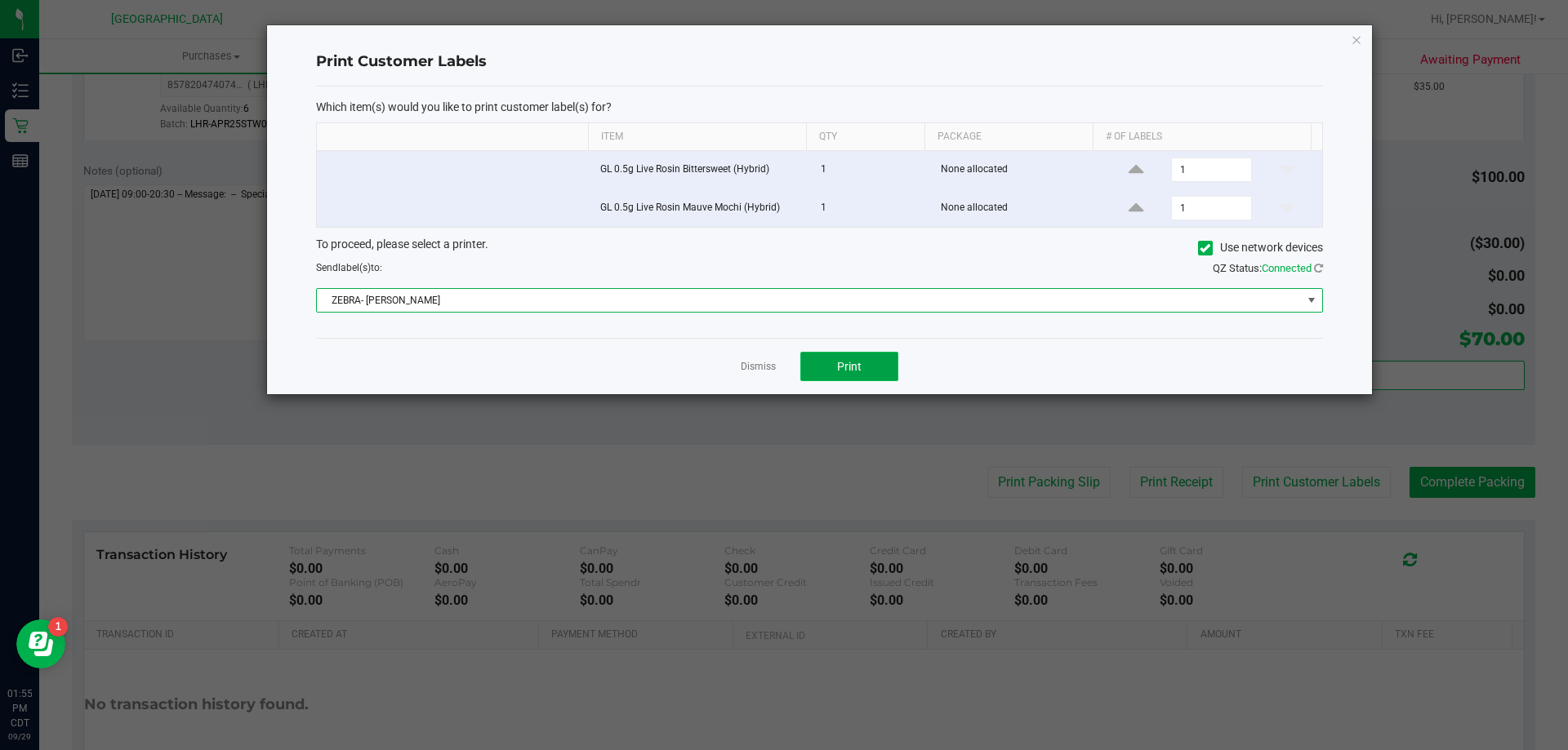
click at [867, 360] on button "Print" at bounding box center [849, 366] width 98 height 29
click at [771, 360] on link "Dismiss" at bounding box center [759, 367] width 35 height 14
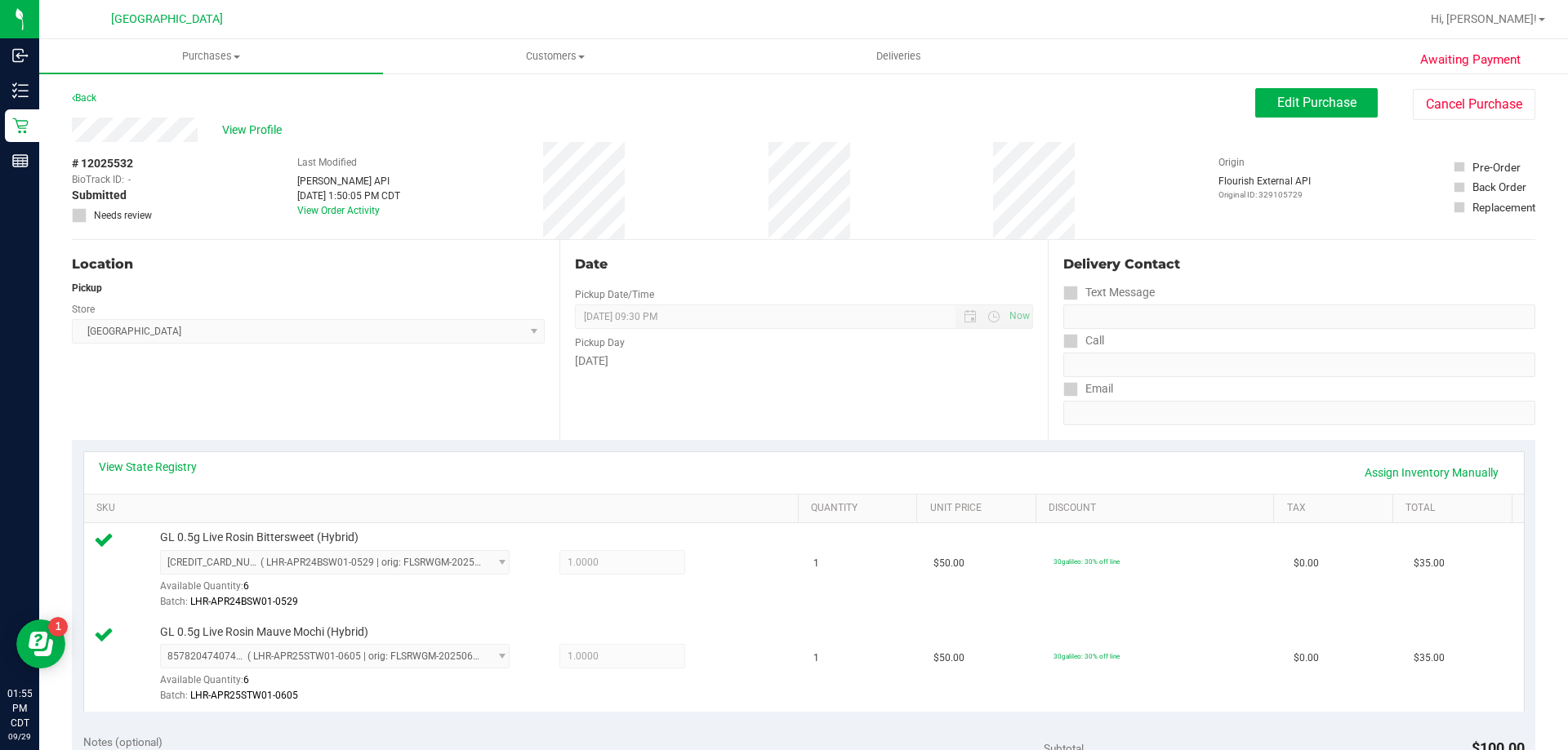
scroll to position [489, 0]
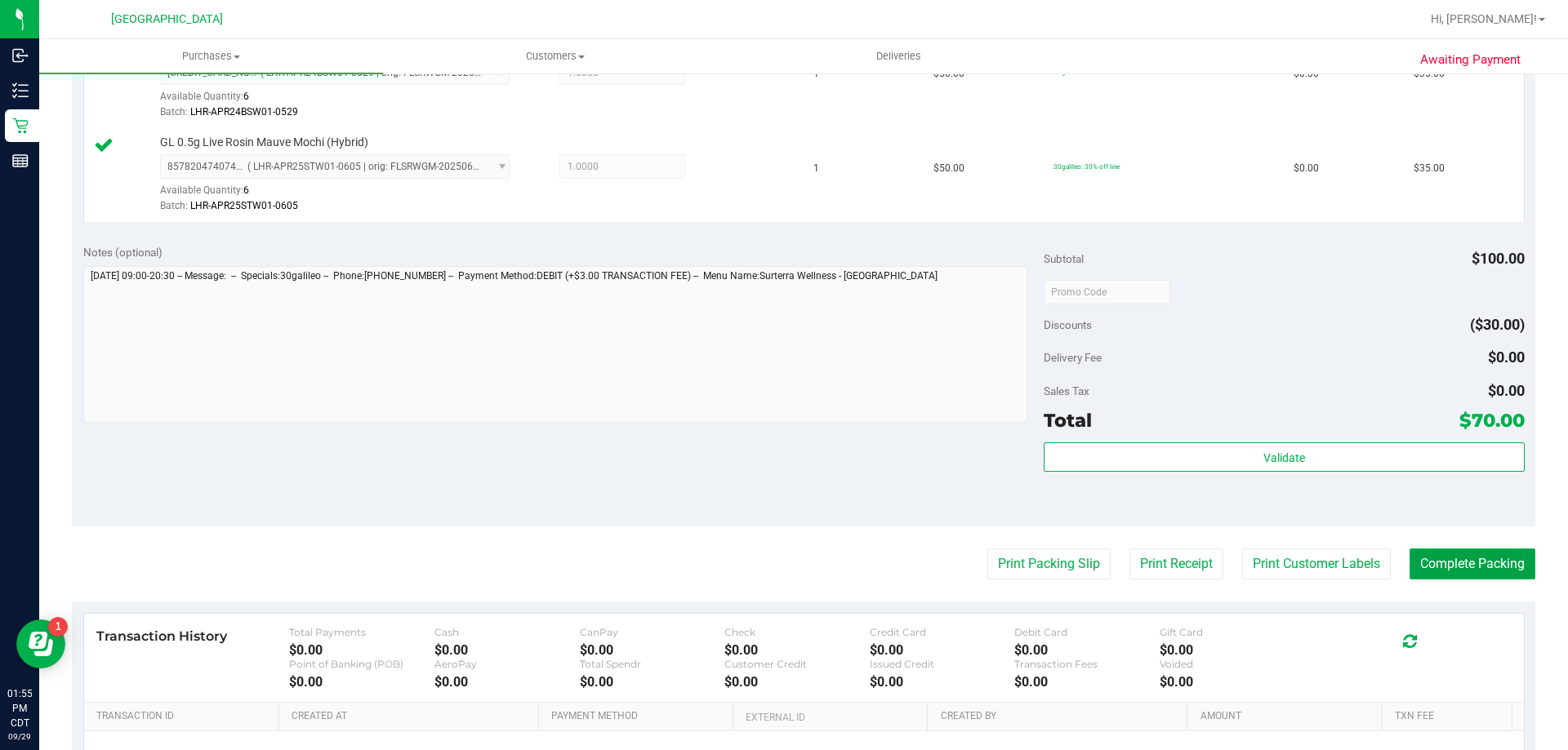
click at [1481, 562] on button "Complete Packing" at bounding box center [1472, 564] width 126 height 31
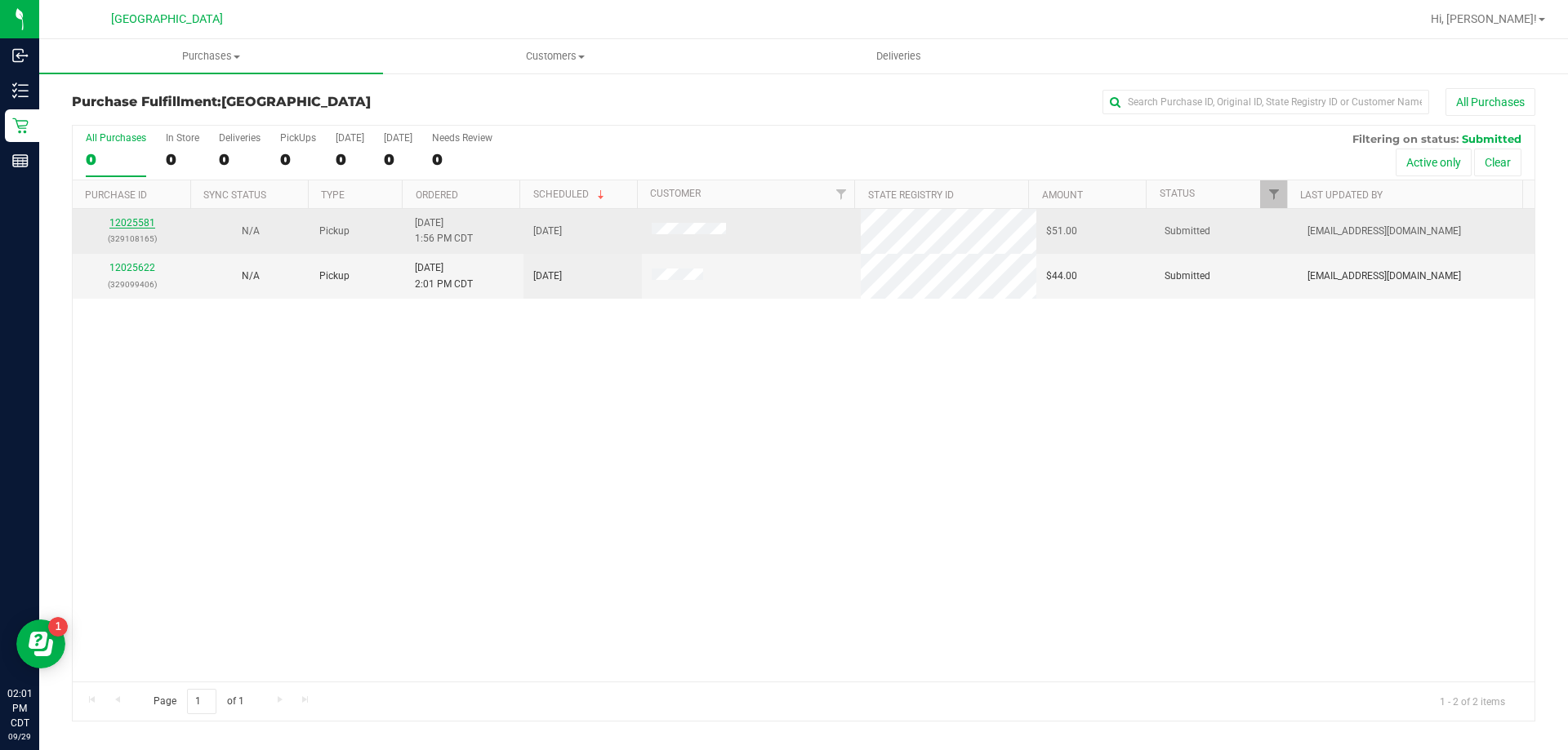
click at [143, 222] on link "12025581" at bounding box center [132, 223] width 46 height 12
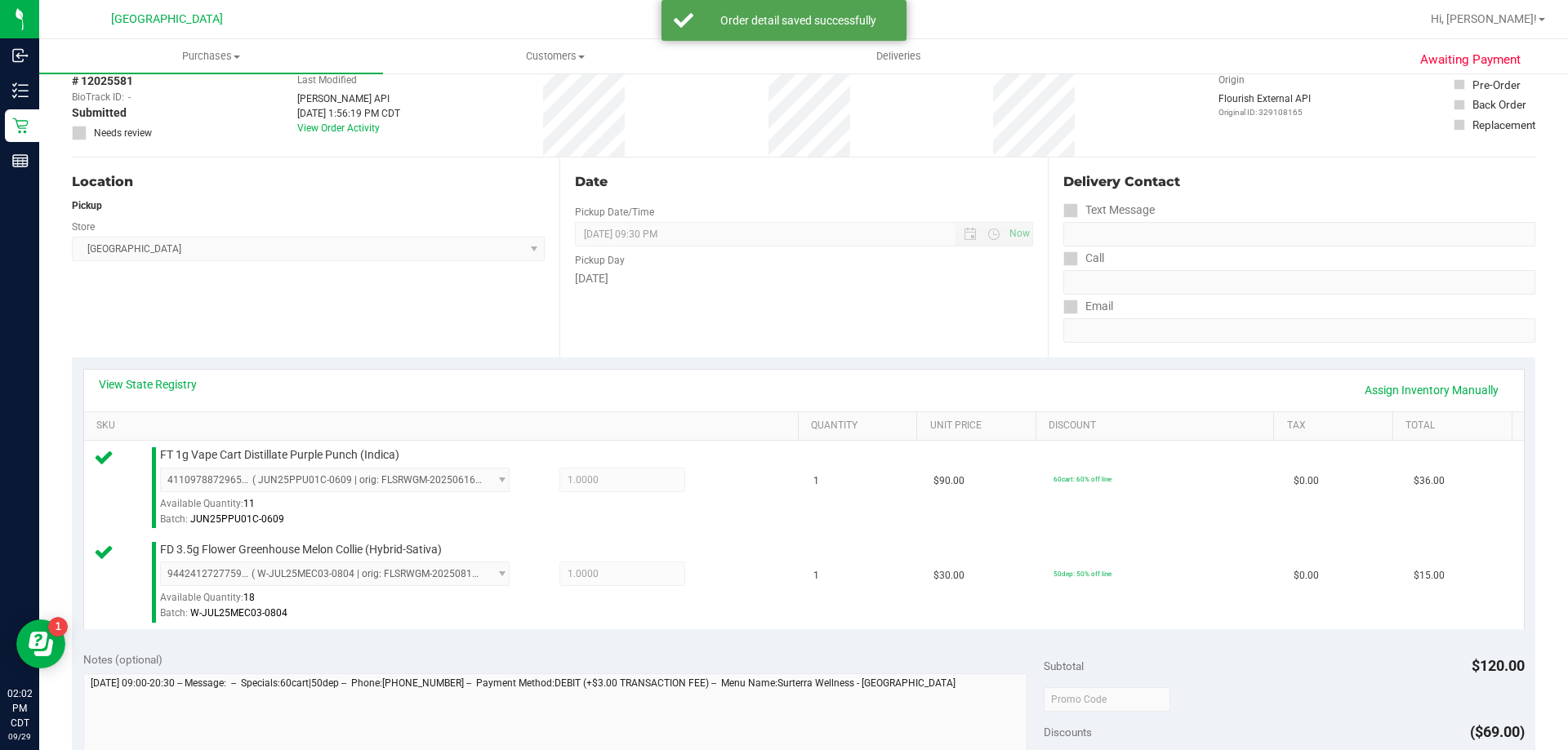
scroll to position [408, 0]
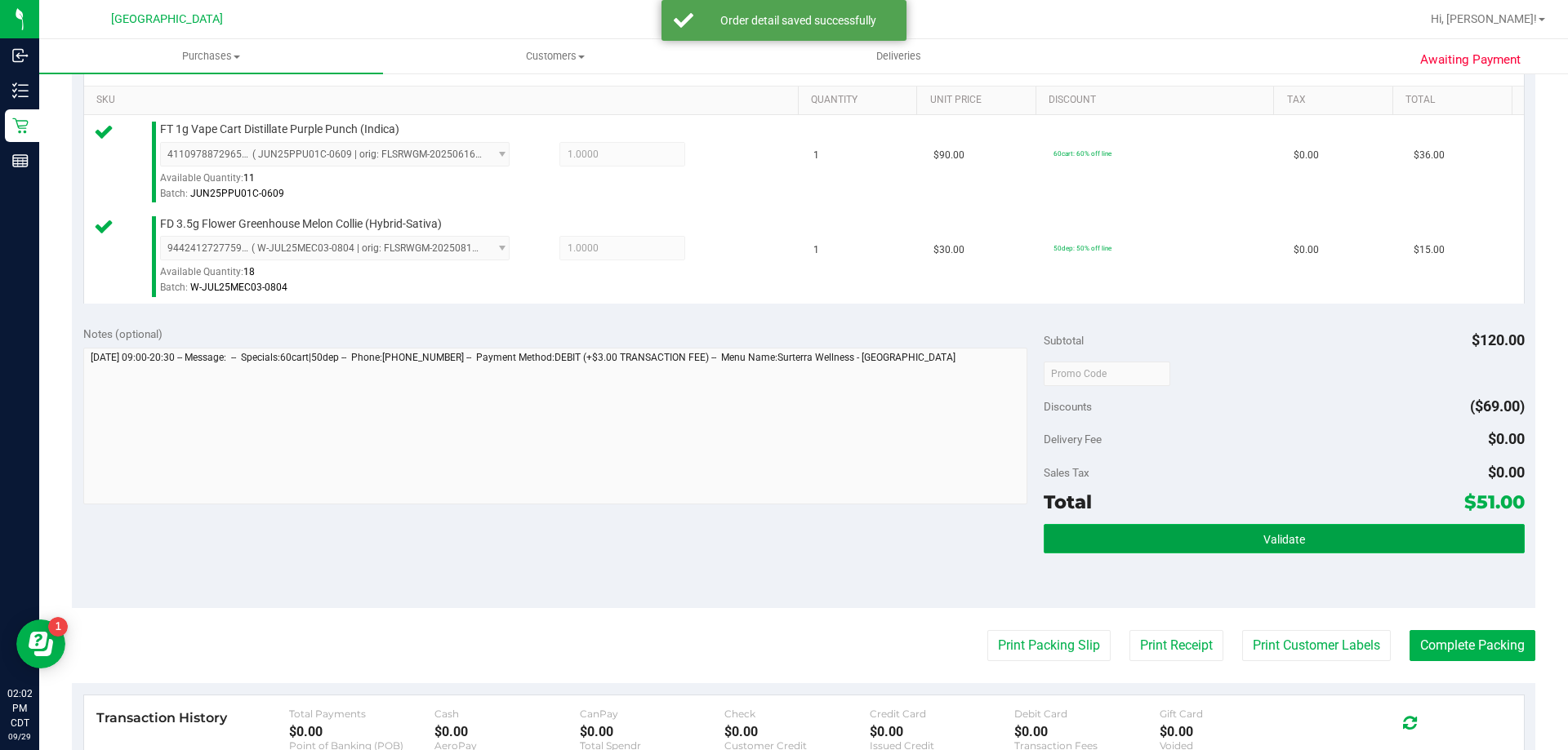
click at [1343, 529] on button "Validate" at bounding box center [1283, 539] width 480 height 29
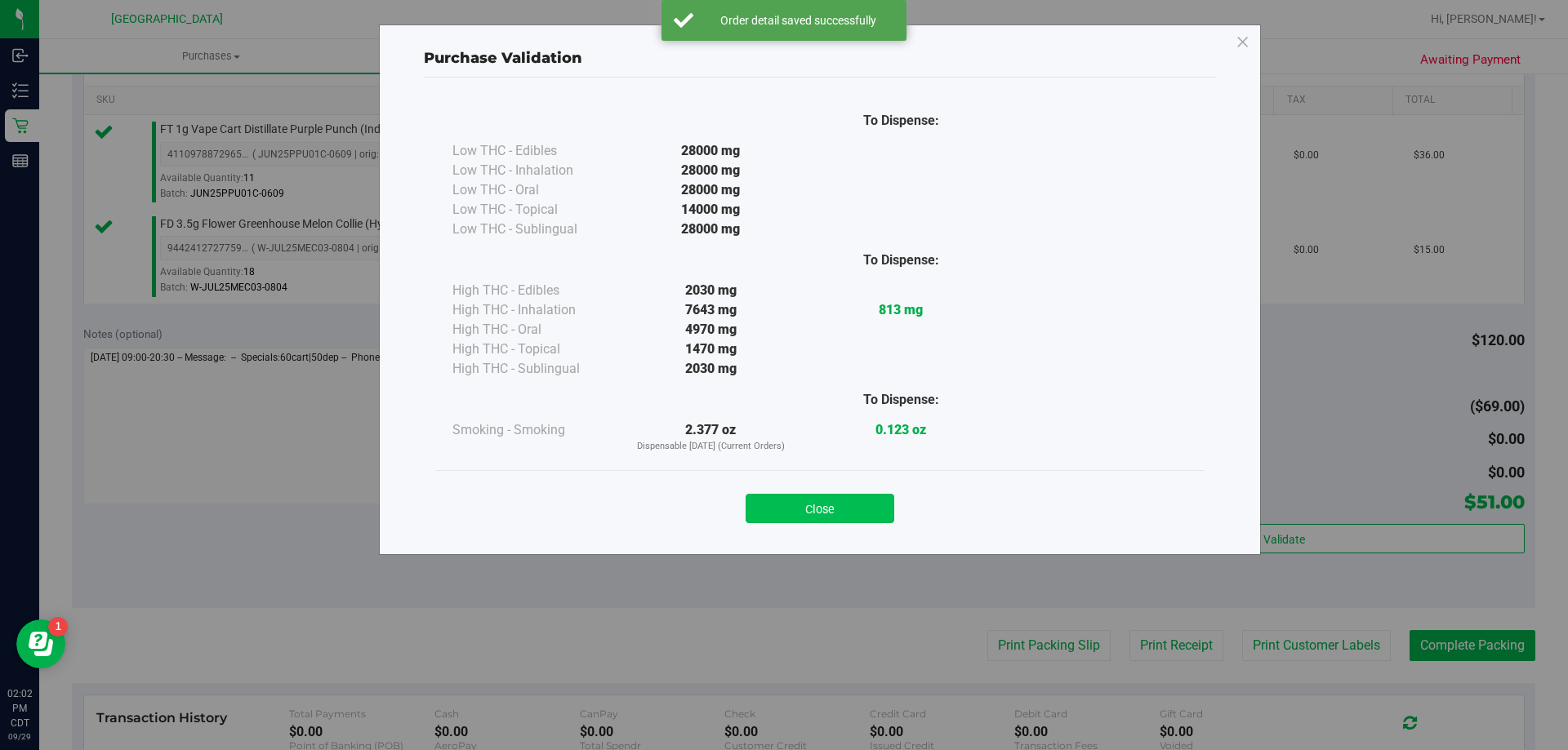
click at [834, 508] on button "Close" at bounding box center [819, 508] width 148 height 29
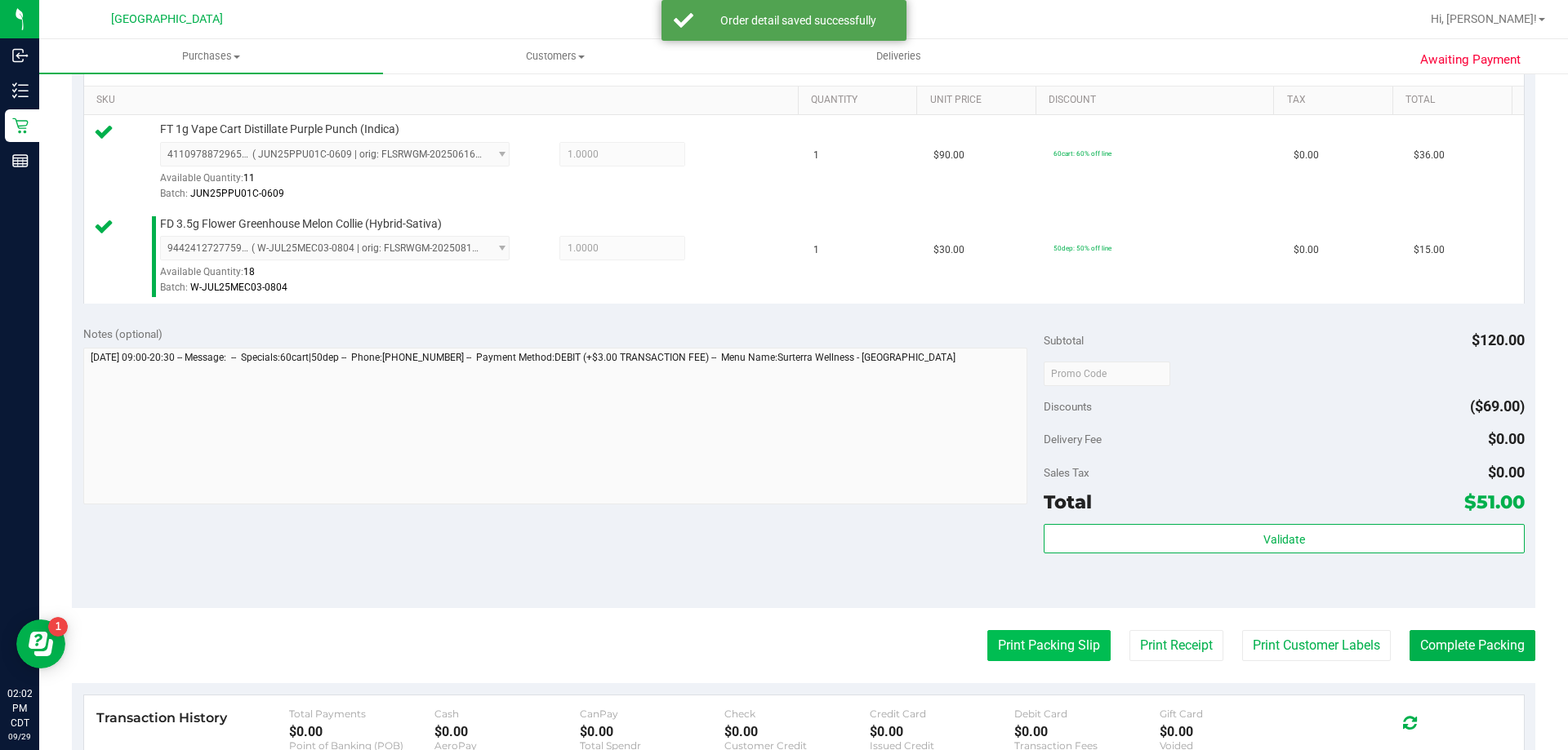
click at [1063, 657] on button "Print Packing Slip" at bounding box center [1049, 645] width 123 height 31
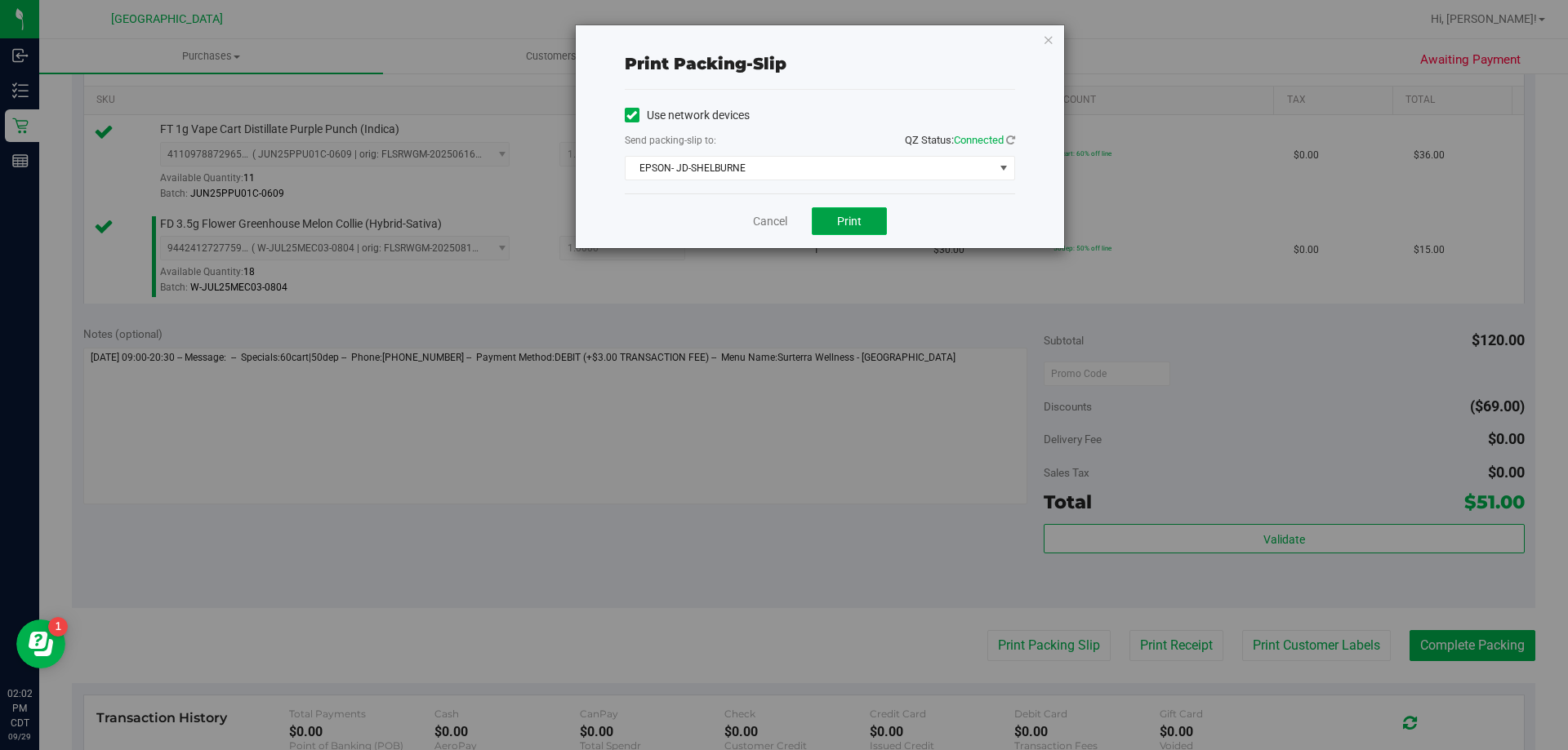
click at [860, 217] on span "Print" at bounding box center [849, 221] width 24 height 13
click at [779, 221] on link "Cancel" at bounding box center [769, 221] width 34 height 17
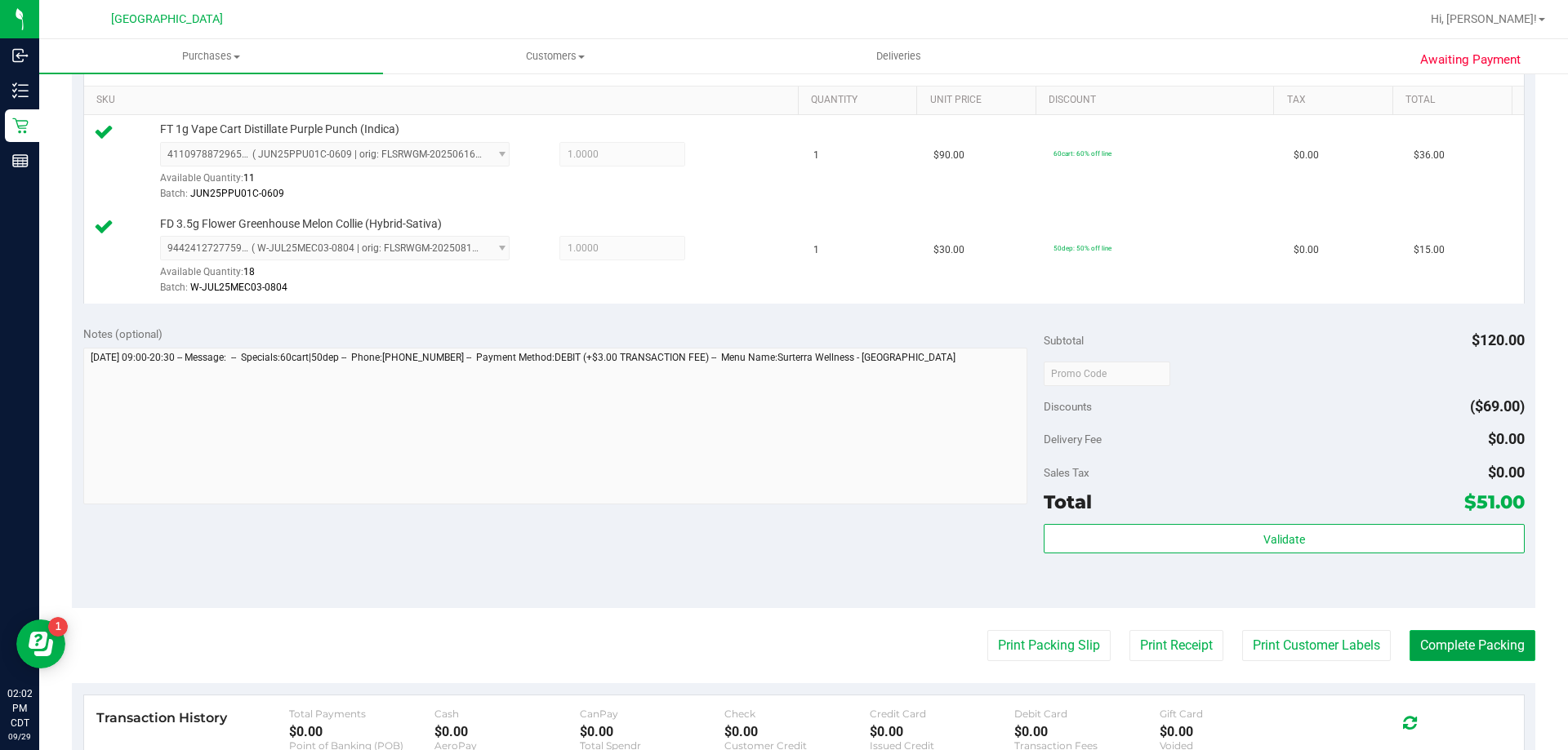
click at [1474, 635] on button "Complete Packing" at bounding box center [1472, 645] width 126 height 31
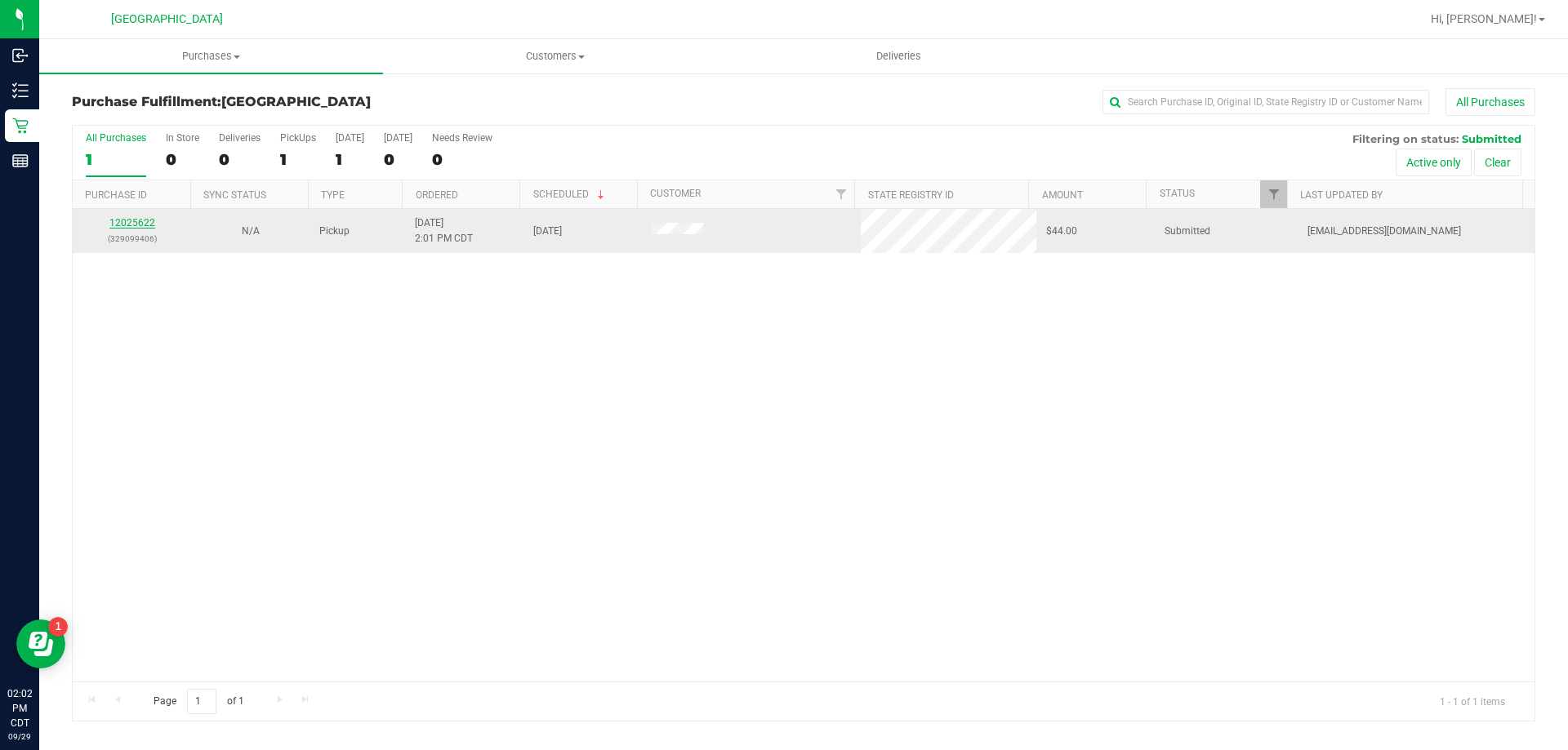
click at [148, 219] on link "12025622" at bounding box center [132, 223] width 46 height 12
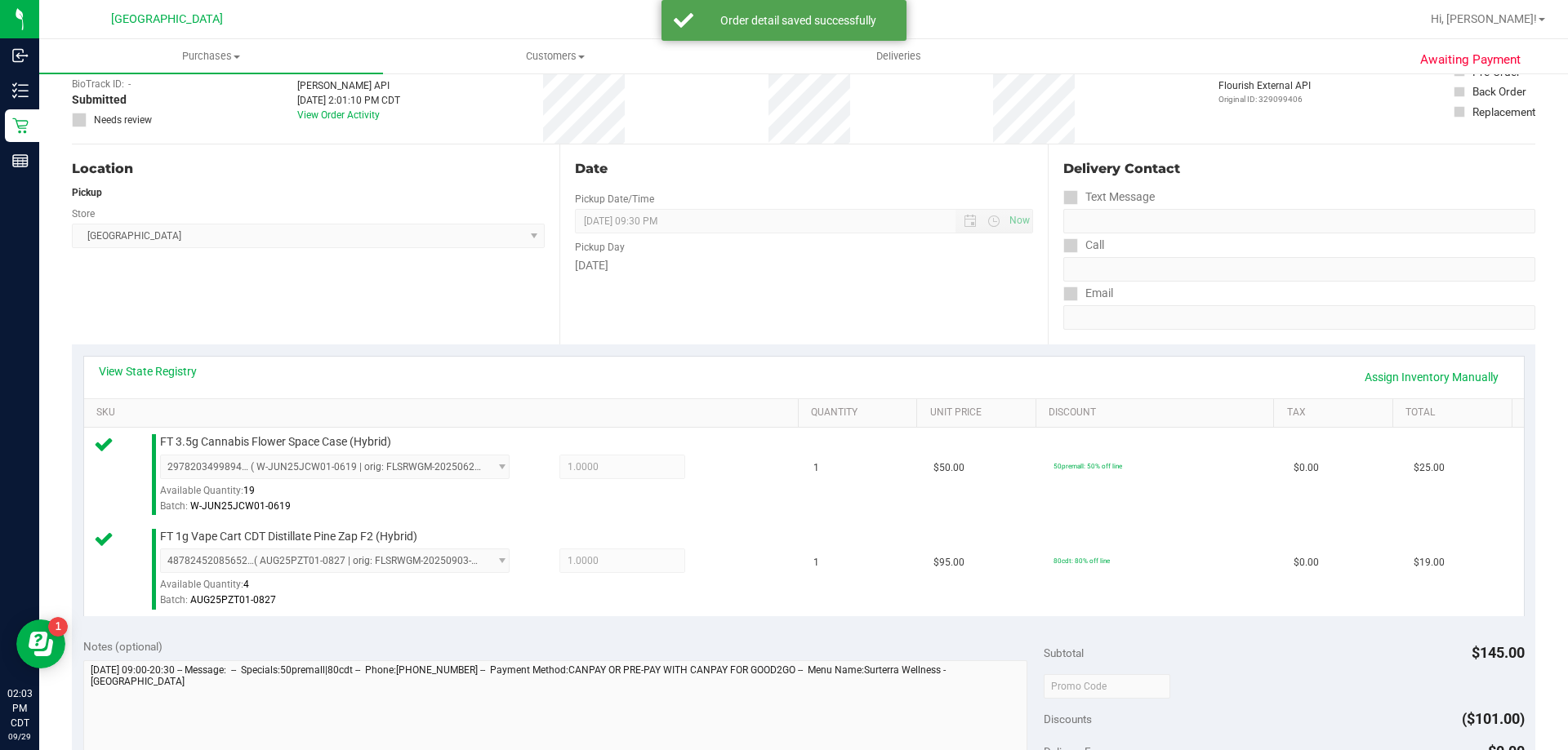
scroll to position [326, 0]
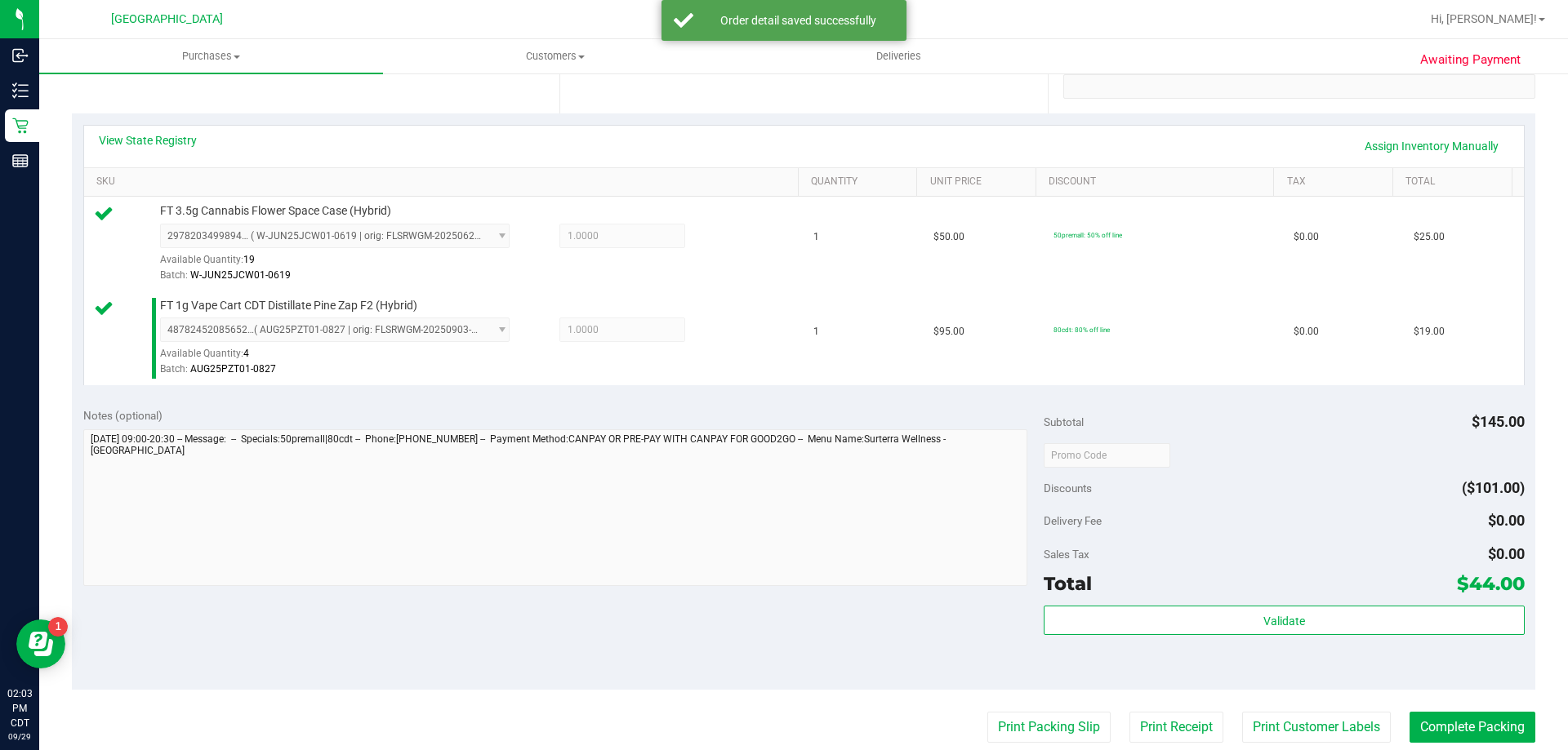
click at [1265, 596] on div "Total $44.00" at bounding box center [1283, 584] width 480 height 29
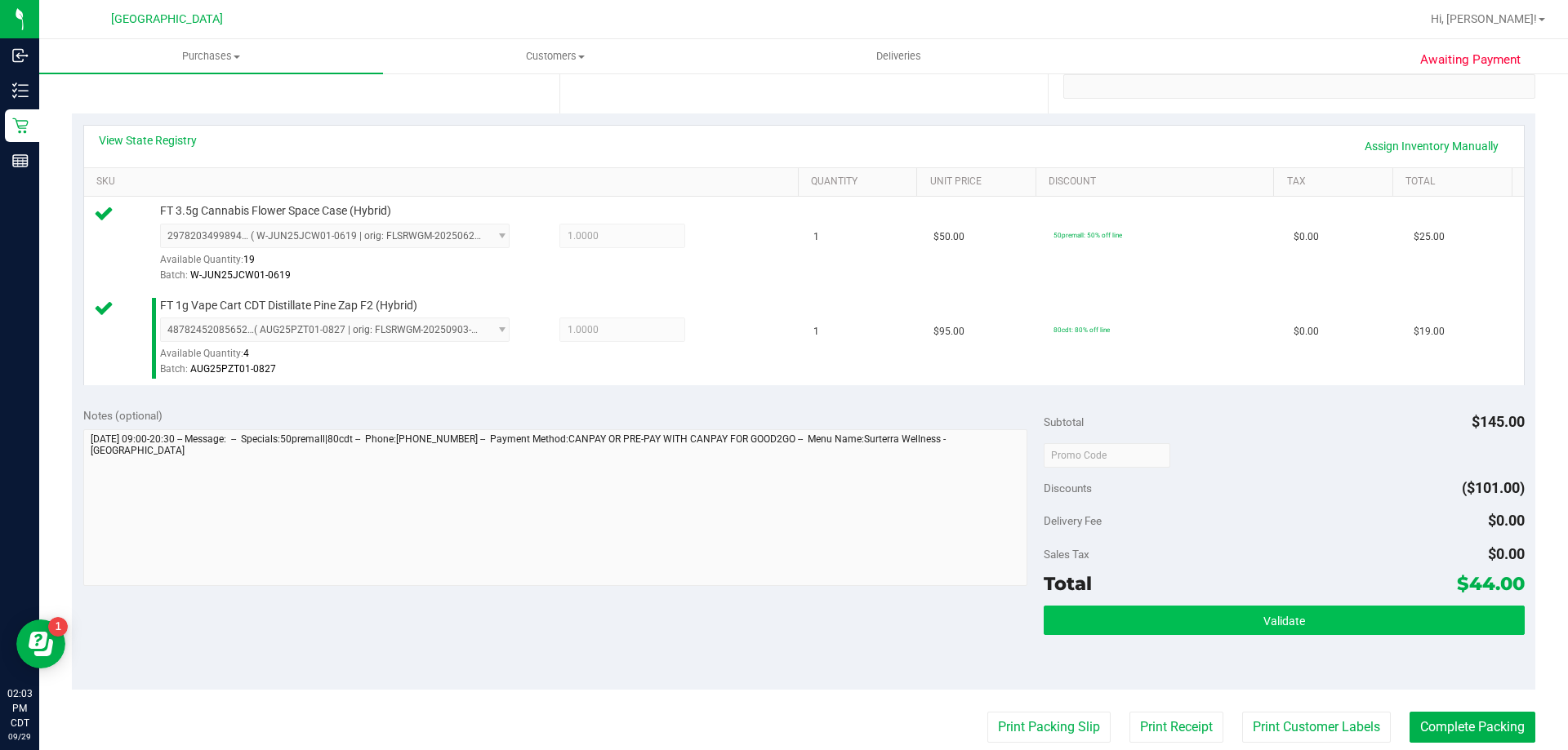
click at [1253, 605] on div "Subtotal $145.00 Discounts ($101.00) Delivery Fee $0.00 Sales Tax $0.00 Total $…" at bounding box center [1283, 543] width 480 height 272
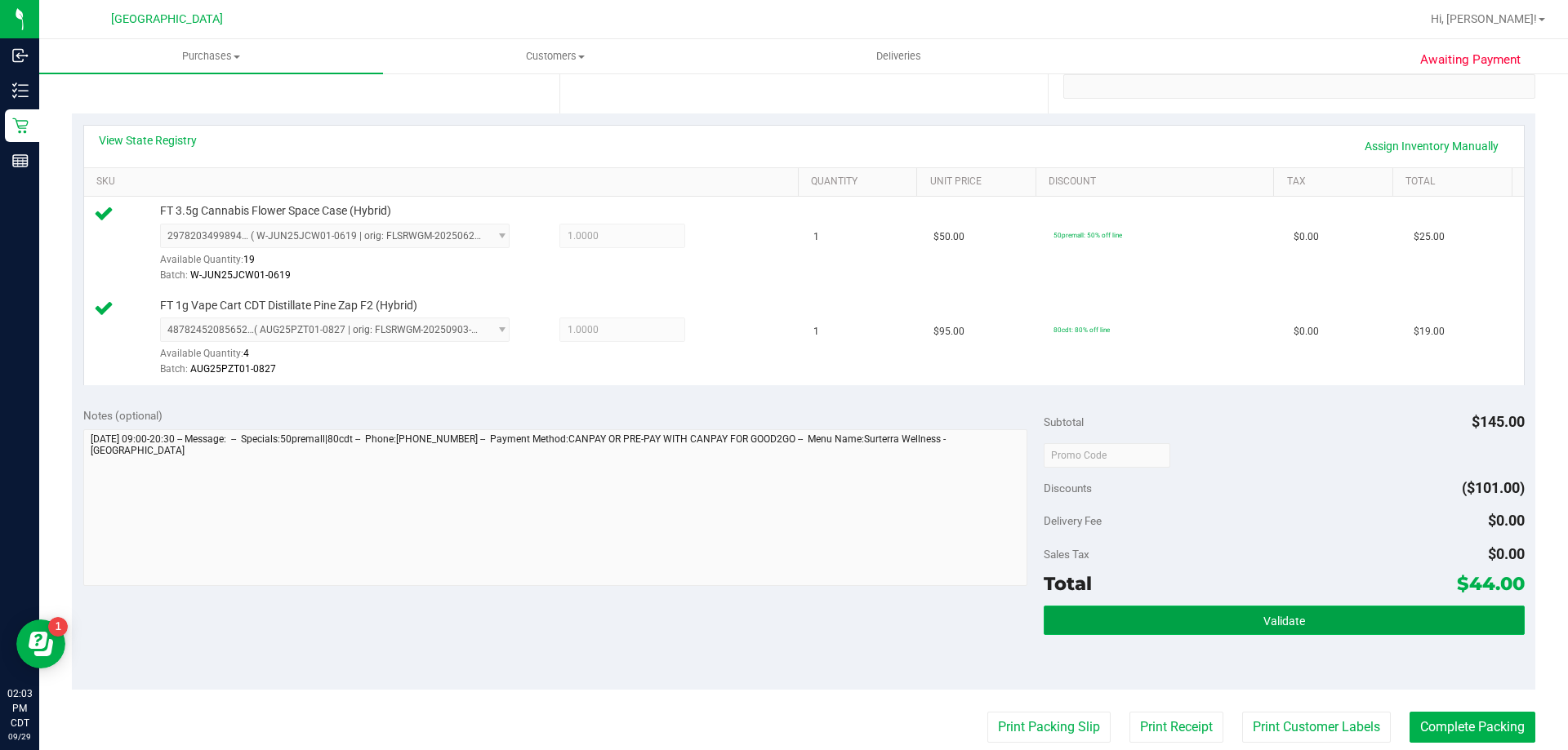
click at [1147, 633] on button "Validate" at bounding box center [1283, 620] width 480 height 29
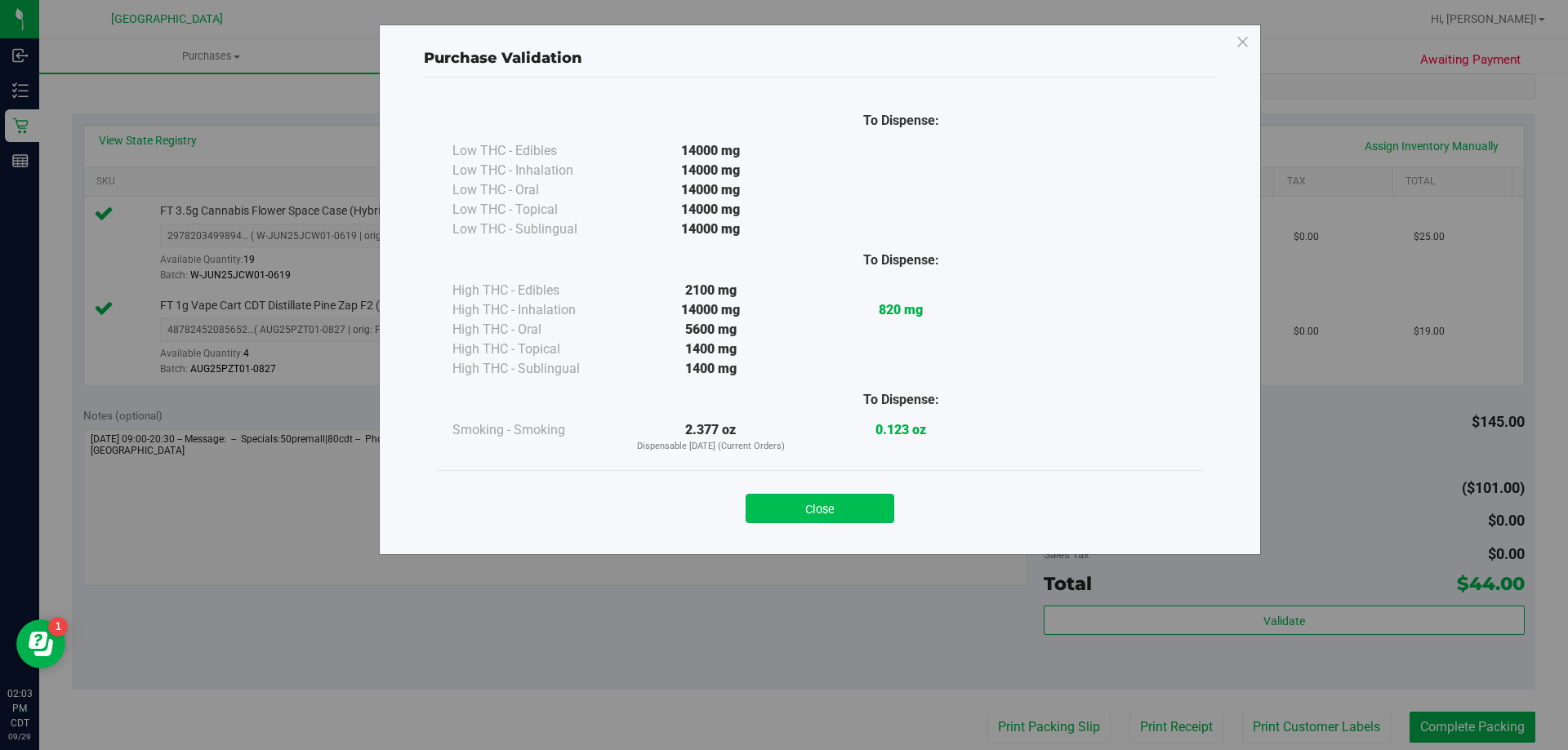
click at [851, 504] on button "Close" at bounding box center [819, 508] width 148 height 29
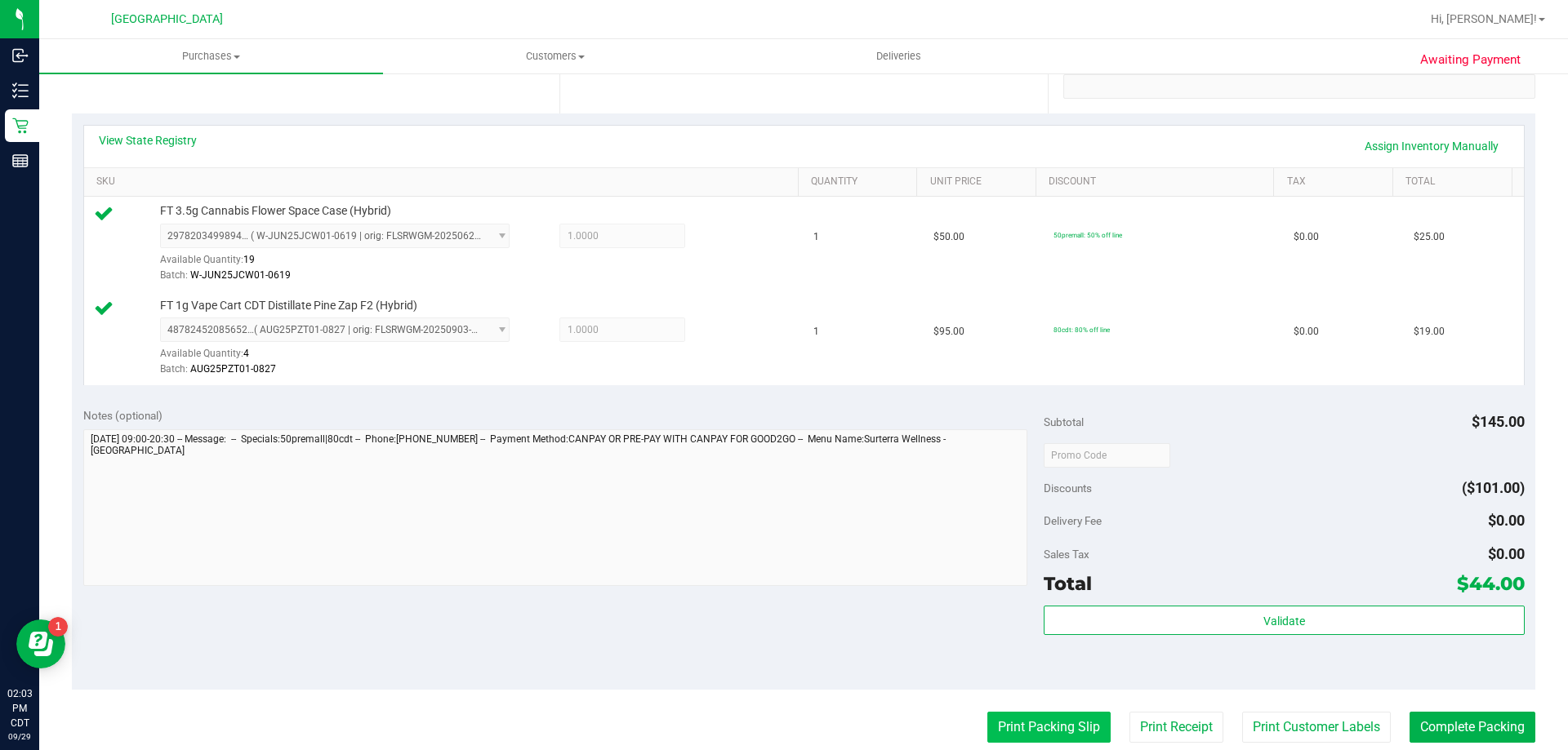
click at [1068, 722] on button "Print Packing Slip" at bounding box center [1049, 727] width 123 height 31
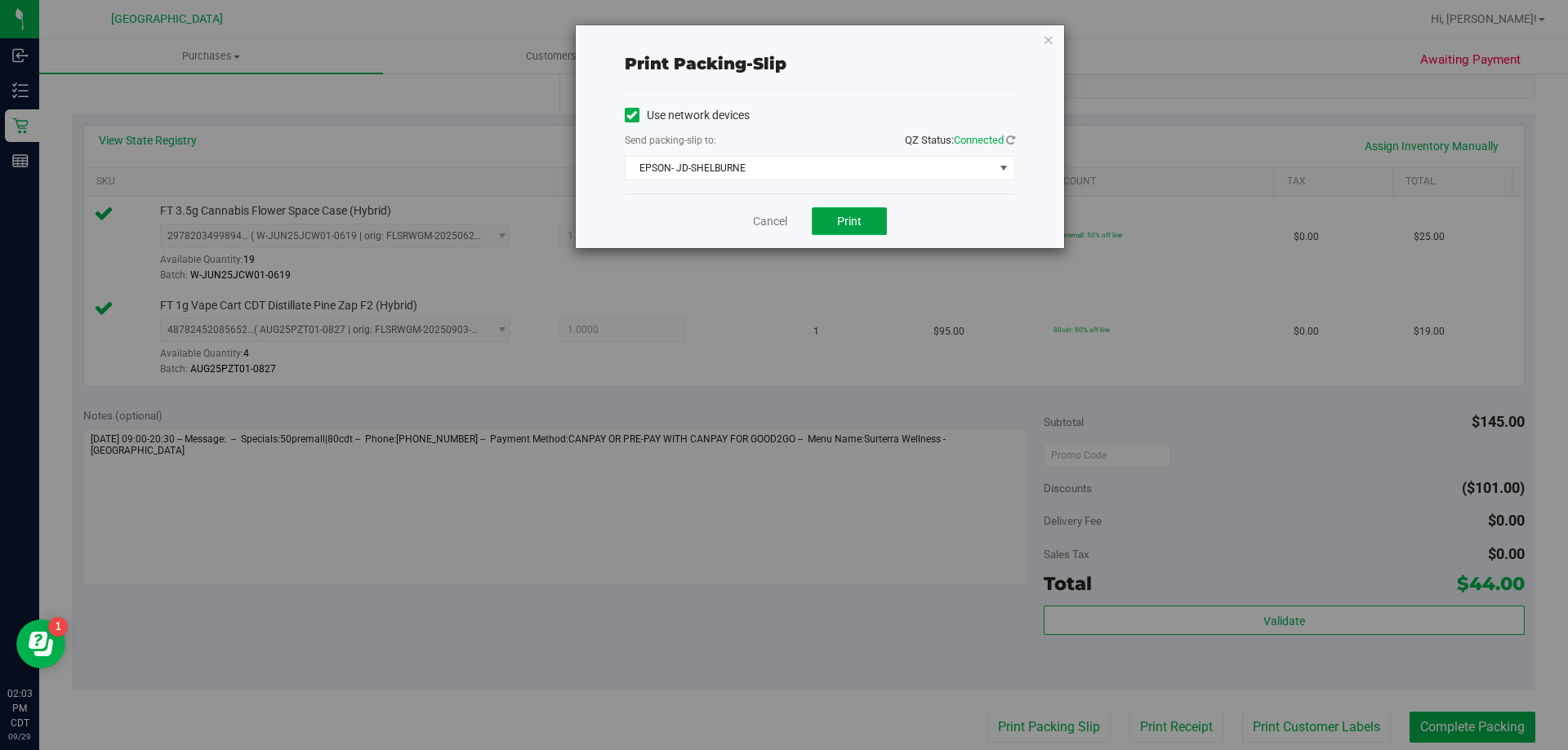
click at [863, 208] on button "Print" at bounding box center [849, 221] width 75 height 27
click at [775, 209] on div "Cancel Print" at bounding box center [819, 221] width 391 height 55
click at [774, 216] on link "Cancel" at bounding box center [769, 221] width 34 height 17
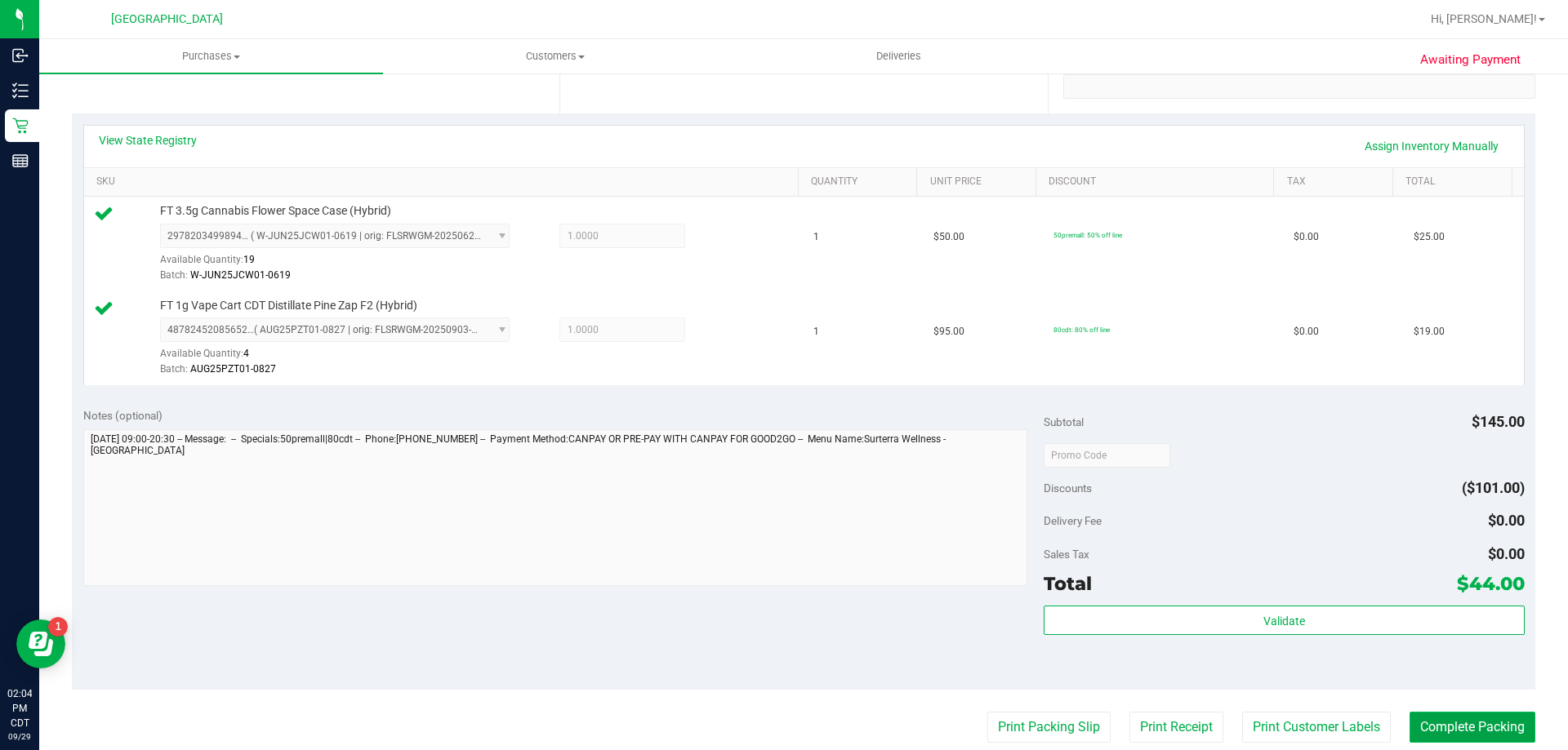
click at [1426, 736] on button "Complete Packing" at bounding box center [1472, 727] width 126 height 31
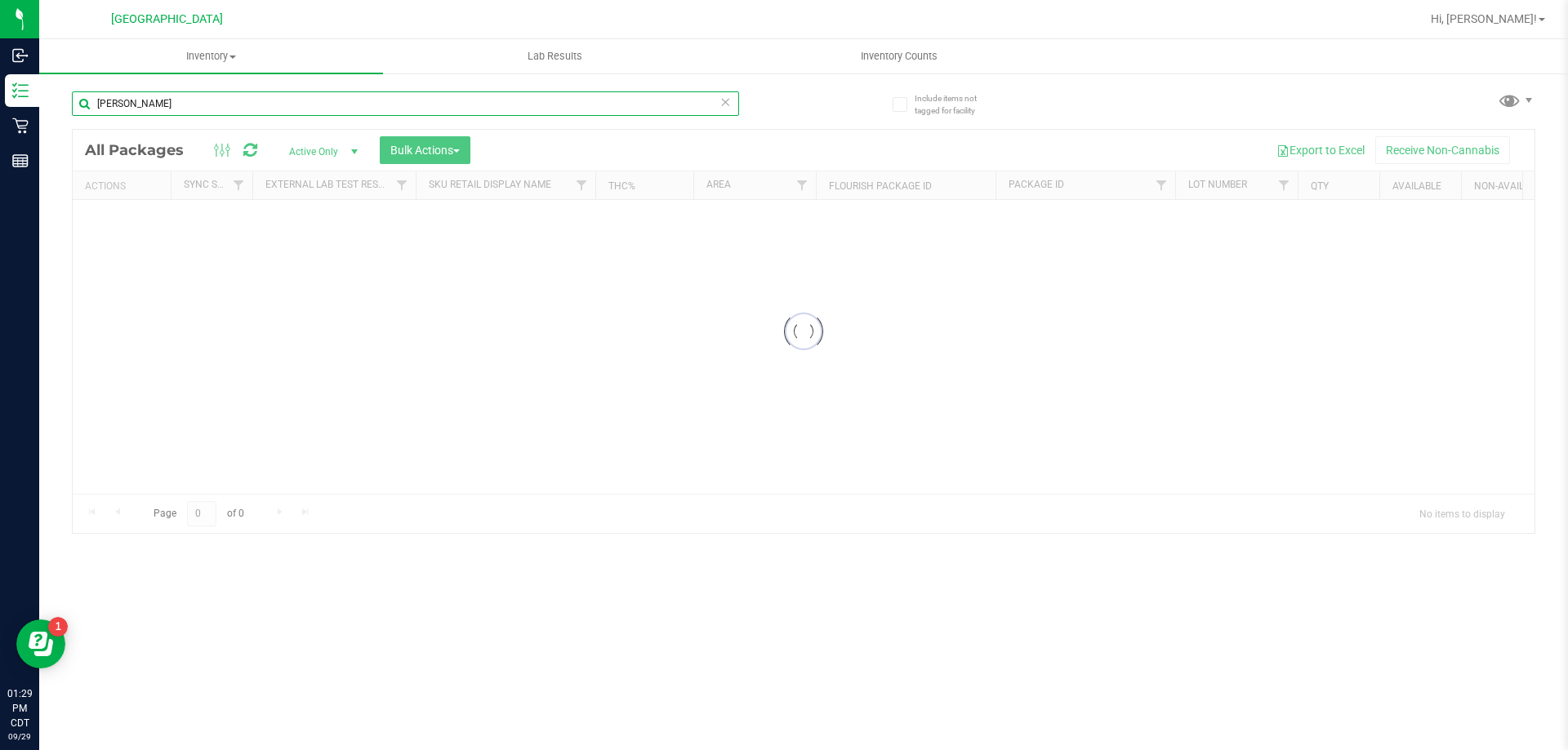
click at [197, 98] on input "[PERSON_NAME]" at bounding box center [405, 103] width 667 height 24
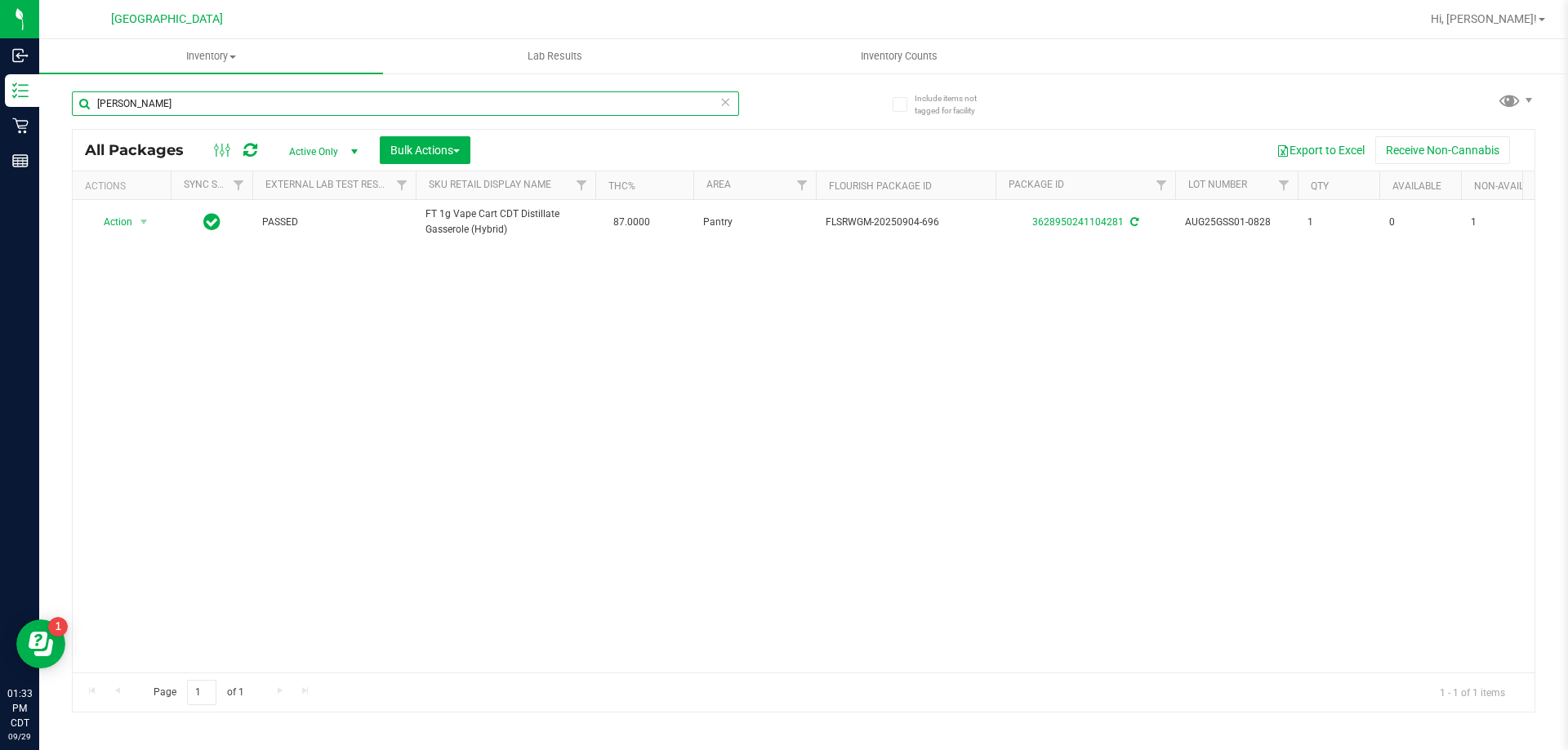
drag, startPoint x: 187, startPoint y: 117, endPoint x: 81, endPoint y: 116, distance: 106.0
click at [81, 116] on div "[PERSON_NAME]" at bounding box center [405, 110] width 667 height 37
type input "5078742836460163"
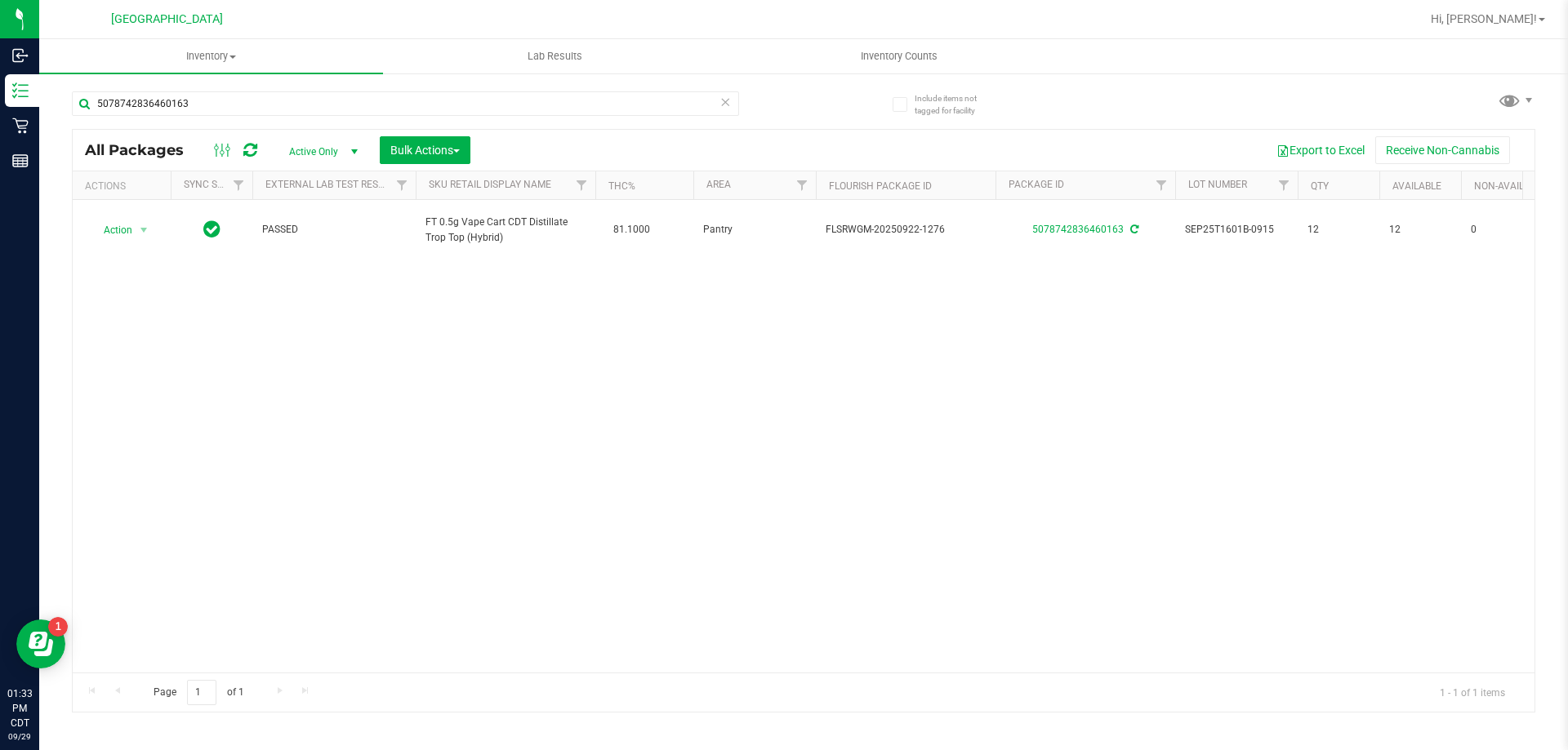
click at [724, 100] on icon at bounding box center [725, 102] width 12 height 20
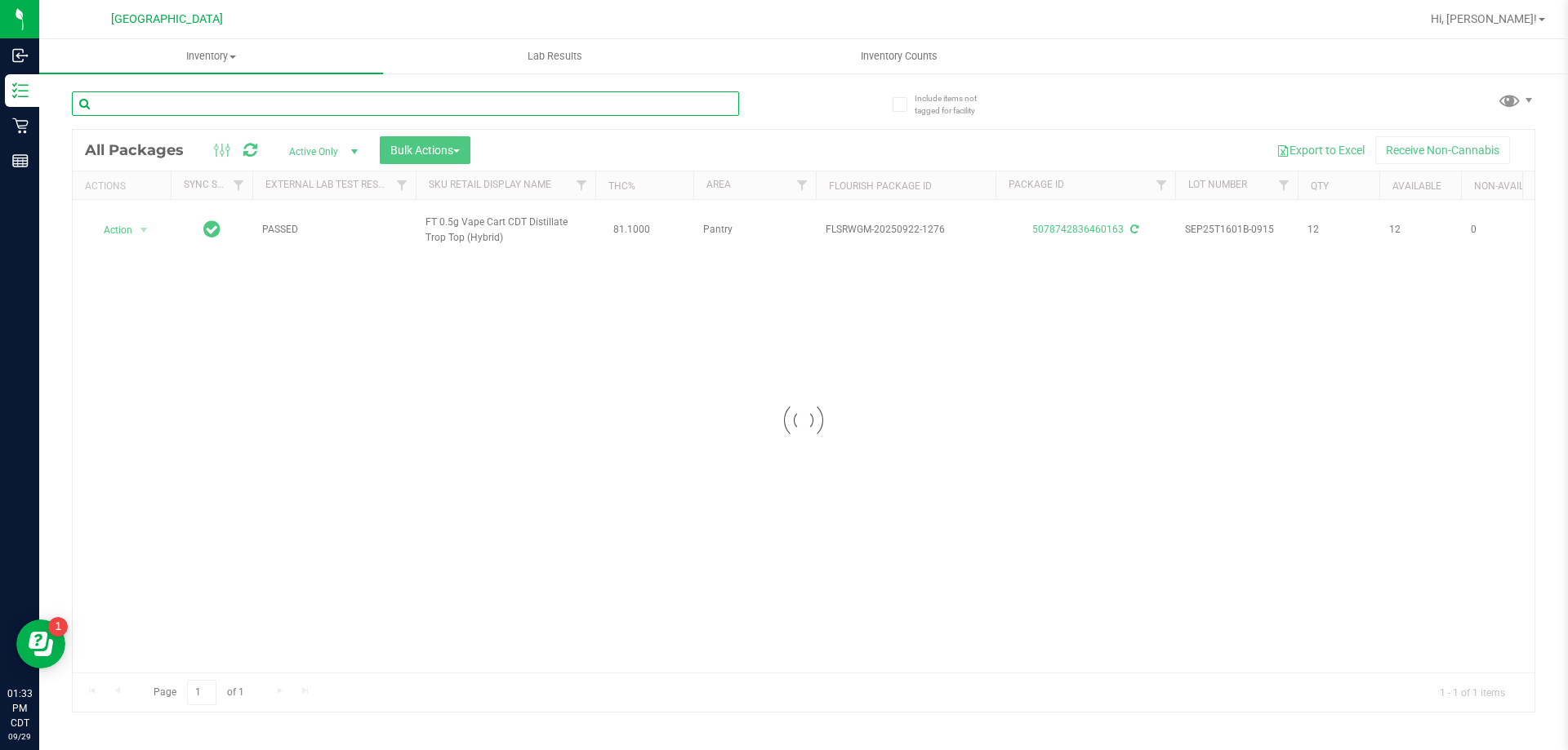
click at [683, 92] on input "text" at bounding box center [405, 103] width 667 height 24
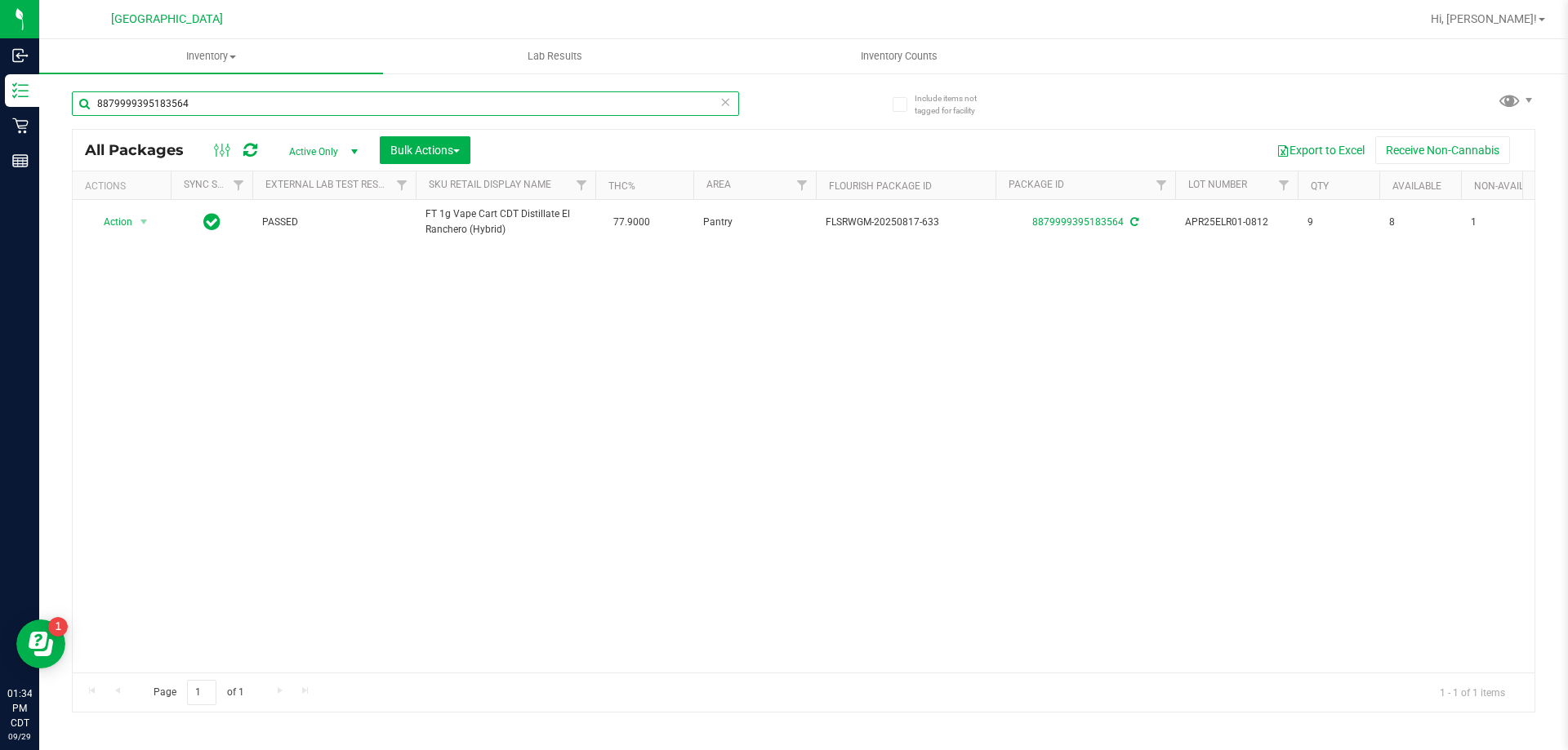
type input "8879999395183564"
click at [730, 106] on icon at bounding box center [725, 102] width 12 height 20
click at [691, 100] on input "text" at bounding box center [405, 103] width 667 height 24
click at [731, 99] on input "8905409626694023" at bounding box center [405, 103] width 667 height 24
click at [718, 97] on input "8905409626694023" at bounding box center [405, 103] width 667 height 24
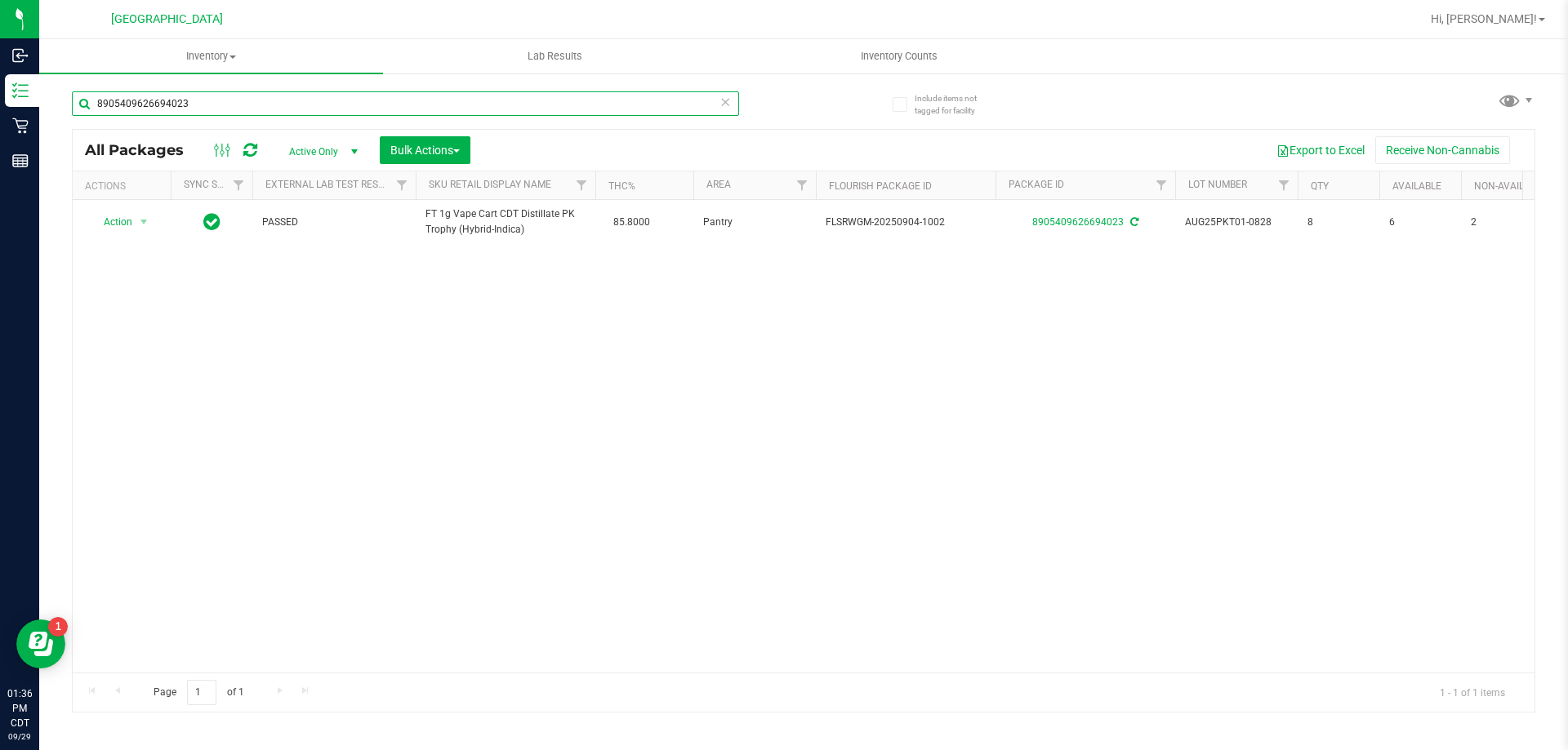
drag, startPoint x: 216, startPoint y: 97, endPoint x: 50, endPoint y: 102, distance: 166.1
click at [50, 102] on div "Include items not tagged for facility 8905409626694023 All Packages Active Only…" at bounding box center [804, 320] width 1529 height 498
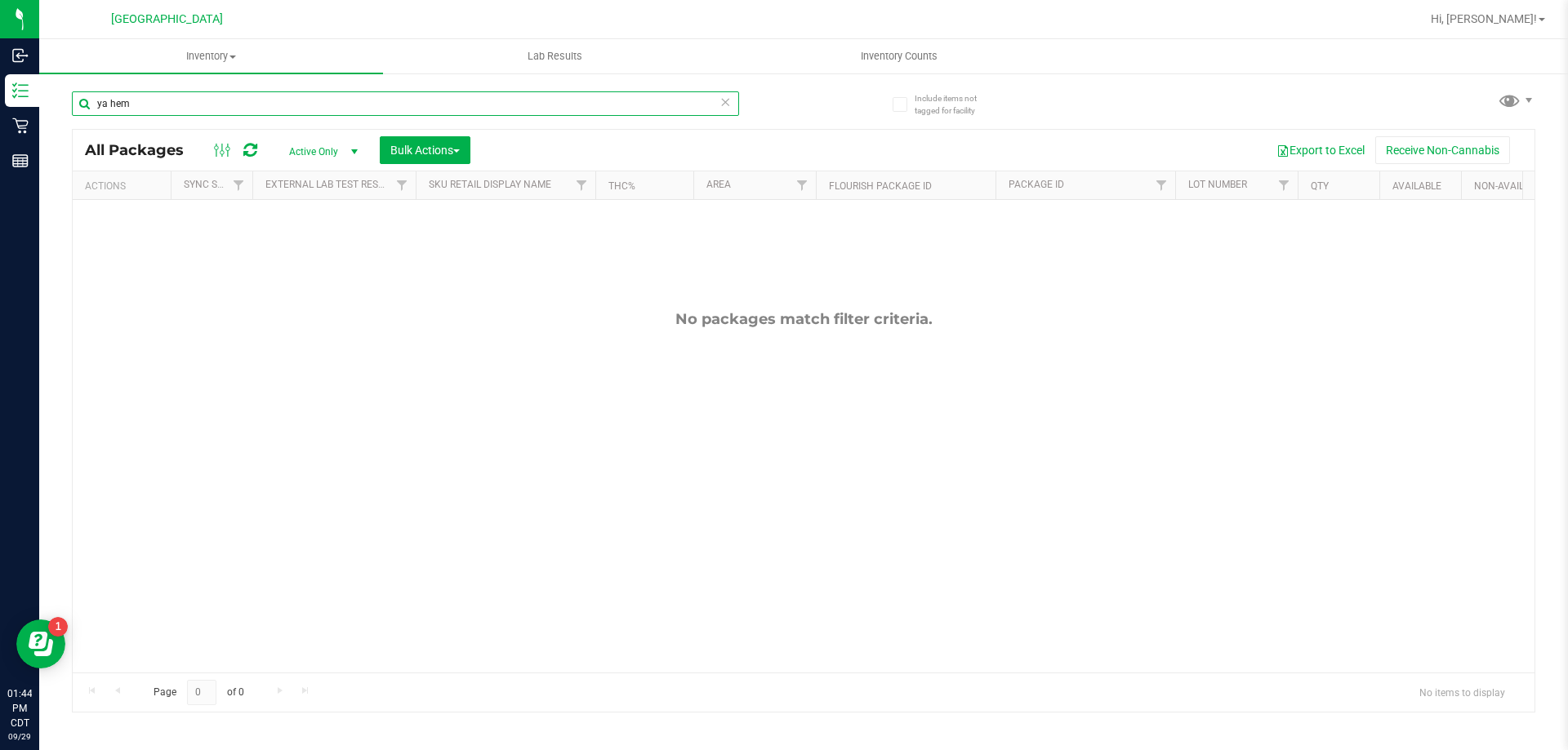
click at [194, 93] on input "ya hem" at bounding box center [405, 103] width 667 height 24
type input "y"
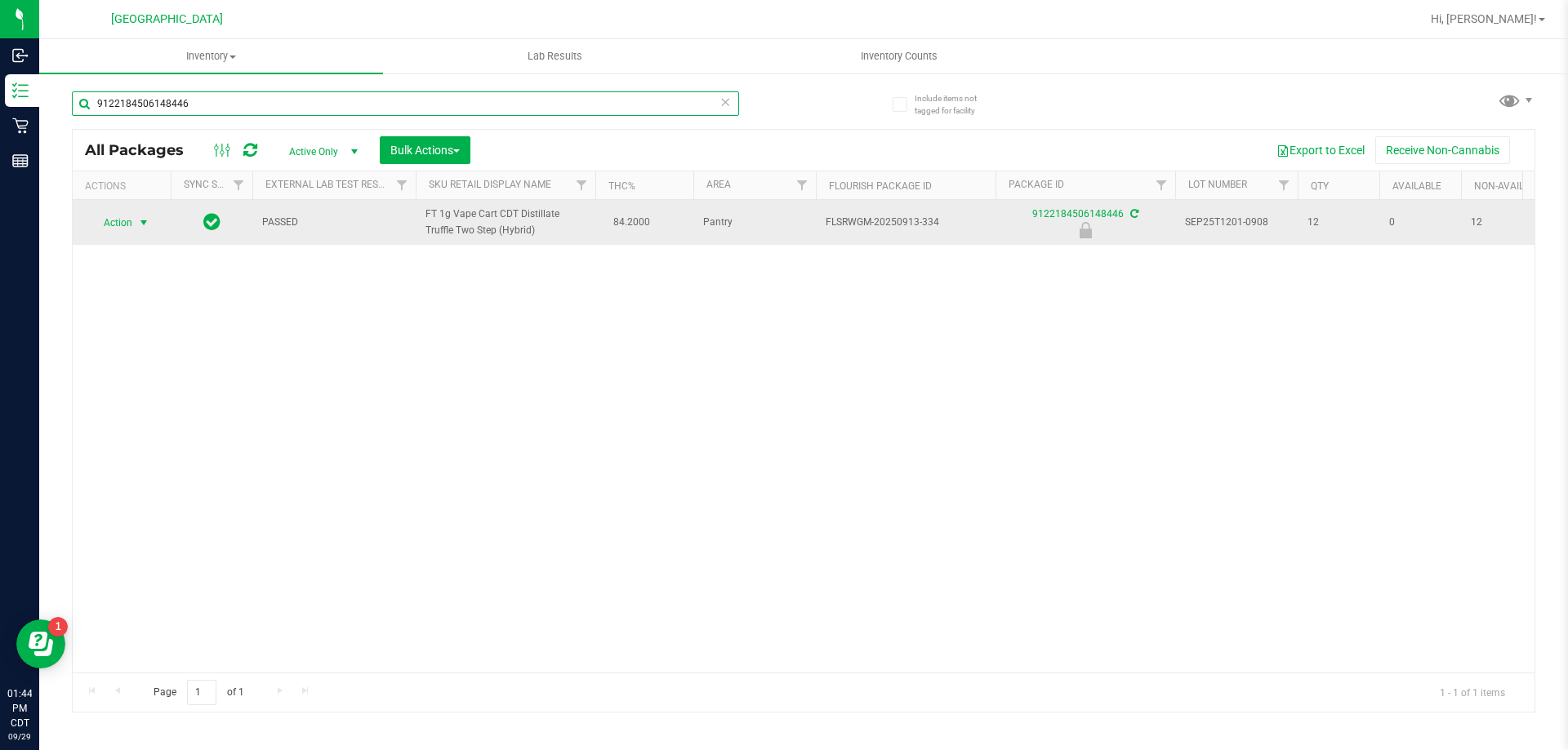
type input "9122184506148446"
click at [111, 221] on span "Action" at bounding box center [111, 222] width 44 height 22
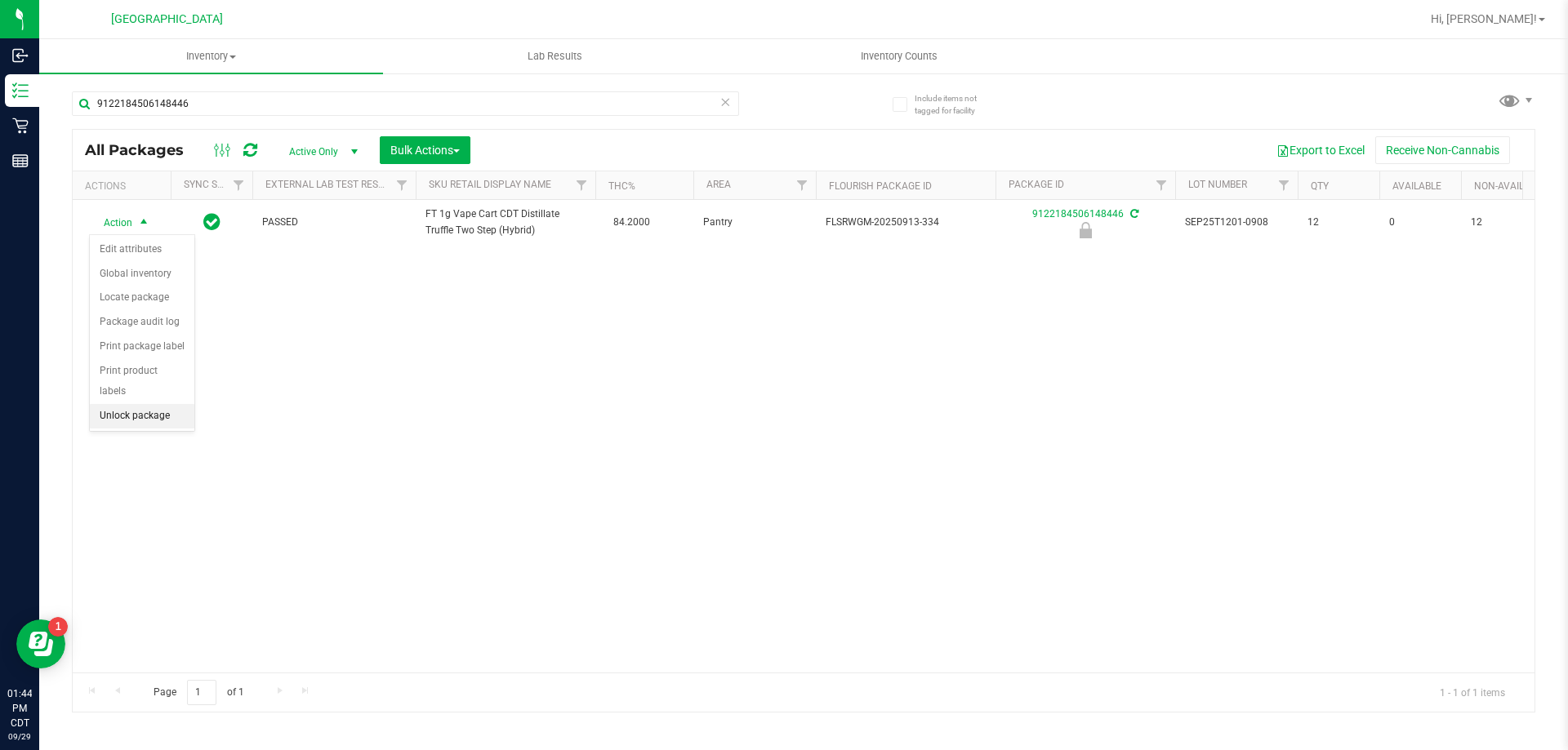
click at [122, 404] on li "Unlock package" at bounding box center [142, 415] width 105 height 24
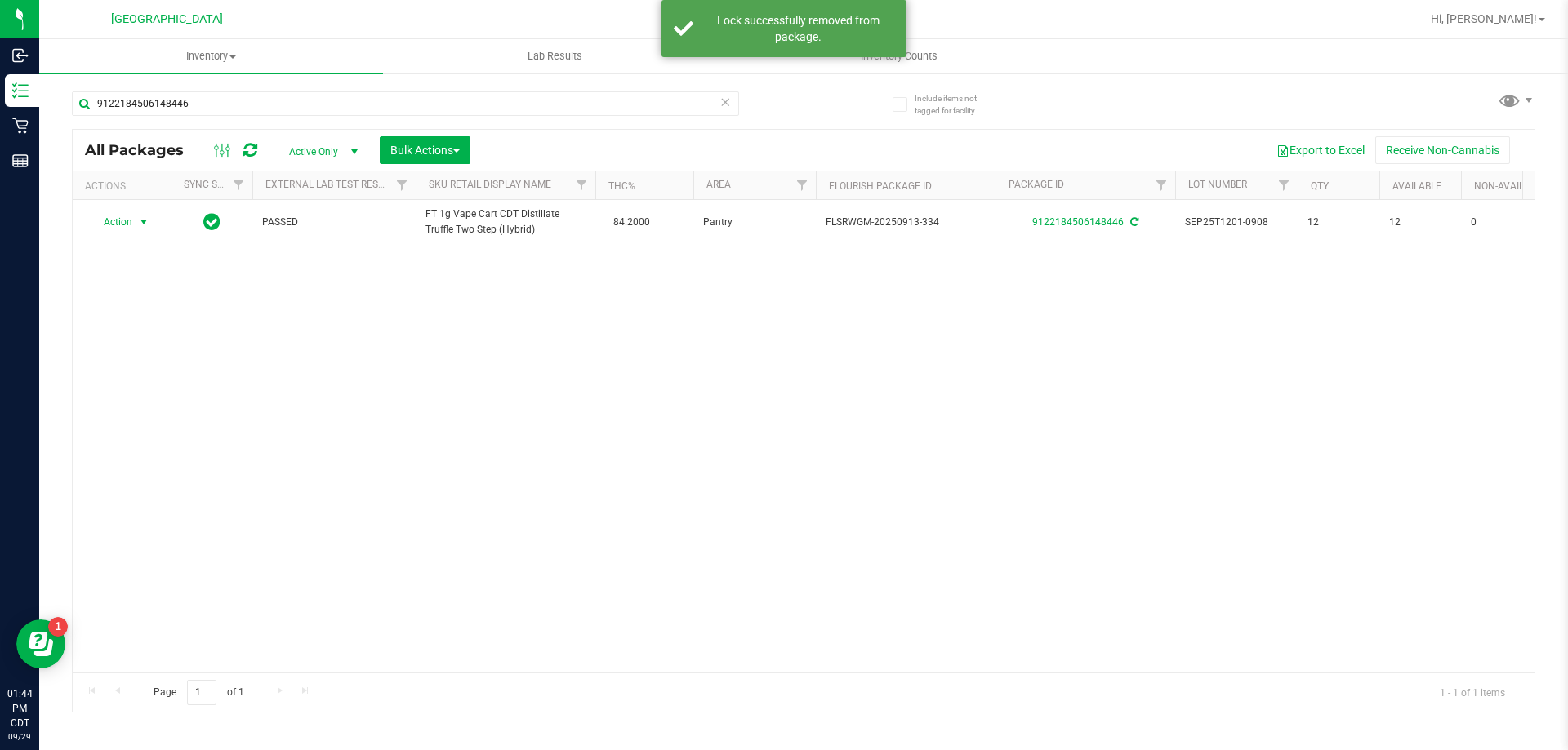
click at [114, 220] on span "Action" at bounding box center [111, 221] width 44 height 22
click at [138, 384] on li "Print package label" at bounding box center [153, 395] width 127 height 24
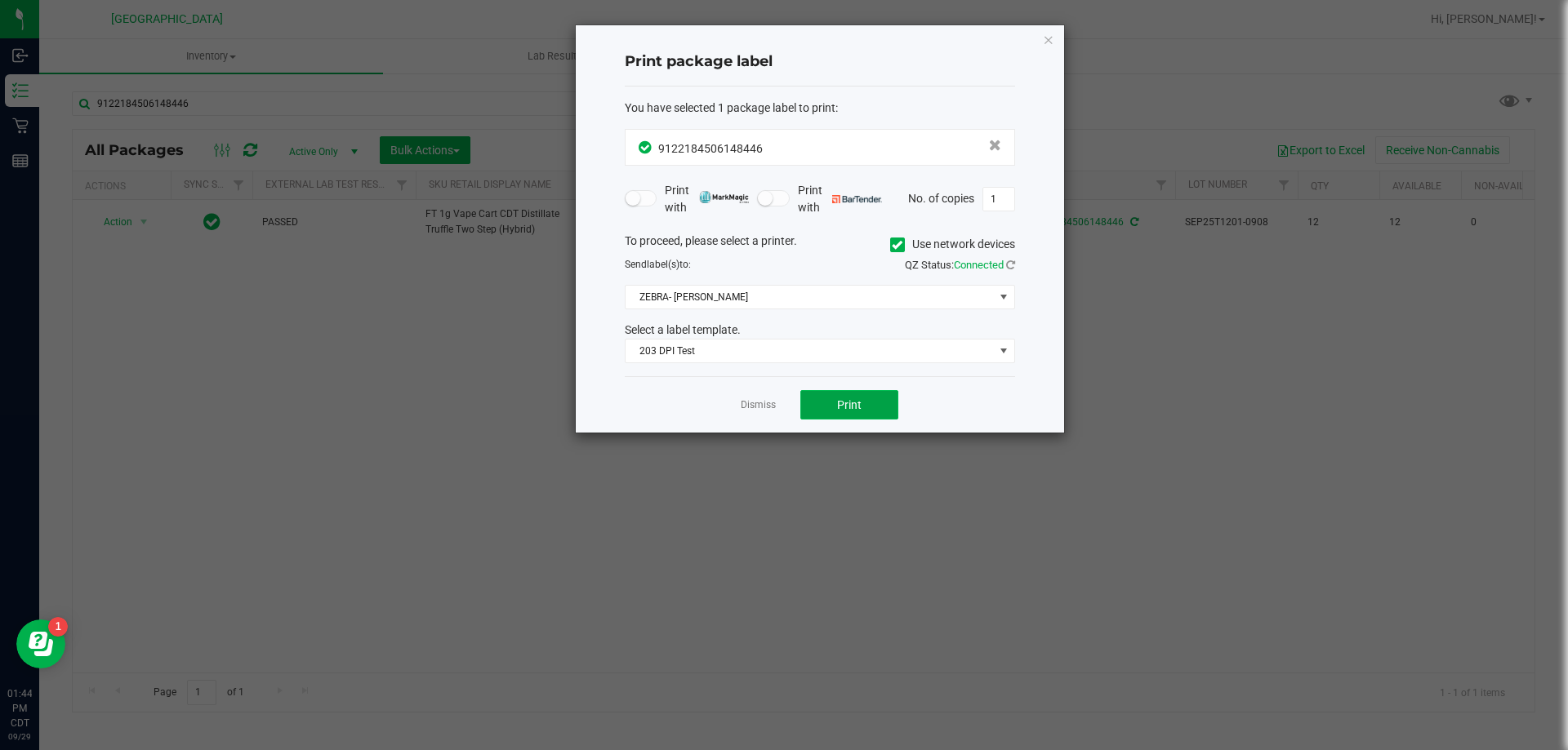
click at [848, 410] on span "Print" at bounding box center [849, 405] width 24 height 13
click at [766, 401] on link "Dismiss" at bounding box center [759, 405] width 35 height 14
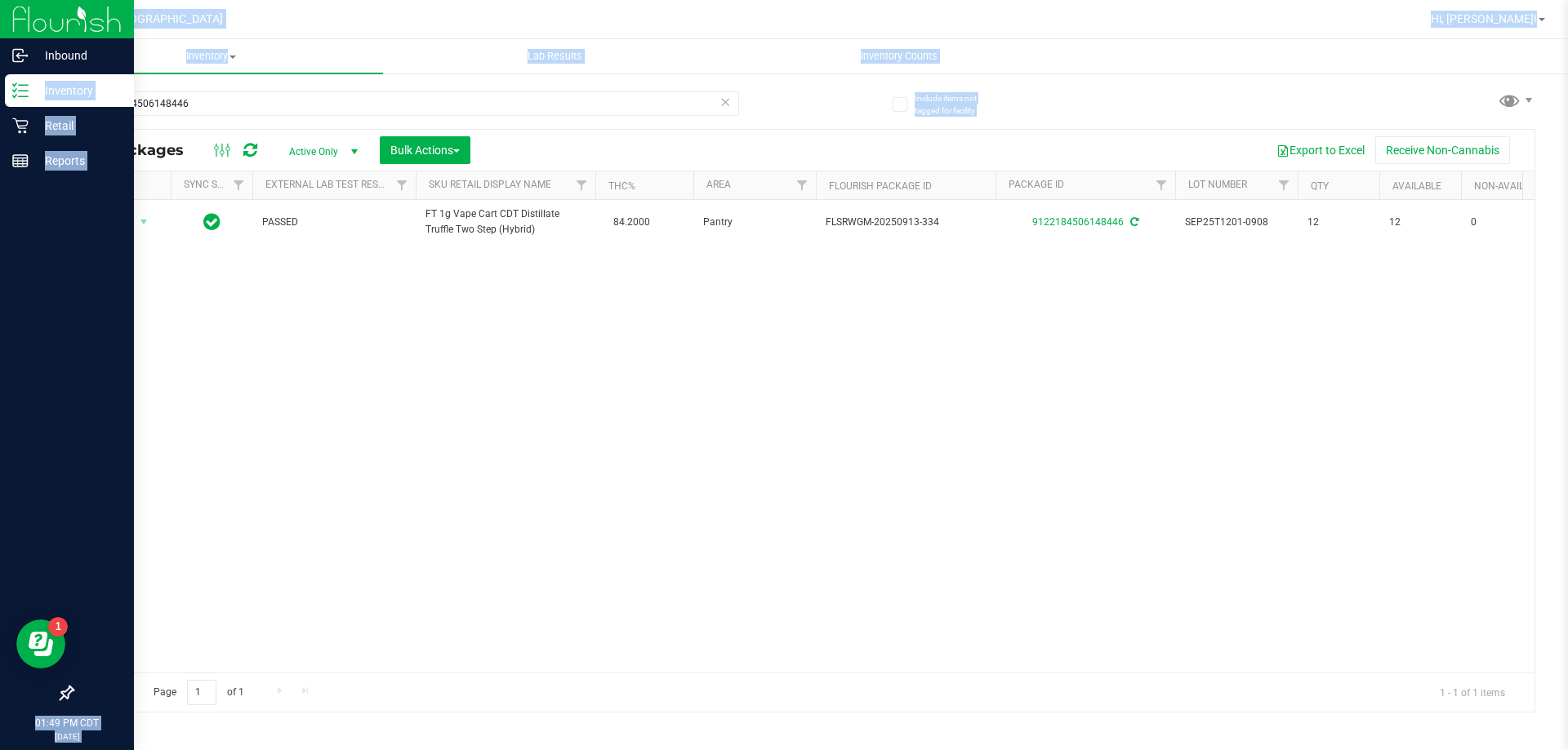
drag, startPoint x: 316, startPoint y: 117, endPoint x: 31, endPoint y: 91, distance: 286.2
click at [32, 91] on div "Inbound Inventory Retail Reports 01:49 PM CDT [DATE] 09/29 [GEOGRAPHIC_DATA] WC…" at bounding box center [784, 375] width 1568 height 750
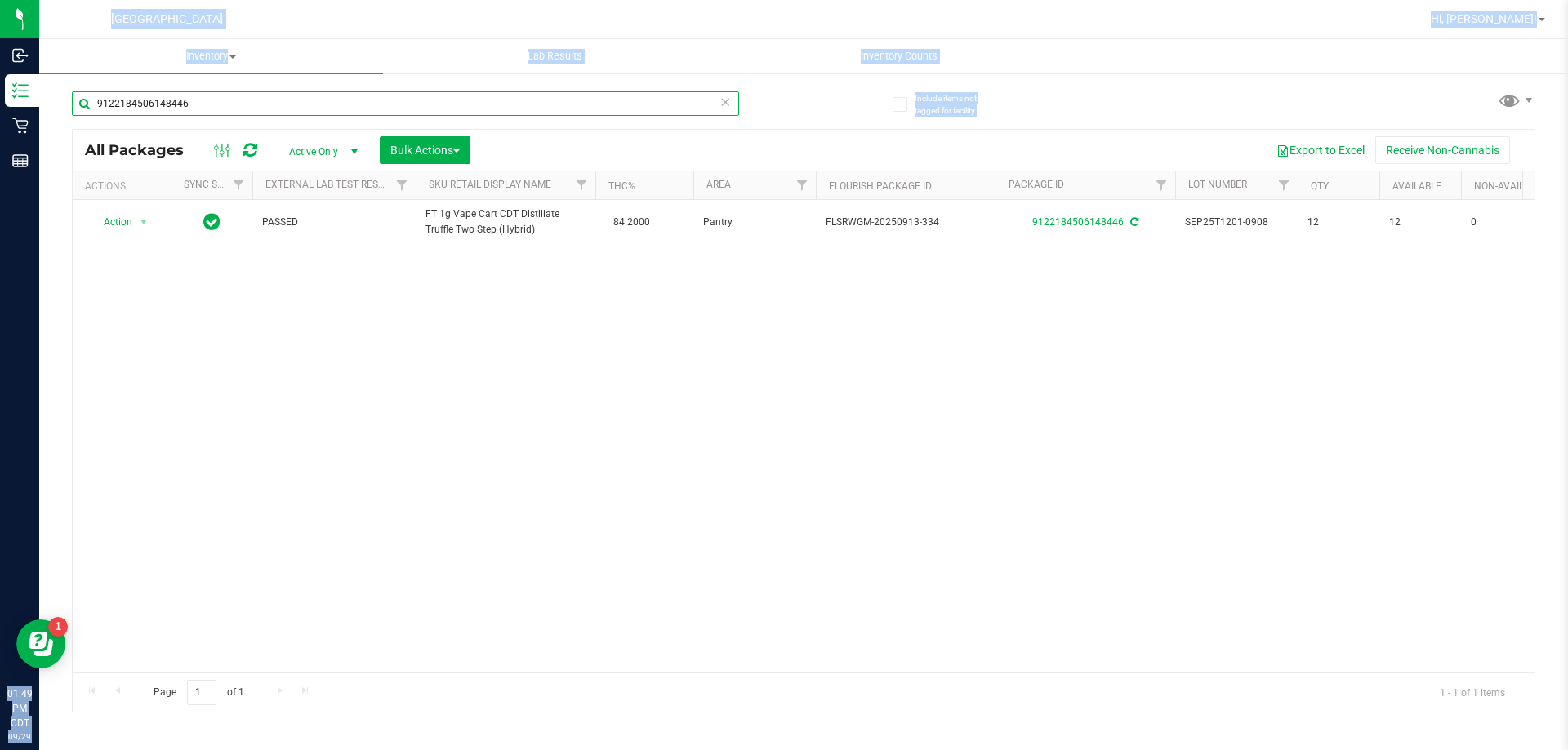
click at [286, 102] on input "9122184506148446" at bounding box center [405, 103] width 667 height 24
drag, startPoint x: 275, startPoint y: 100, endPoint x: 92, endPoint y: 87, distance: 183.5
click at [92, 87] on div "9122184506148446" at bounding box center [437, 102] width 732 height 52
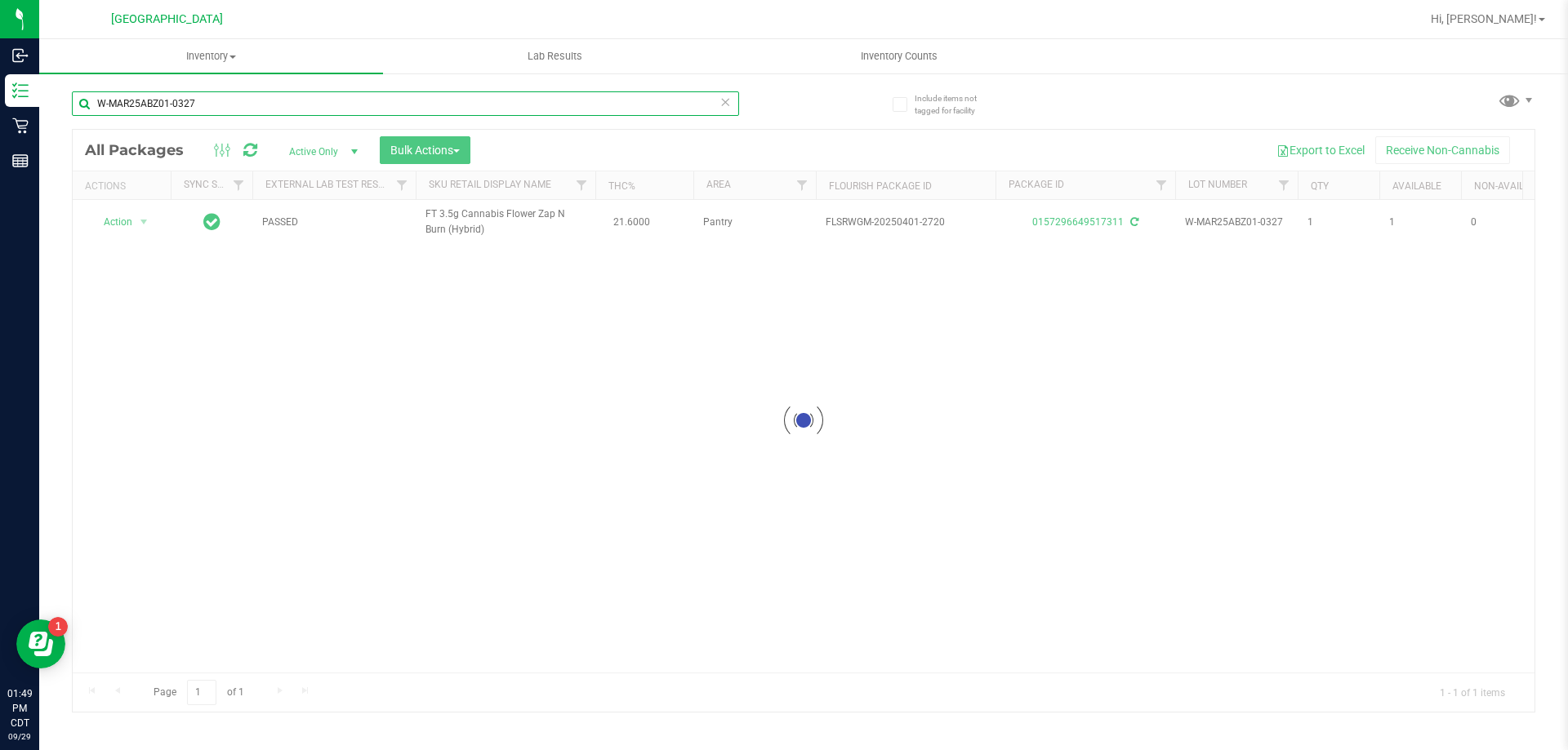
type input "W-MAR25ABZ01-0327"
click at [1091, 232] on div at bounding box center [804, 420] width 1462 height 582
click at [1093, 229] on div at bounding box center [804, 420] width 1462 height 582
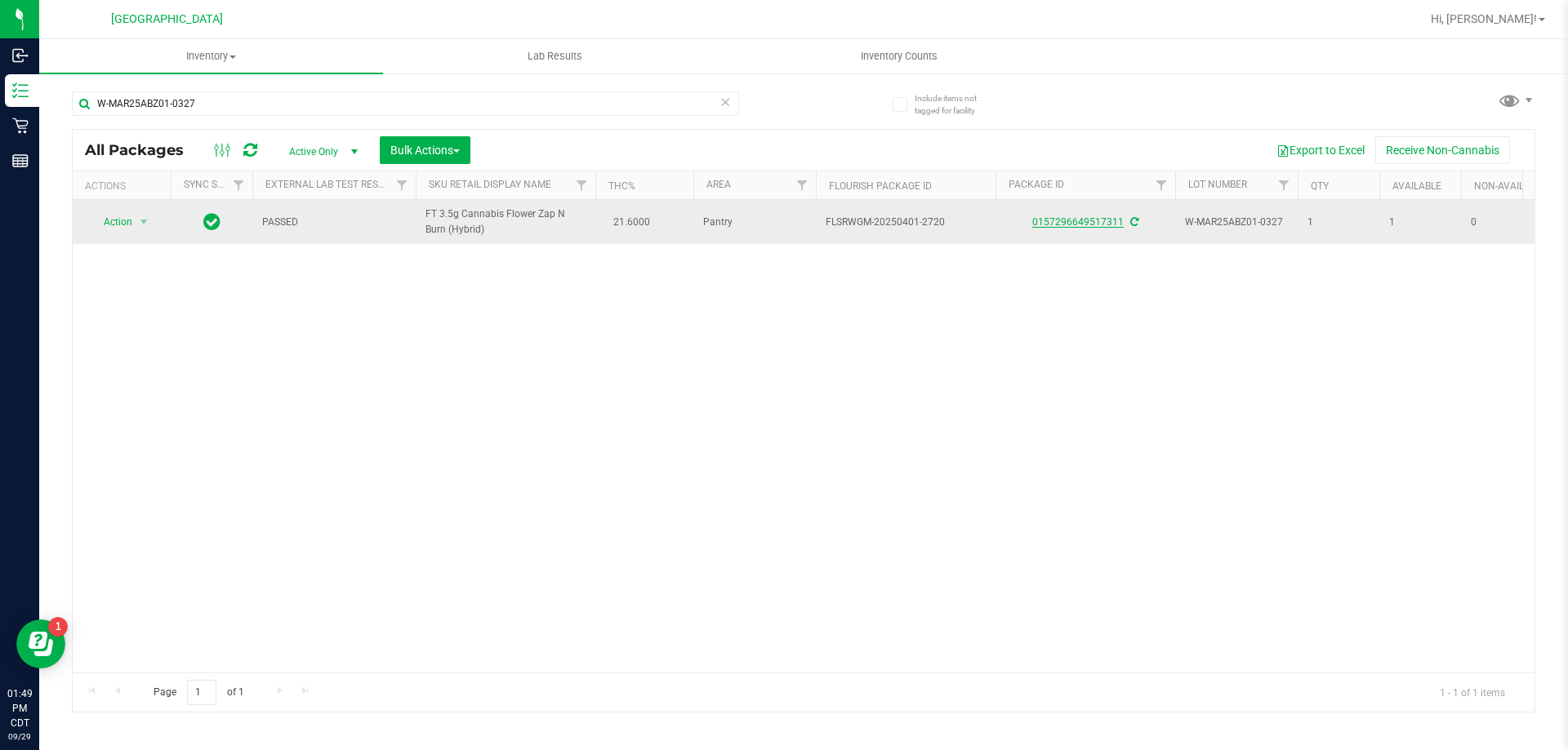
click at [1093, 217] on link "0157296649517311" at bounding box center [1078, 222] width 92 height 12
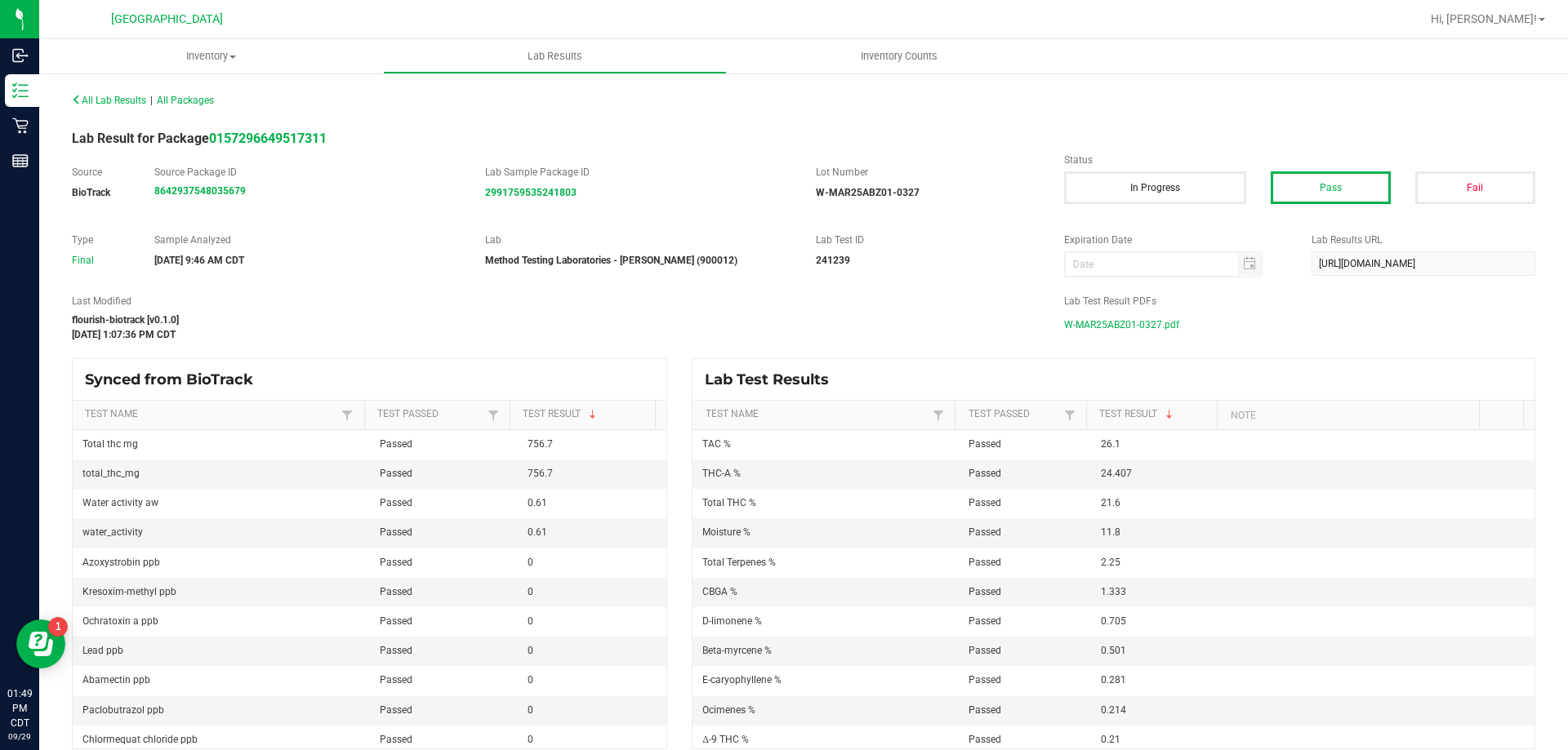
click at [1142, 325] on span "W-MAR25ABZ01-0327.pdf" at bounding box center [1122, 325] width 115 height 24
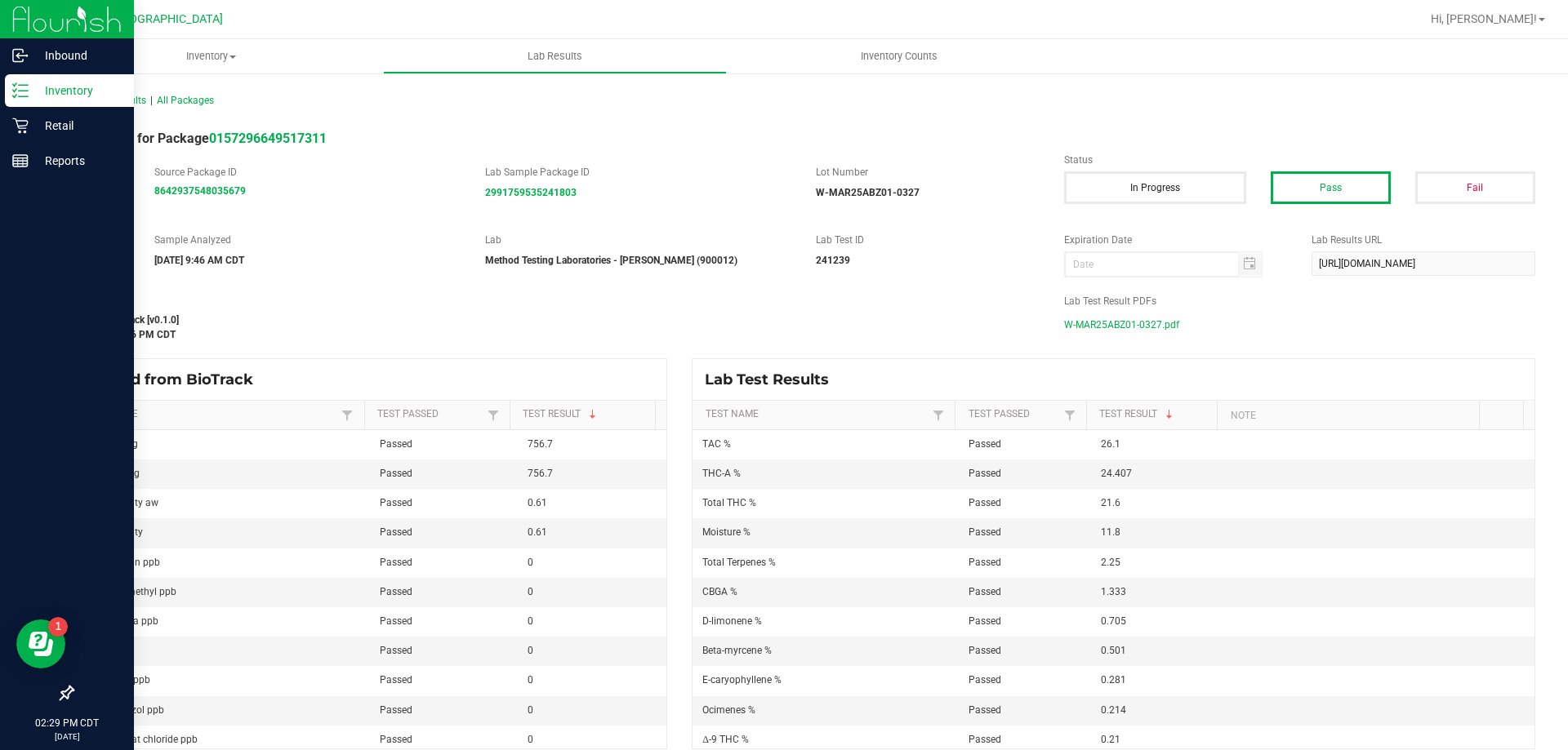
click at [49, 88] on p "Inventory" at bounding box center [77, 91] width 98 height 20
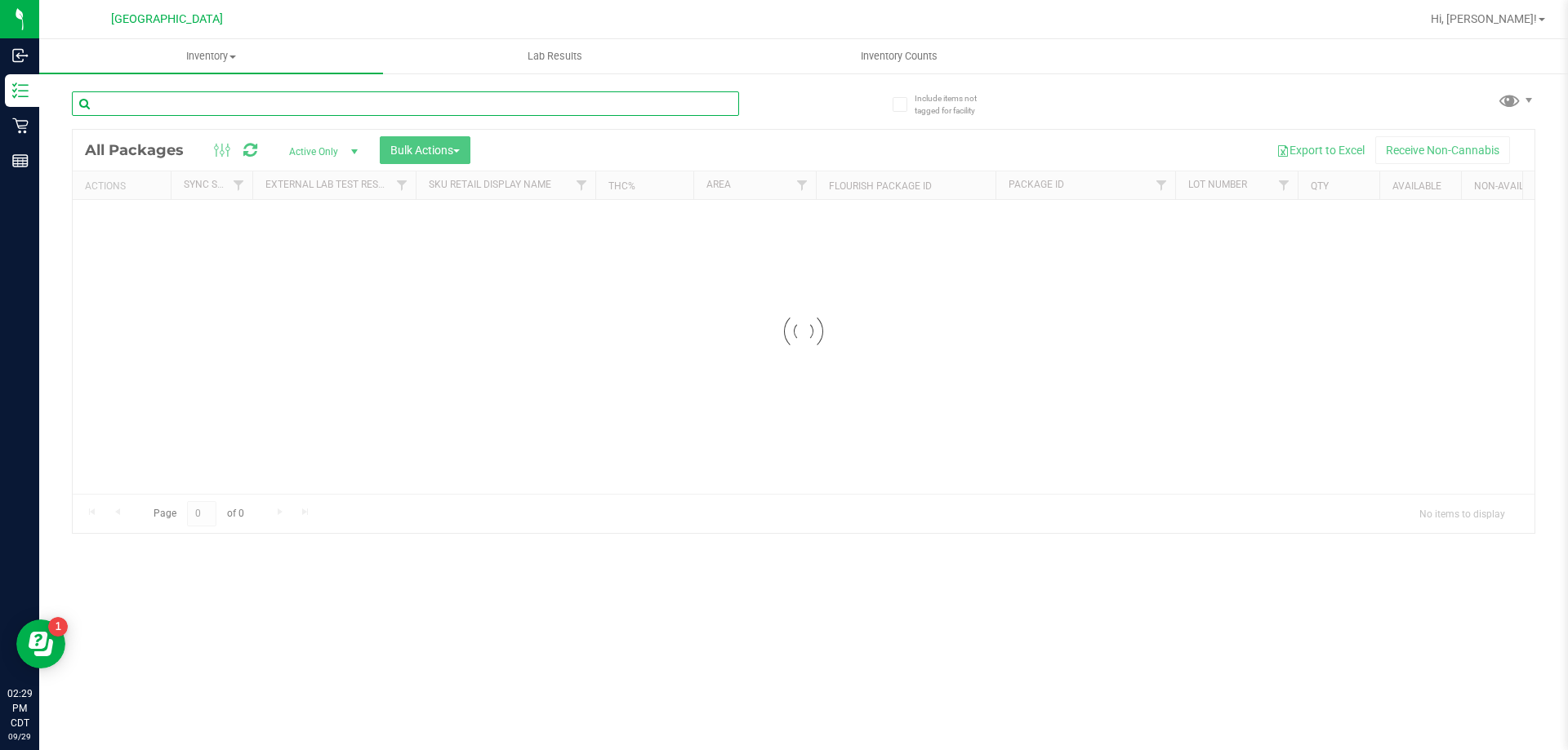
click at [193, 104] on input "text" at bounding box center [405, 103] width 667 height 24
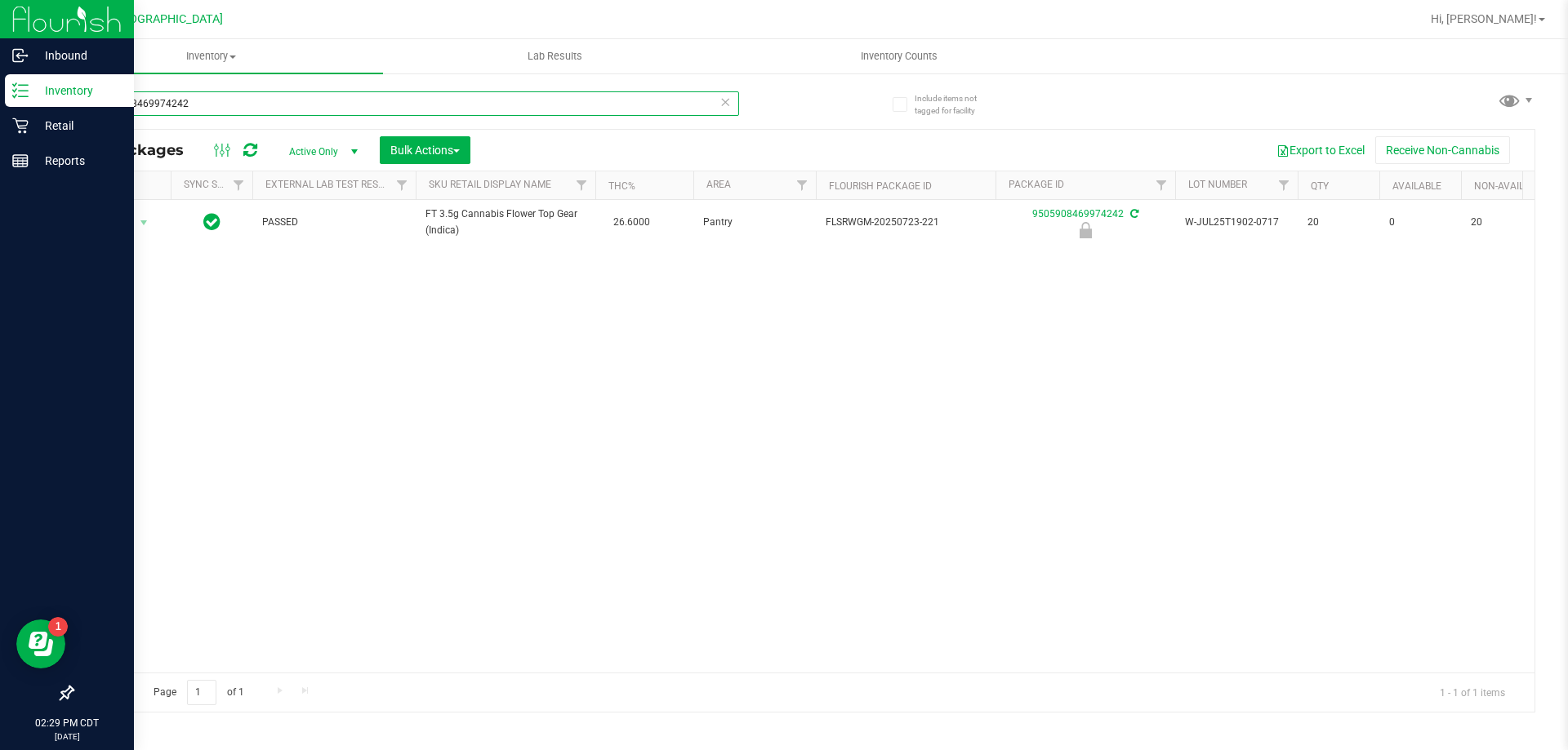
type input "9505908469974242"
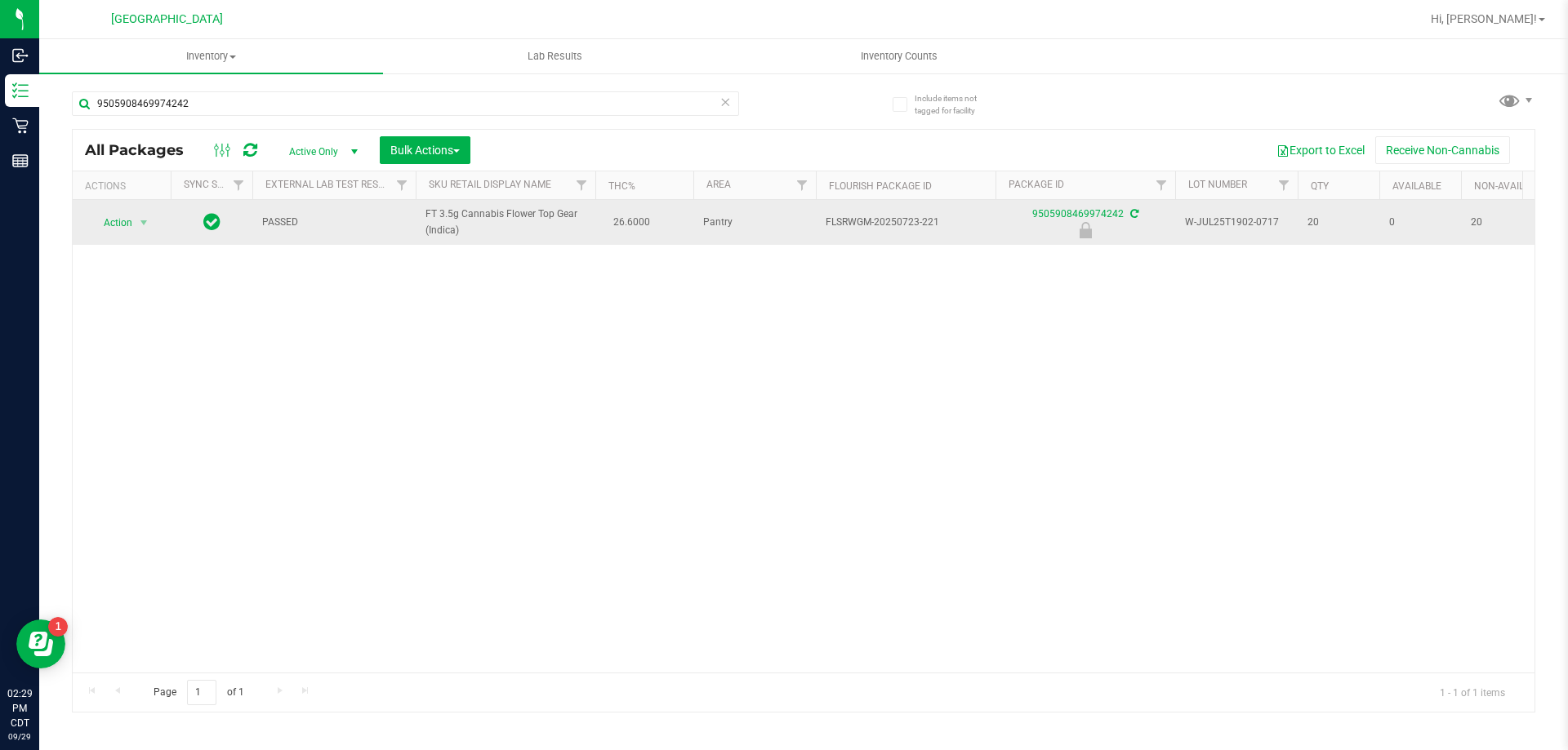
click at [39, 223] on div at bounding box center [19, 414] width 39 height 469
click at [122, 224] on span "Action" at bounding box center [111, 222] width 44 height 22
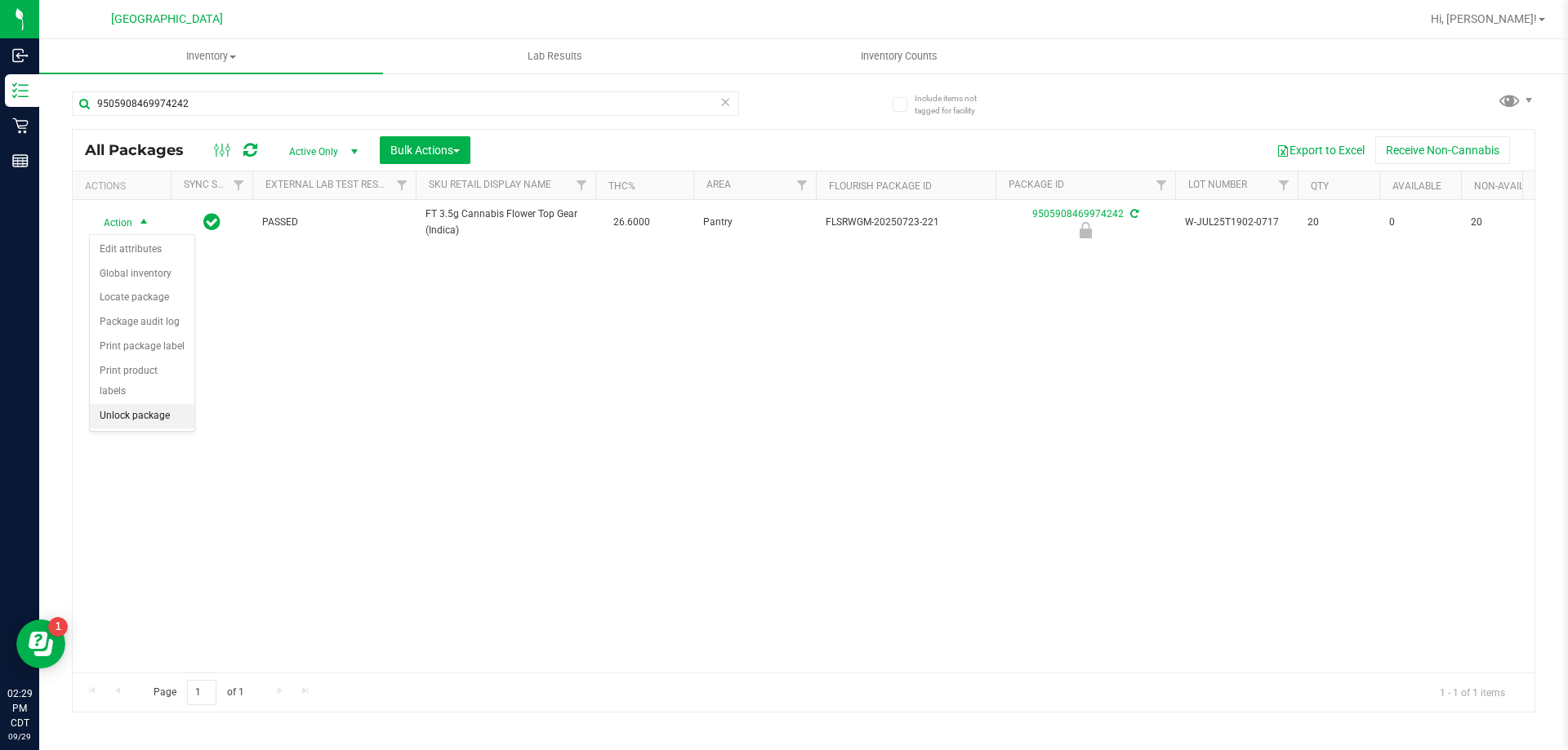
click at [159, 404] on li "Unlock package" at bounding box center [142, 415] width 105 height 24
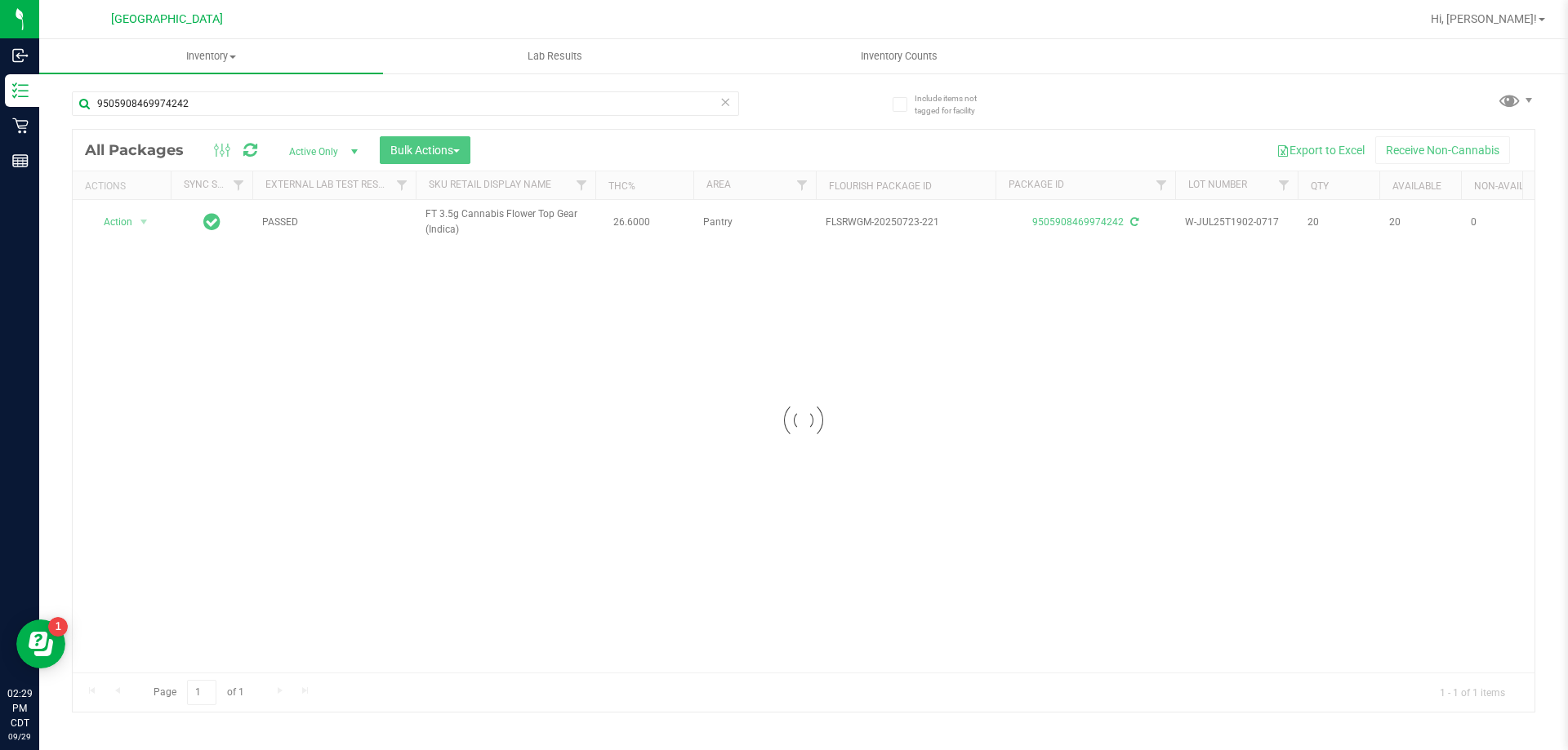
click at [122, 220] on div at bounding box center [804, 420] width 1462 height 582
click at [121, 221] on span "Action" at bounding box center [111, 221] width 44 height 22
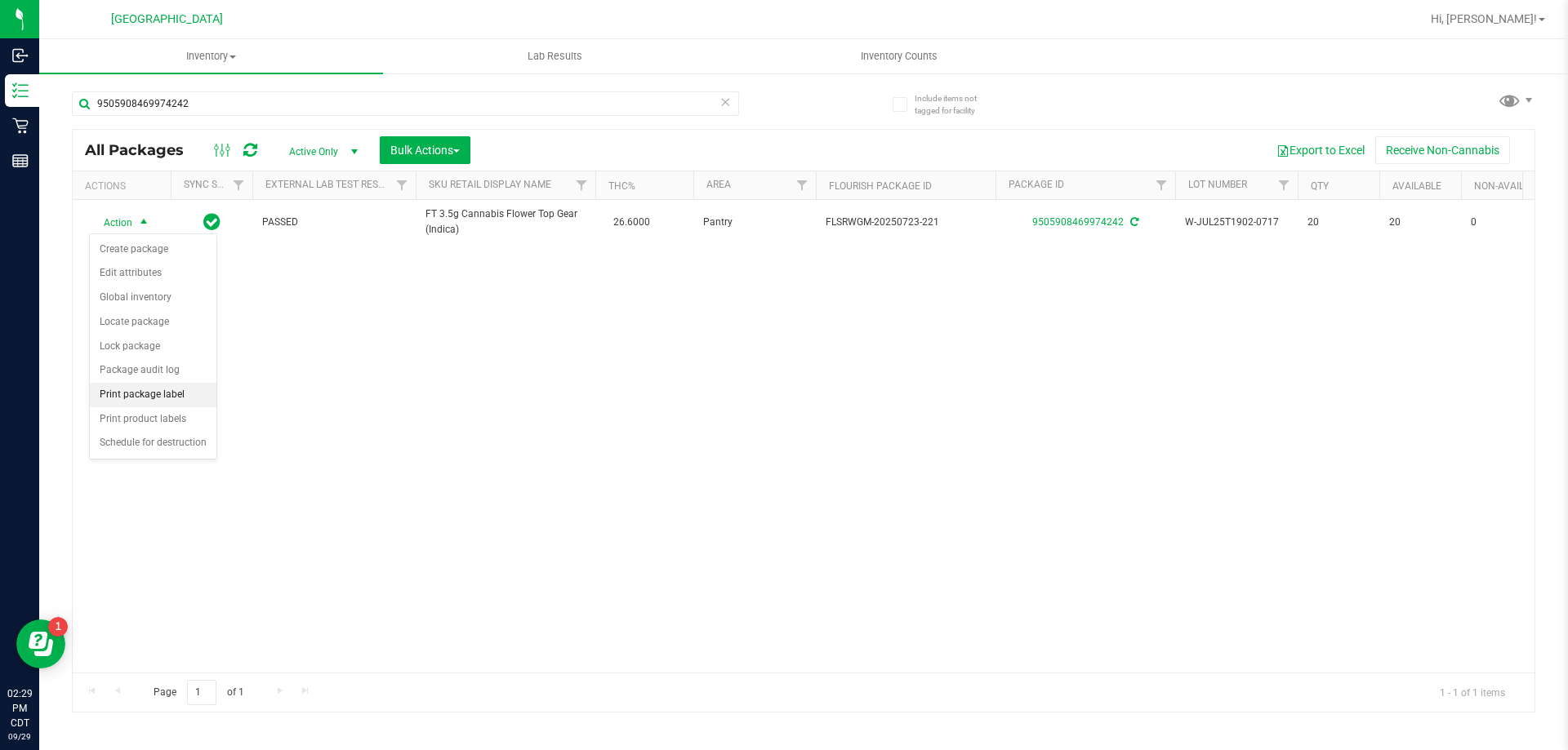
click at [166, 404] on li "Print package label" at bounding box center [153, 395] width 127 height 24
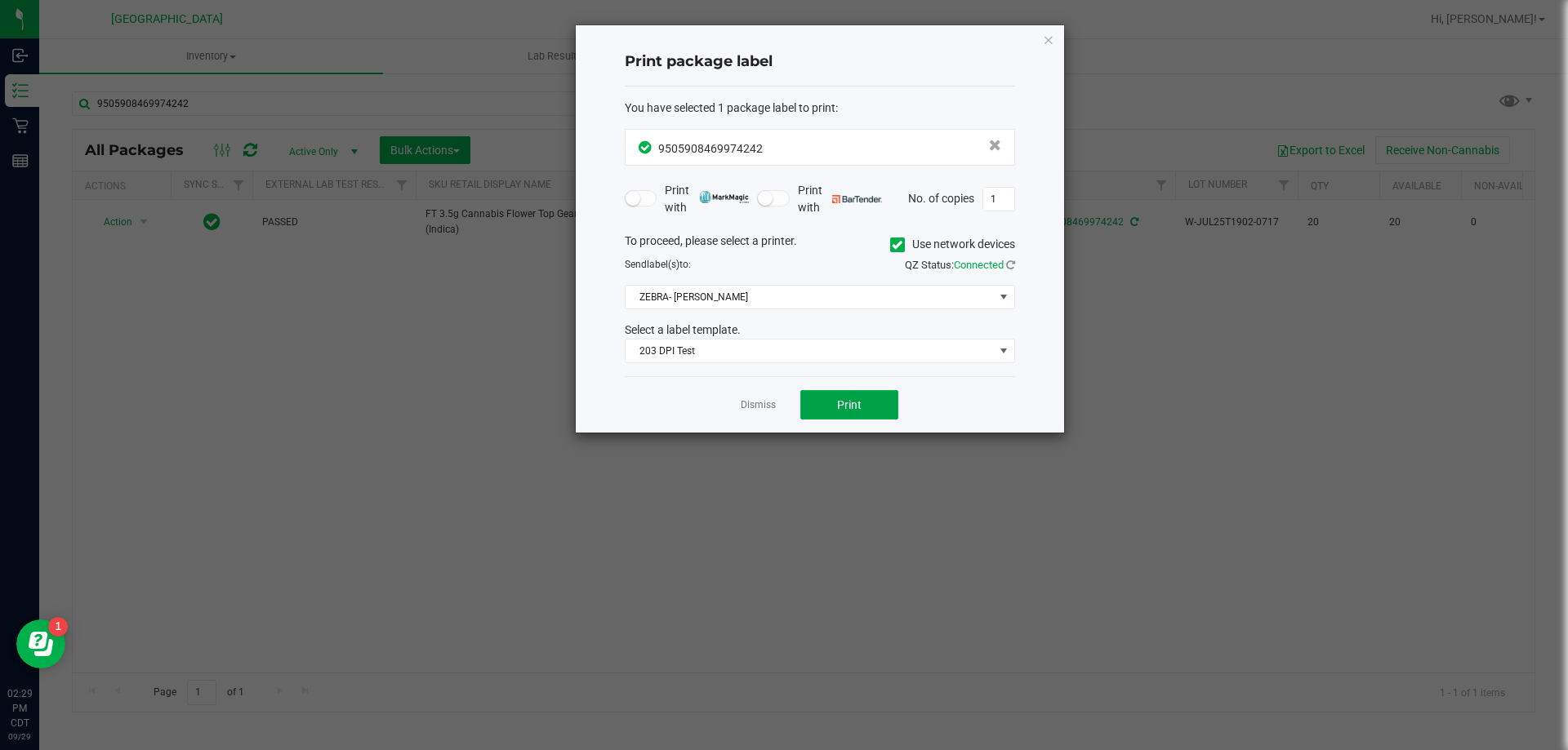
click at [869, 395] on button "Print" at bounding box center [849, 405] width 98 height 29
click at [763, 404] on link "Dismiss" at bounding box center [759, 405] width 35 height 14
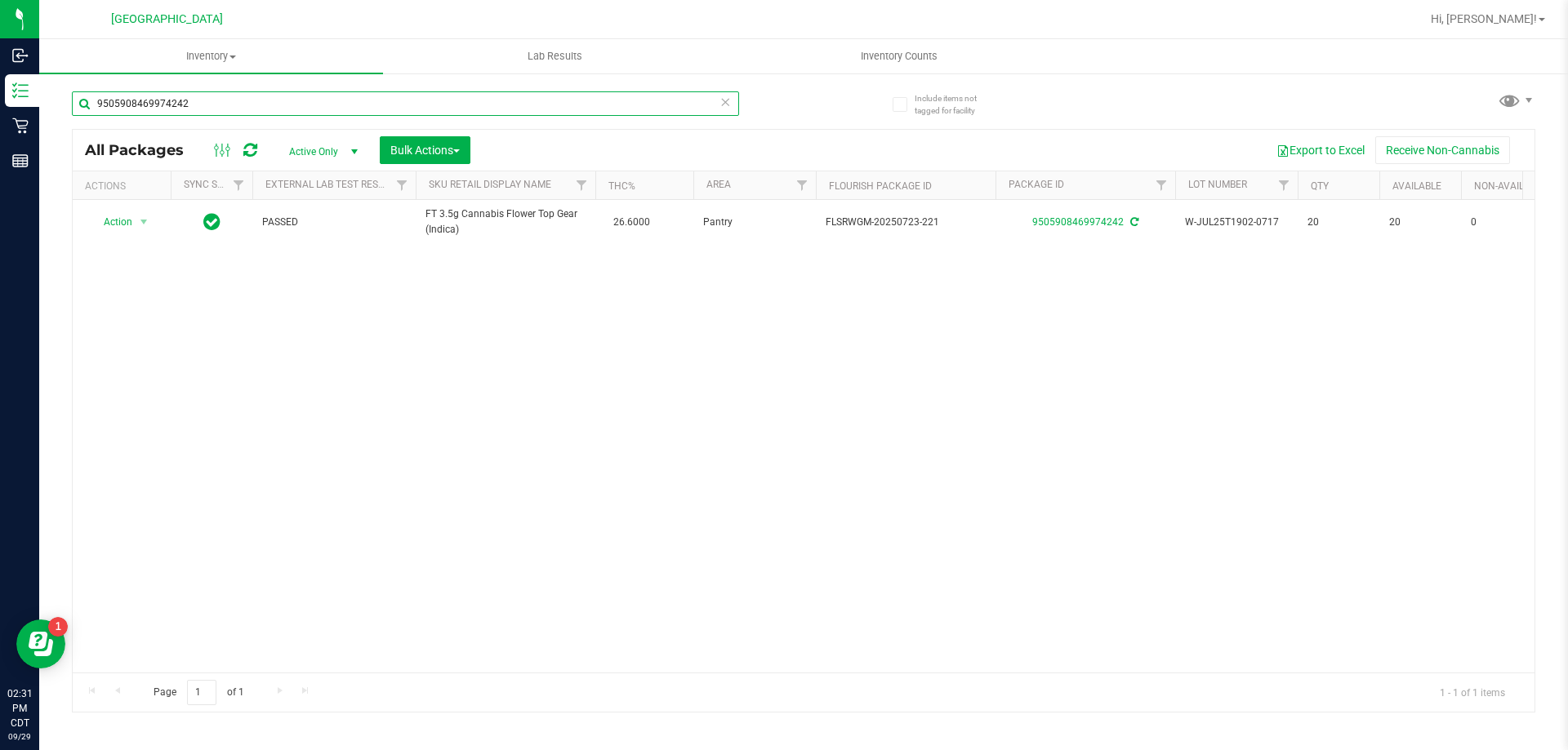
drag, startPoint x: 219, startPoint y: 103, endPoint x: 52, endPoint y: 92, distance: 167.4
click at [52, 92] on div "Include items not tagged for facility 9505908469974242 All Packages Active Only…" at bounding box center [804, 320] width 1529 height 498
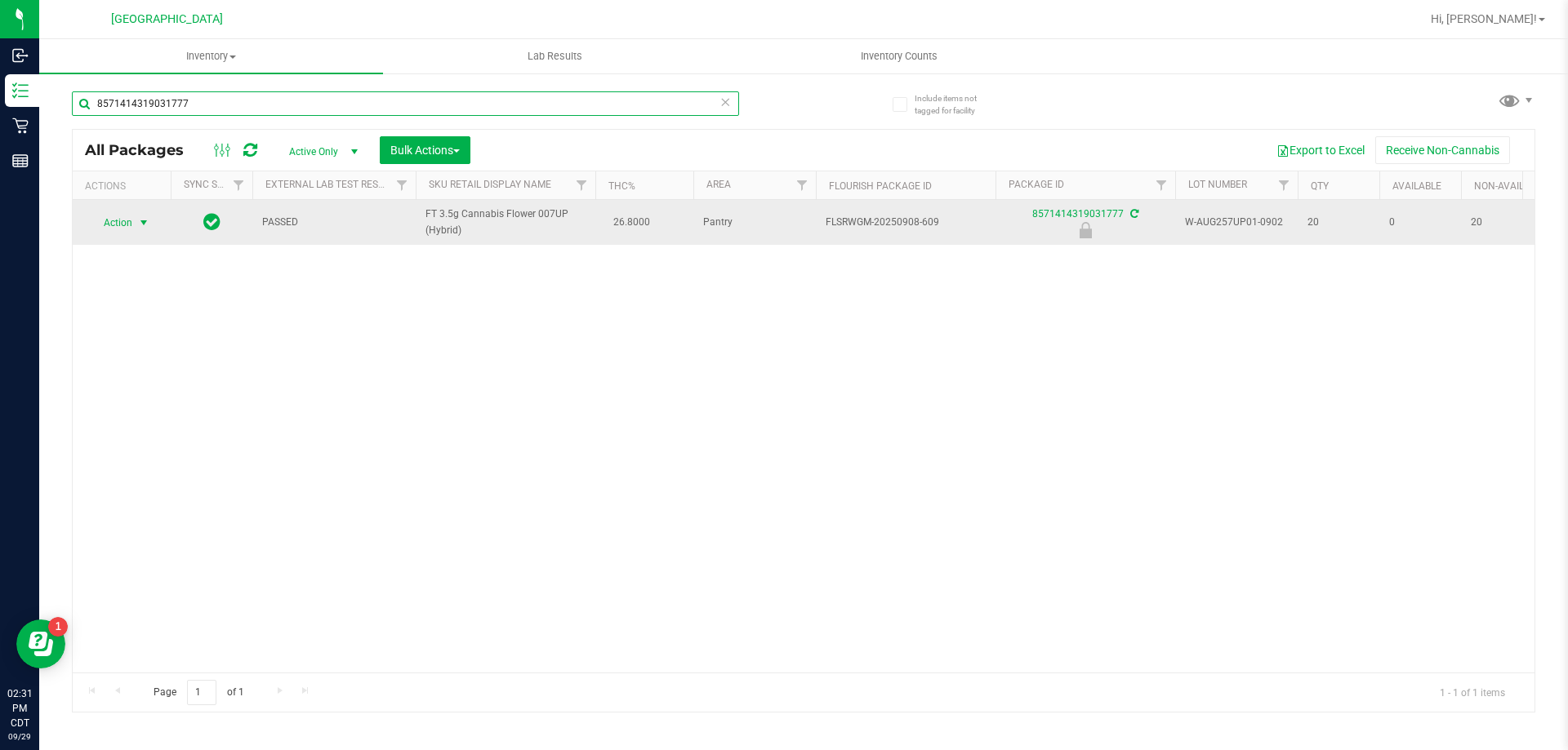
type input "8571414319031777"
click at [118, 221] on span "Action" at bounding box center [111, 222] width 44 height 22
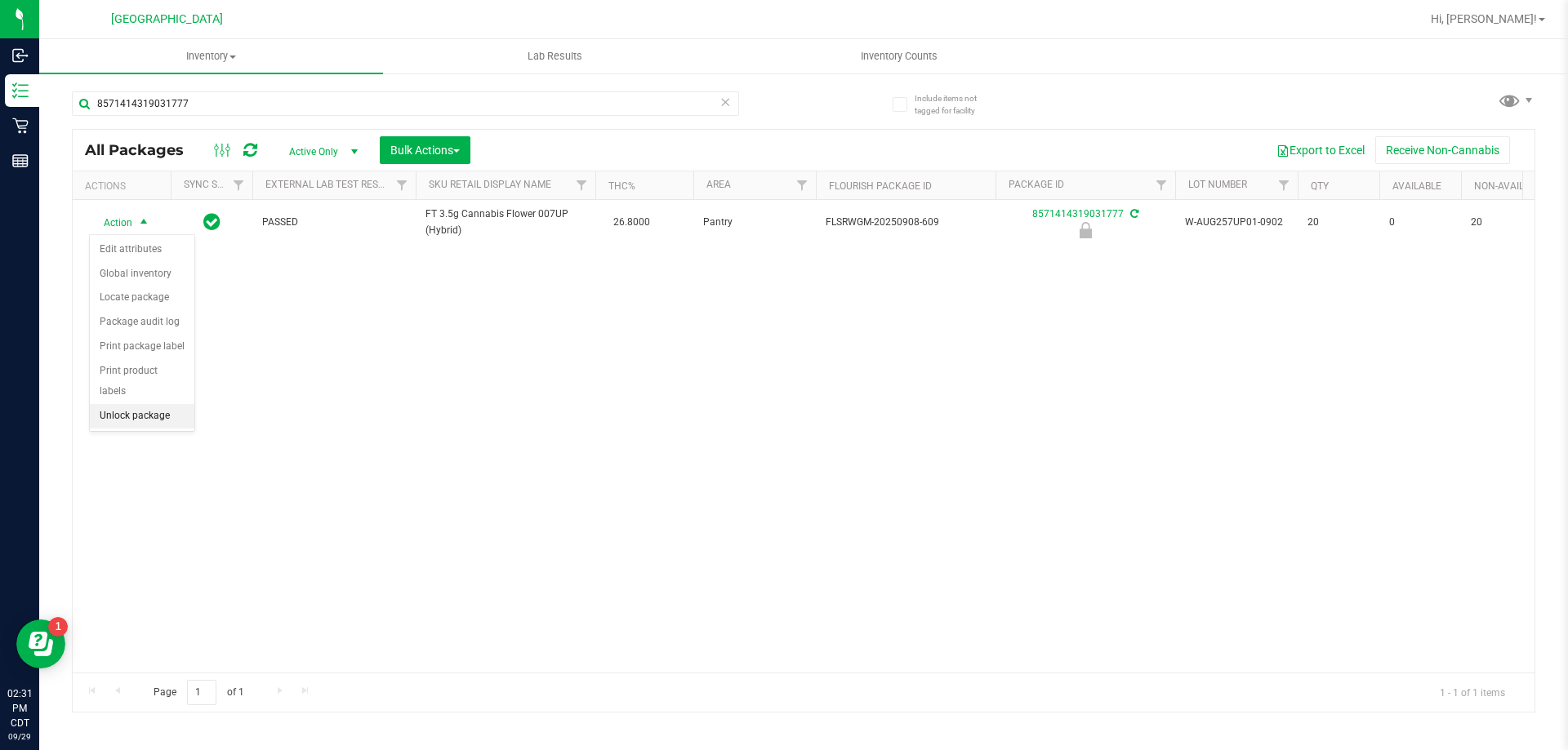
click at [126, 404] on li "Unlock package" at bounding box center [142, 415] width 105 height 24
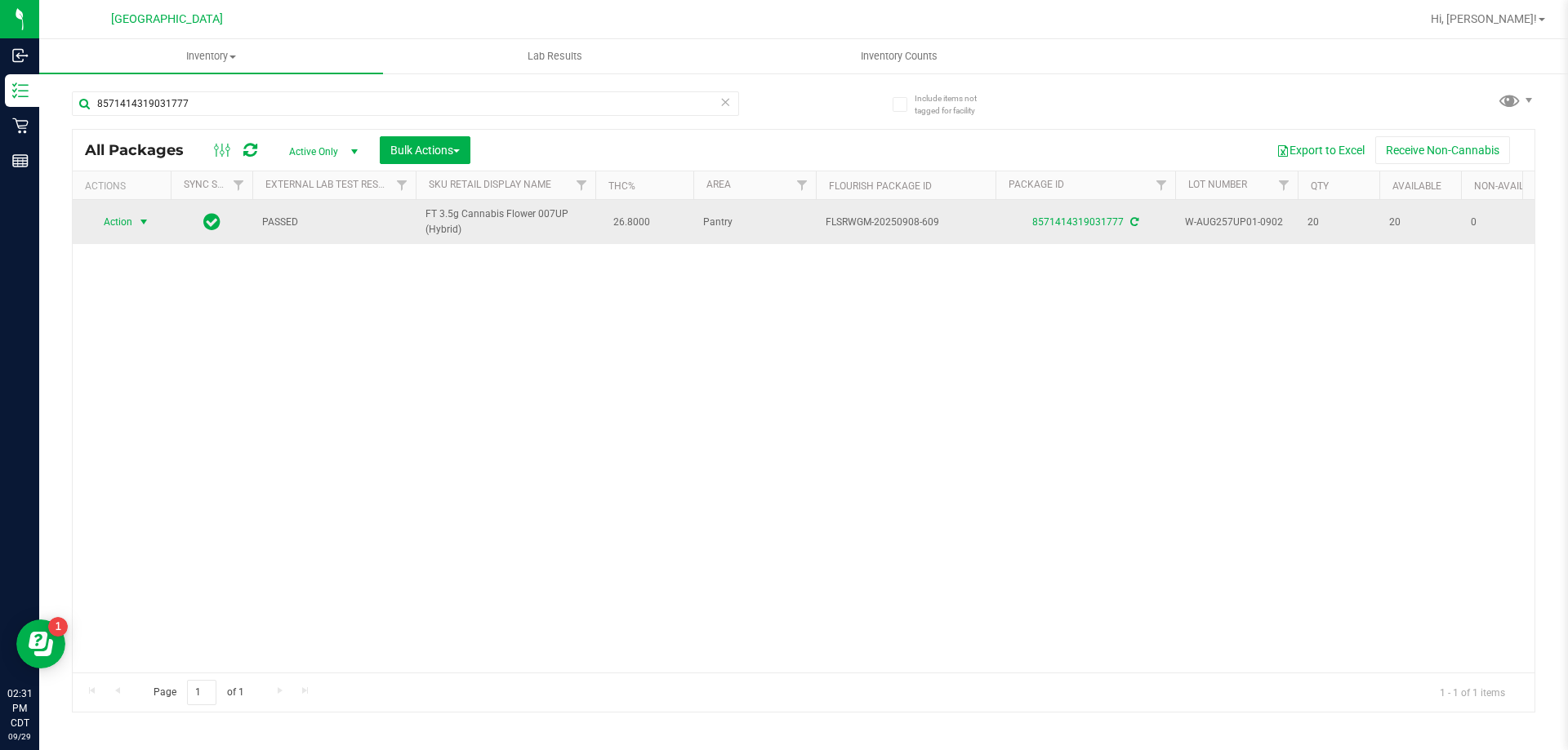
click at [117, 224] on span "Action" at bounding box center [111, 221] width 44 height 22
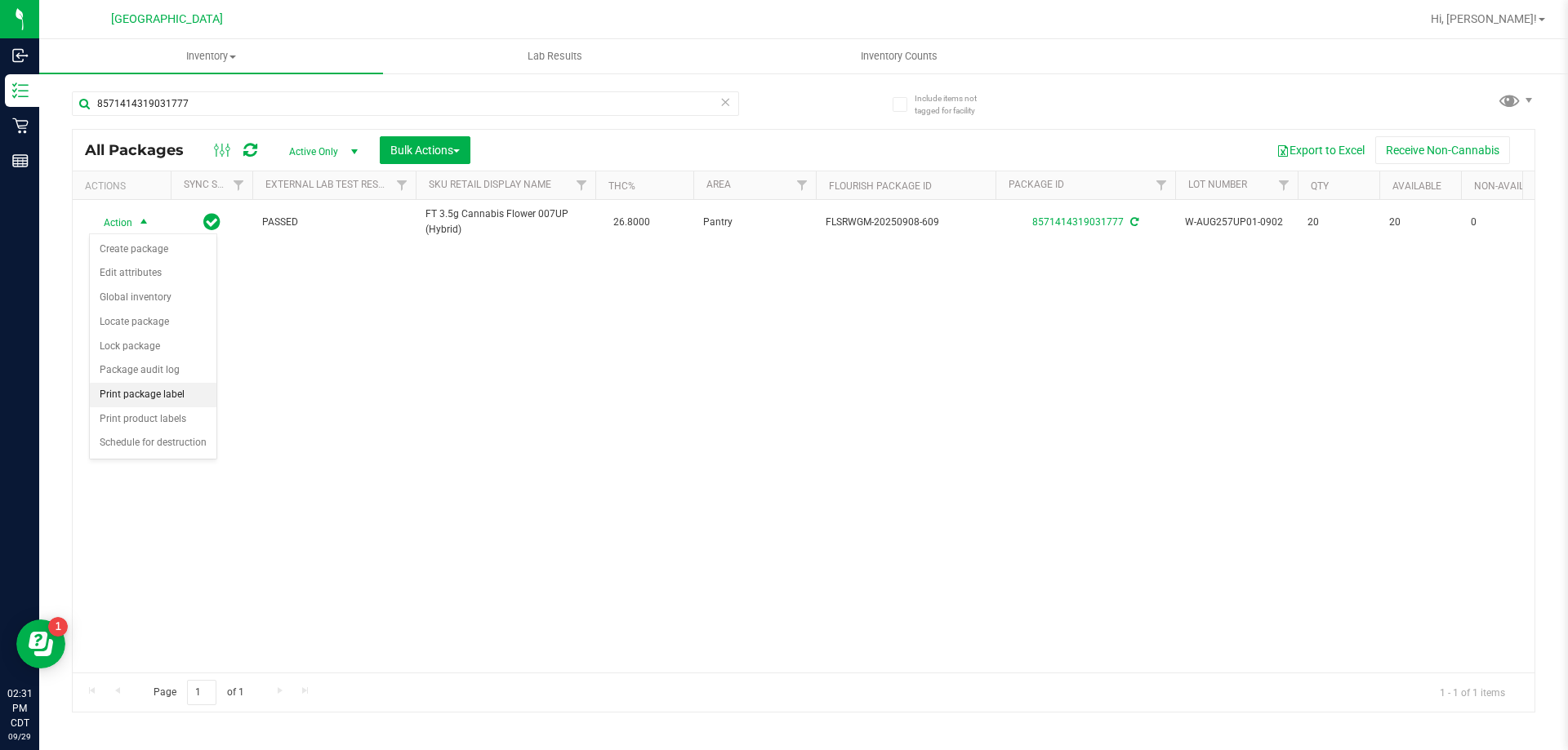
click at [164, 390] on li "Print package label" at bounding box center [153, 395] width 127 height 24
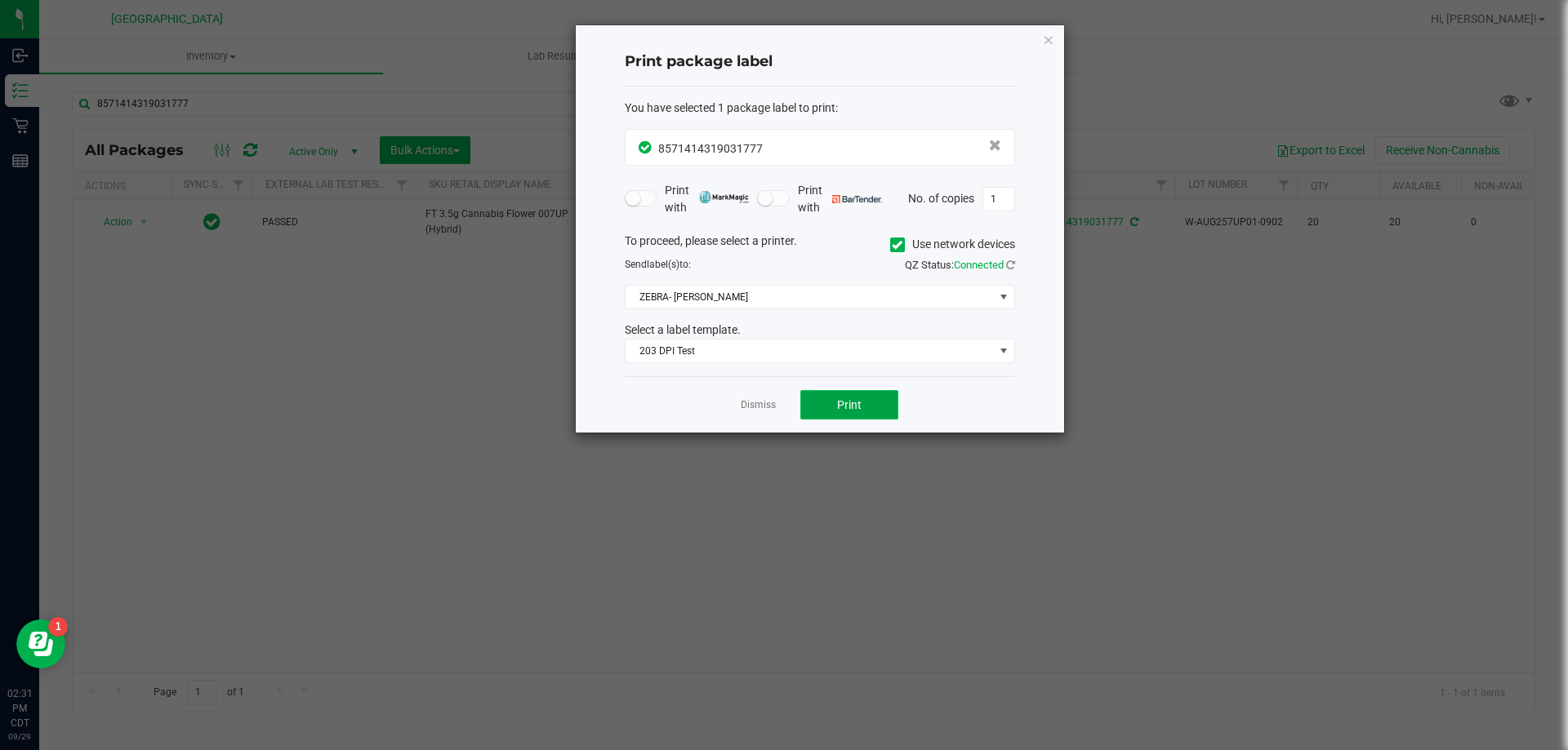
click at [844, 401] on span "Print" at bounding box center [849, 405] width 24 height 13
click at [764, 403] on link "Dismiss" at bounding box center [759, 405] width 35 height 14
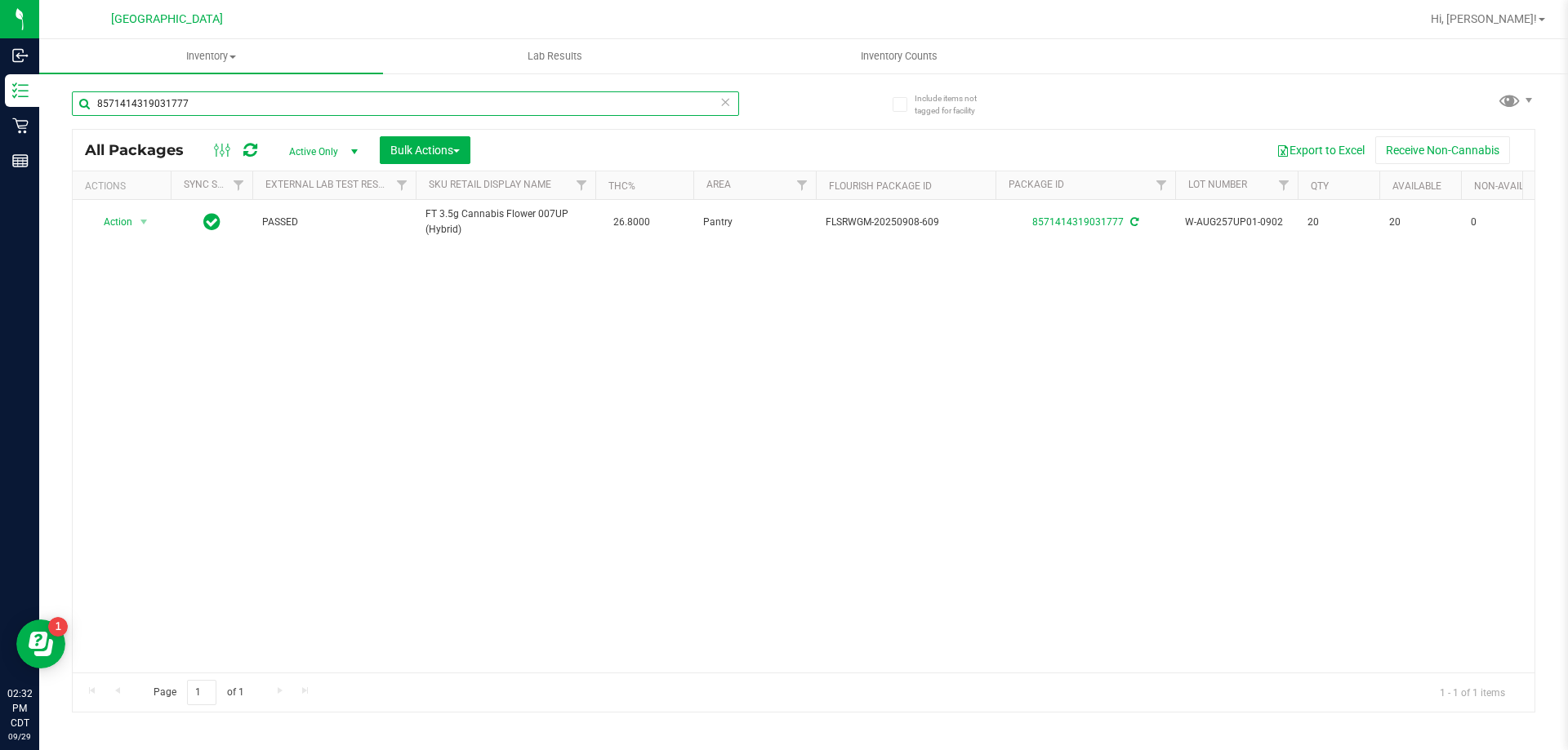
drag, startPoint x: 263, startPoint y: 106, endPoint x: 50, endPoint y: 98, distance: 213.2
click at [67, 106] on div "Include items not tagged for facility 8571414319031777 All Packages Active Only…" at bounding box center [804, 320] width 1529 height 498
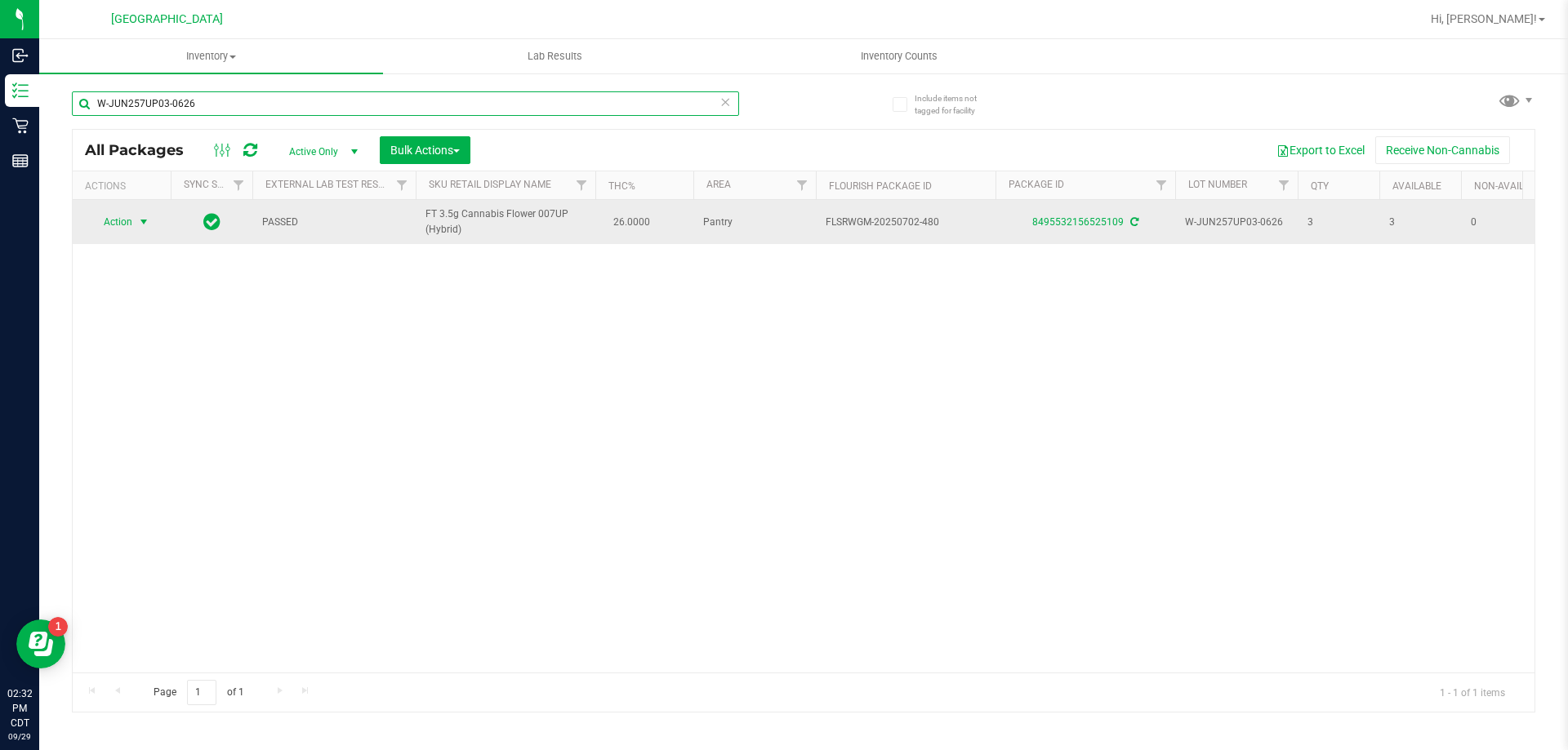
type input "W-JUN257UP03-0626"
click at [128, 226] on span "Action" at bounding box center [111, 221] width 44 height 22
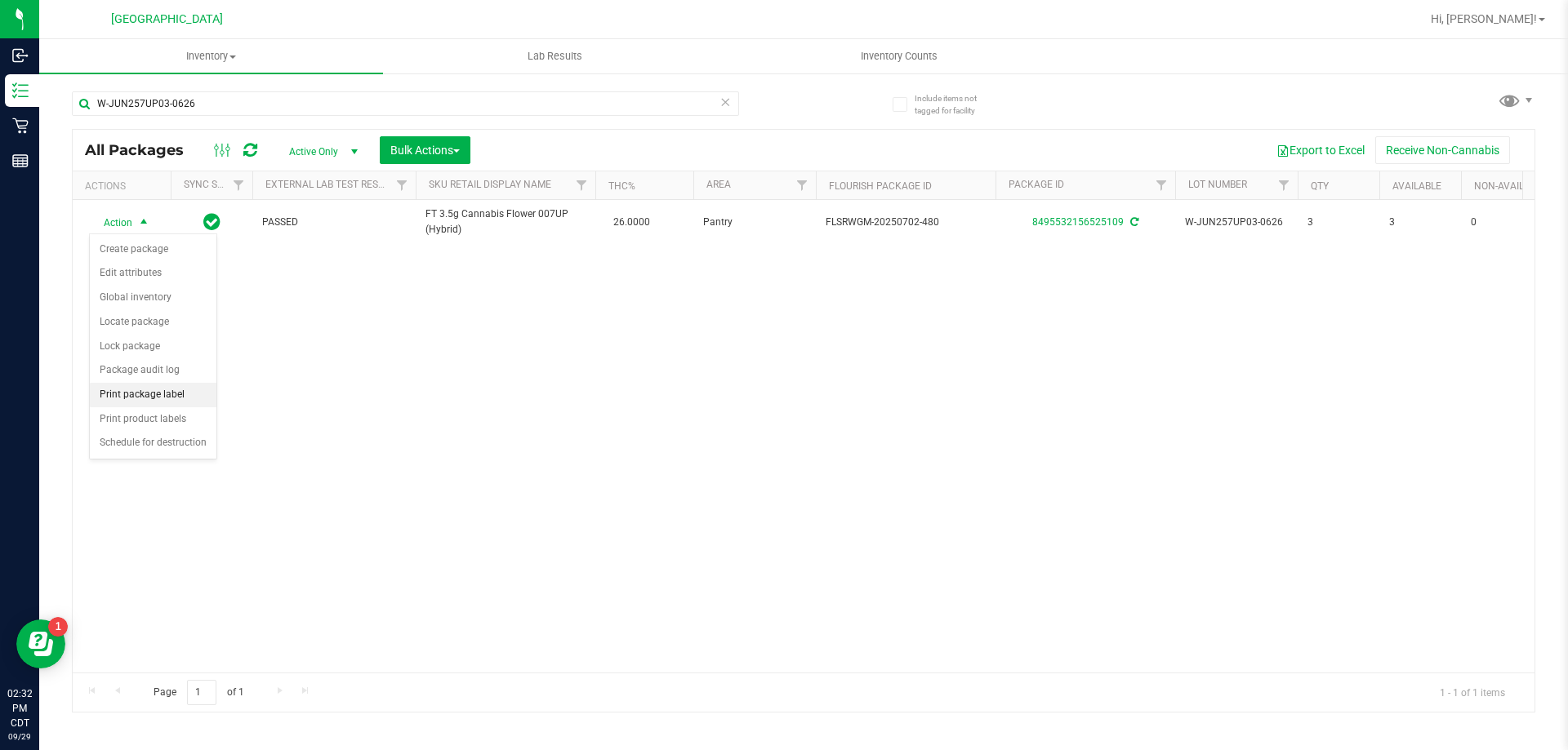
click at [163, 395] on li "Print package label" at bounding box center [153, 395] width 127 height 24
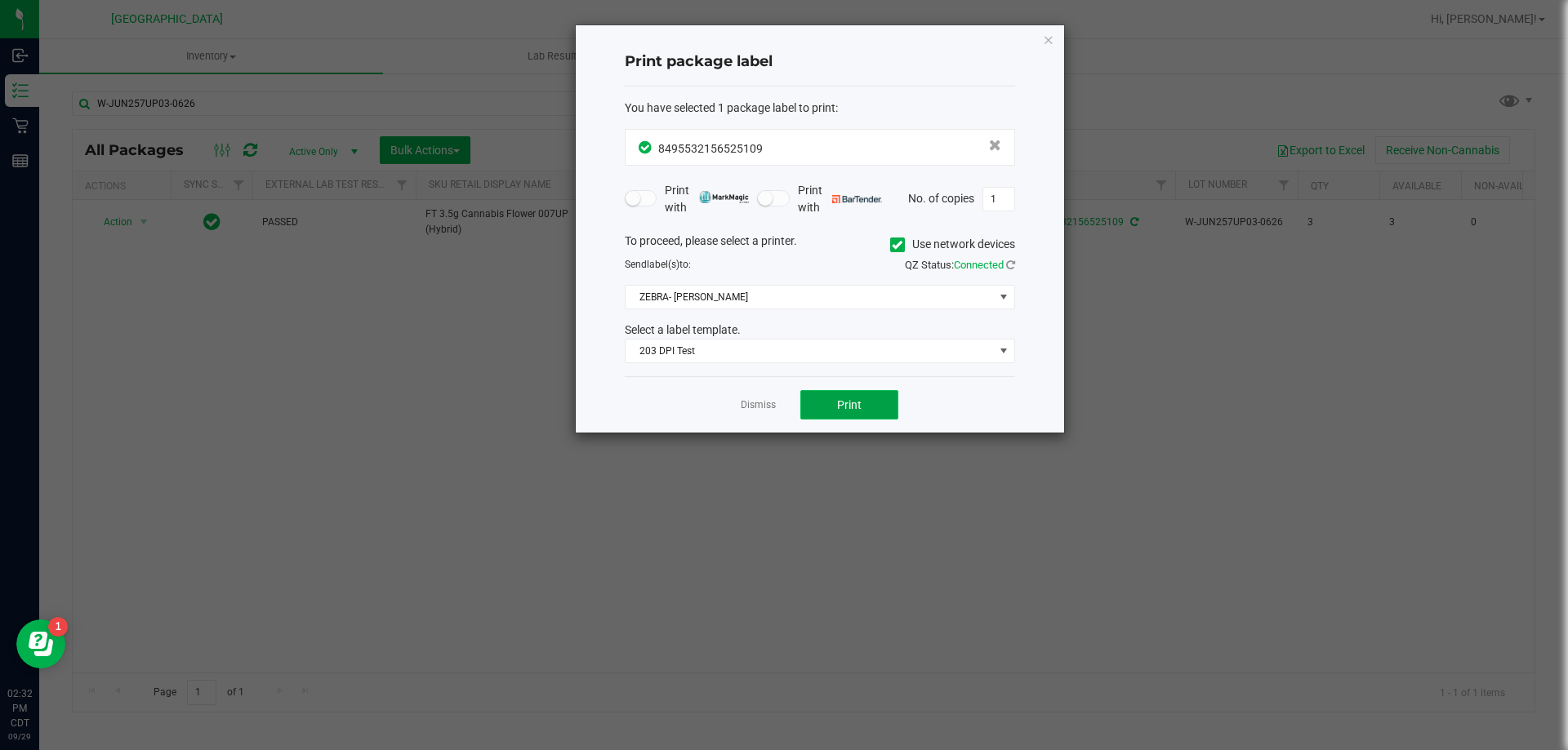
click at [849, 414] on button "Print" at bounding box center [849, 405] width 98 height 29
click at [850, 408] on span "Print" at bounding box center [849, 405] width 24 height 13
click at [751, 410] on link "Dismiss" at bounding box center [759, 405] width 35 height 14
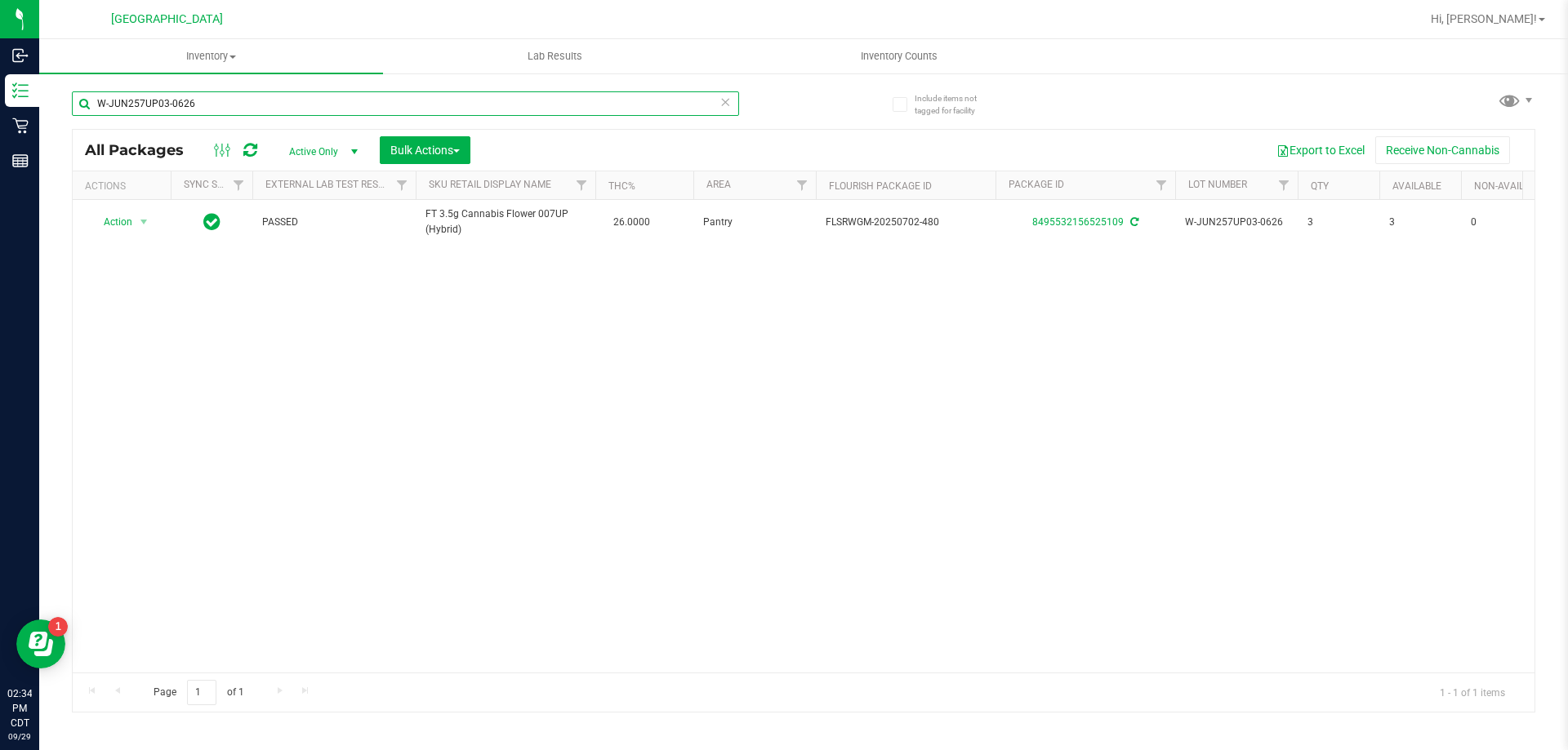
drag, startPoint x: 225, startPoint y: 98, endPoint x: 74, endPoint y: 95, distance: 151.0
click at [74, 95] on input "W-JUN257UP03-0626" at bounding box center [405, 103] width 667 height 24
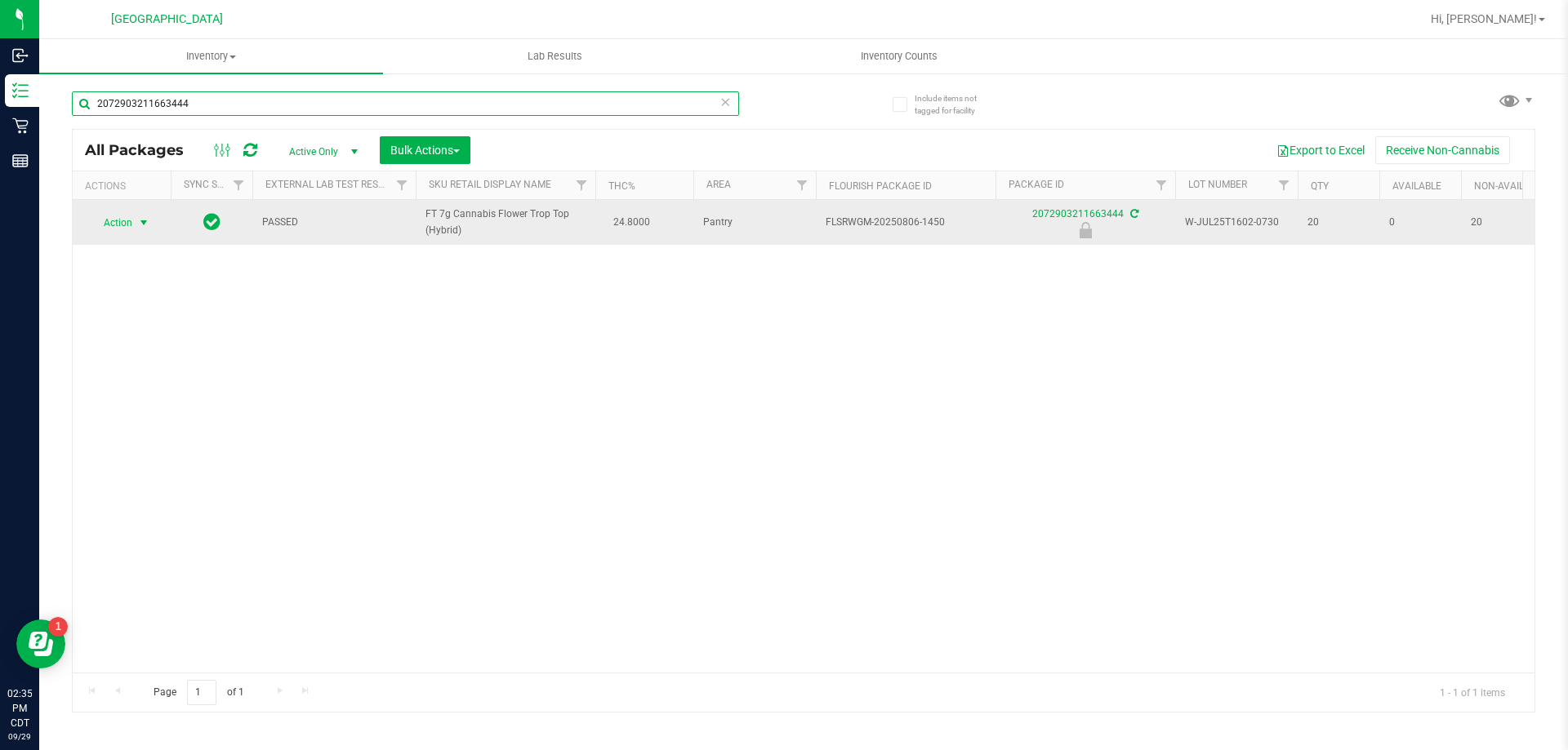
type input "2072903211663444"
click at [127, 226] on span "Action" at bounding box center [111, 222] width 44 height 22
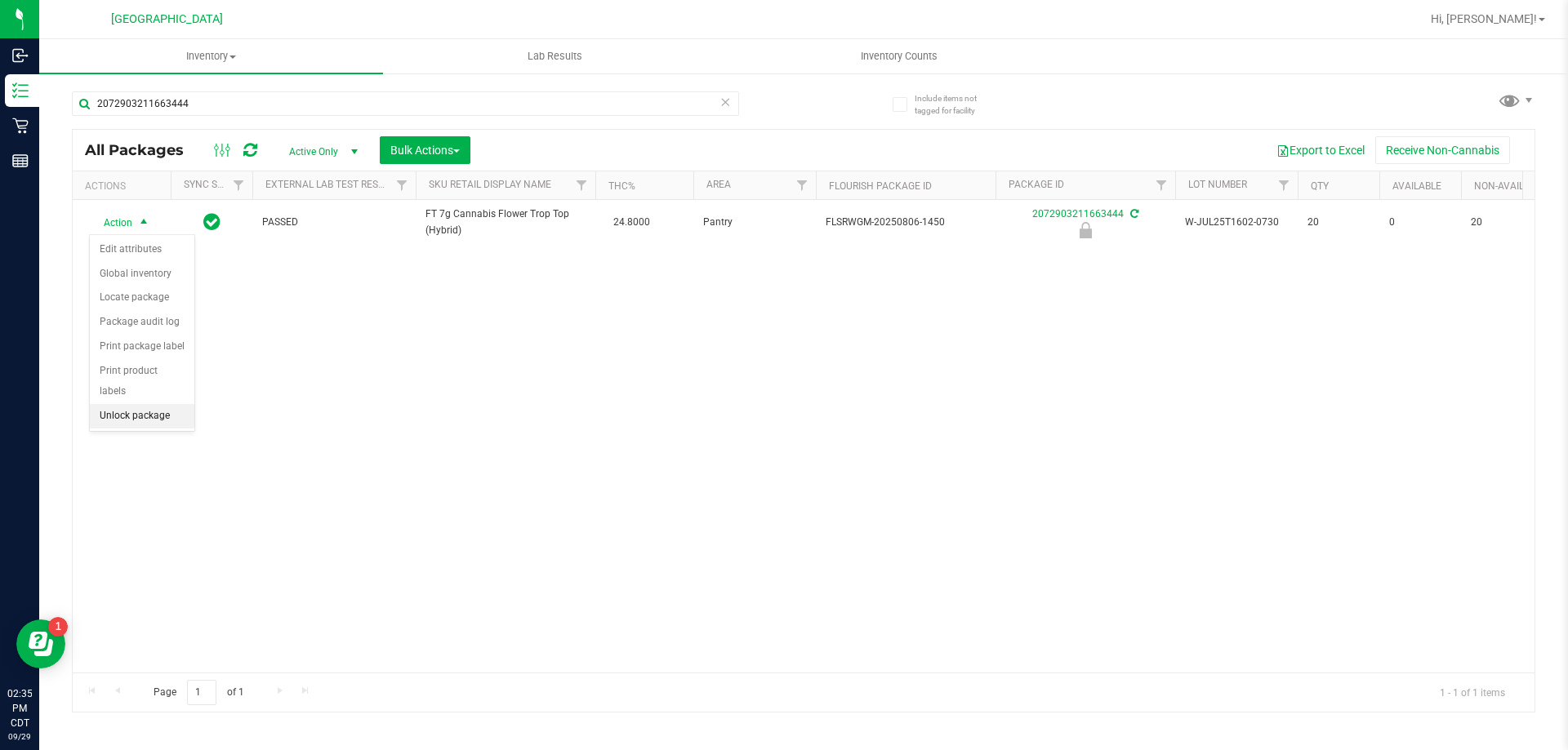
click at [144, 404] on li "Unlock package" at bounding box center [142, 415] width 105 height 24
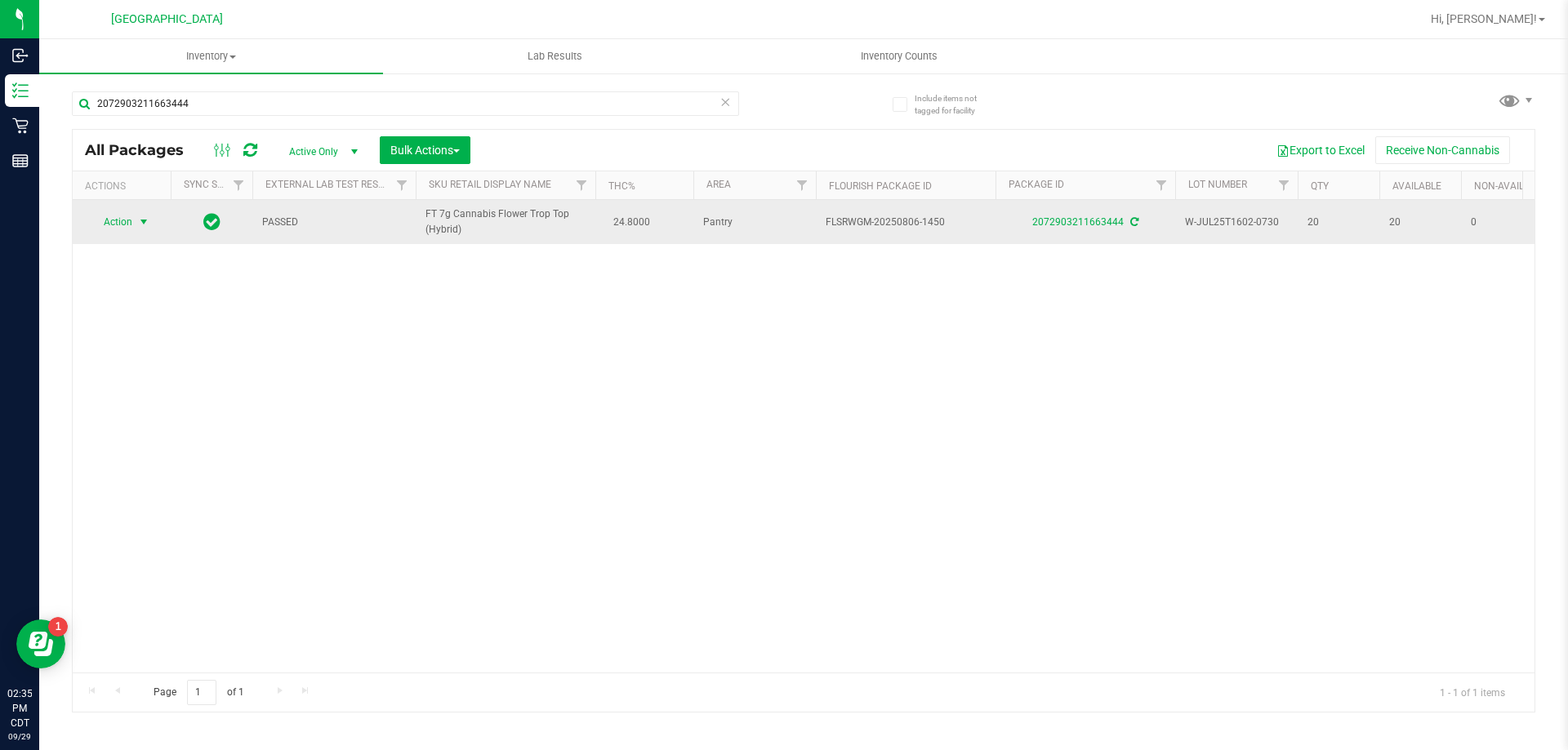
click at [117, 226] on span "Action" at bounding box center [111, 221] width 44 height 22
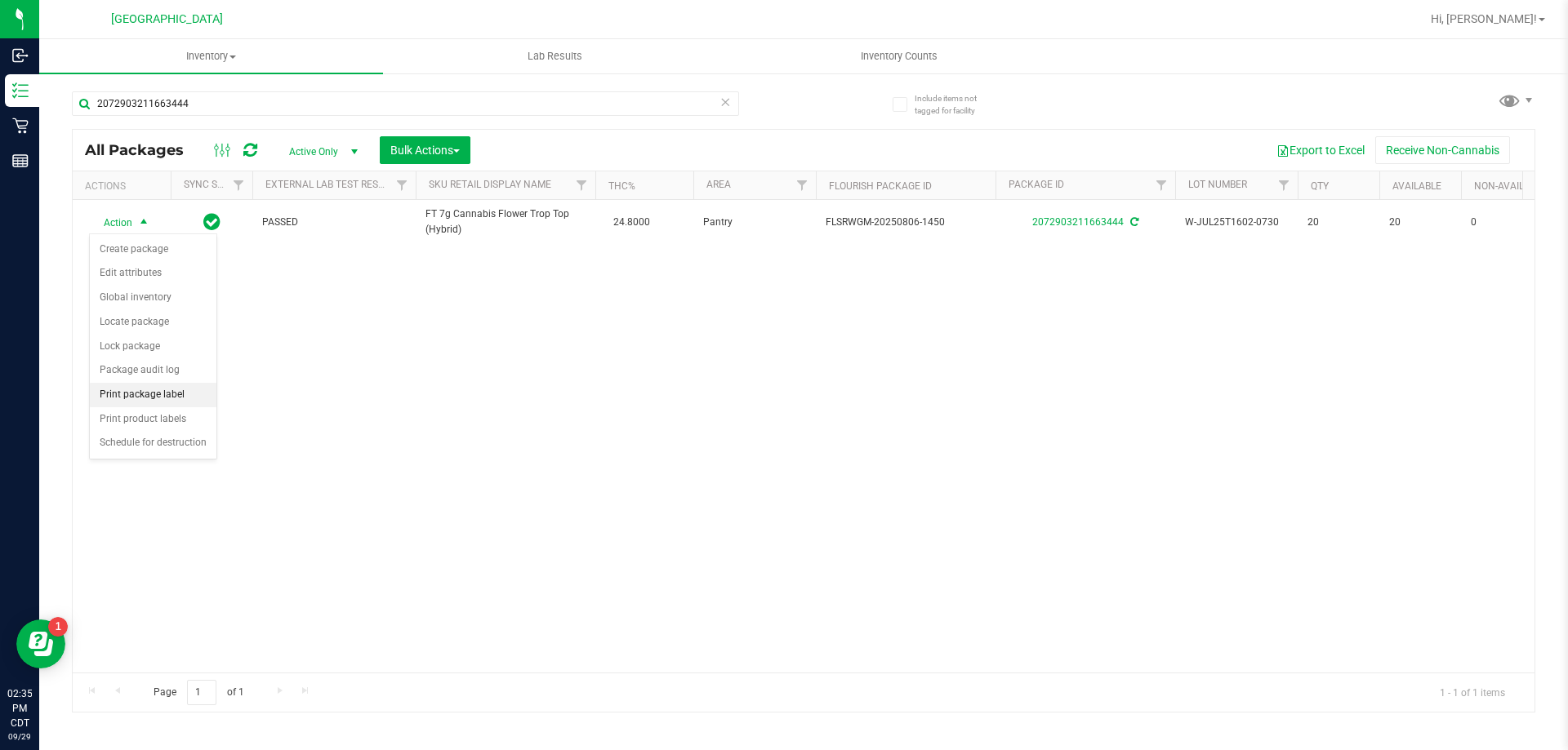
click at [142, 386] on li "Print package label" at bounding box center [153, 395] width 127 height 24
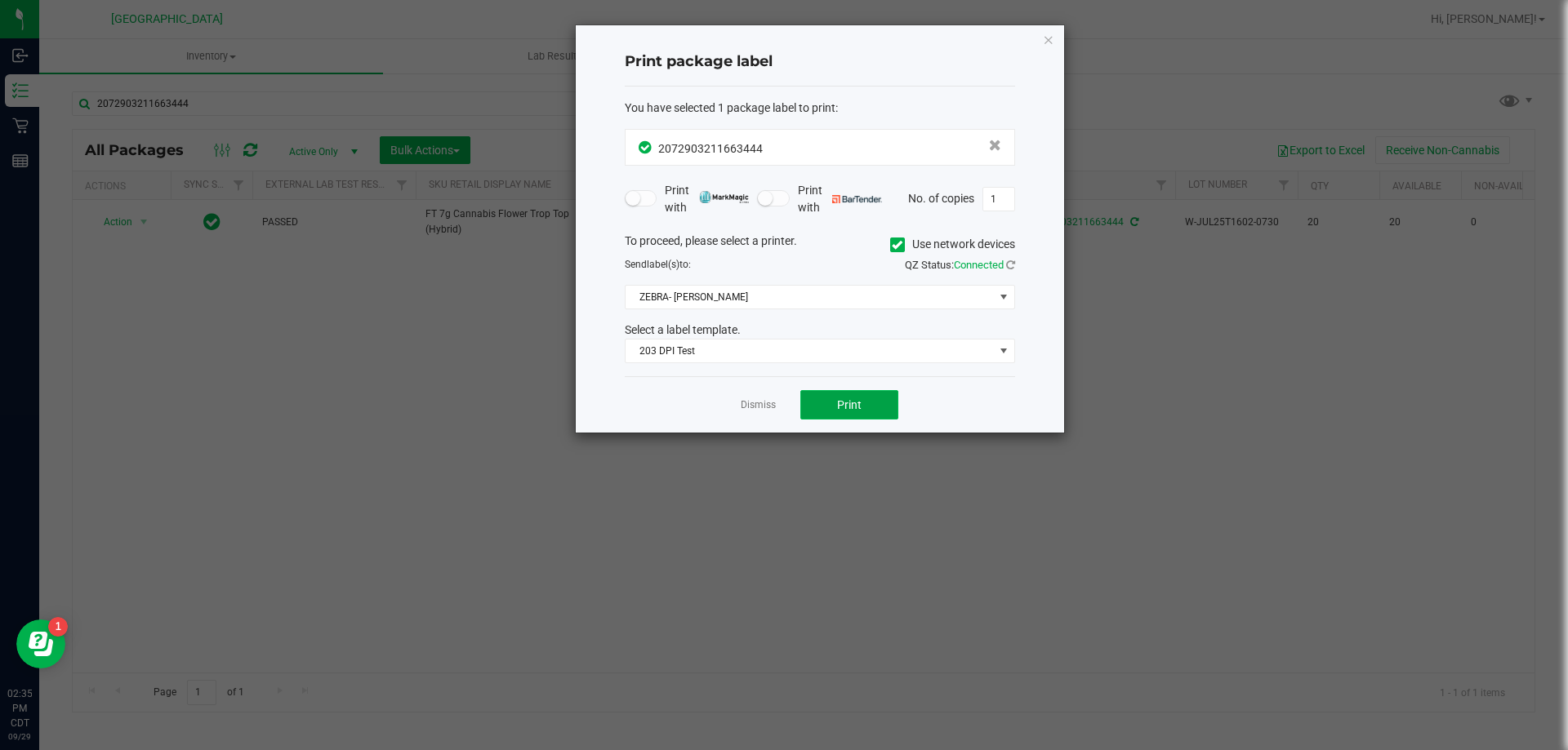
click at [824, 403] on button "Print" at bounding box center [849, 405] width 98 height 29
click at [750, 406] on link "Dismiss" at bounding box center [759, 405] width 35 height 14
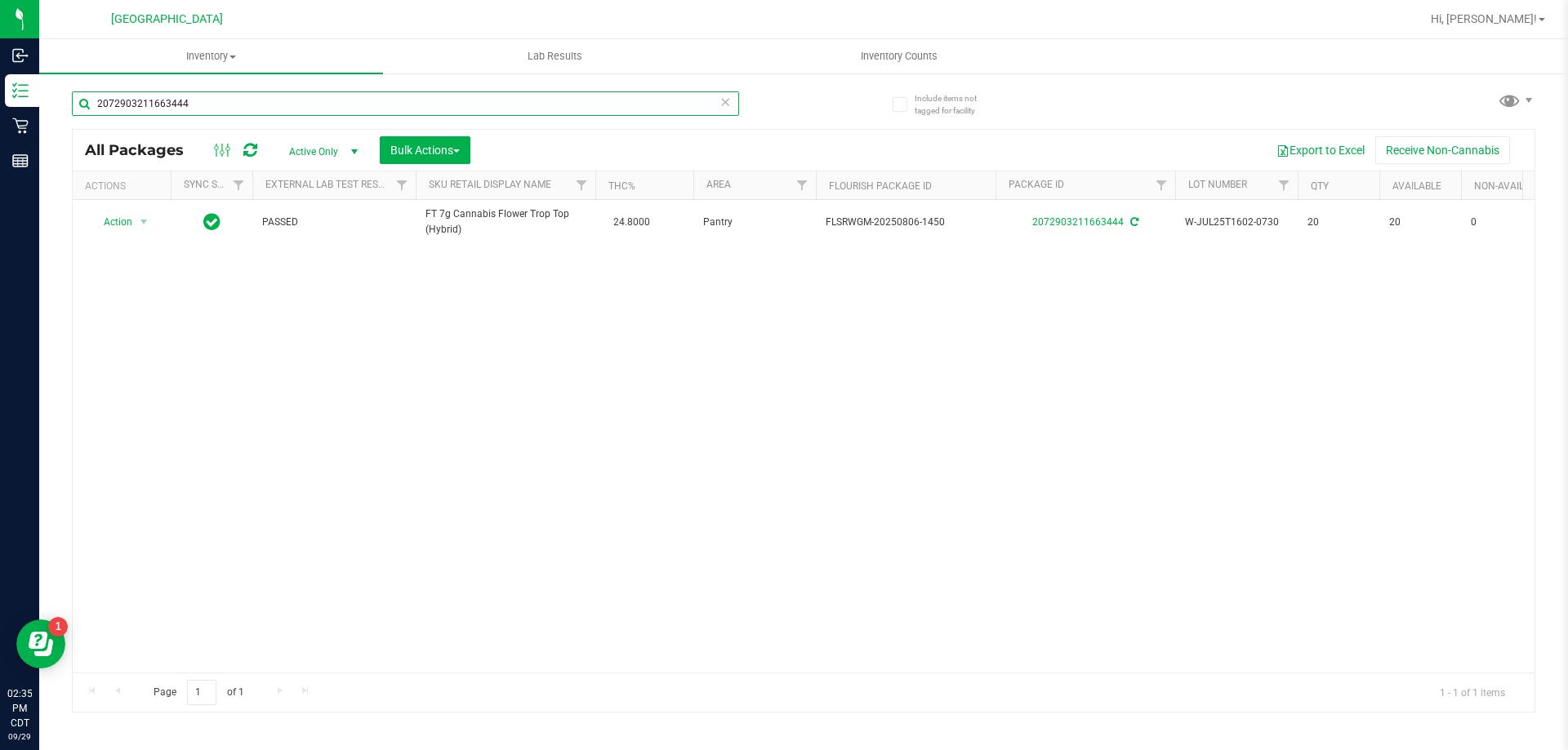
drag, startPoint x: 193, startPoint y: 107, endPoint x: 86, endPoint y: 97, distance: 107.5
click at [86, 97] on input "2072903211663444" at bounding box center [405, 103] width 667 height 24
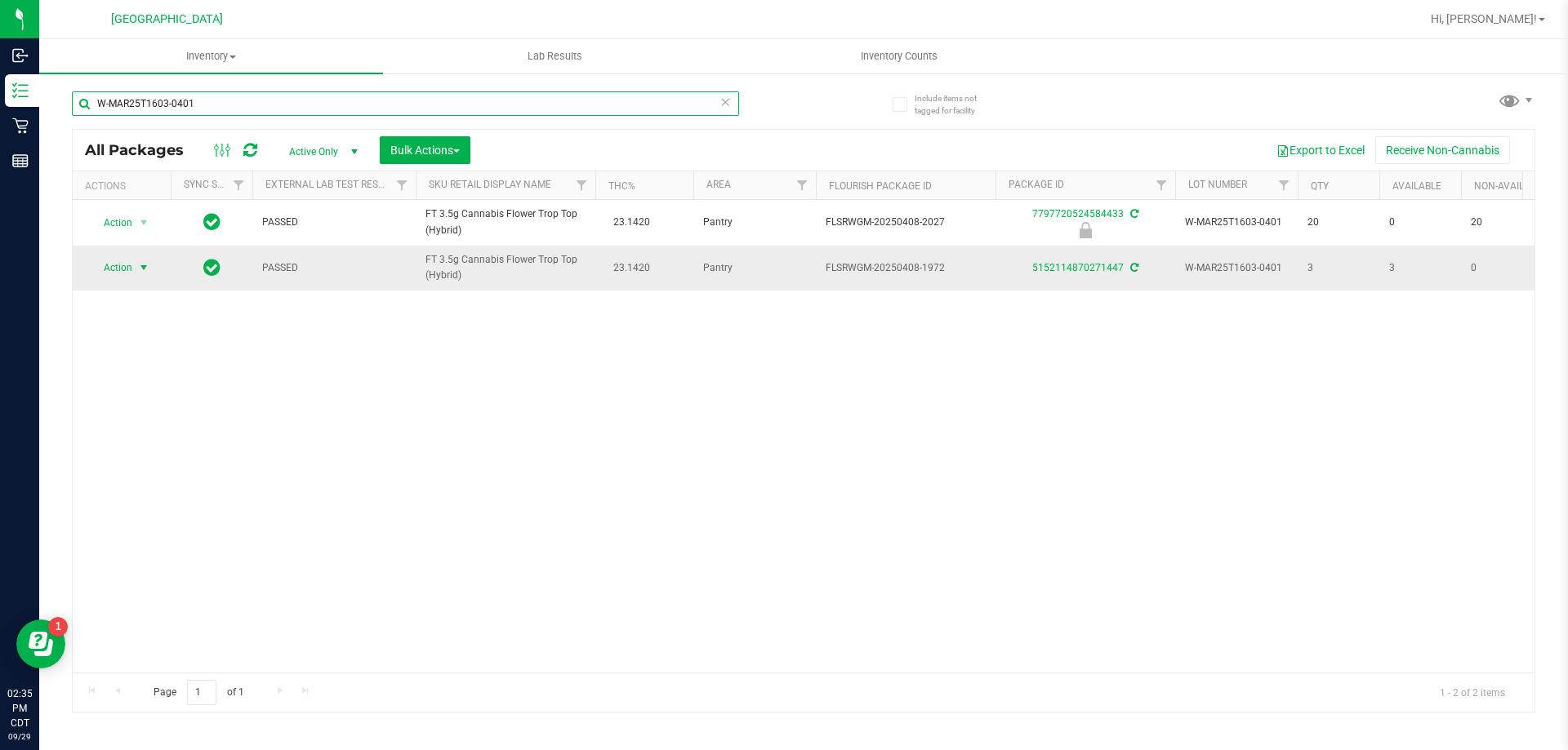
type input "W-MAR25T1603-0401"
click at [122, 268] on span "Action" at bounding box center [111, 267] width 44 height 22
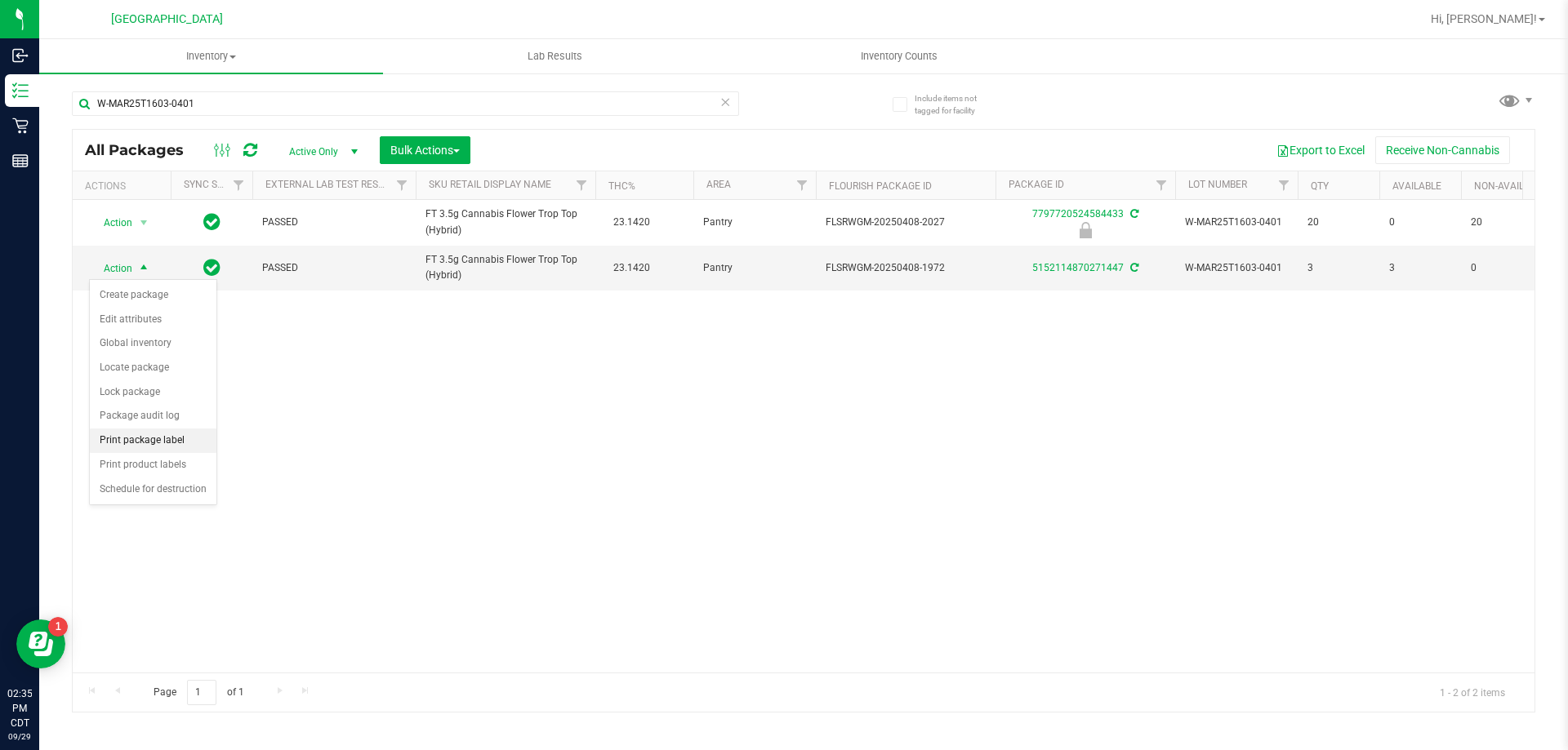
click at [169, 431] on li "Print package label" at bounding box center [153, 440] width 127 height 24
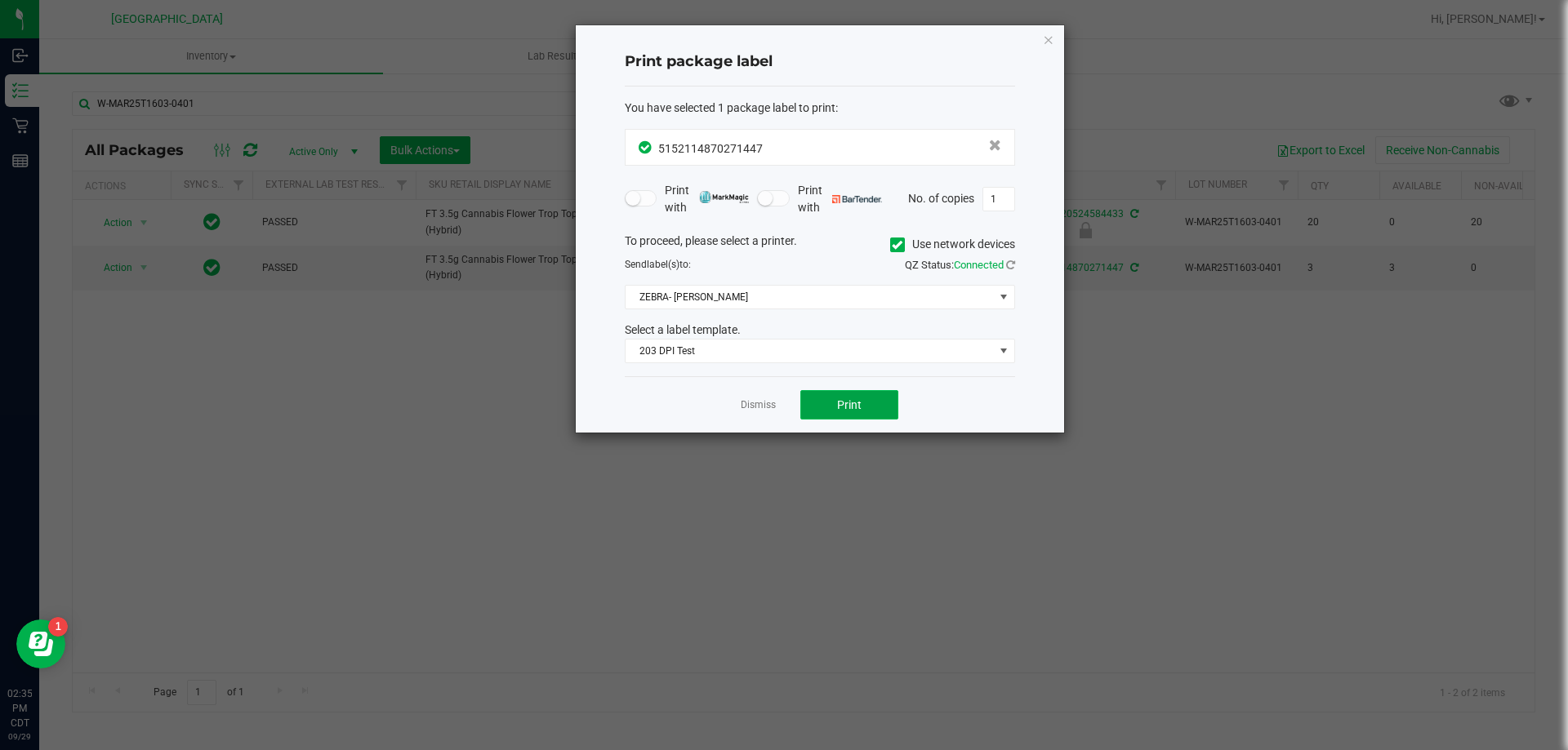
click at [828, 398] on button "Print" at bounding box center [849, 405] width 98 height 29
click at [761, 404] on link "Dismiss" at bounding box center [759, 405] width 35 height 14
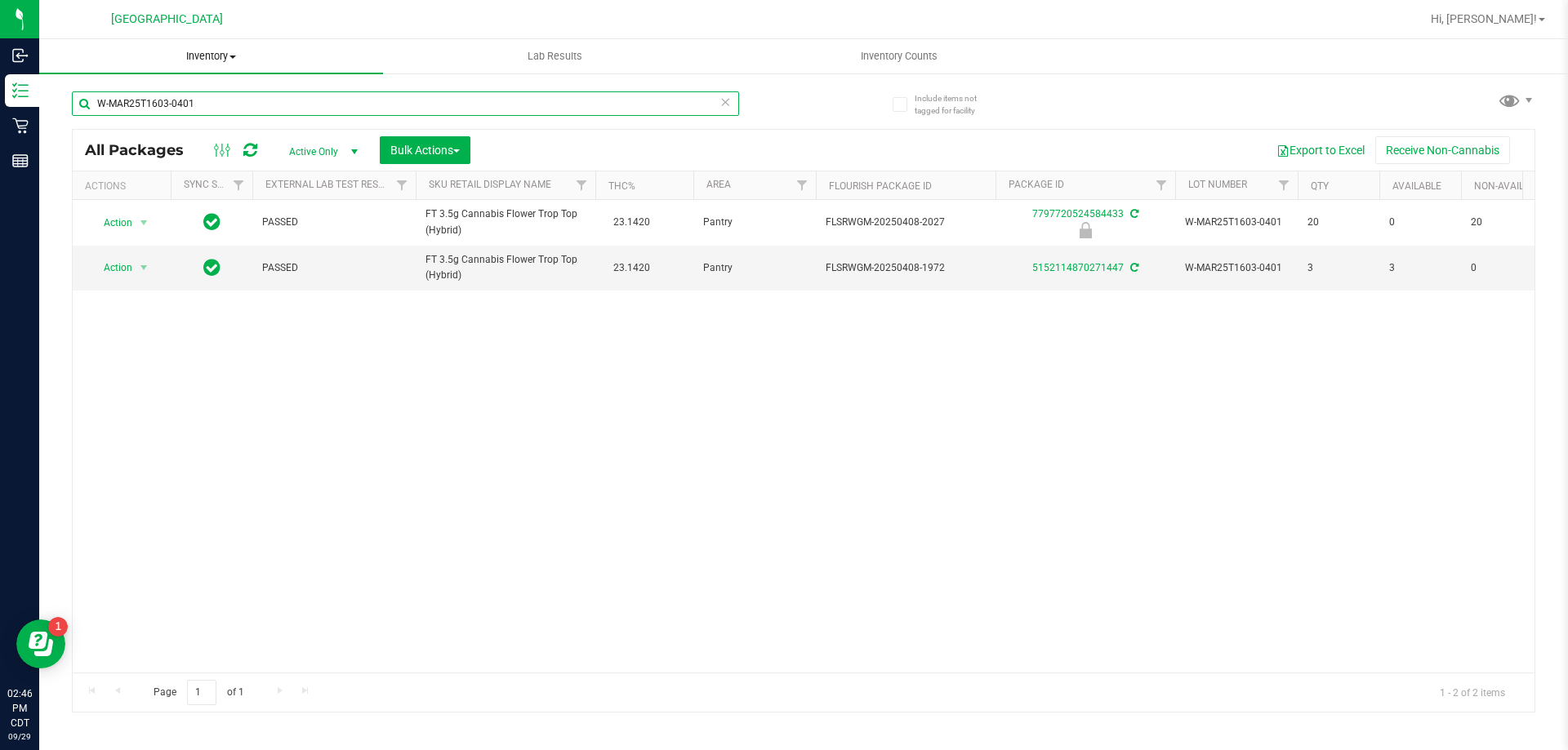
drag, startPoint x: 189, startPoint y: 93, endPoint x: 70, endPoint y: 62, distance: 123.0
click at [72, 63] on inventory "Inventory All packages All inventory Waste log Create inventory Lab Results Inv…" at bounding box center [804, 304] width 1529 height 530
type input "W-JUL25PKT02-0709"
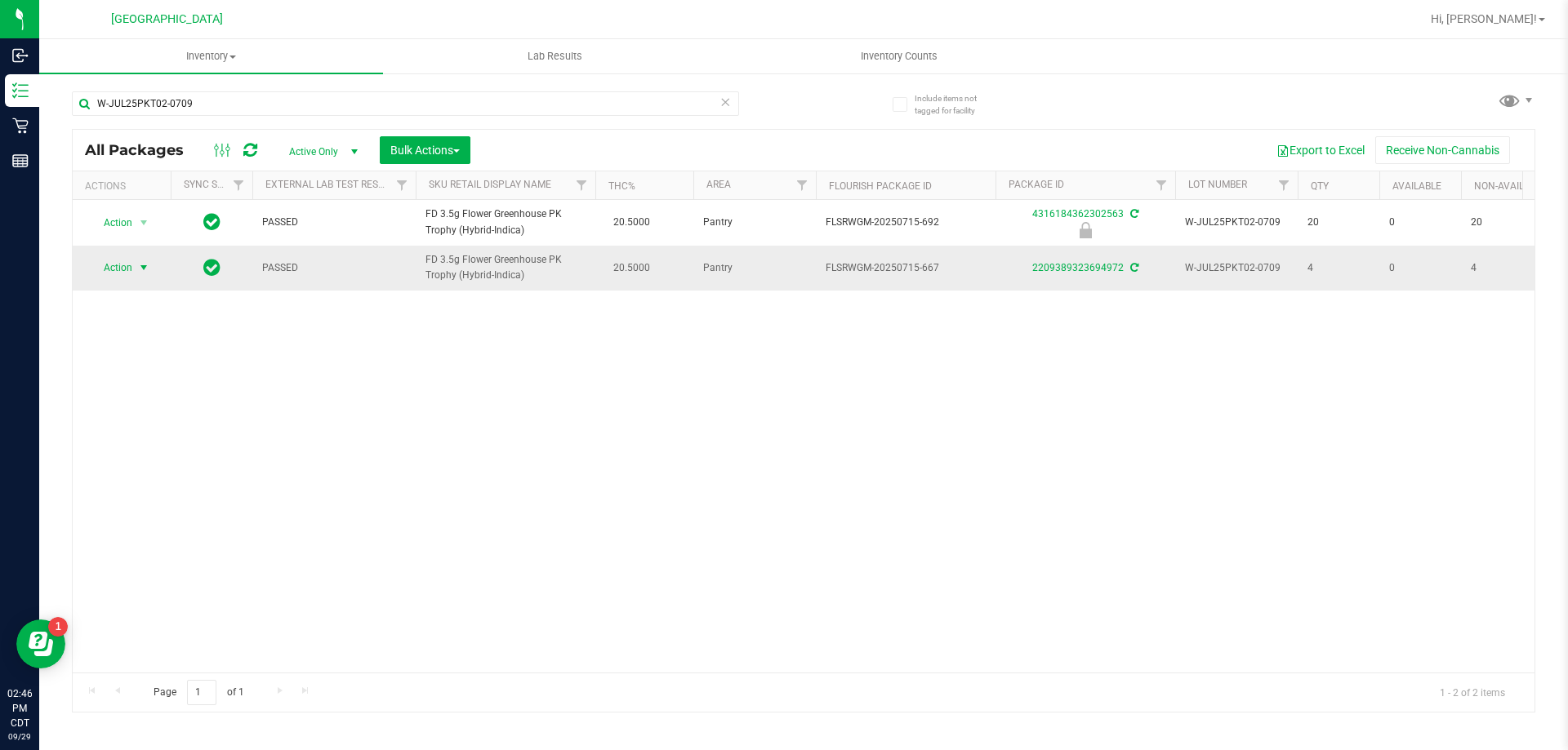
click at [116, 265] on span "Action" at bounding box center [111, 267] width 44 height 22
click at [162, 443] on li "Print package label" at bounding box center [153, 440] width 127 height 24
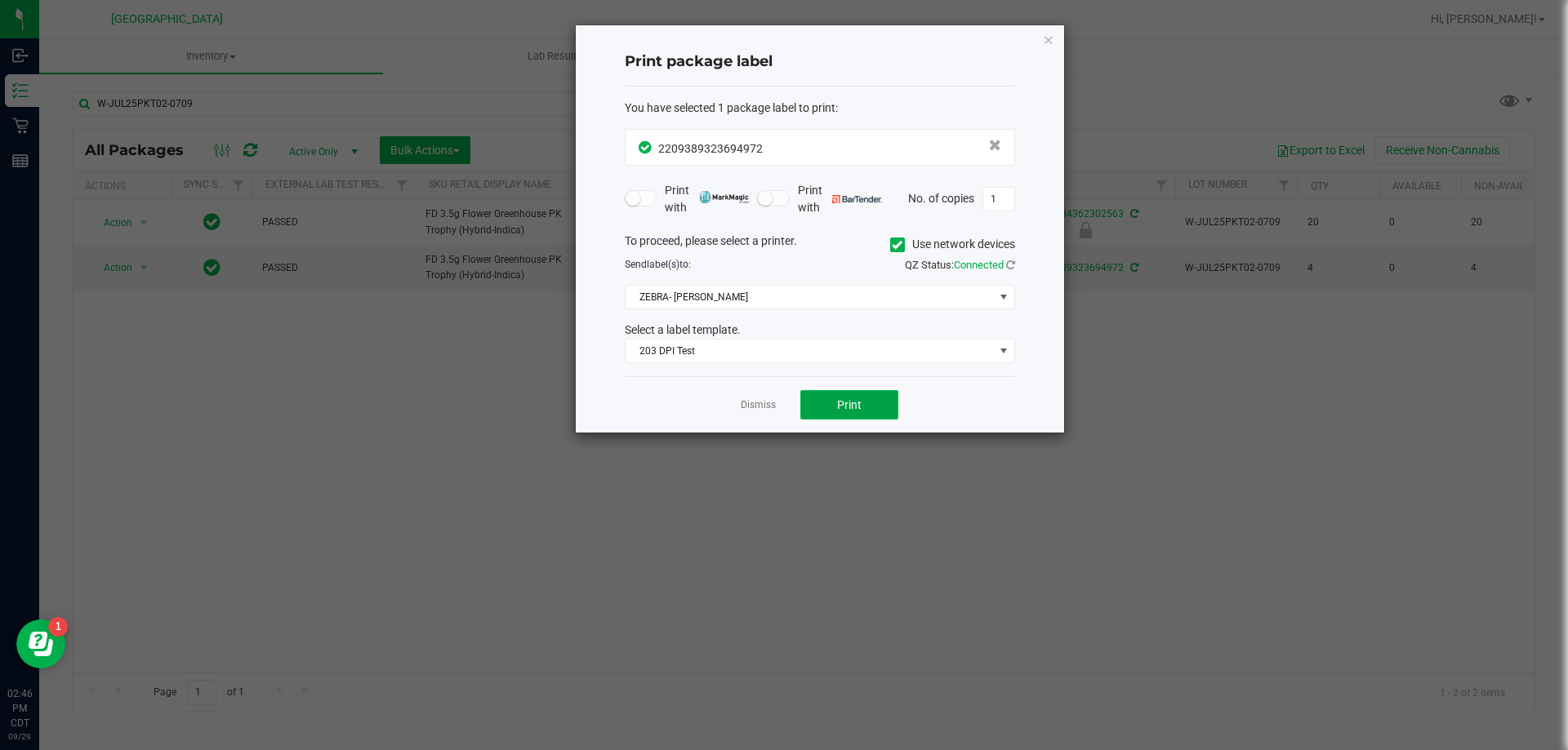
click at [854, 399] on span "Print" at bounding box center [849, 405] width 24 height 13
click at [767, 404] on link "Dismiss" at bounding box center [759, 405] width 35 height 14
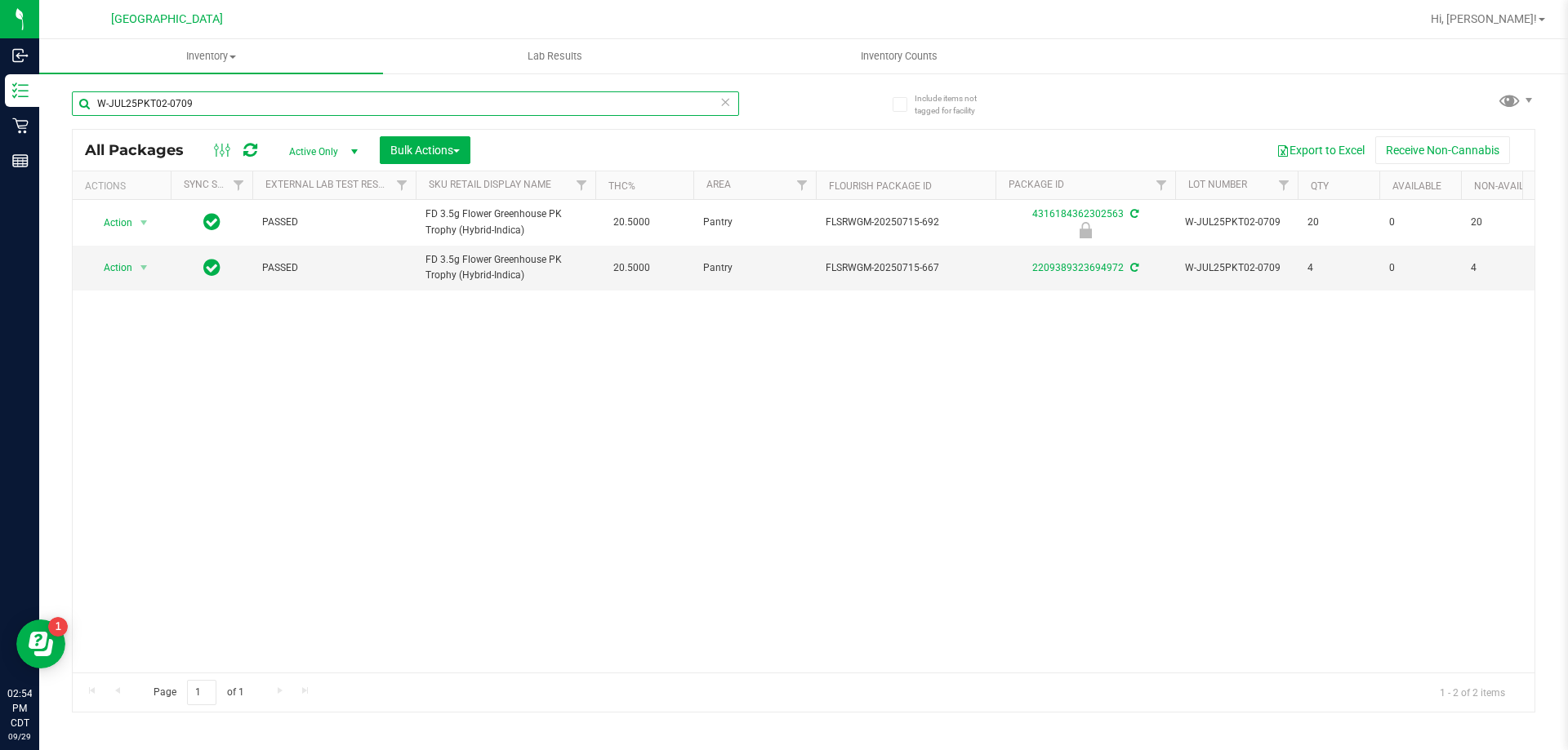
drag, startPoint x: 293, startPoint y: 105, endPoint x: 50, endPoint y: 77, distance: 244.6
click at [50, 77] on div "Include items not tagged for facility W-JUL25PKT02-0709 All Packages Active Onl…" at bounding box center [804, 320] width 1529 height 498
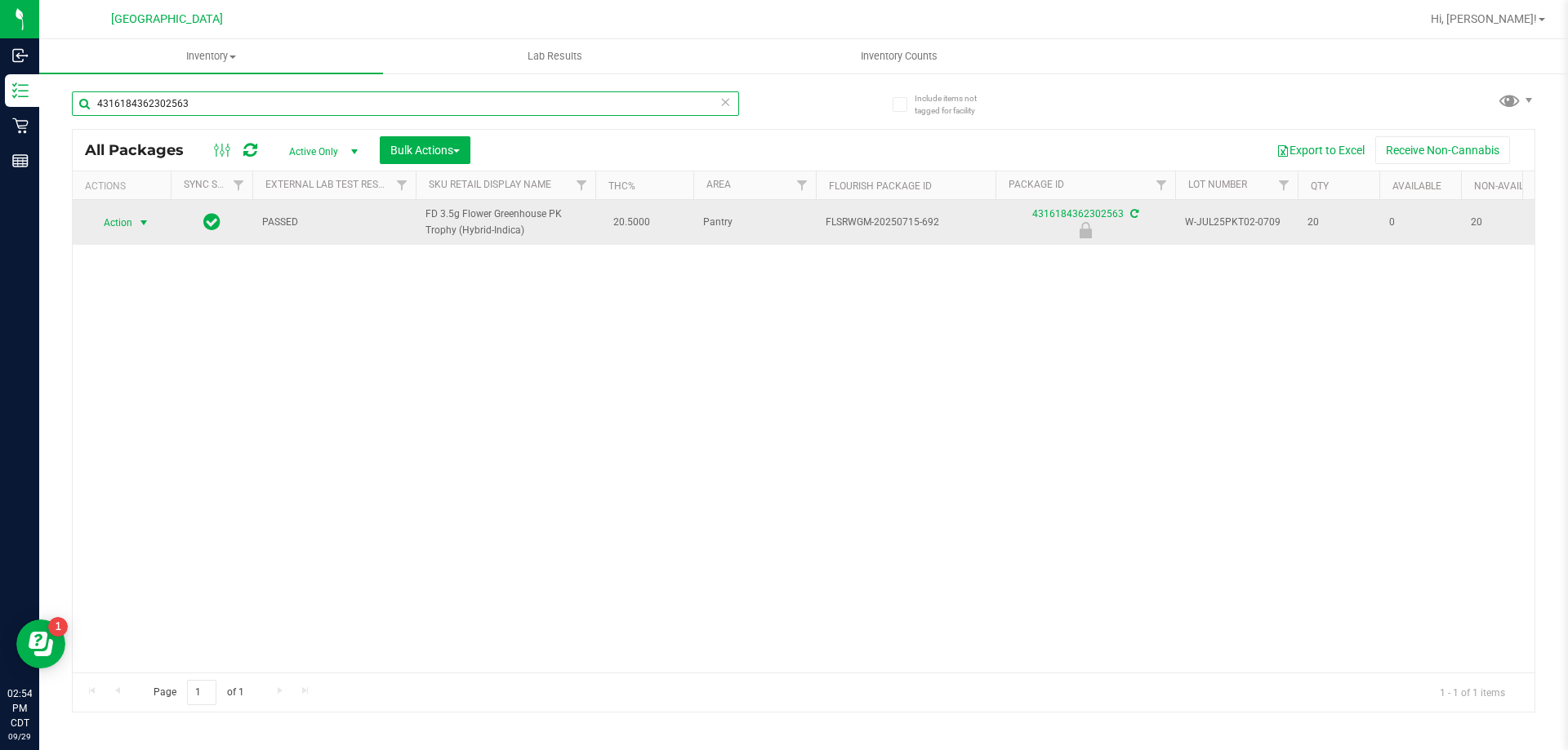
type input "4316184362302563"
click at [135, 221] on span "select" at bounding box center [144, 222] width 21 height 22
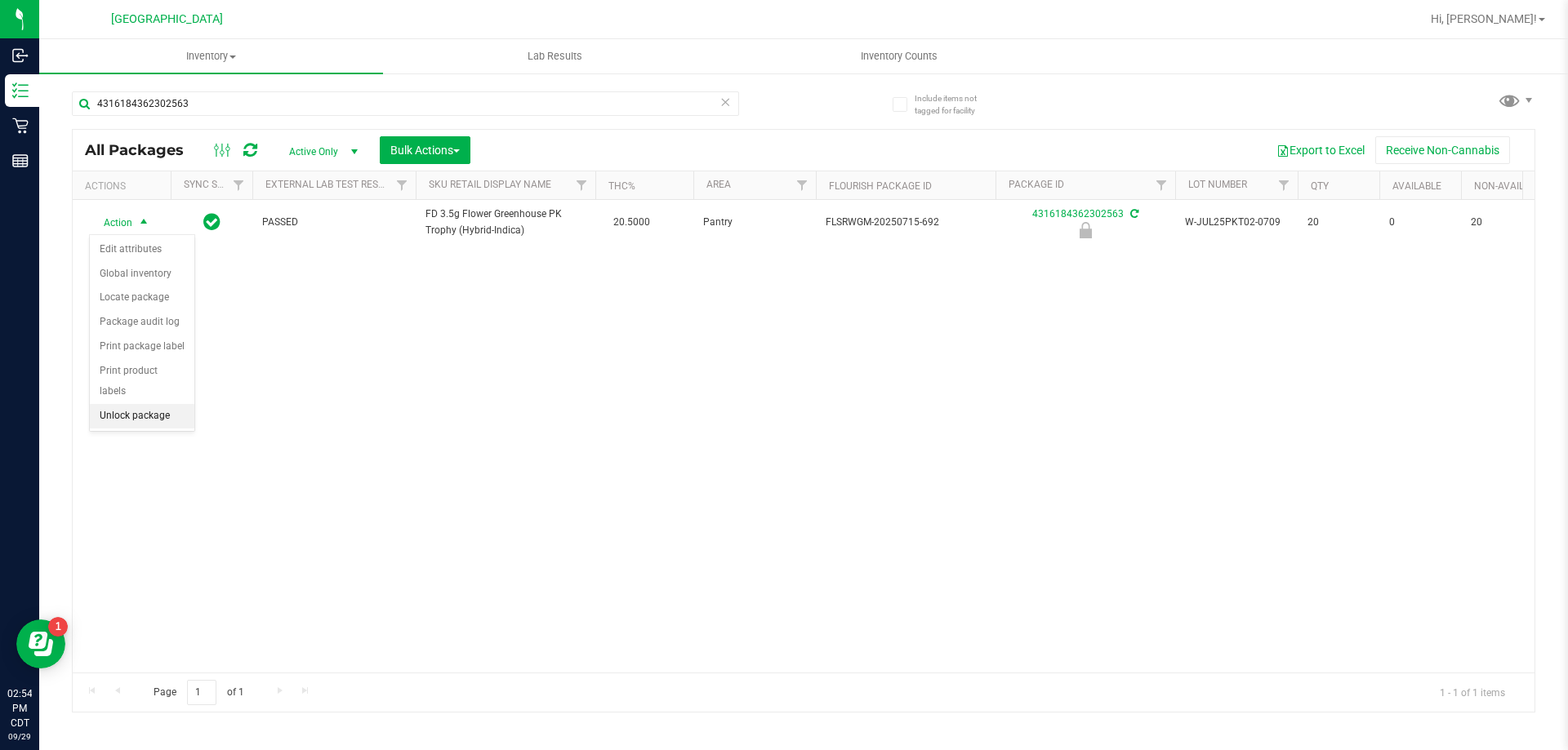
click at [137, 404] on li "Unlock package" at bounding box center [142, 415] width 105 height 24
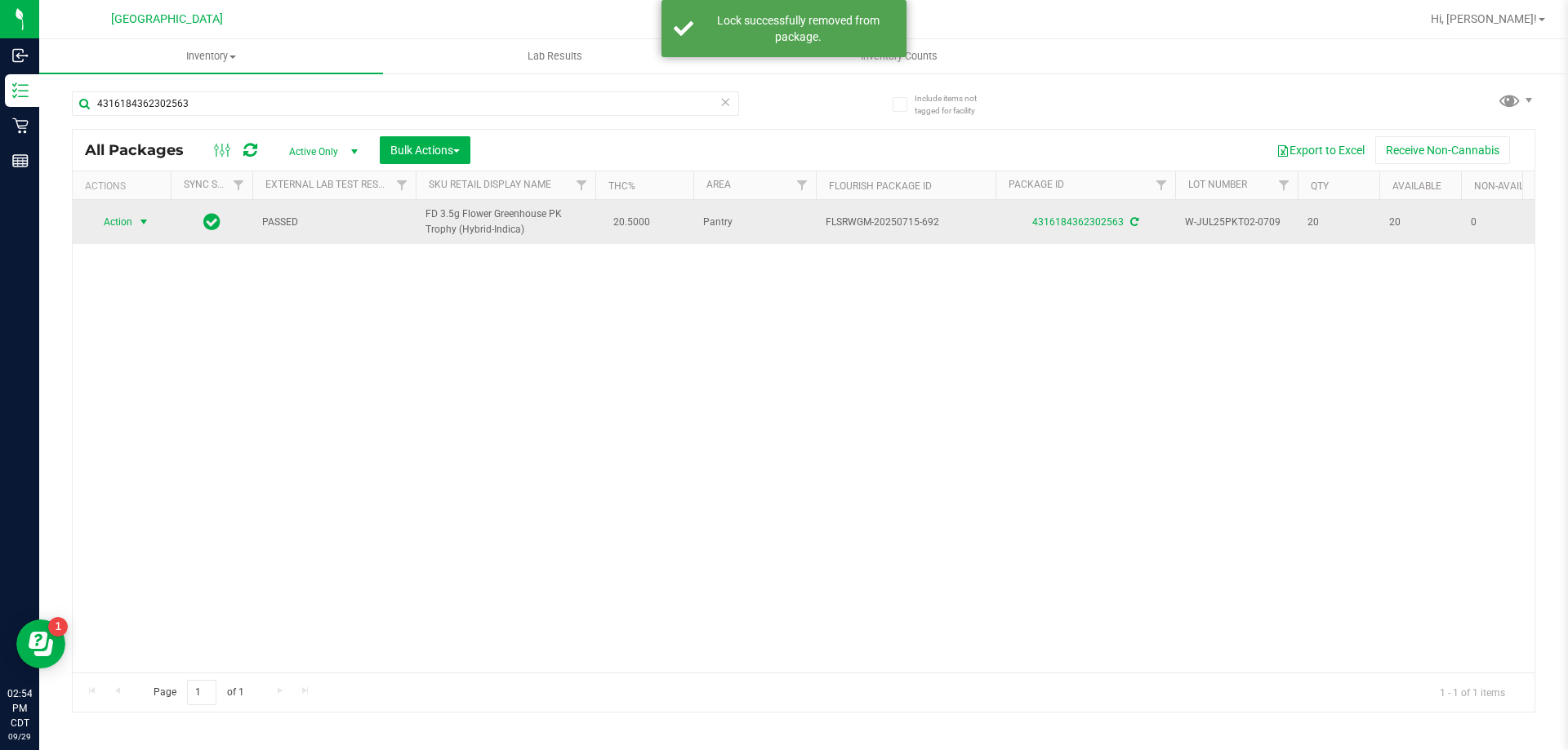
click at [112, 217] on span "Action" at bounding box center [111, 221] width 44 height 22
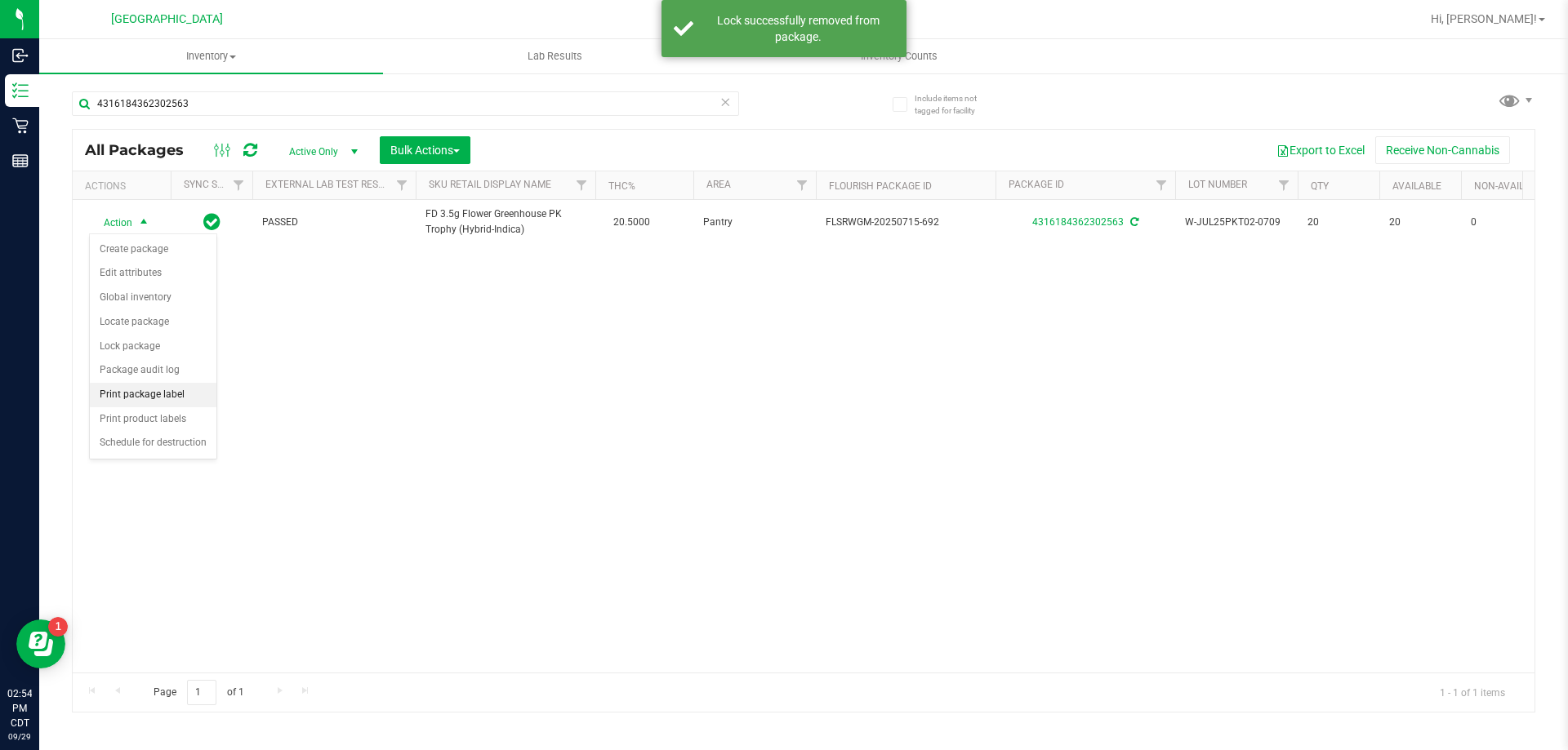
click at [148, 393] on li "Print package label" at bounding box center [153, 395] width 127 height 24
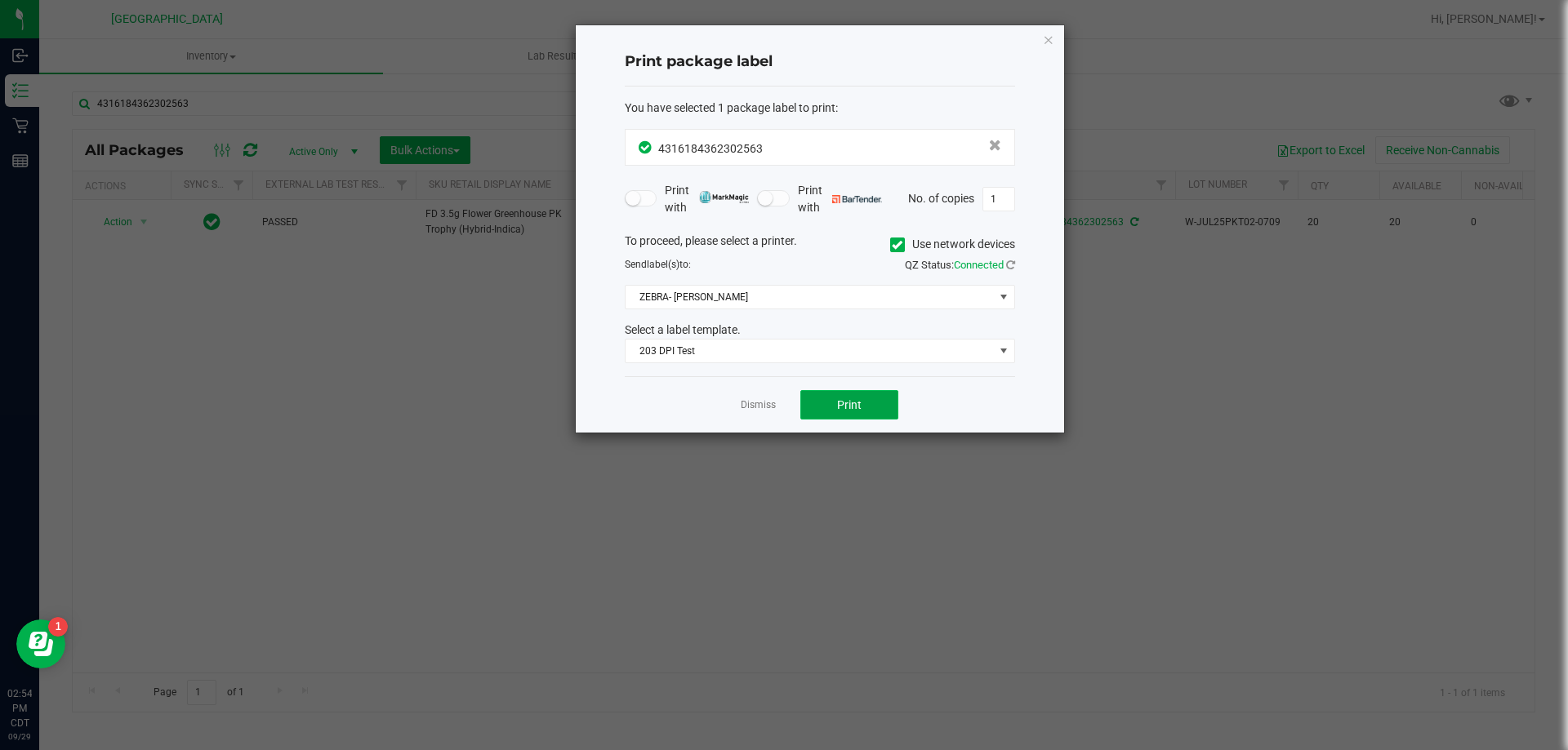
click at [845, 395] on button "Print" at bounding box center [849, 405] width 98 height 29
click at [764, 406] on link "Dismiss" at bounding box center [759, 405] width 35 height 14
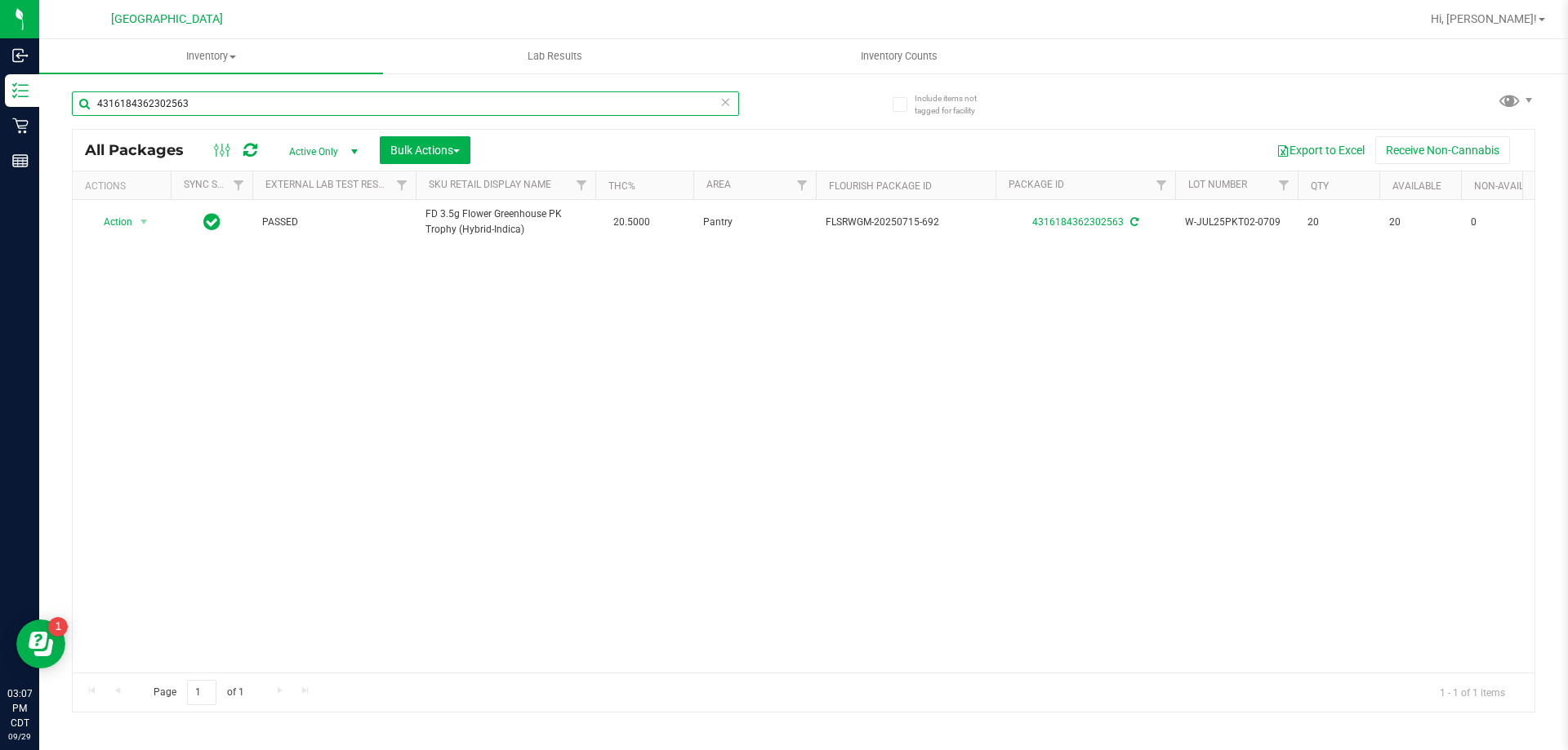
drag, startPoint x: 361, startPoint y: 97, endPoint x: 94, endPoint y: 104, distance: 267.1
click at [94, 104] on input "4316184362302563" at bounding box center [405, 103] width 667 height 24
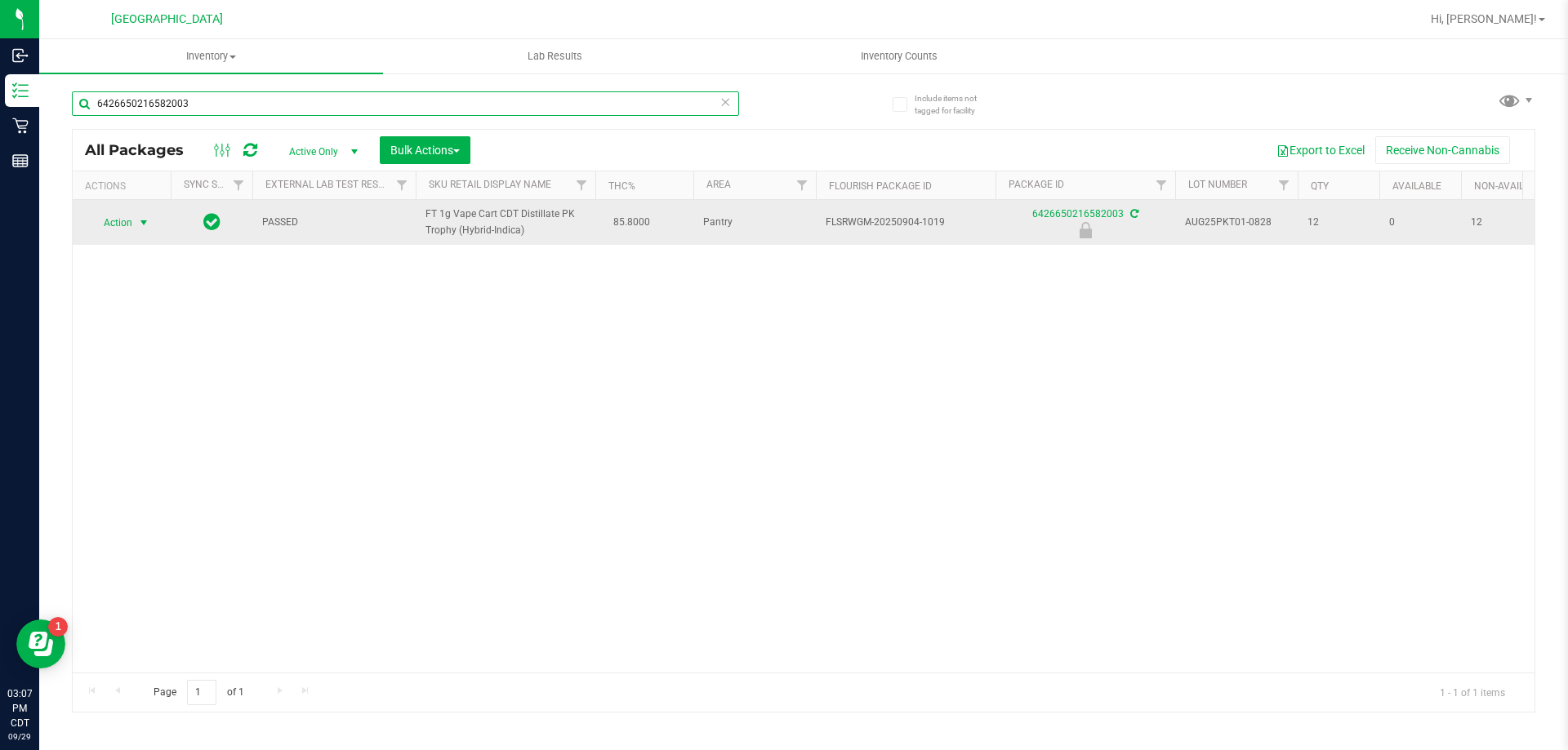
type input "6426650216582003"
click at [102, 225] on span "Action" at bounding box center [111, 222] width 44 height 22
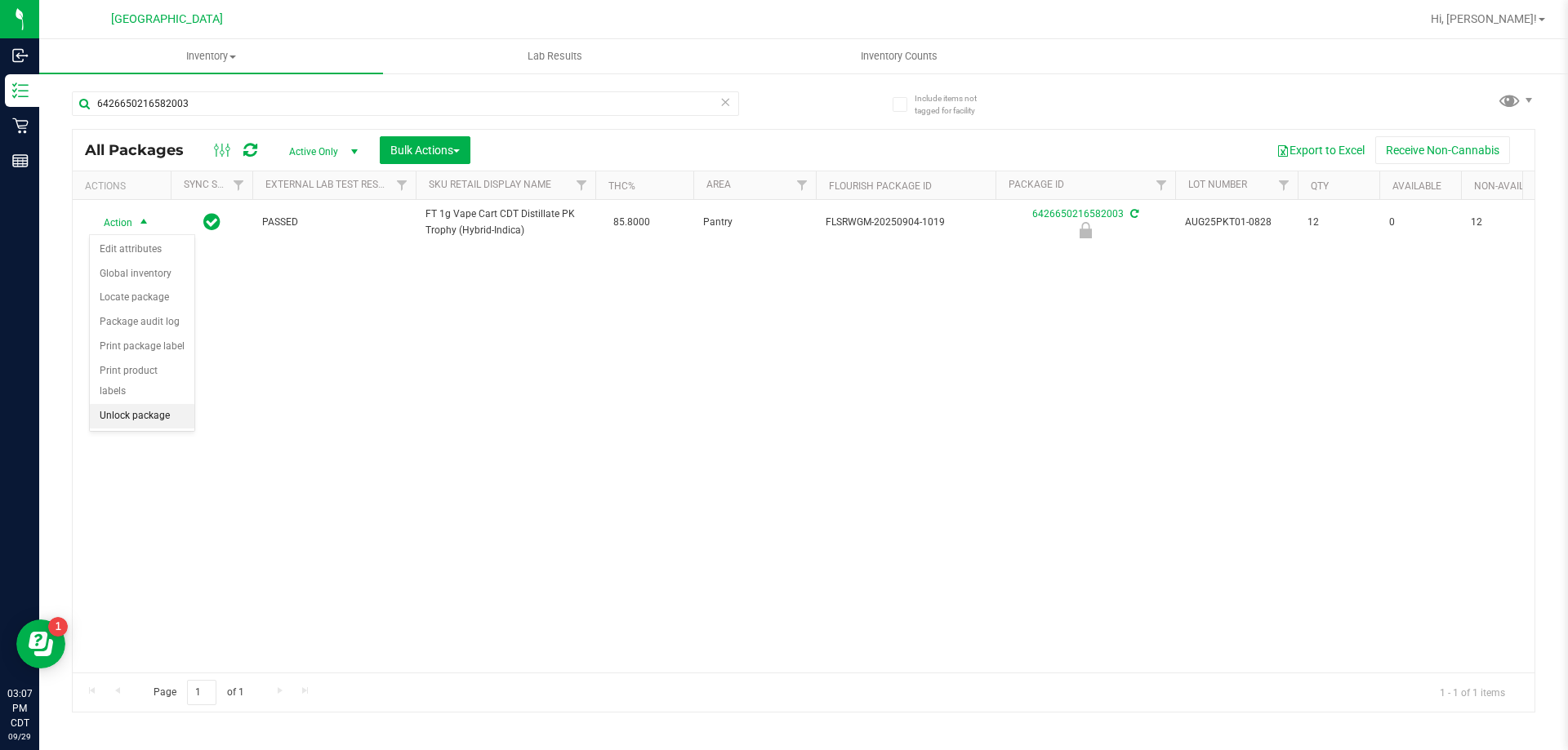
click at [136, 404] on li "Unlock package" at bounding box center [142, 415] width 105 height 24
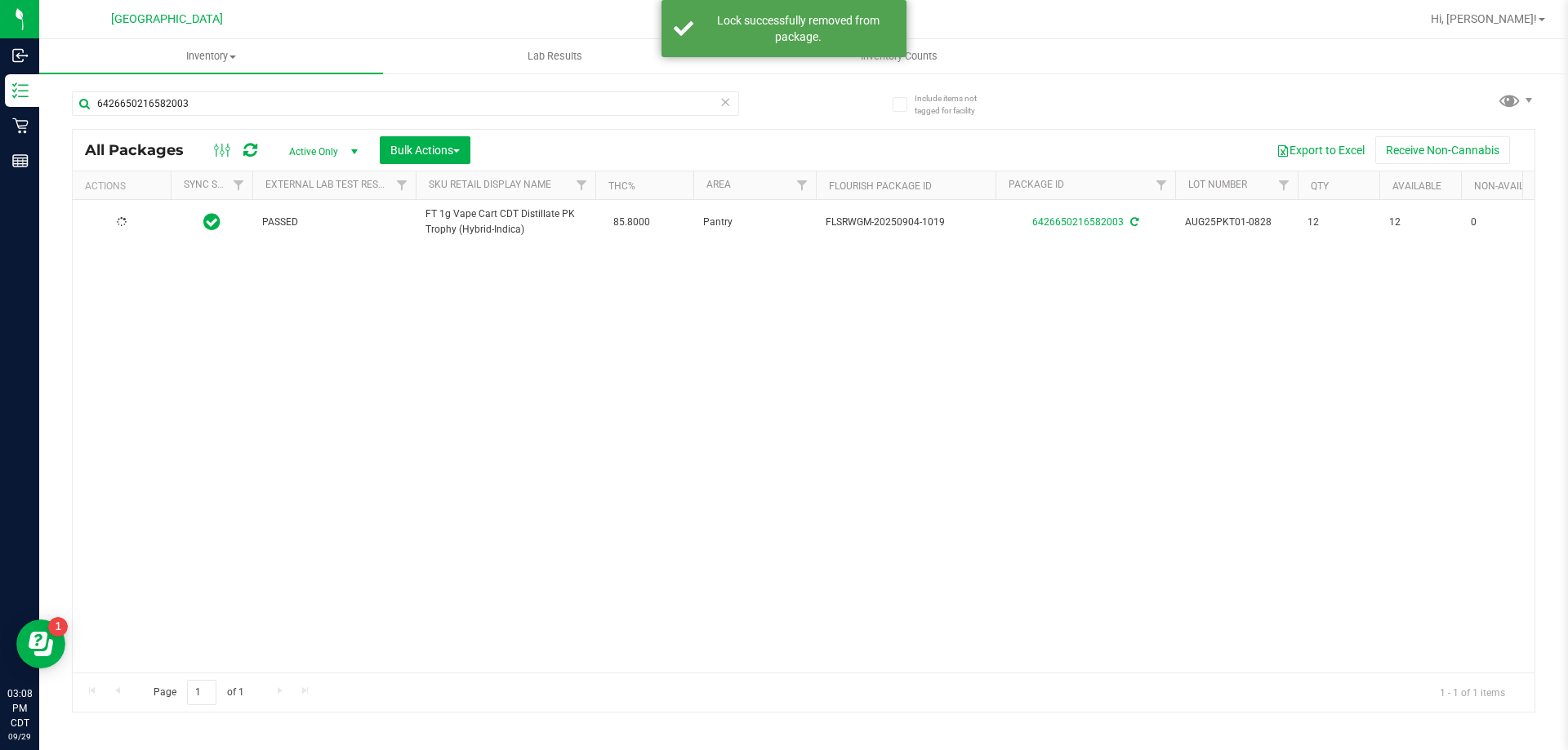
click at [145, 221] on div at bounding box center [122, 222] width 78 height 16
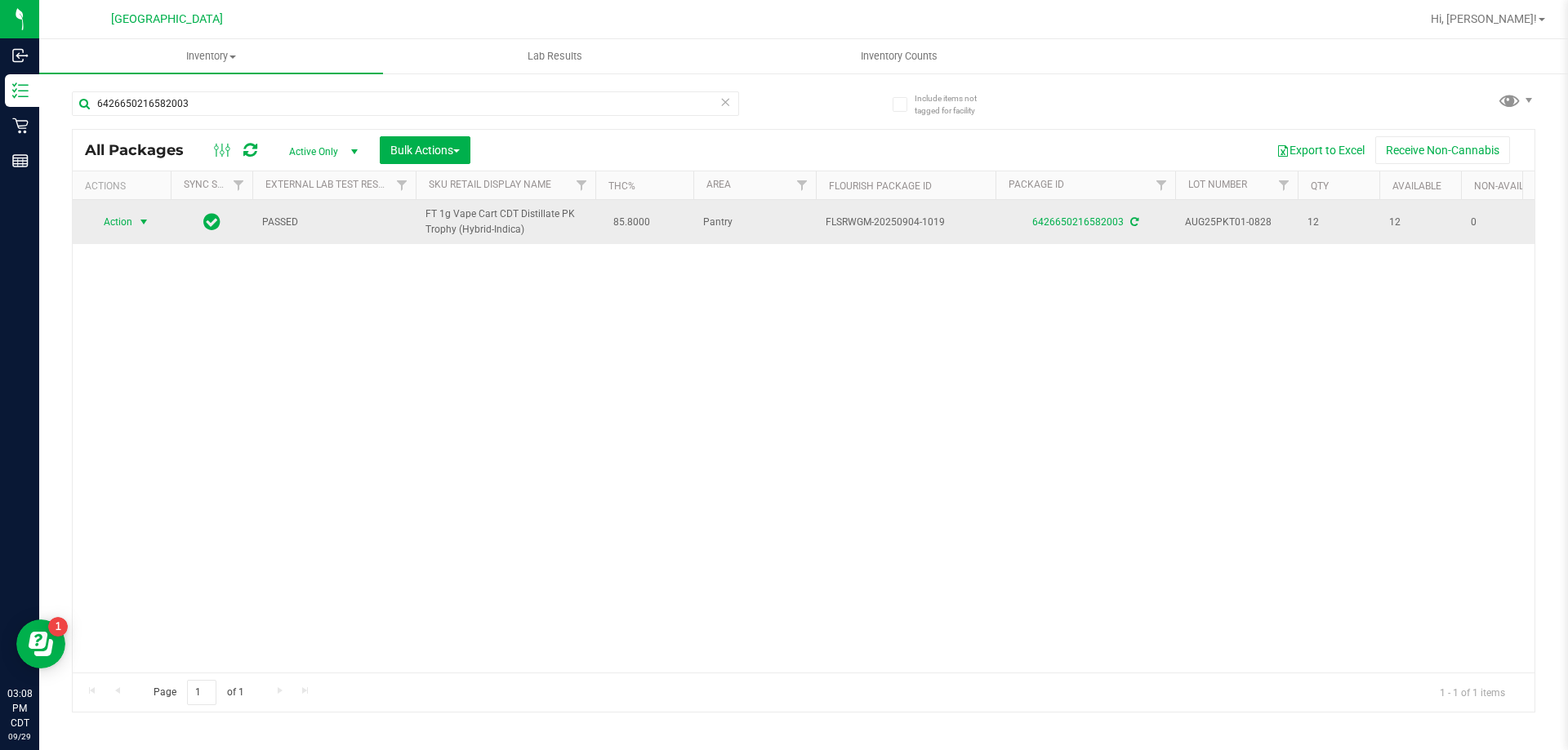
click at [136, 219] on span "select" at bounding box center [144, 221] width 21 height 22
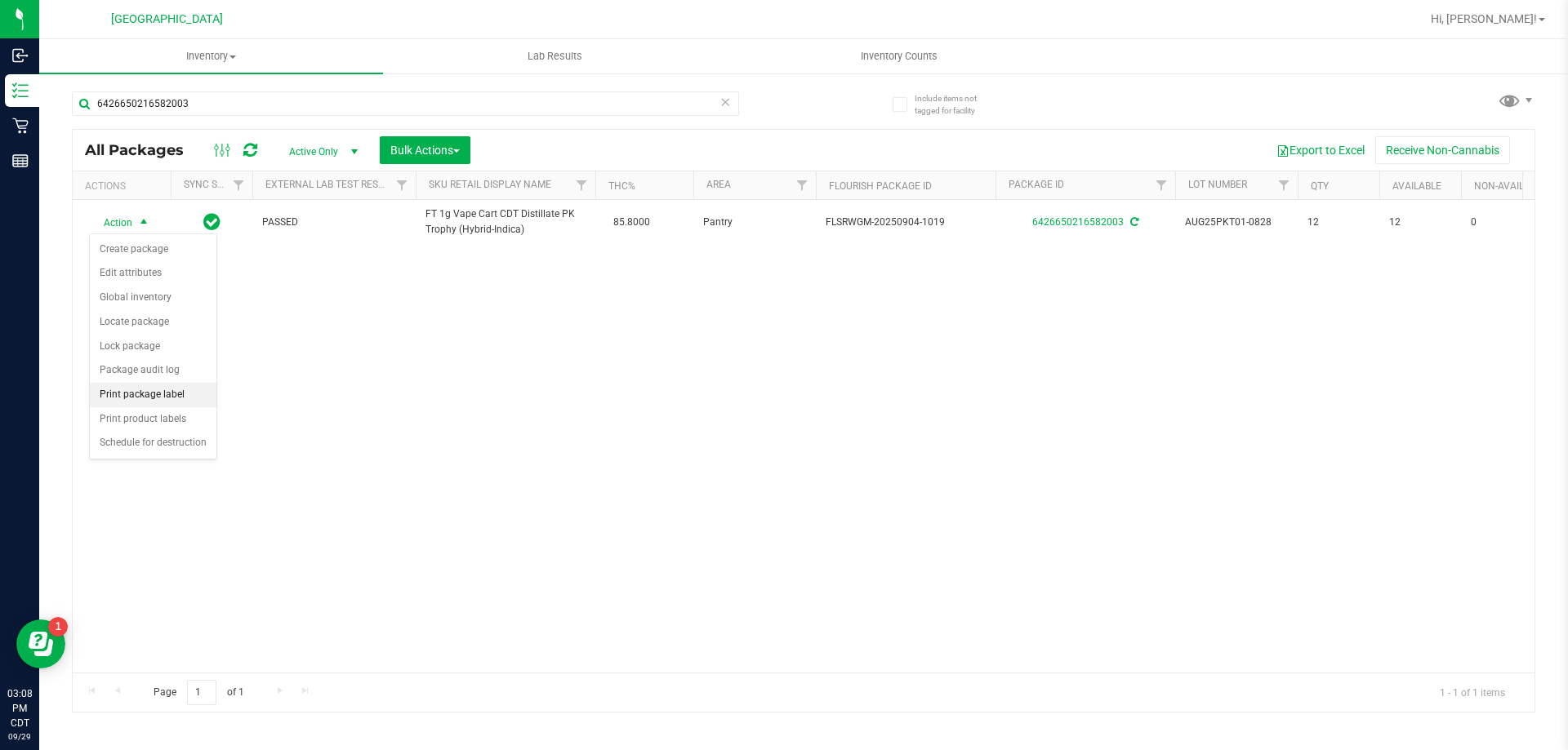
click at [165, 389] on li "Print package label" at bounding box center [153, 395] width 127 height 24
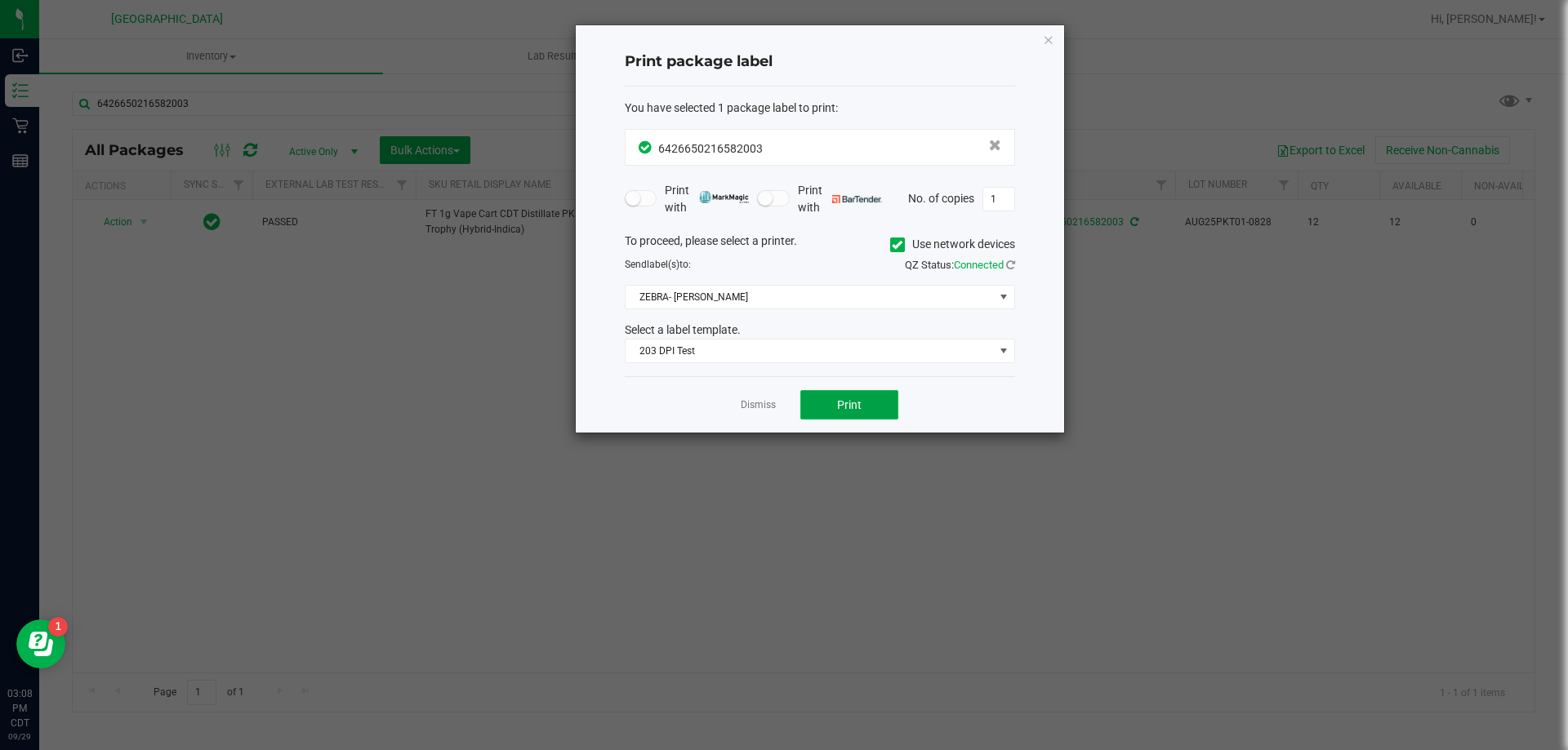
click at [868, 395] on button "Print" at bounding box center [849, 405] width 98 height 29
click at [741, 409] on link "Dismiss" at bounding box center [759, 405] width 35 height 14
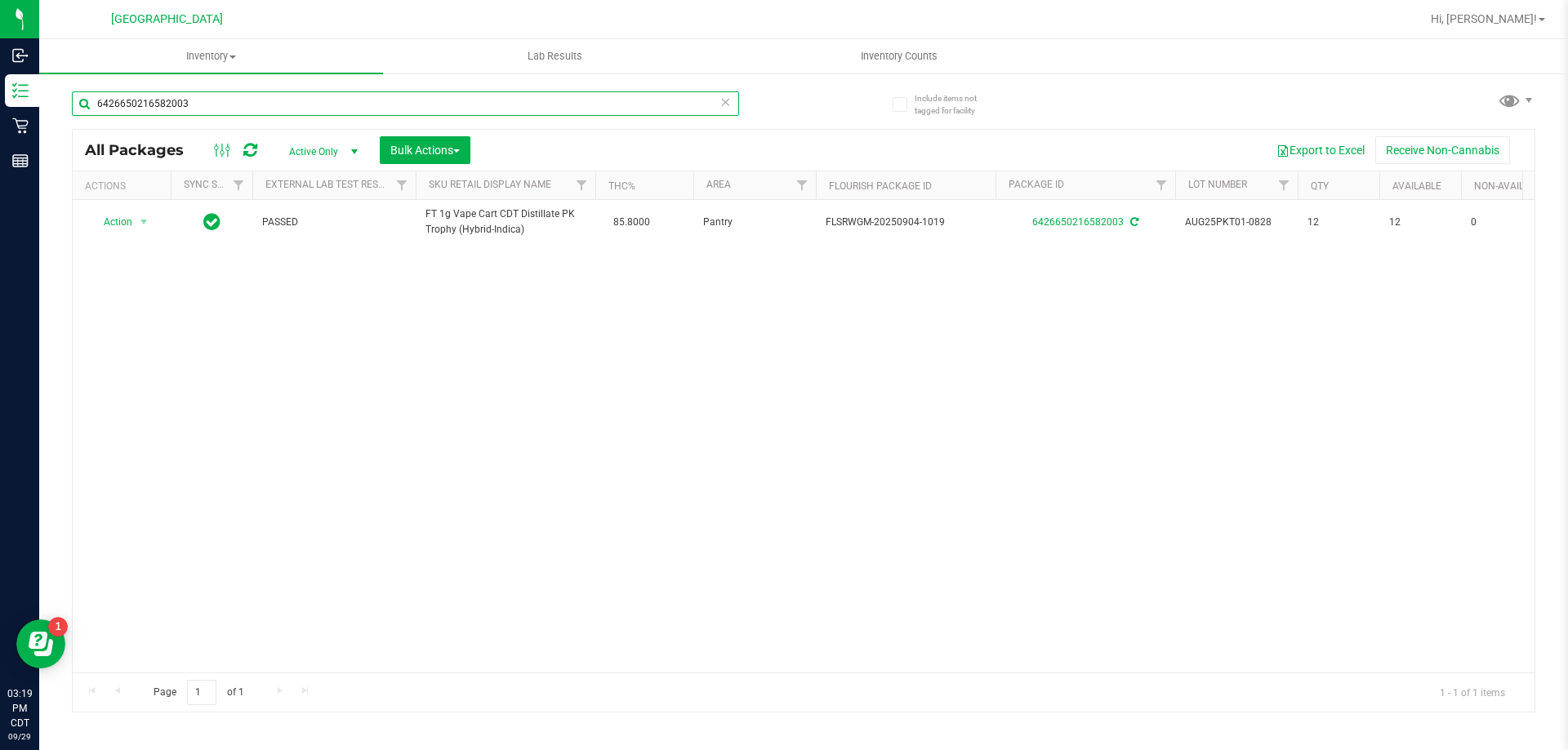
drag, startPoint x: 219, startPoint y: 107, endPoint x: 106, endPoint y: 105, distance: 113.0
click at [106, 105] on input "6426650216582003" at bounding box center [405, 103] width 667 height 24
type input "6"
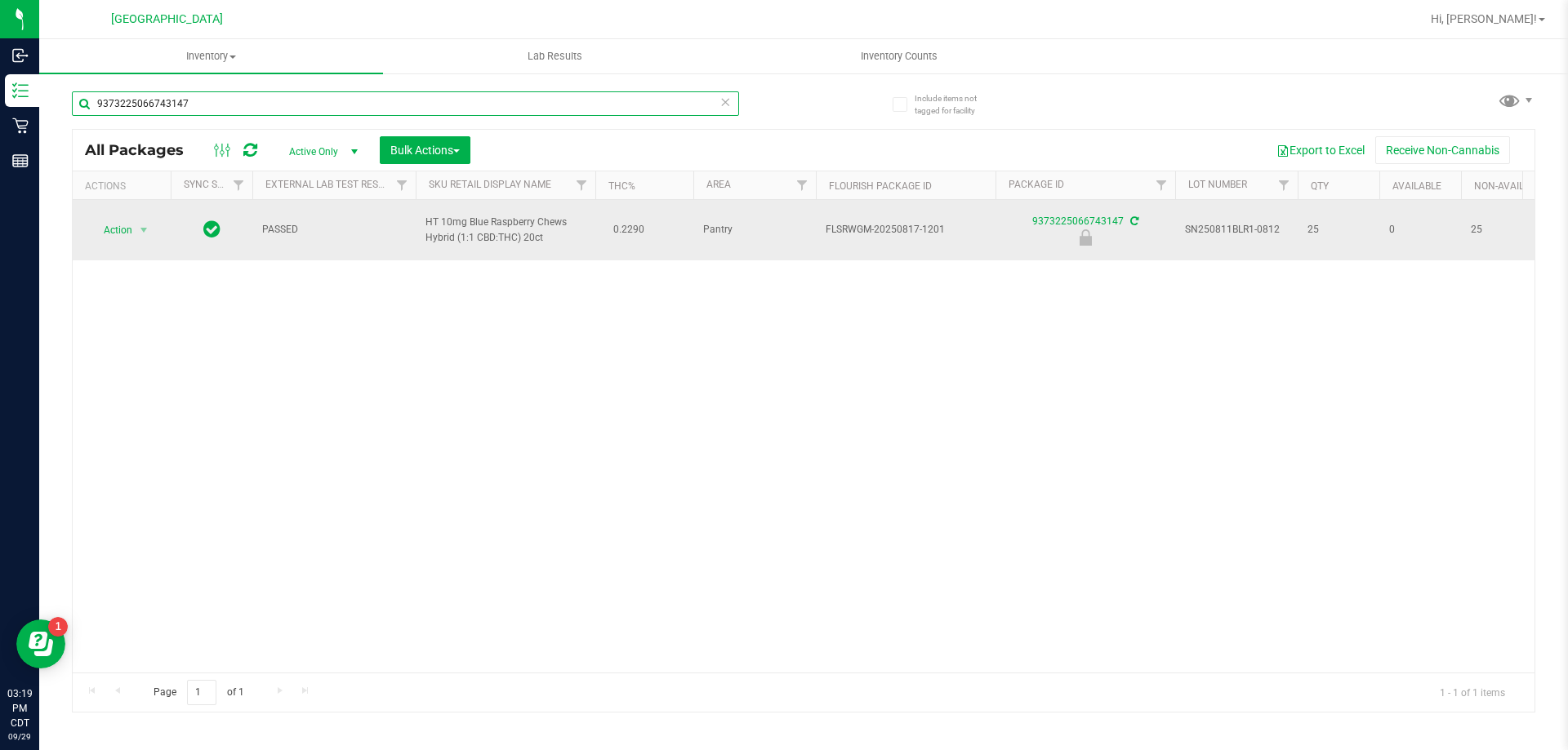
type input "9373225066743147"
click at [120, 228] on span "Action" at bounding box center [111, 230] width 44 height 22
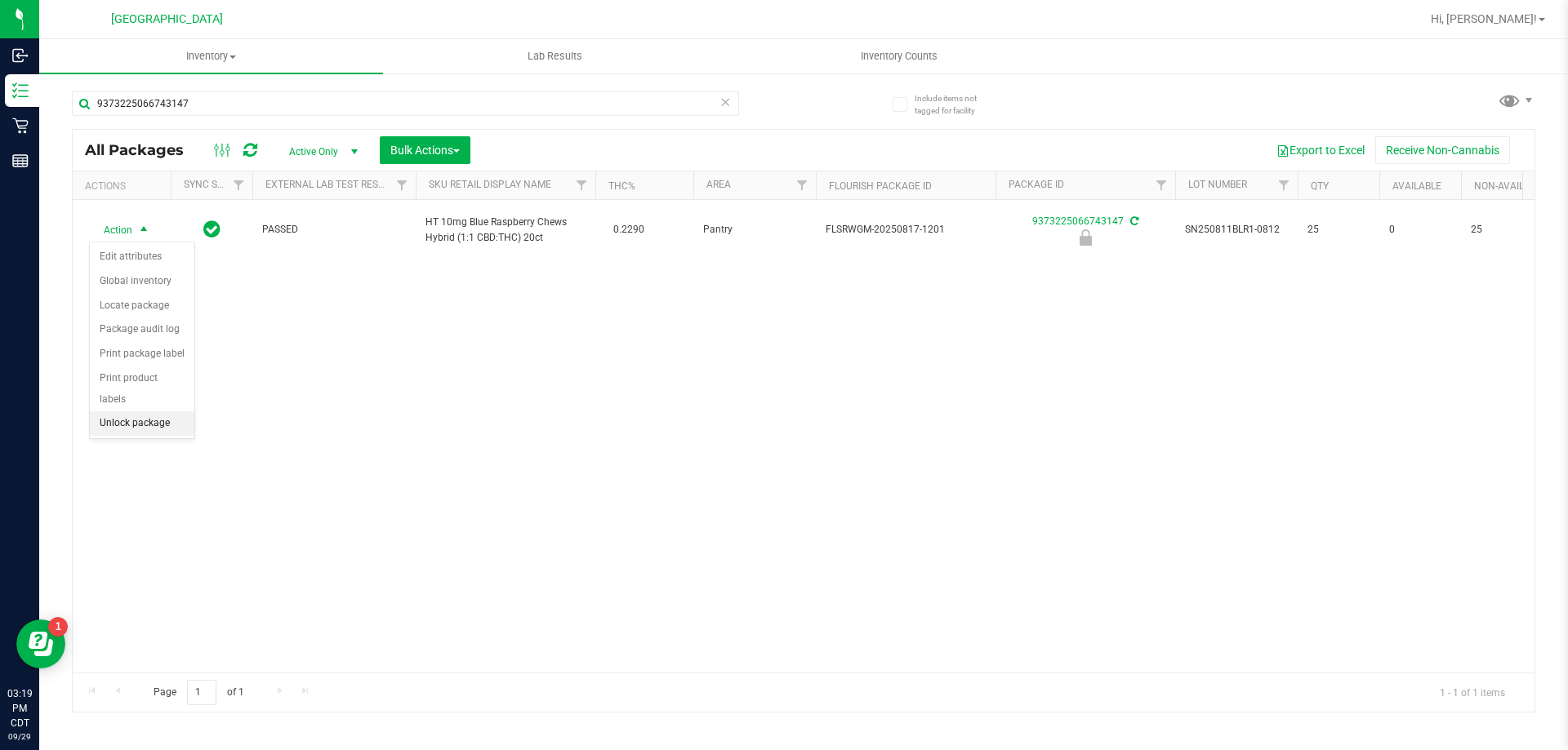
click at [140, 411] on li "Unlock package" at bounding box center [142, 423] width 105 height 24
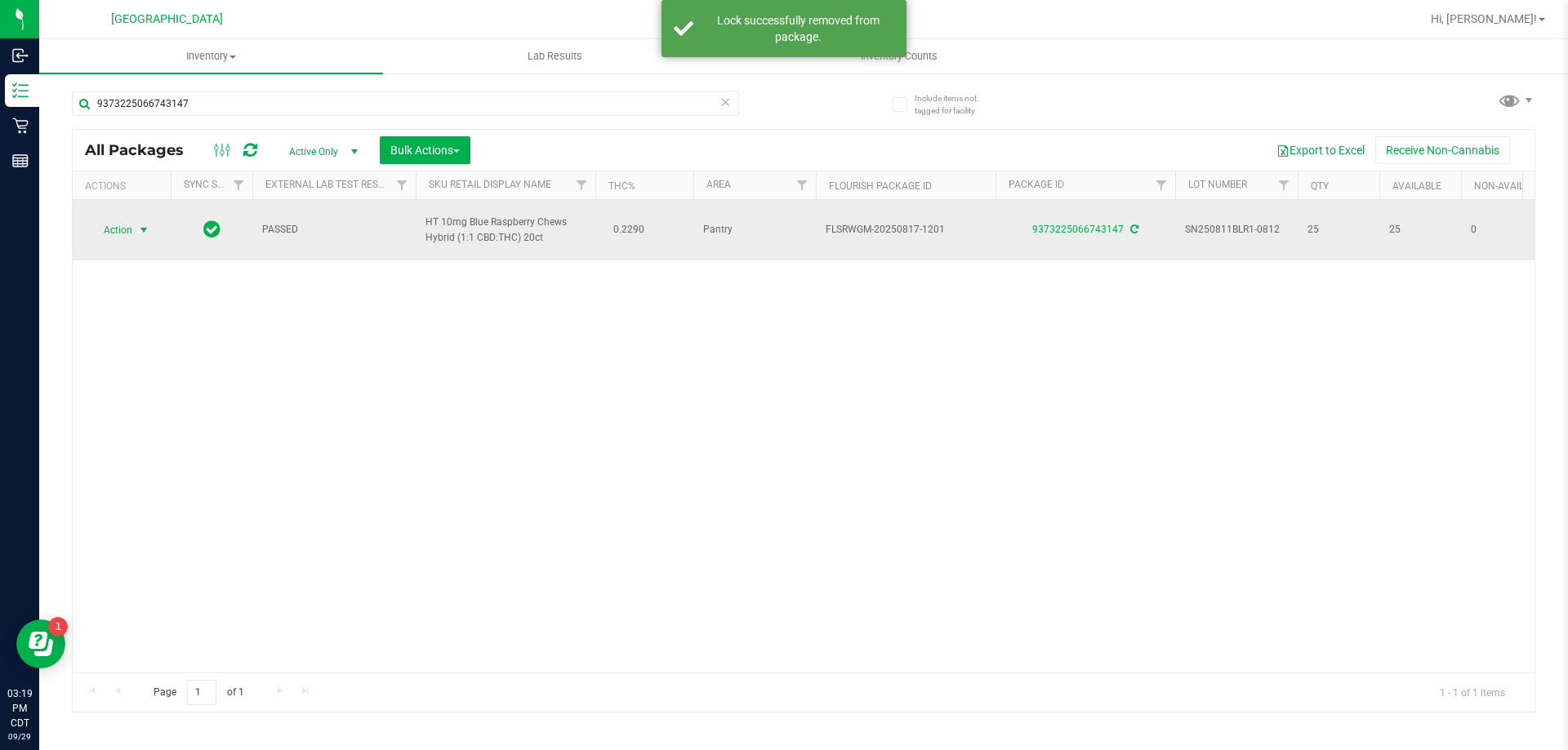
click at [135, 233] on span "select" at bounding box center [144, 230] width 21 height 22
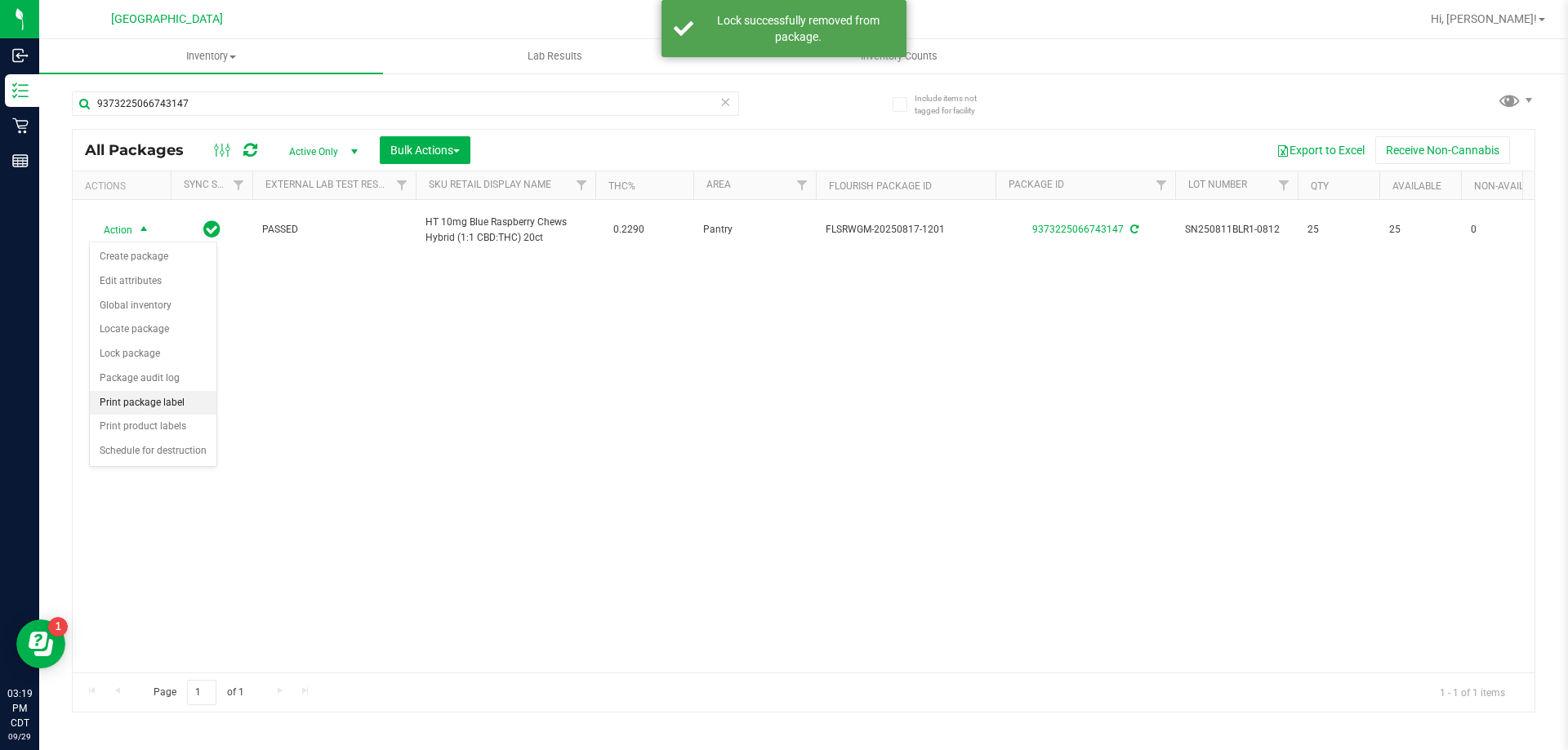
click at [155, 400] on li "Print package label" at bounding box center [153, 403] width 127 height 24
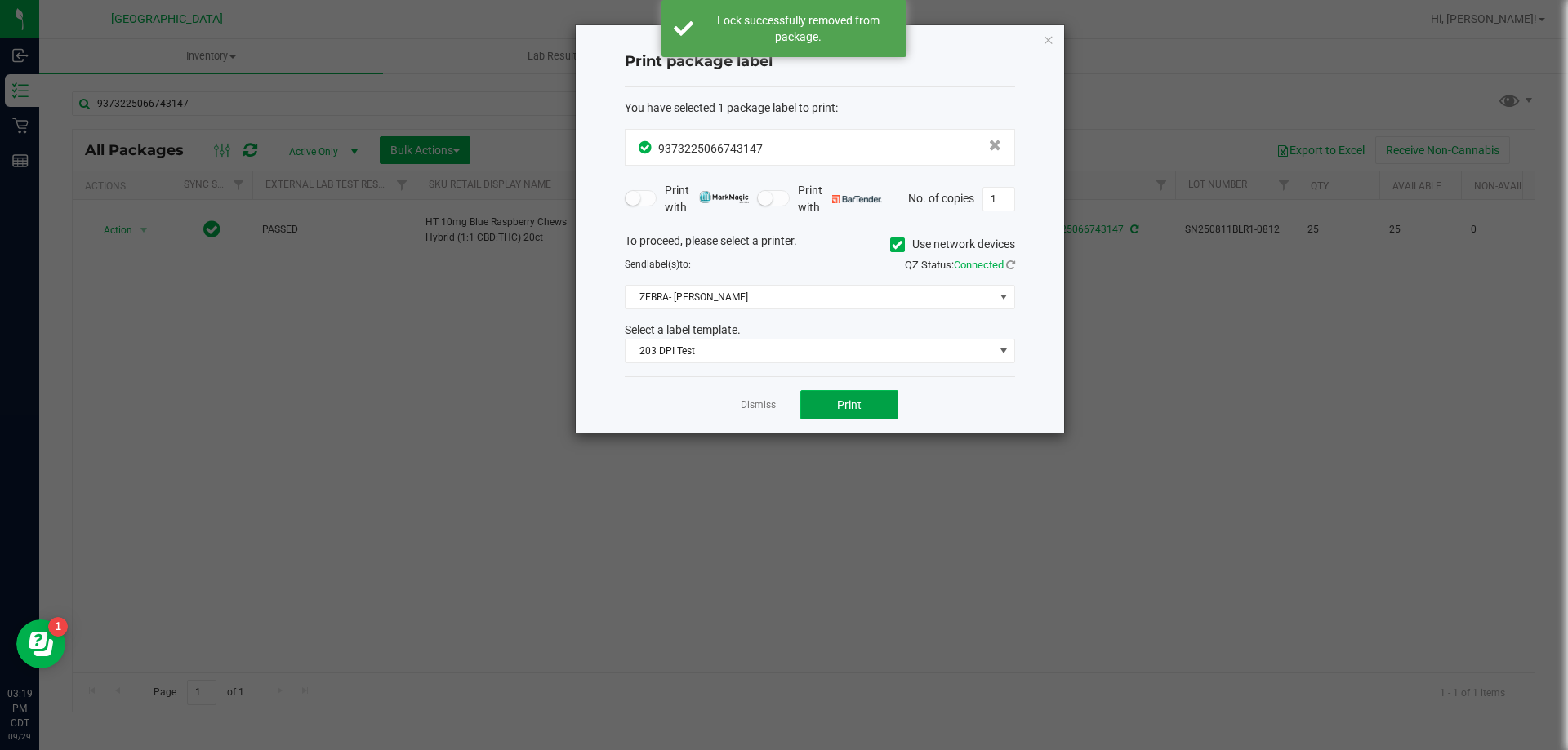
click at [818, 394] on button "Print" at bounding box center [849, 405] width 98 height 29
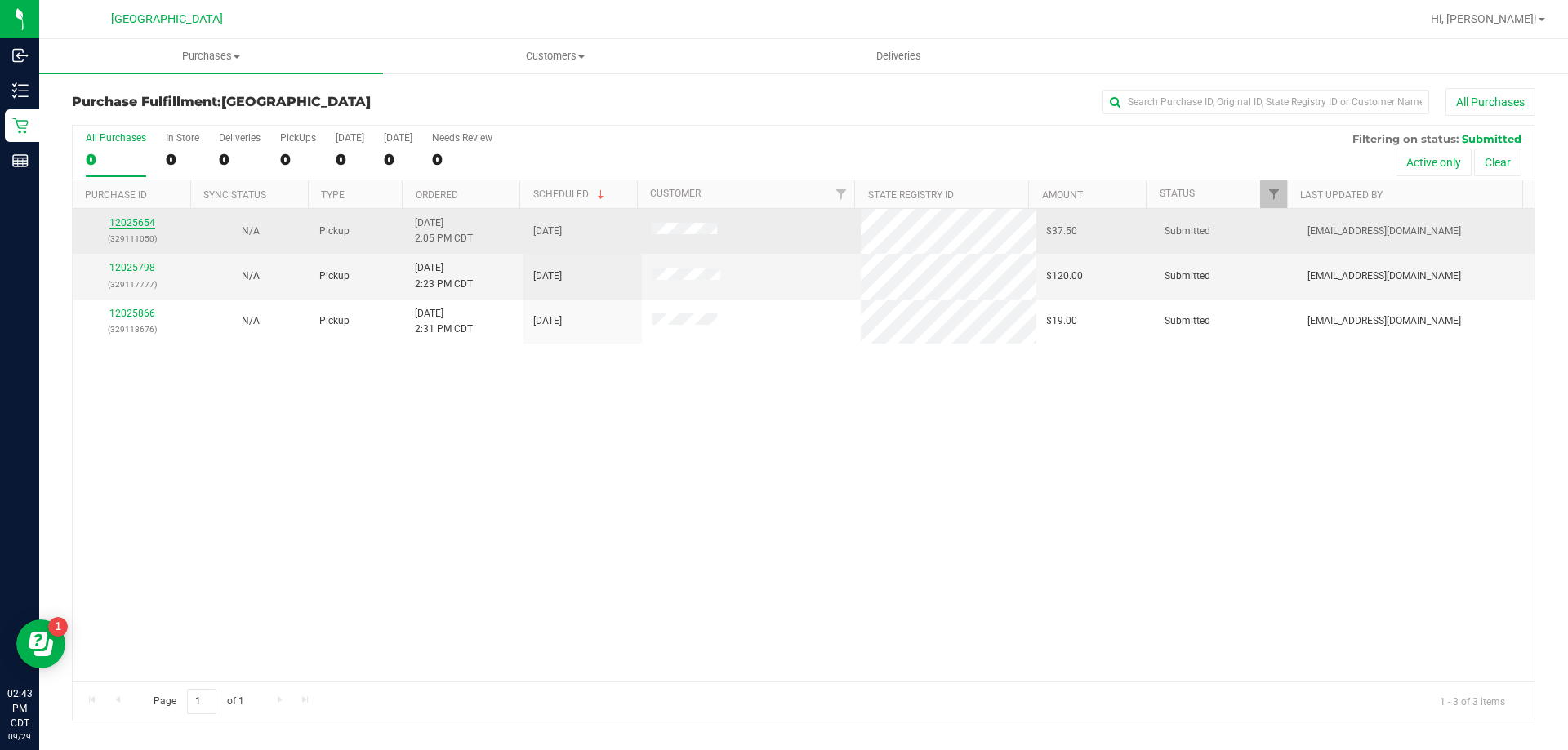
click at [138, 223] on link "12025654" at bounding box center [132, 223] width 46 height 12
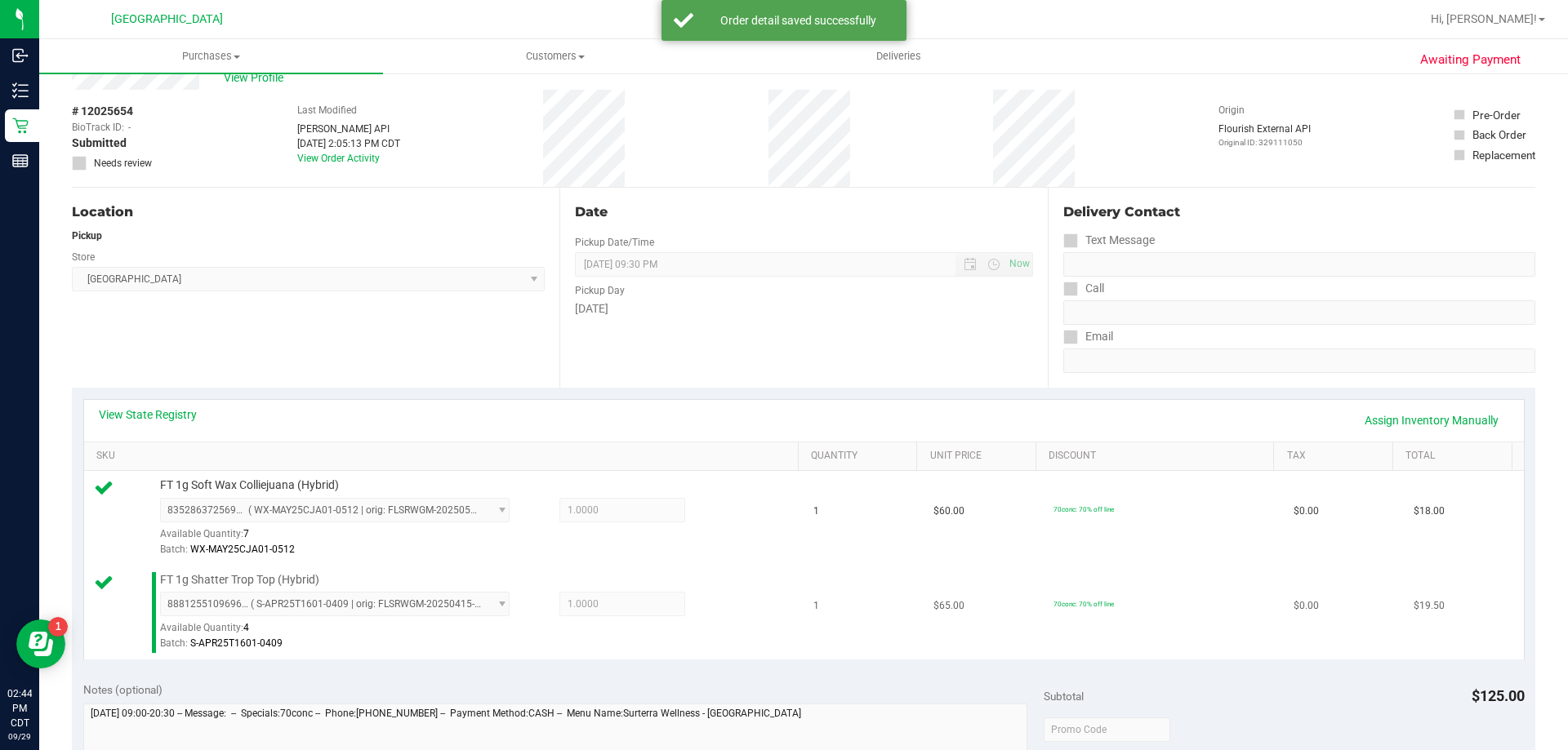
scroll to position [245, 0]
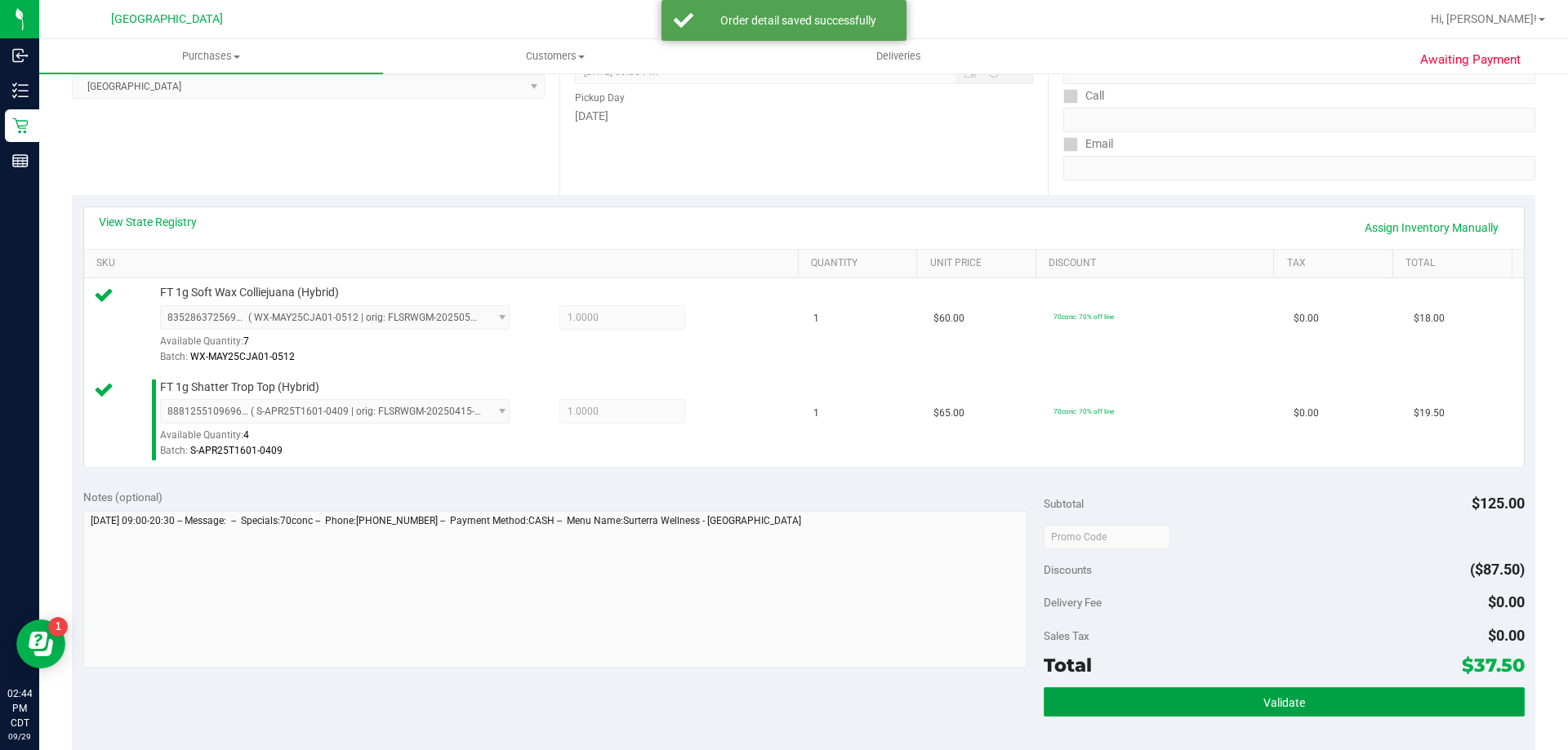
click at [1287, 694] on button "Validate" at bounding box center [1283, 702] width 480 height 29
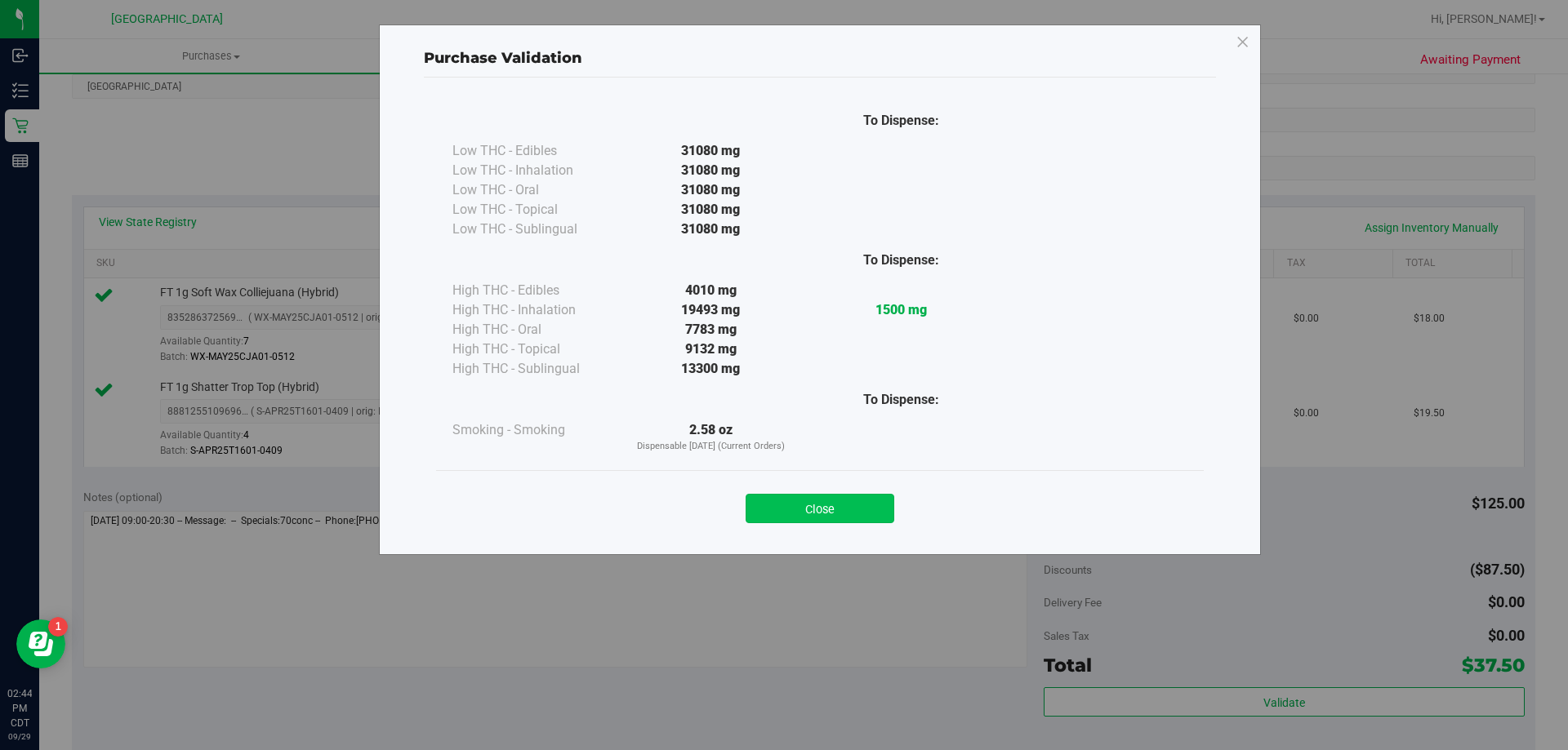
click at [814, 507] on button "Close" at bounding box center [819, 508] width 148 height 29
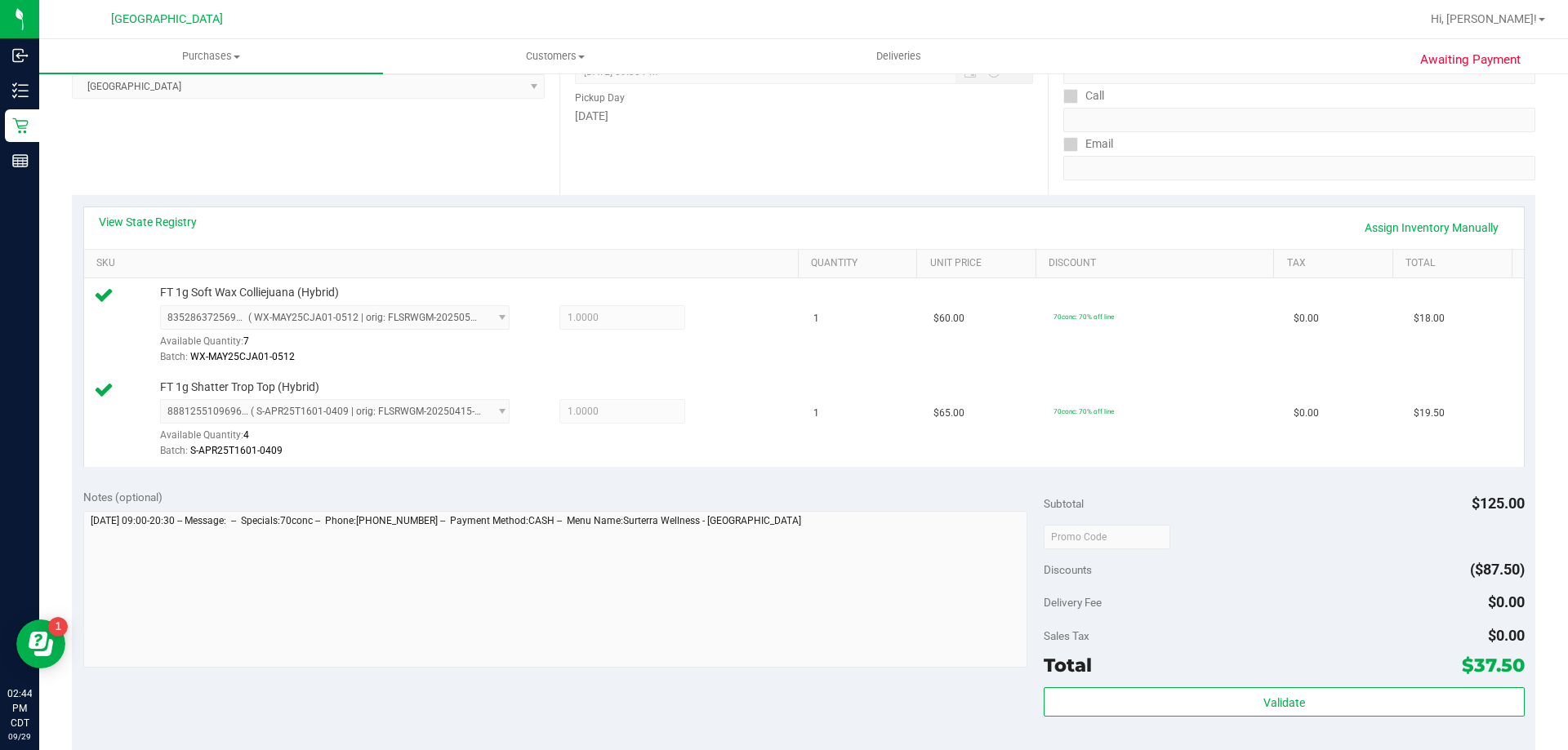
scroll to position [653, 0]
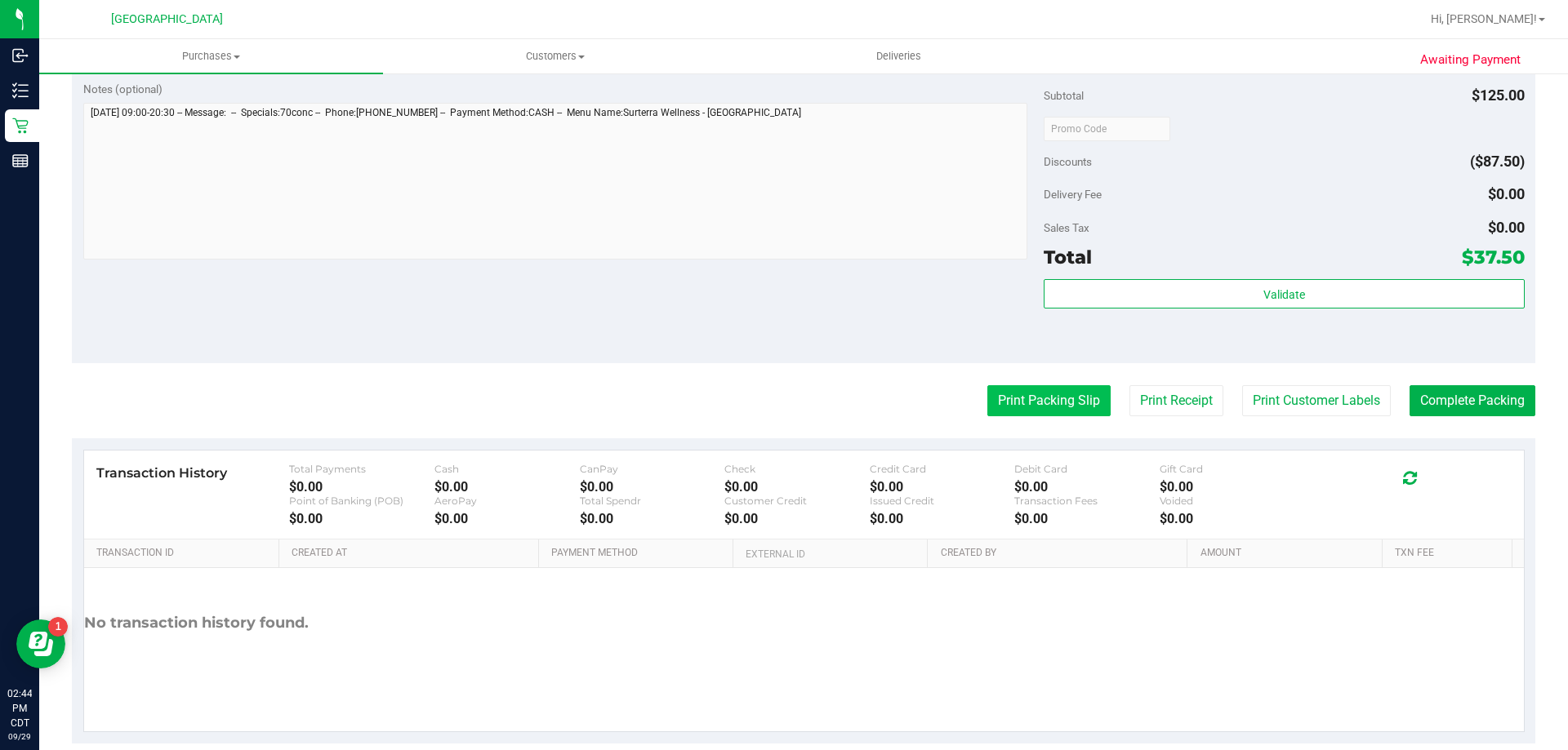
click at [1066, 411] on button "Print Packing Slip" at bounding box center [1049, 400] width 123 height 31
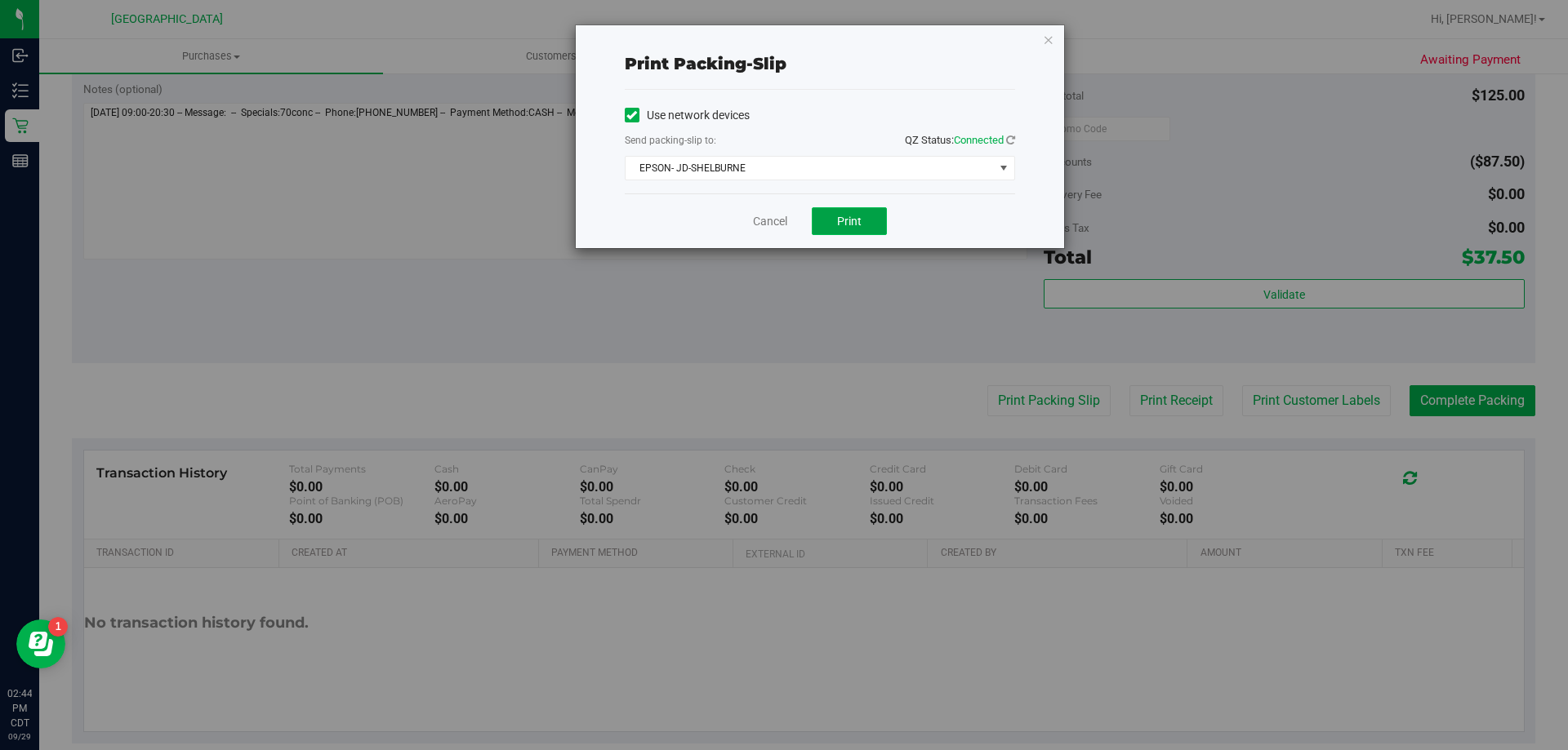
click at [857, 215] on span "Print" at bounding box center [849, 221] width 24 height 13
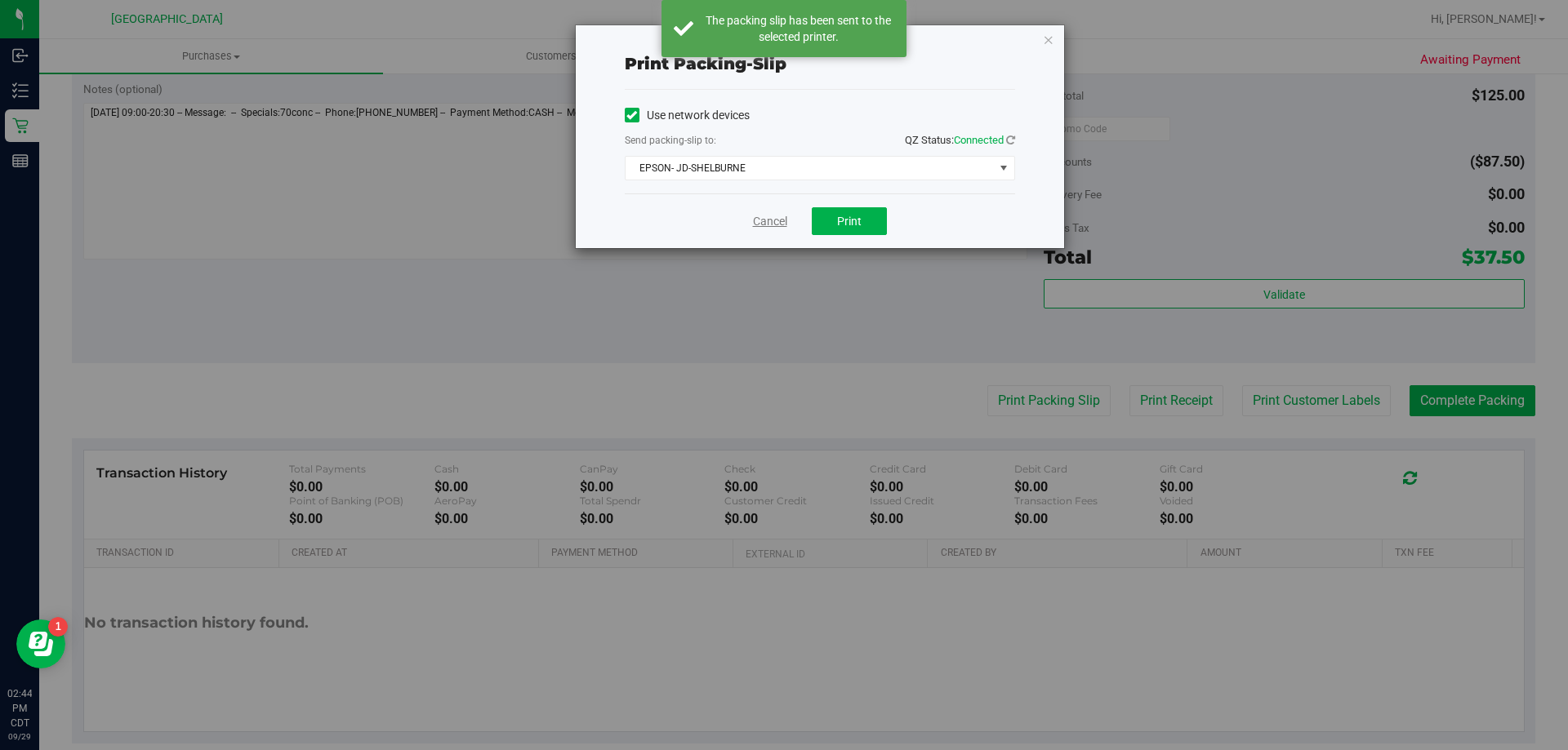
click at [779, 218] on link "Cancel" at bounding box center [769, 221] width 34 height 17
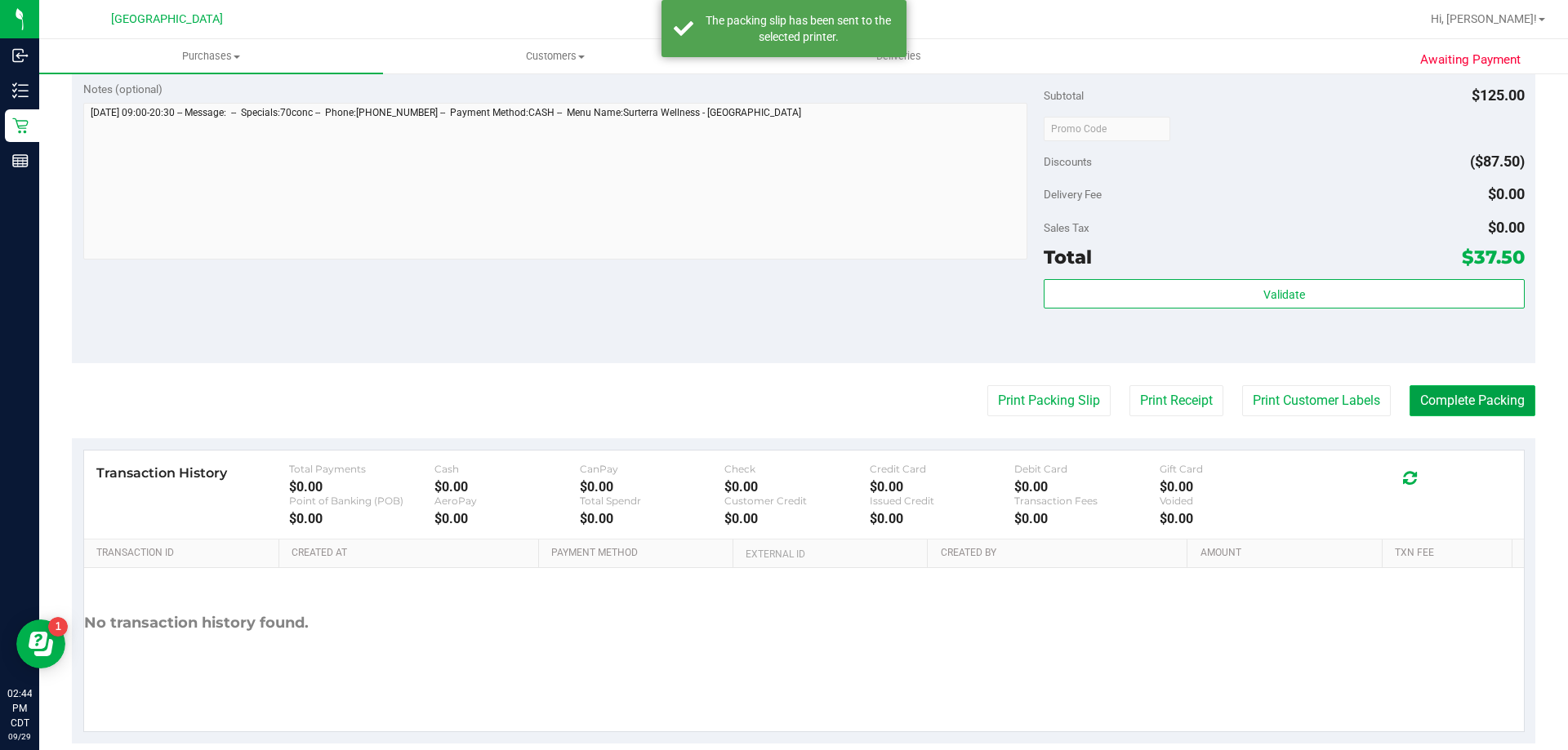
click at [1433, 404] on button "Complete Packing" at bounding box center [1472, 400] width 126 height 31
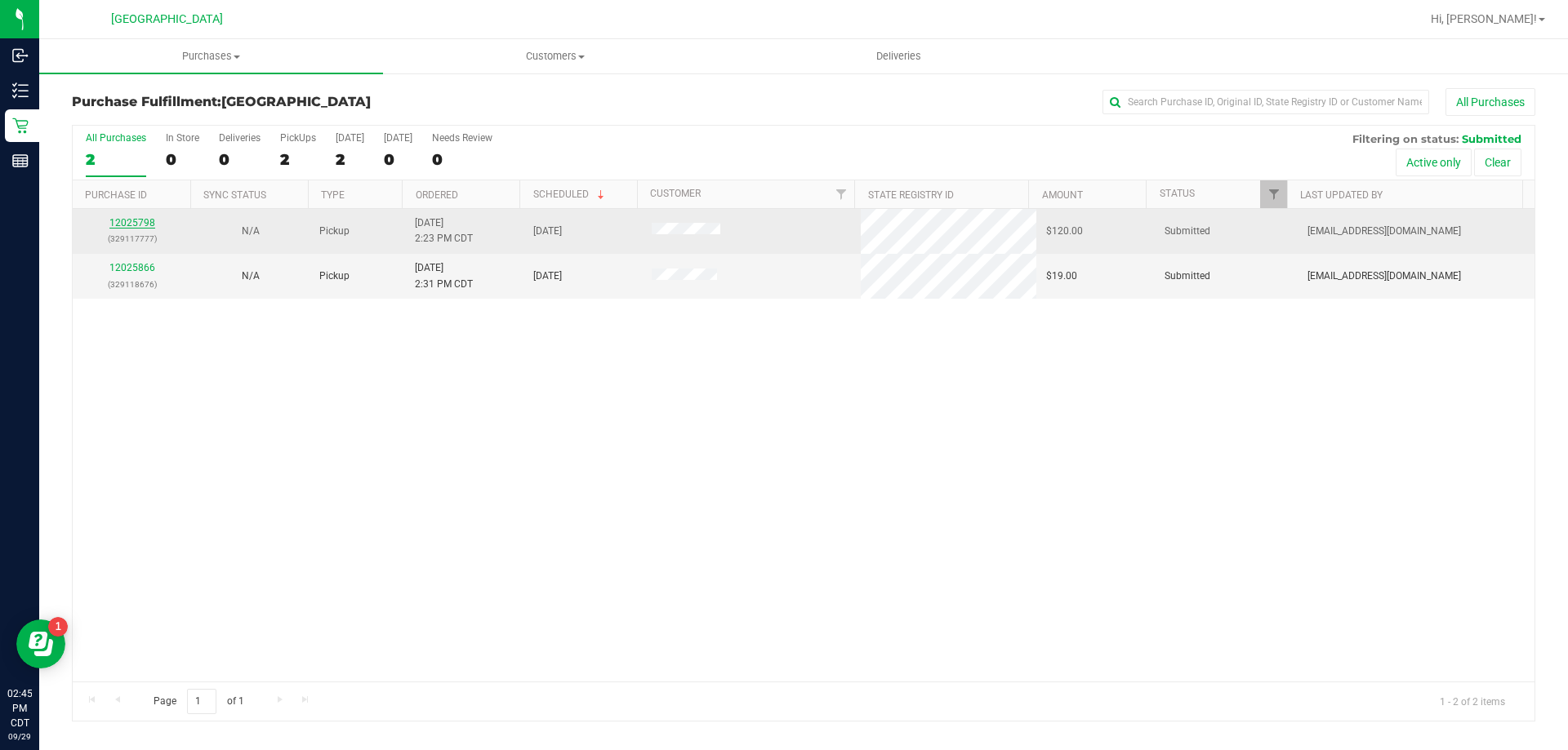
click at [116, 229] on link "12025798" at bounding box center [132, 223] width 46 height 12
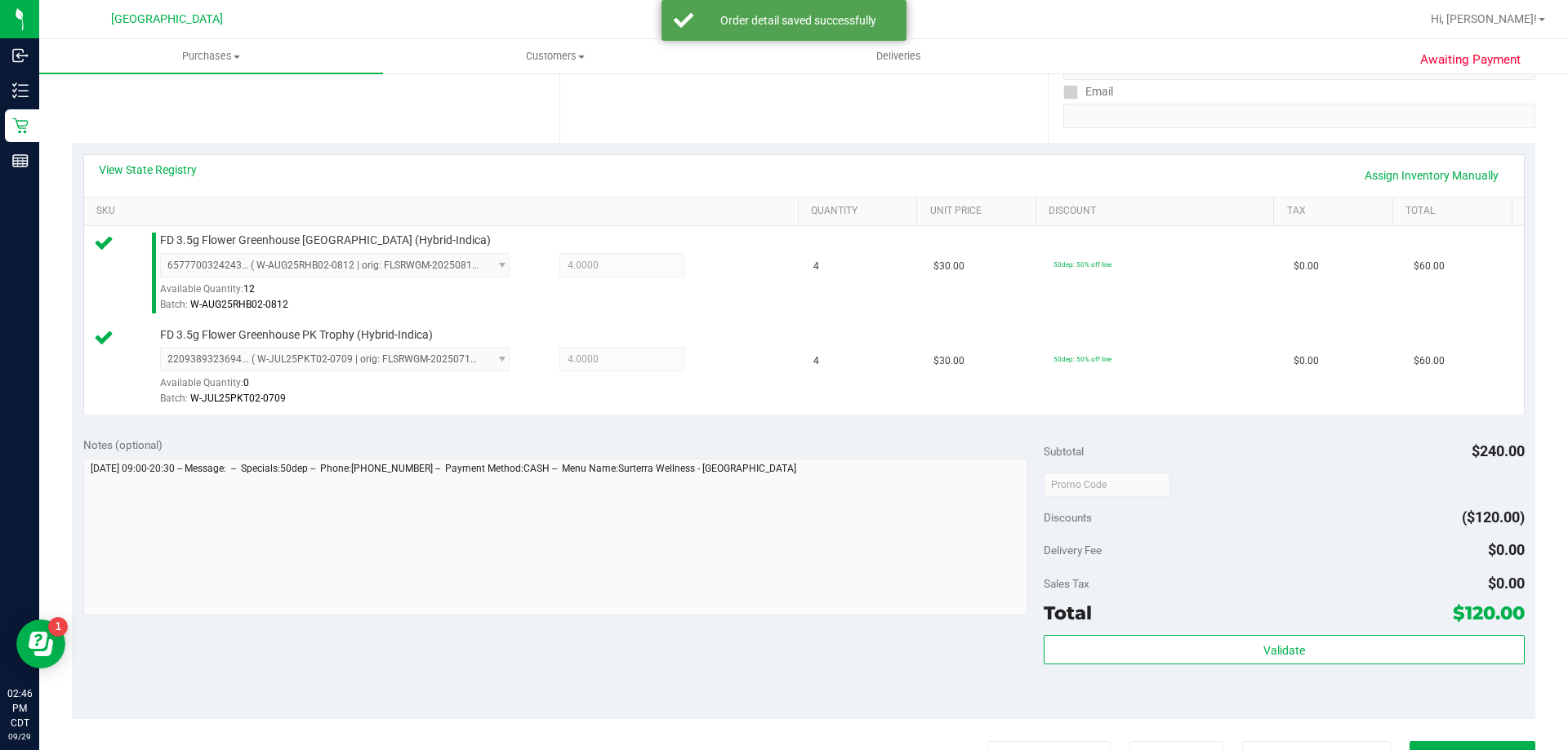
scroll to position [326, 0]
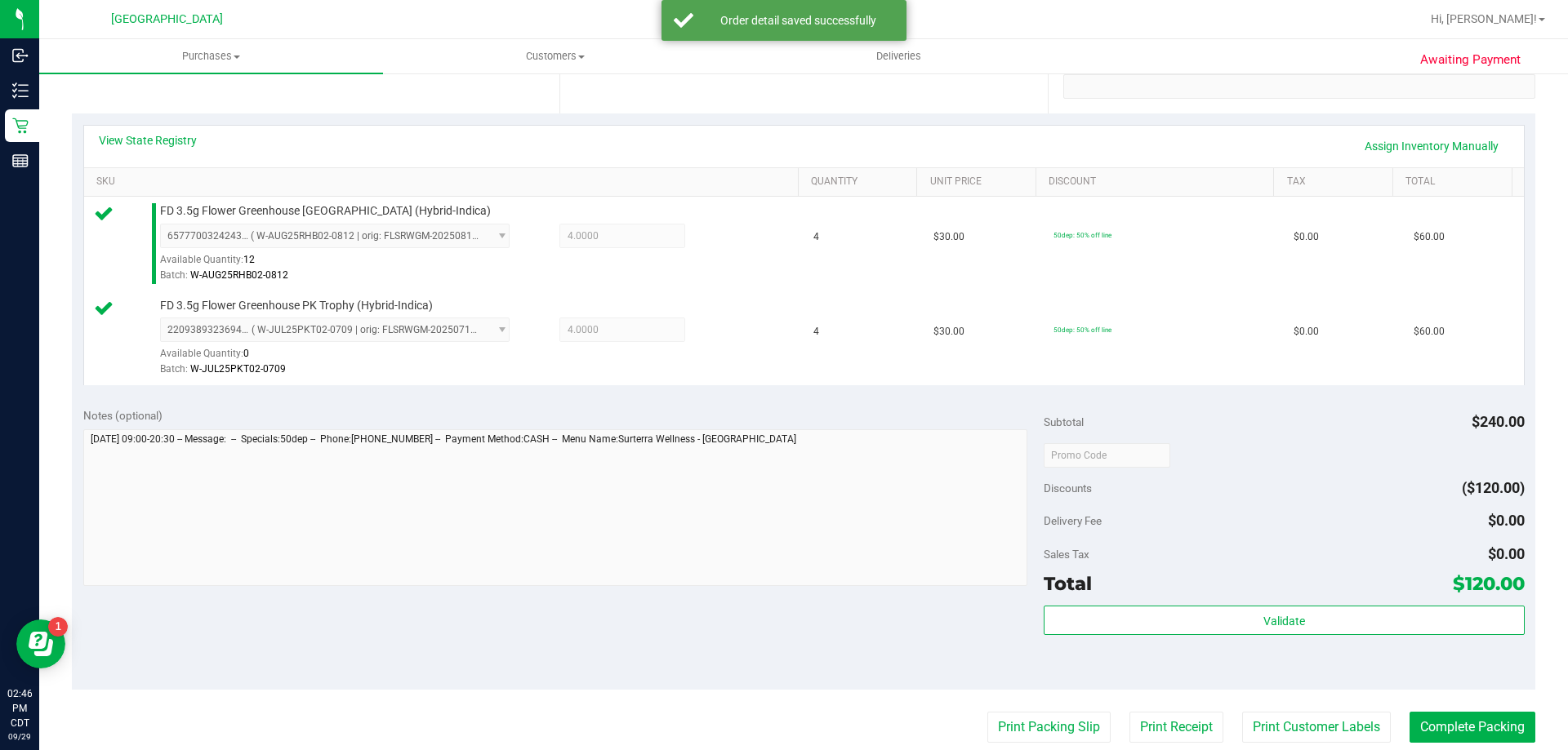
click at [1359, 638] on div "Validate" at bounding box center [1283, 643] width 480 height 73
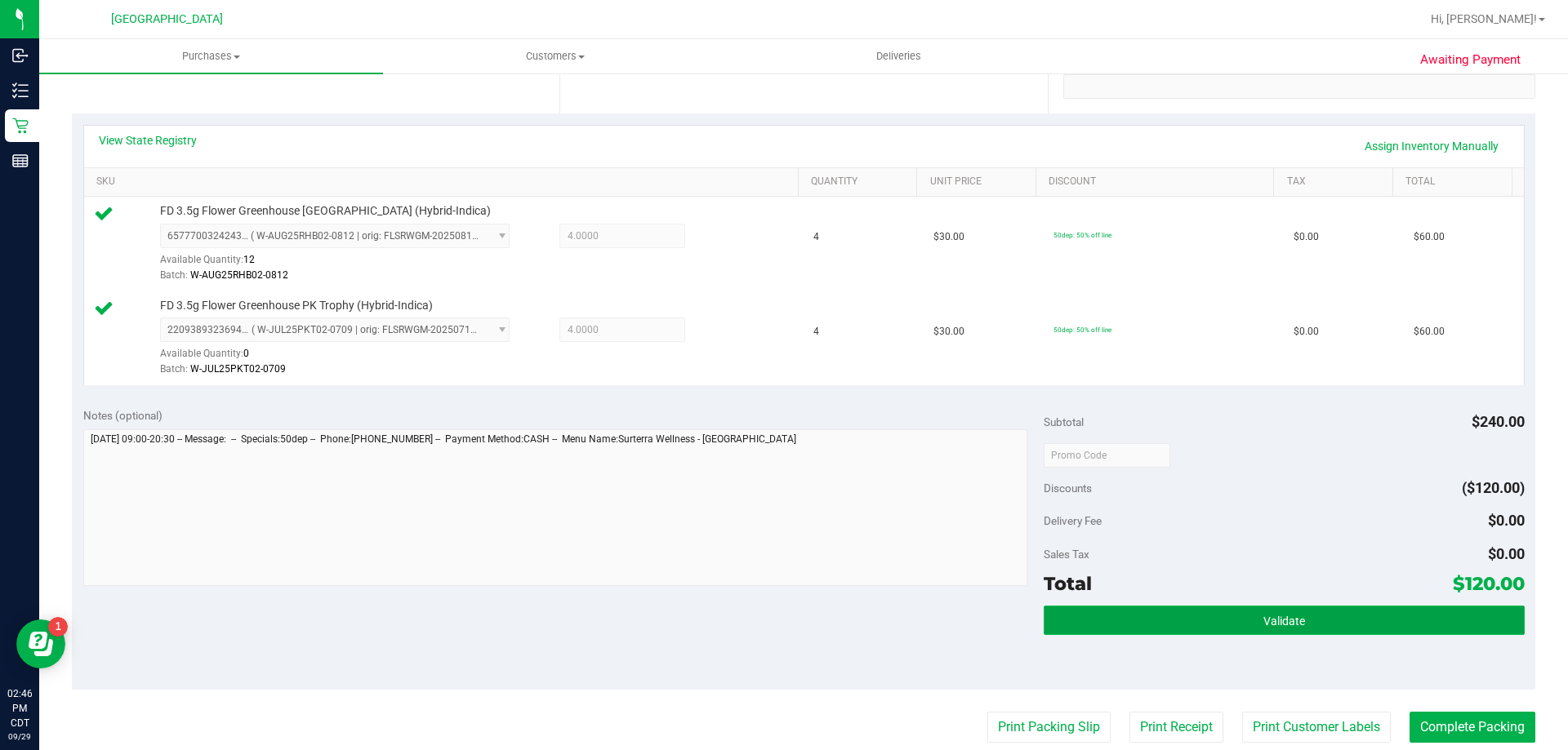
click at [1354, 628] on button "Validate" at bounding box center [1283, 620] width 480 height 29
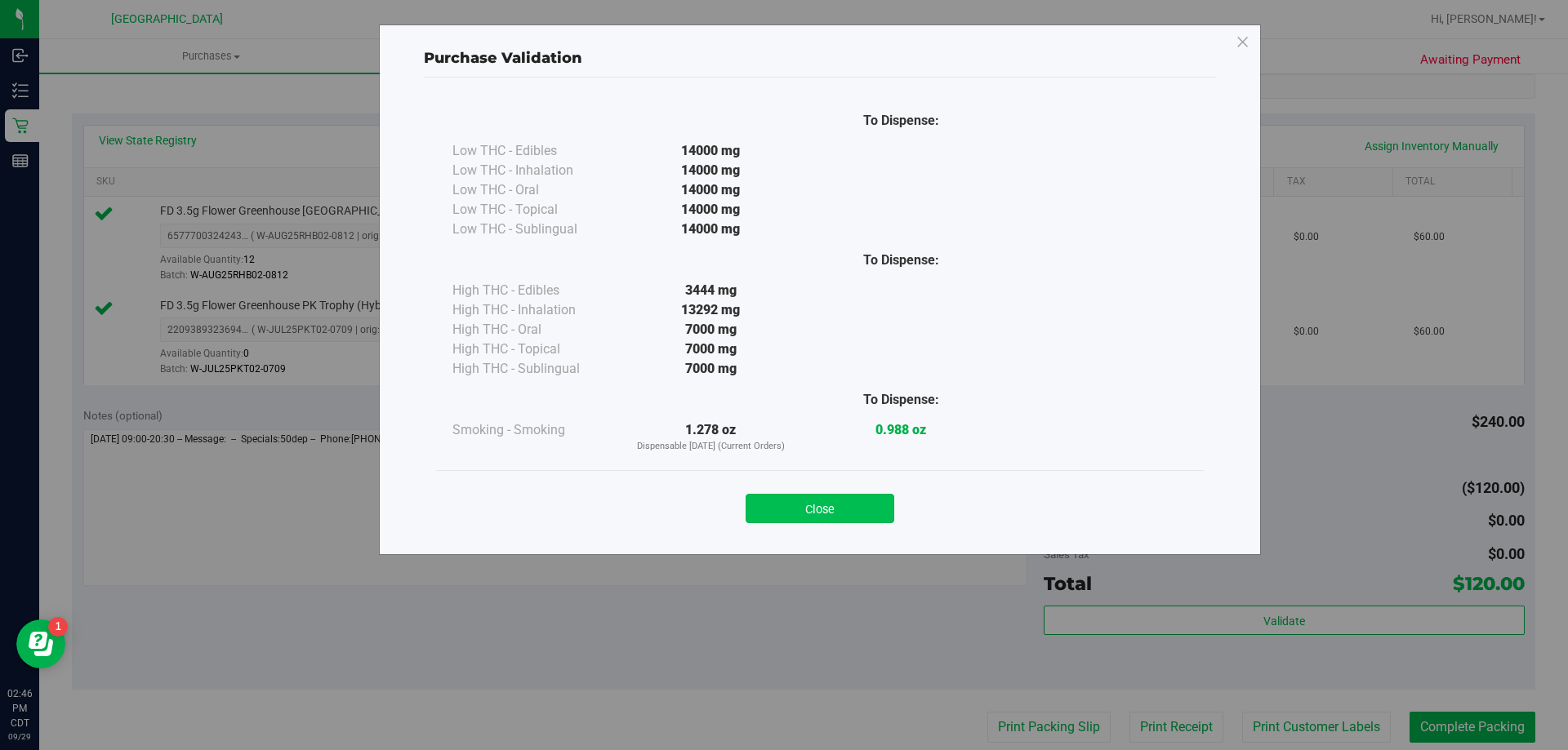
click at [834, 496] on button "Close" at bounding box center [819, 508] width 148 height 29
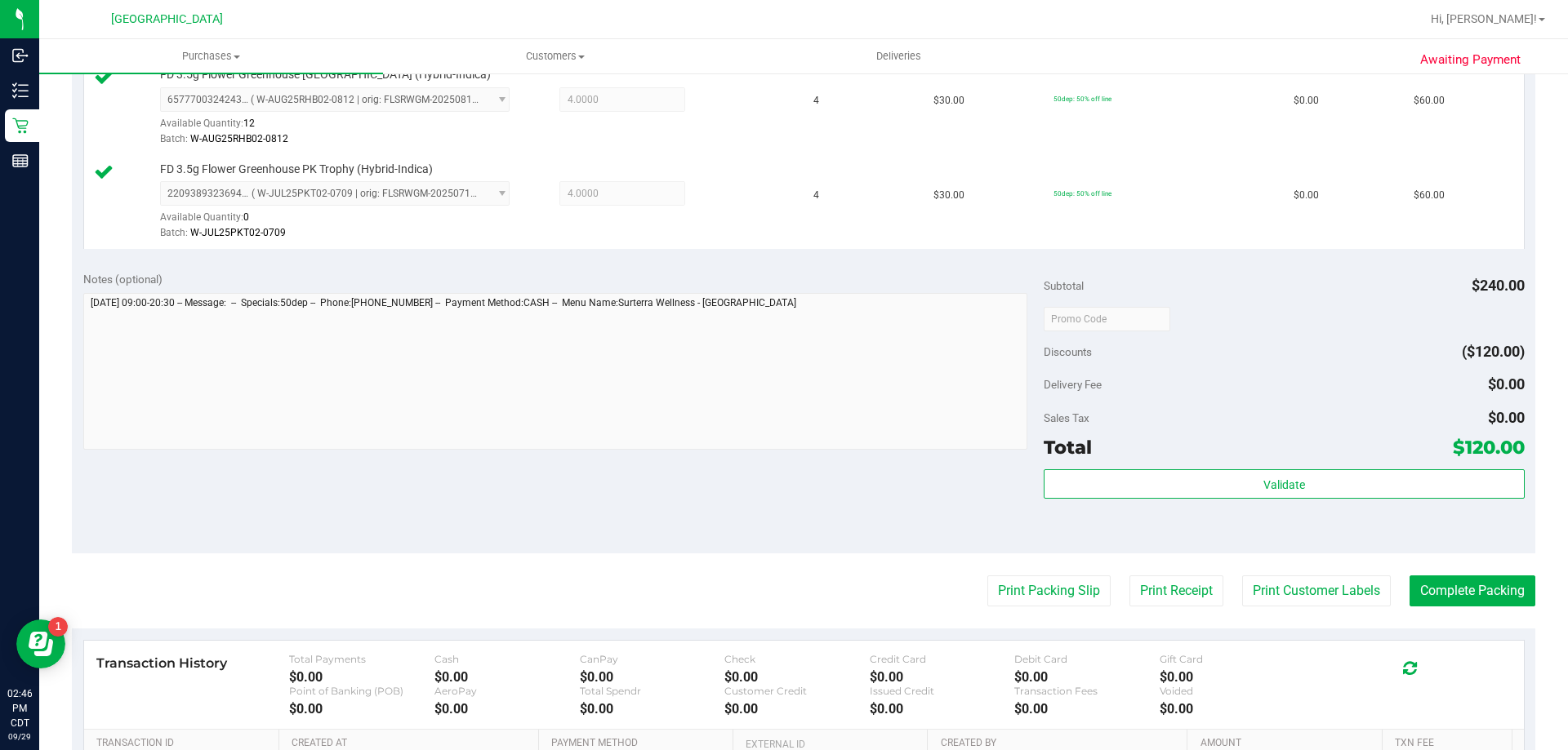
scroll to position [679, 0]
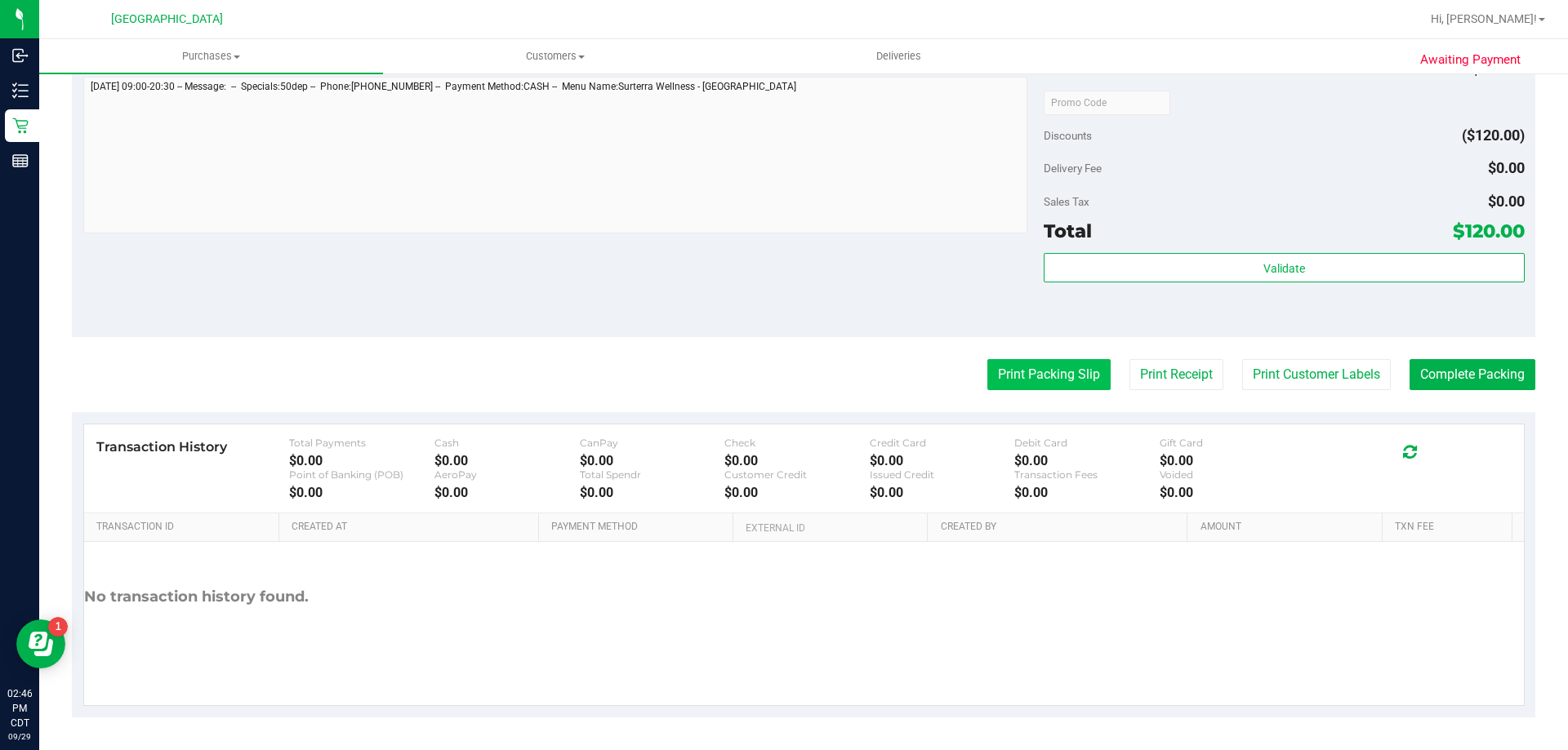
click at [1056, 364] on button "Print Packing Slip" at bounding box center [1049, 375] width 123 height 31
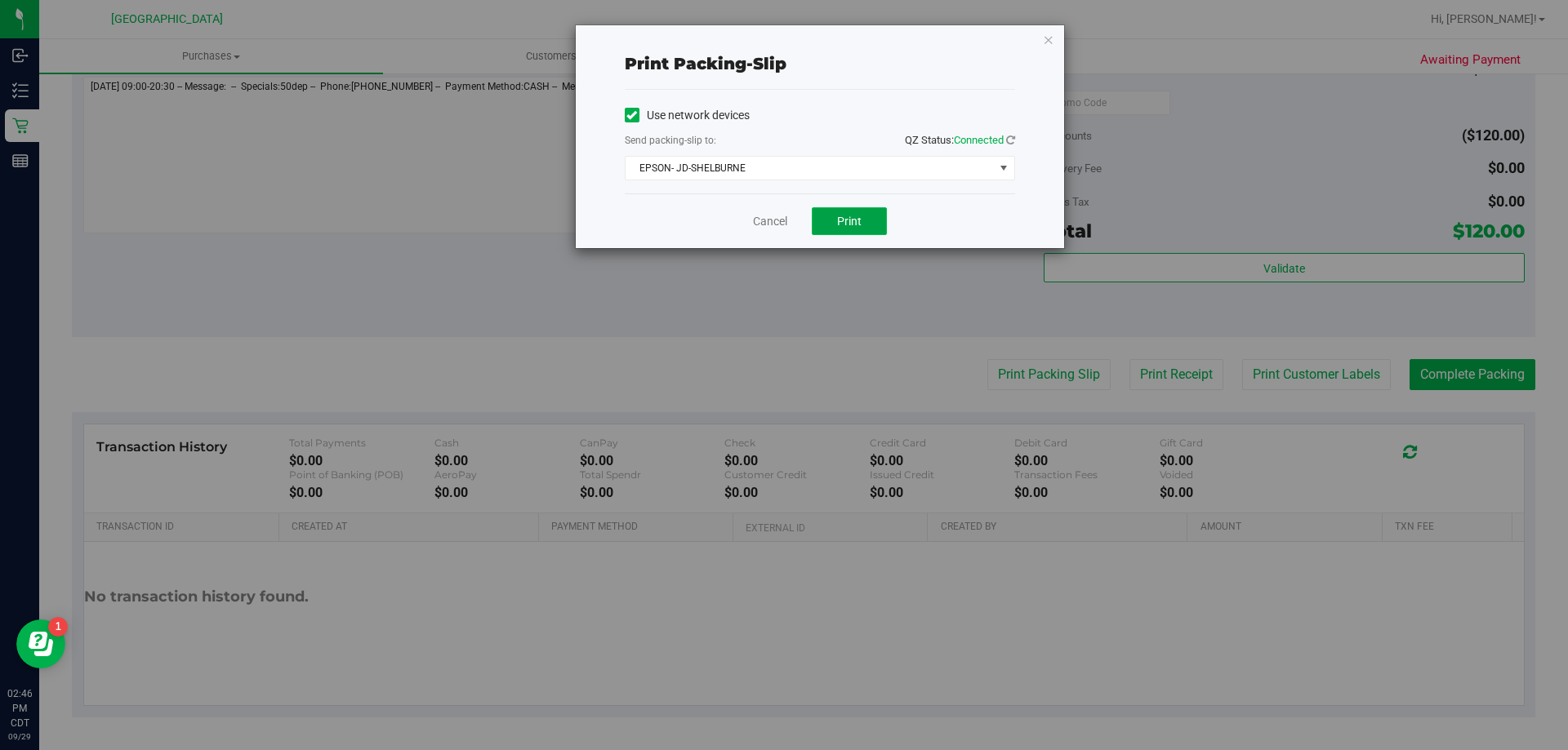
click at [839, 227] on span "Print" at bounding box center [849, 221] width 24 height 13
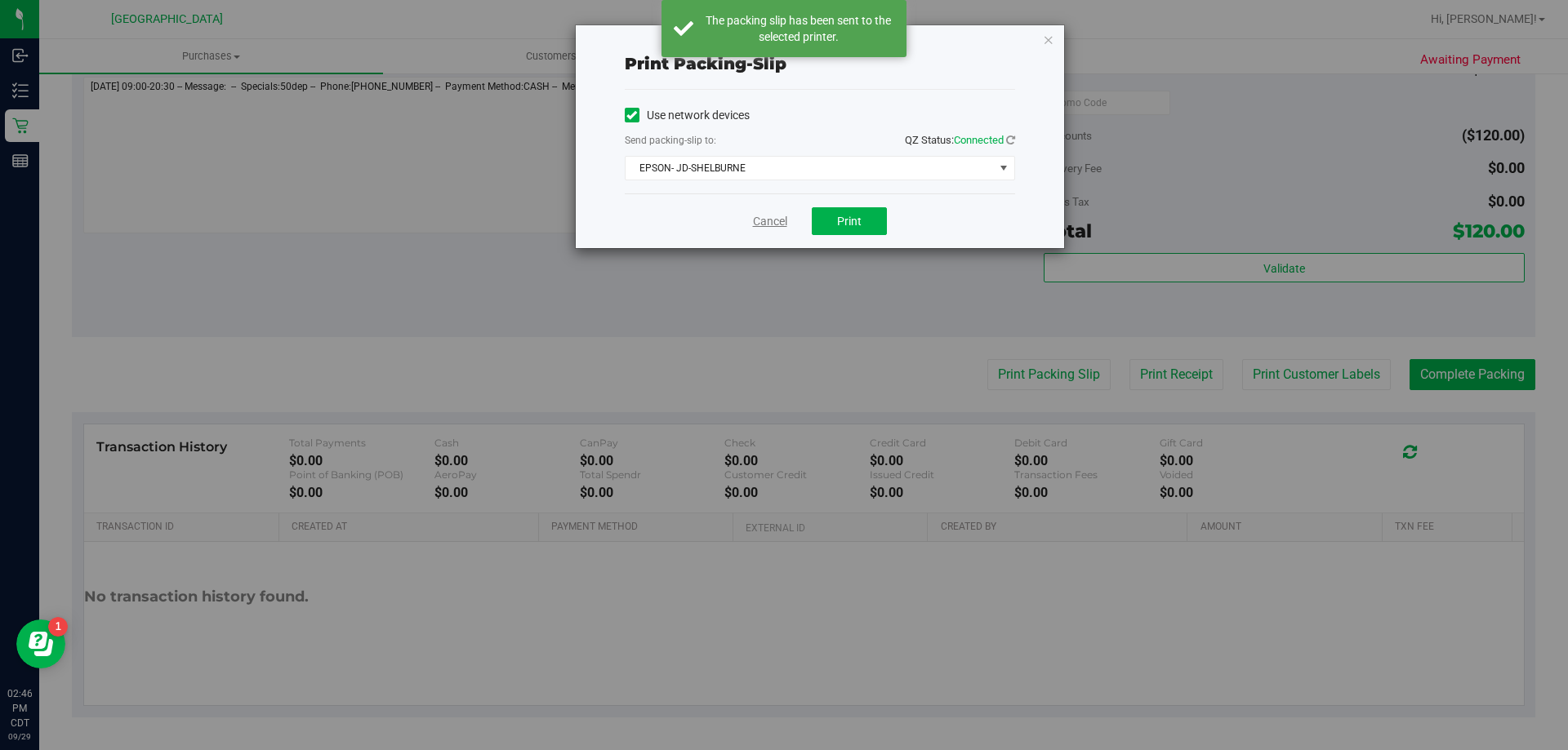
click at [764, 223] on link "Cancel" at bounding box center [769, 221] width 34 height 17
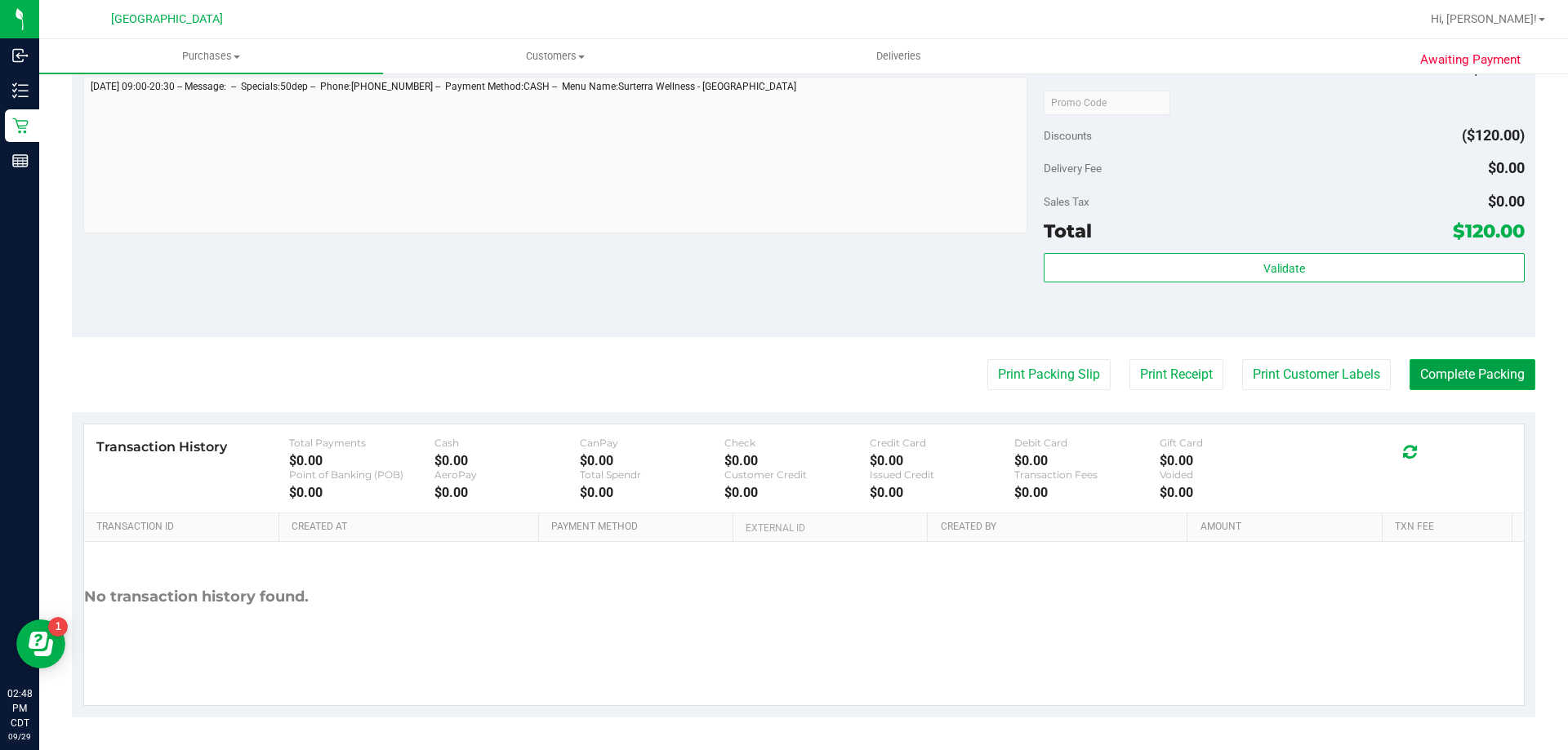
click at [1421, 370] on button "Complete Packing" at bounding box center [1472, 375] width 126 height 31
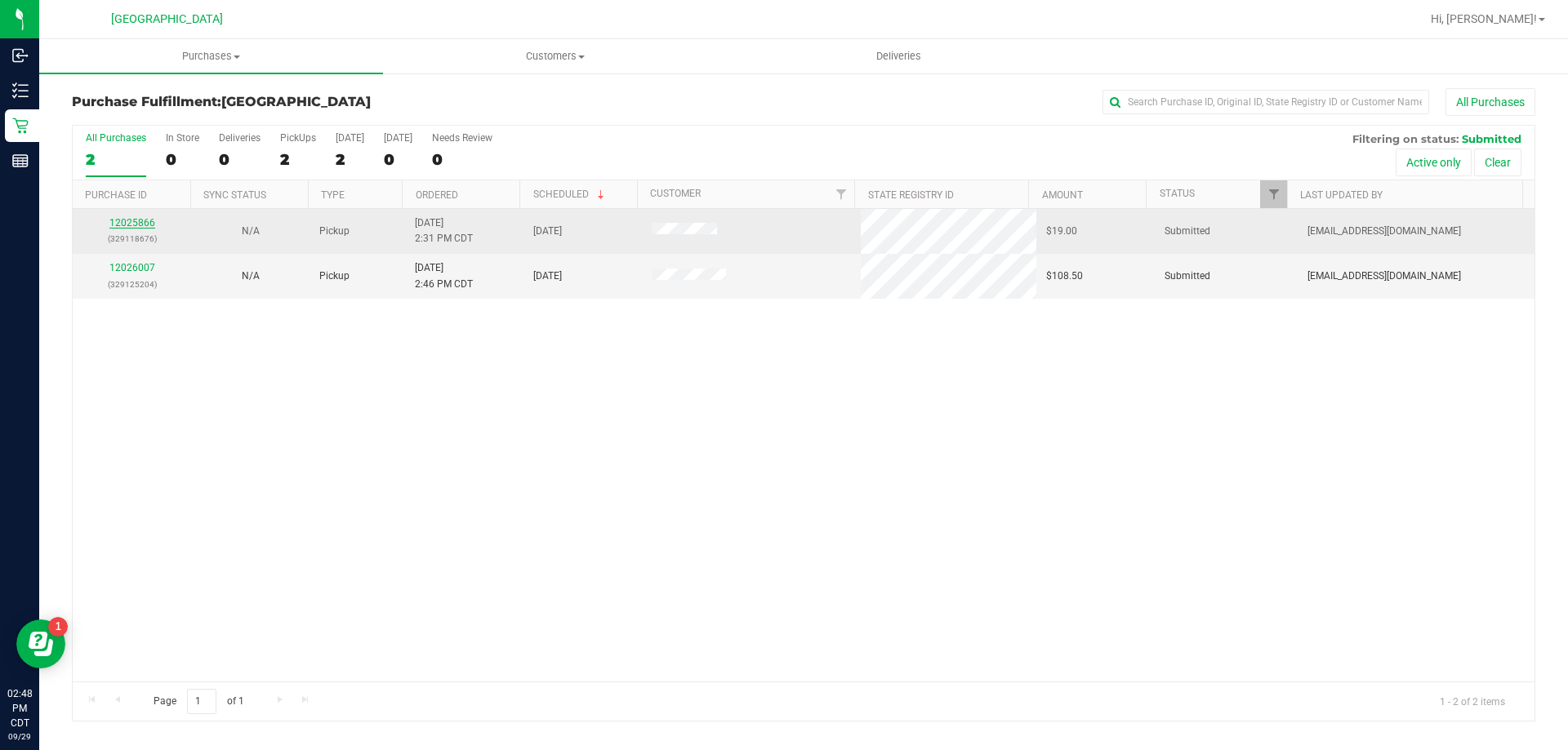
click at [145, 223] on link "12025866" at bounding box center [132, 223] width 46 height 12
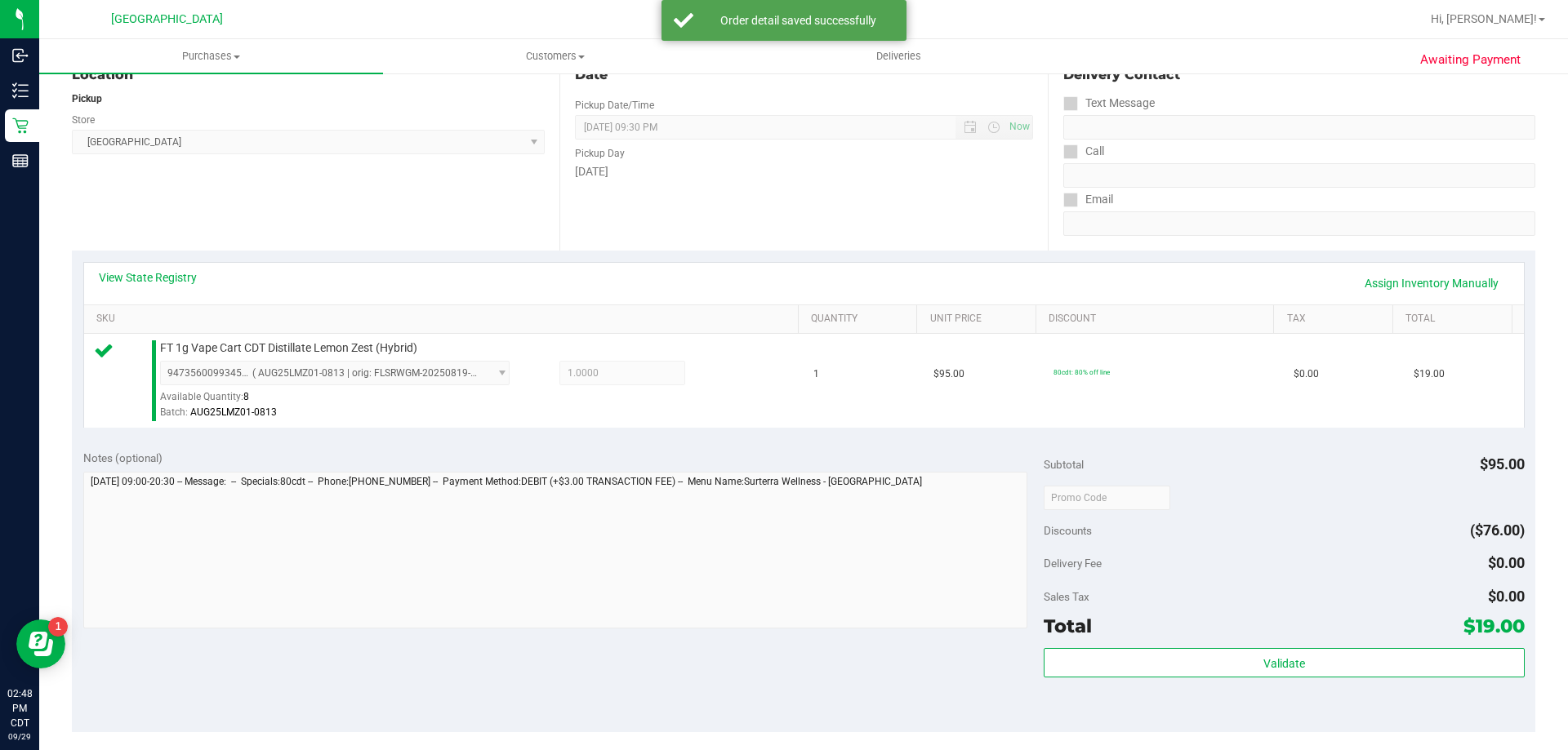
scroll to position [245, 0]
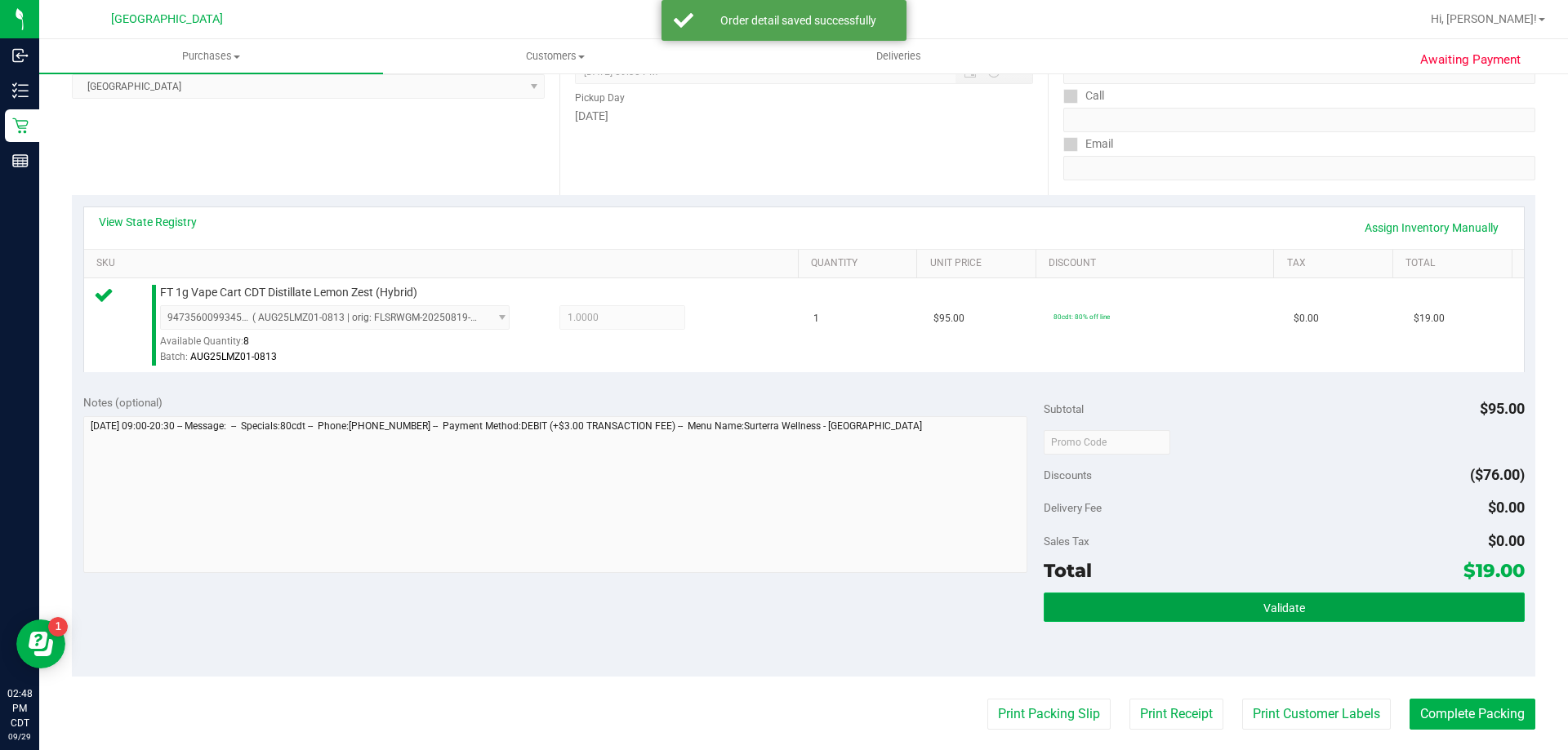
click at [1345, 606] on button "Validate" at bounding box center [1283, 607] width 480 height 29
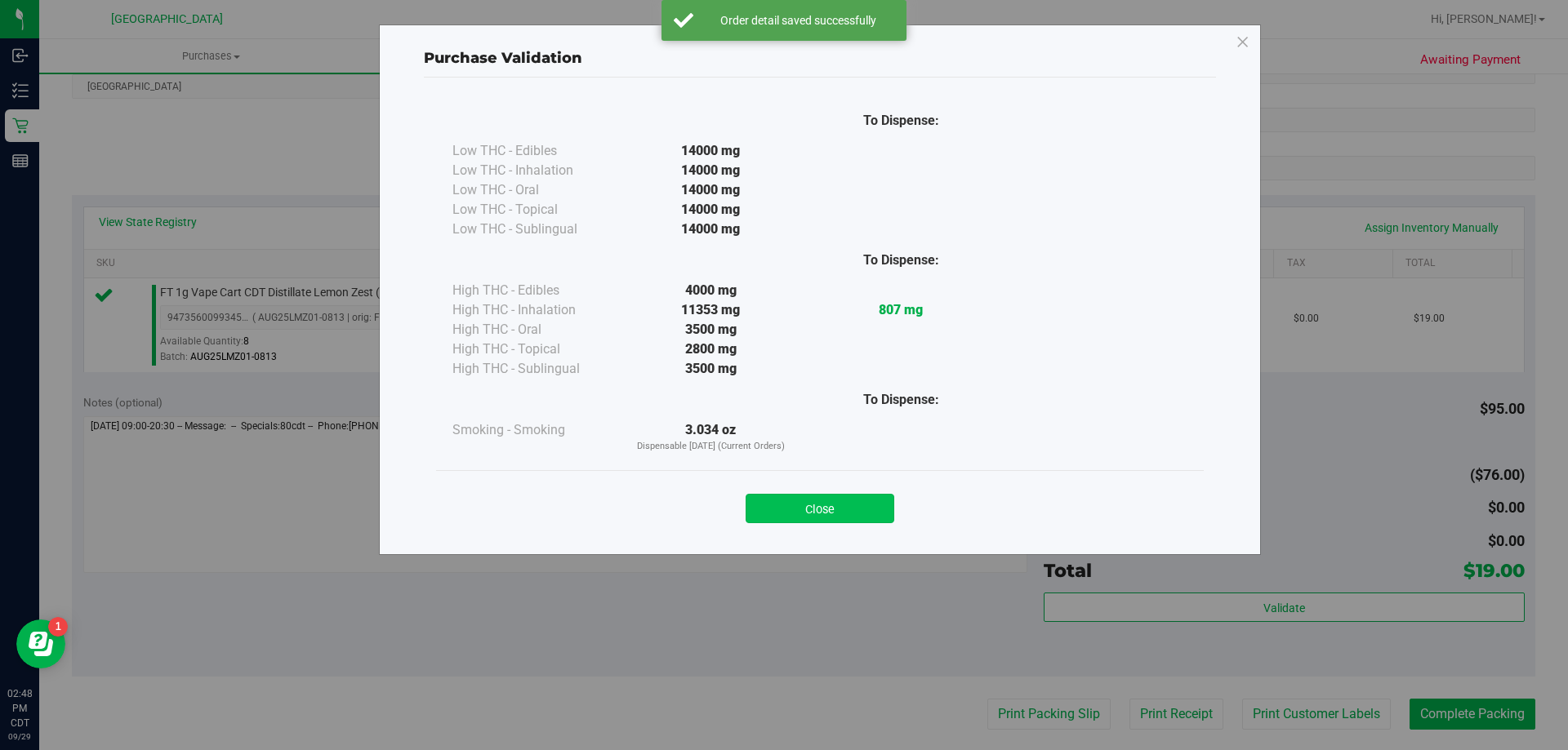
click at [797, 502] on button "Close" at bounding box center [819, 508] width 148 height 29
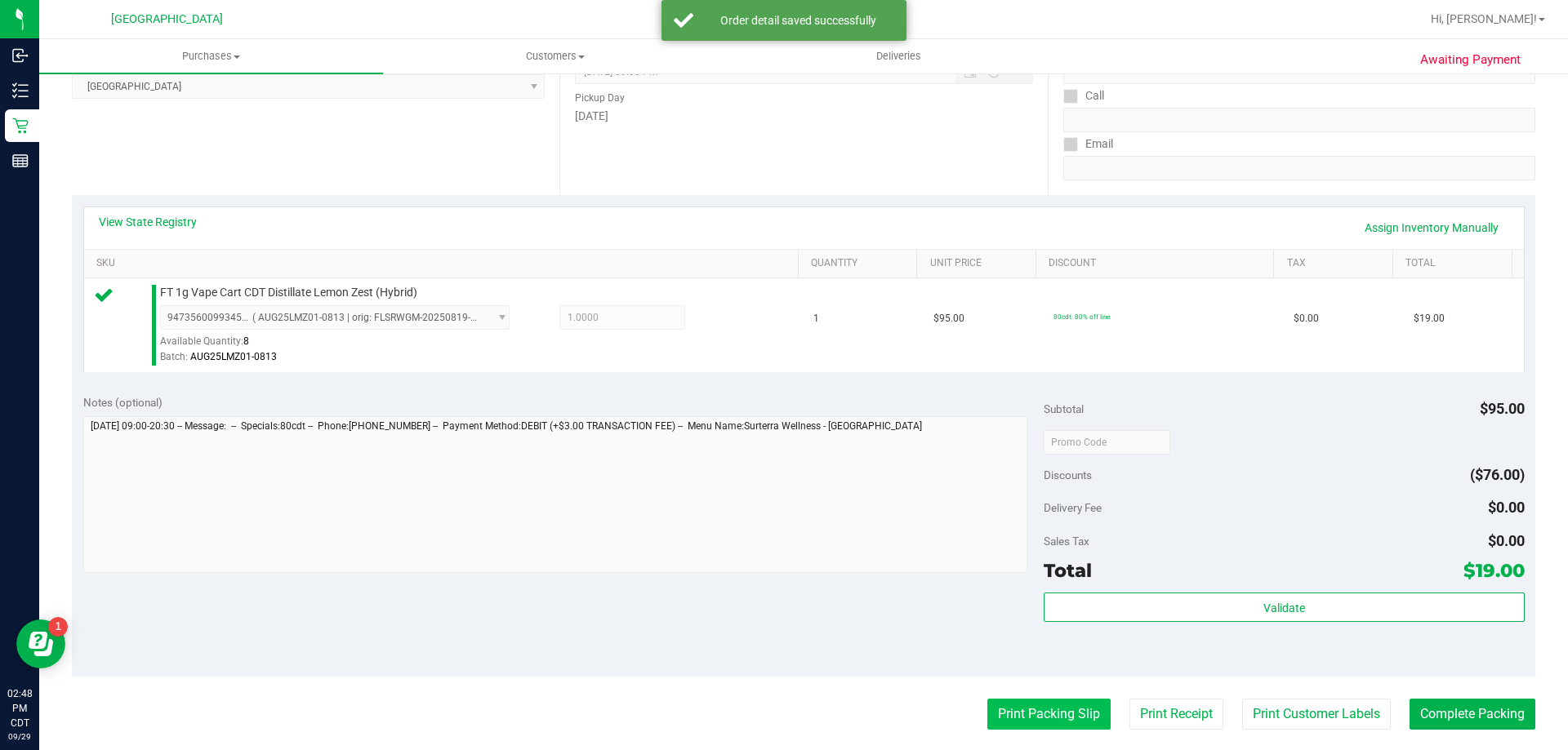
click at [1025, 701] on button "Print Packing Slip" at bounding box center [1049, 714] width 123 height 31
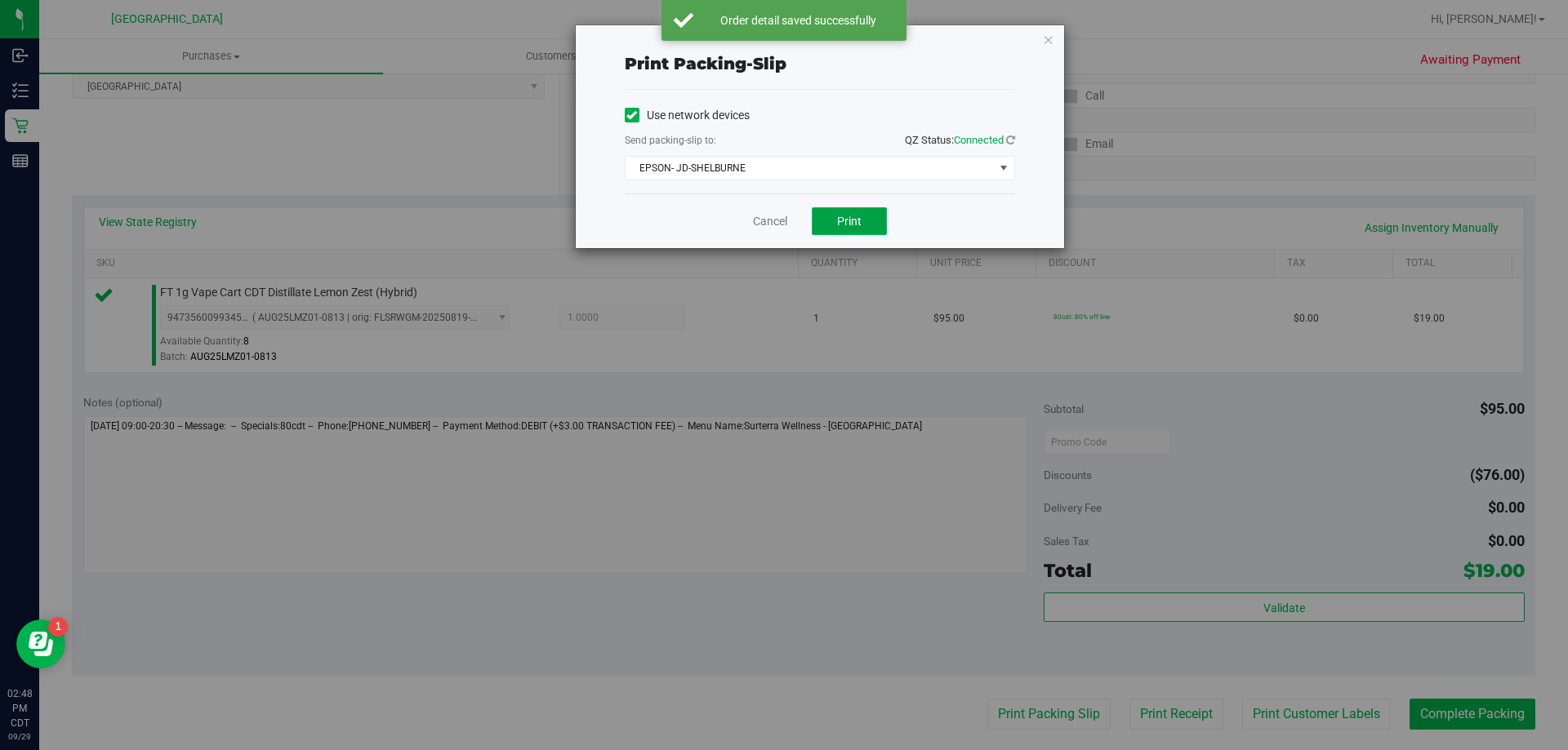
click at [869, 218] on button "Print" at bounding box center [849, 221] width 75 height 27
click at [774, 218] on link "Cancel" at bounding box center [769, 221] width 34 height 17
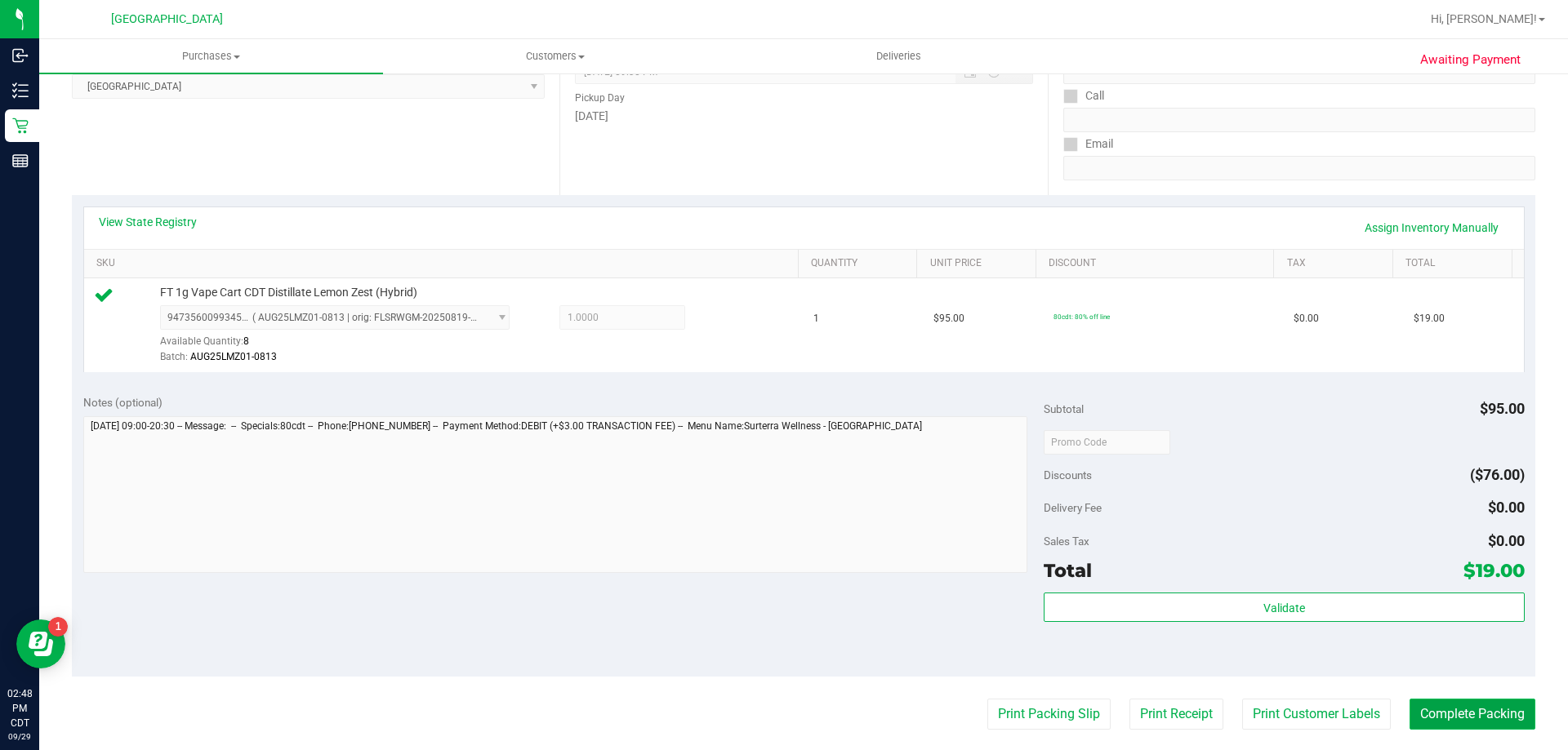
click at [1474, 702] on button "Complete Packing" at bounding box center [1472, 714] width 126 height 31
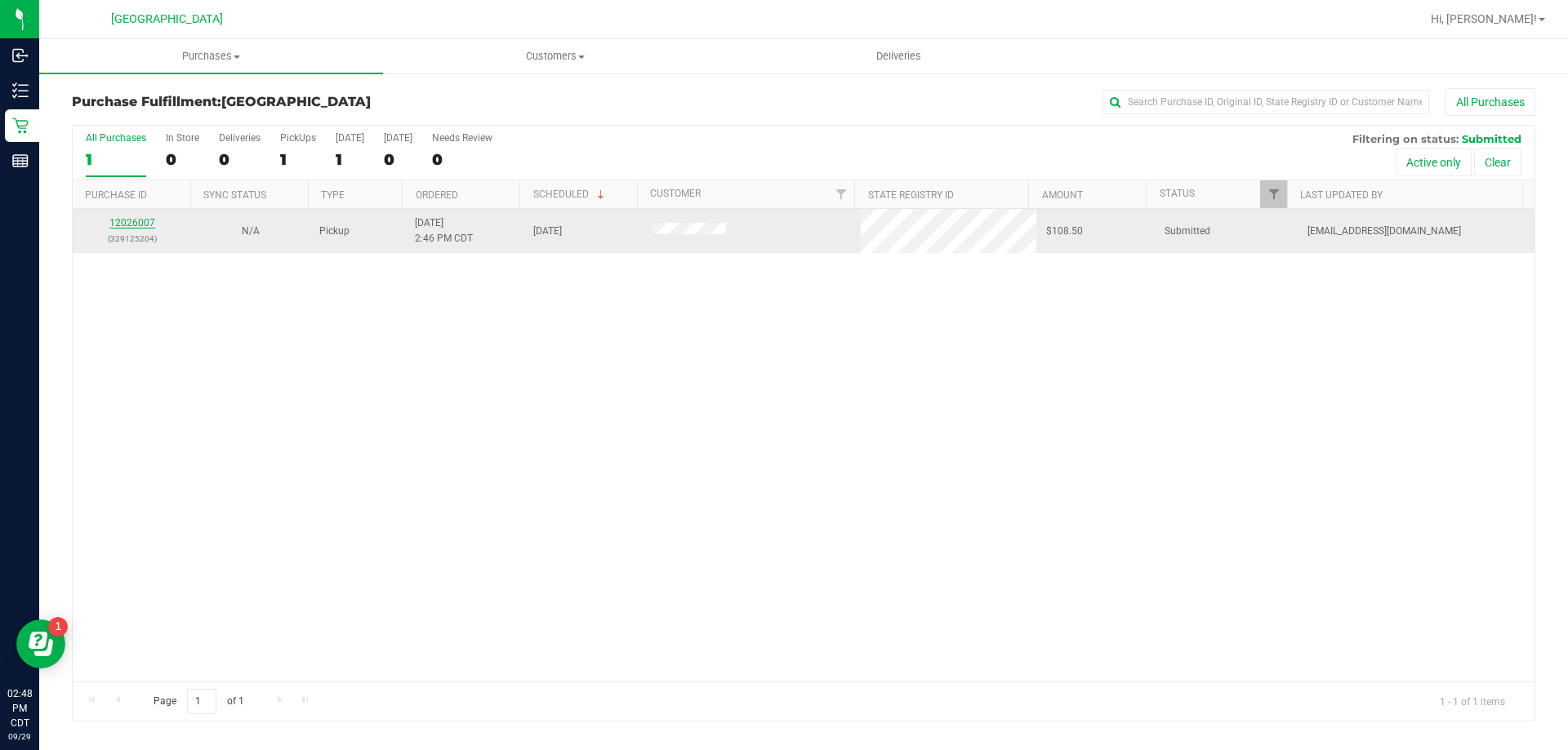
click at [138, 221] on link "12026007" at bounding box center [132, 223] width 46 height 12
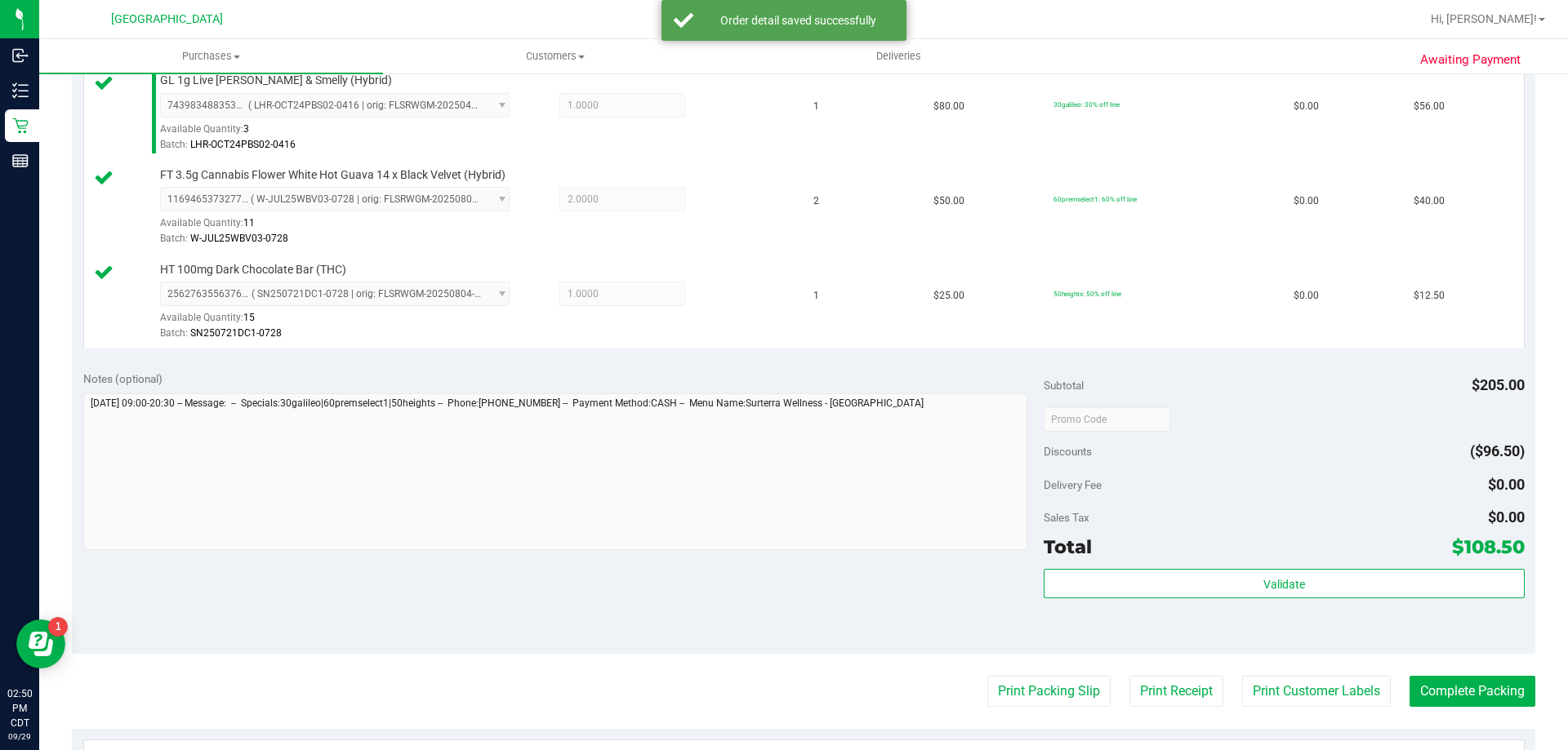
scroll to position [489, 0]
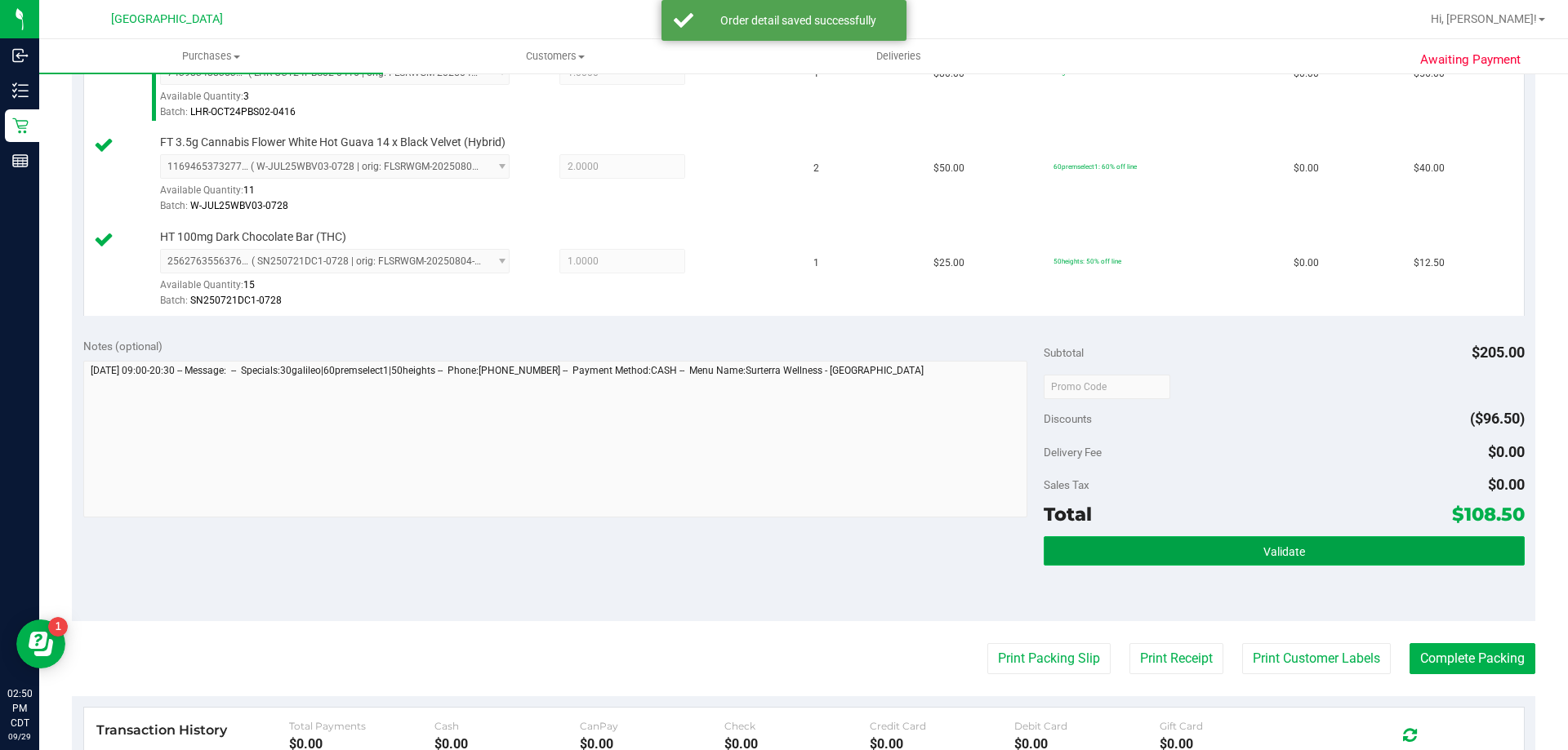
click at [1374, 555] on button "Validate" at bounding box center [1283, 550] width 480 height 29
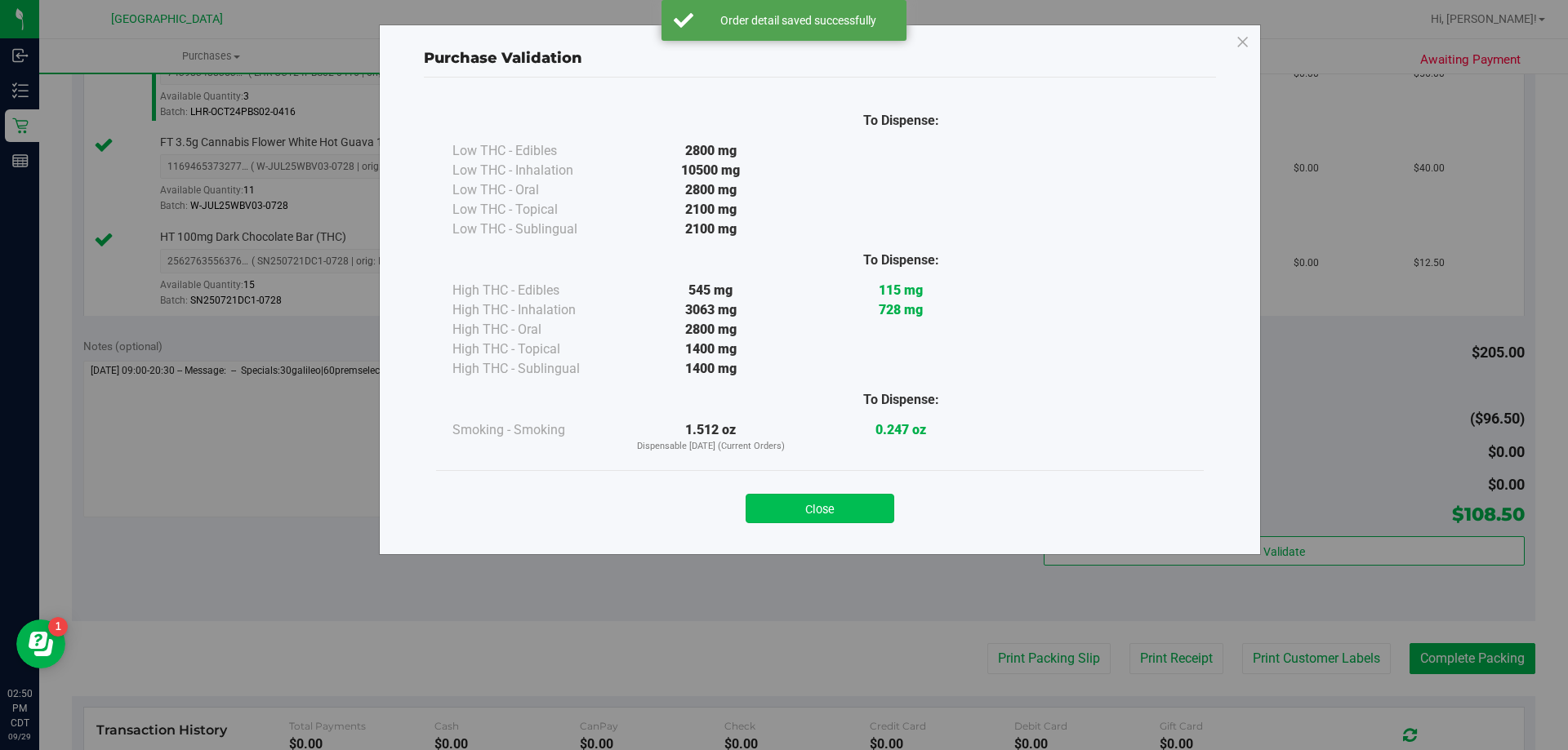
click at [854, 523] on button "Close" at bounding box center [819, 508] width 148 height 29
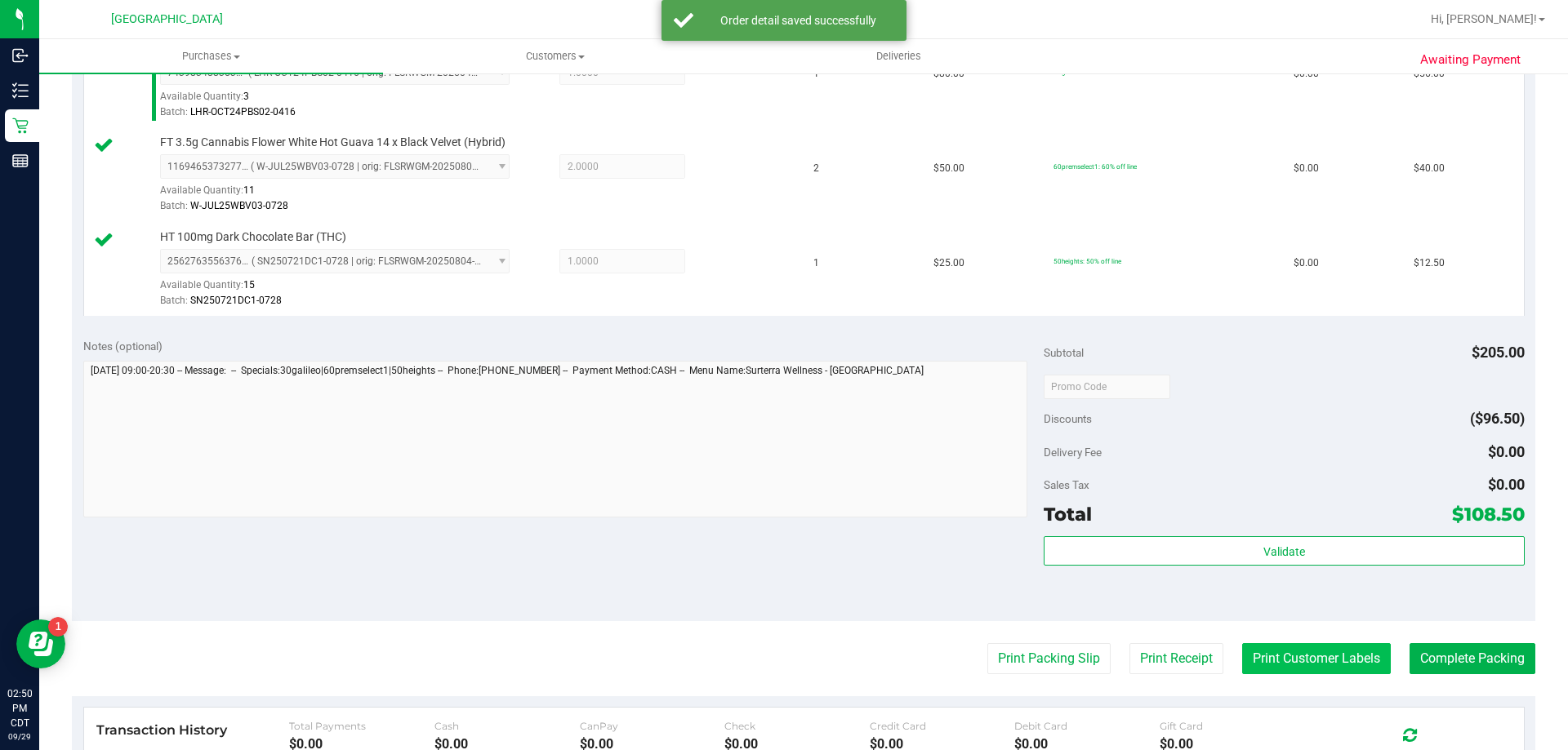
click at [1295, 670] on button "Print Customer Labels" at bounding box center [1317, 658] width 148 height 31
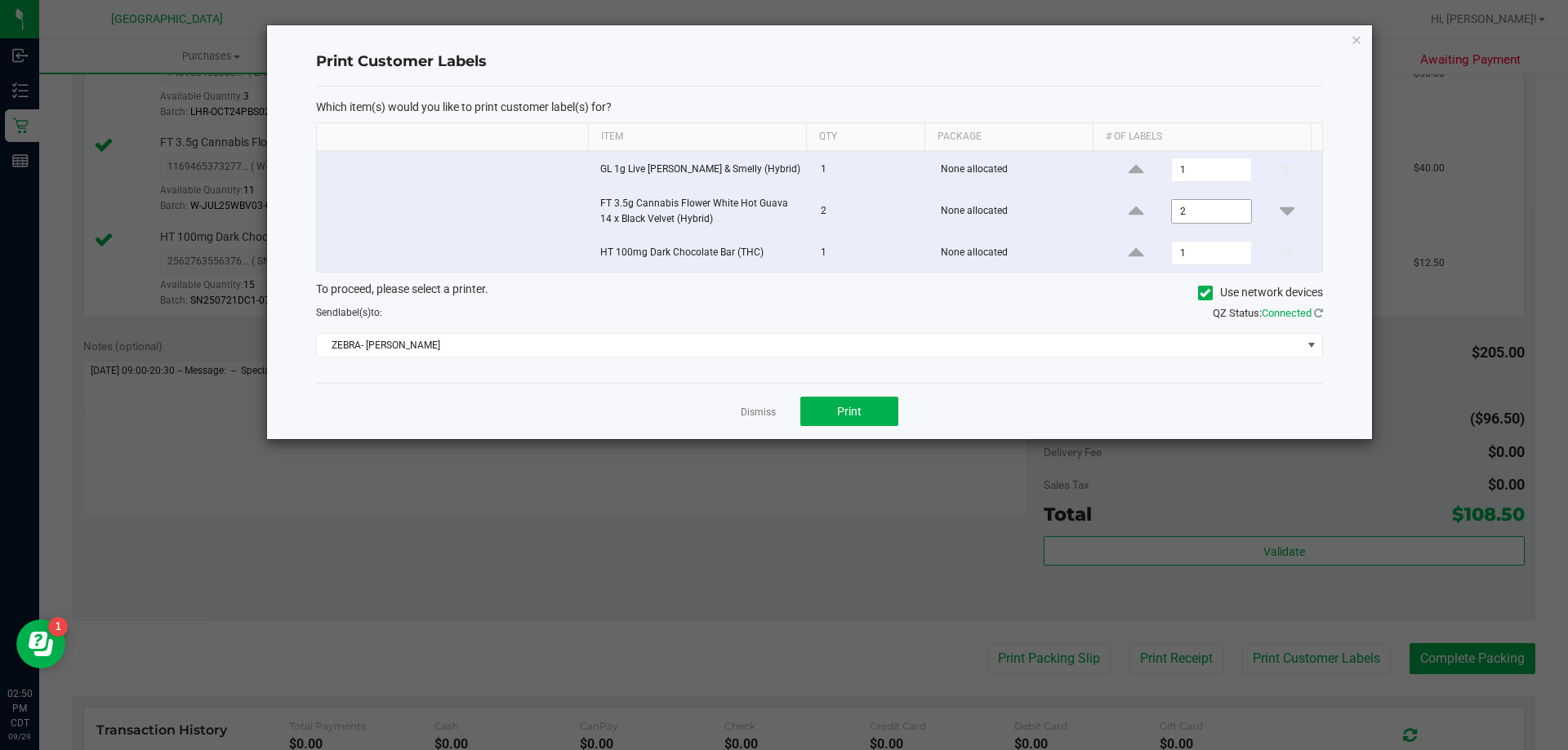
drag, startPoint x: 1193, startPoint y: 226, endPoint x: 1186, endPoint y: 216, distance: 12.2
click at [1192, 224] on td "2" at bounding box center [1212, 212] width 221 height 45
type input "1"
drag, startPoint x: 1222, startPoint y: 246, endPoint x: 1133, endPoint y: 251, distance: 89.1
click at [1133, 251] on div "2" at bounding box center [1212, 252] width 201 height 24
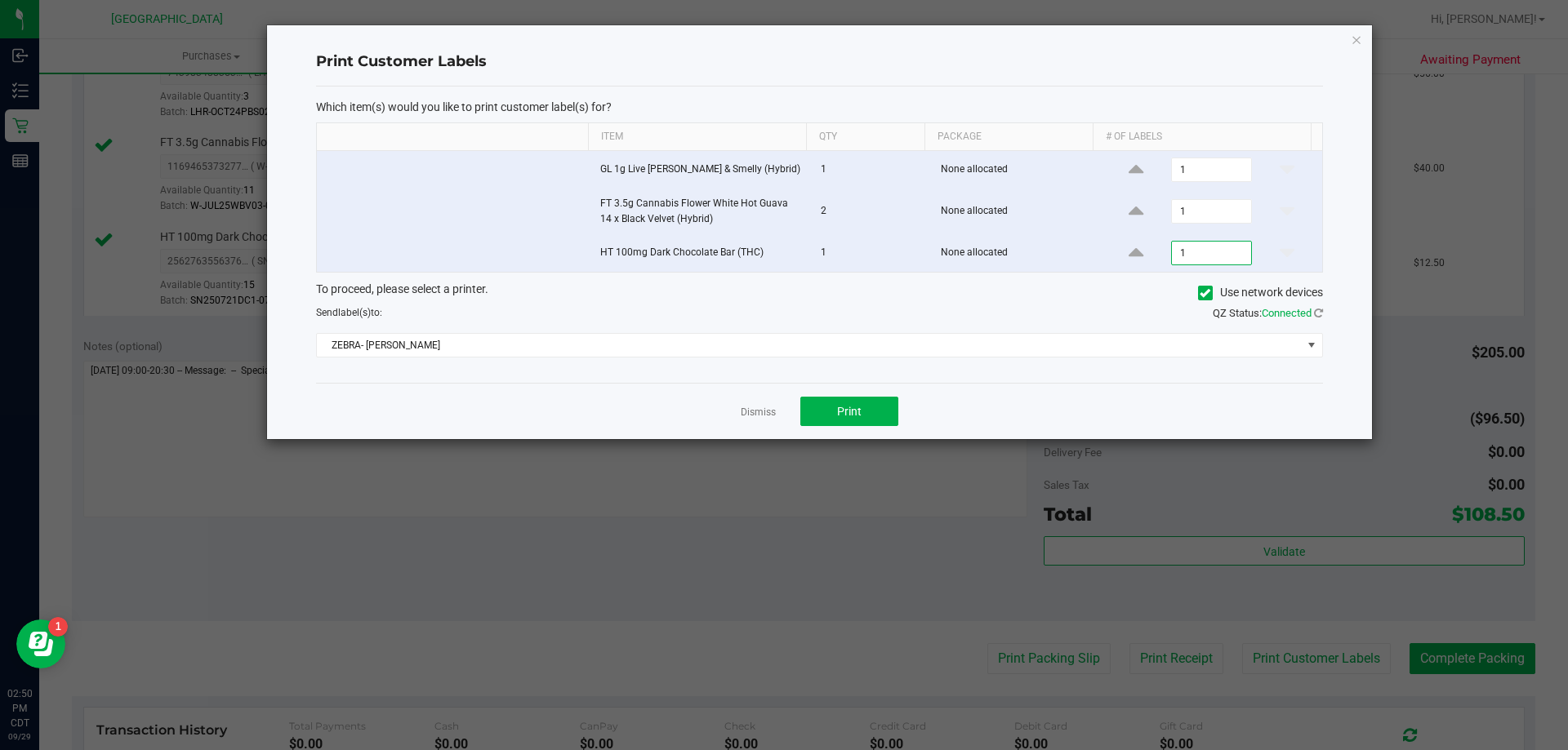
type input "10"
click at [834, 413] on button "Print" at bounding box center [849, 411] width 98 height 29
click at [753, 417] on link "Dismiss" at bounding box center [759, 412] width 35 height 14
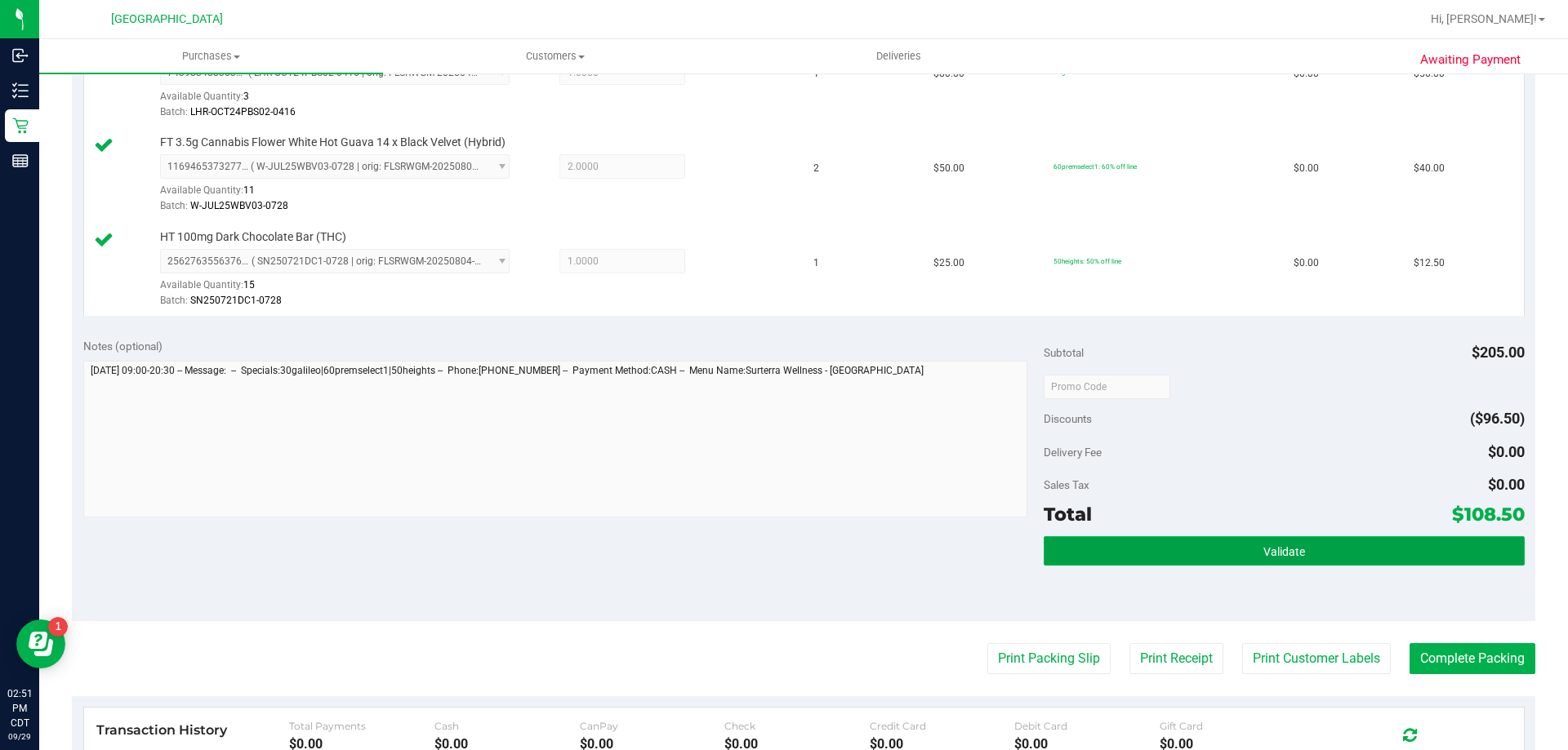
click at [1147, 559] on button "Validate" at bounding box center [1283, 550] width 480 height 29
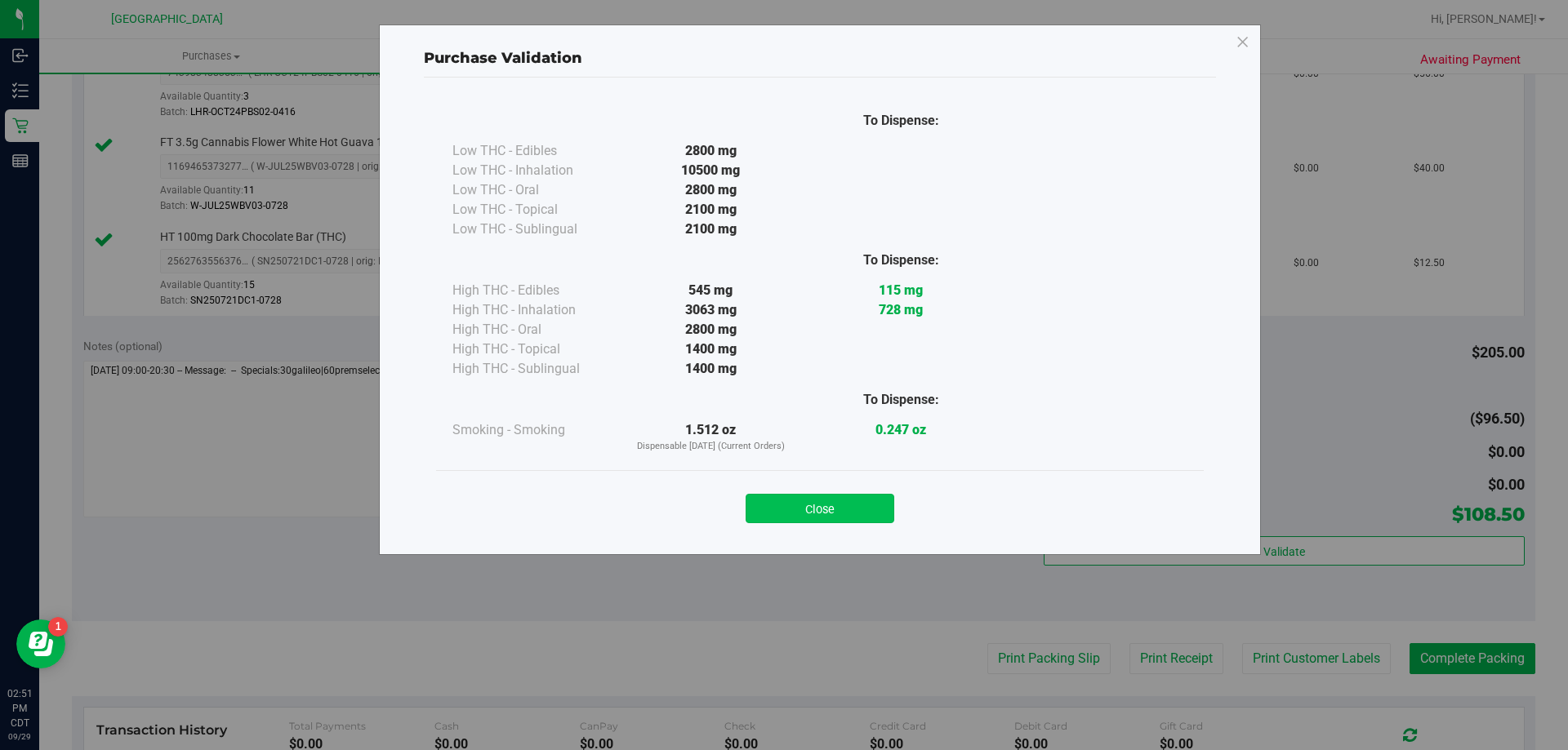
click at [838, 502] on button "Close" at bounding box center [819, 508] width 148 height 29
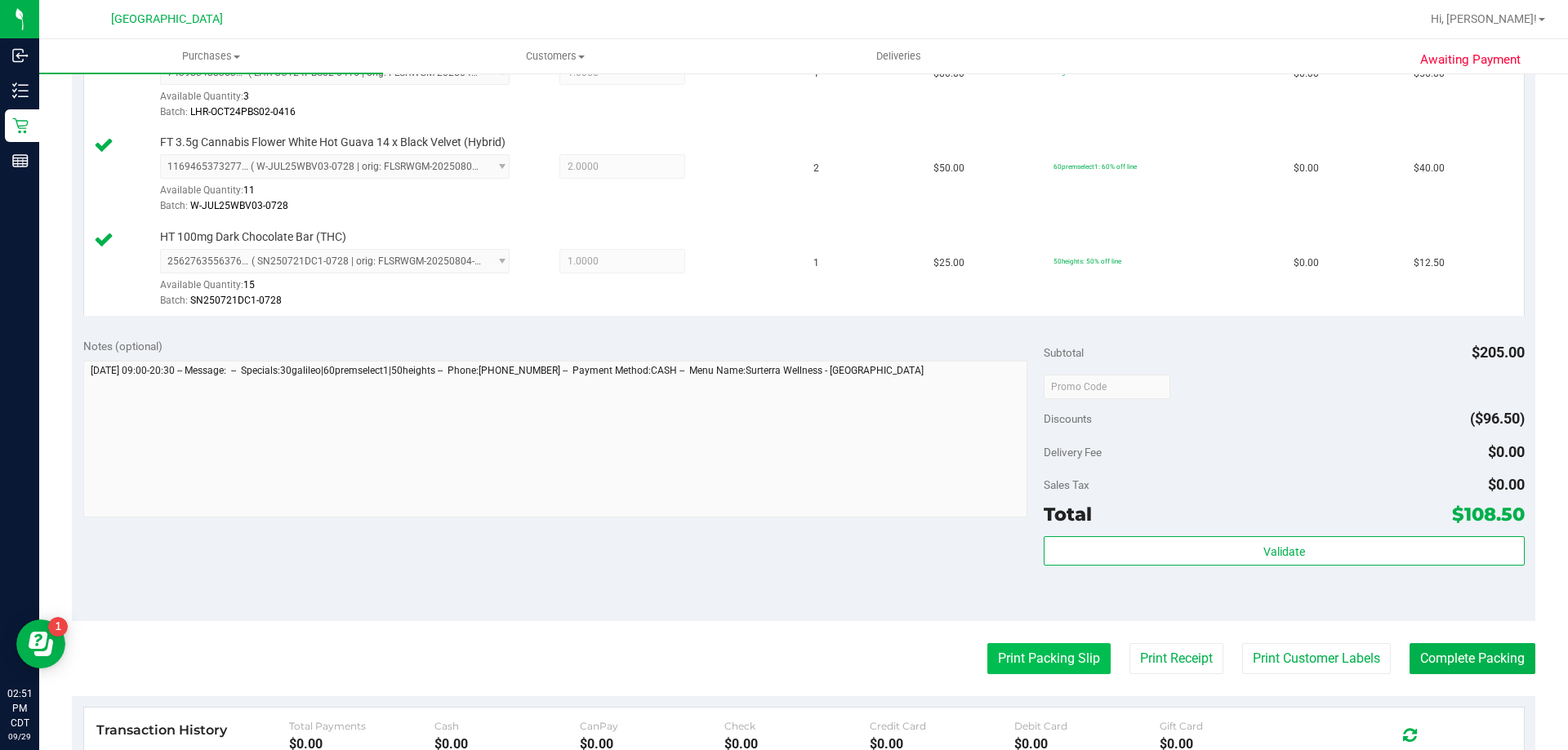
click at [1022, 655] on button "Print Packing Slip" at bounding box center [1049, 658] width 123 height 31
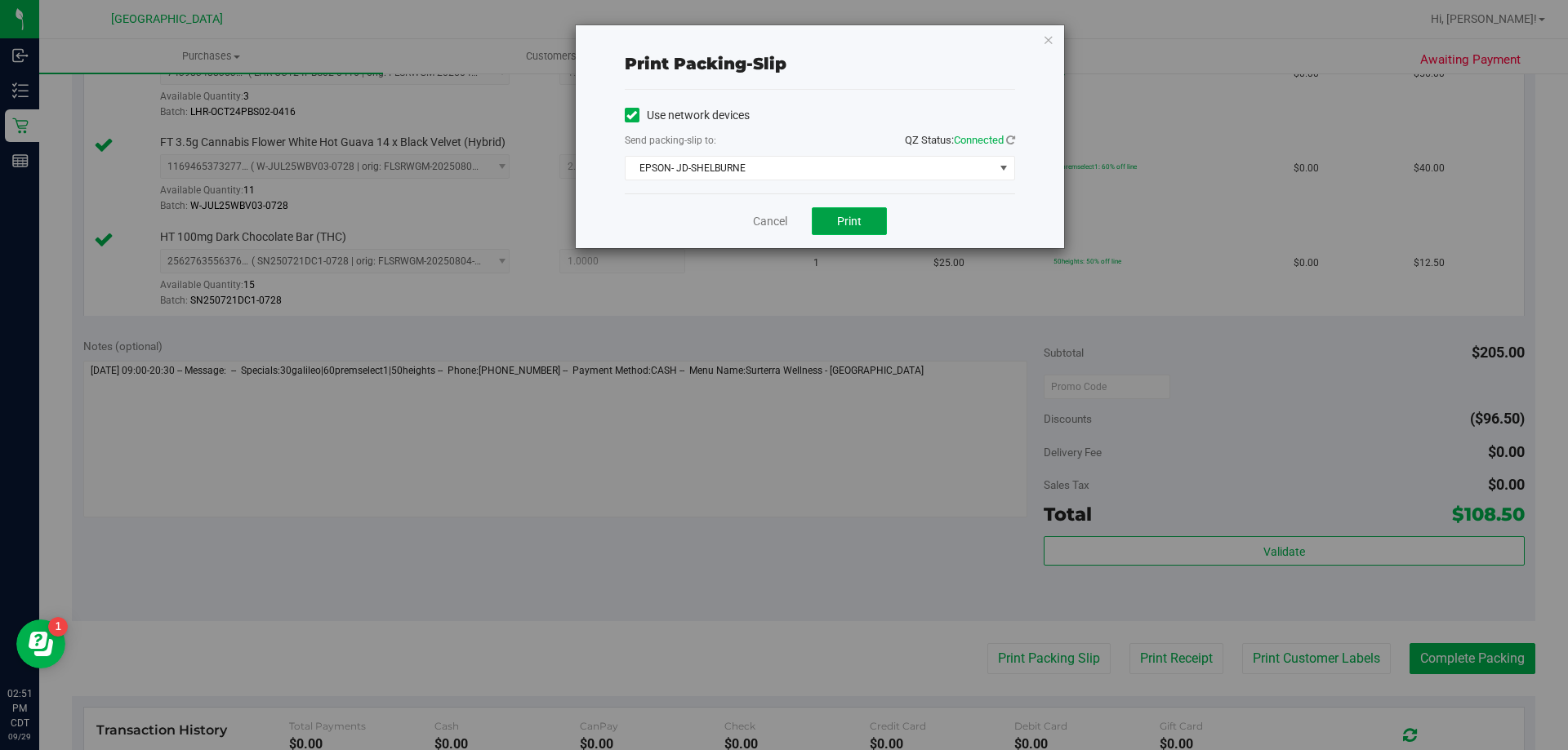
click at [862, 219] on button "Print" at bounding box center [849, 221] width 75 height 27
click at [770, 221] on link "Cancel" at bounding box center [769, 221] width 34 height 17
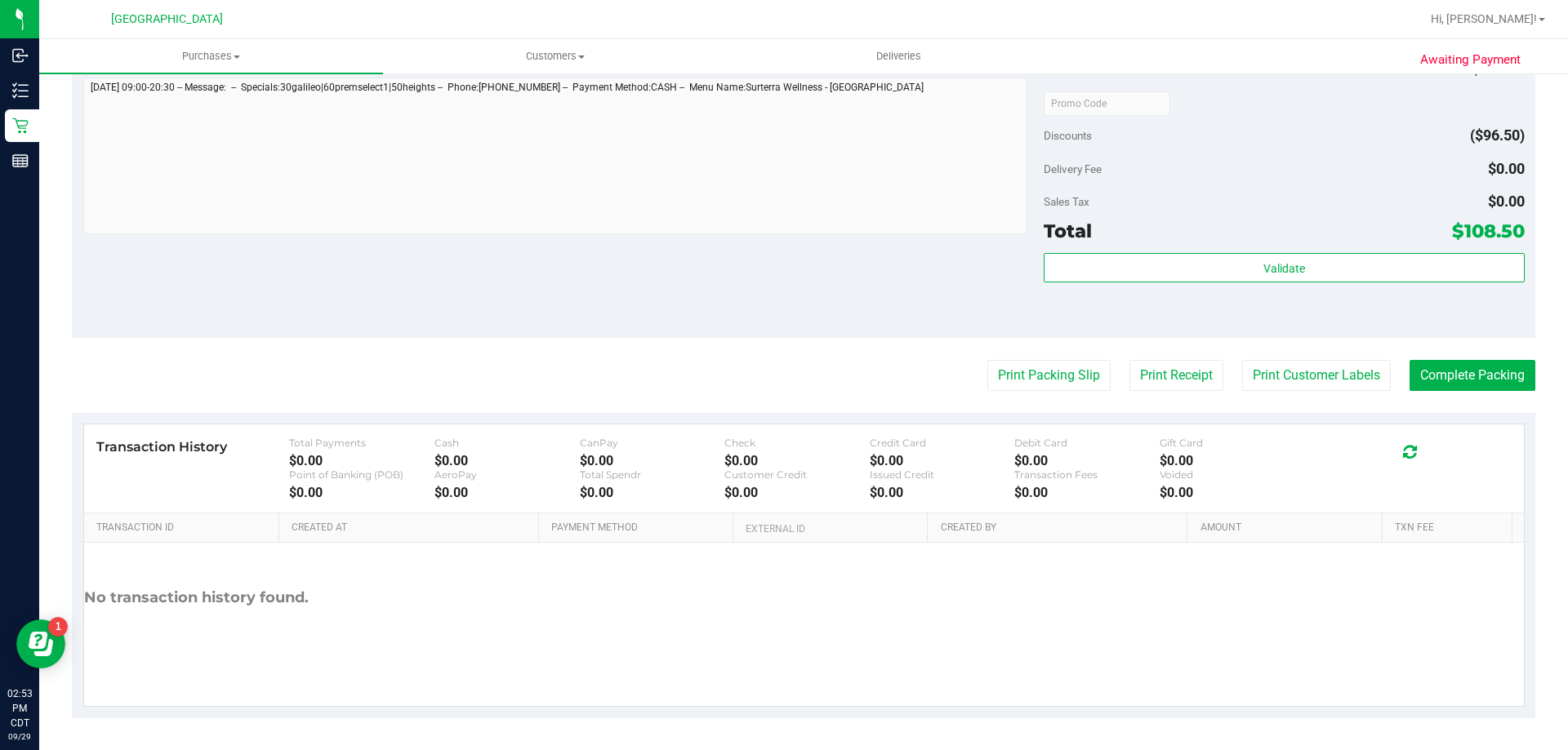
scroll to position [774, 0]
click at [1451, 372] on button "Complete Packing" at bounding box center [1472, 375] width 126 height 31
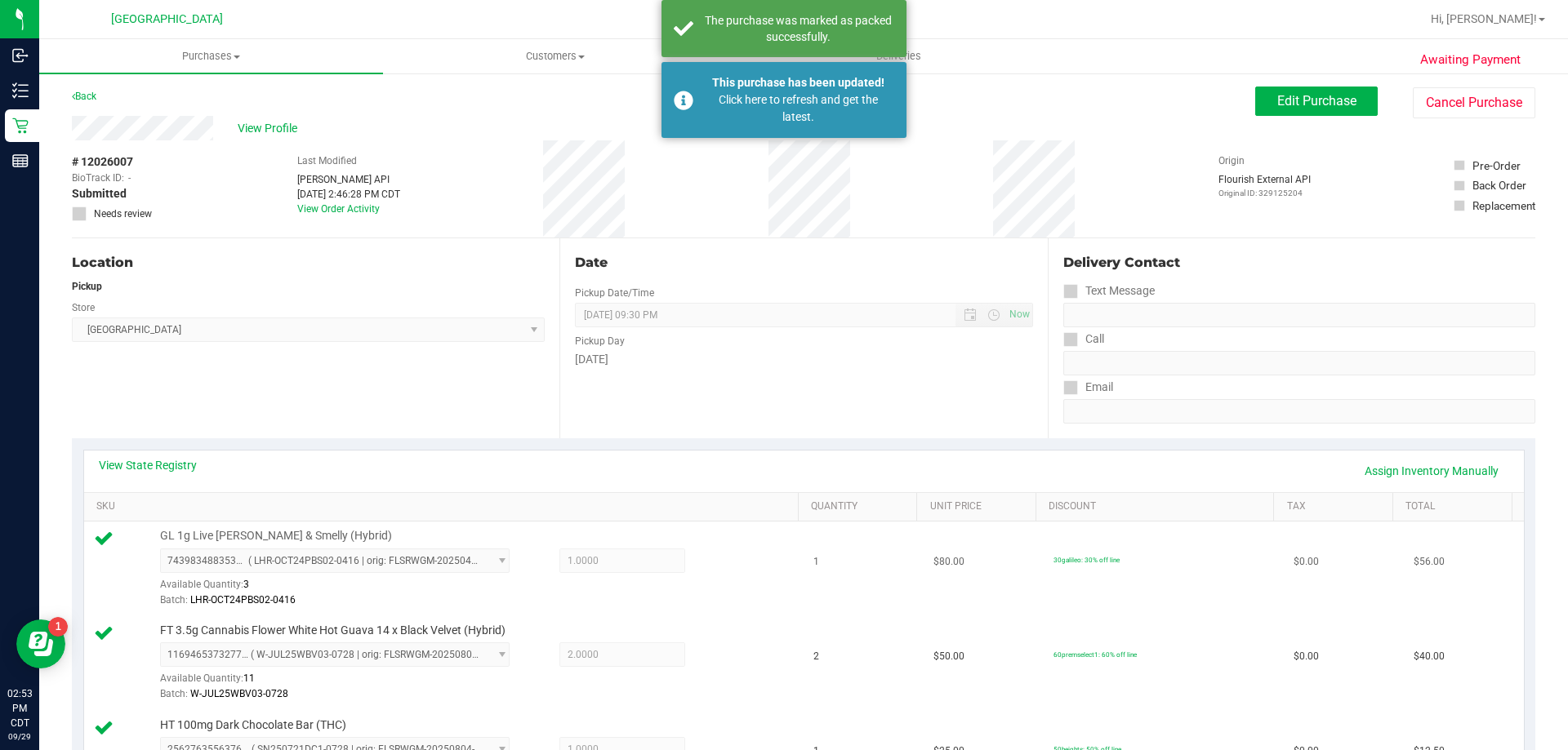
scroll to position [0, 0]
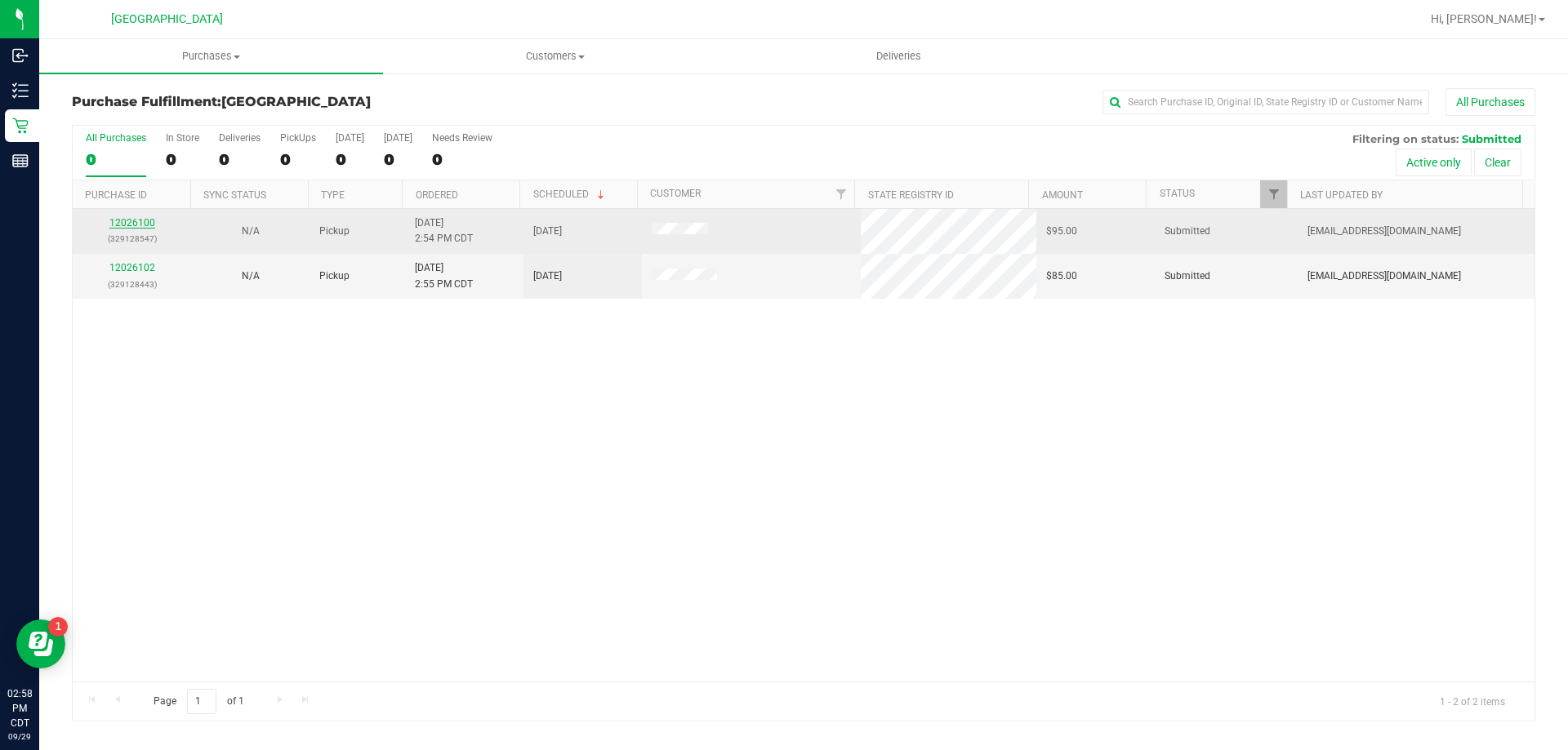
click at [130, 217] on link "12026100" at bounding box center [132, 223] width 46 height 12
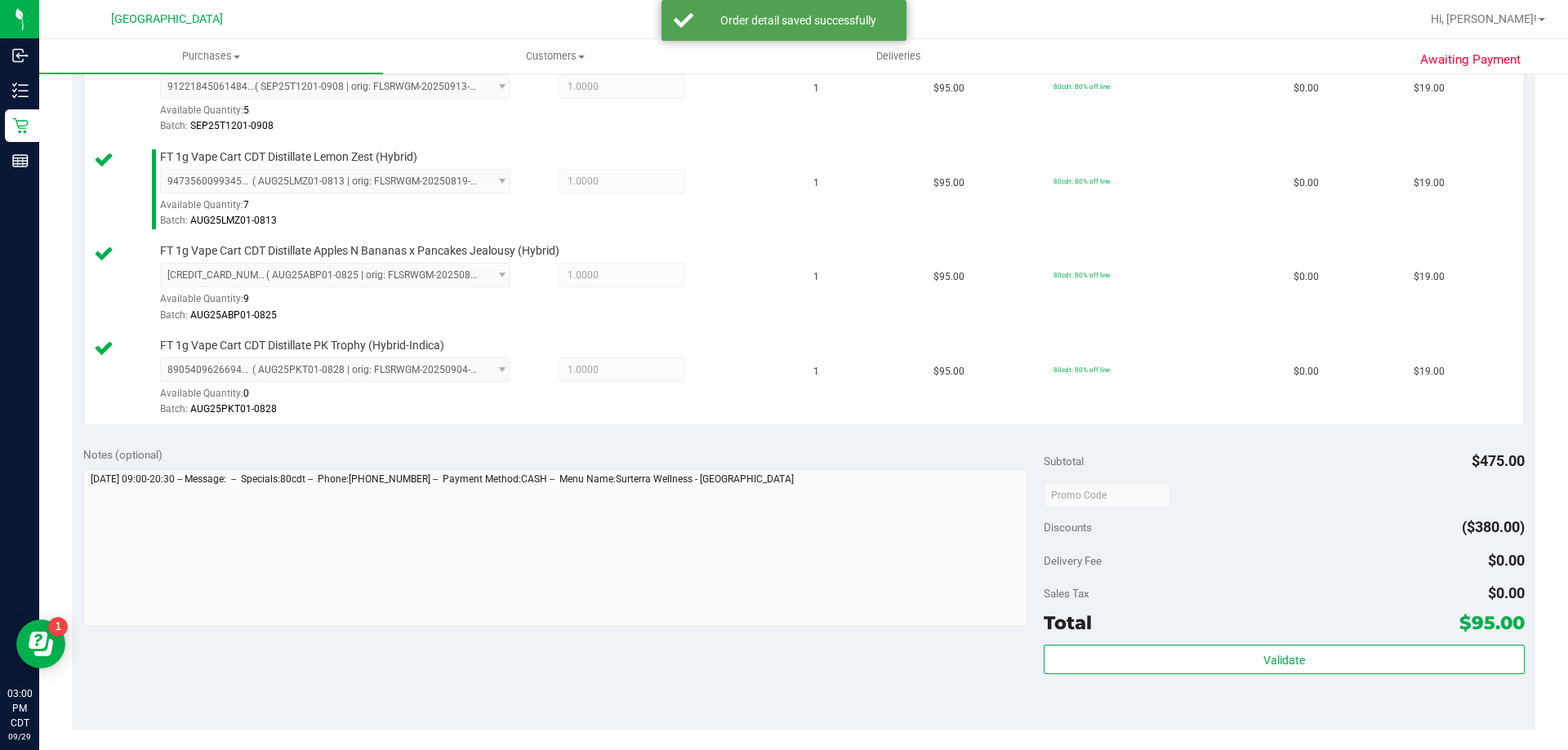
scroll to position [572, 0]
click at [1342, 674] on div "Validate" at bounding box center [1283, 680] width 480 height 73
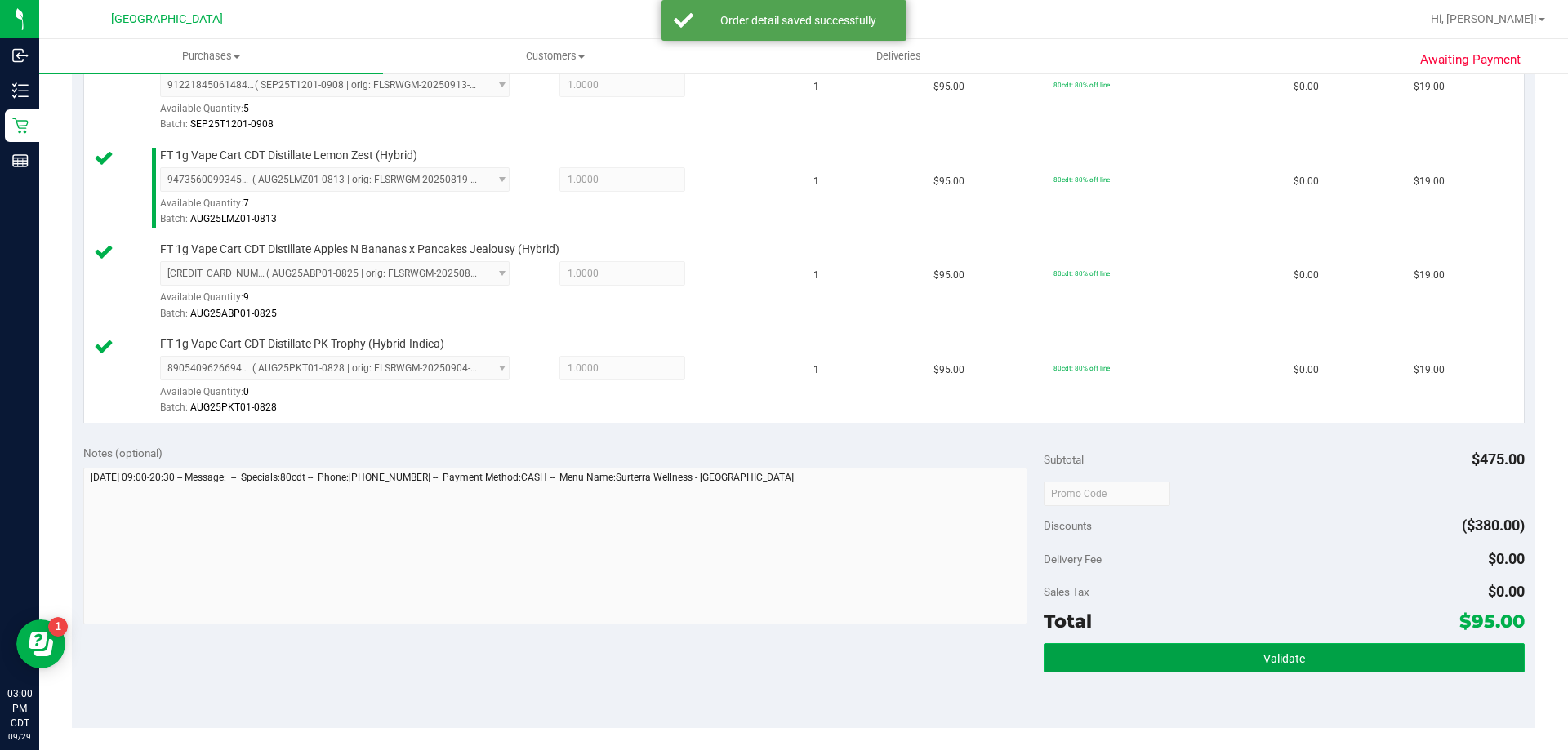
click at [1343, 651] on button "Validate" at bounding box center [1283, 658] width 480 height 29
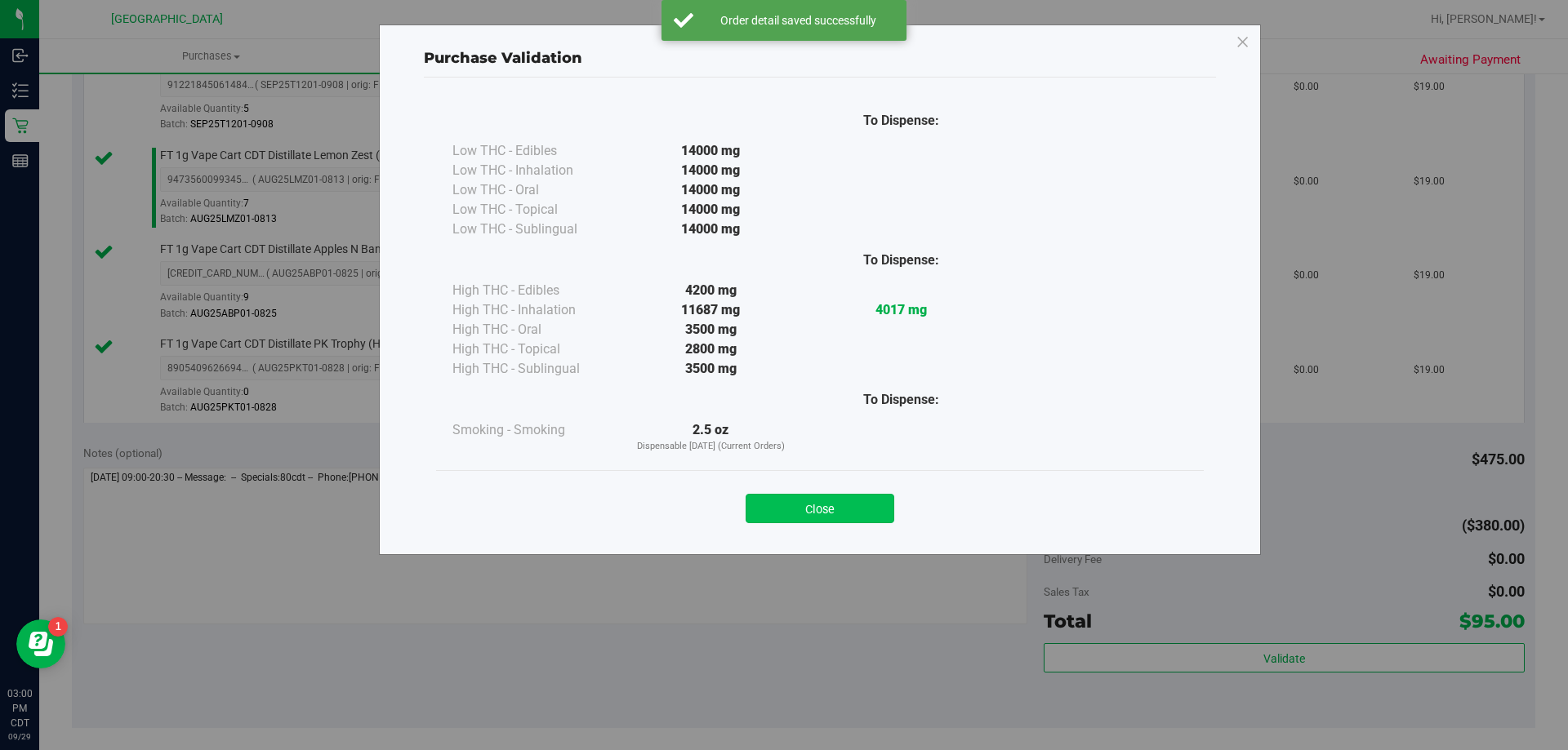
click at [849, 509] on button "Close" at bounding box center [819, 508] width 148 height 29
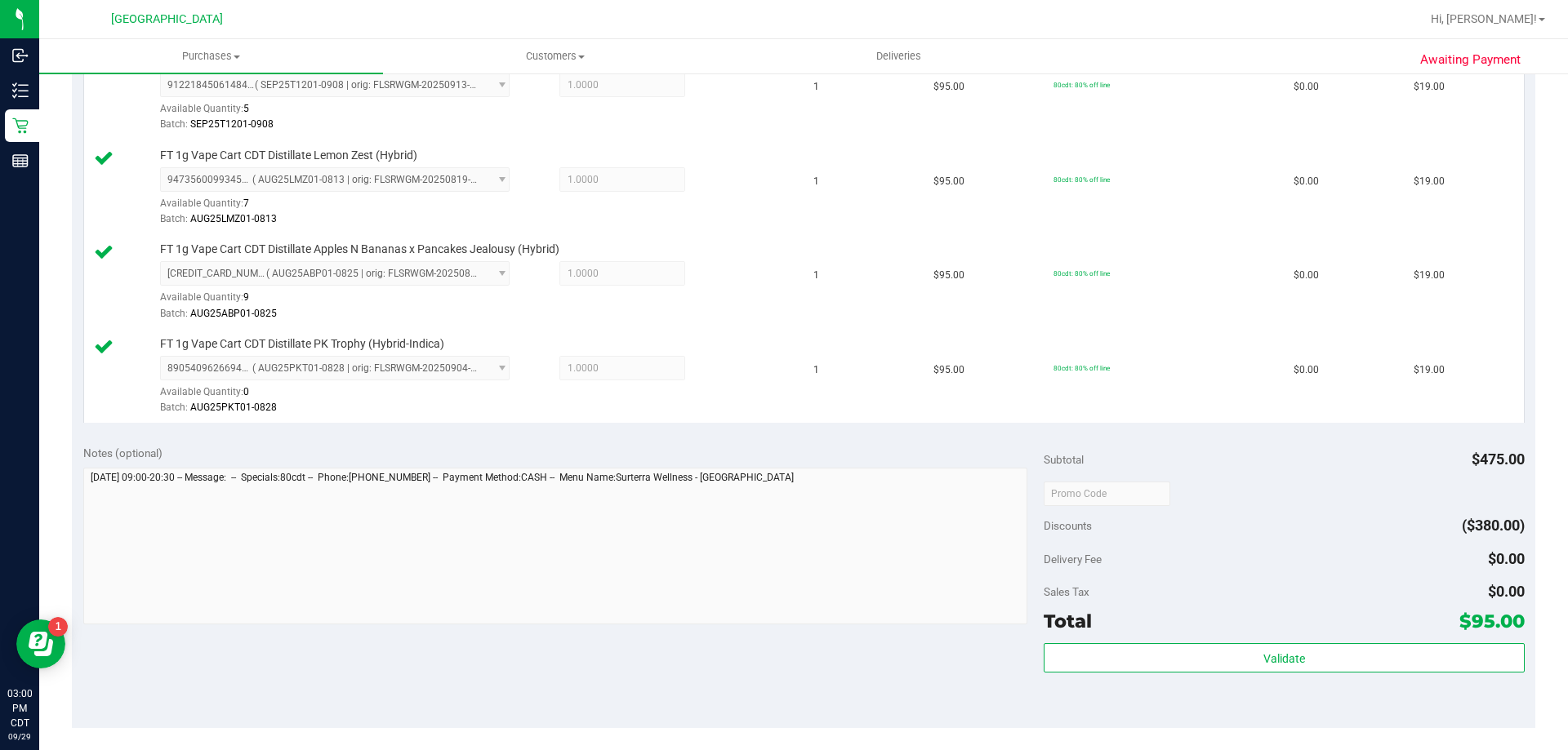
click at [1119, 642] on div "Subtotal $475.00 Discounts ($380.00) Delivery Fee $0.00 Sales Tax $0.00 Total $…" at bounding box center [1283, 581] width 480 height 272
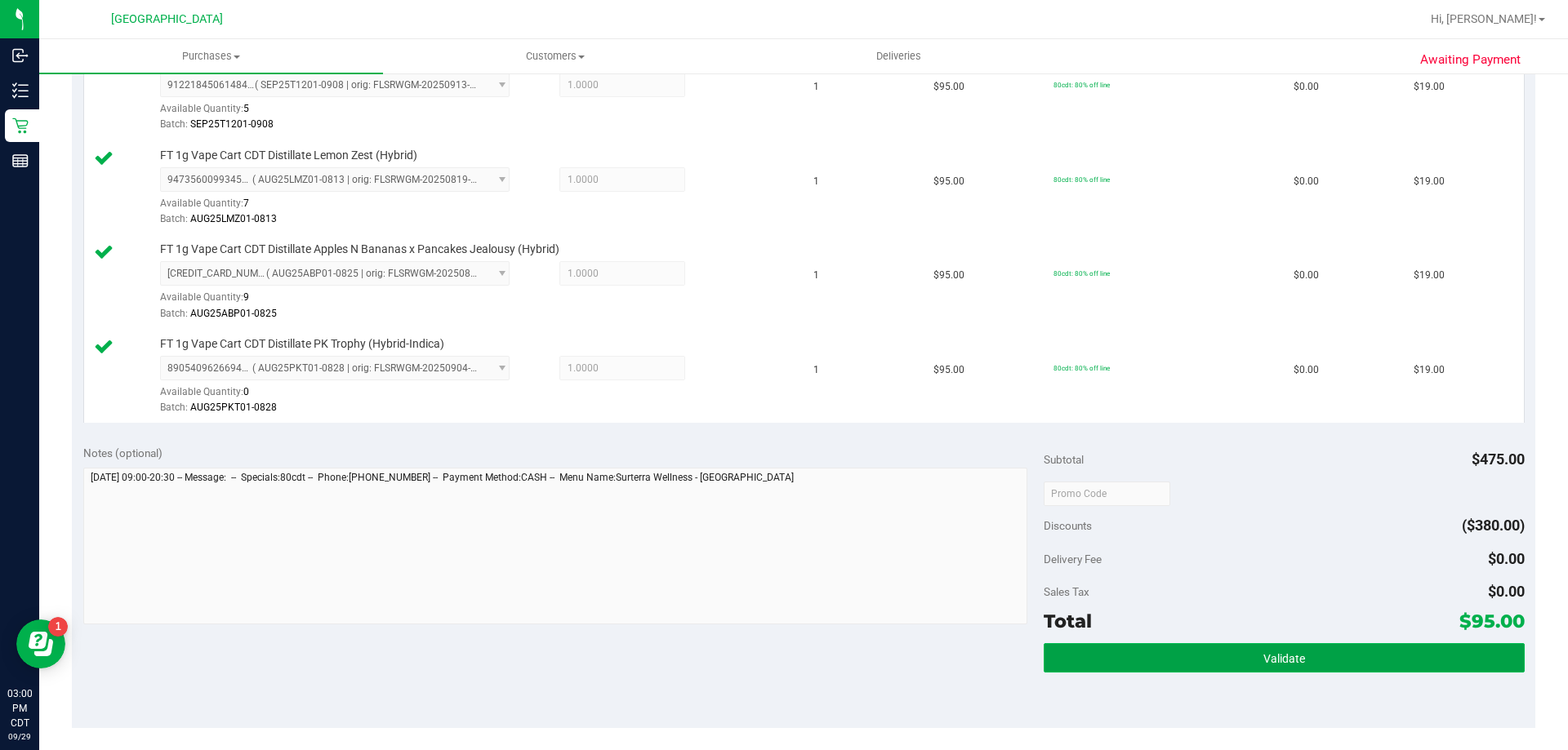
click at [1112, 656] on button "Validate" at bounding box center [1283, 658] width 480 height 29
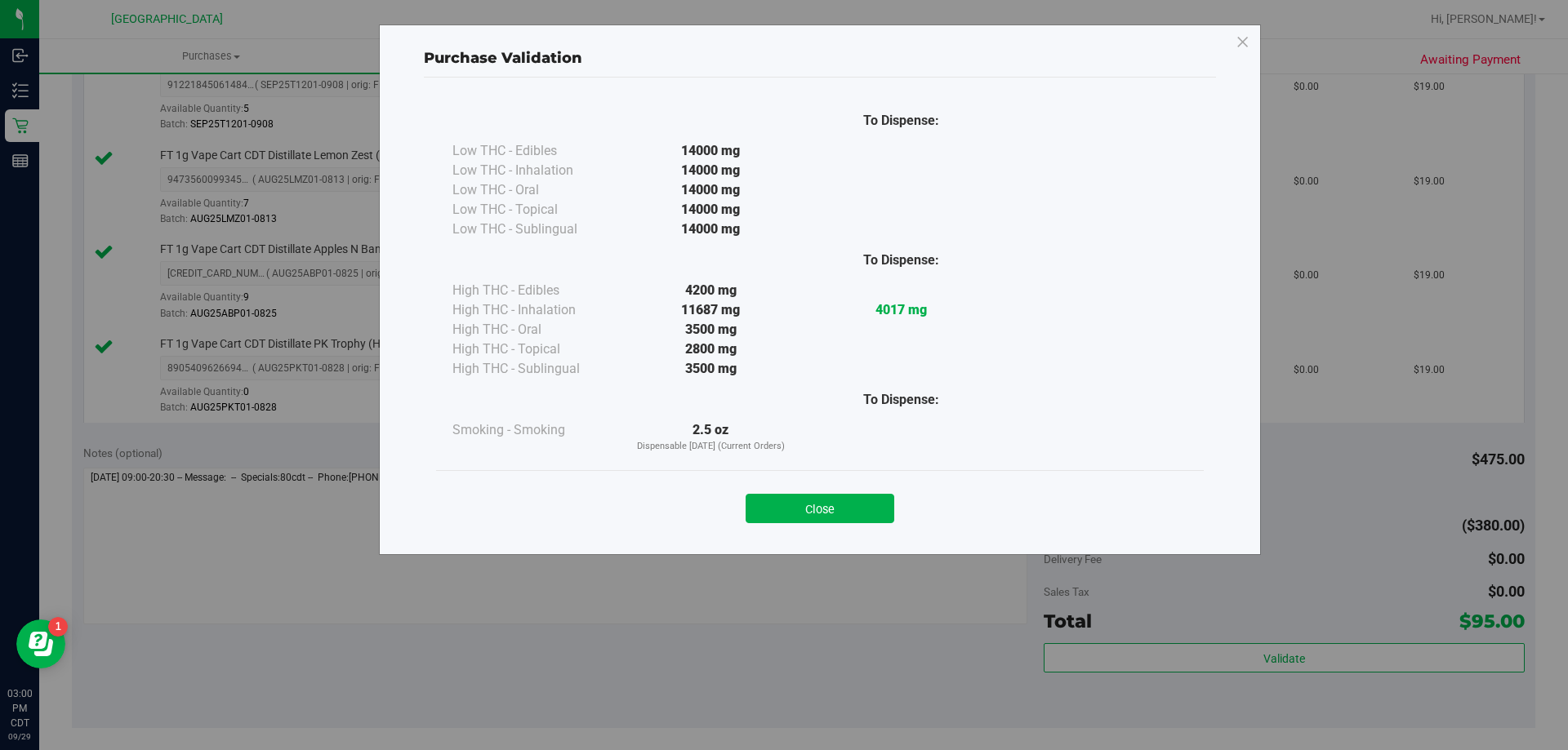
click at [795, 537] on div "To Dispense: Low THC - Edibles 14000 mg" at bounding box center [819, 308] width 792 height 462
click at [813, 511] on button "Close" at bounding box center [819, 508] width 148 height 29
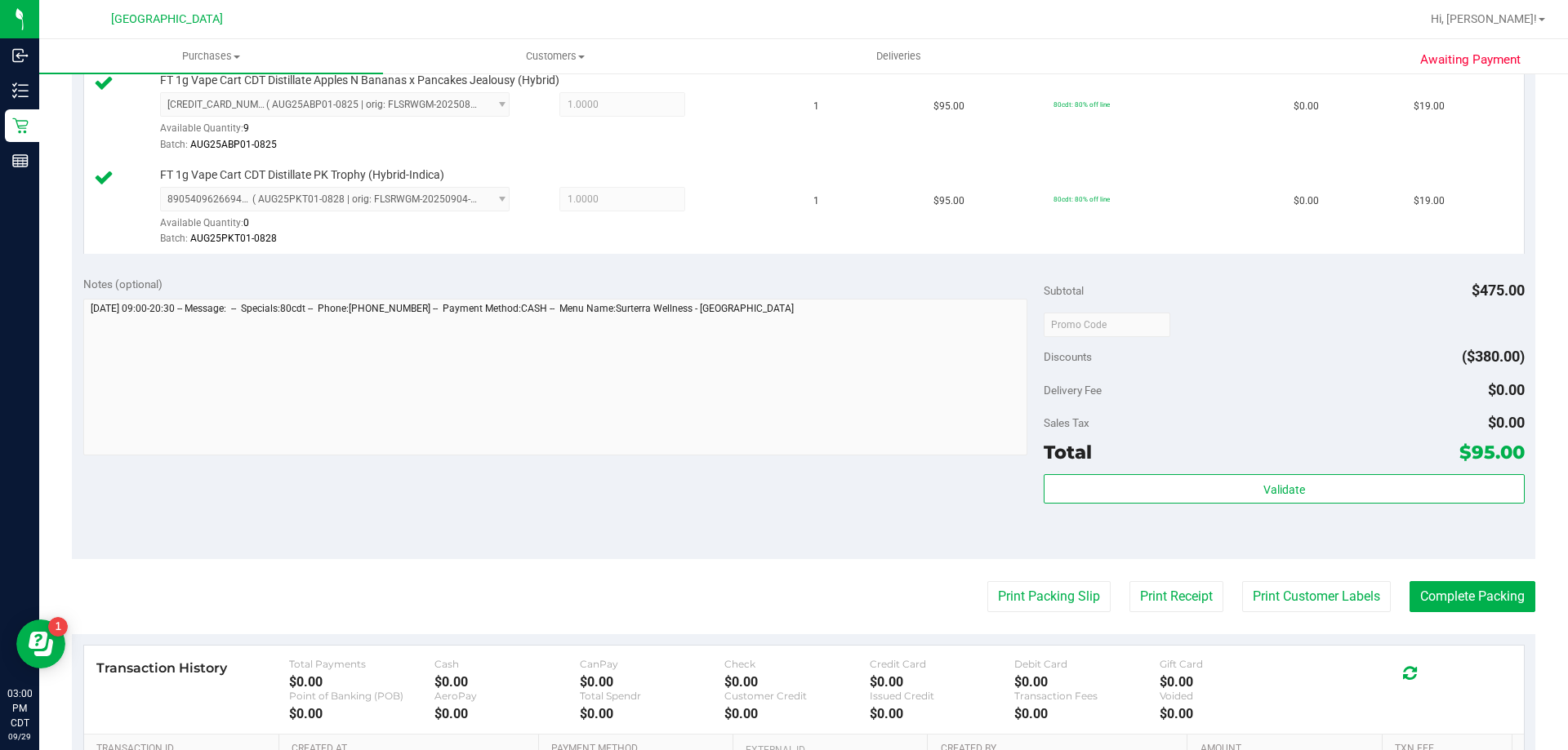
scroll to position [962, 0]
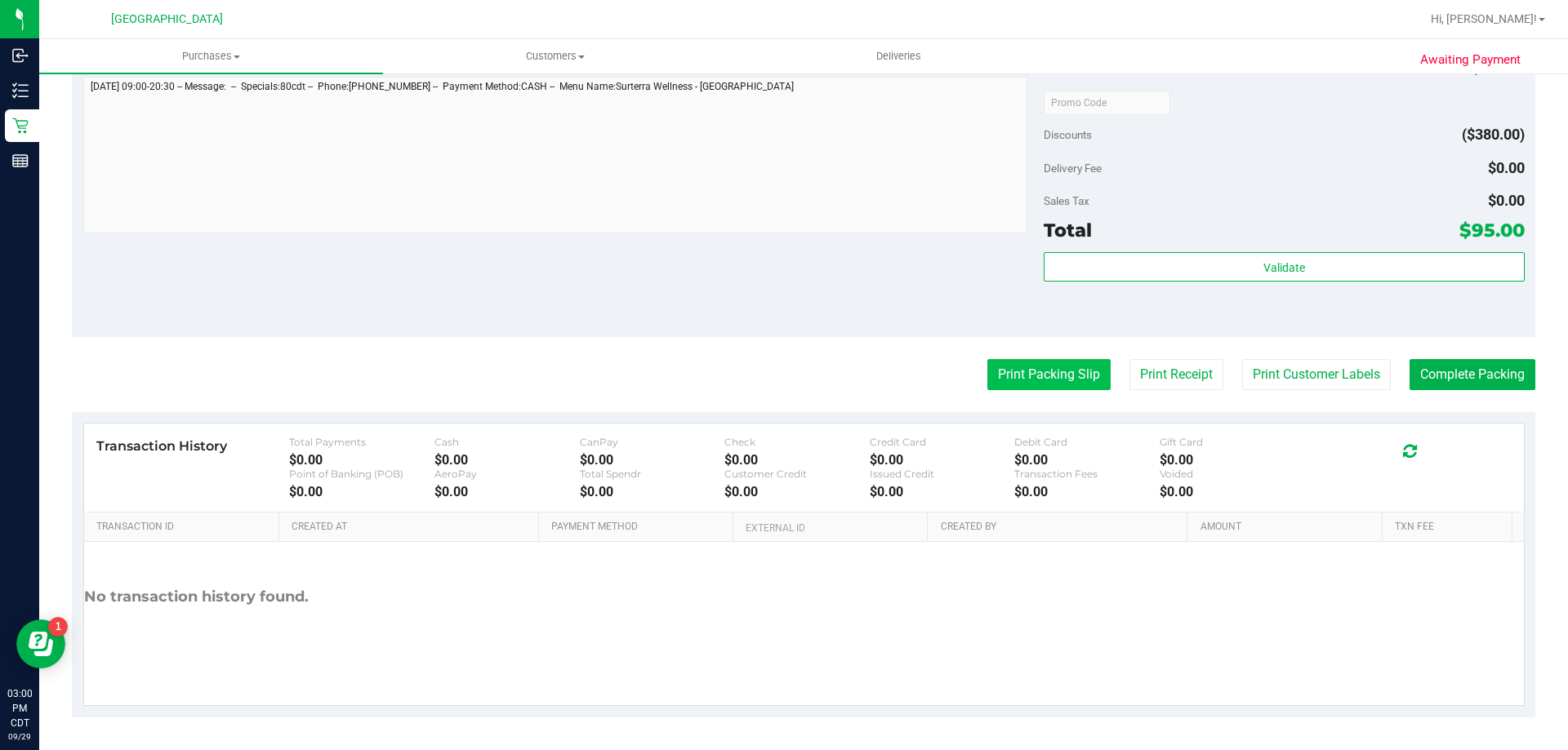
click at [1041, 364] on button "Print Packing Slip" at bounding box center [1049, 375] width 123 height 31
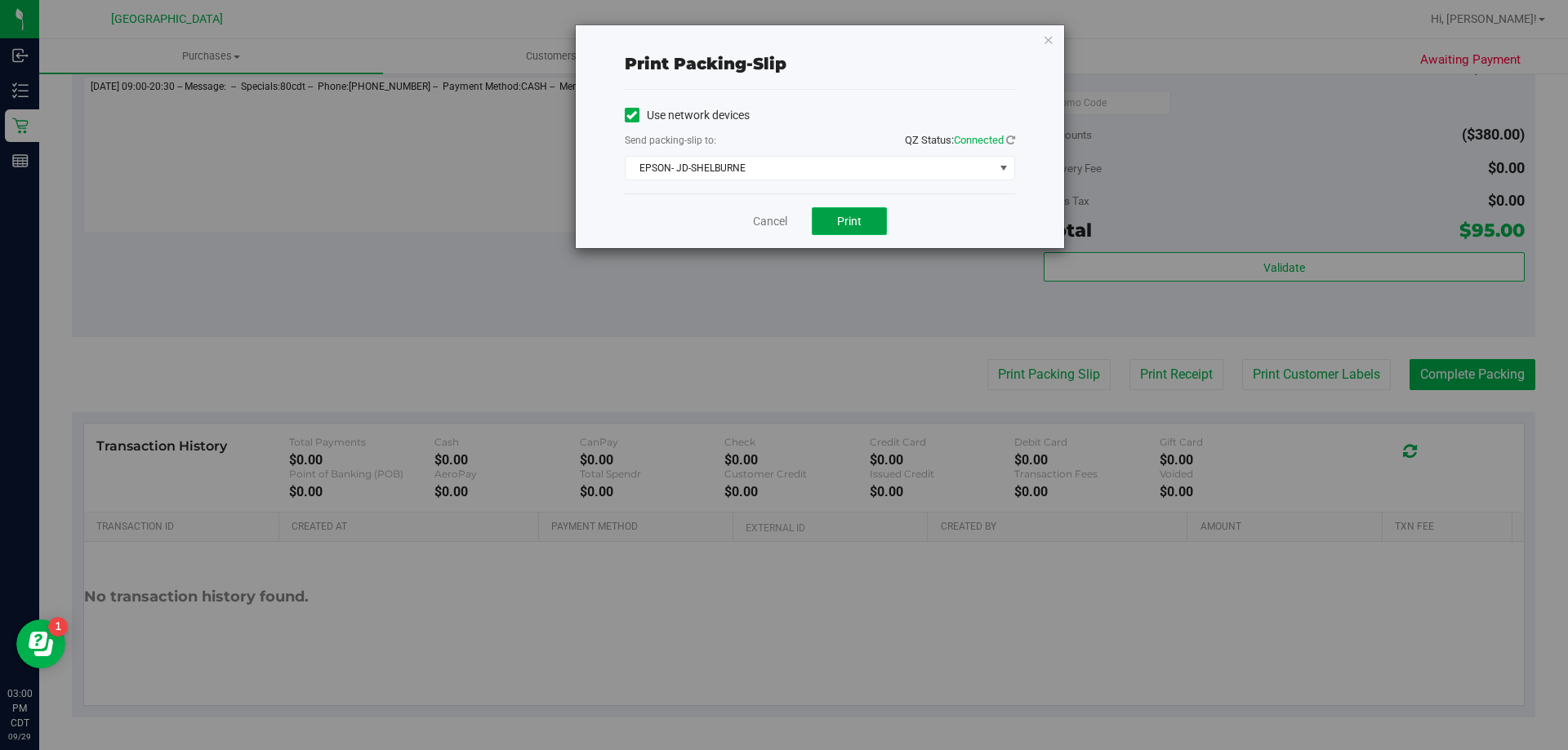
click at [863, 219] on button "Print" at bounding box center [849, 221] width 75 height 27
click at [779, 225] on link "Cancel" at bounding box center [769, 221] width 34 height 17
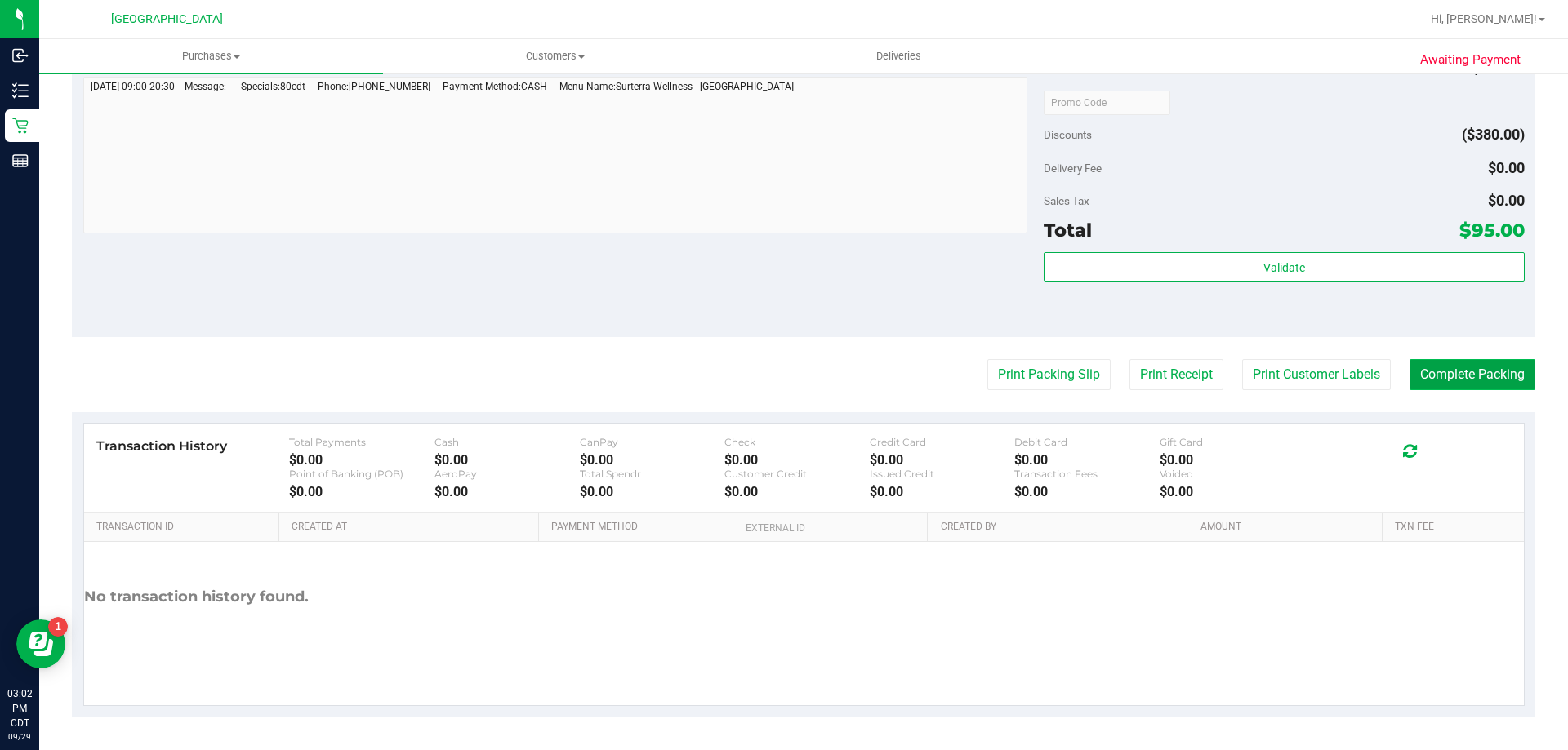
click at [1482, 366] on button "Complete Packing" at bounding box center [1472, 375] width 126 height 31
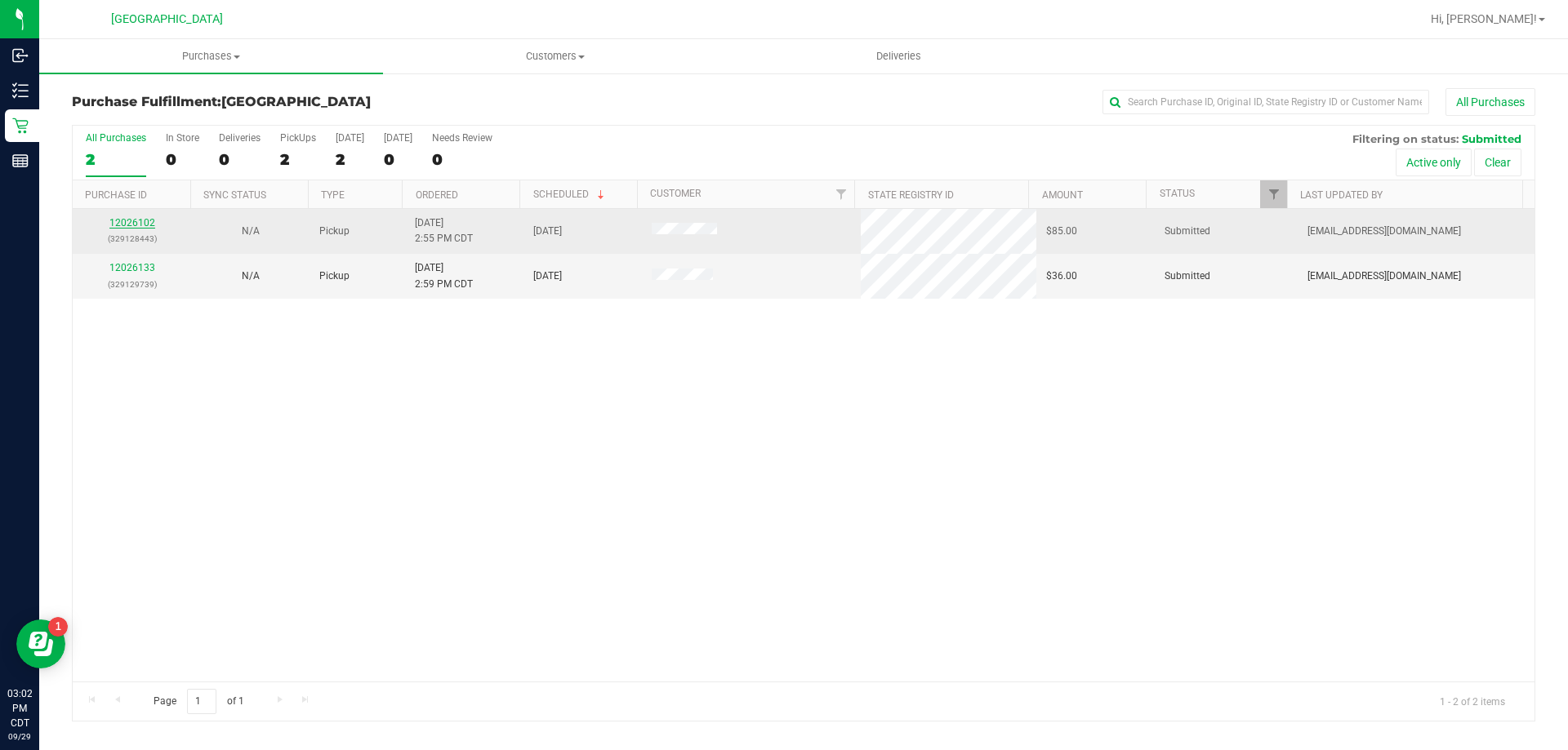
click at [126, 224] on link "12026102" at bounding box center [132, 223] width 46 height 12
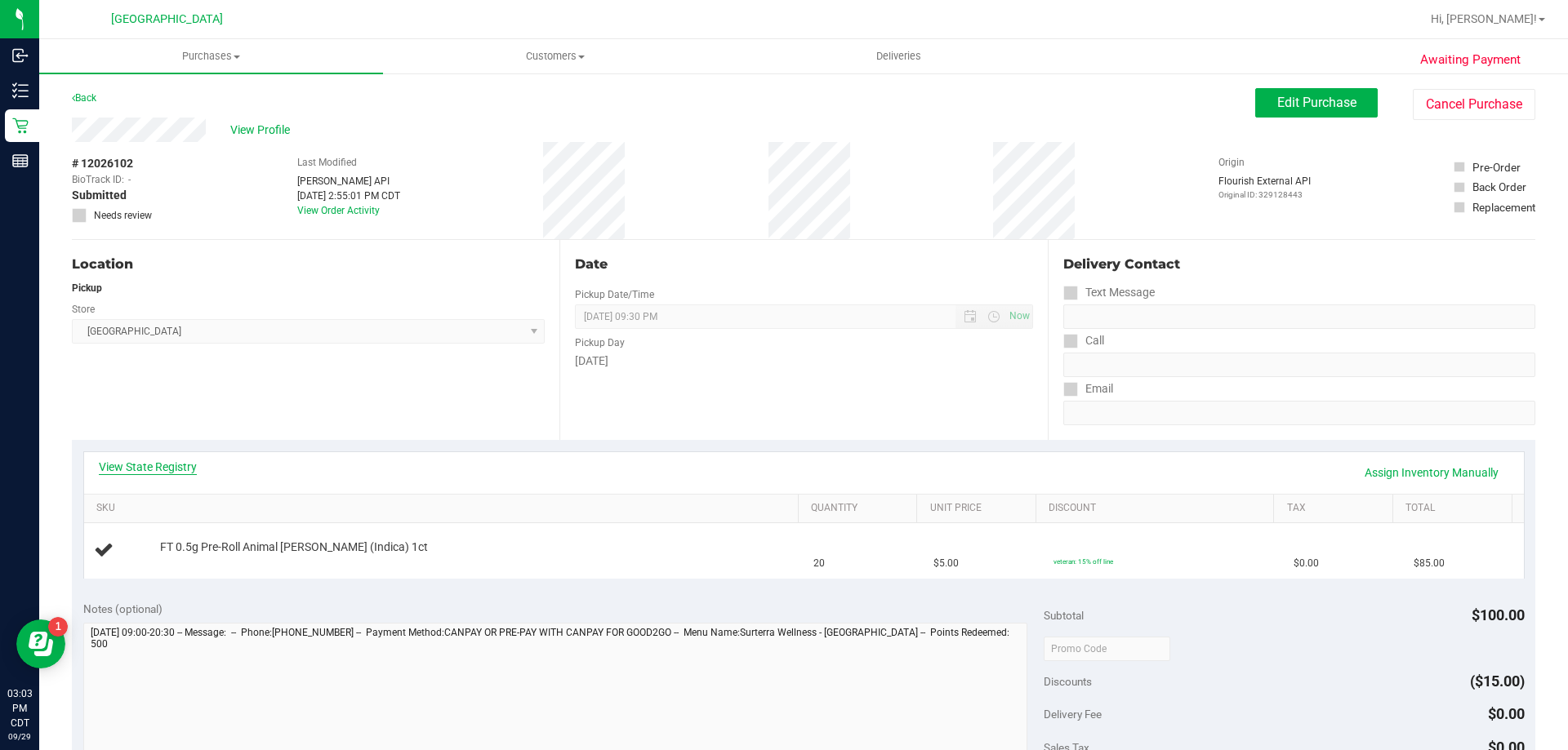
click at [177, 461] on link "View State Registry" at bounding box center [148, 467] width 98 height 17
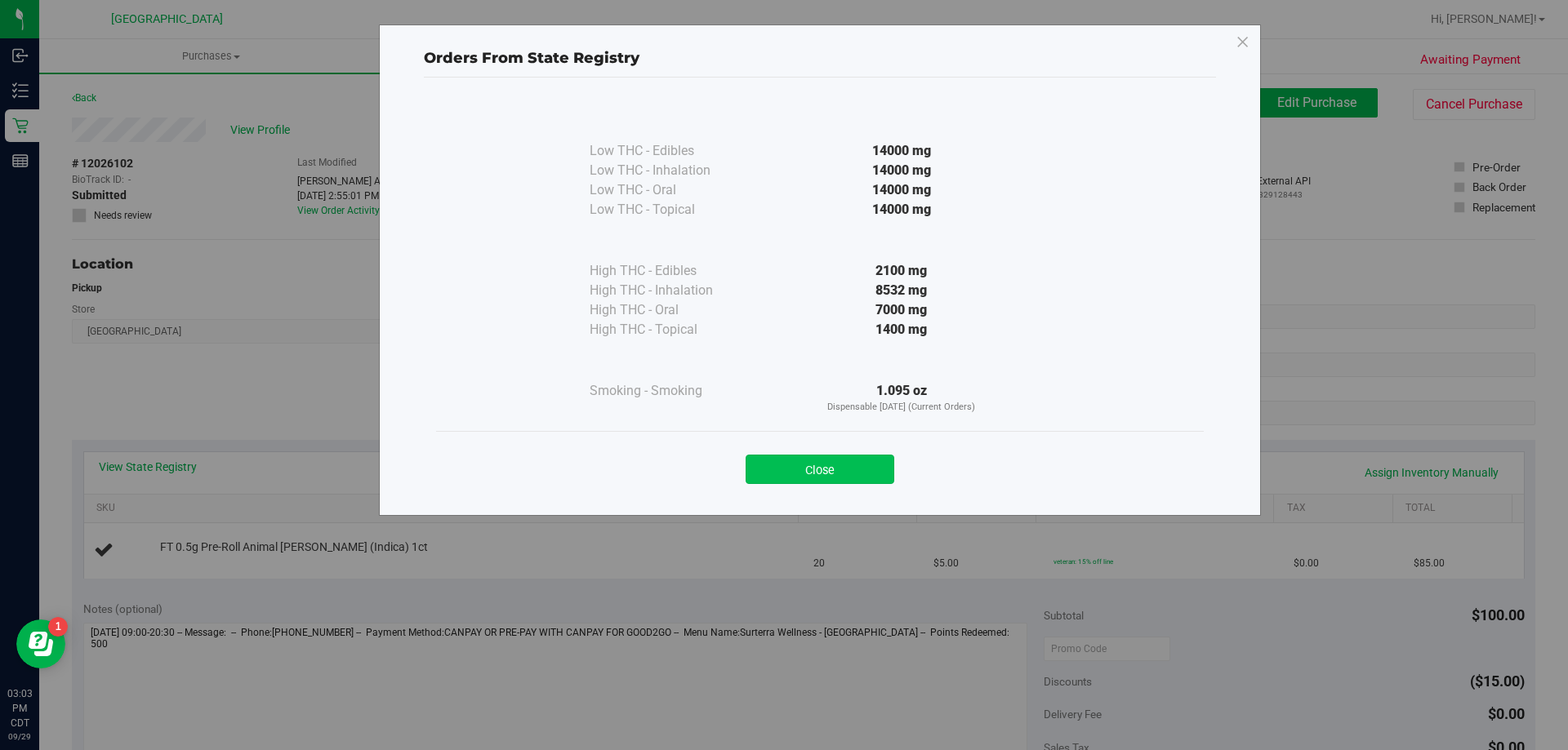
click at [789, 469] on button "Close" at bounding box center [819, 469] width 148 height 29
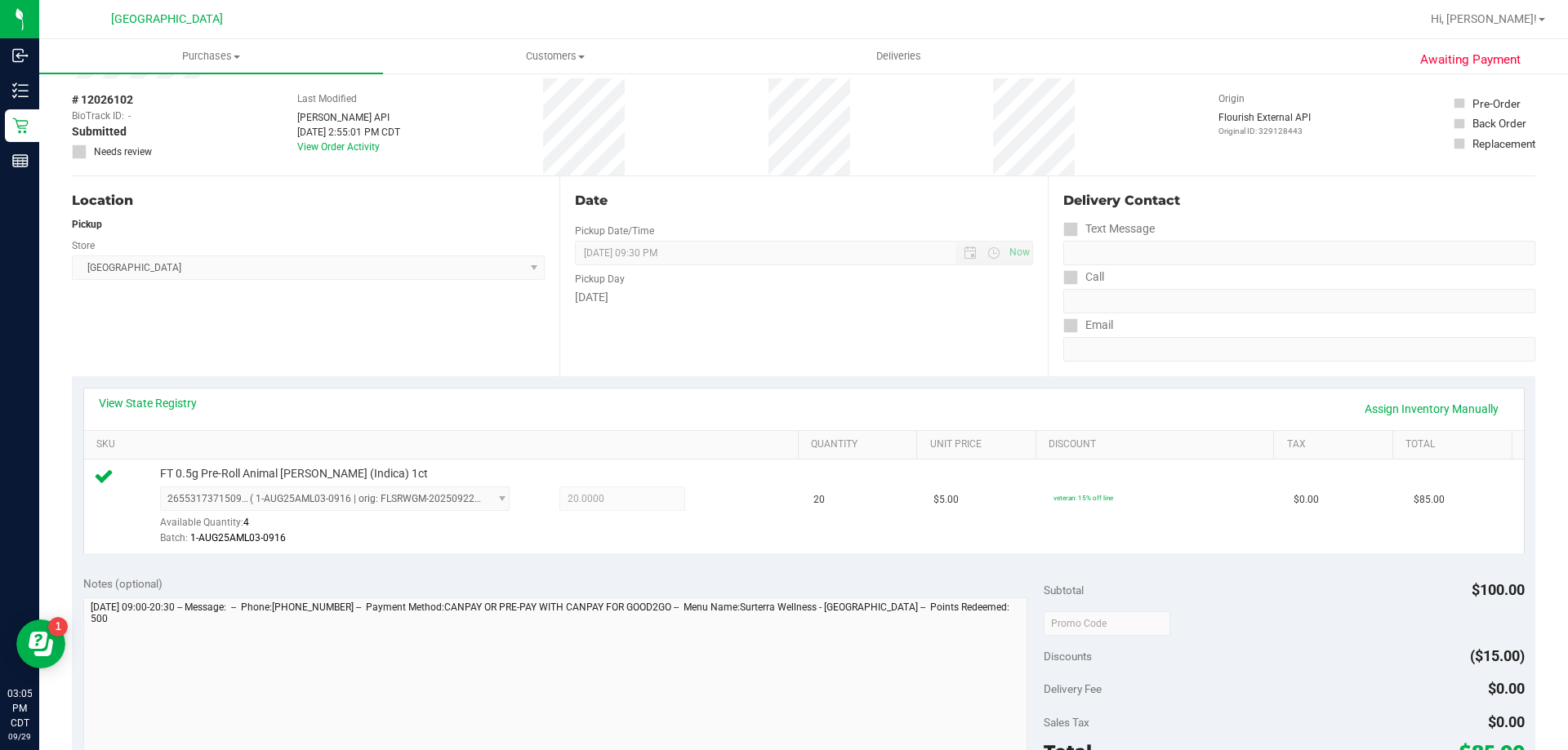
scroll to position [245, 0]
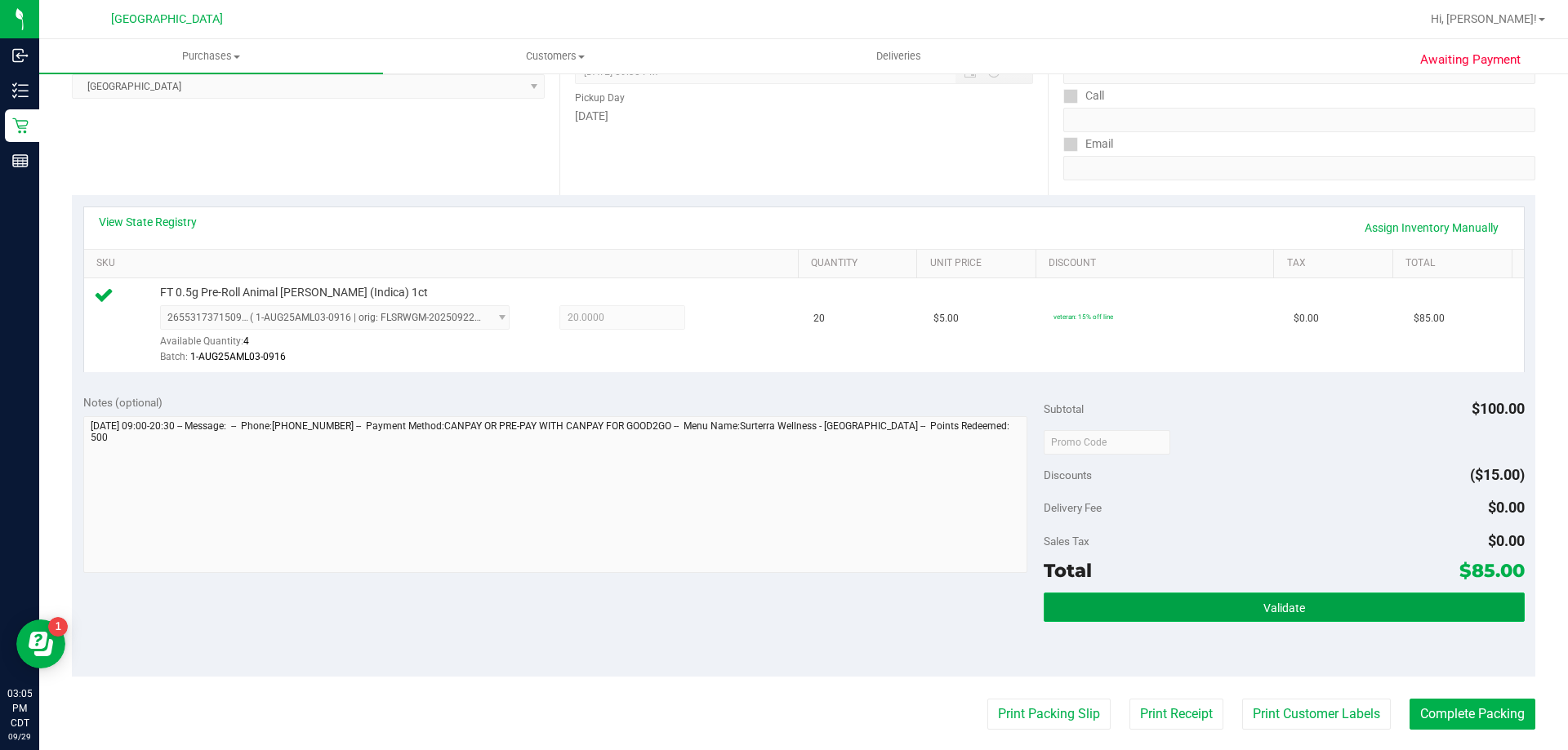
click at [1287, 618] on button "Validate" at bounding box center [1283, 607] width 480 height 29
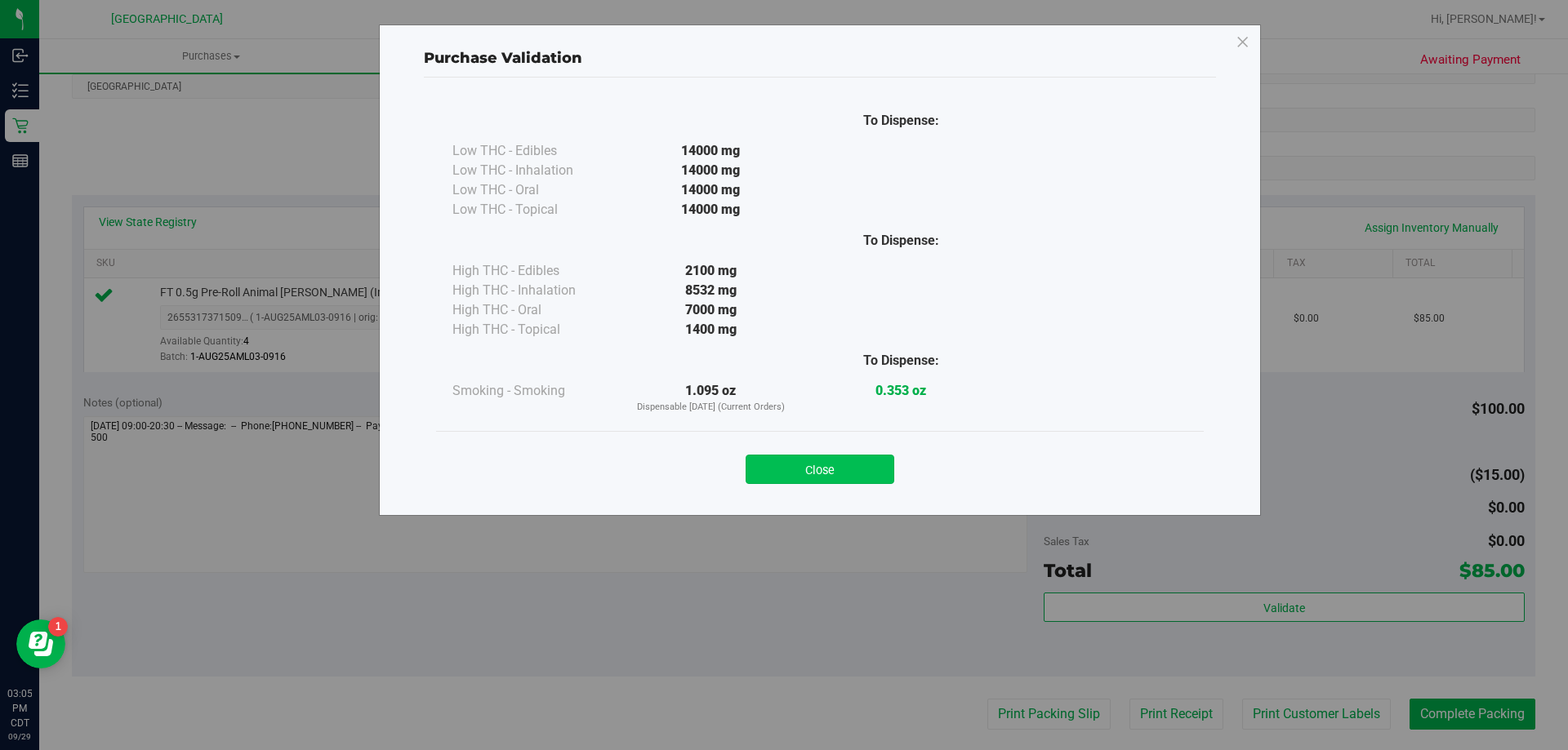
click at [807, 475] on button "Close" at bounding box center [819, 469] width 148 height 29
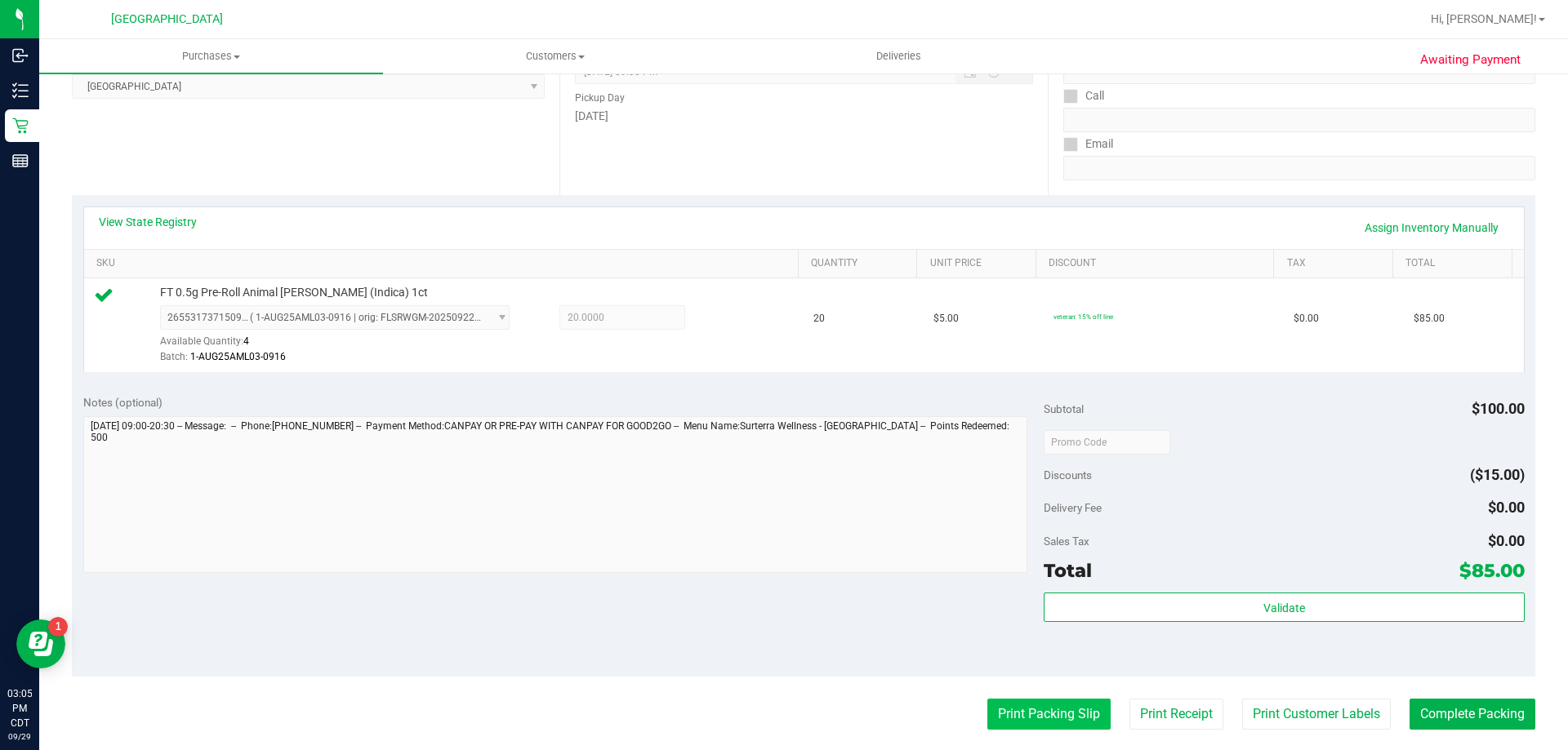
click at [1050, 726] on button "Print Packing Slip" at bounding box center [1049, 714] width 123 height 31
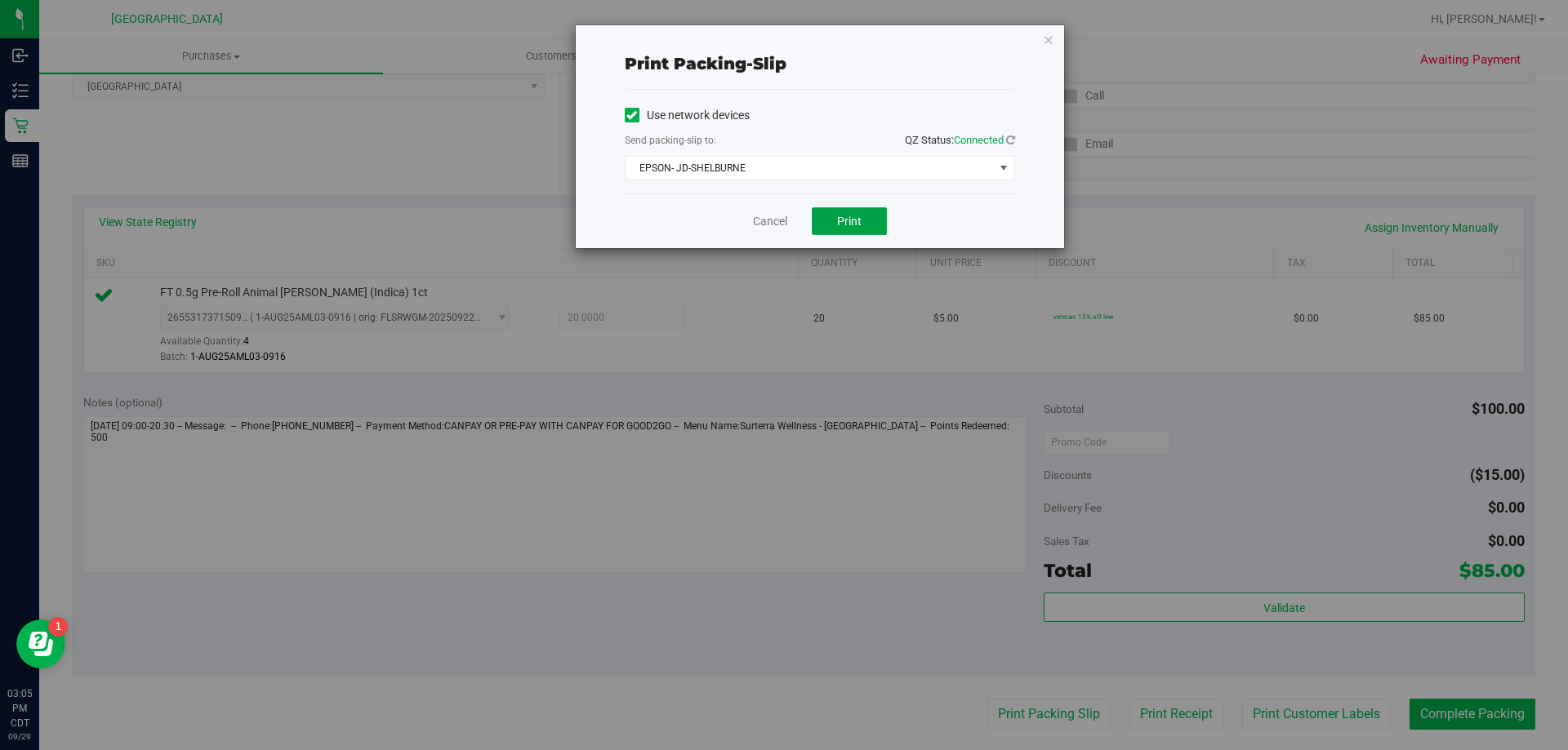
click at [860, 215] on span "Print" at bounding box center [849, 221] width 24 height 13
click at [840, 231] on button "Print" at bounding box center [849, 221] width 75 height 27
click at [783, 224] on link "Cancel" at bounding box center [769, 221] width 34 height 17
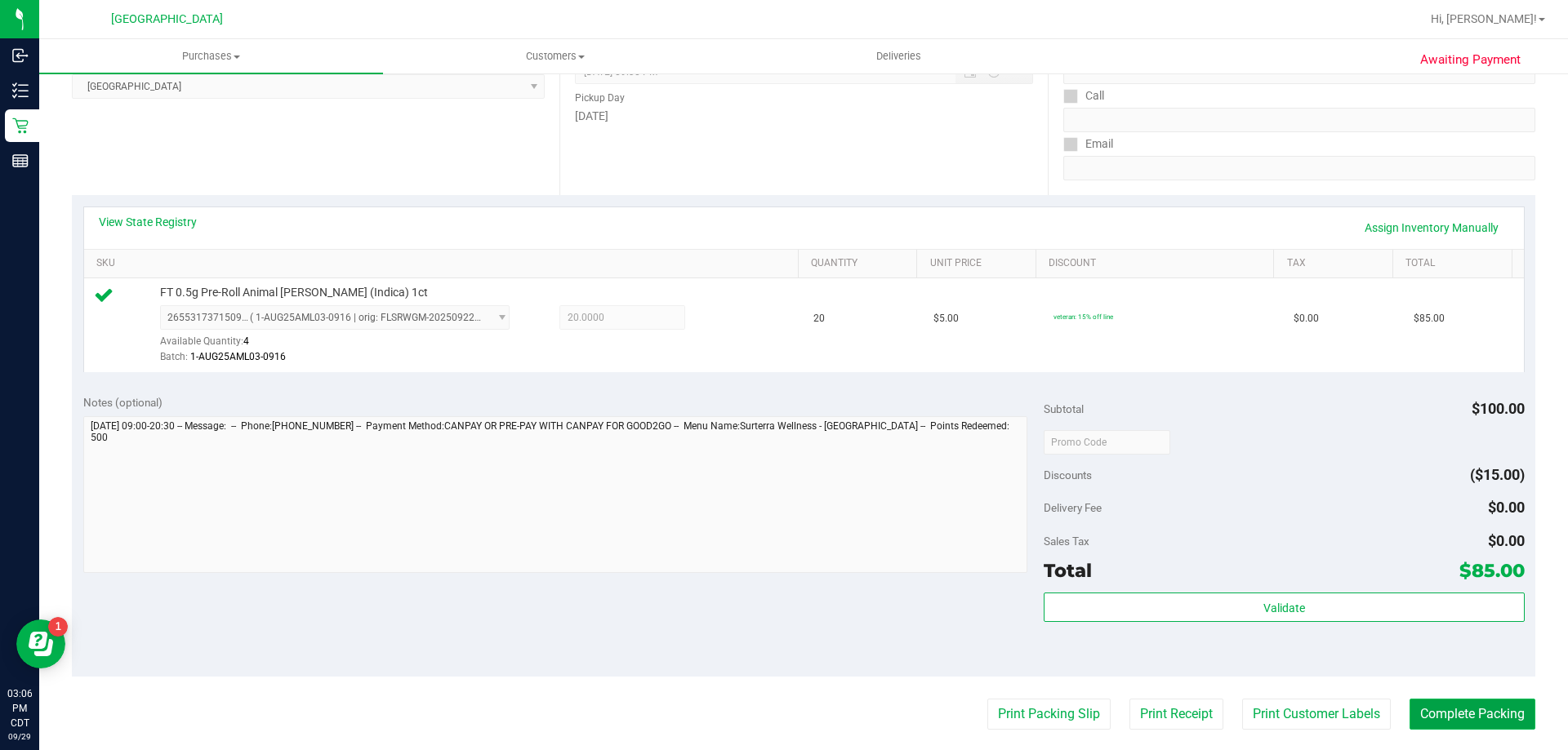
click at [1450, 716] on button "Complete Packing" at bounding box center [1472, 714] width 126 height 31
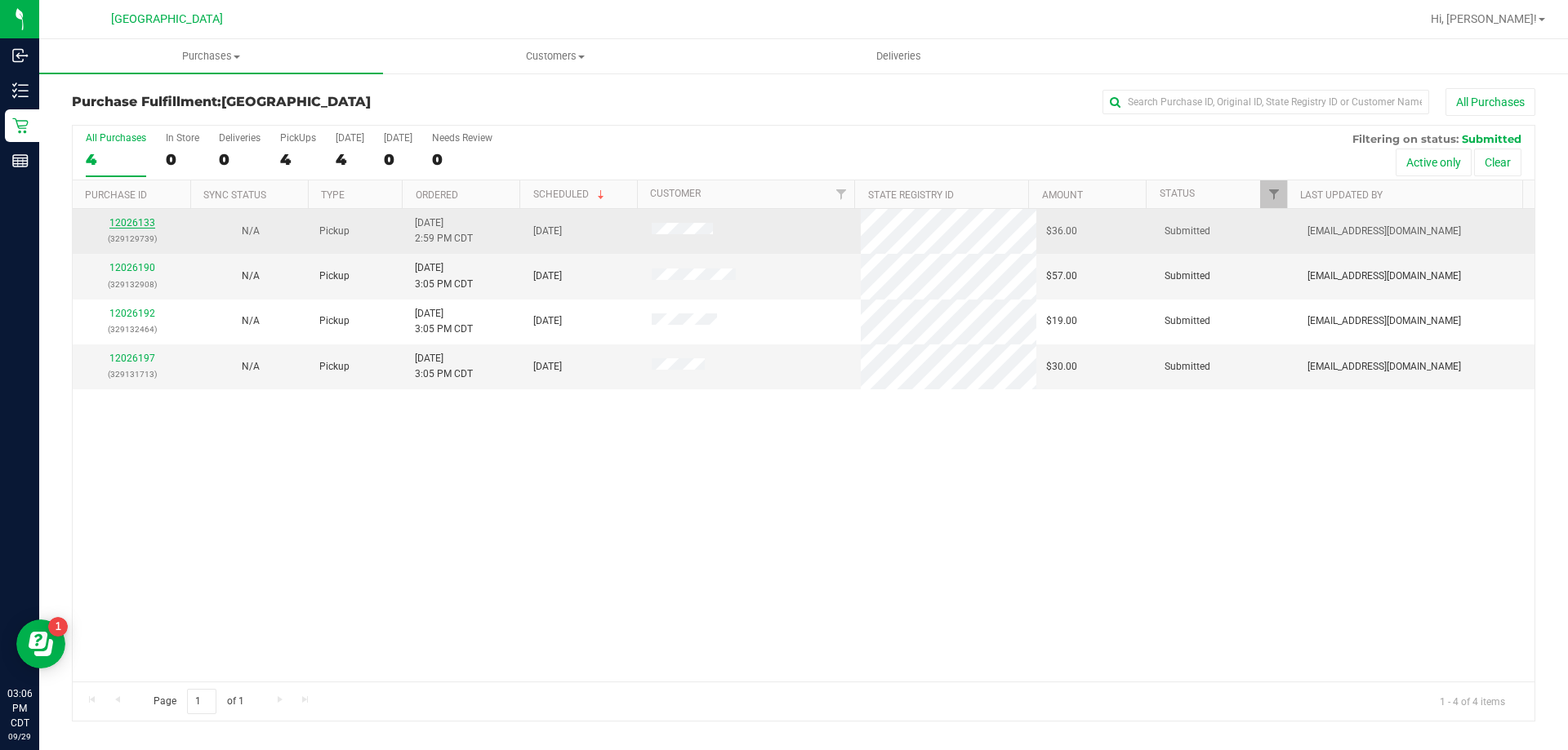
click at [147, 224] on link "12026133" at bounding box center [132, 223] width 46 height 12
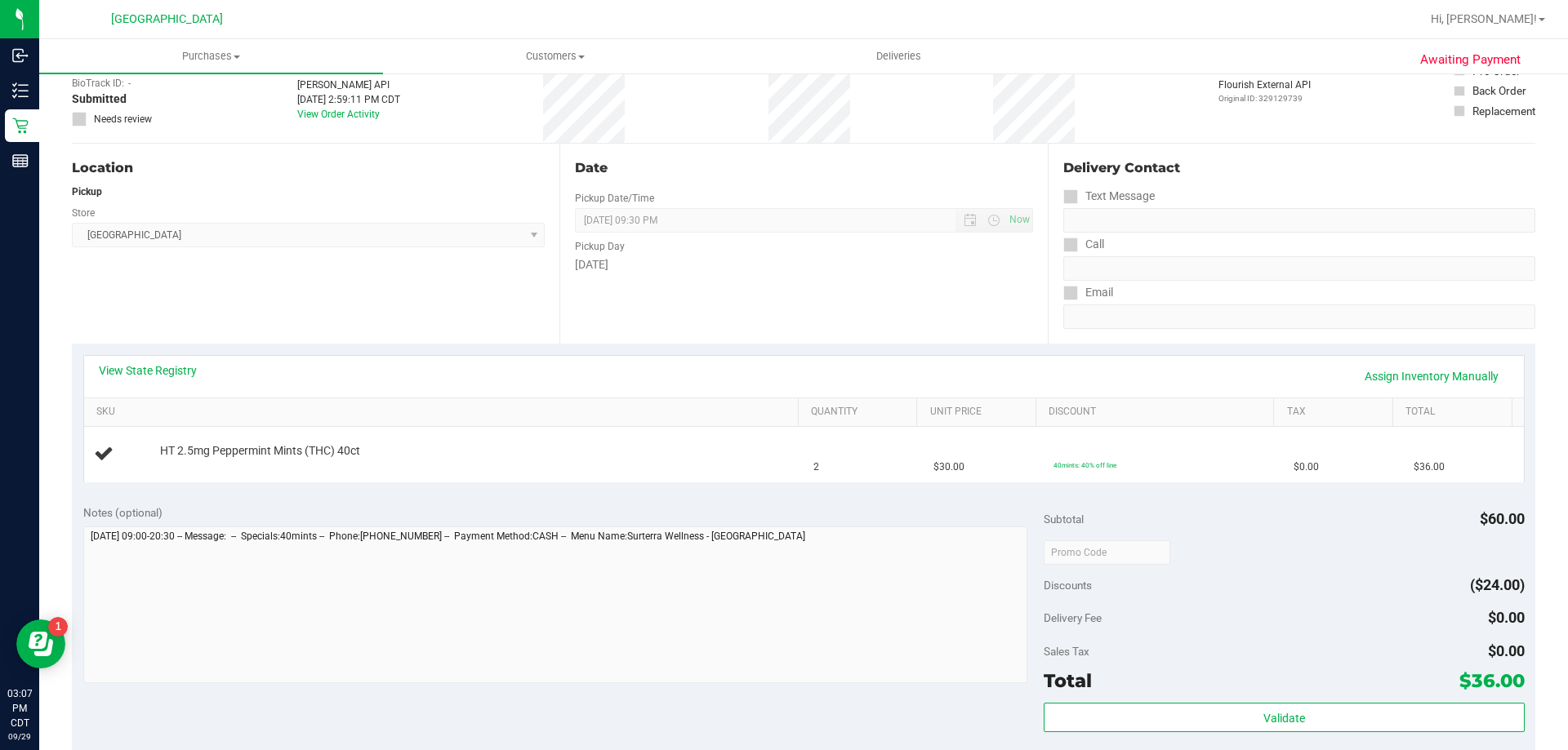
scroll to position [163, 0]
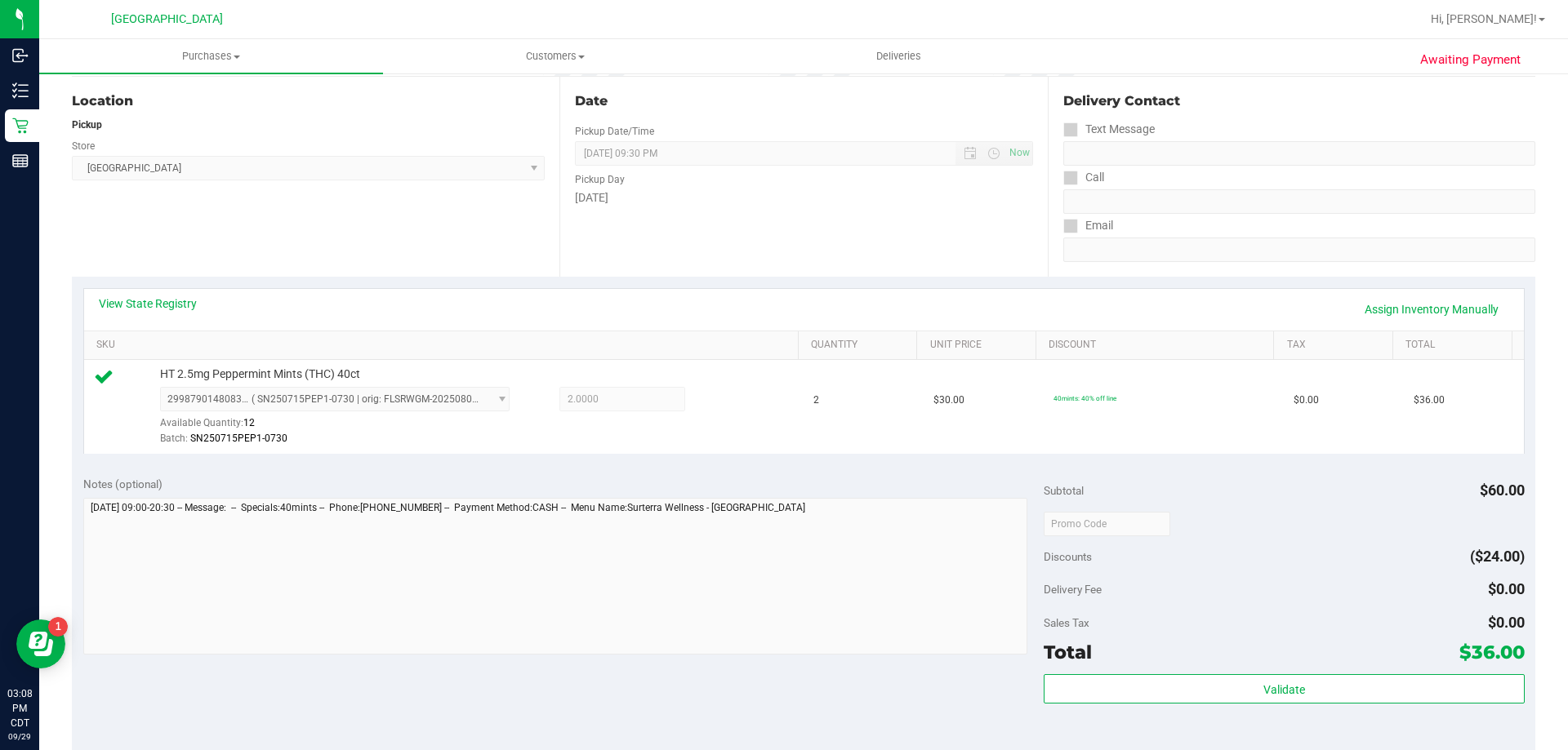
click at [1302, 673] on div "Subtotal $60.00 Discounts ($24.00) Delivery Fee $0.00 Sales Tax $0.00 Total $36…" at bounding box center [1283, 612] width 480 height 272
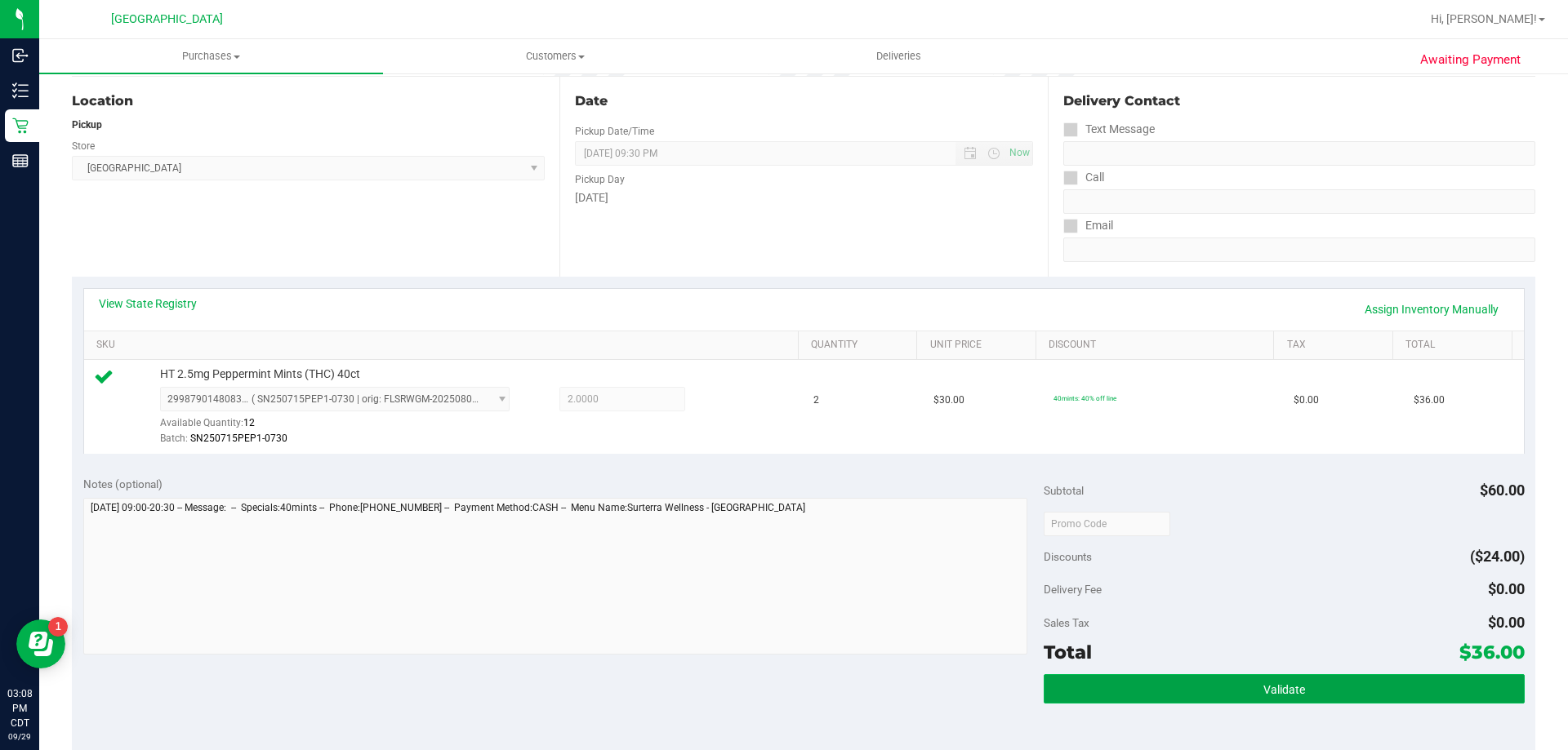
click at [1302, 684] on button "Validate" at bounding box center [1283, 688] width 480 height 29
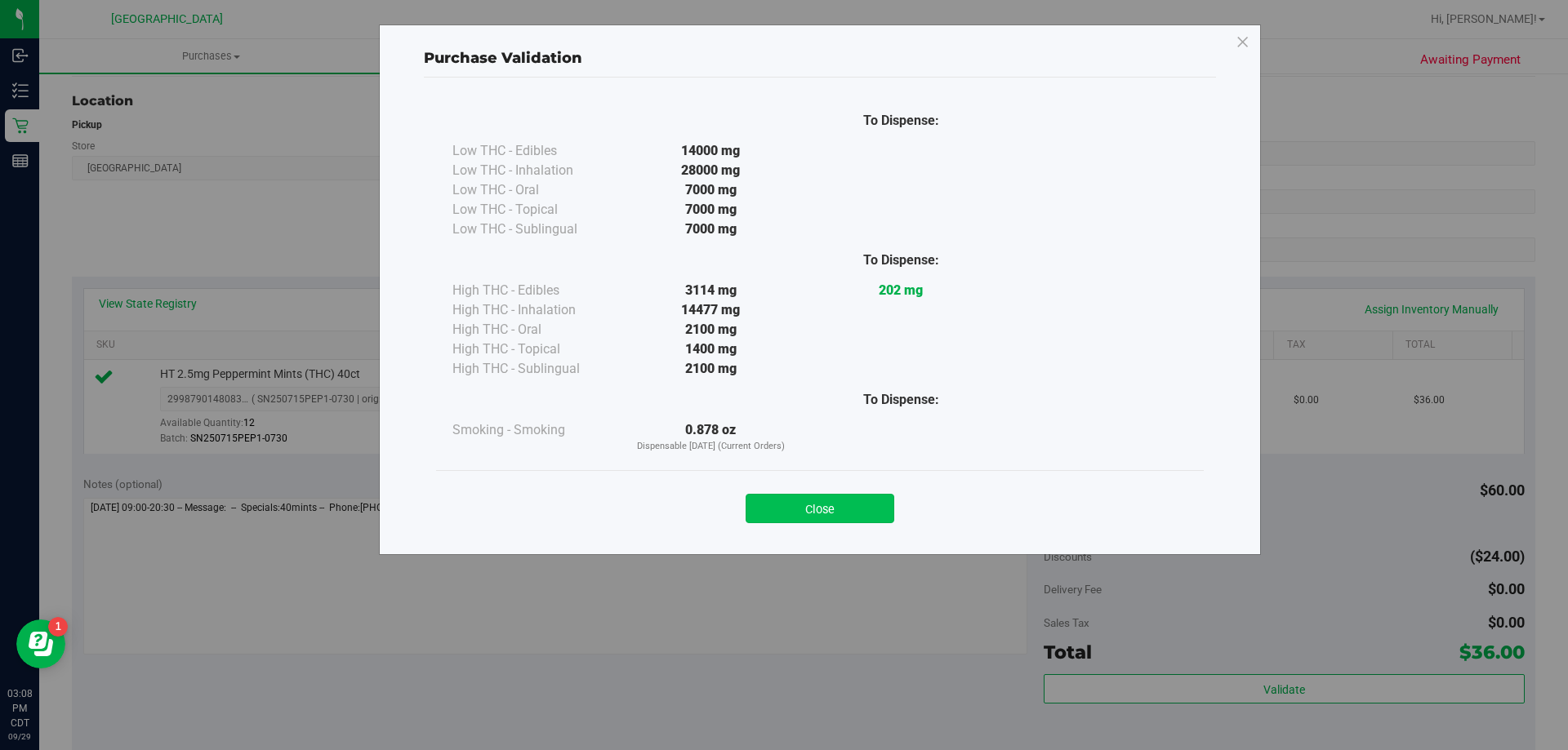
click at [874, 509] on button "Close" at bounding box center [819, 508] width 148 height 29
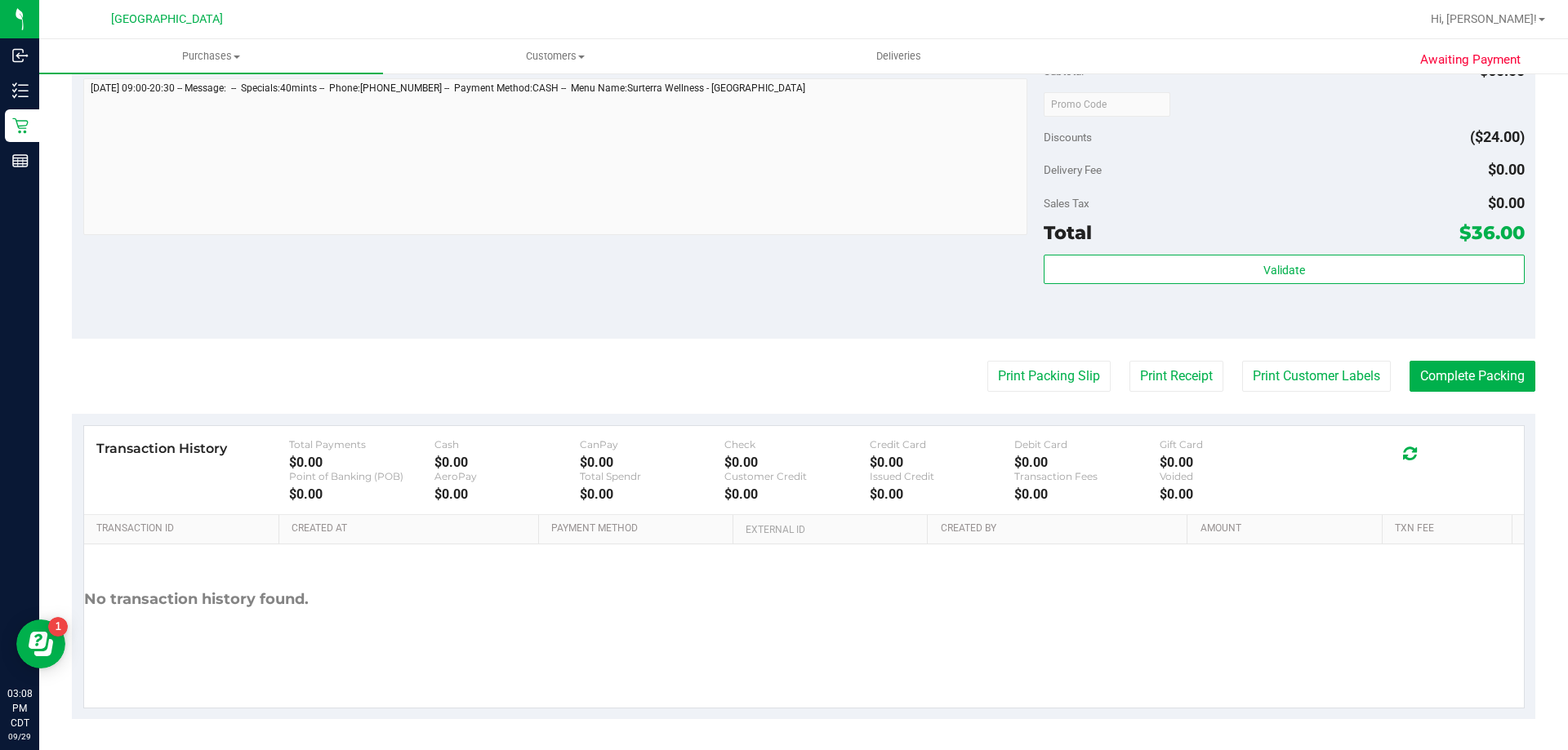
scroll to position [584, 0]
click at [1053, 368] on button "Print Packing Slip" at bounding box center [1049, 375] width 123 height 31
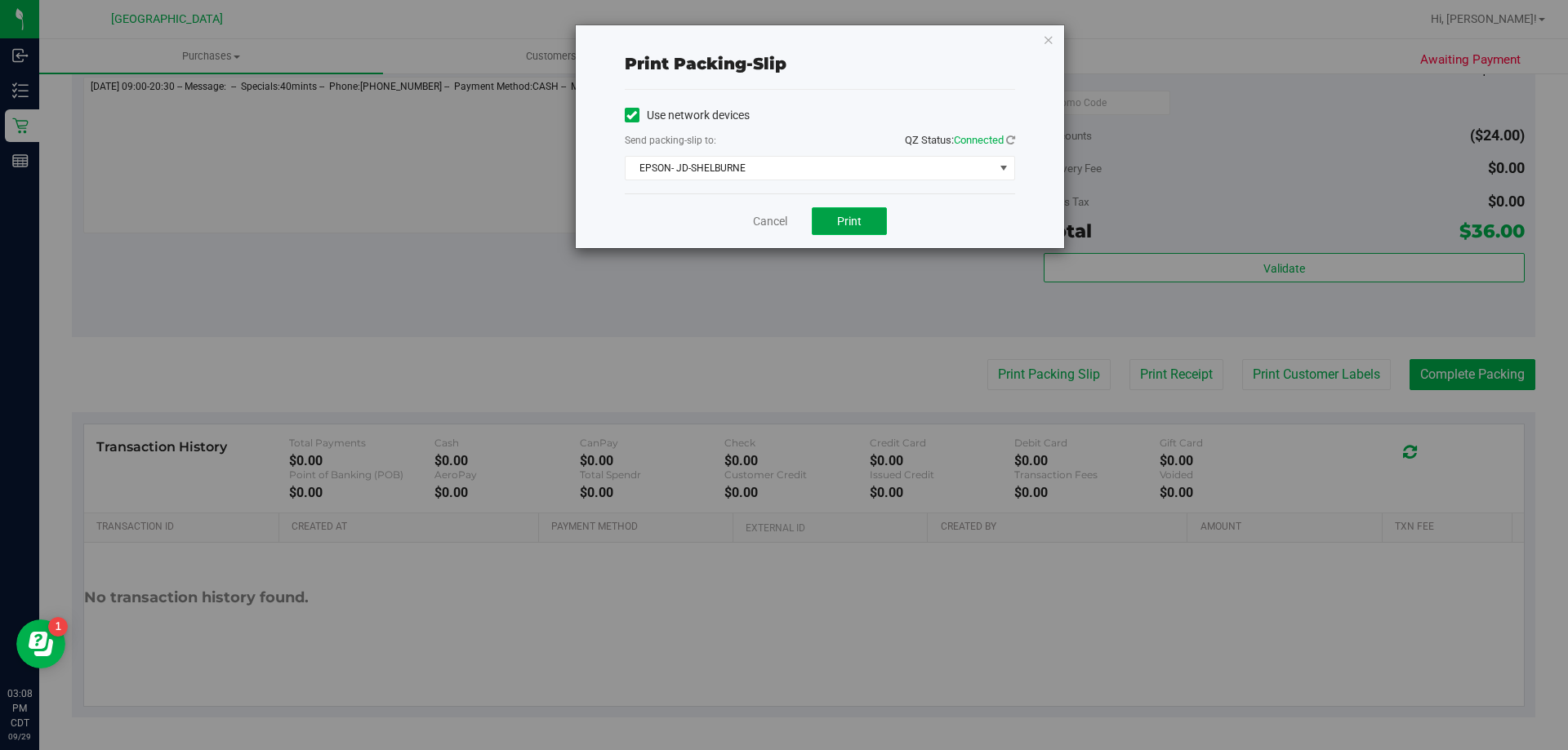
click at [879, 217] on button "Print" at bounding box center [849, 221] width 75 height 27
drag, startPoint x: 768, startPoint y: 218, endPoint x: 1117, endPoint y: 274, distance: 353.5
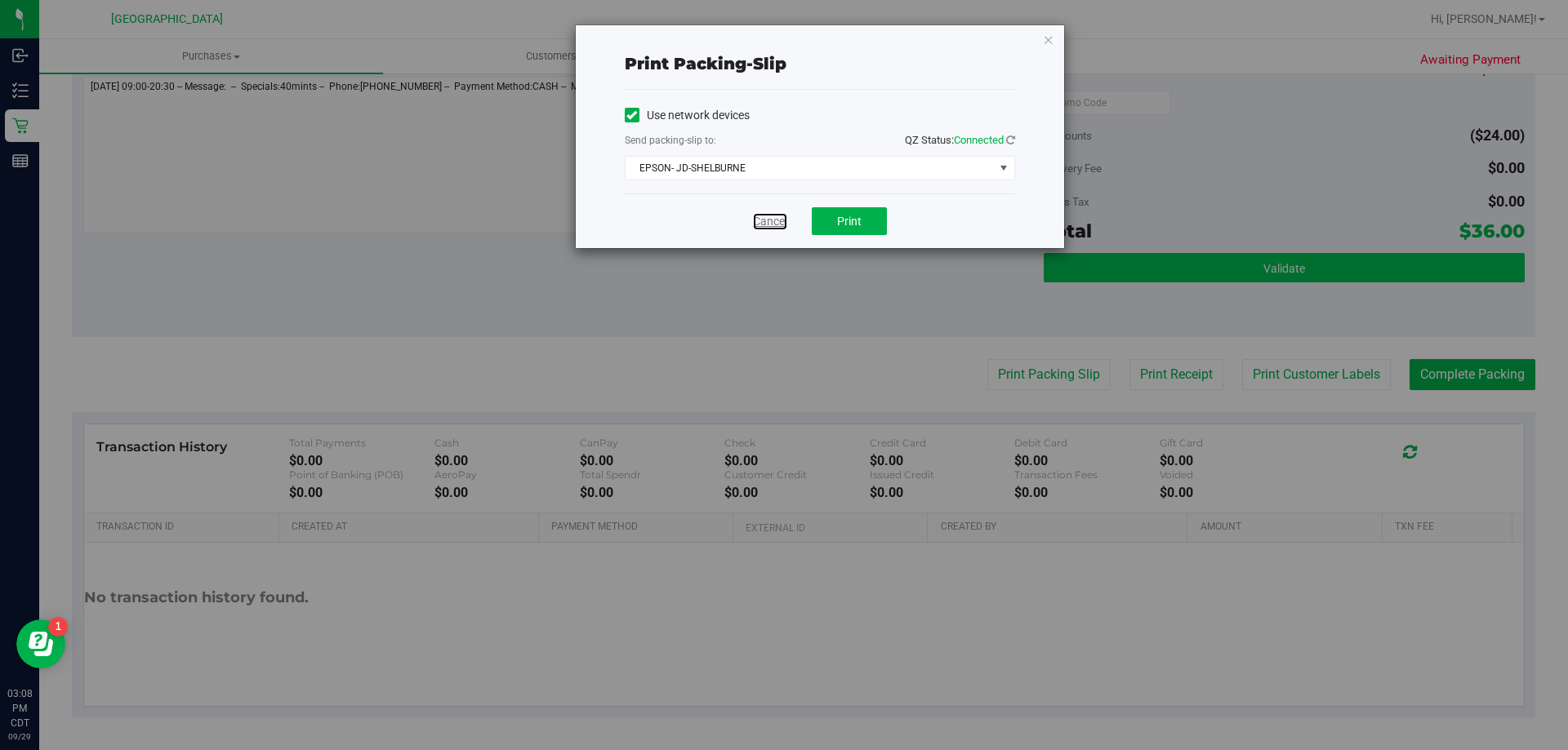
click at [769, 219] on link "Cancel" at bounding box center [769, 221] width 34 height 17
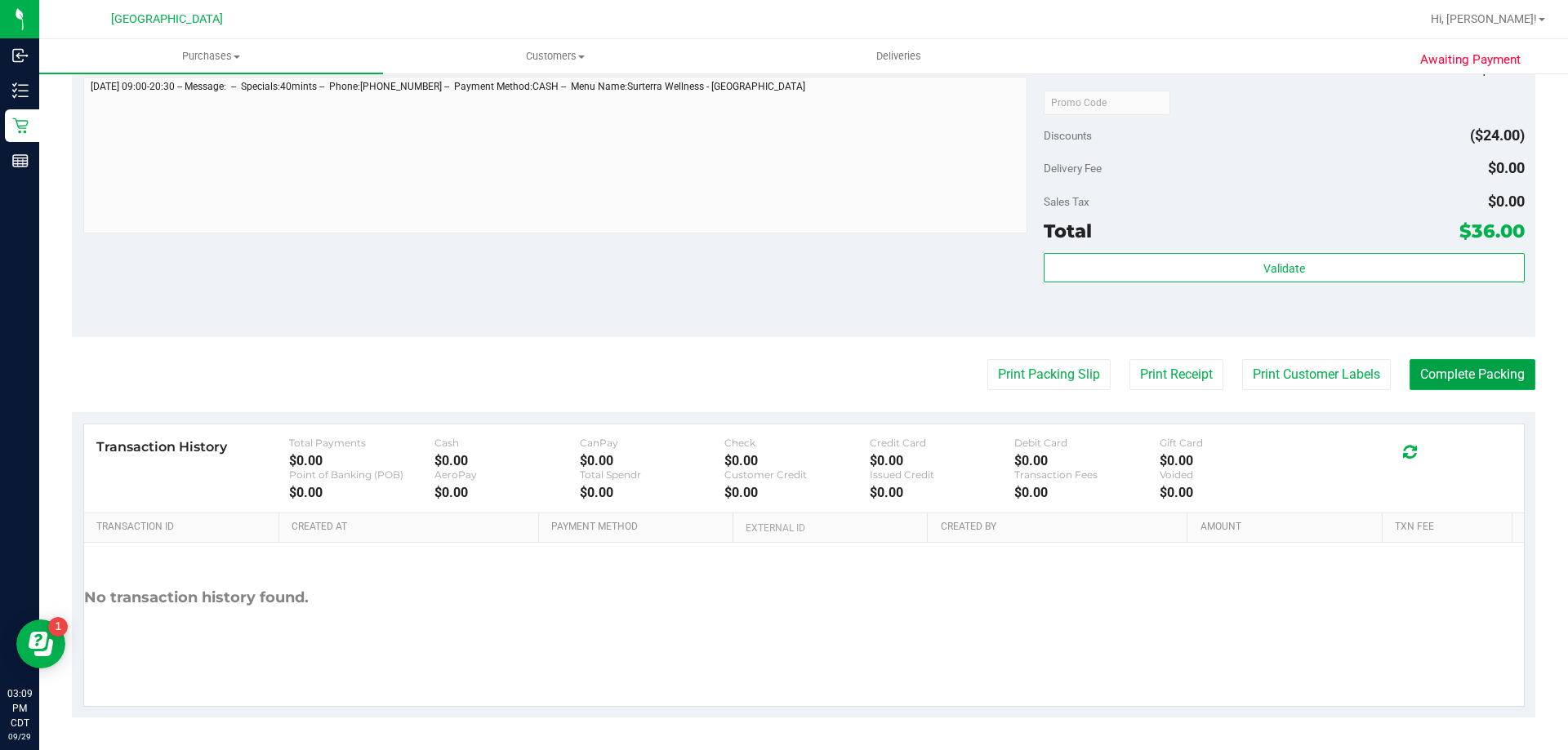
click at [1499, 376] on button "Complete Packing" at bounding box center [1472, 375] width 126 height 31
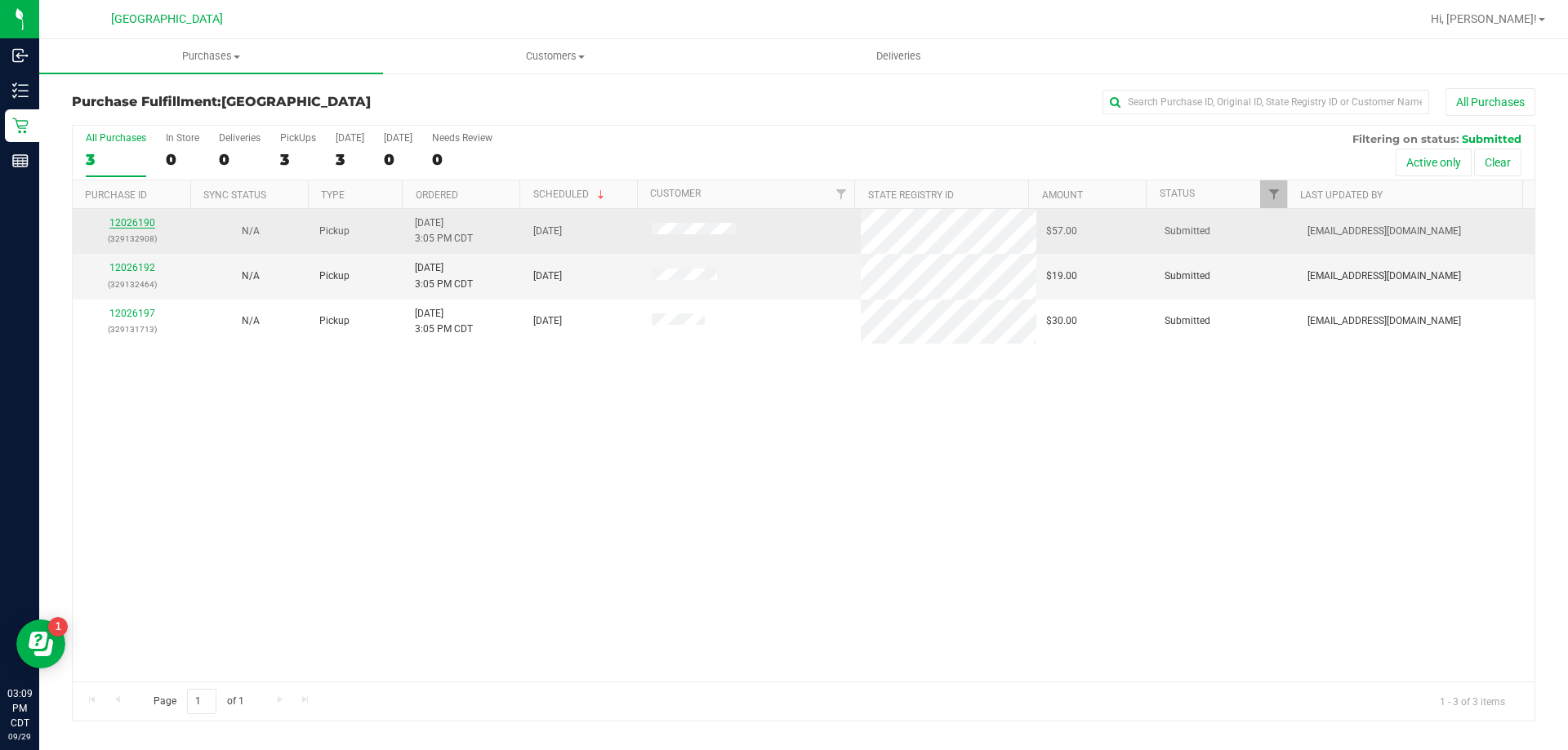
click at [141, 224] on link "12026190" at bounding box center [132, 223] width 46 height 12
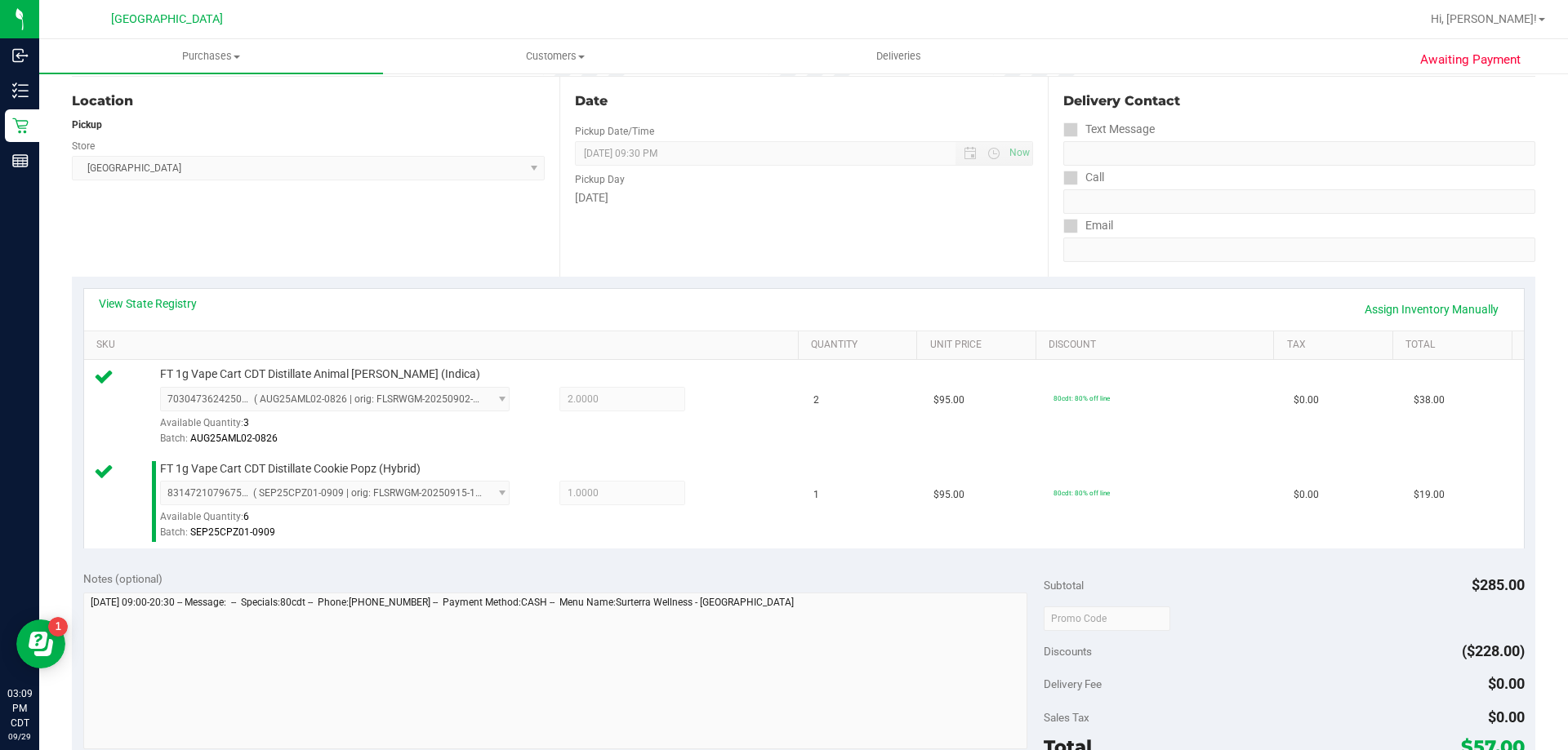
scroll to position [245, 0]
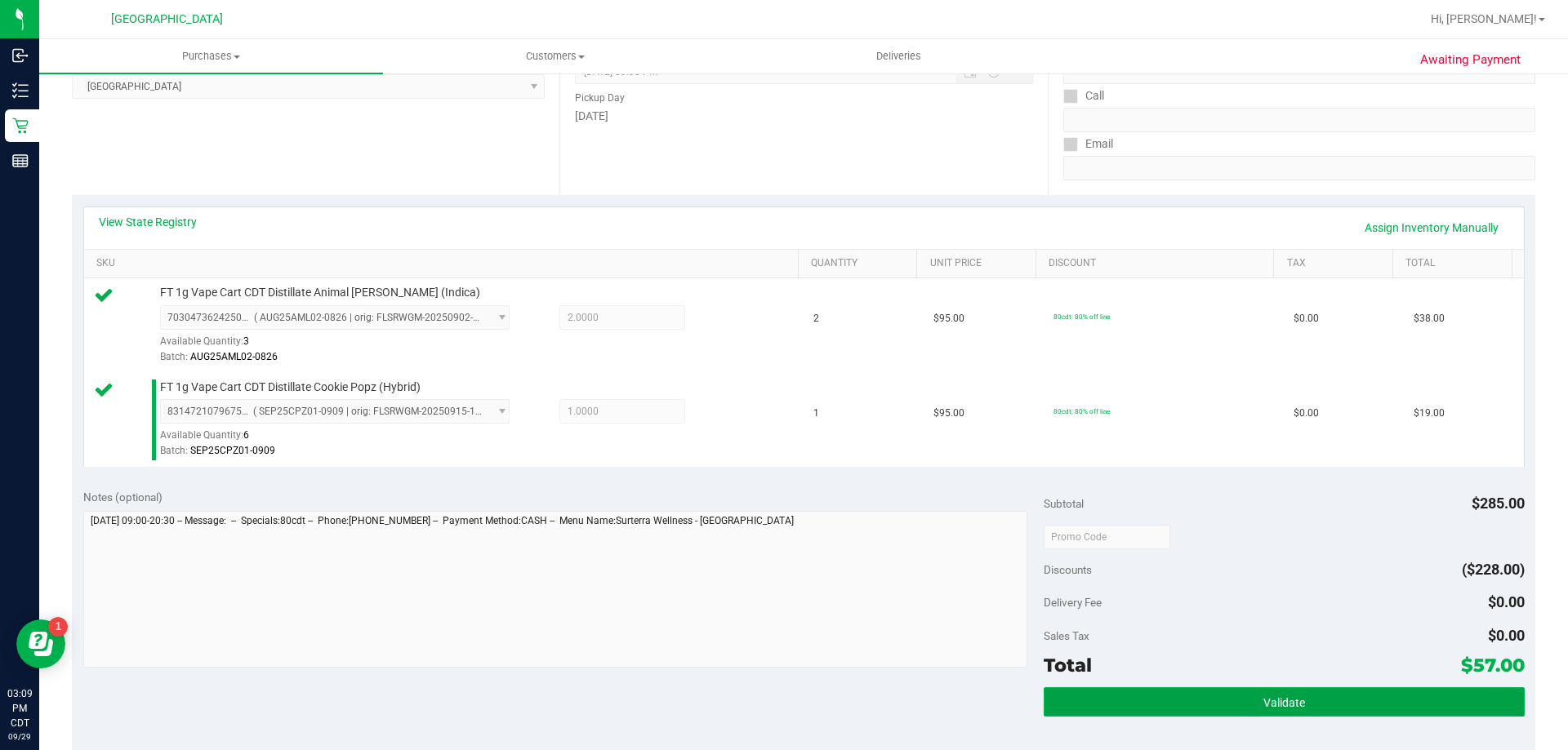
drag, startPoint x: 1287, startPoint y: 706, endPoint x: 1275, endPoint y: 693, distance: 17.7
click at [1286, 702] on span "Validate" at bounding box center [1284, 703] width 42 height 13
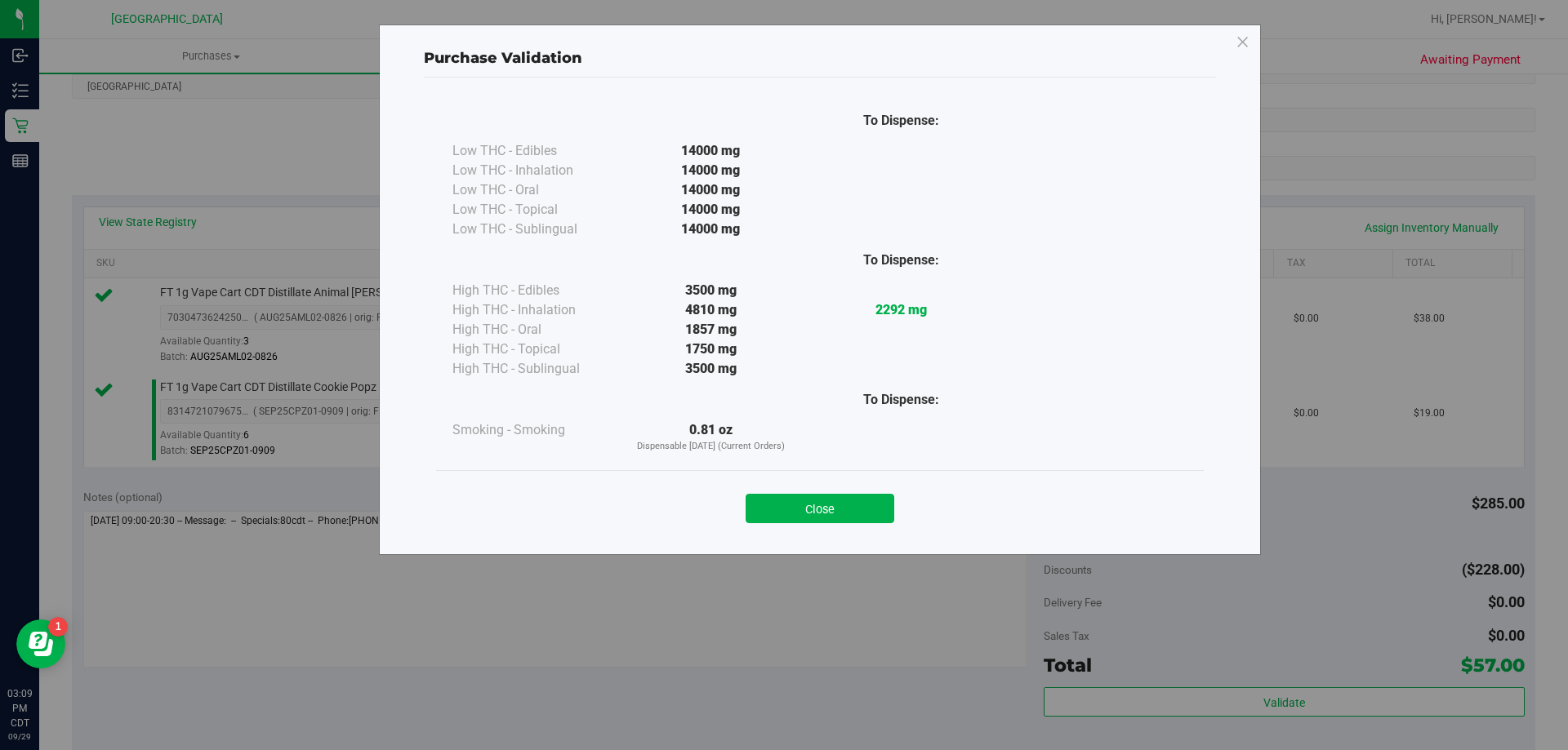
click at [814, 516] on button "Close" at bounding box center [819, 508] width 148 height 29
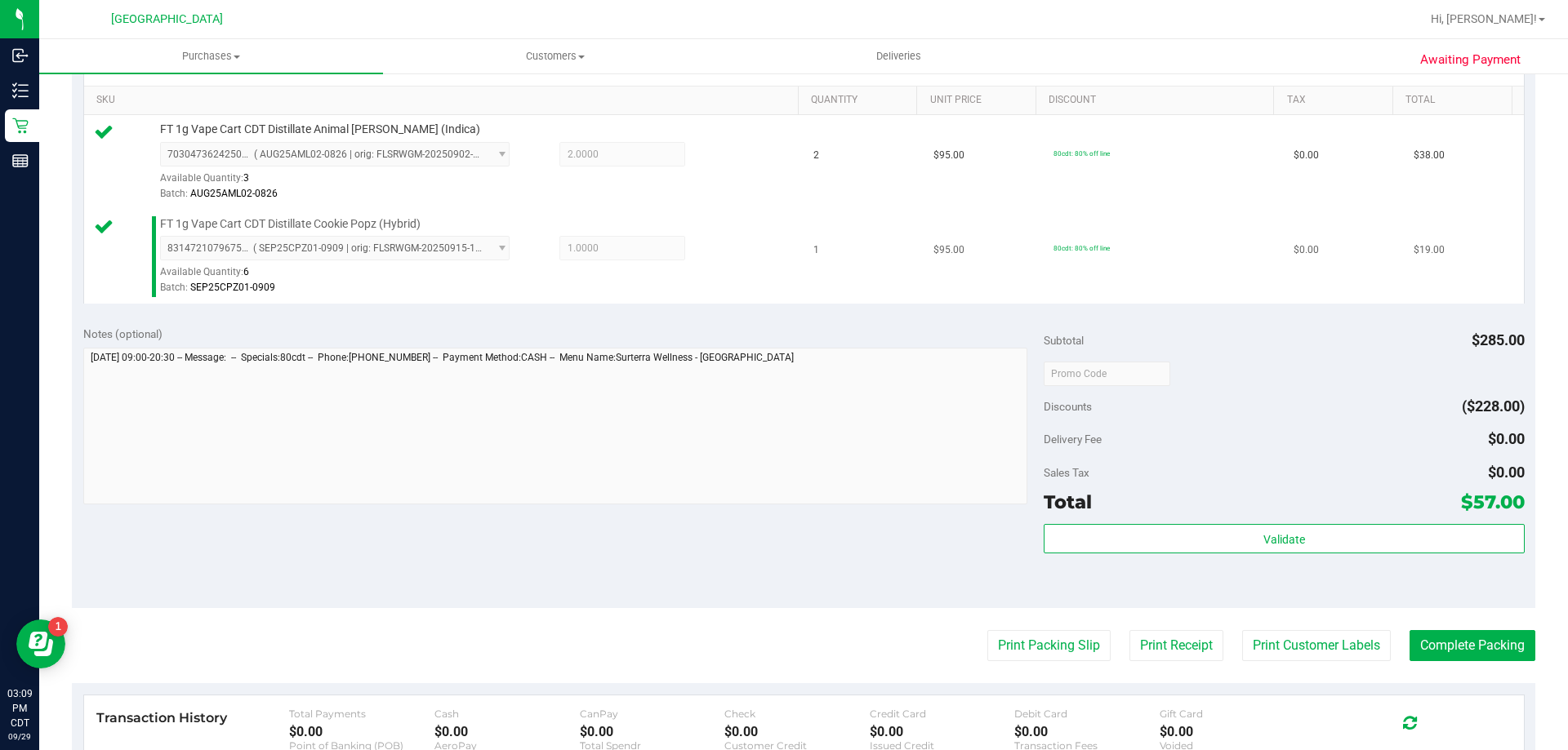
scroll to position [679, 0]
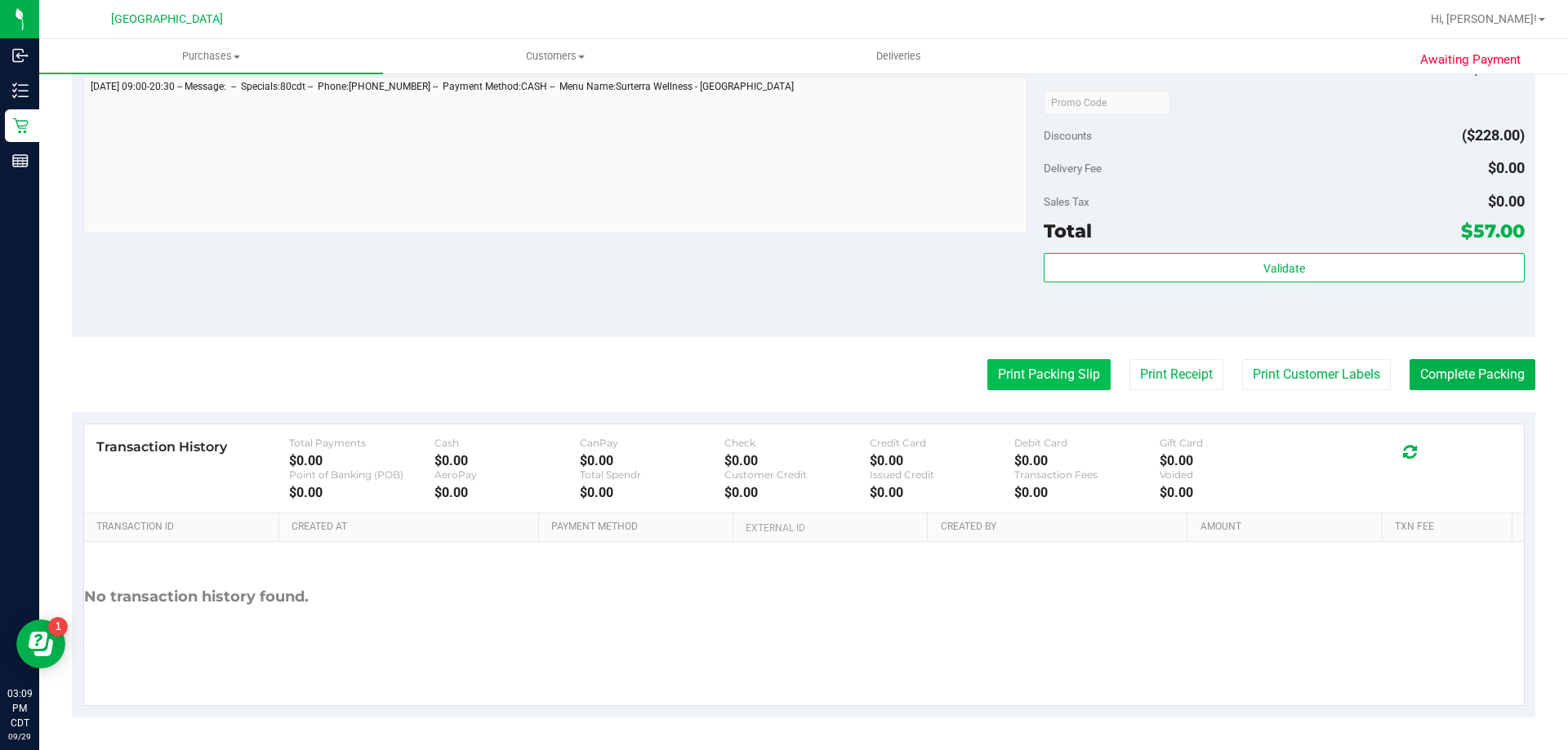
click at [971, 372] on div "Print Packing Slip Print Receipt Print Customer Labels Complete Packing" at bounding box center [804, 375] width 1464 height 31
click at [1007, 362] on button "Print Packing Slip" at bounding box center [1049, 375] width 123 height 31
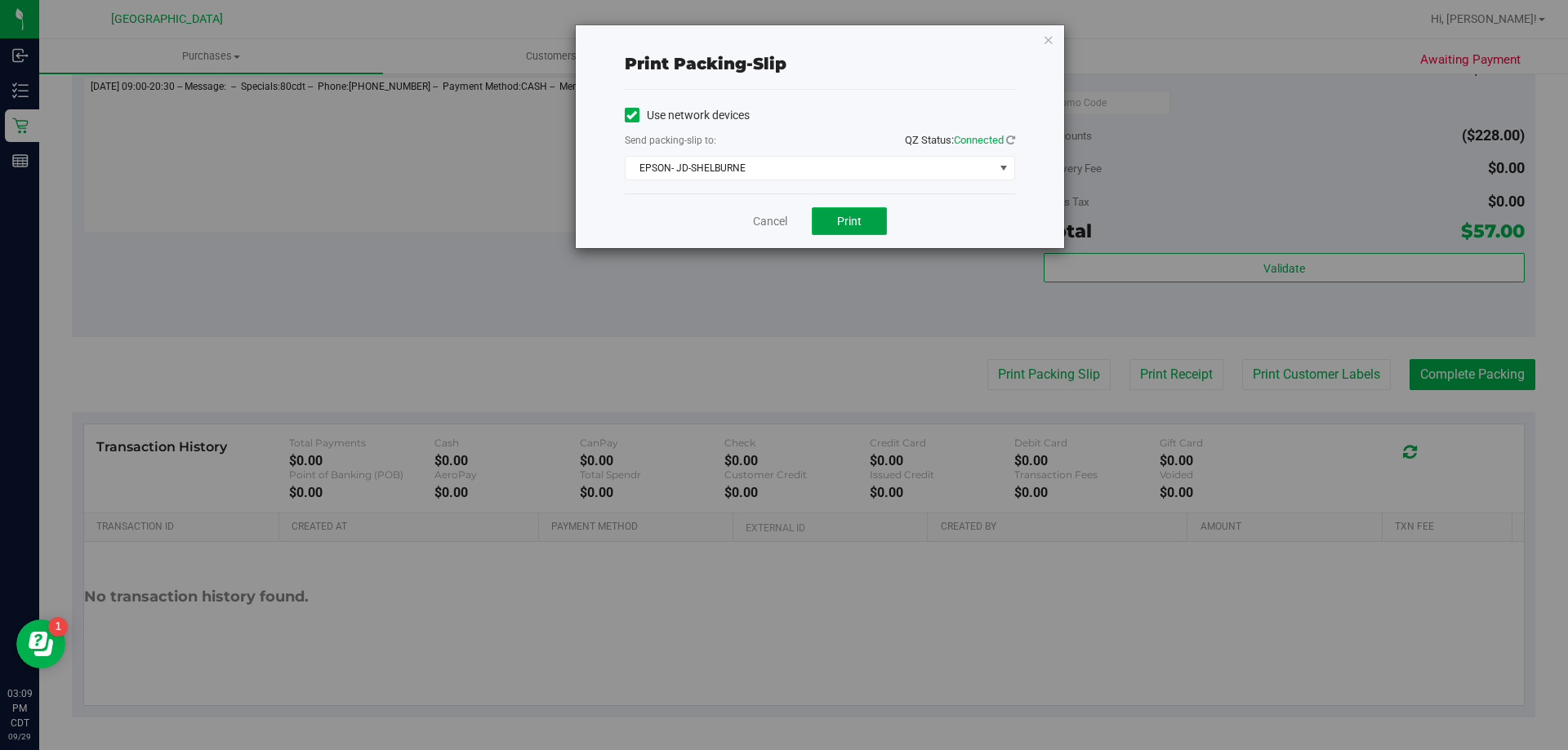
click at [841, 216] on span "Print" at bounding box center [849, 221] width 24 height 13
click at [776, 218] on link "Cancel" at bounding box center [769, 221] width 34 height 17
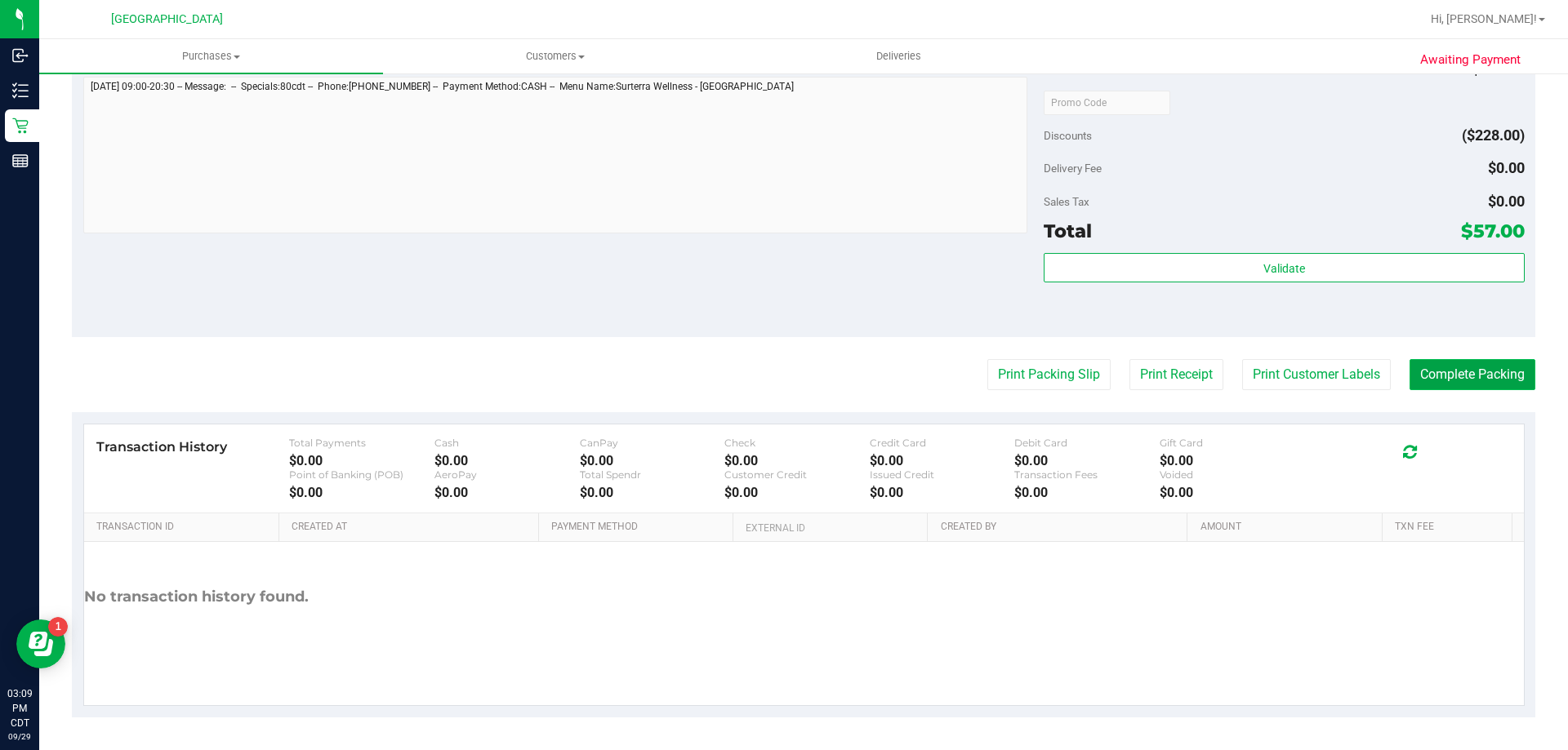
click at [1429, 380] on button "Complete Packing" at bounding box center [1472, 375] width 126 height 31
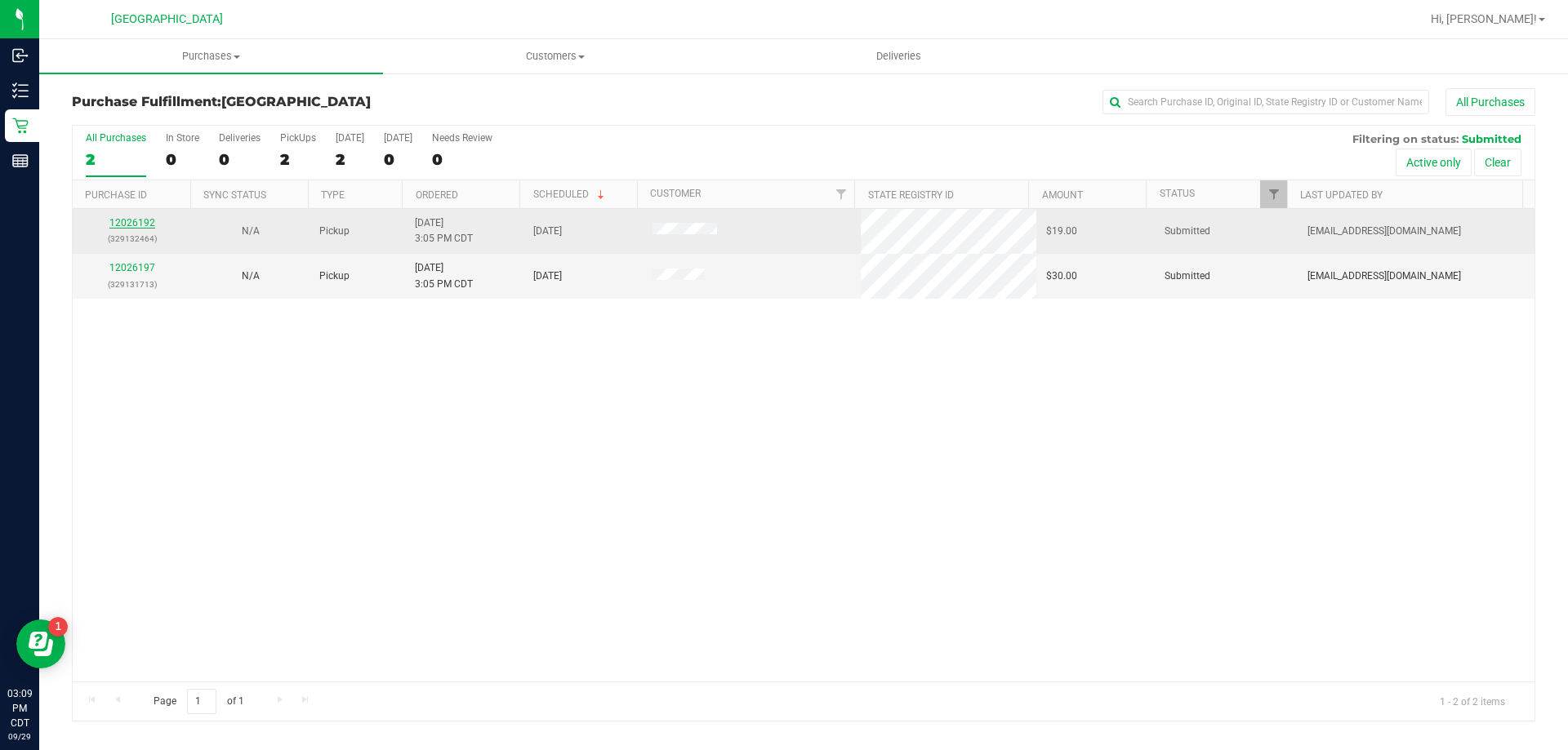
click at [136, 225] on link "12026192" at bounding box center [132, 223] width 46 height 12
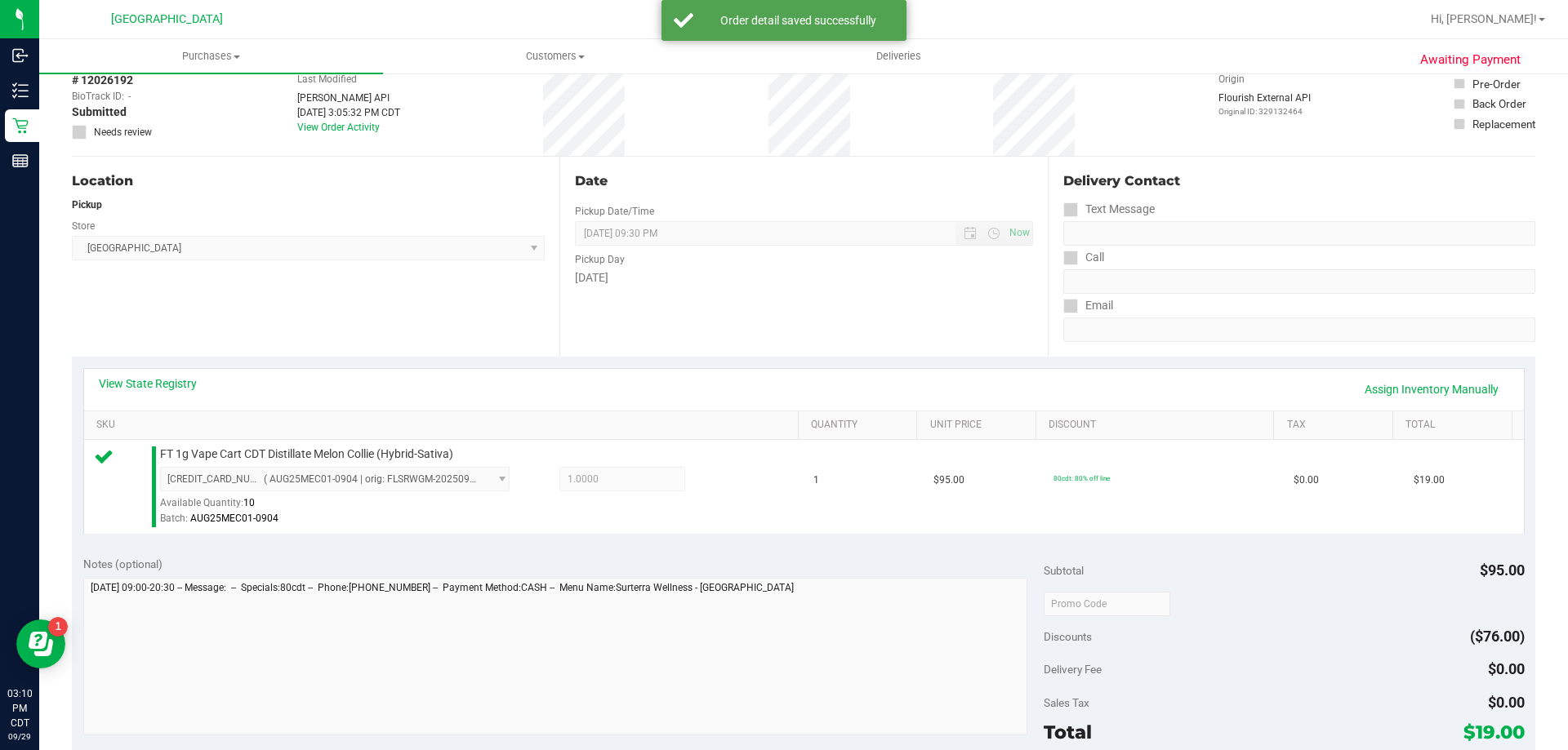
scroll to position [163, 0]
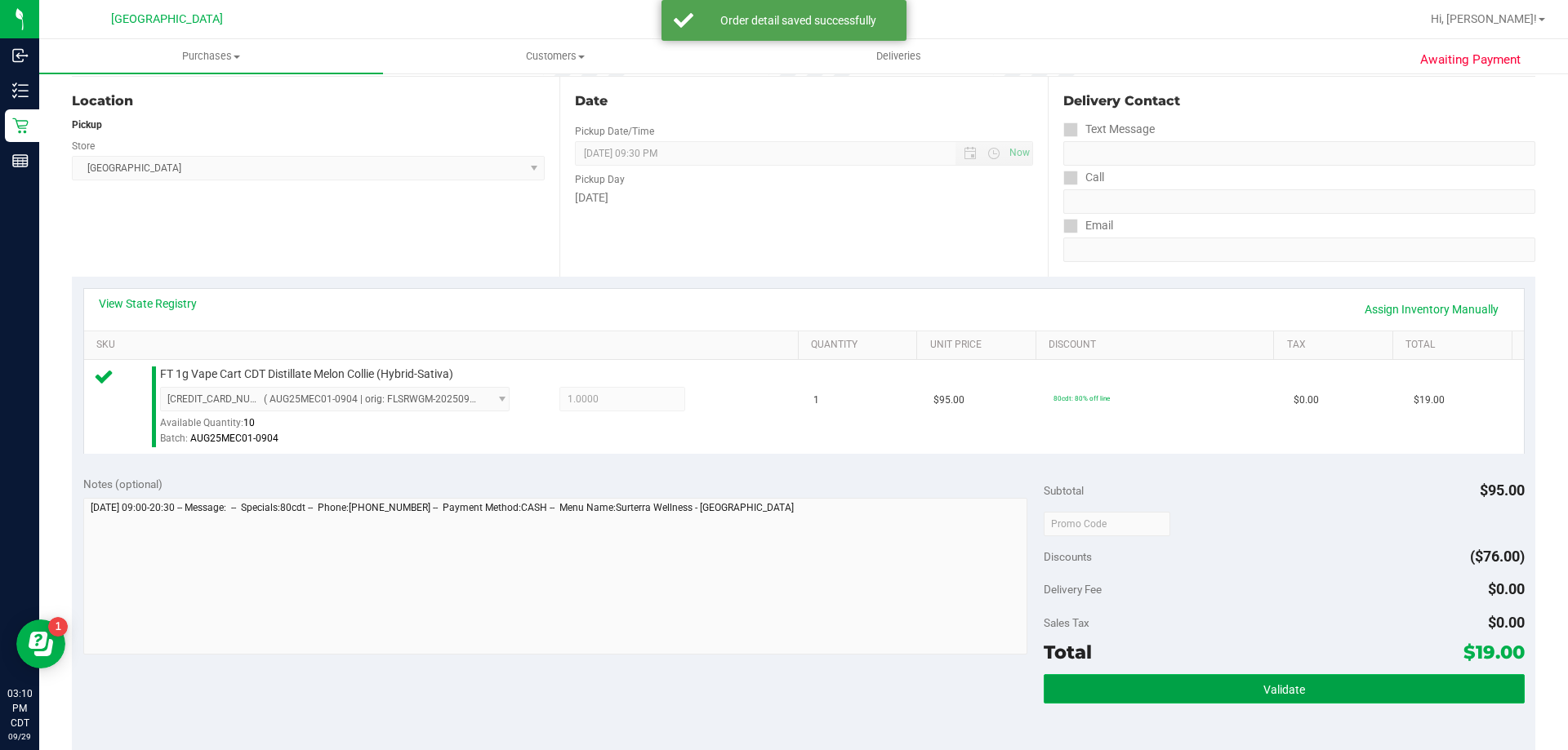
click at [1454, 685] on button "Validate" at bounding box center [1283, 688] width 480 height 29
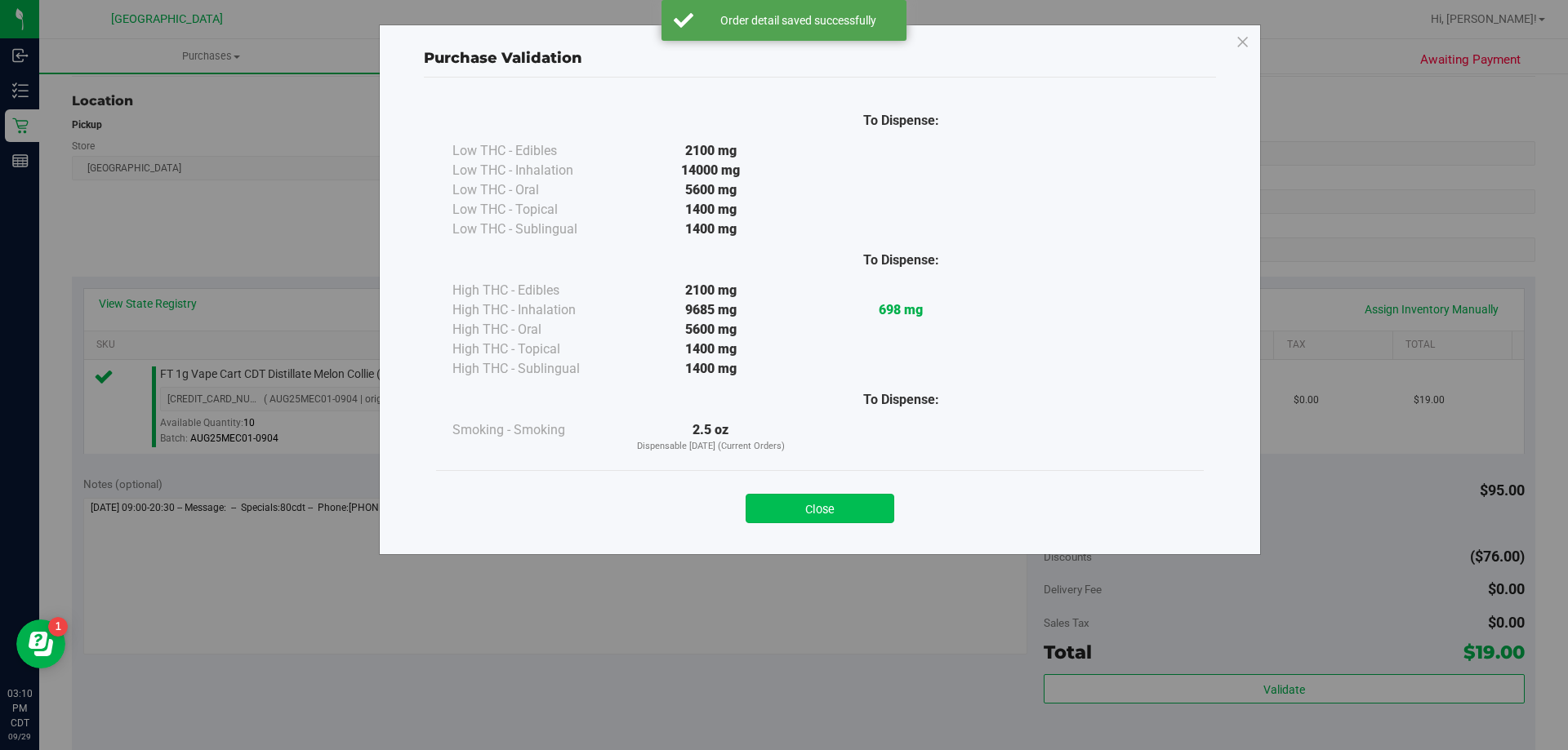
click at [787, 498] on div "Close" at bounding box center [819, 504] width 743 height 41
click at [787, 510] on button "Close" at bounding box center [819, 508] width 148 height 29
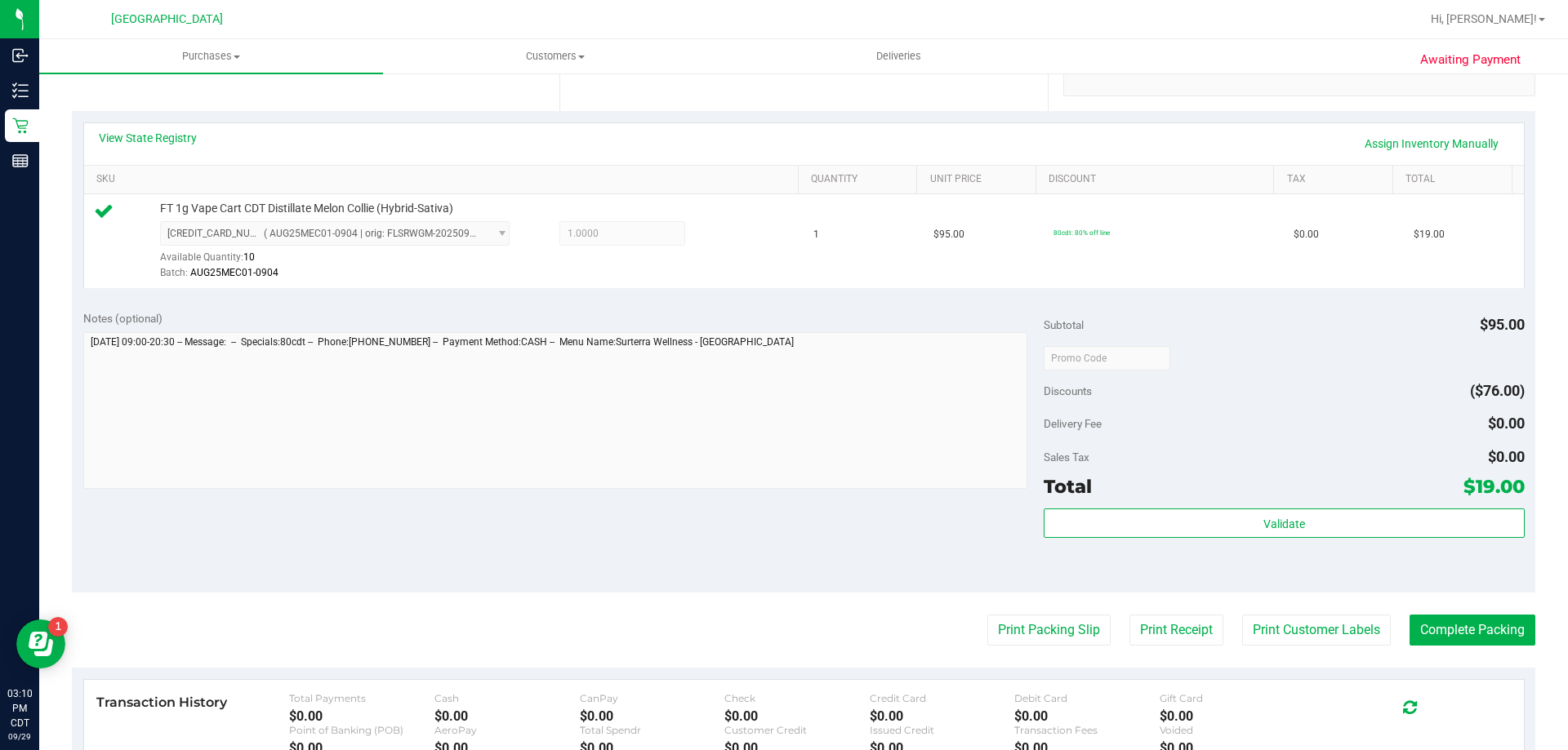
scroll to position [489, 0]
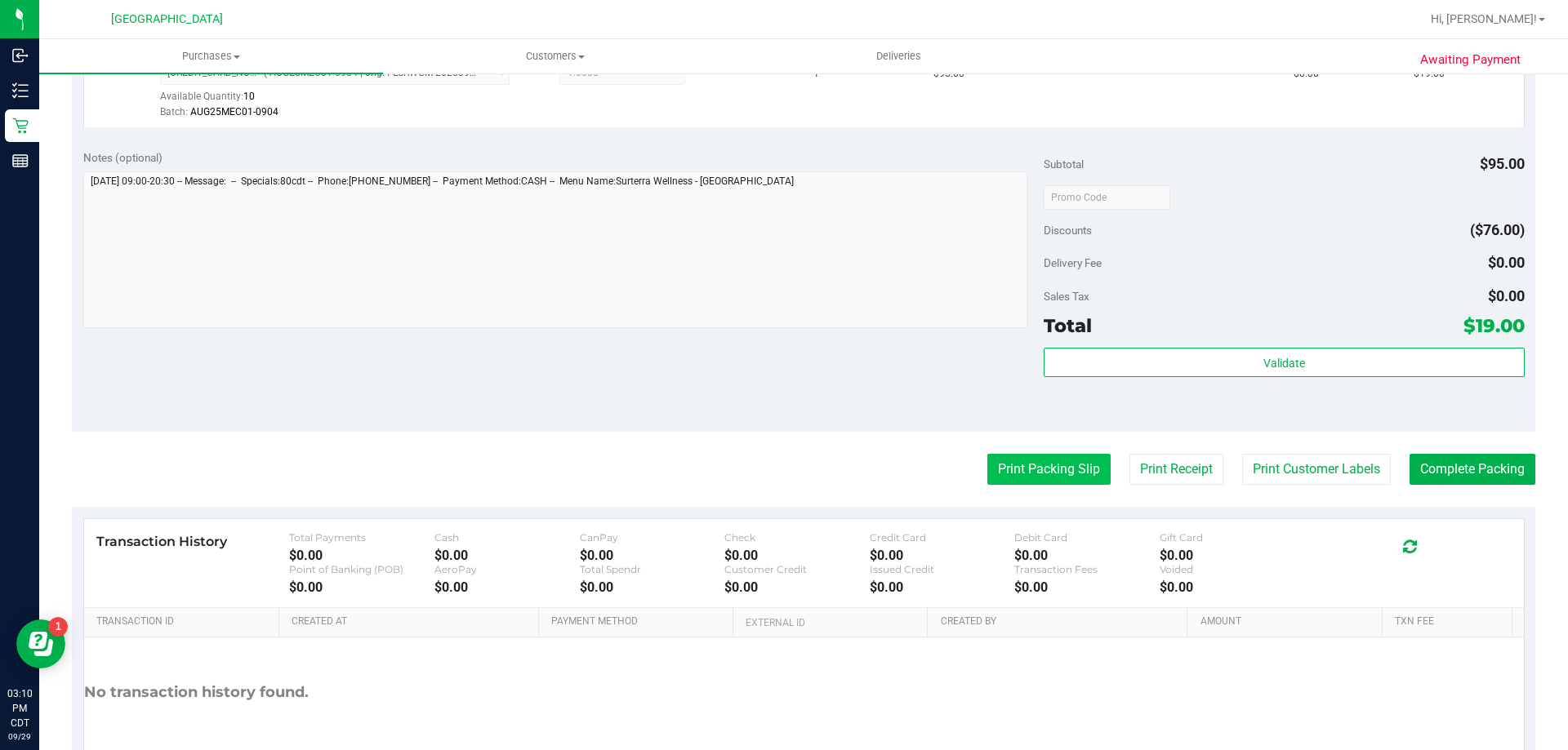
click at [1064, 469] on button "Print Packing Slip" at bounding box center [1049, 469] width 123 height 31
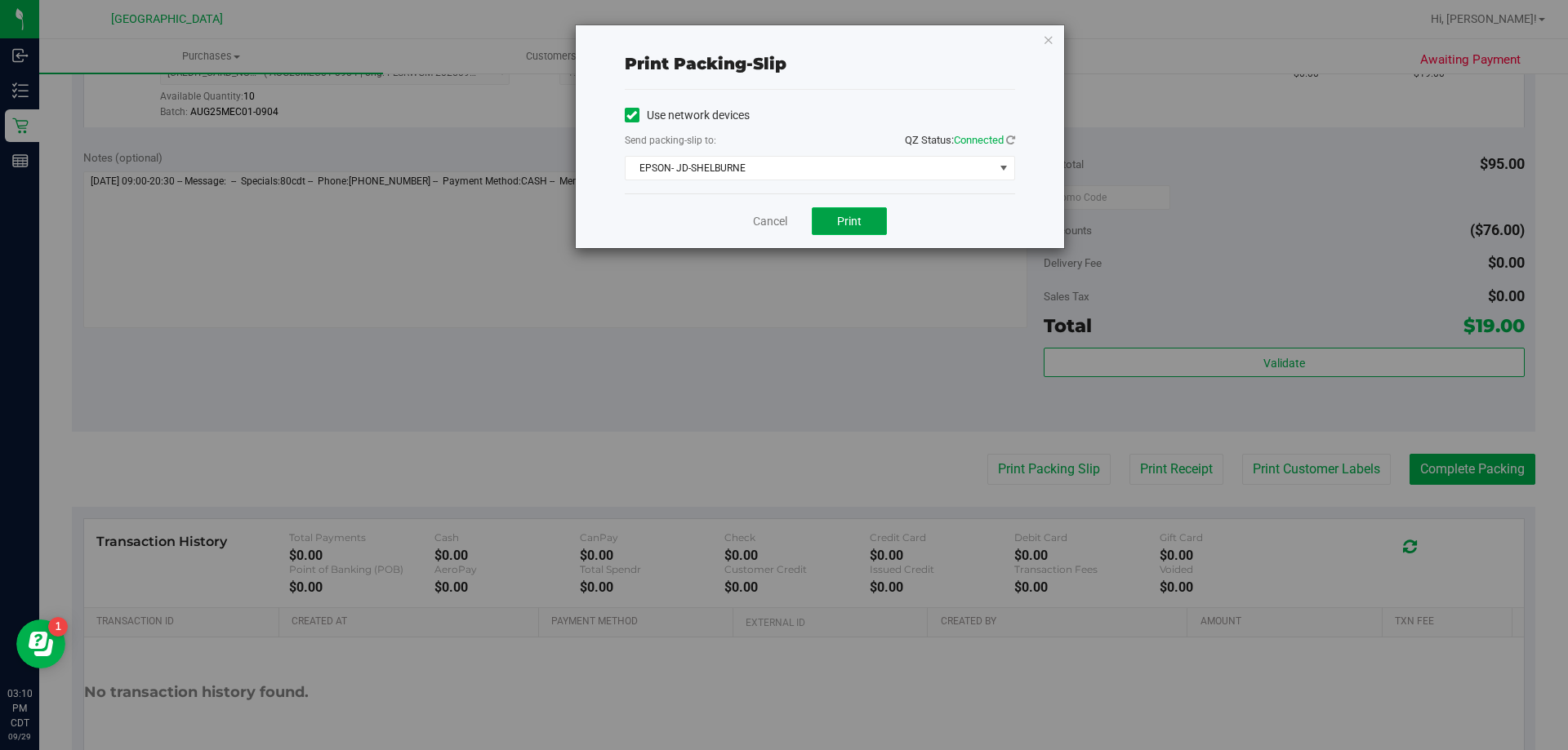
click at [837, 226] on span "Print" at bounding box center [849, 221] width 24 height 13
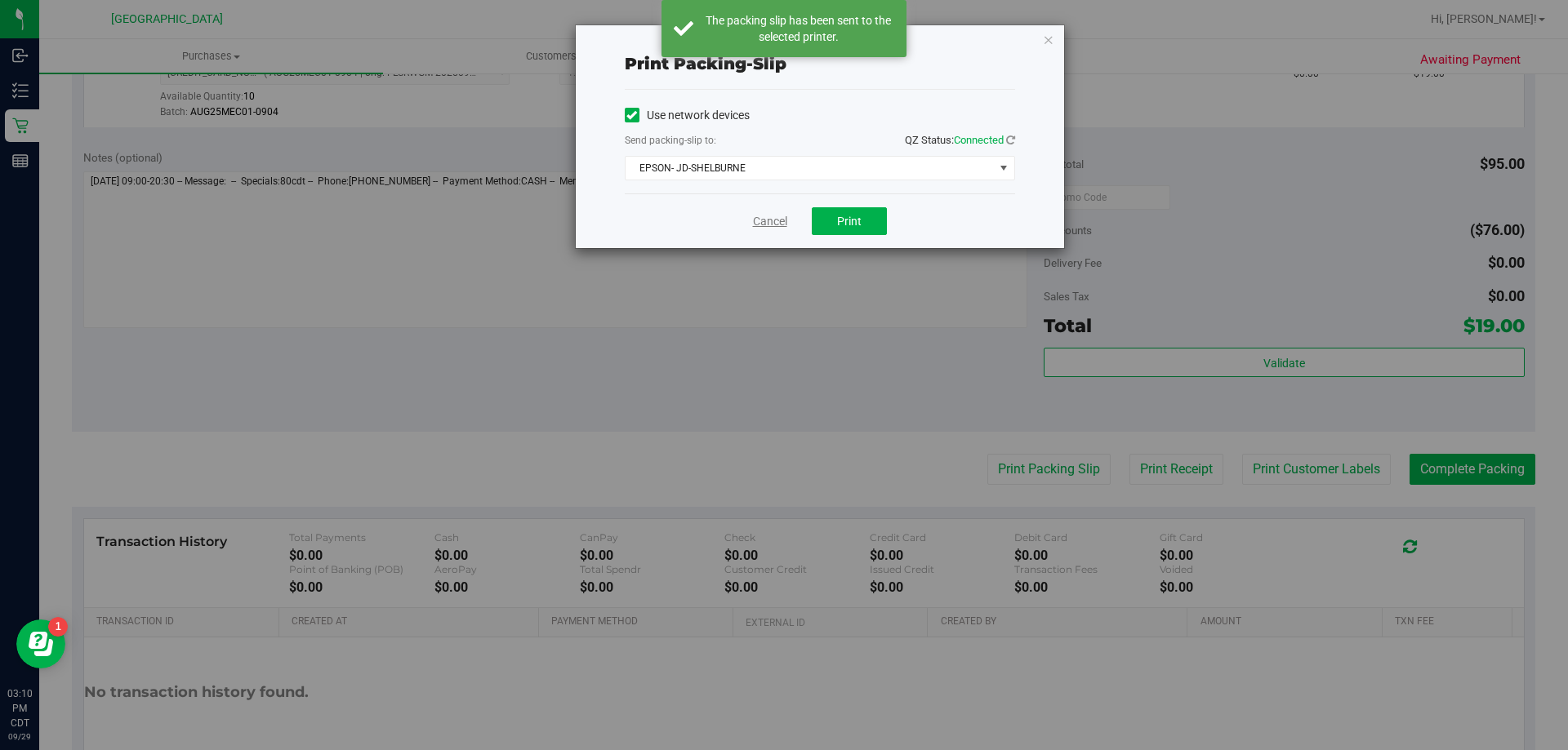
click at [771, 221] on link "Cancel" at bounding box center [769, 221] width 34 height 17
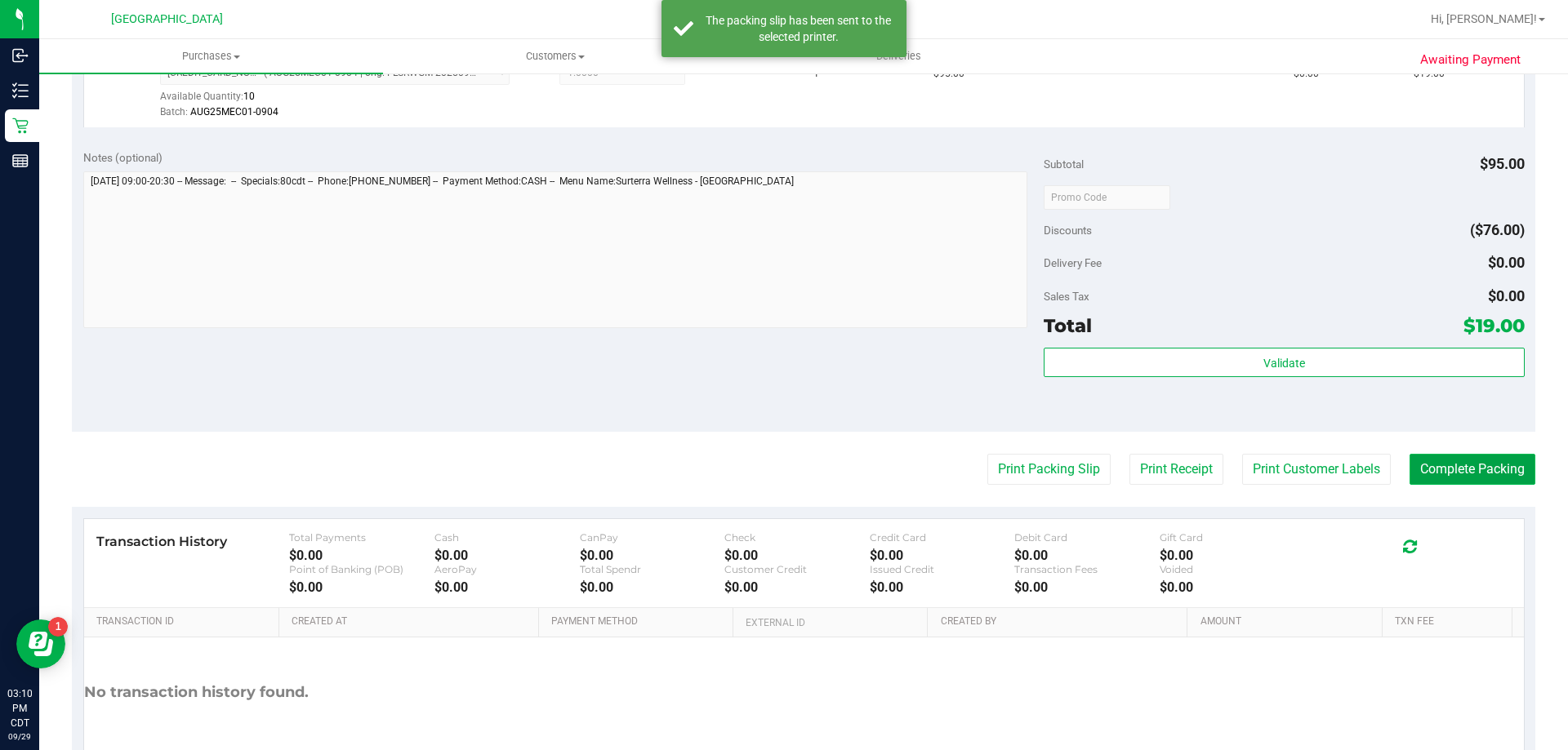
click at [1499, 475] on button "Complete Packing" at bounding box center [1472, 469] width 126 height 31
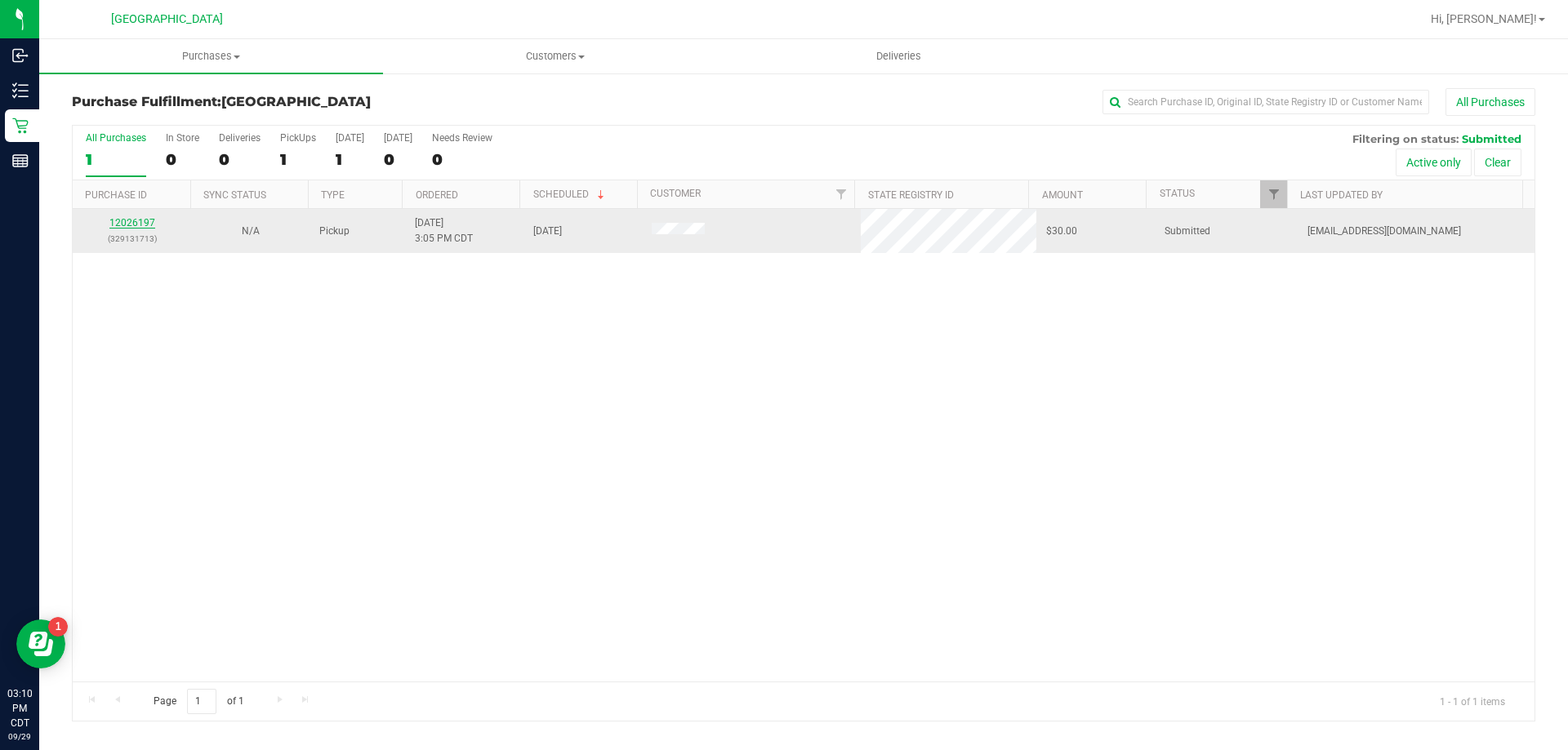
click at [147, 218] on link "12026197" at bounding box center [132, 223] width 46 height 12
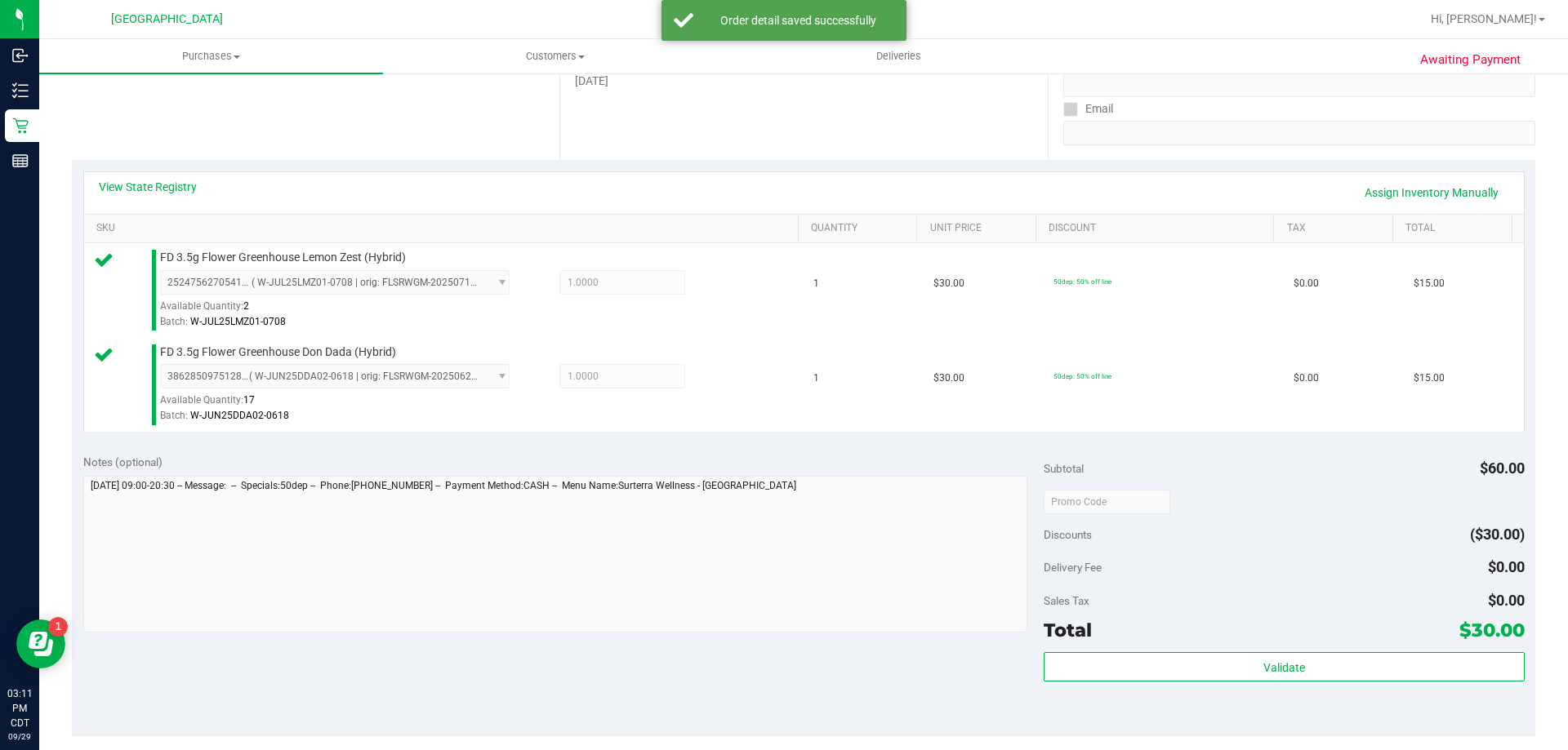
scroll to position [408, 0]
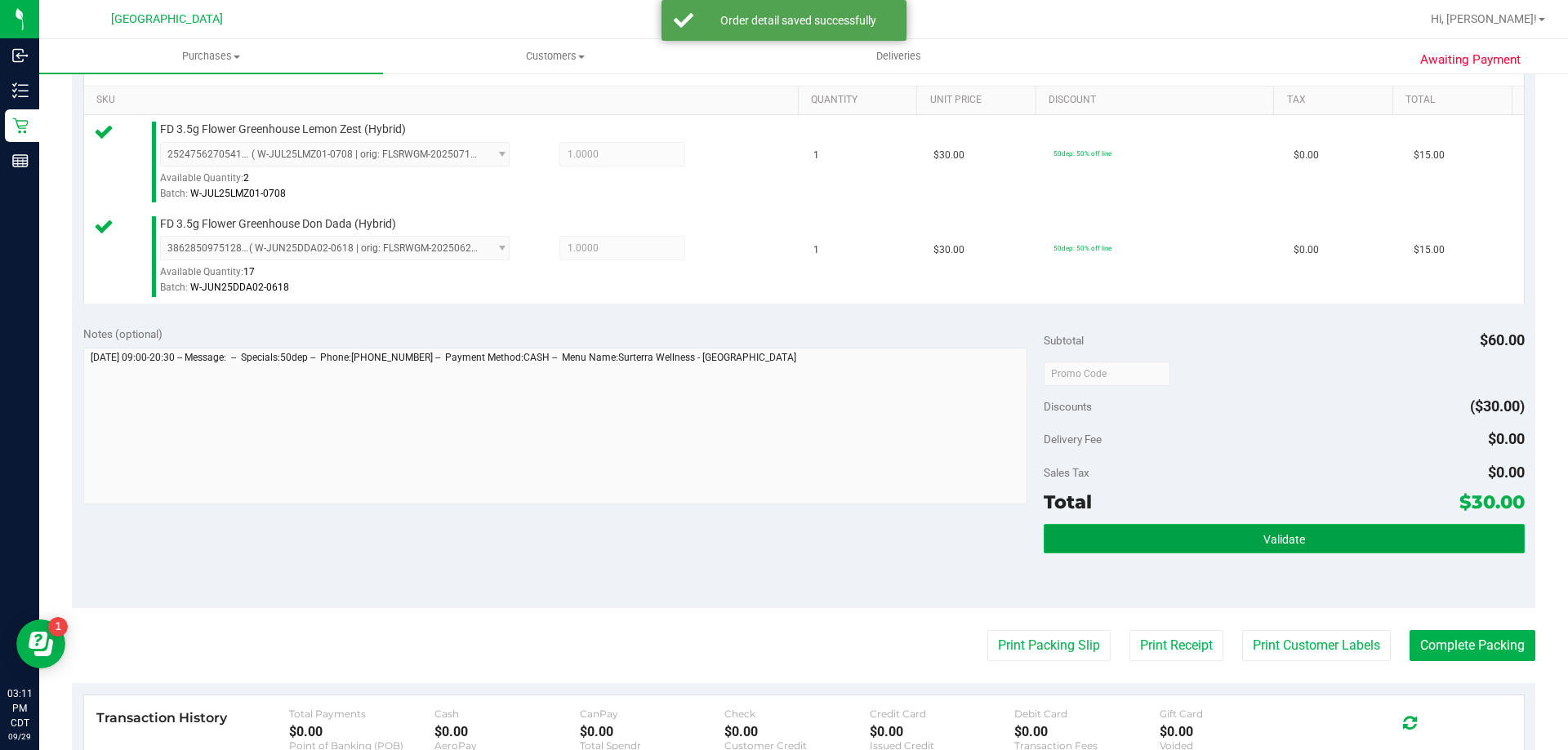
click at [1295, 537] on span "Validate" at bounding box center [1284, 539] width 42 height 13
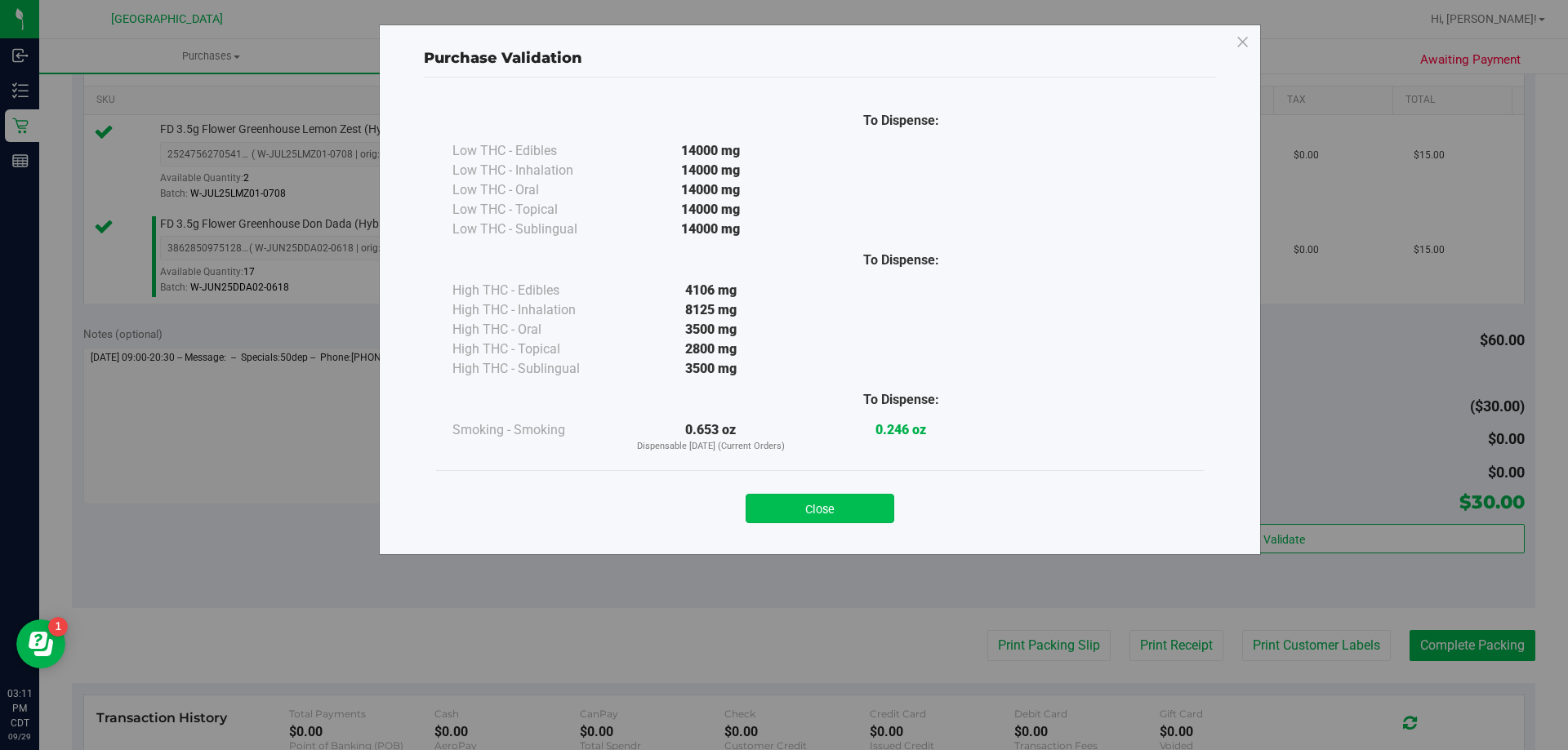
click at [834, 517] on button "Close" at bounding box center [819, 508] width 148 height 29
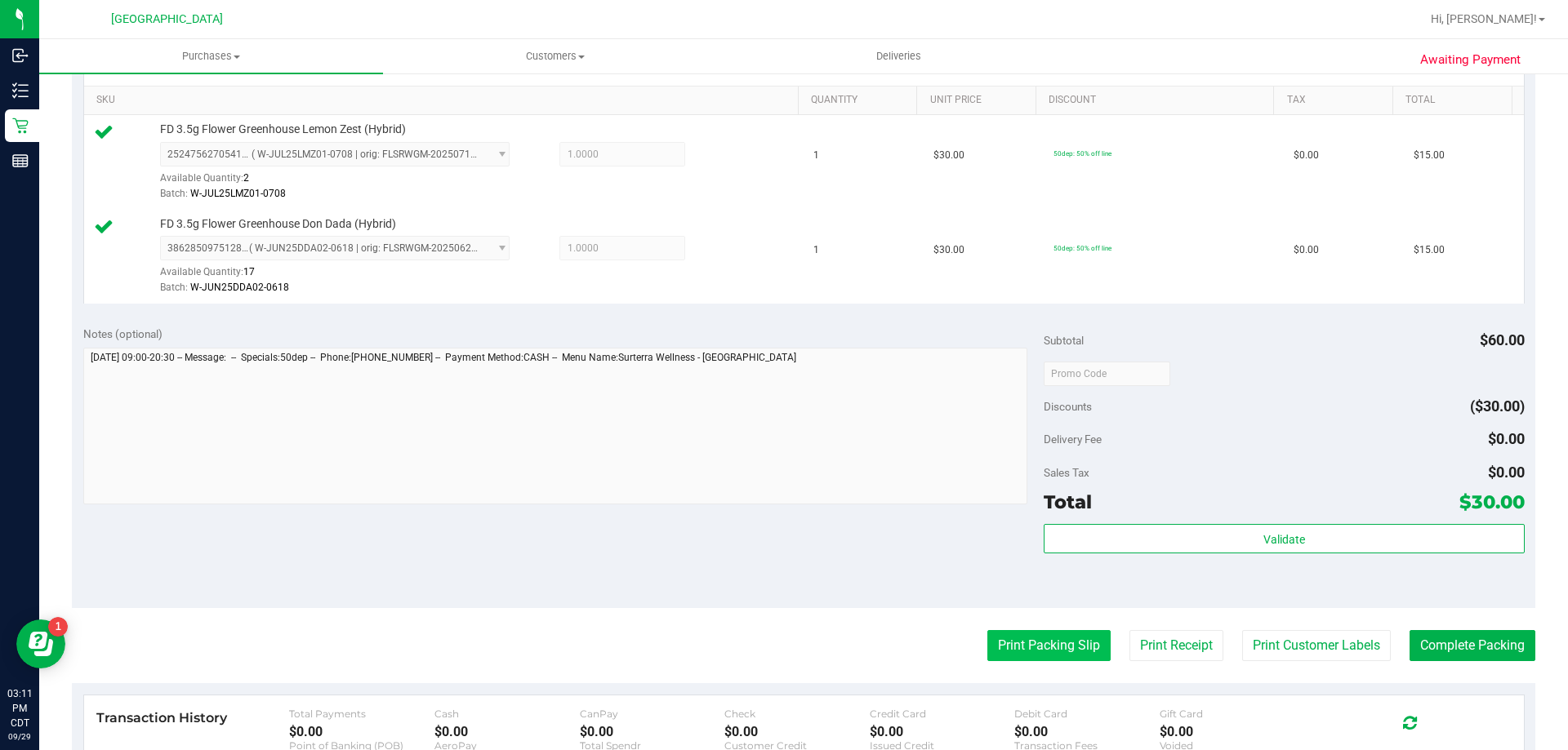
click at [1040, 661] on button "Print Packing Slip" at bounding box center [1049, 645] width 123 height 31
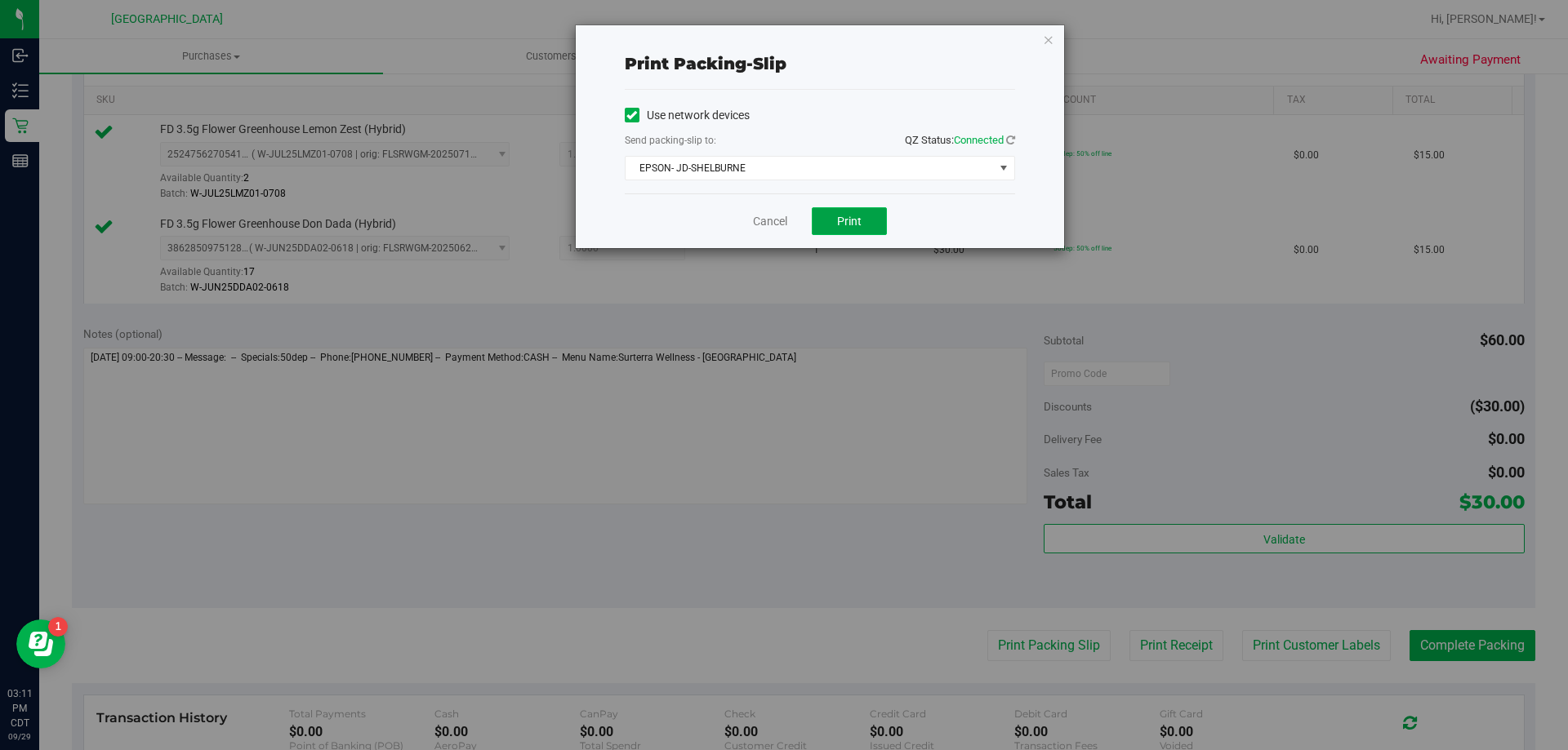
click at [849, 231] on button "Print" at bounding box center [849, 221] width 75 height 27
click at [774, 232] on div "Cancel Print" at bounding box center [819, 221] width 391 height 55
click at [774, 224] on link "Cancel" at bounding box center [769, 221] width 34 height 17
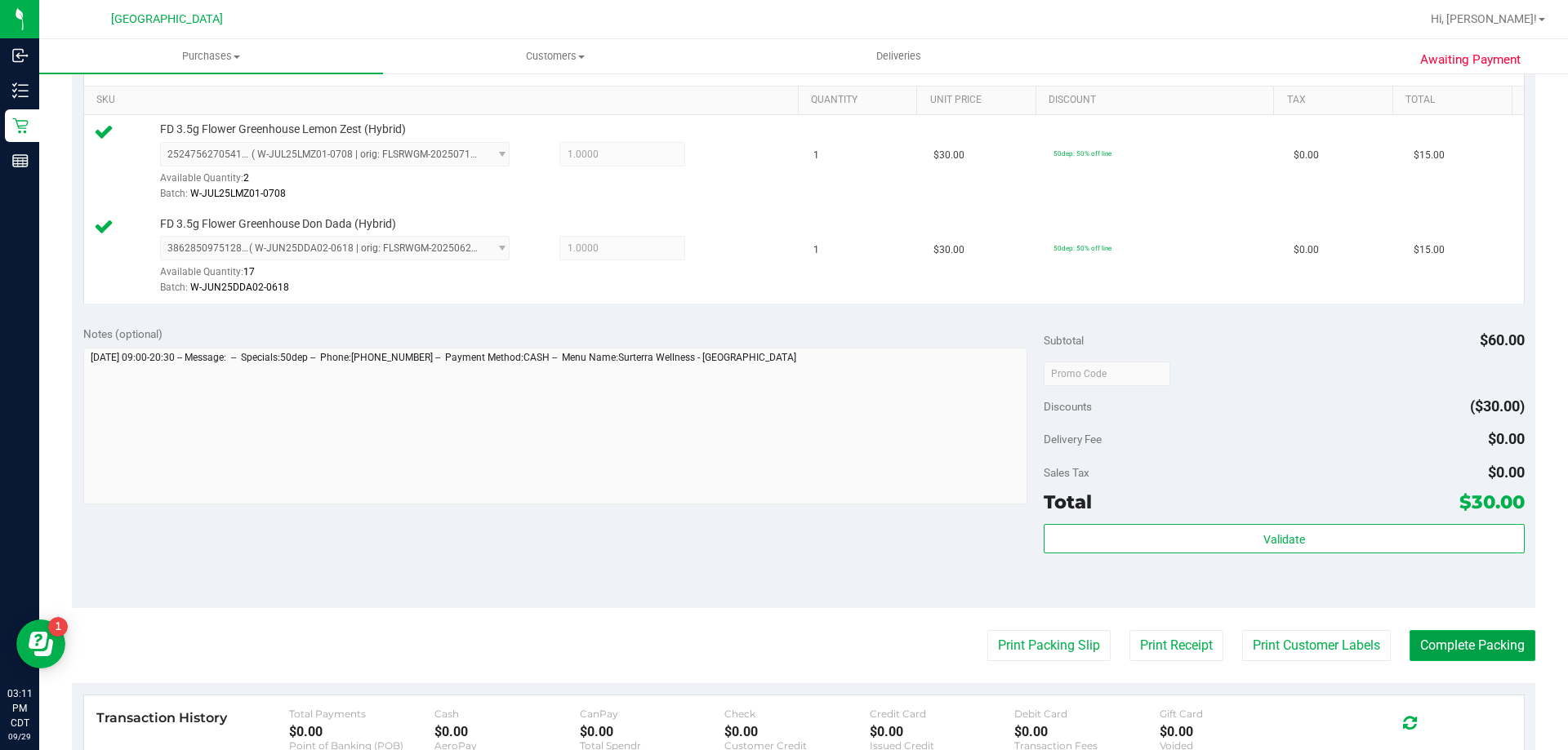
click at [1483, 636] on button "Complete Packing" at bounding box center [1472, 645] width 126 height 31
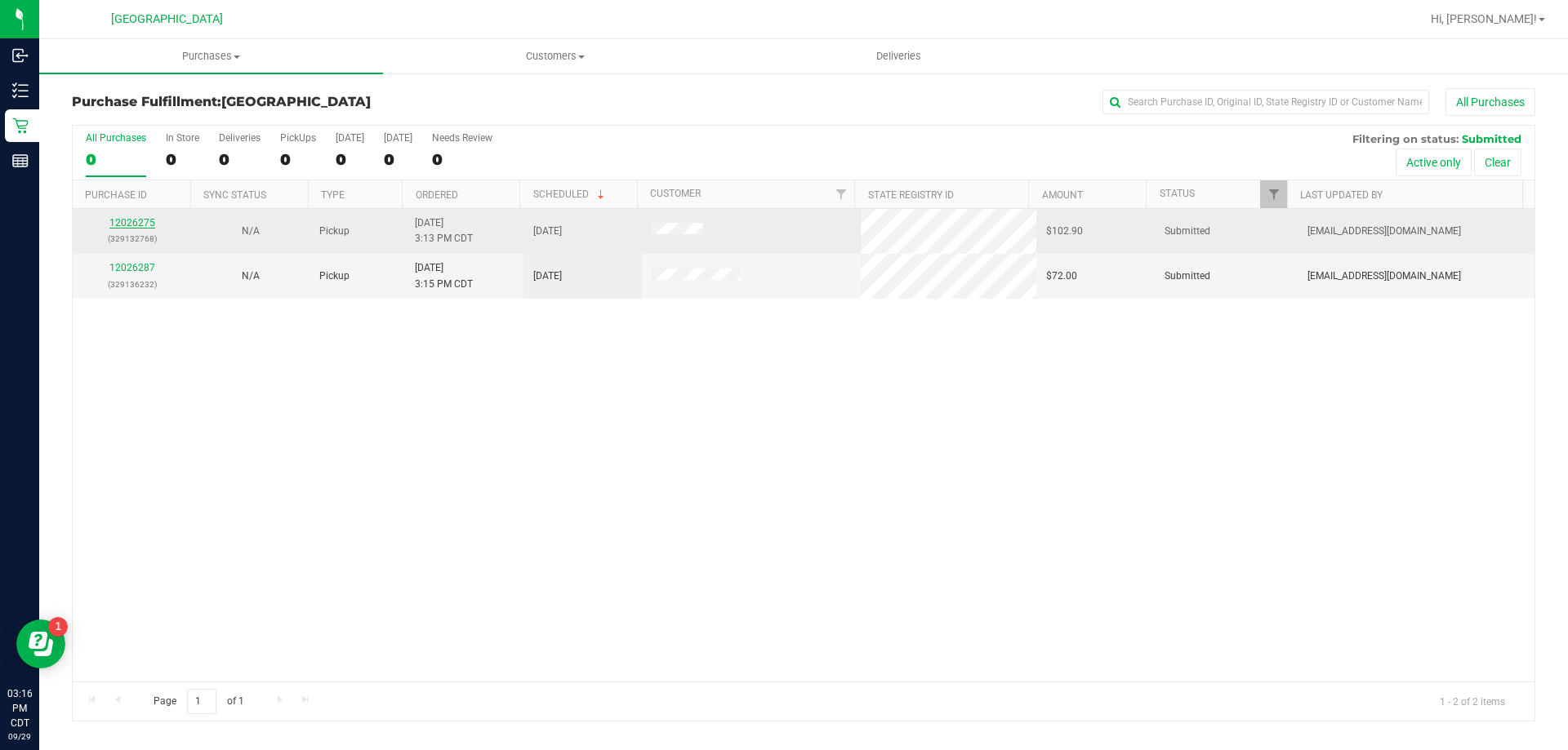
click at [125, 222] on link "12026275" at bounding box center [132, 223] width 46 height 12
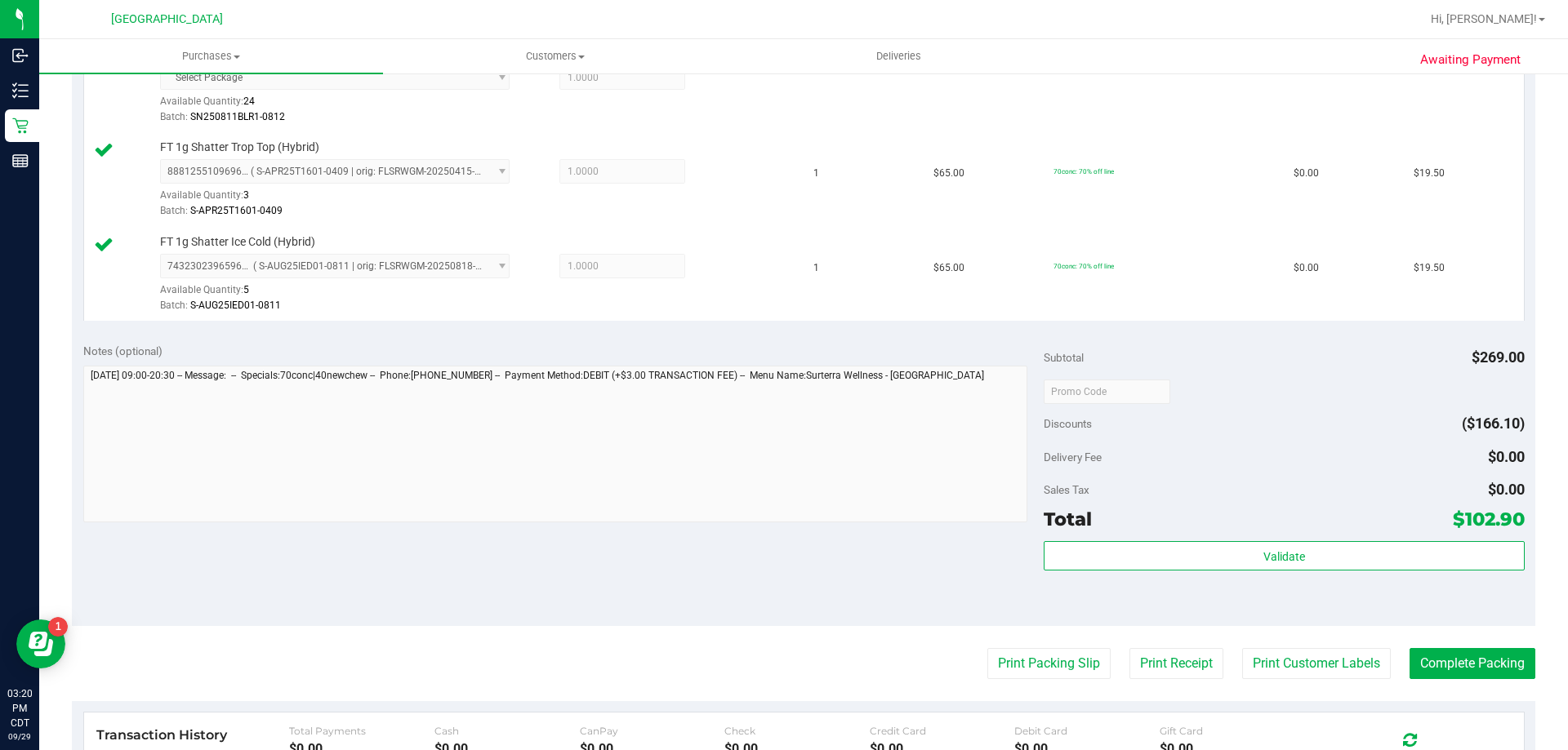
scroll to position [735, 0]
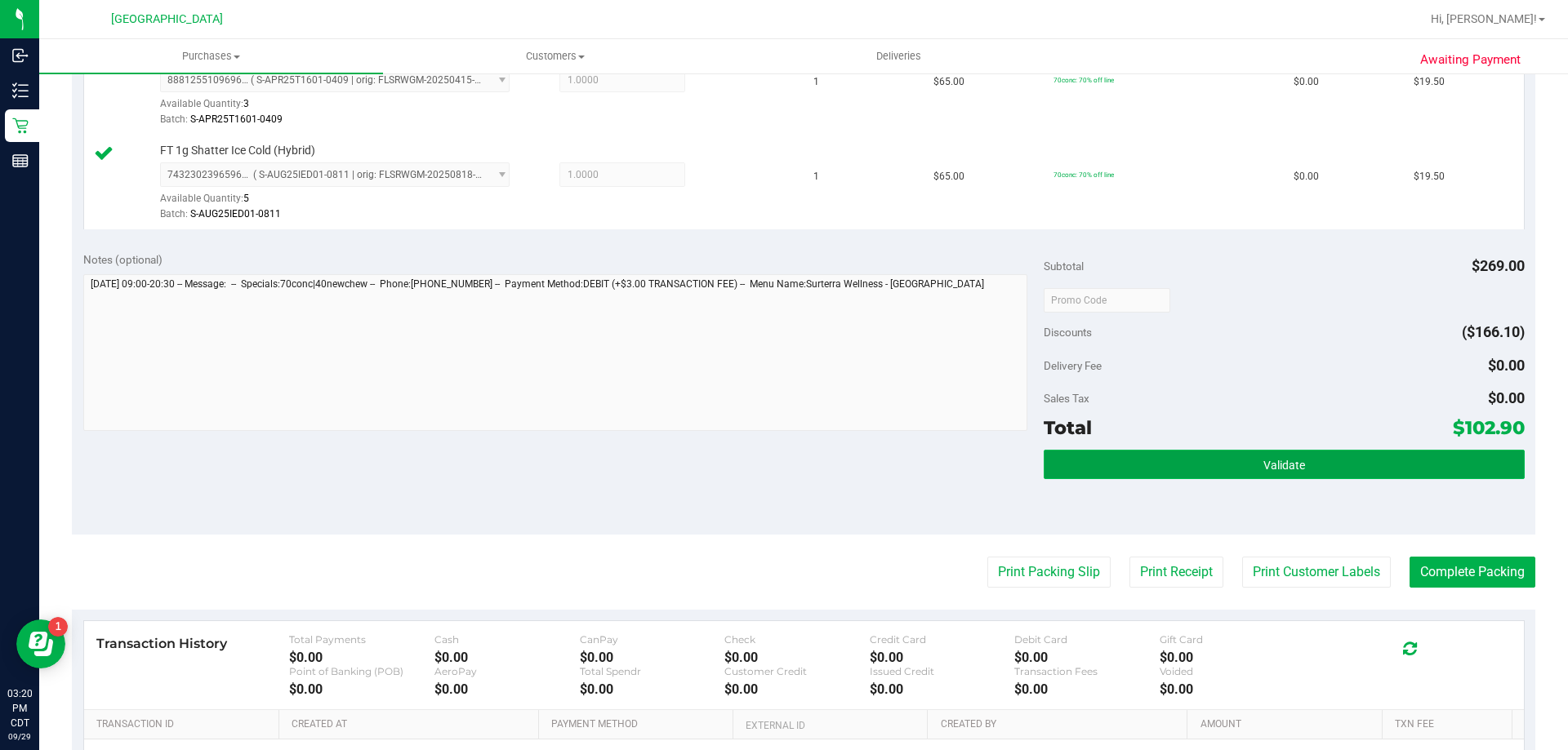
click at [1302, 452] on button "Validate" at bounding box center [1283, 464] width 480 height 29
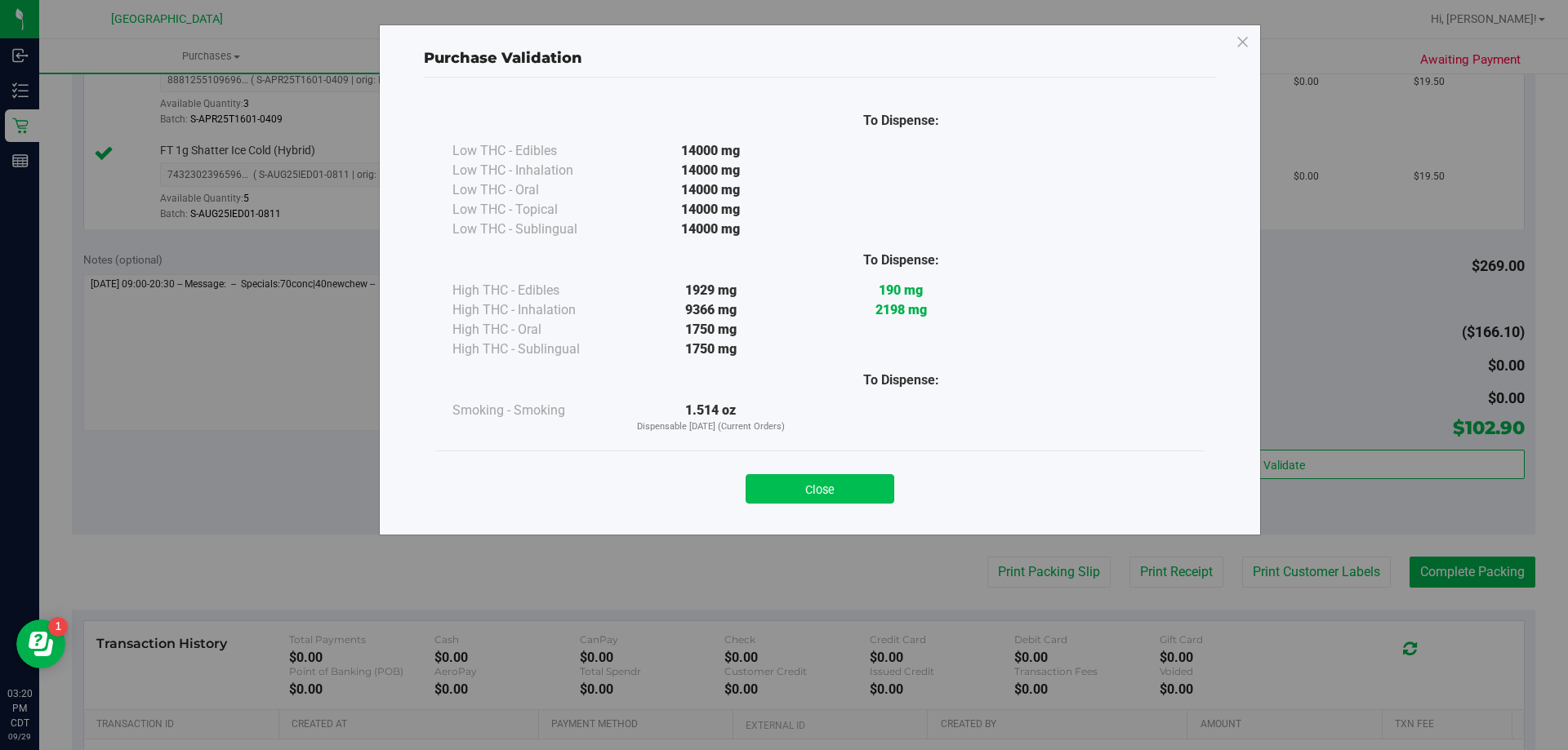
click at [829, 489] on button "Close" at bounding box center [819, 489] width 148 height 29
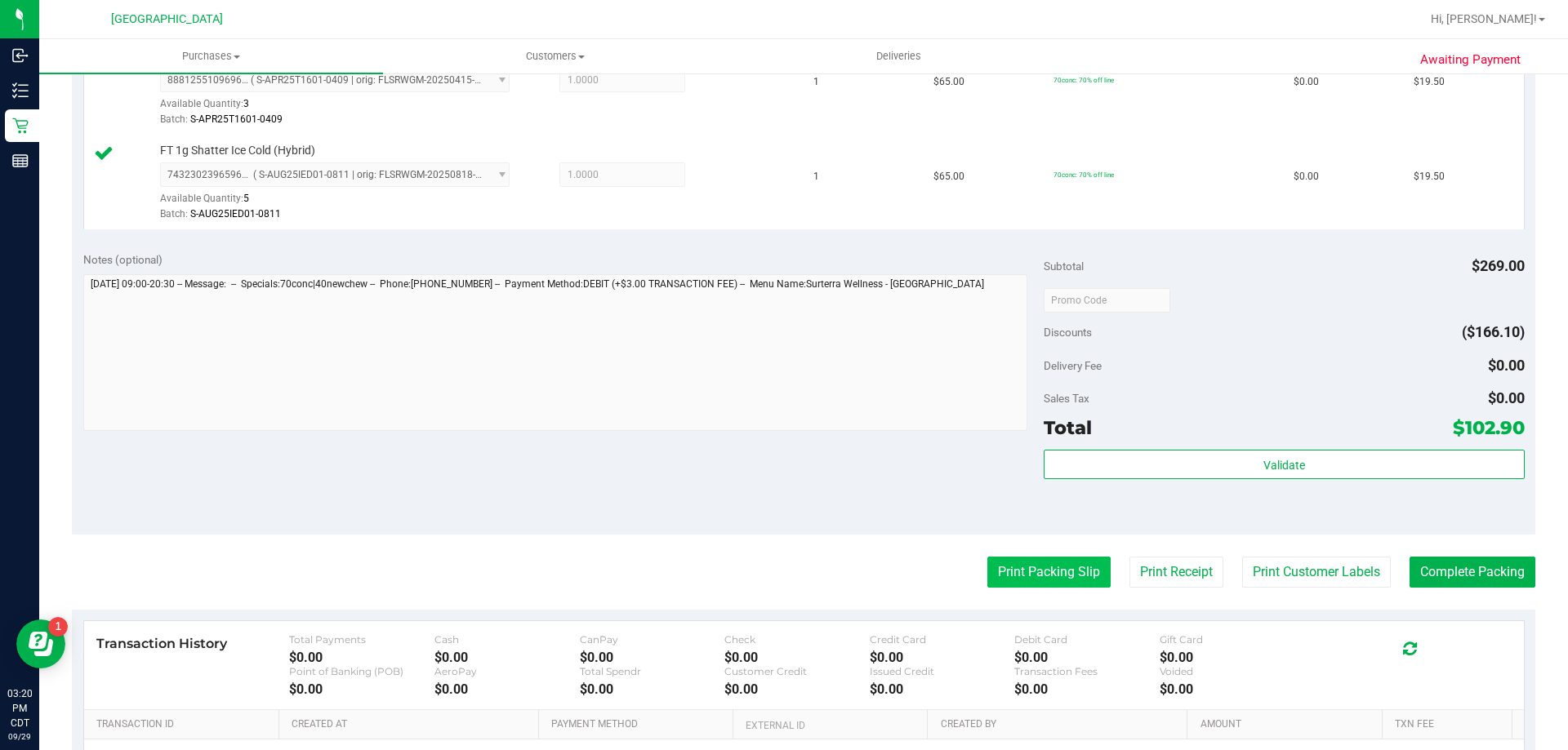
click at [995, 568] on button "Print Packing Slip" at bounding box center [1049, 572] width 123 height 31
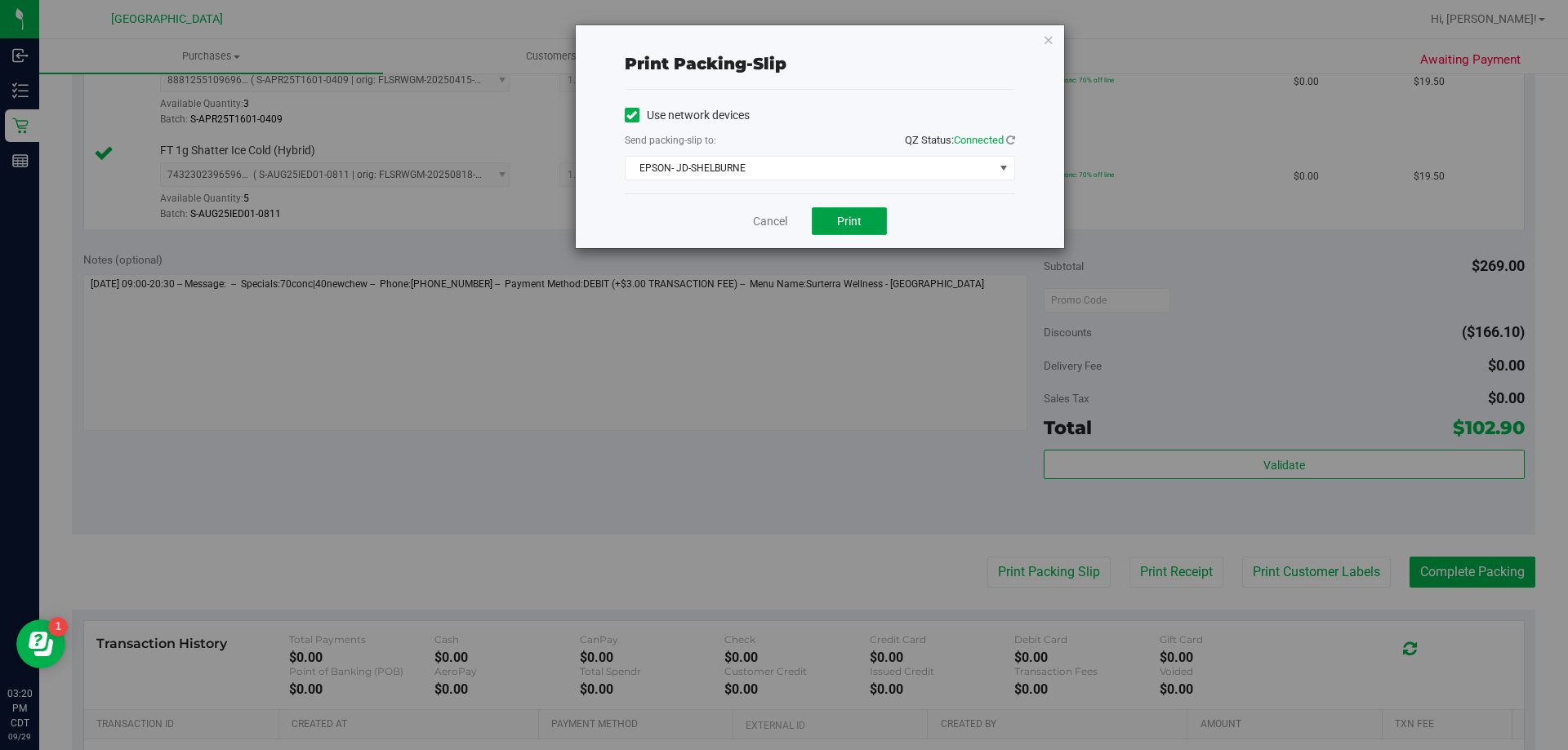
click at [839, 218] on span "Print" at bounding box center [849, 221] width 24 height 13
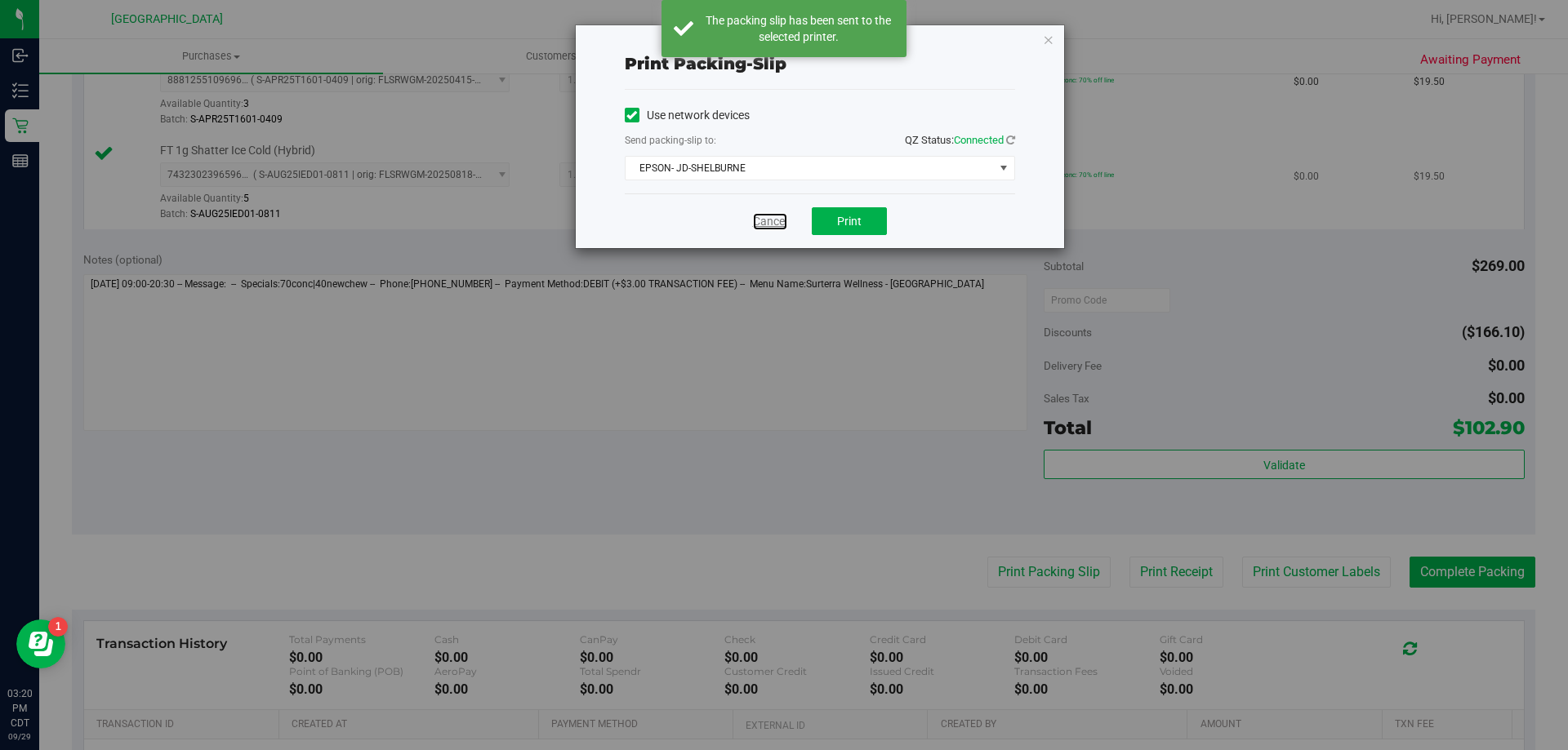
click at [761, 217] on link "Cancel" at bounding box center [769, 221] width 34 height 17
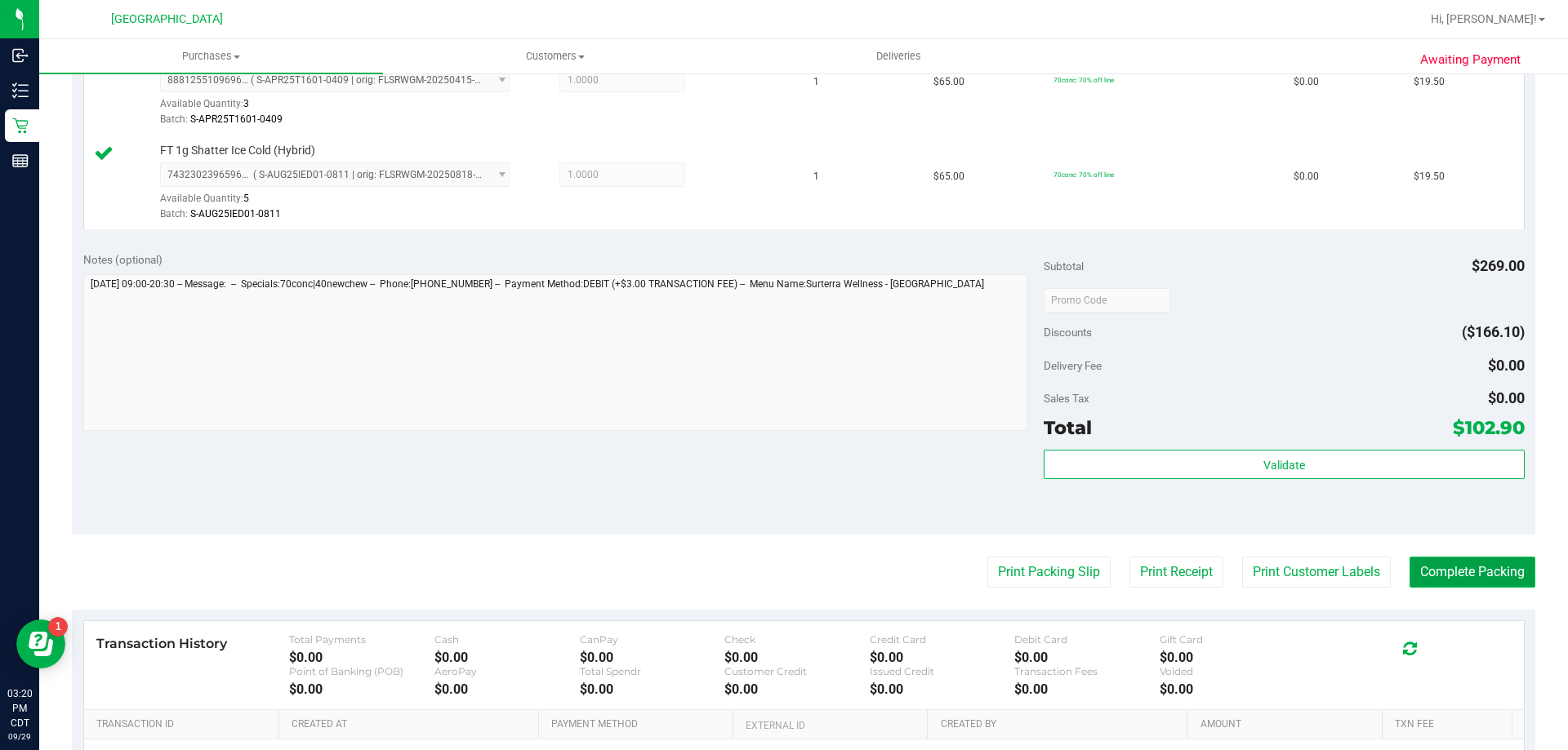
click at [1494, 584] on button "Complete Packing" at bounding box center [1472, 572] width 126 height 31
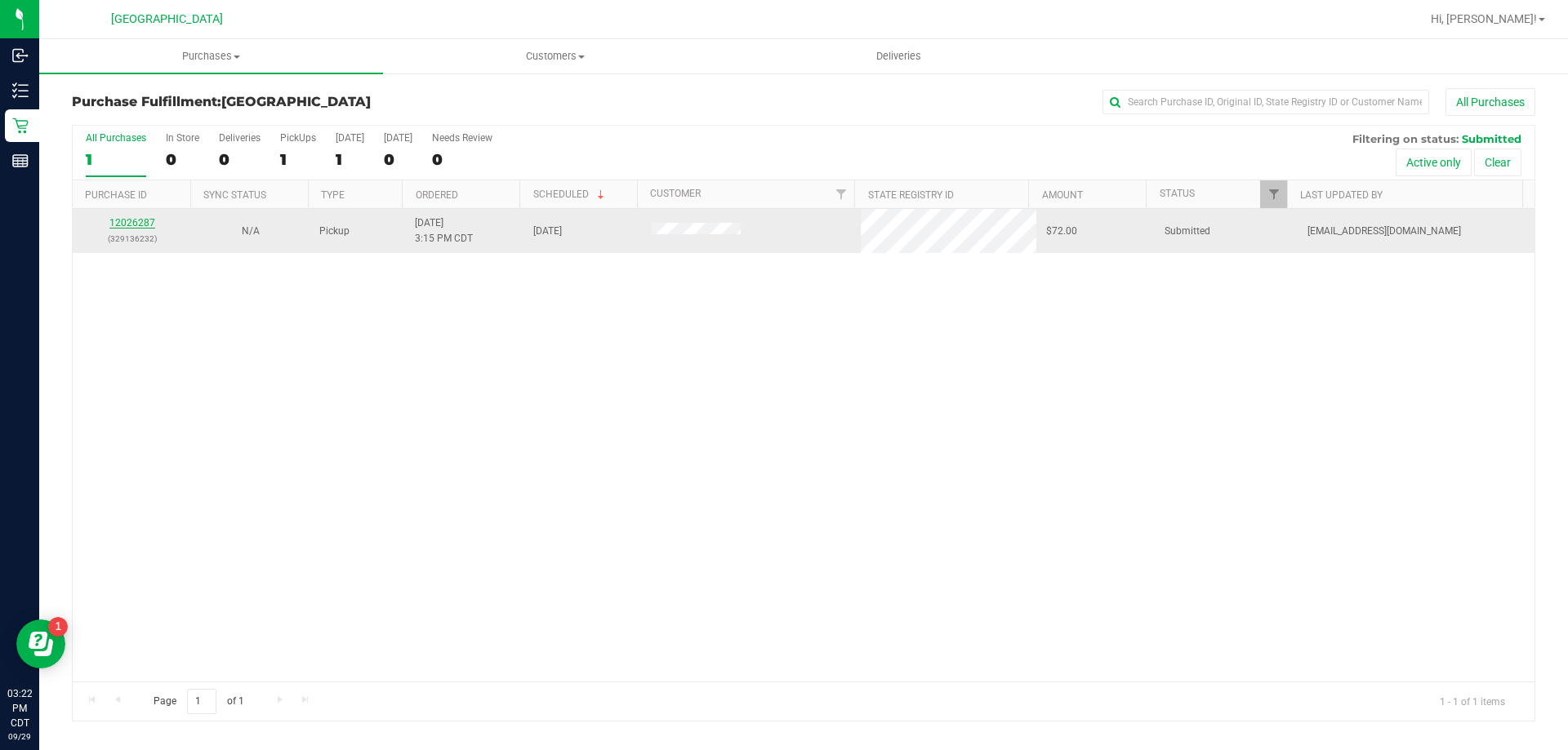
click at [121, 221] on link "12026287" at bounding box center [132, 223] width 46 height 12
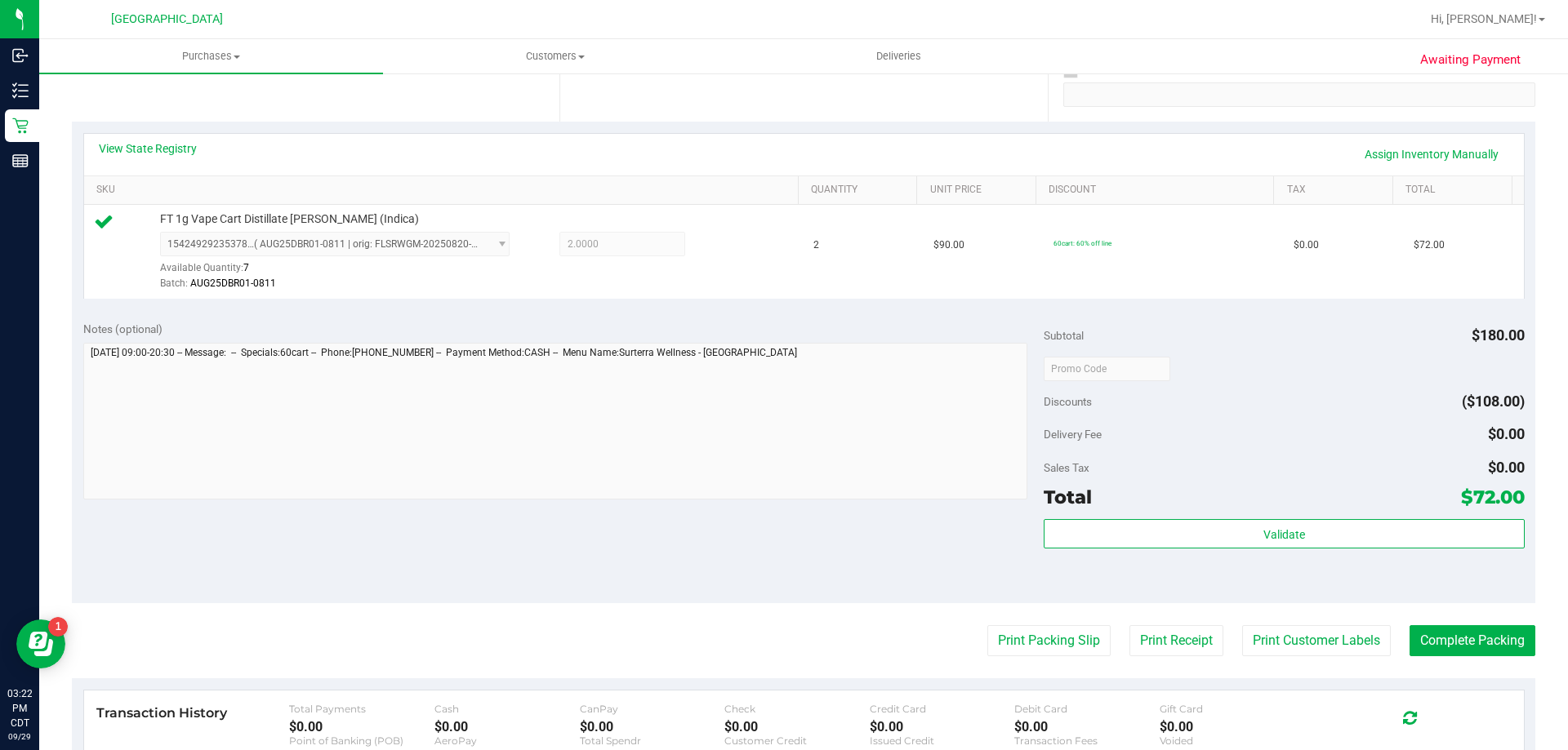
scroll to position [408, 0]
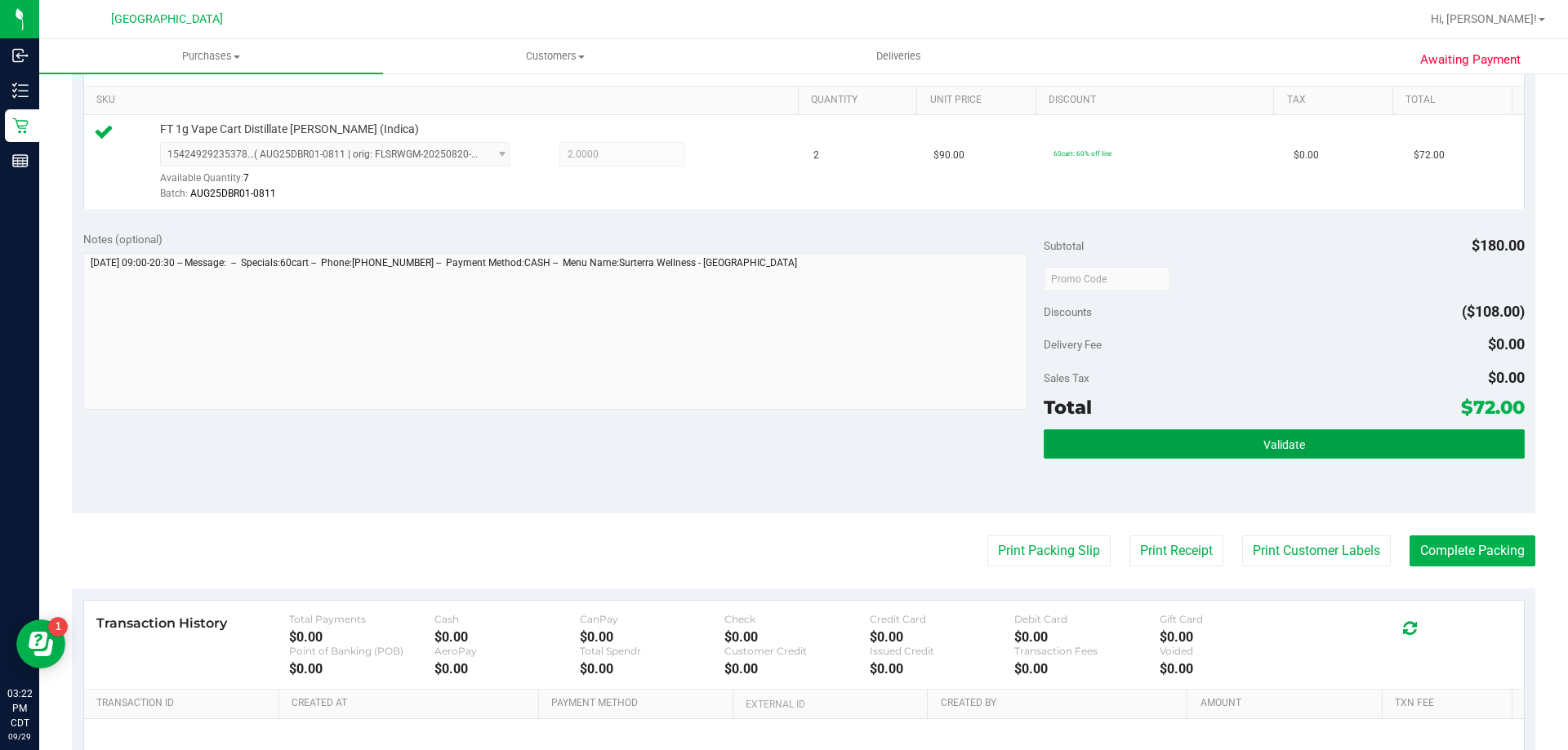
click at [1272, 441] on span "Validate" at bounding box center [1284, 445] width 42 height 13
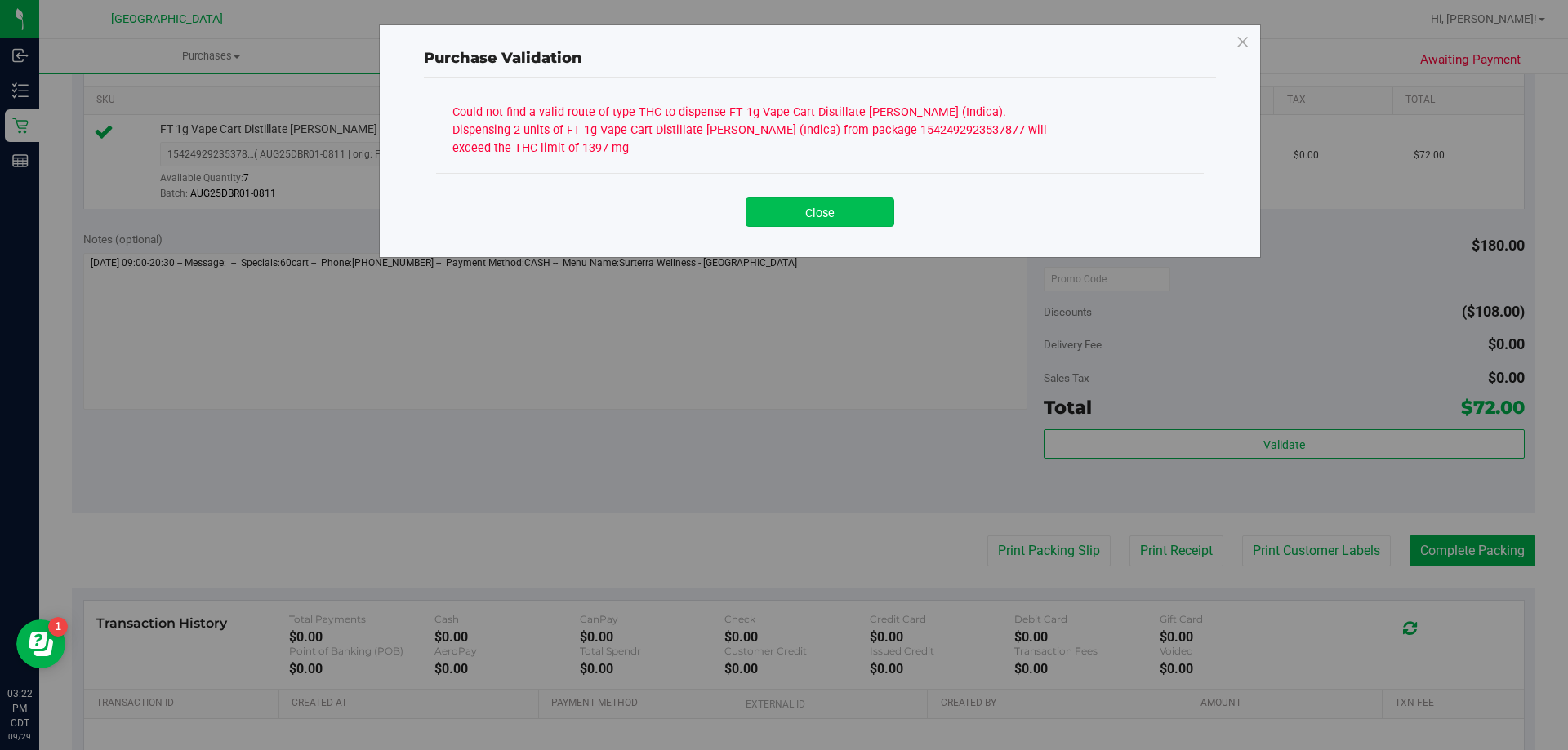
click at [857, 203] on button "Close" at bounding box center [819, 211] width 148 height 29
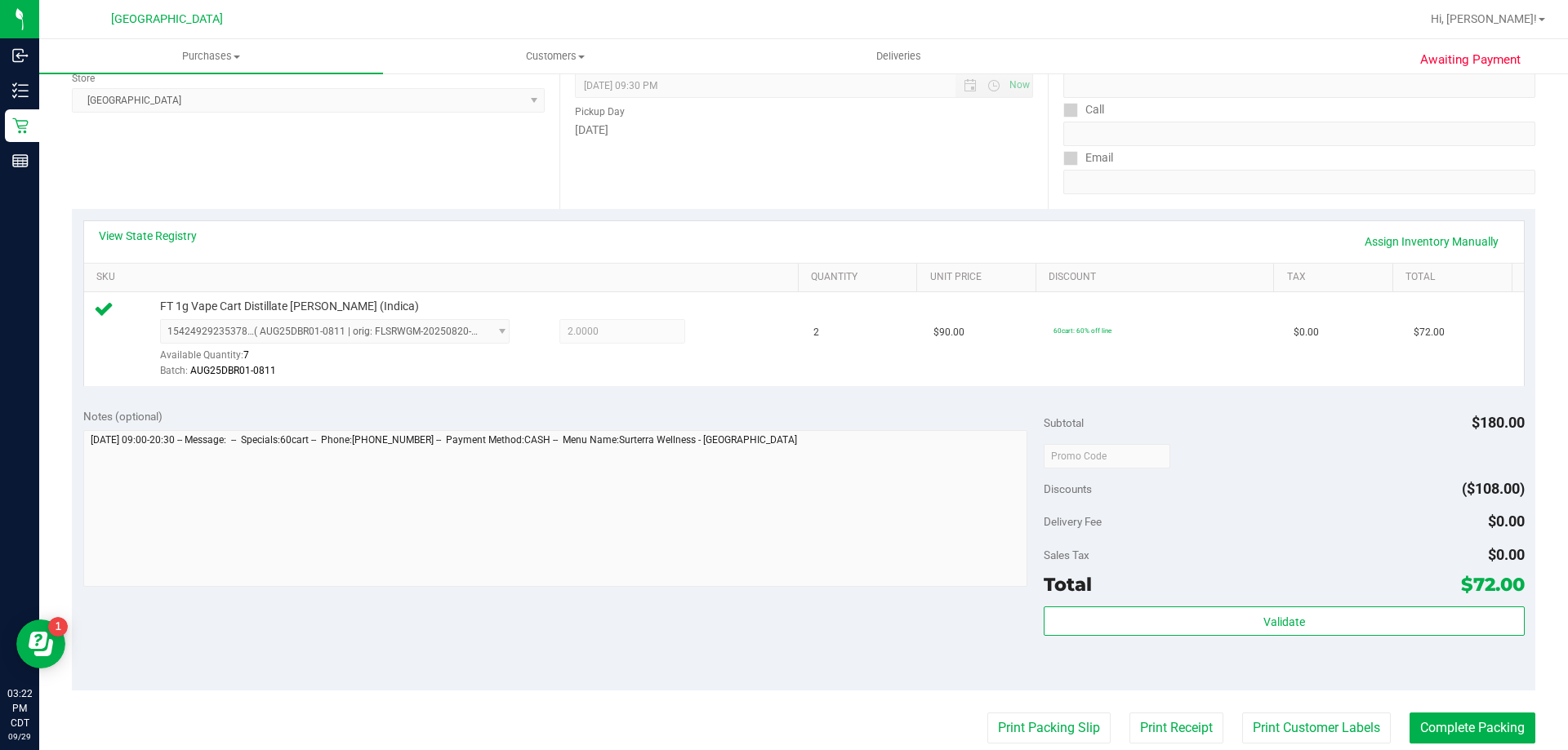
scroll to position [0, 0]
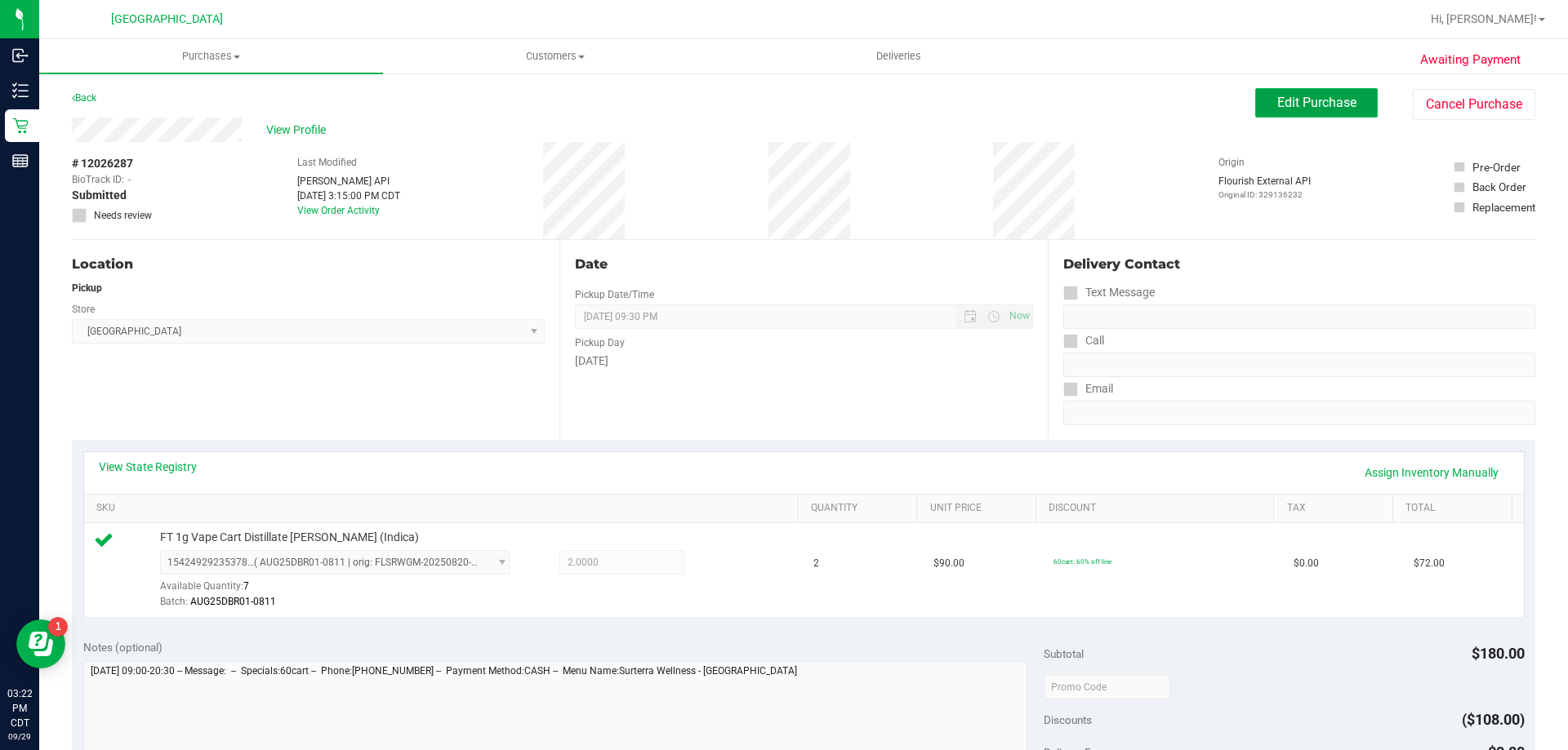
click at [1327, 106] on span "Edit Purchase" at bounding box center [1317, 102] width 79 height 16
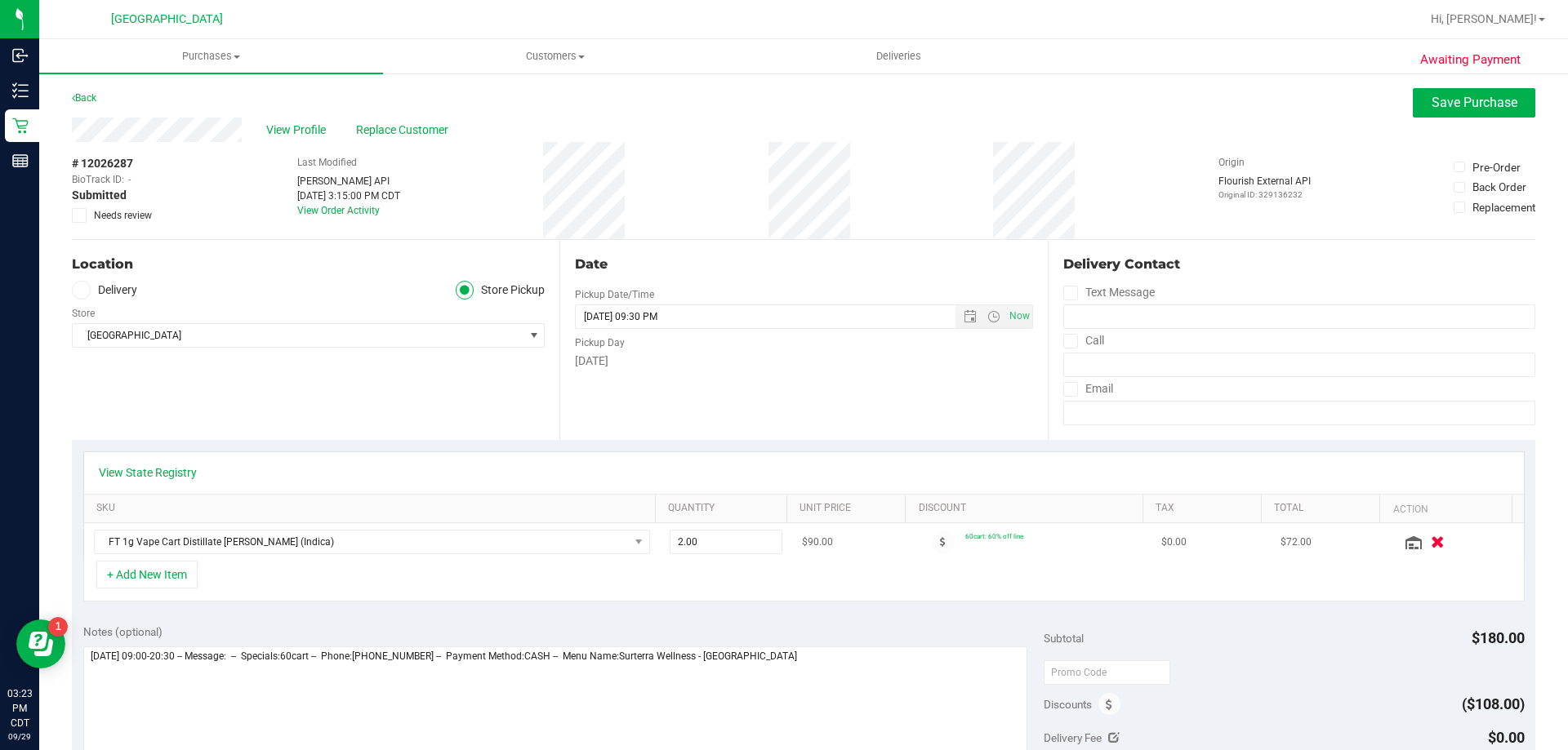
click at [1431, 540] on icon "button" at bounding box center [1437, 542] width 14 height 12
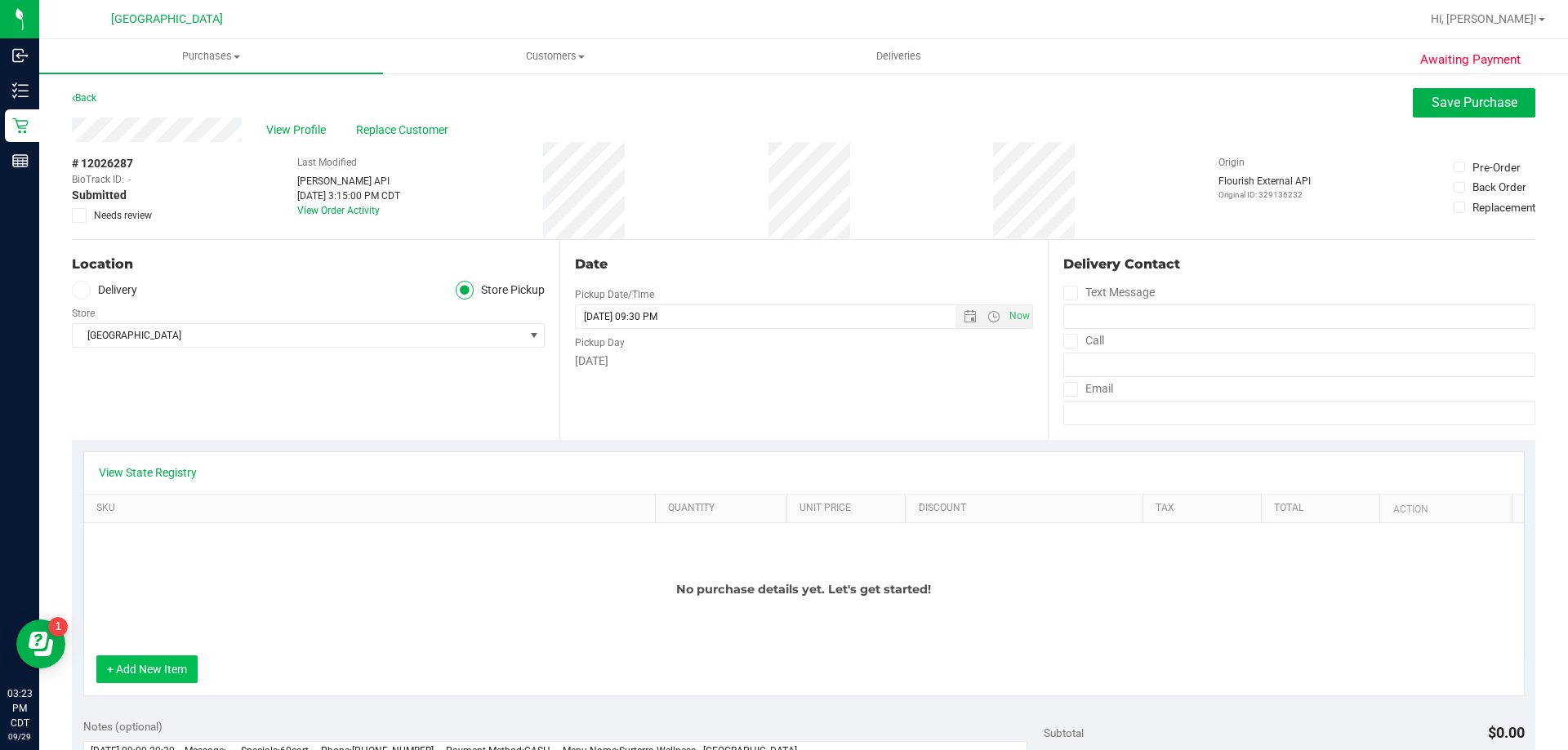
click at [142, 663] on button "+ Add New Item" at bounding box center [147, 669] width 102 height 27
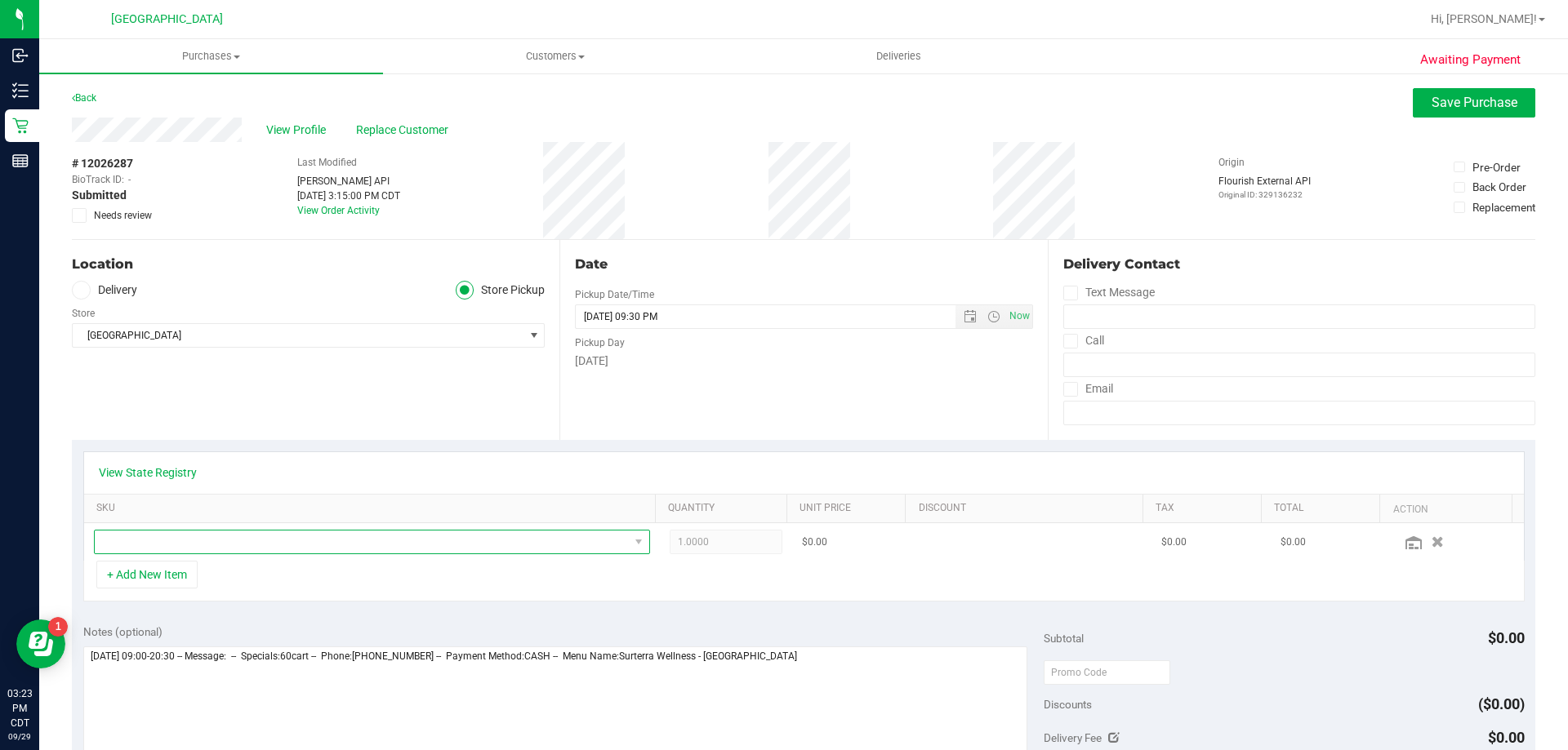
click at [157, 540] on span "NO DATA FOUND" at bounding box center [361, 541] width 534 height 22
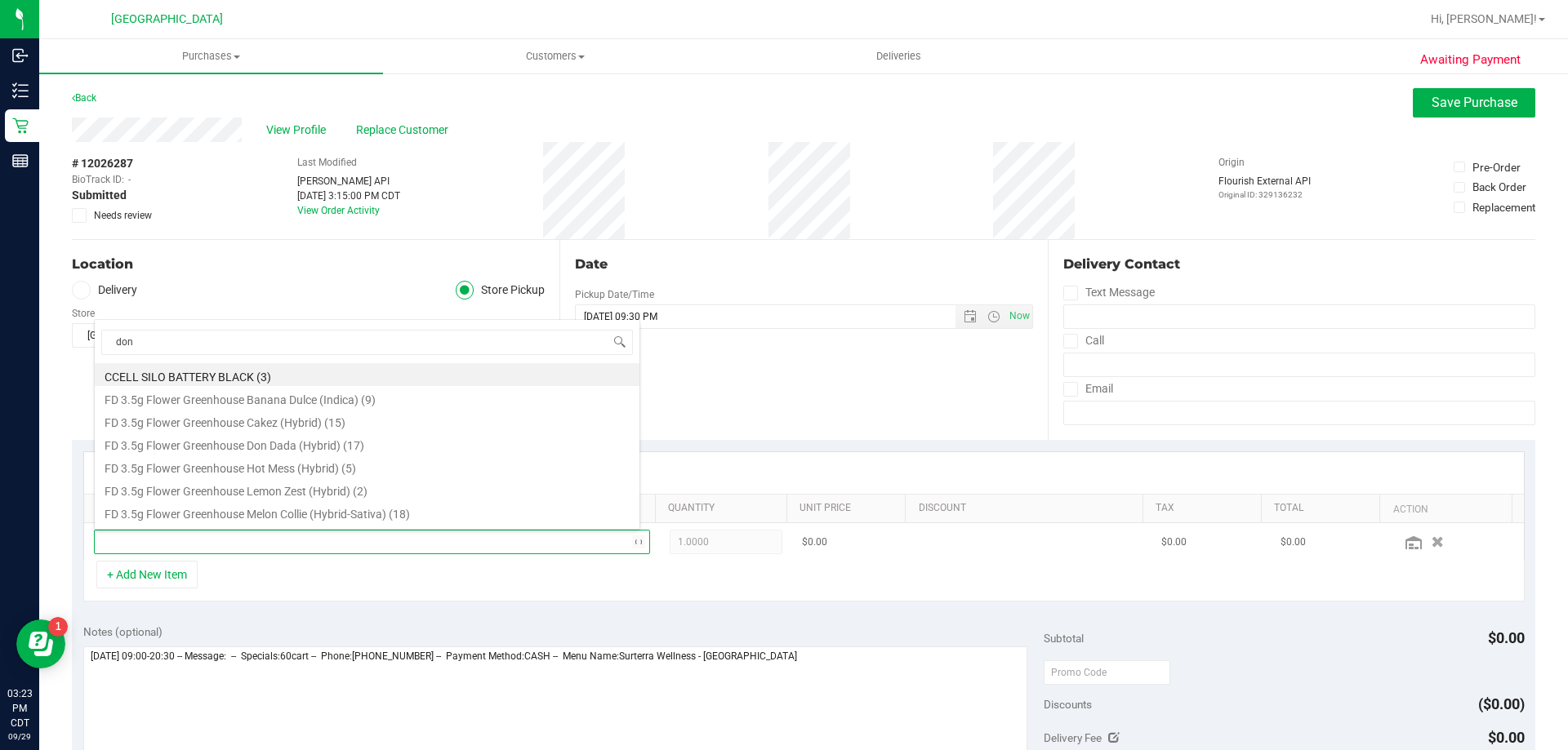
type input "[PERSON_NAME]"
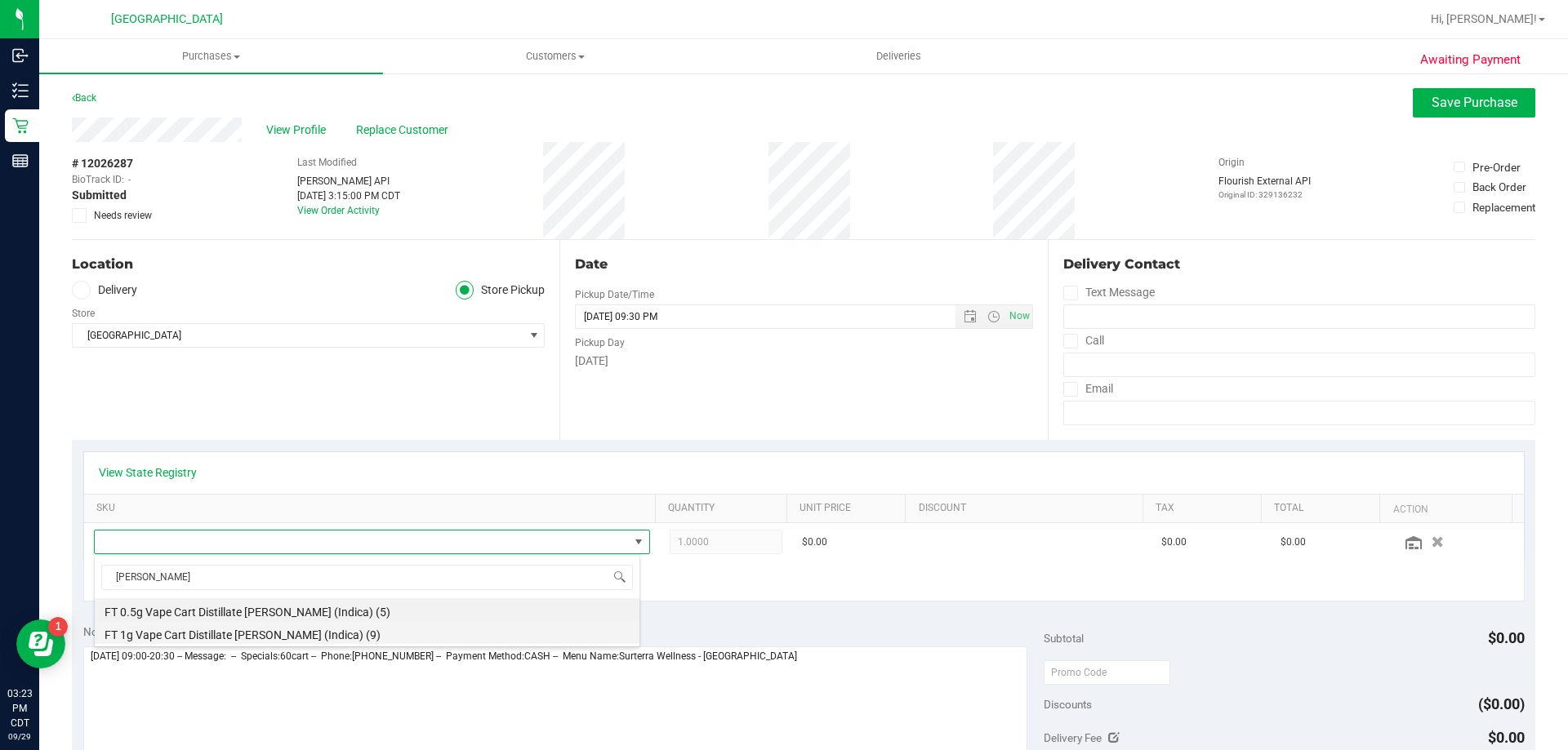
click at [207, 633] on li "FT 1g Vape Cart Distillate [PERSON_NAME] (Indica) (9)" at bounding box center [367, 632] width 545 height 22
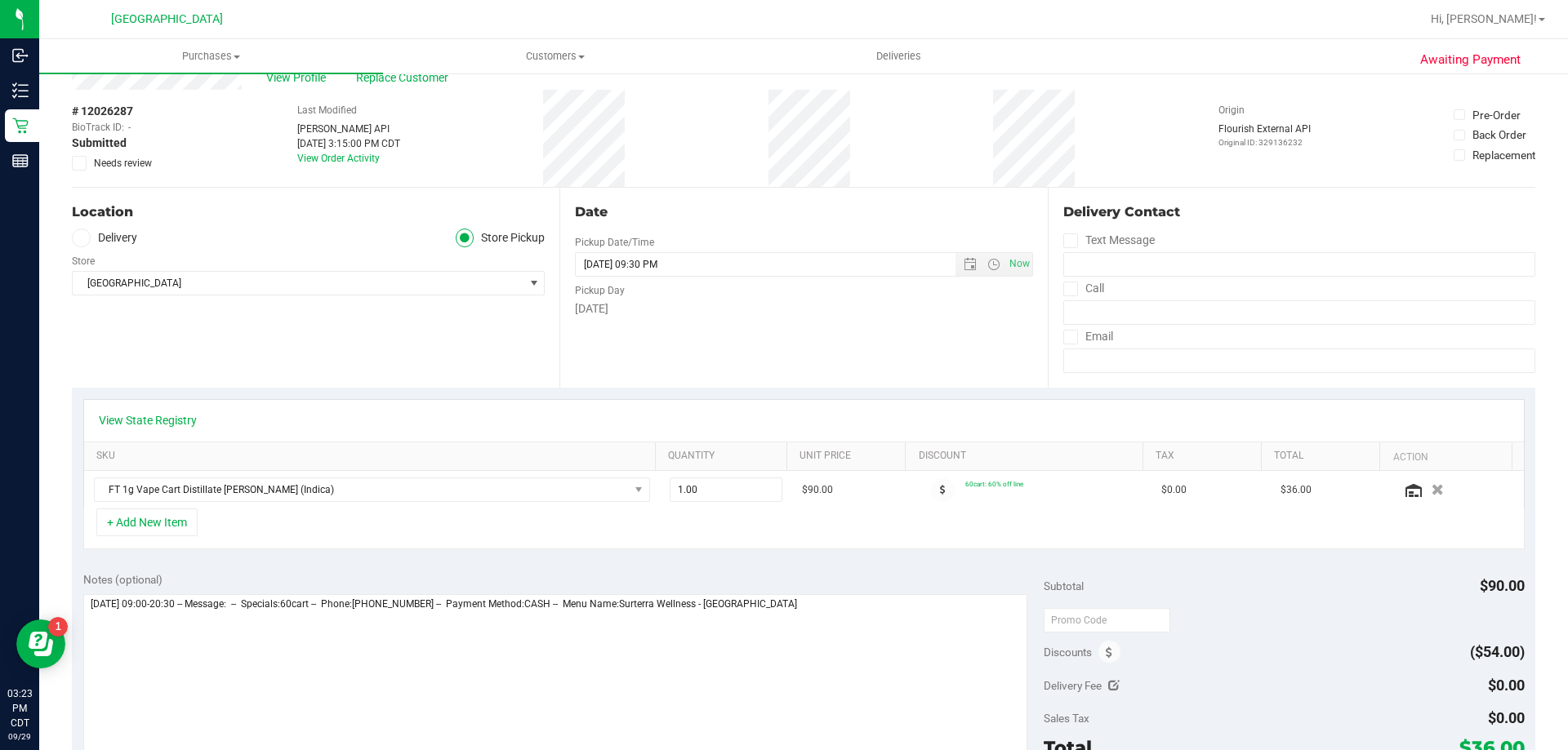
scroll to position [82, 0]
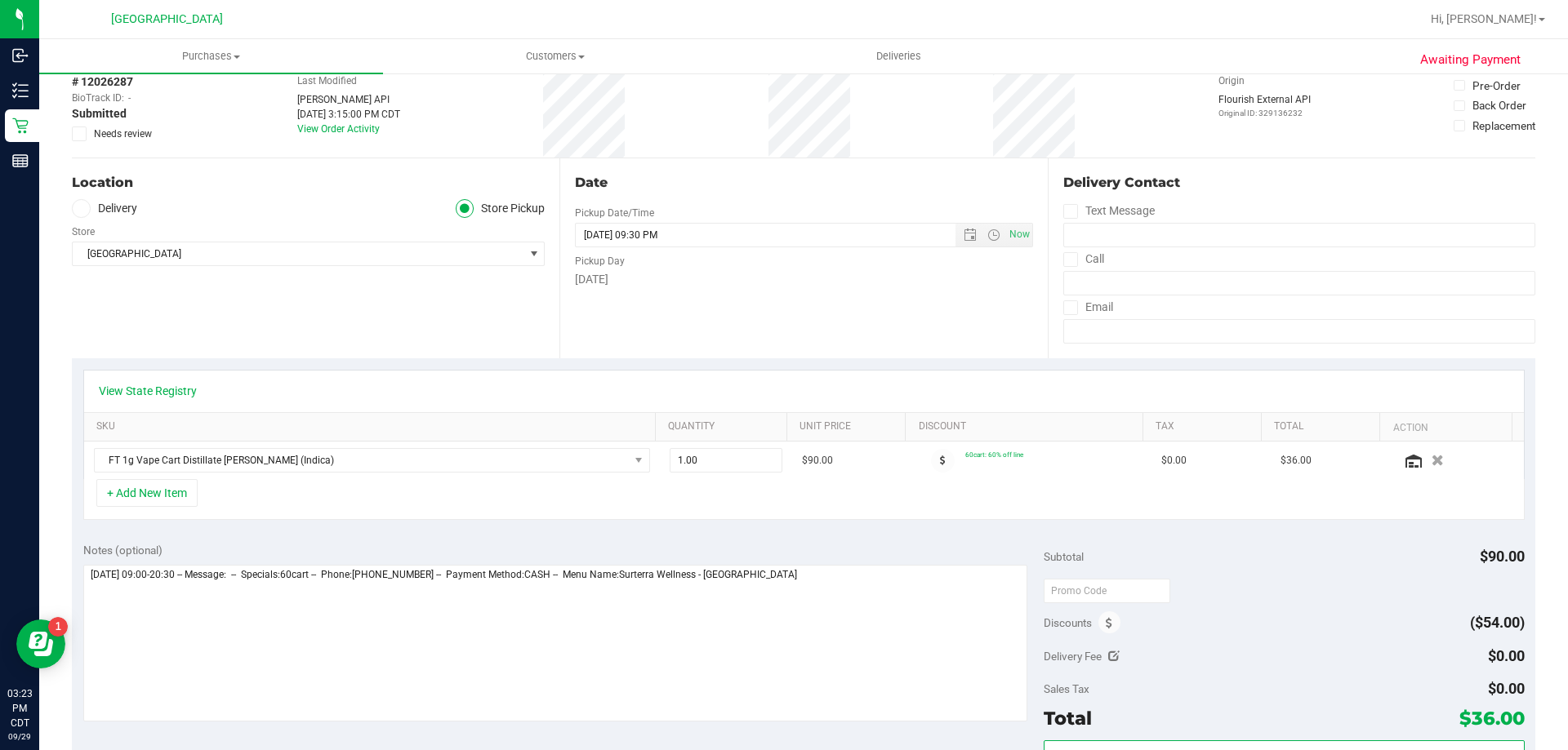
click at [1312, 584] on div at bounding box center [1283, 589] width 480 height 29
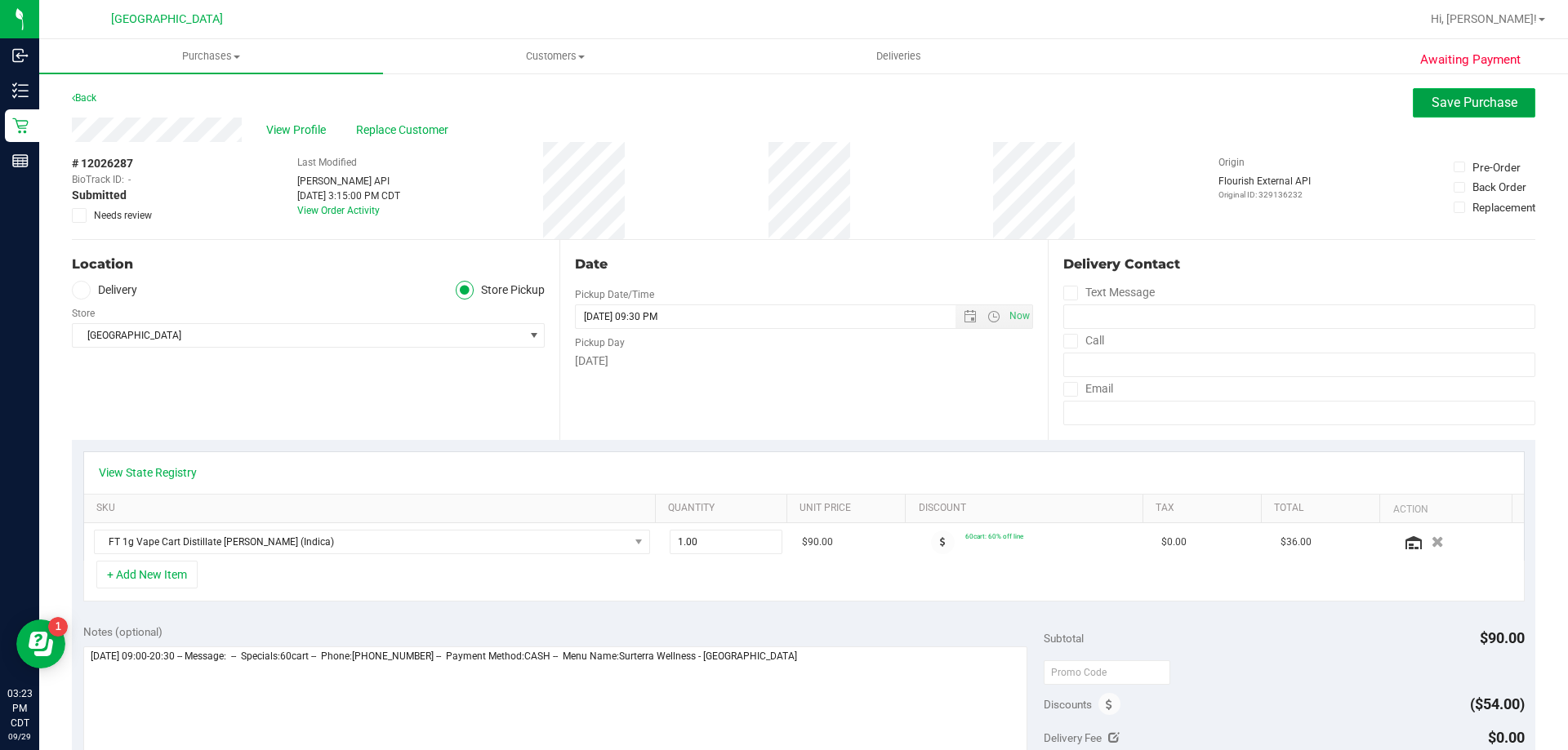
click at [1451, 103] on span "Save Purchase" at bounding box center [1474, 102] width 86 height 16
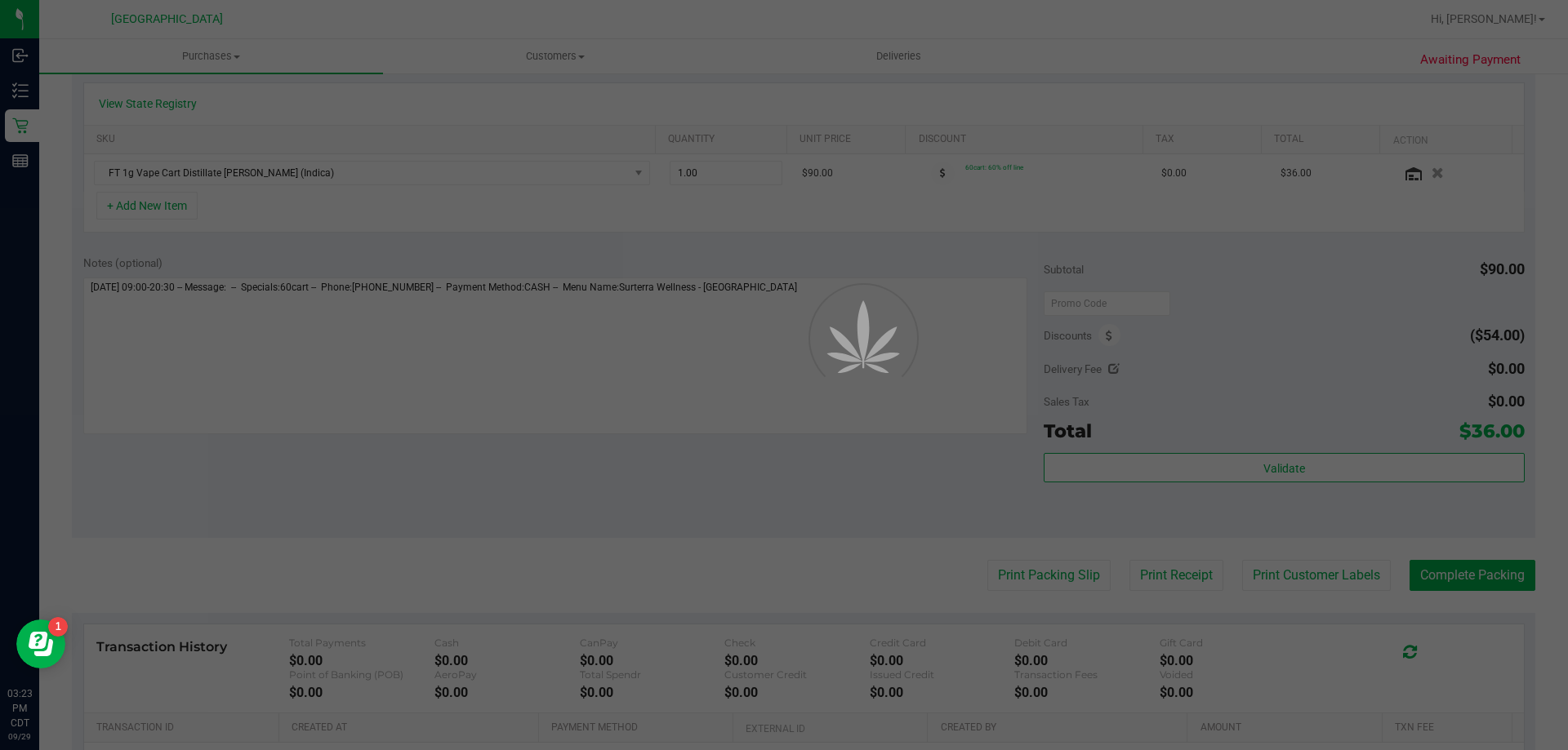
scroll to position [489, 0]
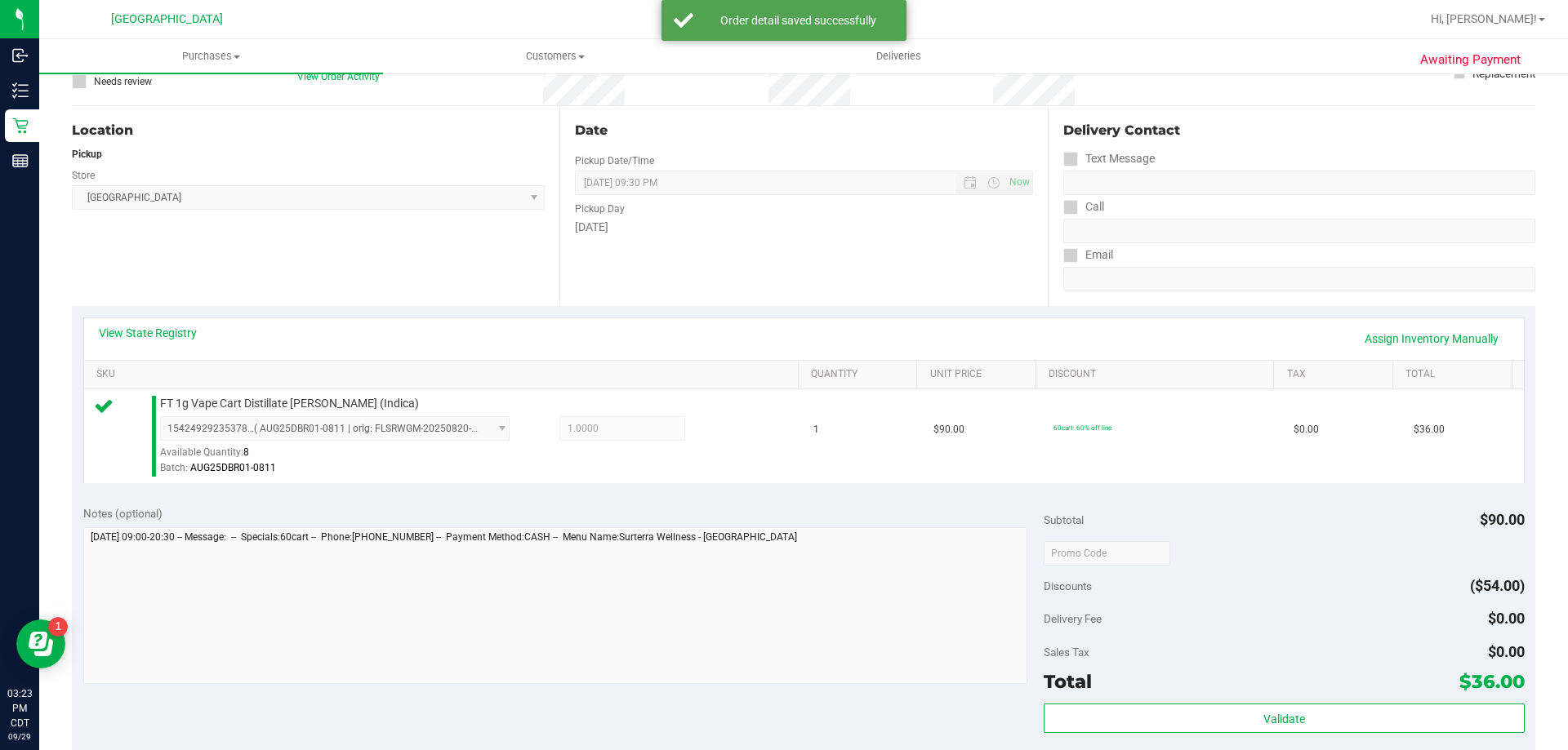
scroll to position [163, 0]
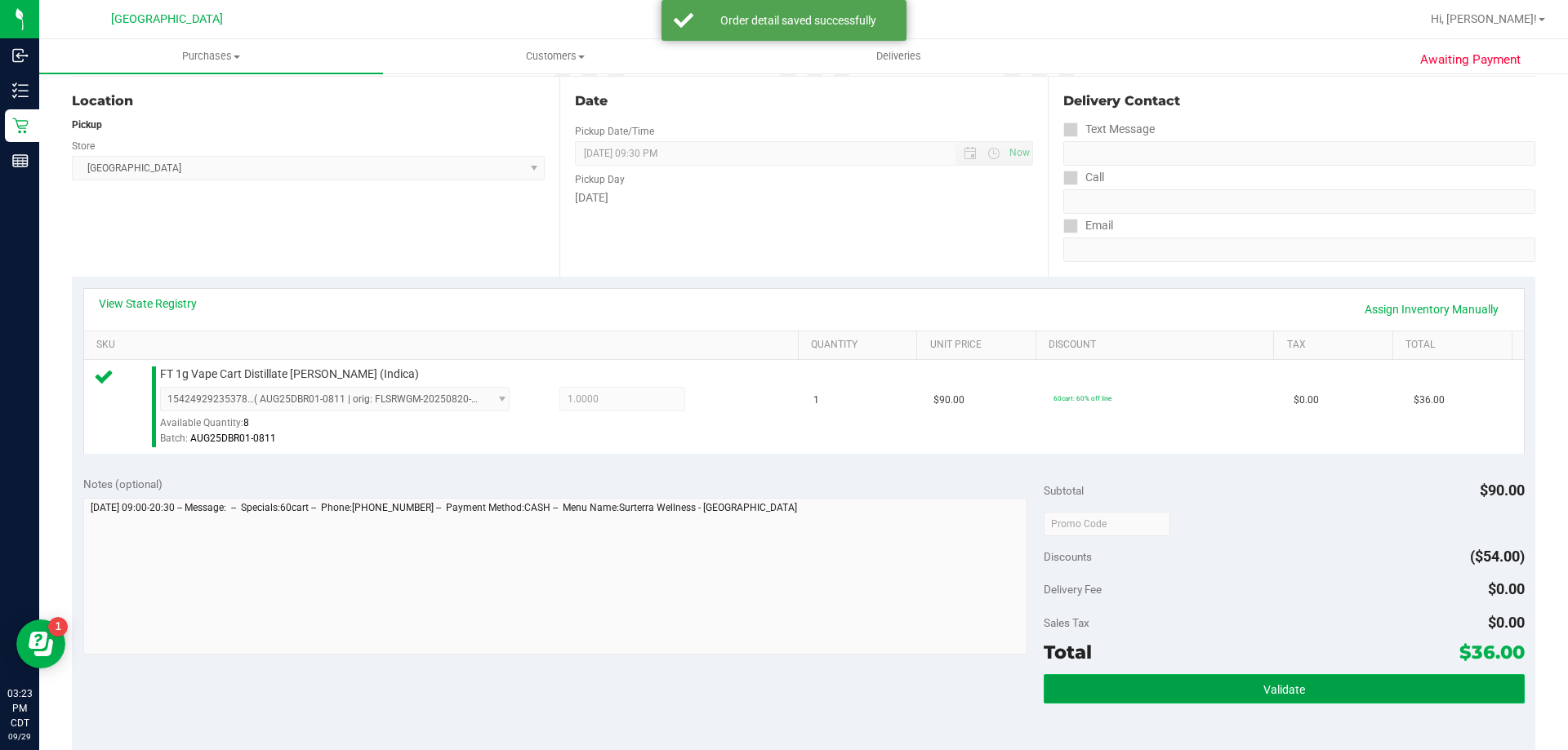
click at [1082, 700] on button "Validate" at bounding box center [1283, 688] width 480 height 29
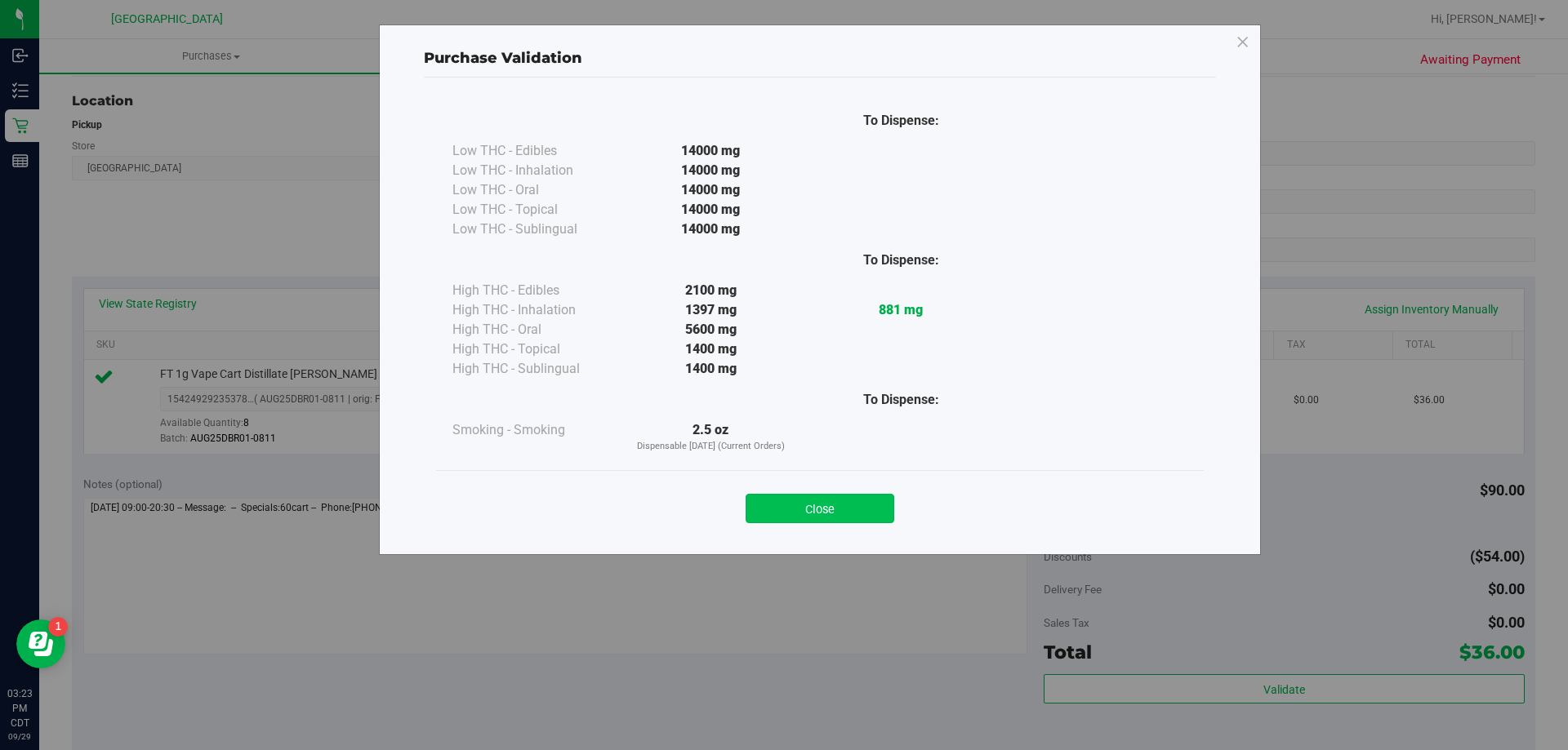
click at [842, 507] on button "Close" at bounding box center [819, 508] width 148 height 29
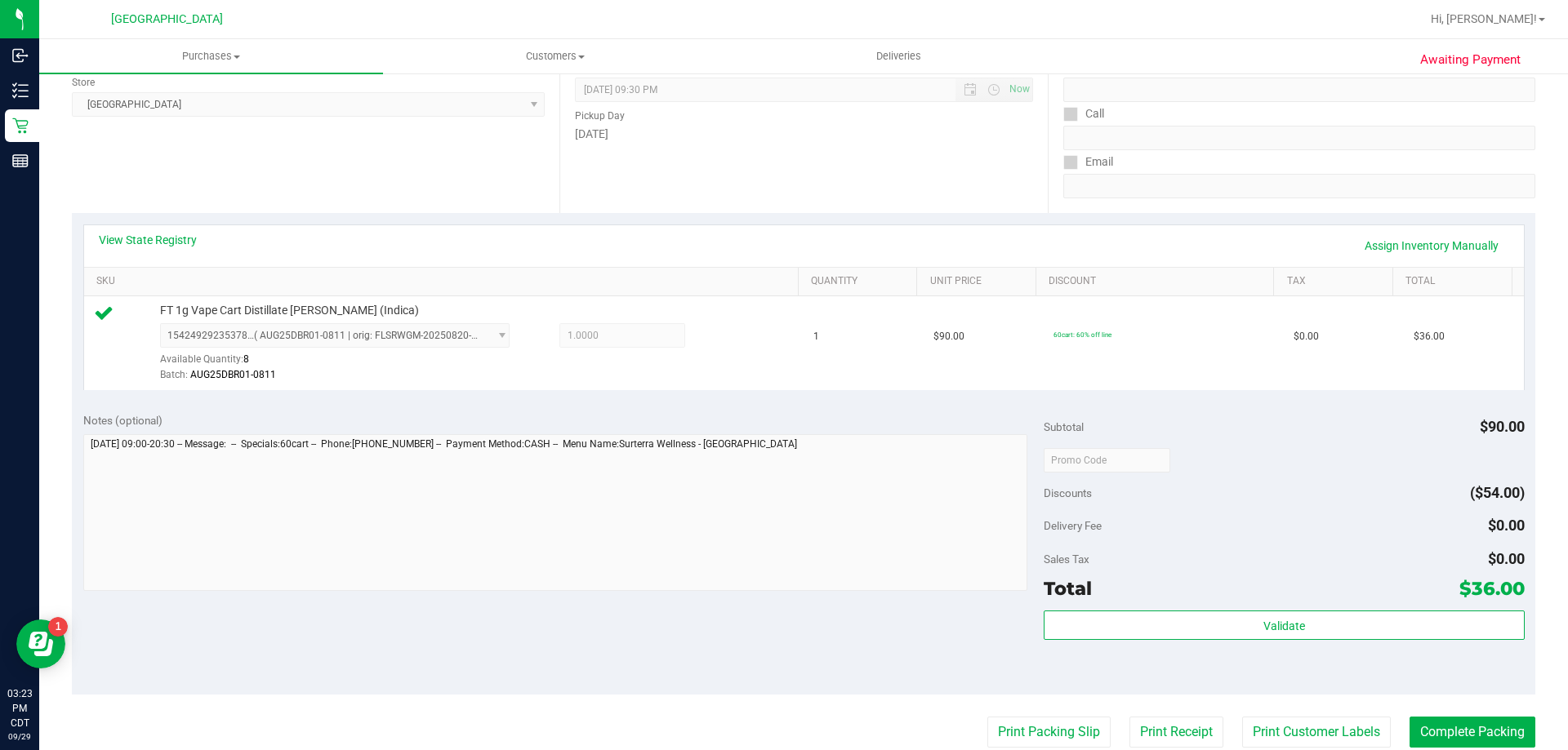
scroll to position [572, 0]
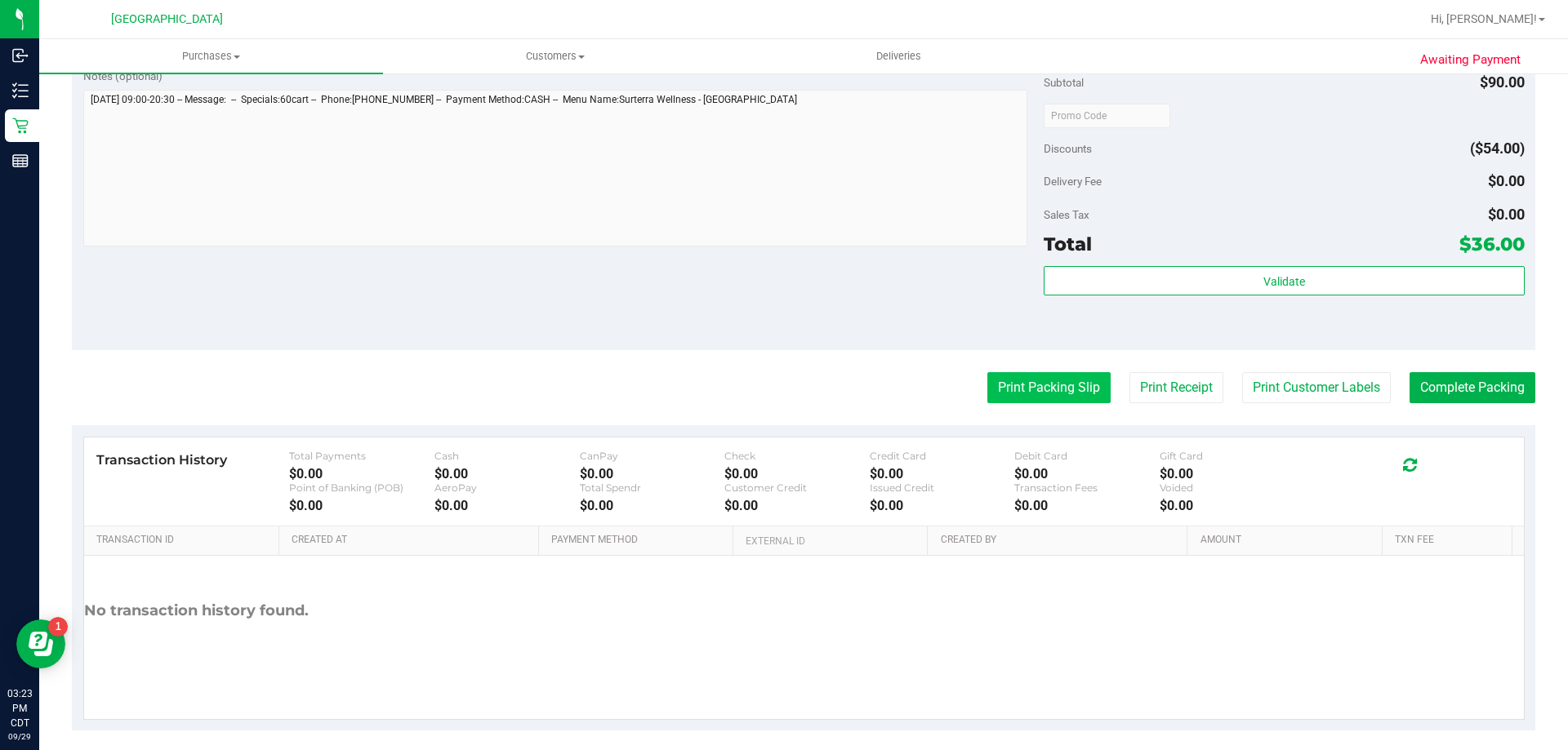
click at [1041, 391] on button "Print Packing Slip" at bounding box center [1049, 387] width 123 height 31
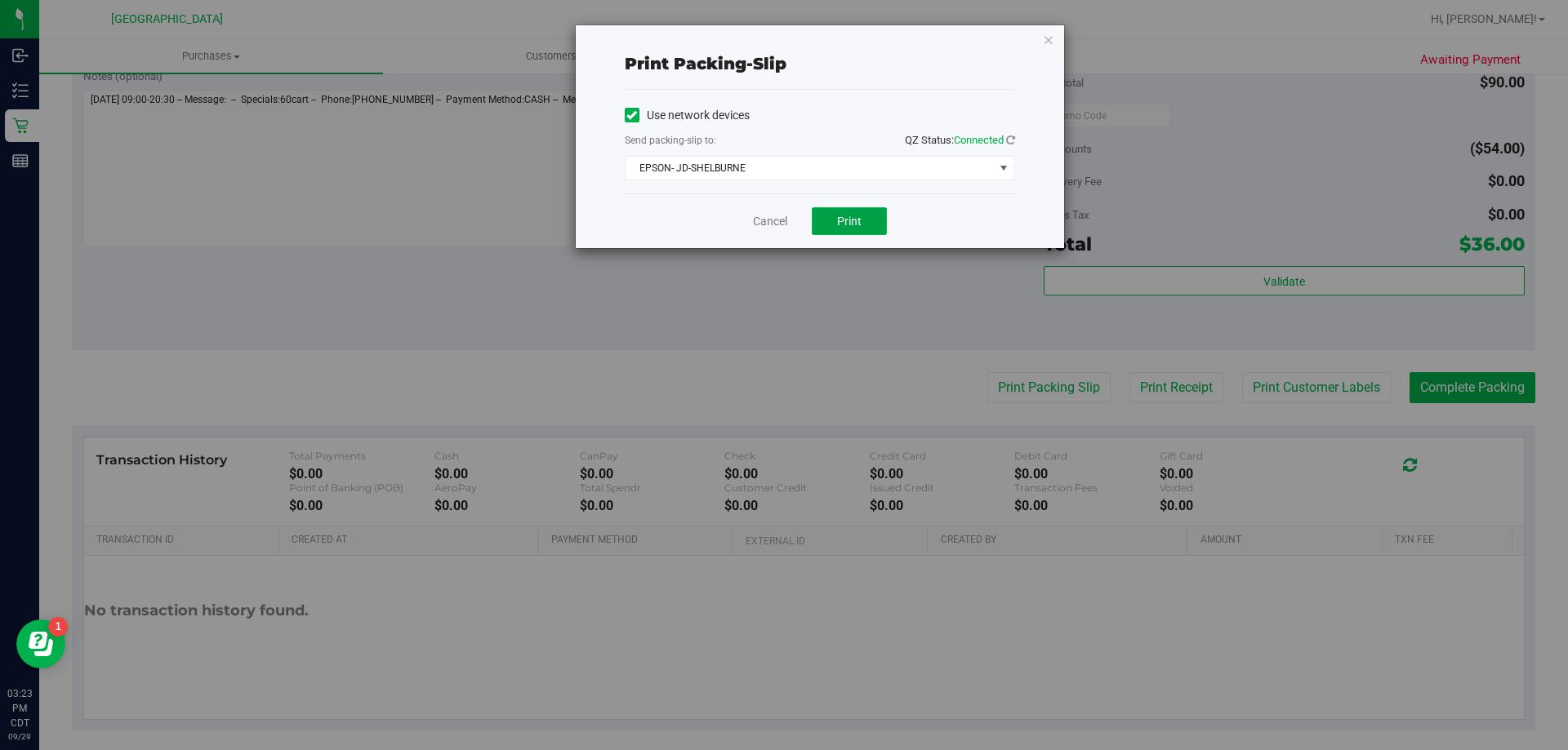
click at [828, 224] on button "Print" at bounding box center [849, 221] width 75 height 27
click at [796, 216] on div "Cancel Print" at bounding box center [819, 221] width 391 height 55
click at [784, 221] on link "Cancel" at bounding box center [769, 221] width 34 height 17
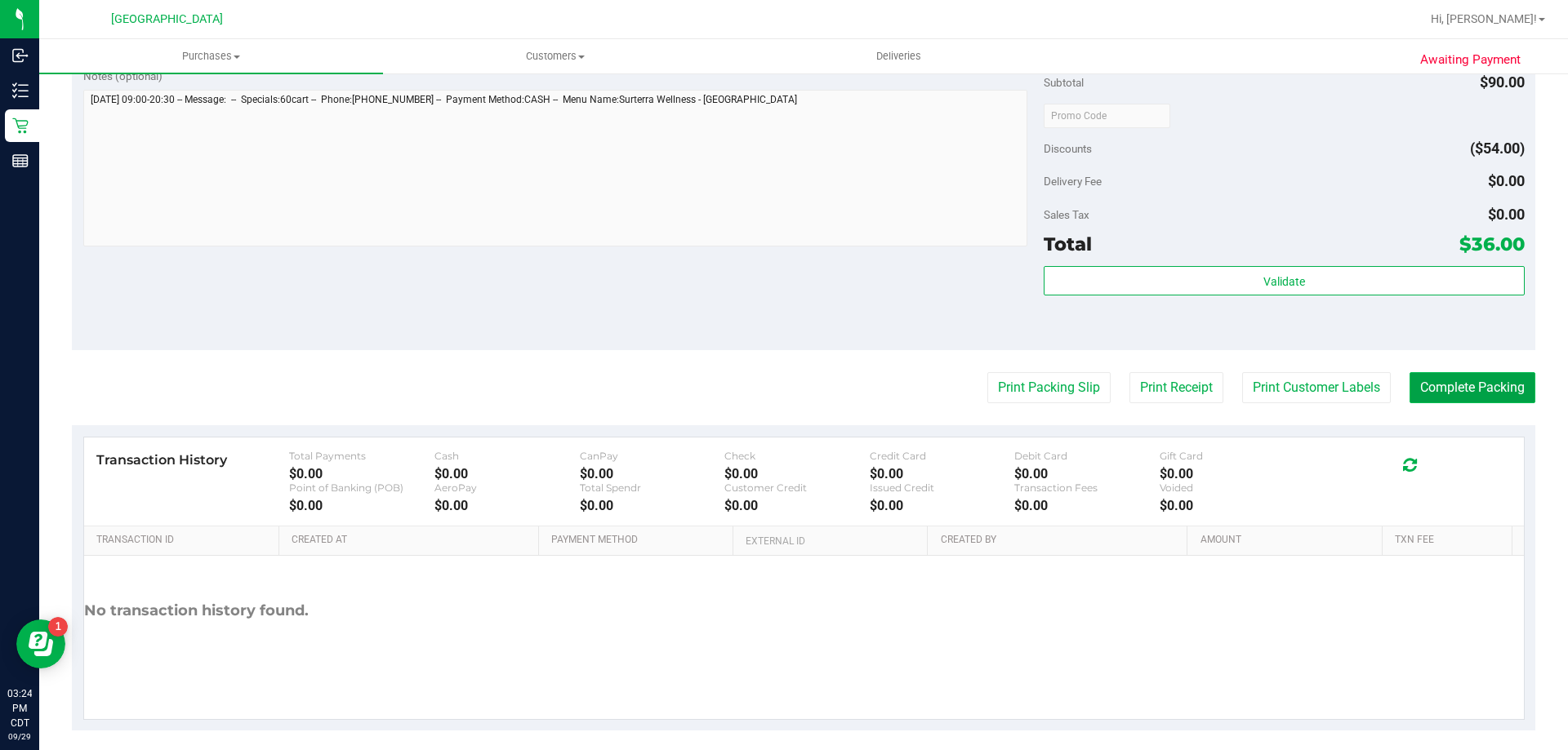
click at [1493, 386] on button "Complete Packing" at bounding box center [1472, 387] width 126 height 31
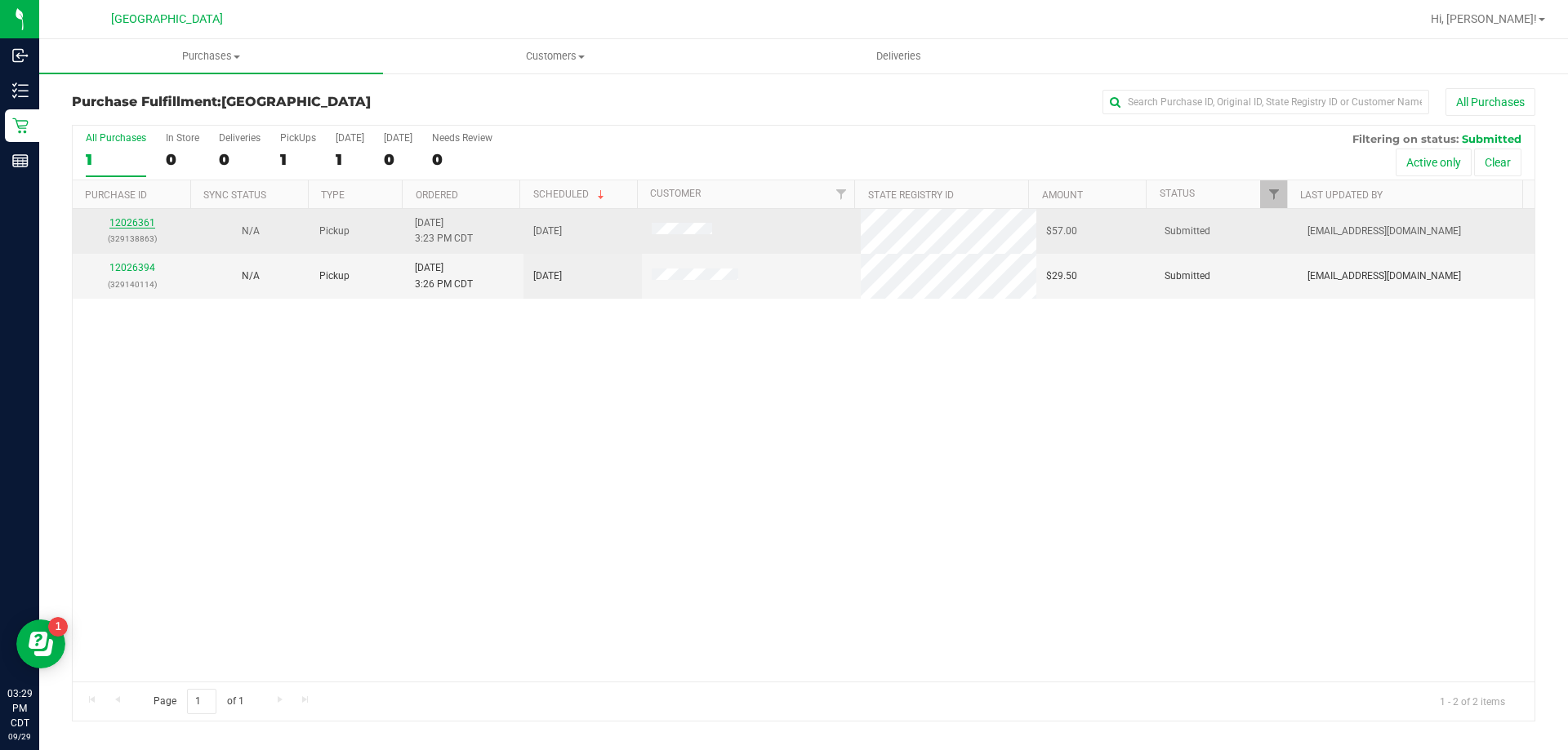
click at [122, 221] on link "12026361" at bounding box center [132, 223] width 46 height 12
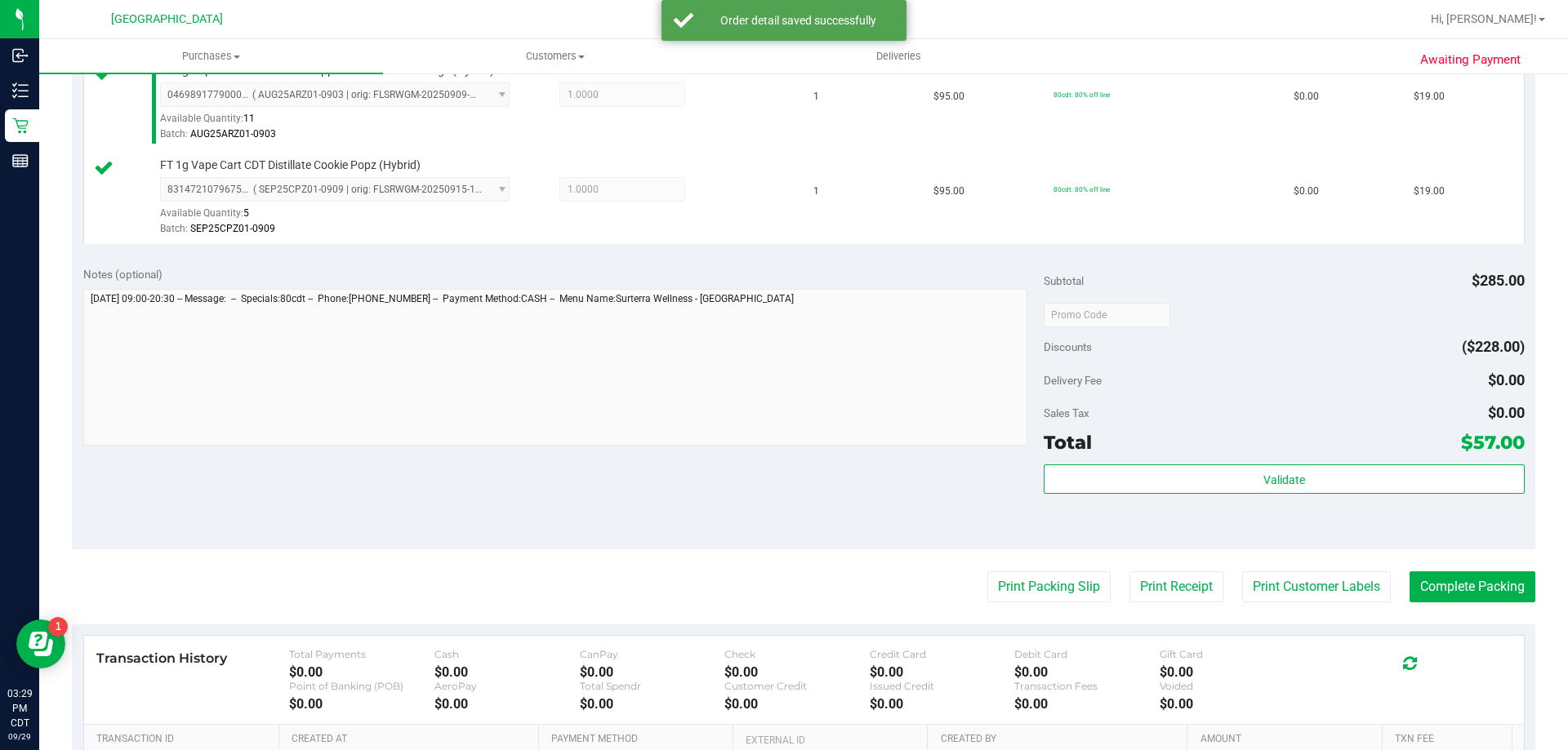
scroll to position [653, 0]
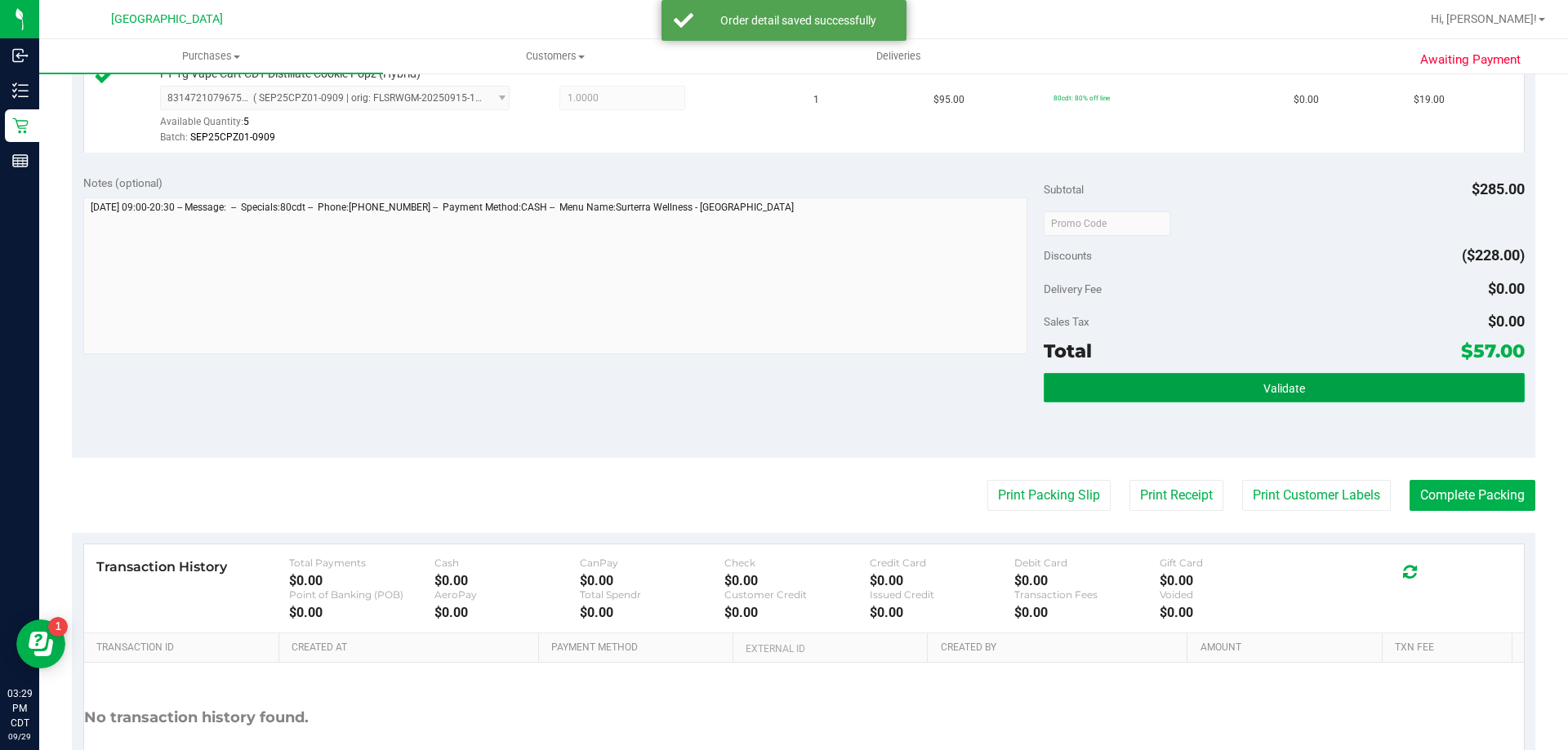
click at [1368, 395] on button "Validate" at bounding box center [1283, 387] width 480 height 29
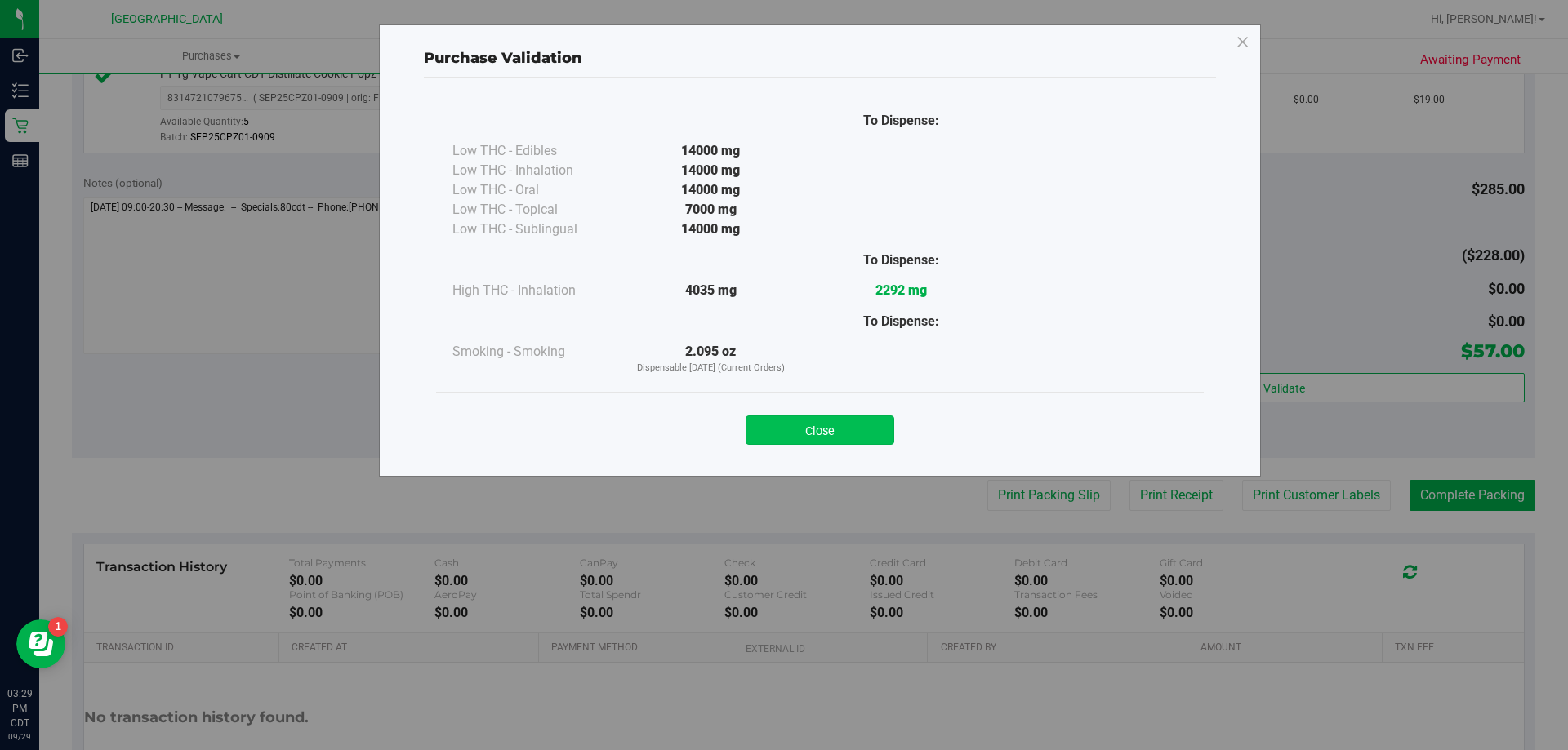
click at [804, 416] on button "Close" at bounding box center [819, 430] width 148 height 29
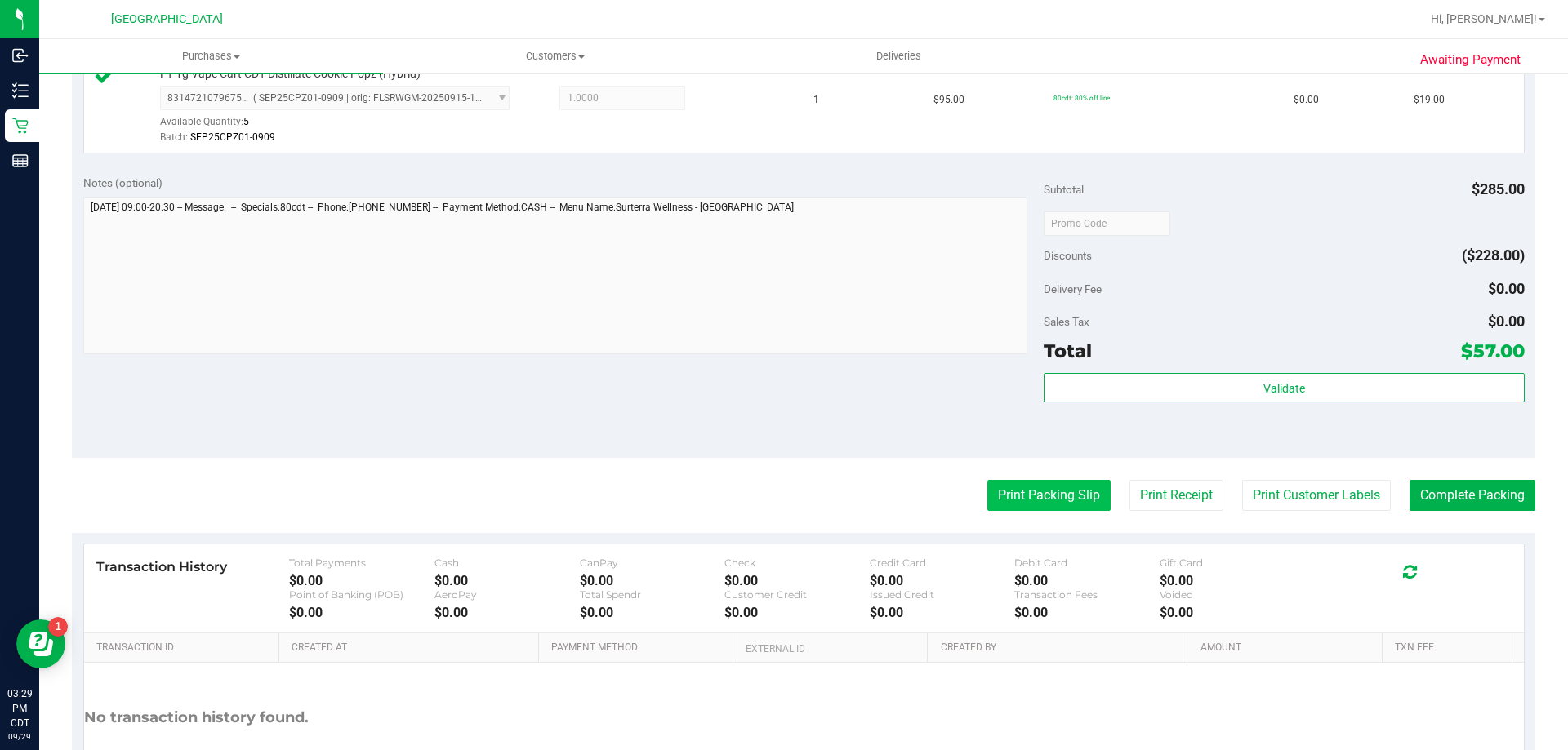
click at [1093, 481] on button "Print Packing Slip" at bounding box center [1049, 495] width 123 height 31
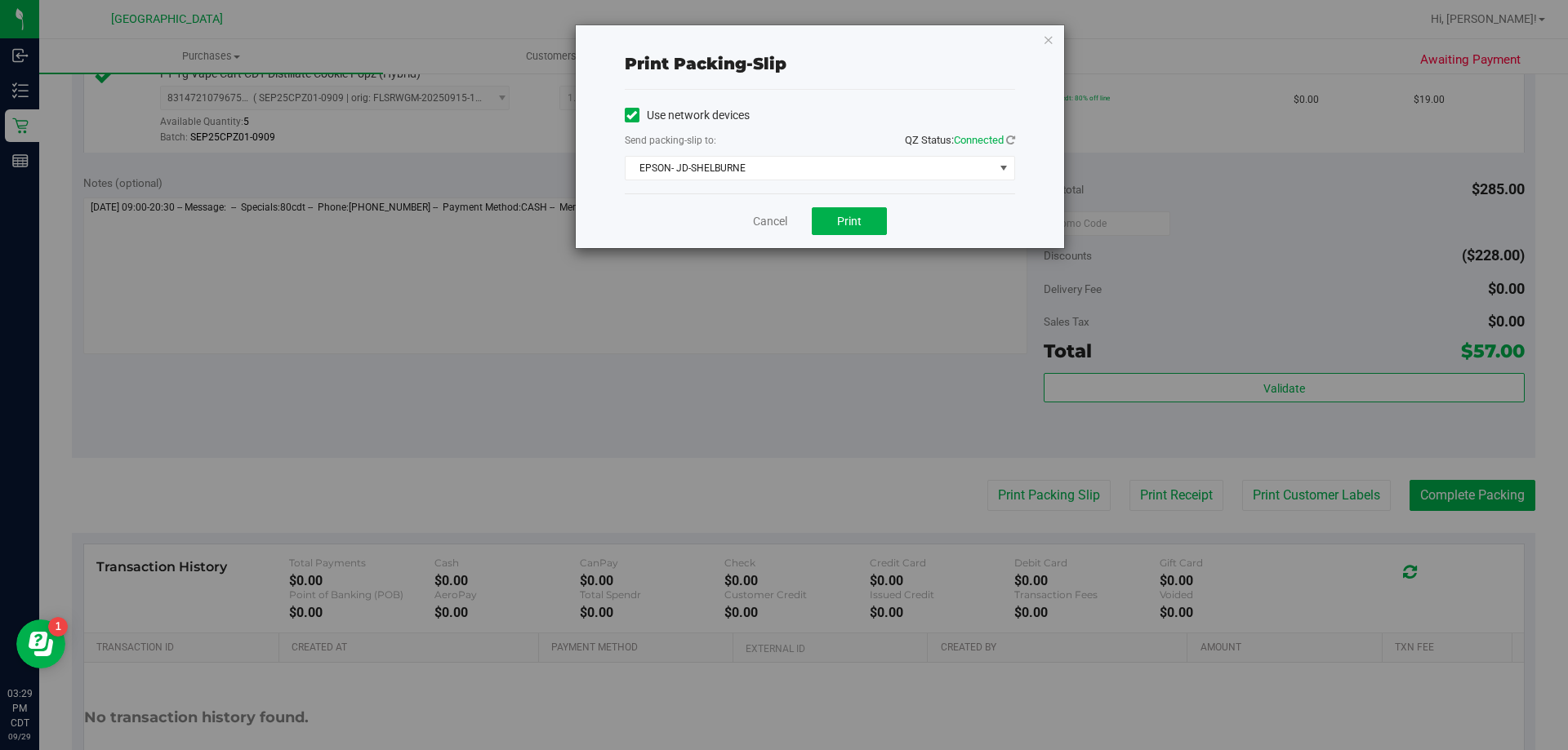
click at [844, 206] on div "Cancel Print" at bounding box center [819, 221] width 391 height 55
click at [848, 216] on span "Print" at bounding box center [849, 221] width 24 height 13
click at [777, 226] on link "Cancel" at bounding box center [769, 221] width 34 height 17
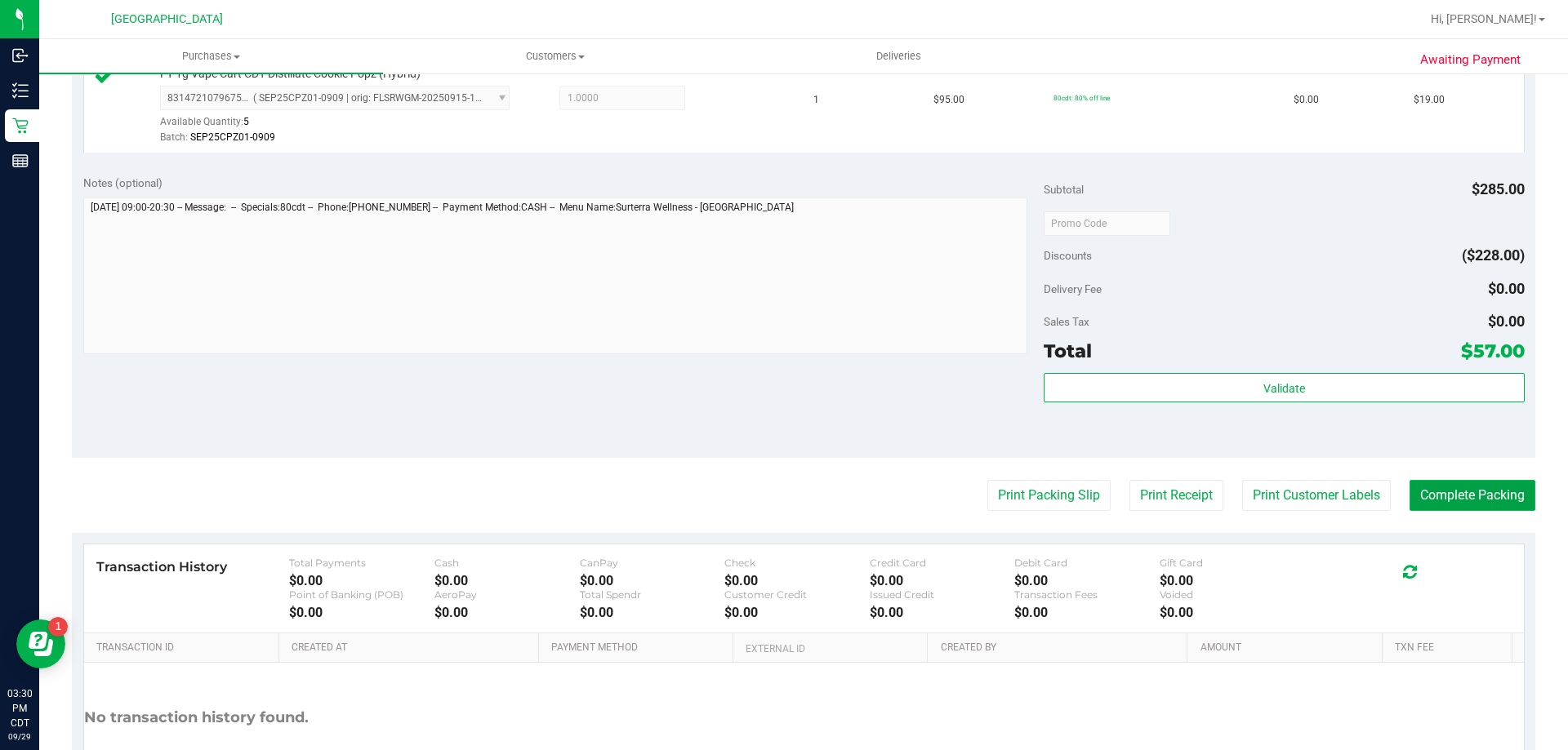
click at [1472, 487] on button "Complete Packing" at bounding box center [1472, 495] width 126 height 31
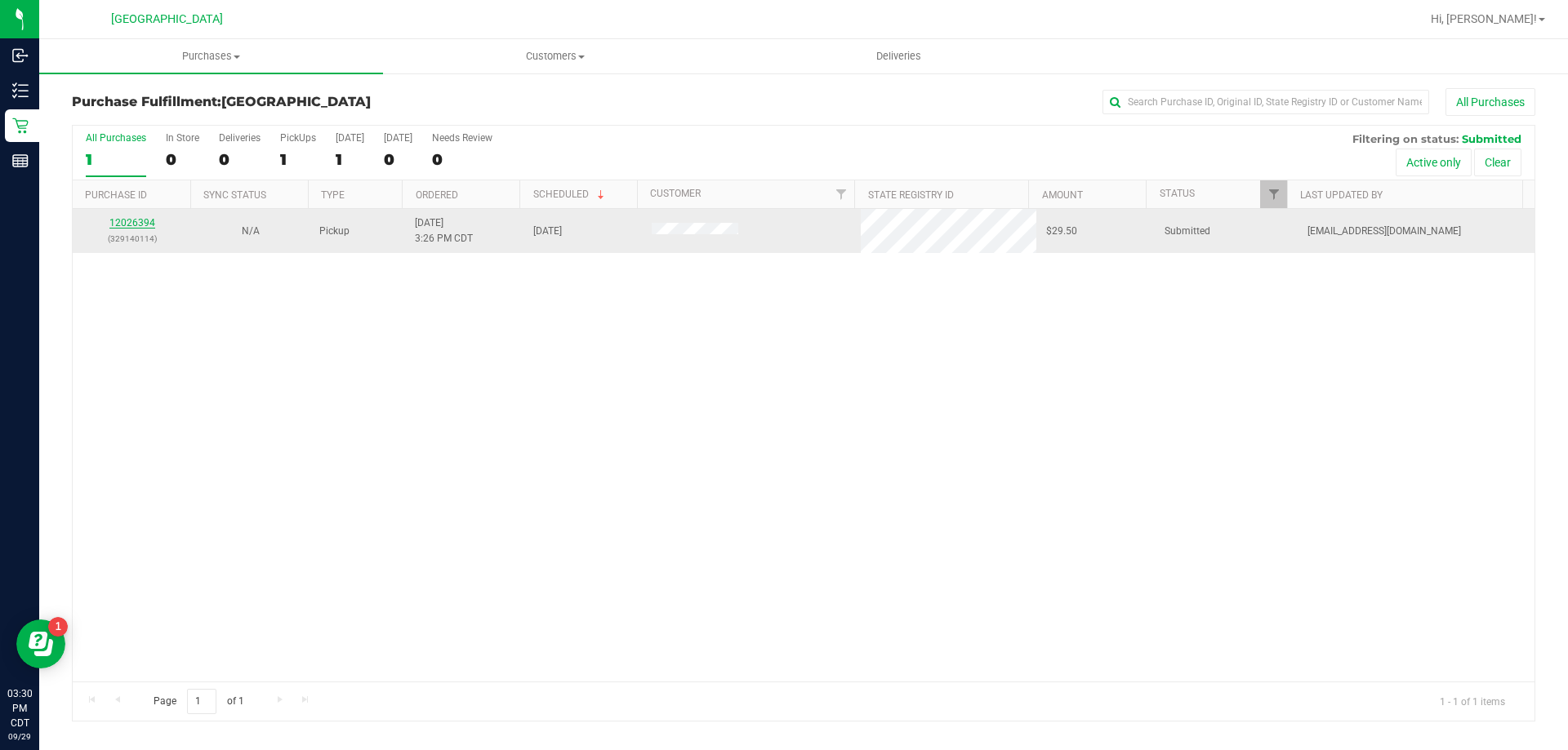
click at [122, 222] on link "12026394" at bounding box center [132, 223] width 46 height 12
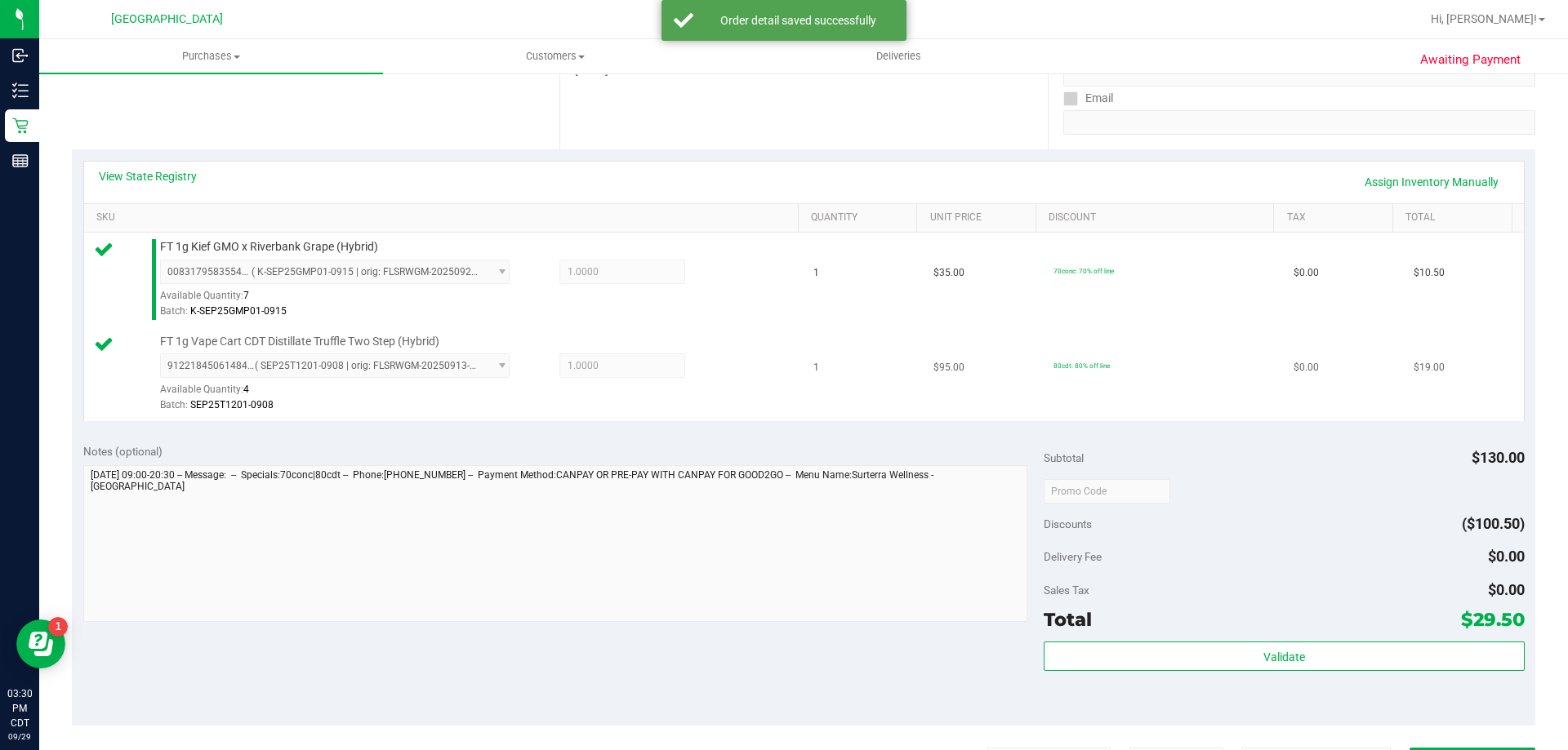
scroll to position [326, 0]
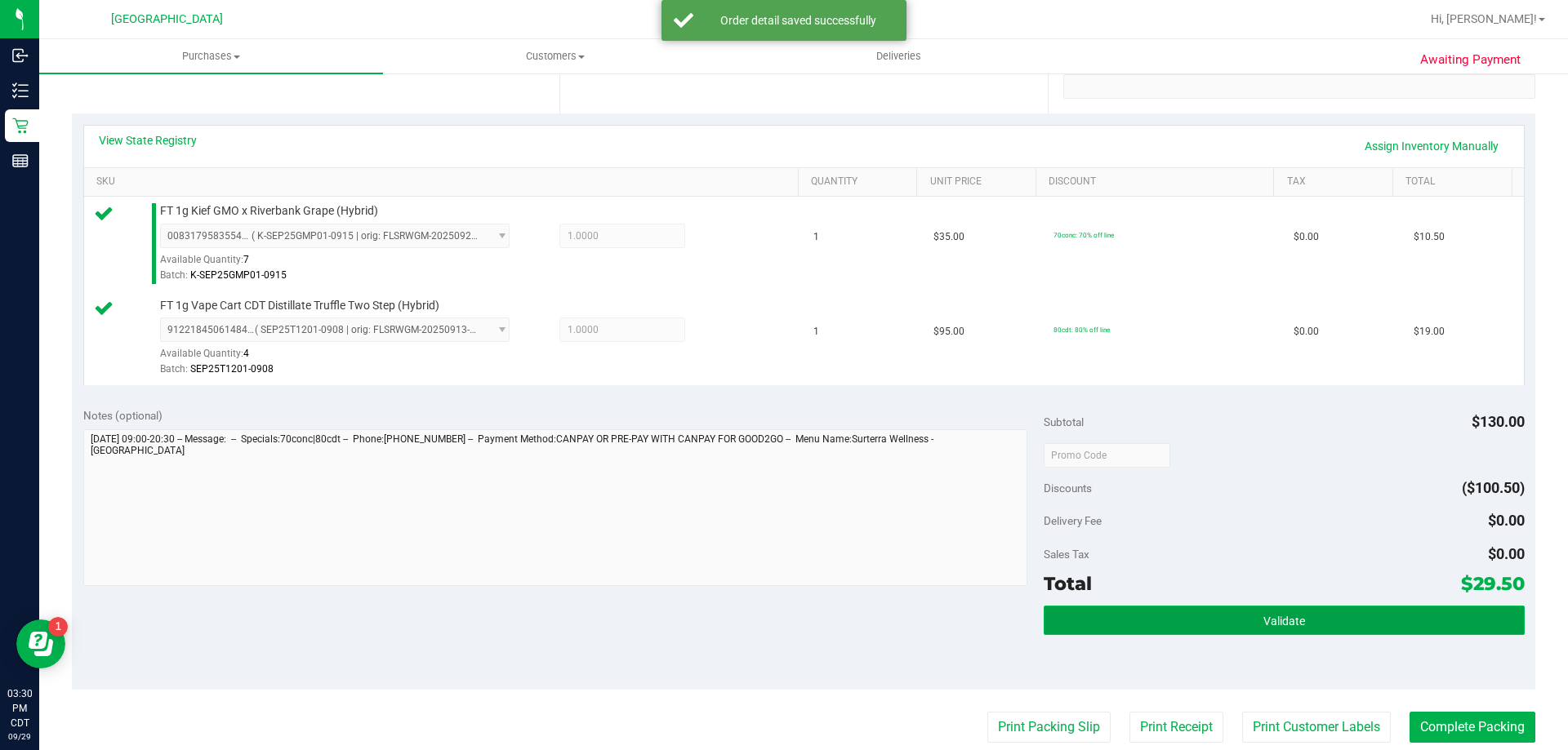
click at [1345, 616] on button "Validate" at bounding box center [1283, 620] width 480 height 29
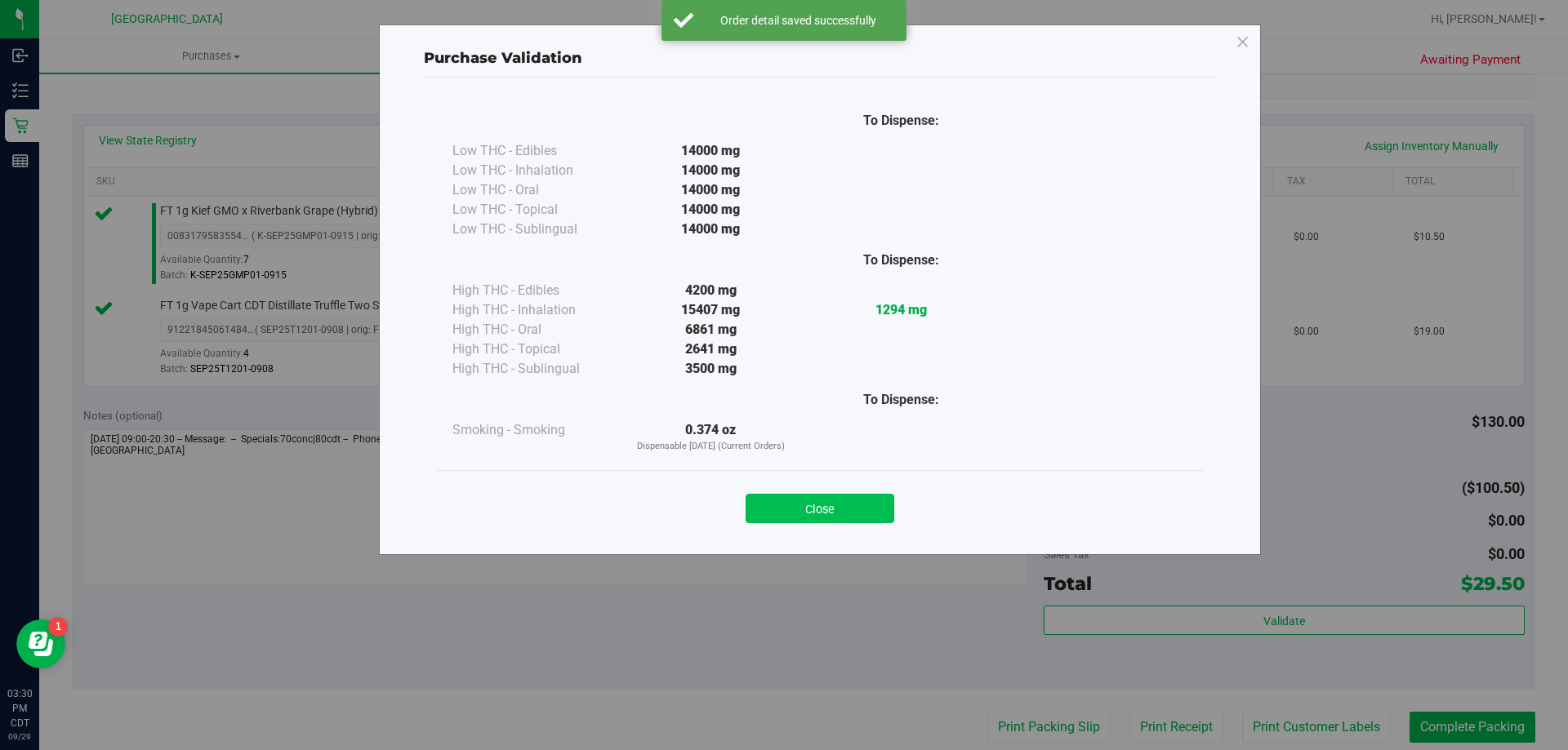
click at [781, 504] on button "Close" at bounding box center [819, 508] width 148 height 29
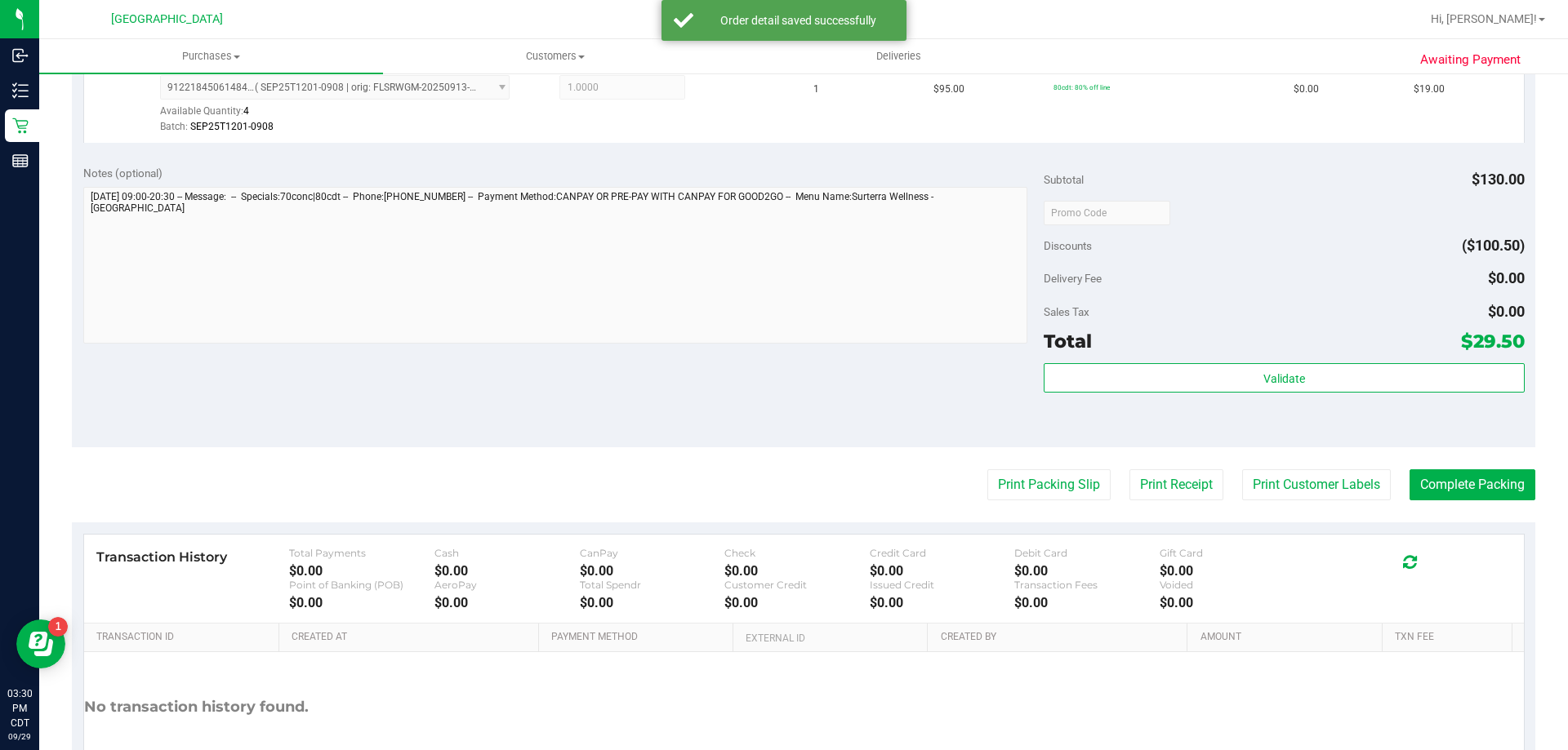
scroll to position [572, 0]
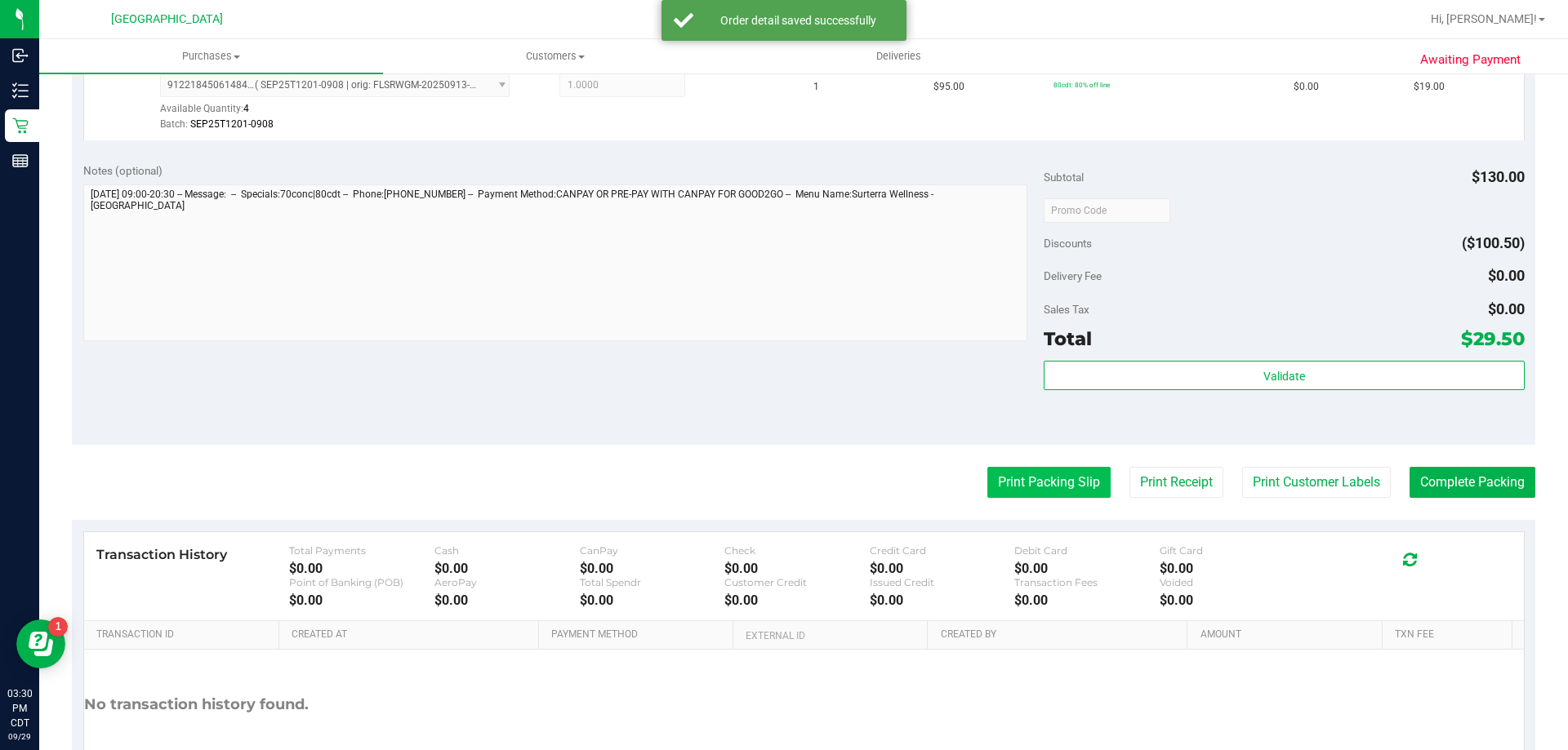
click at [1058, 492] on button "Print Packing Slip" at bounding box center [1049, 482] width 123 height 31
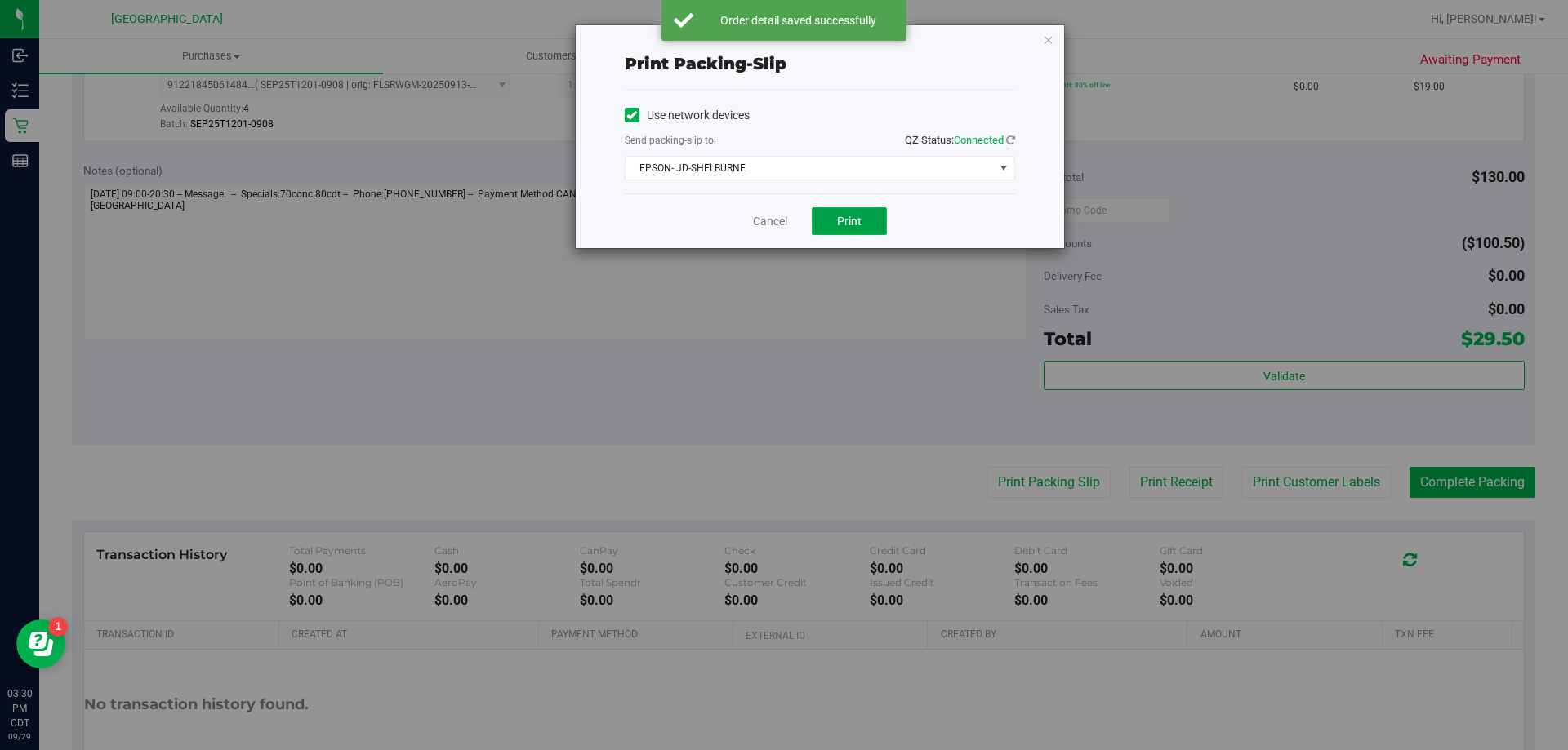
click at [854, 217] on span "Print" at bounding box center [849, 221] width 24 height 13
click at [754, 218] on link "Cancel" at bounding box center [769, 221] width 34 height 17
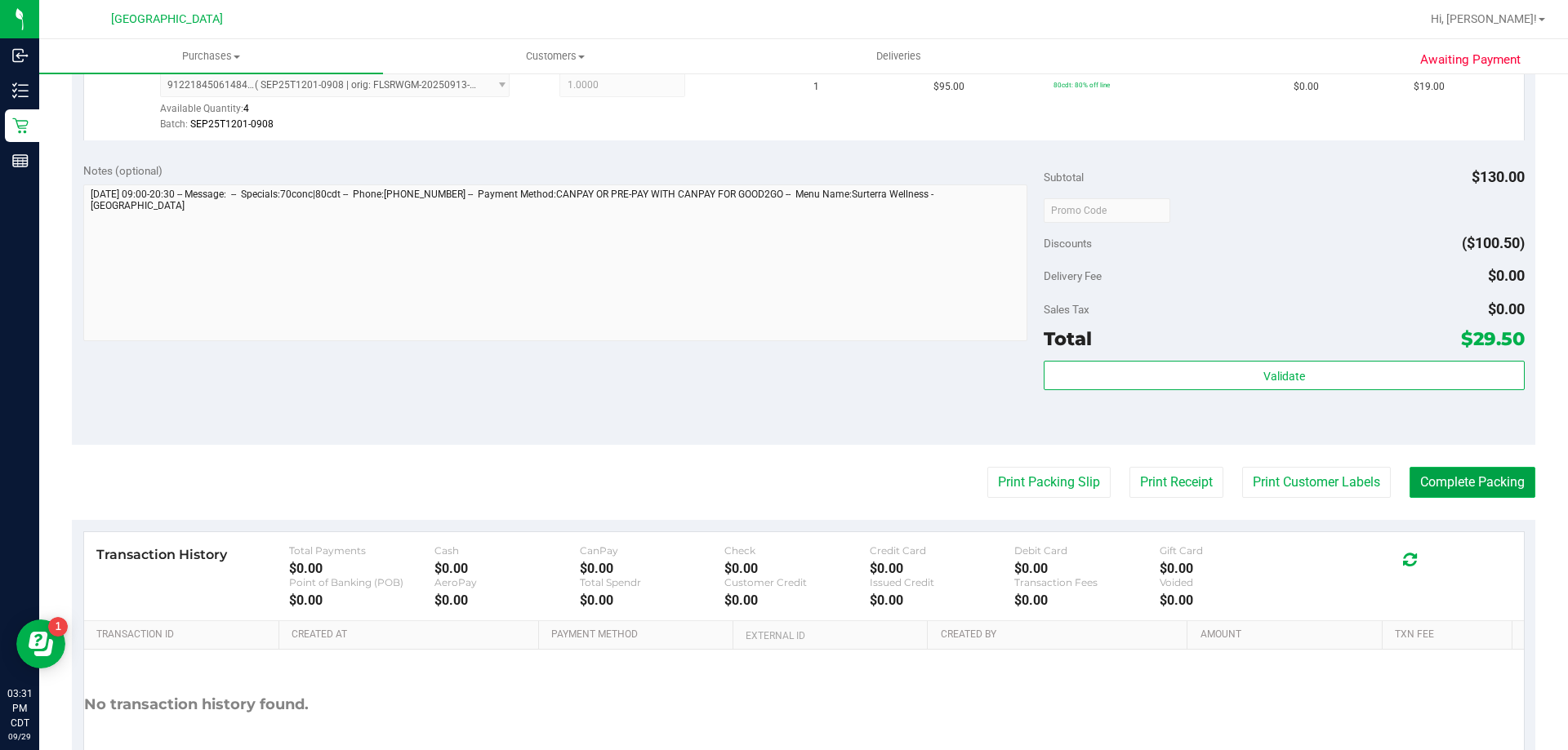
click at [1424, 484] on button "Complete Packing" at bounding box center [1472, 482] width 126 height 31
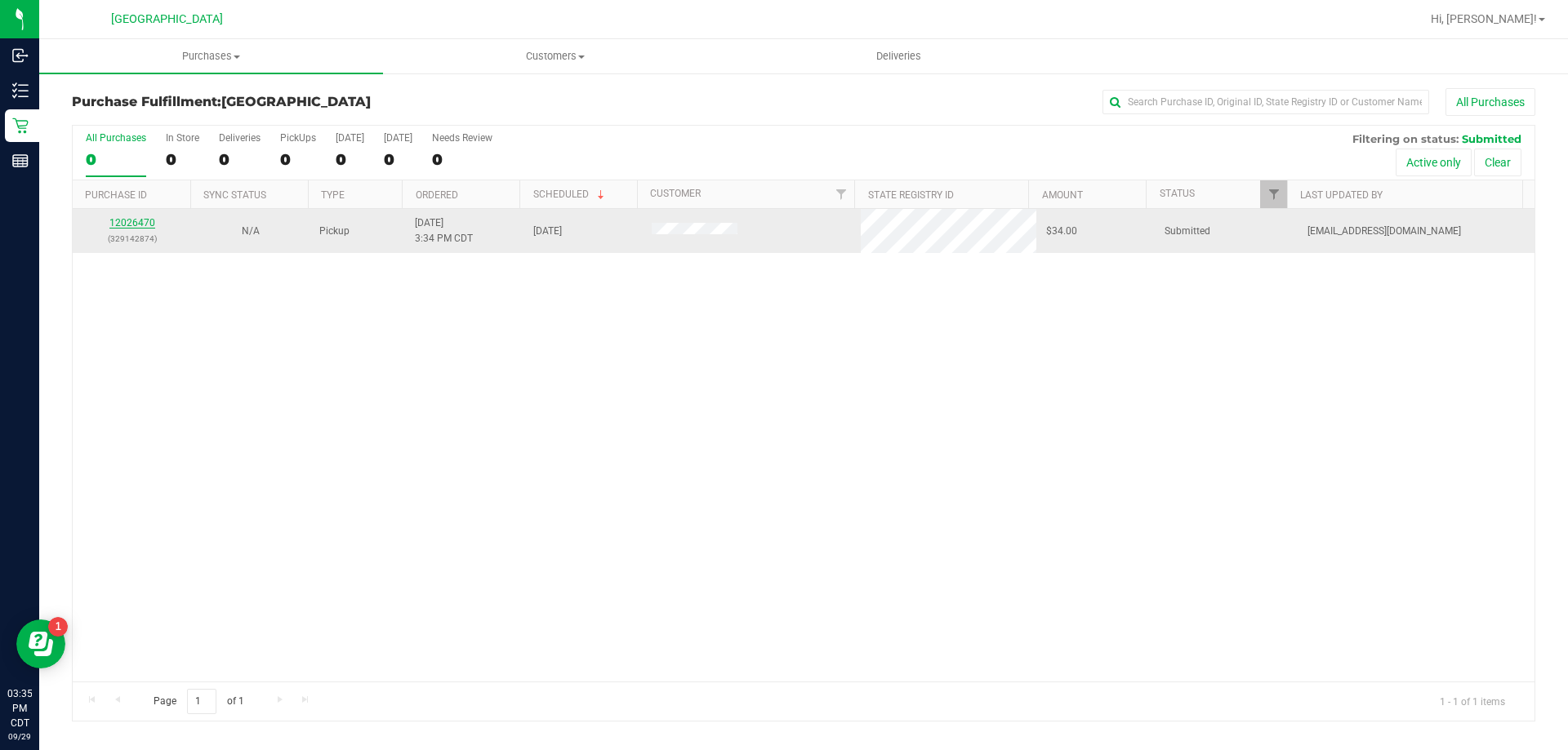
click at [147, 226] on link "12026470" at bounding box center [132, 223] width 46 height 12
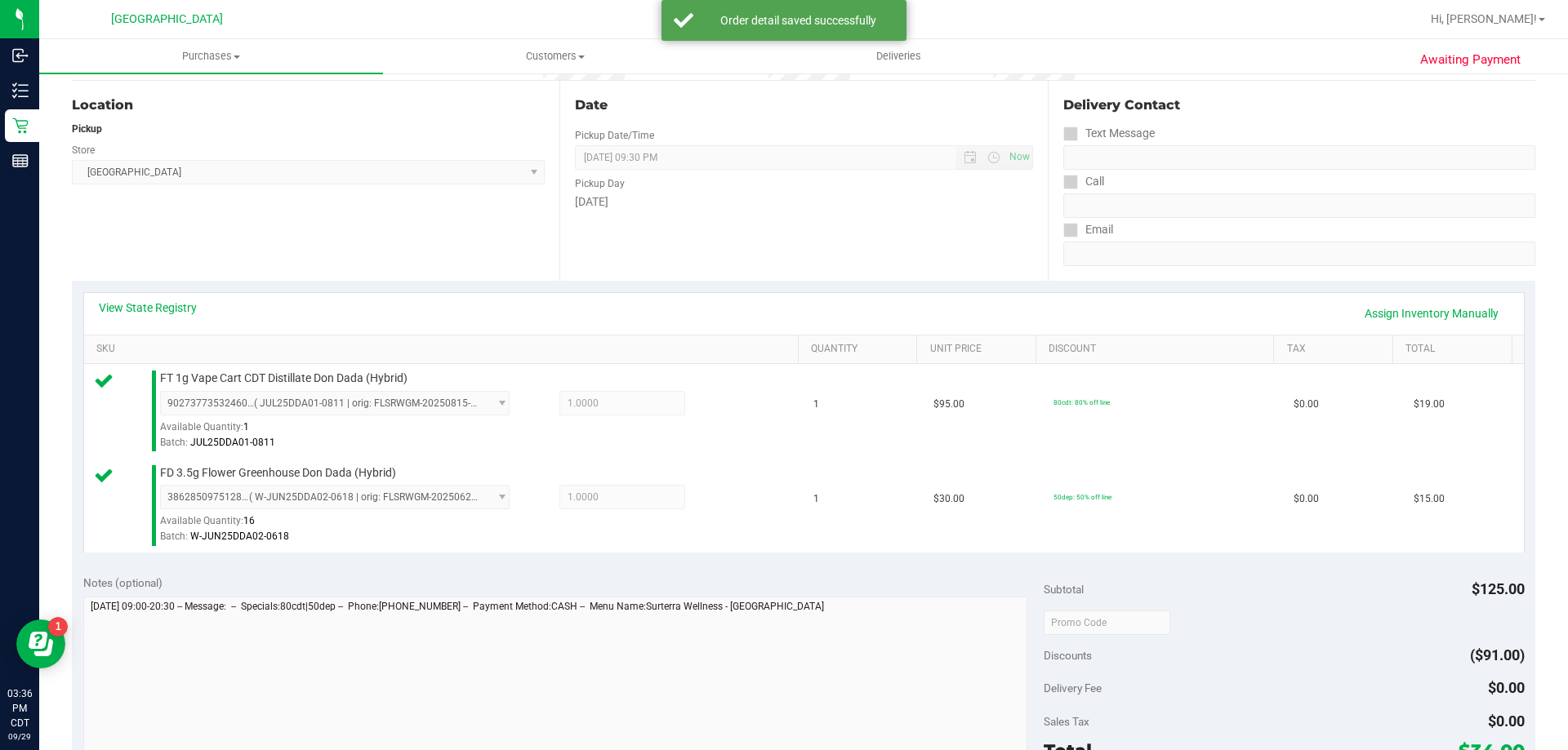
scroll to position [326, 0]
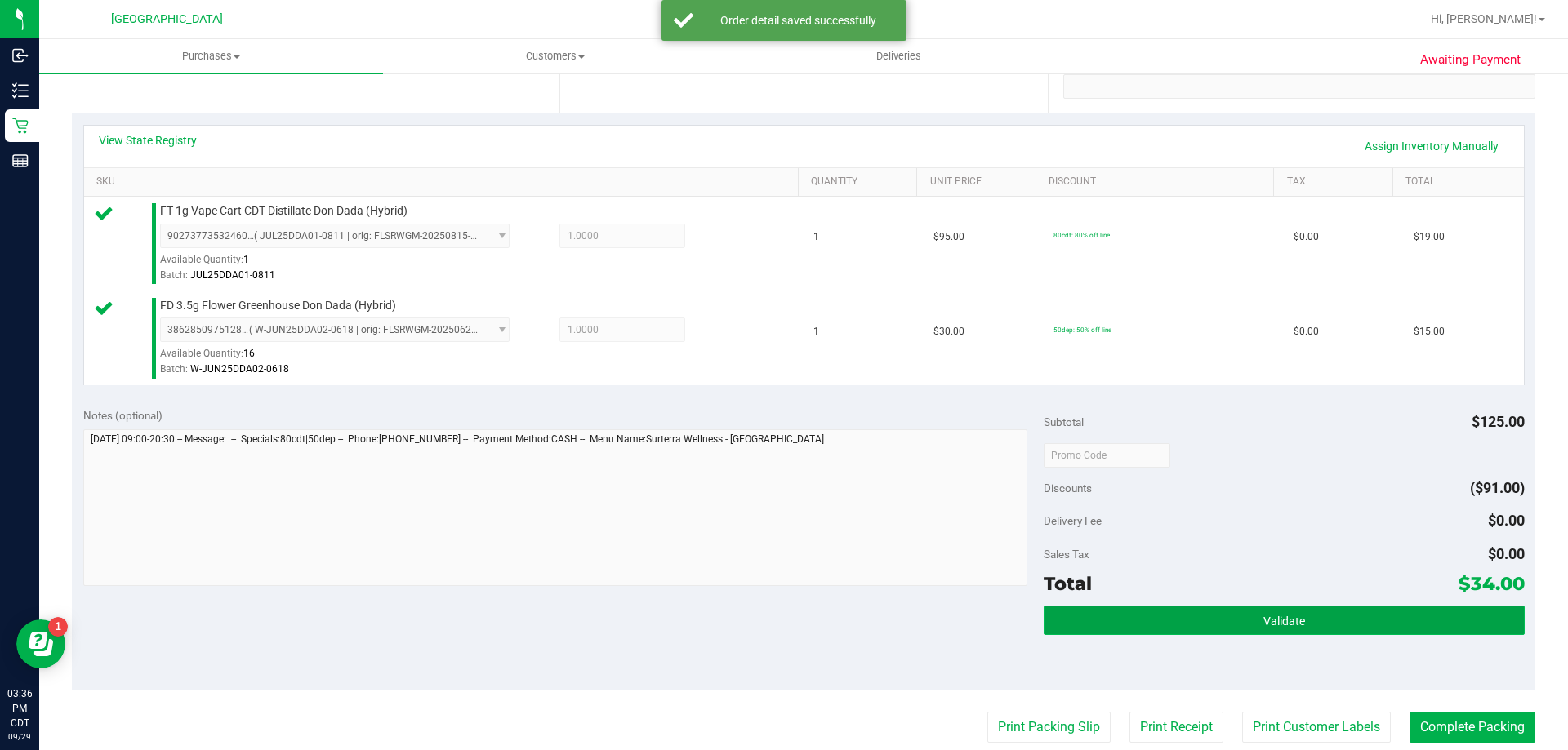
click at [1337, 615] on button "Validate" at bounding box center [1283, 620] width 480 height 29
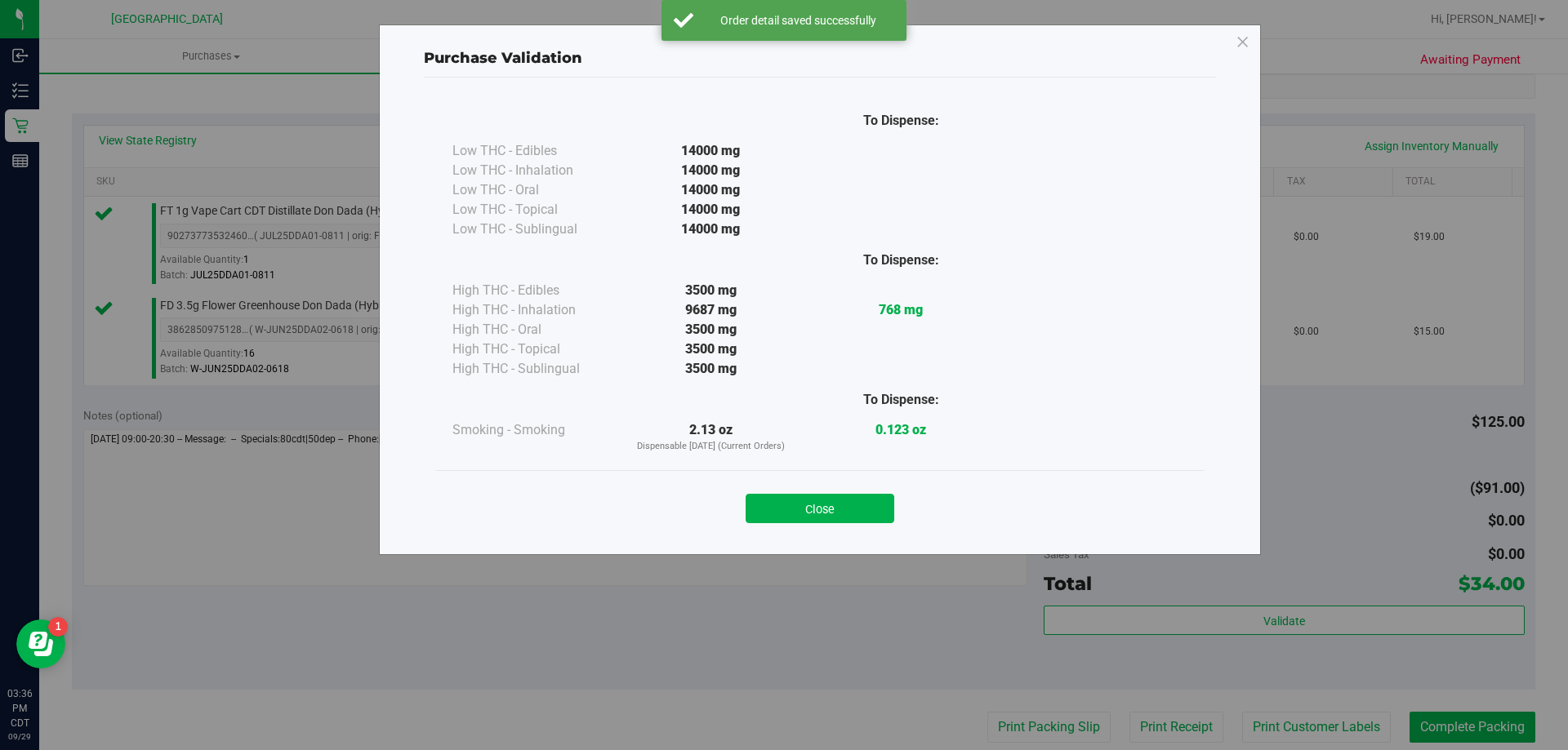
click at [879, 499] on button "Close" at bounding box center [819, 508] width 148 height 29
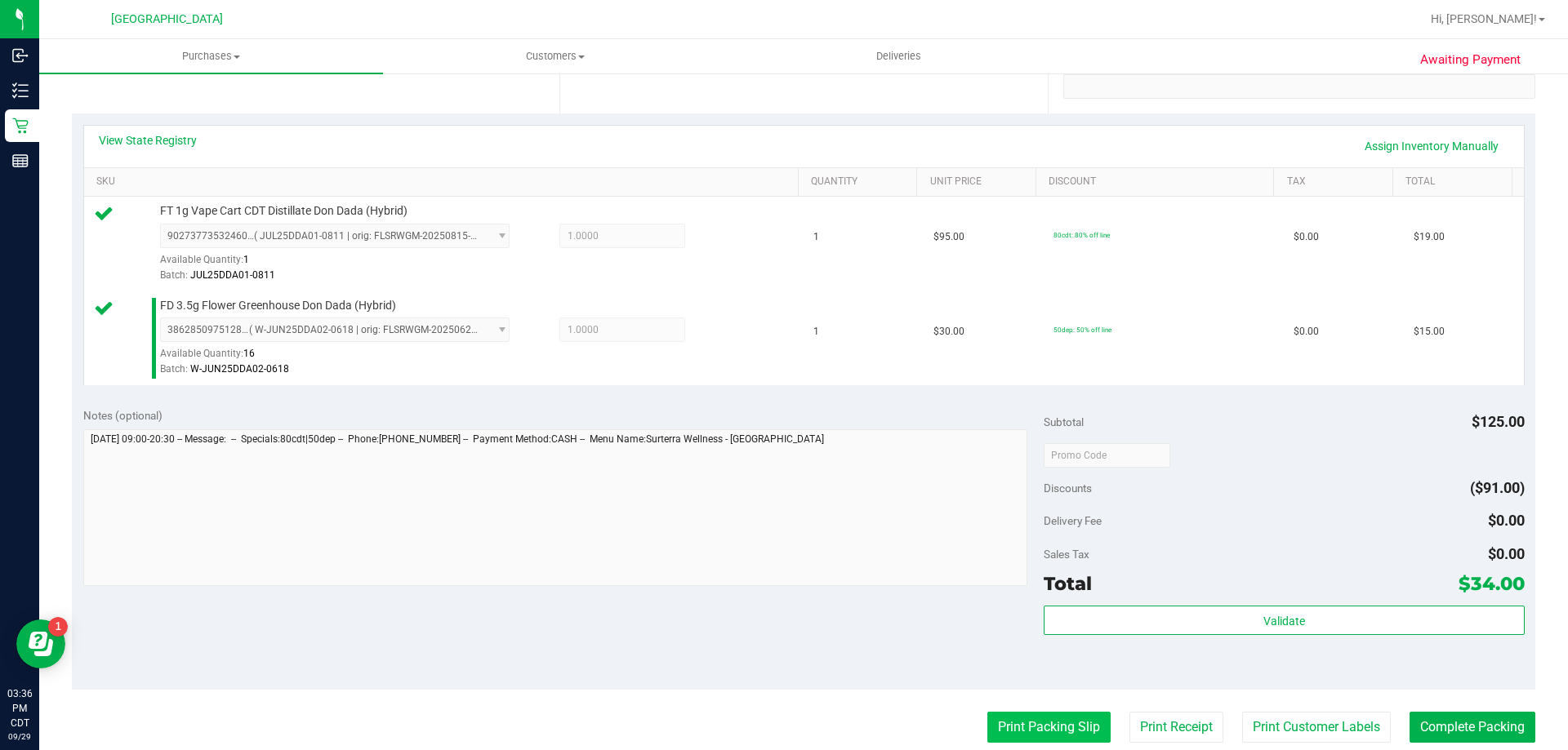
click at [1058, 717] on button "Print Packing Slip" at bounding box center [1049, 727] width 123 height 31
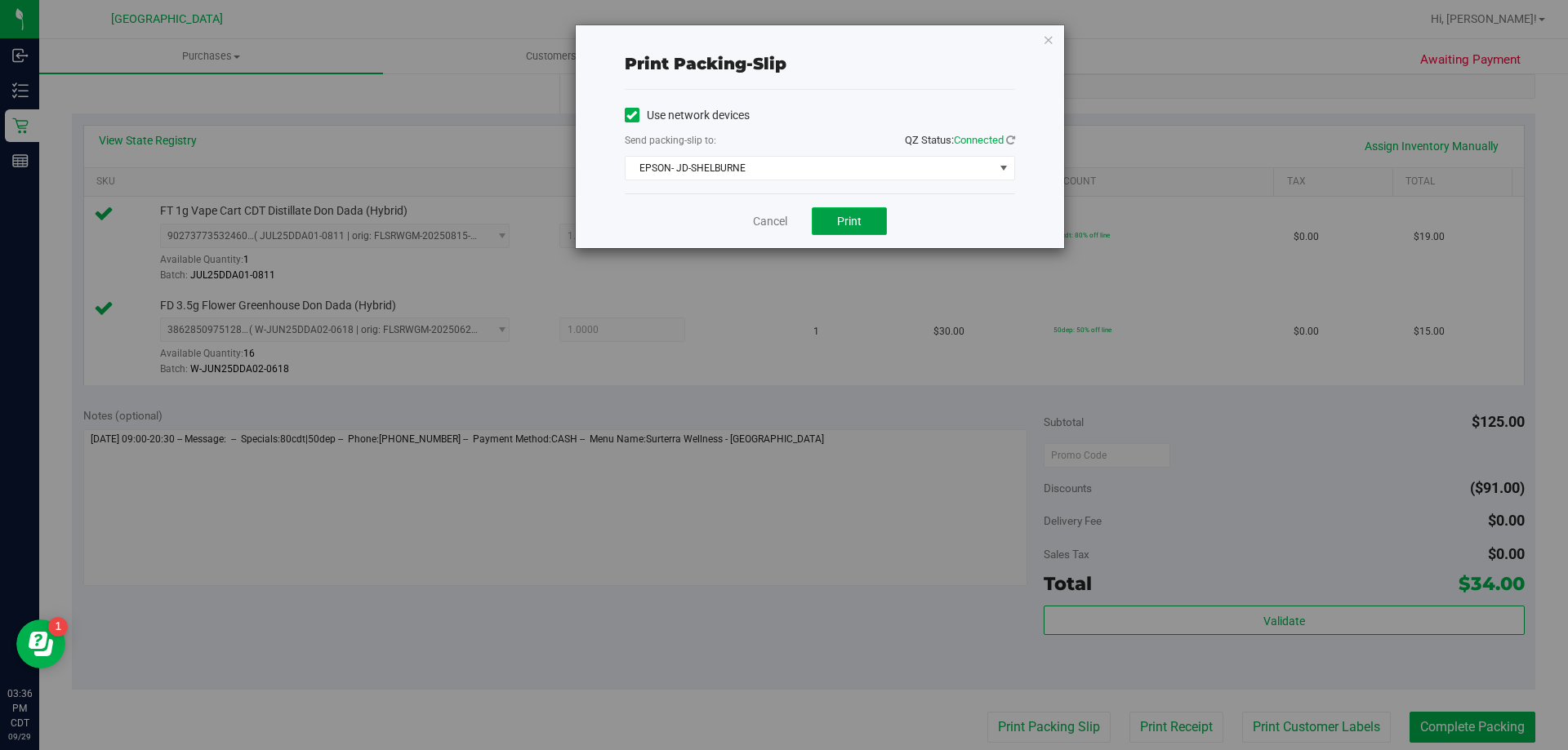
click at [828, 224] on button "Print" at bounding box center [849, 221] width 75 height 27
click at [776, 221] on link "Cancel" at bounding box center [769, 221] width 34 height 17
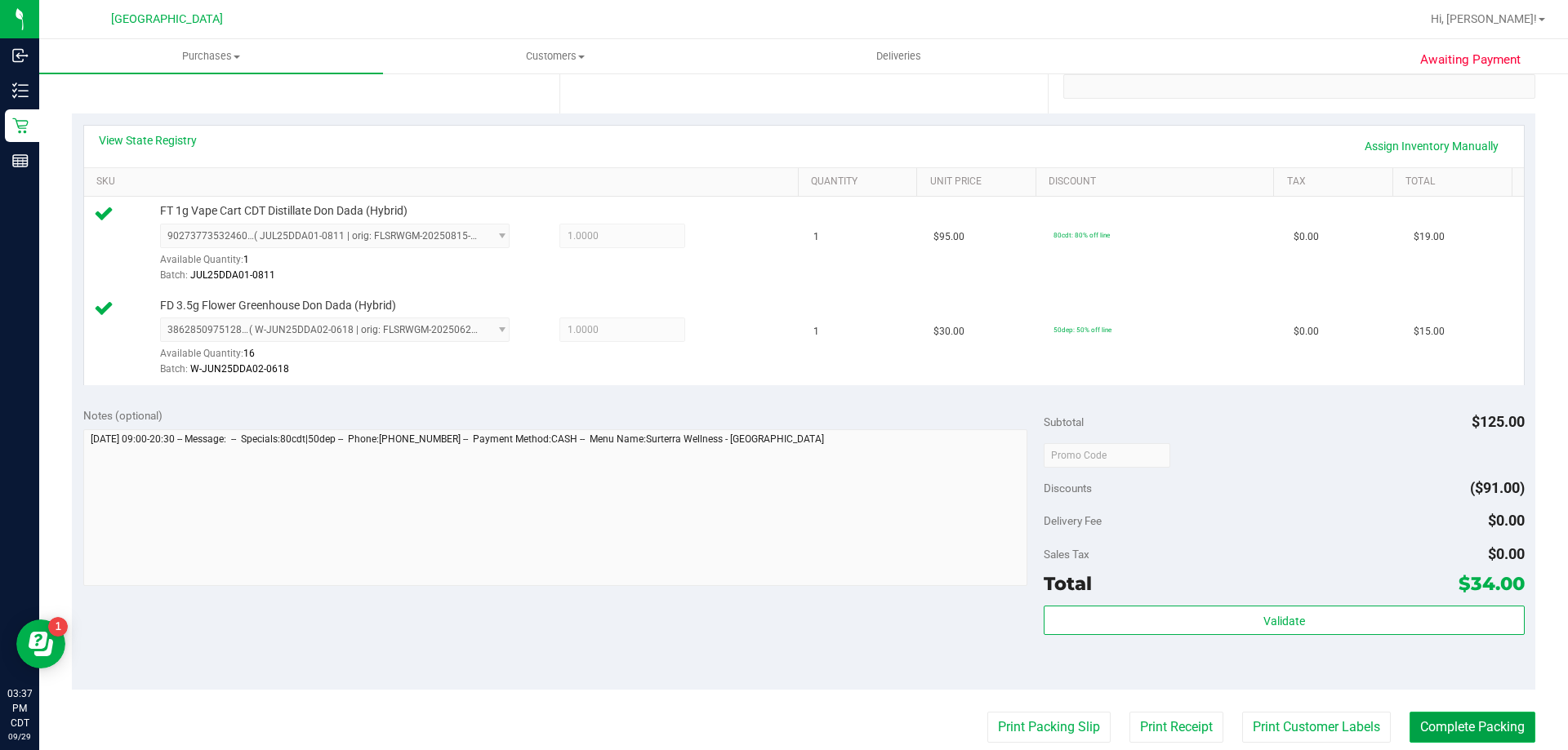
click at [1486, 725] on button "Complete Packing" at bounding box center [1472, 727] width 126 height 31
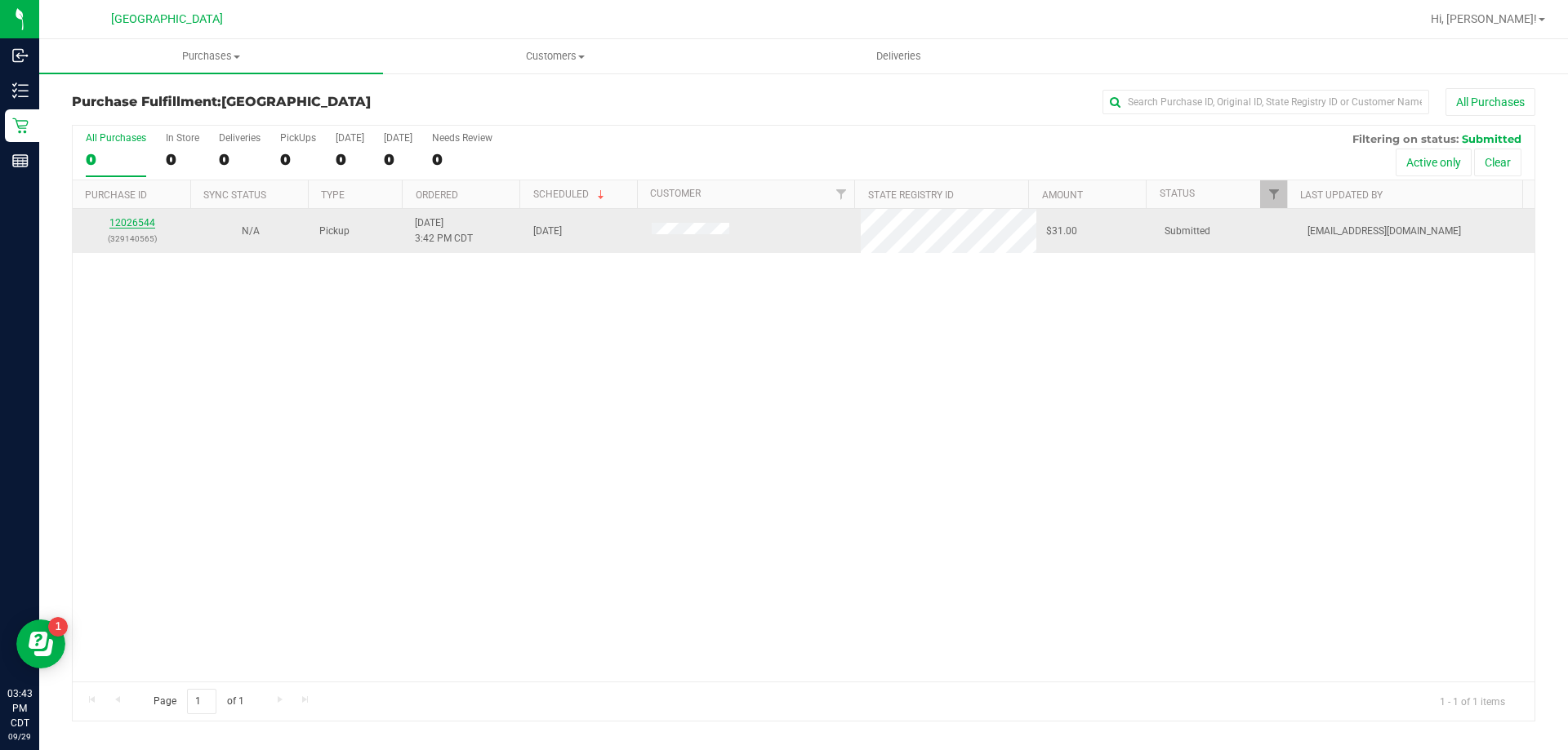
click at [135, 222] on link "12026544" at bounding box center [132, 223] width 46 height 12
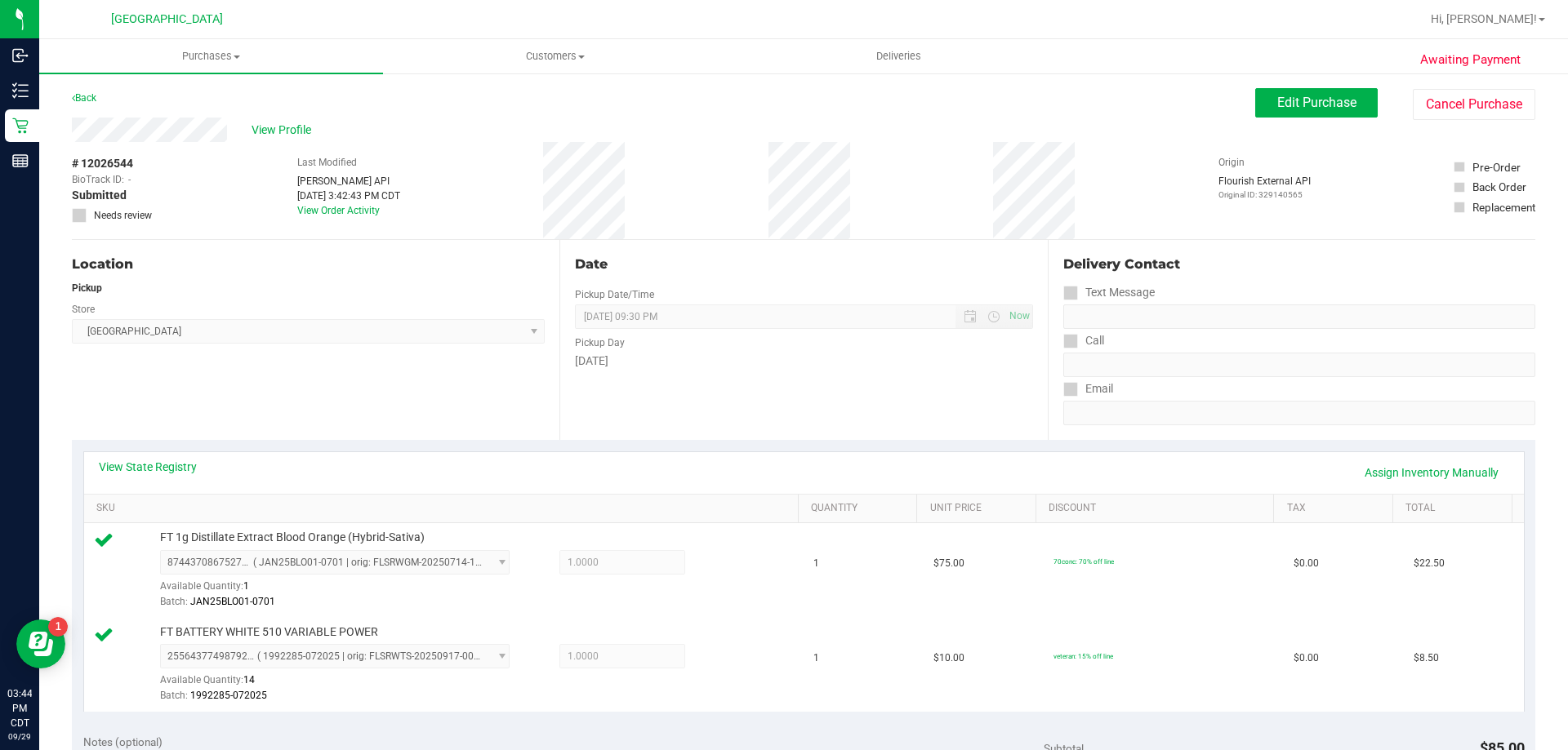
scroll to position [326, 0]
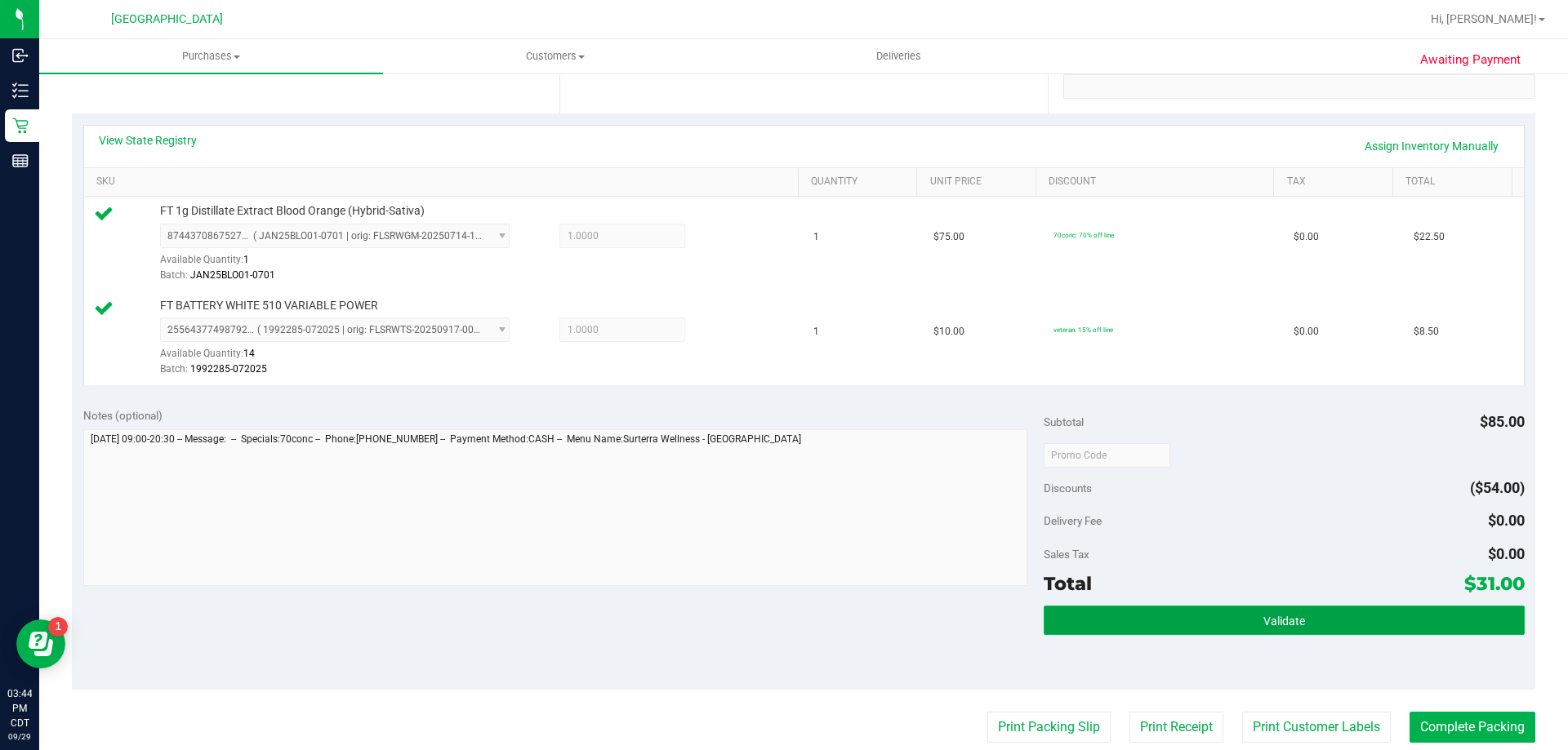
click at [1370, 615] on button "Validate" at bounding box center [1283, 620] width 480 height 29
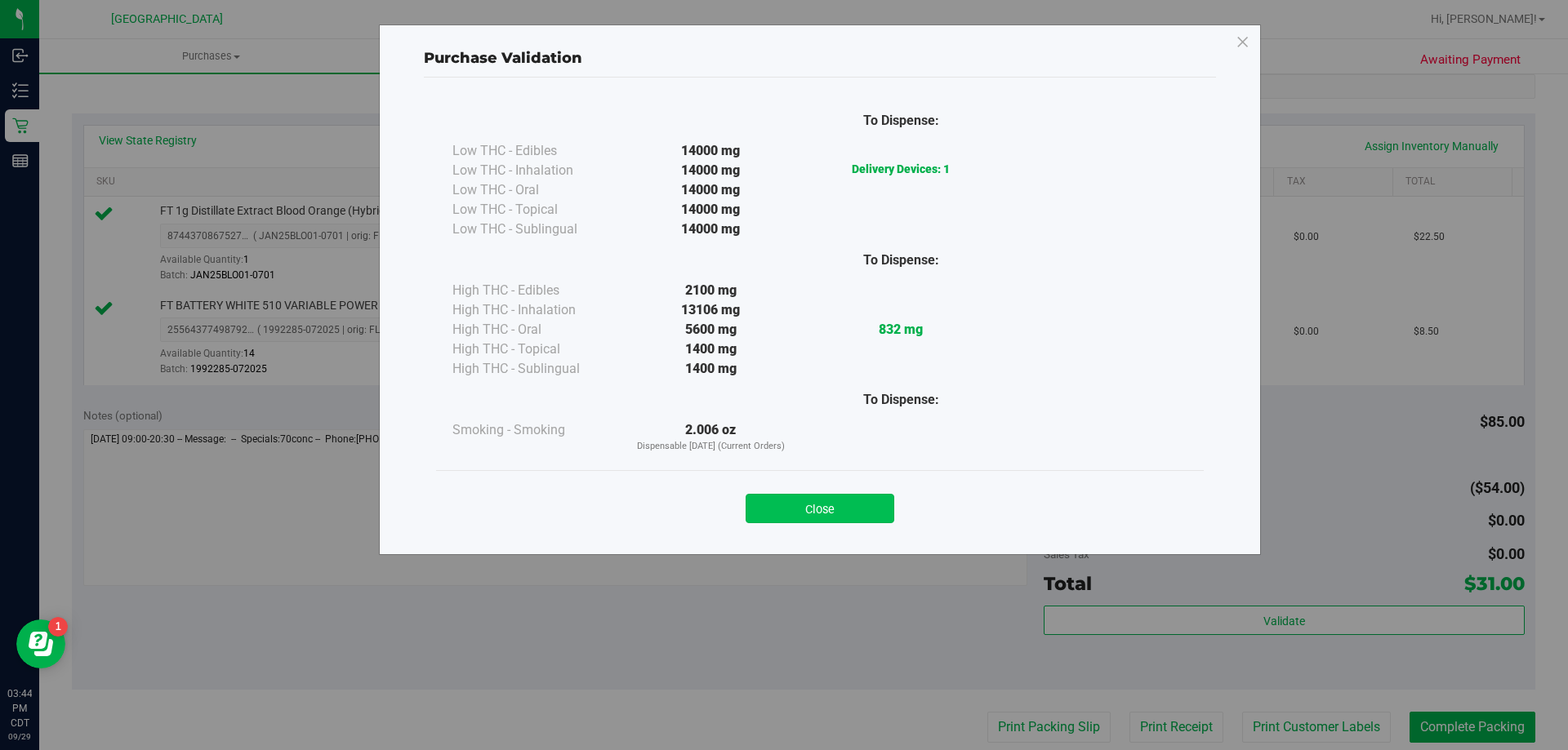
click at [874, 509] on button "Close" at bounding box center [819, 508] width 148 height 29
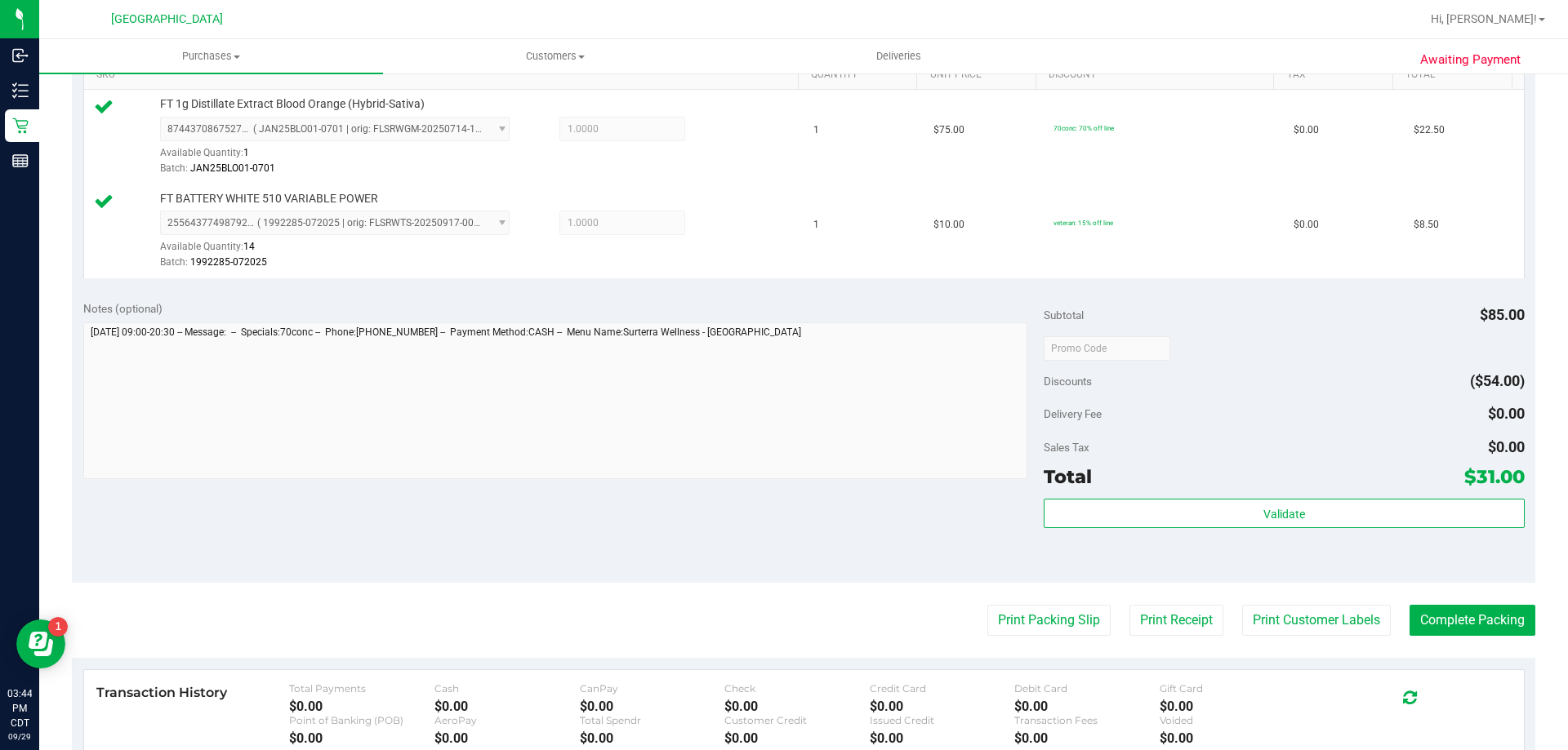
scroll to position [653, 0]
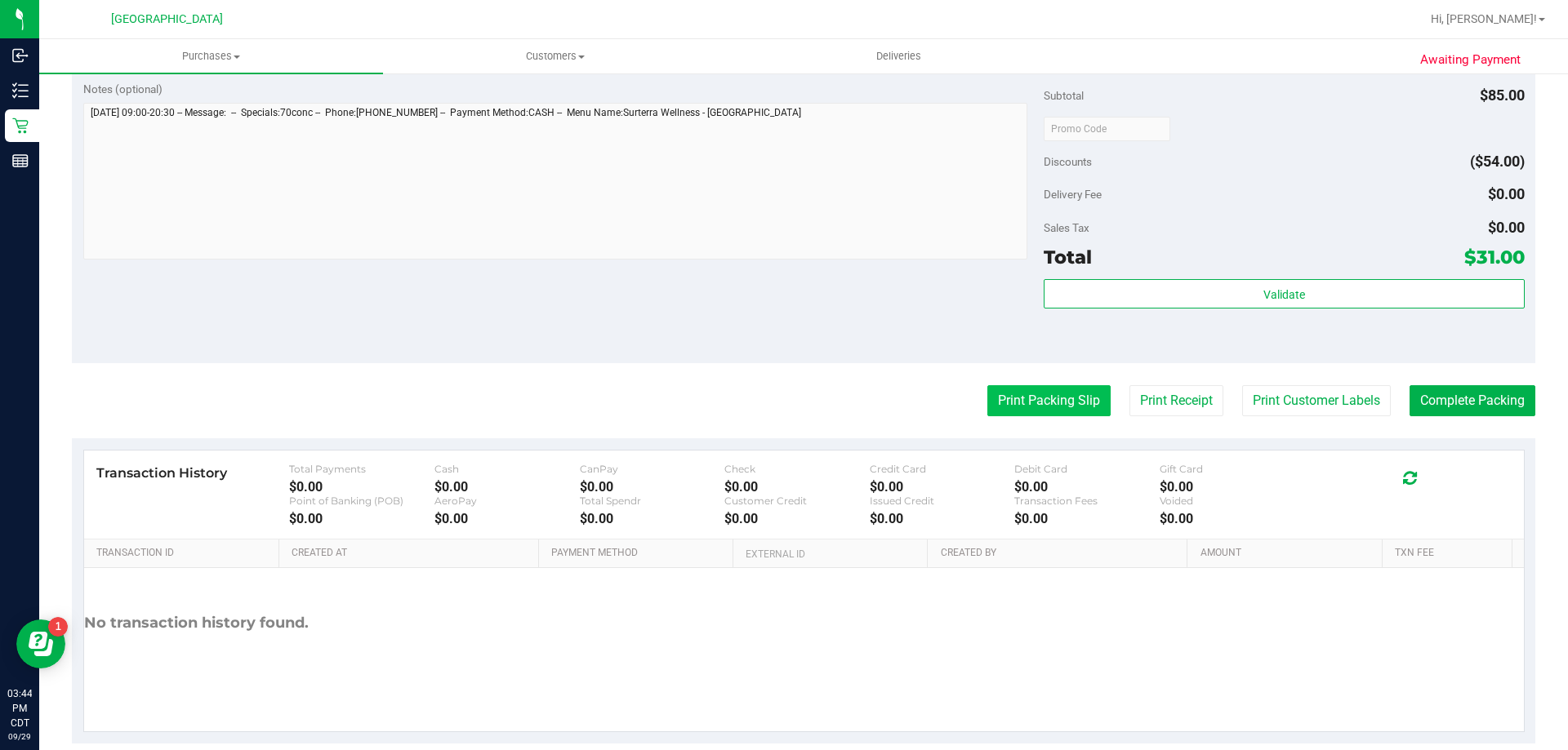
click at [1040, 407] on button "Print Packing Slip" at bounding box center [1049, 400] width 123 height 31
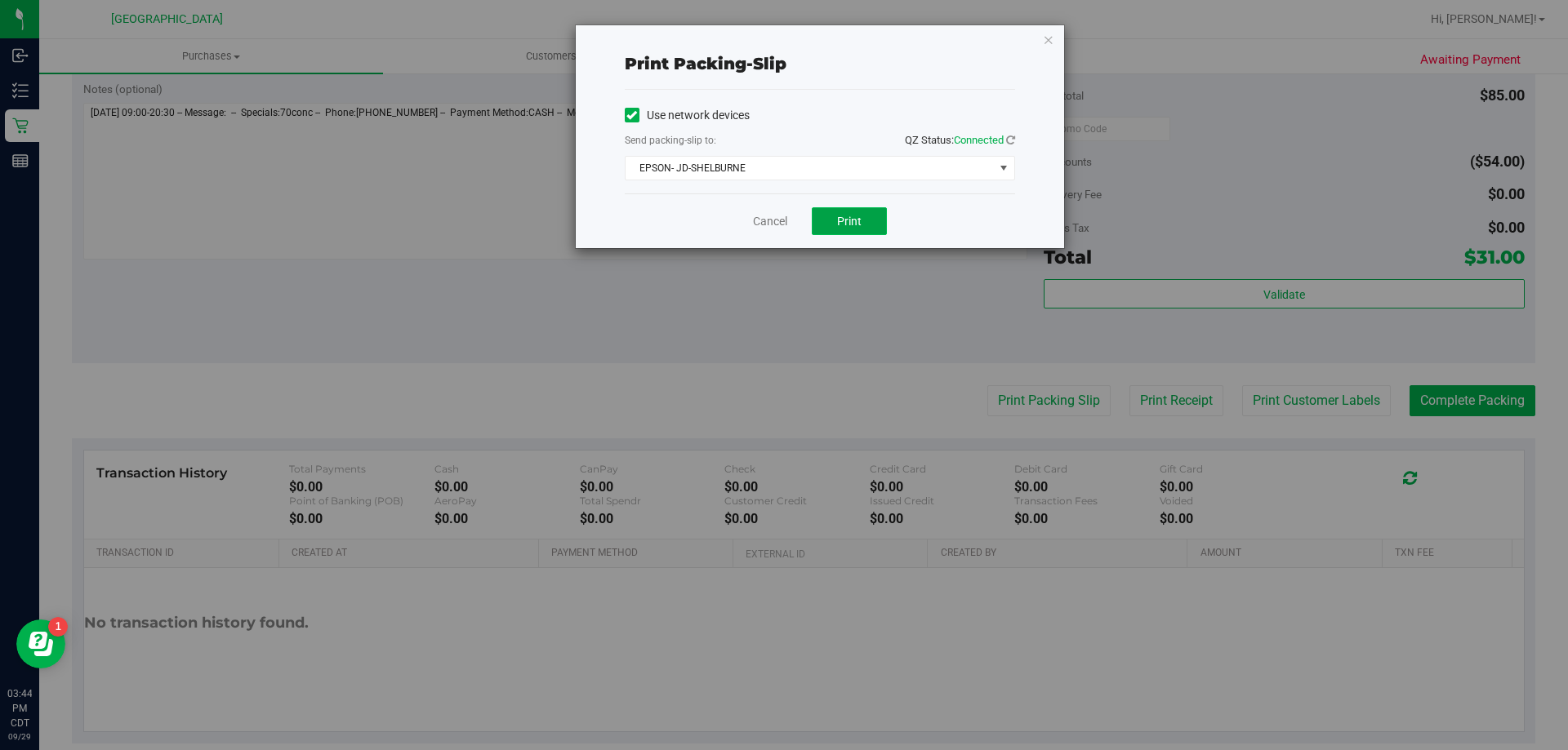
click at [846, 220] on span "Print" at bounding box center [849, 221] width 24 height 13
click at [778, 228] on link "Cancel" at bounding box center [769, 221] width 34 height 17
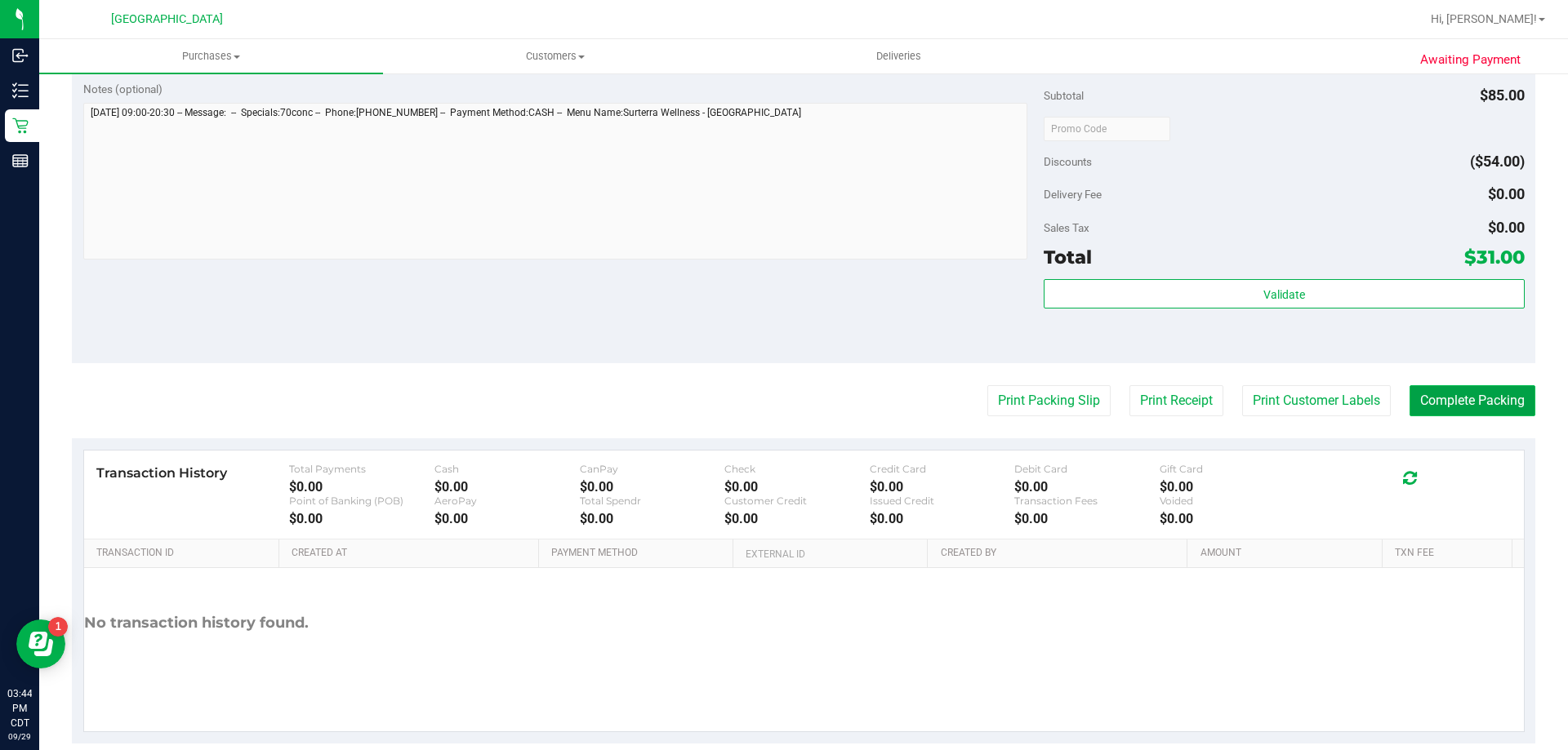
click at [1439, 410] on button "Complete Packing" at bounding box center [1472, 400] width 126 height 31
